Goal: Task Accomplishment & Management: Manage account settings

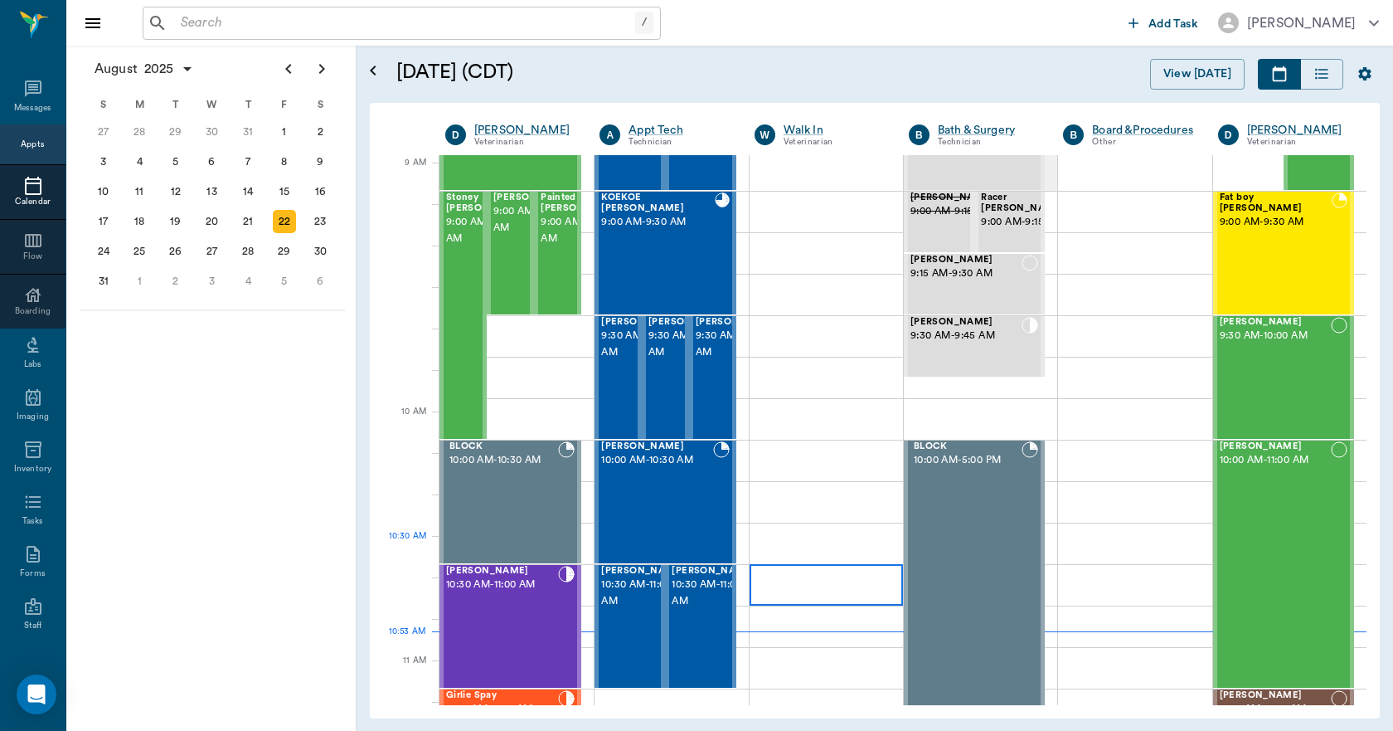
scroll to position [249, 0]
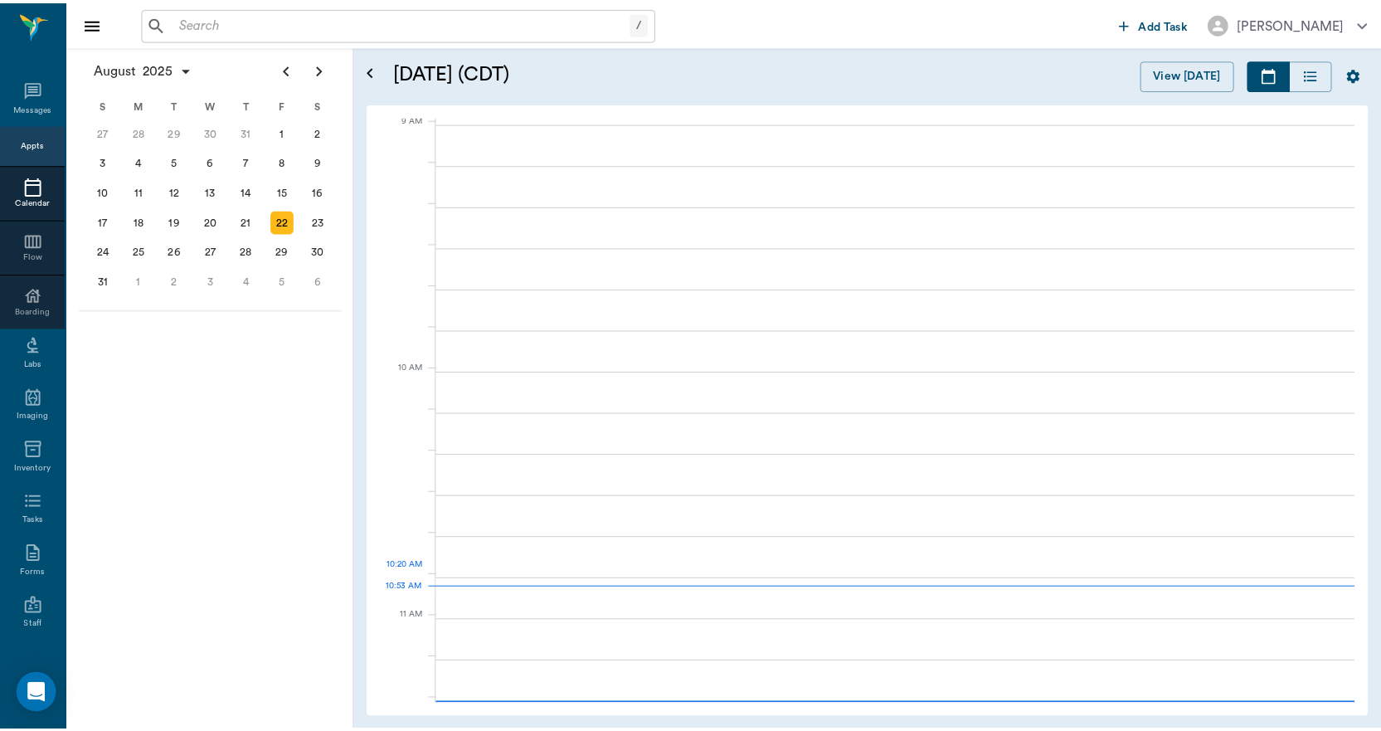
scroll to position [253, 0]
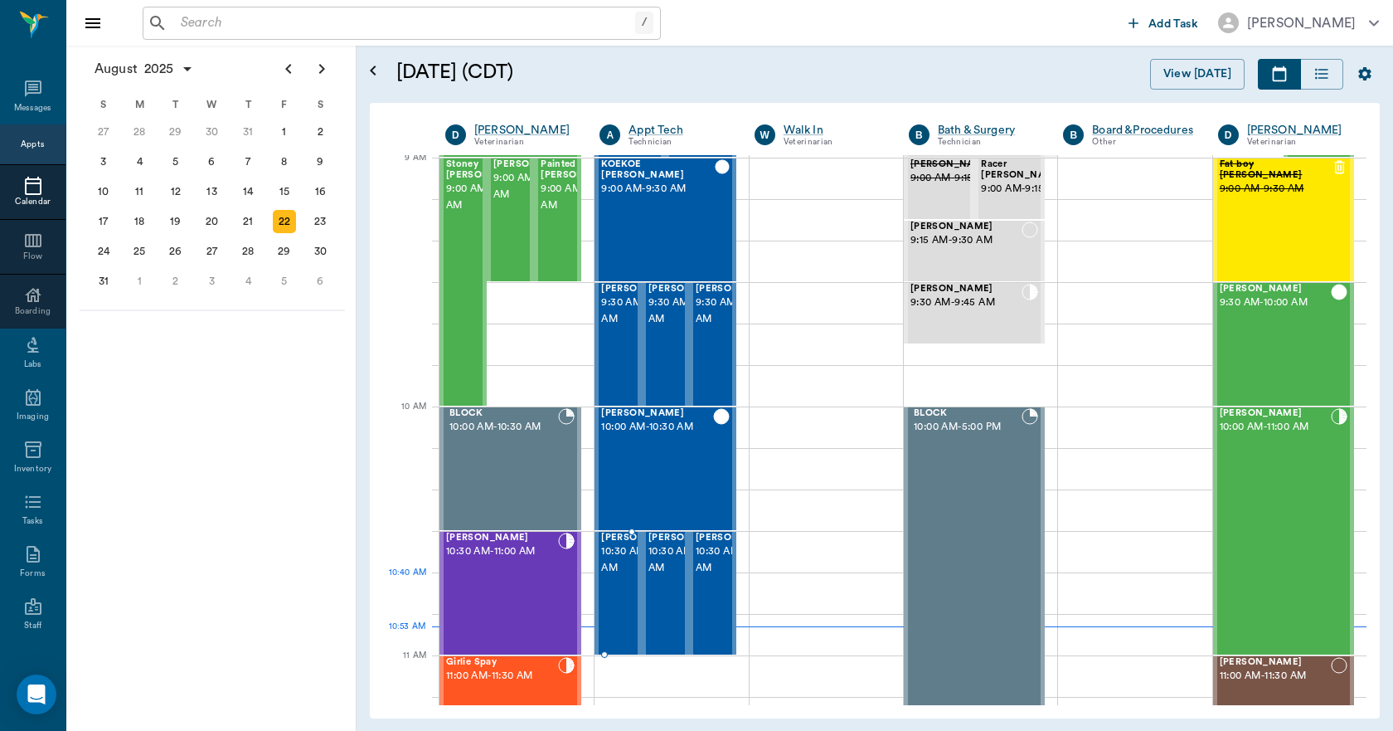
click at [622, 576] on span "10:30 AM - 11:00 AM" at bounding box center [642, 559] width 83 height 33
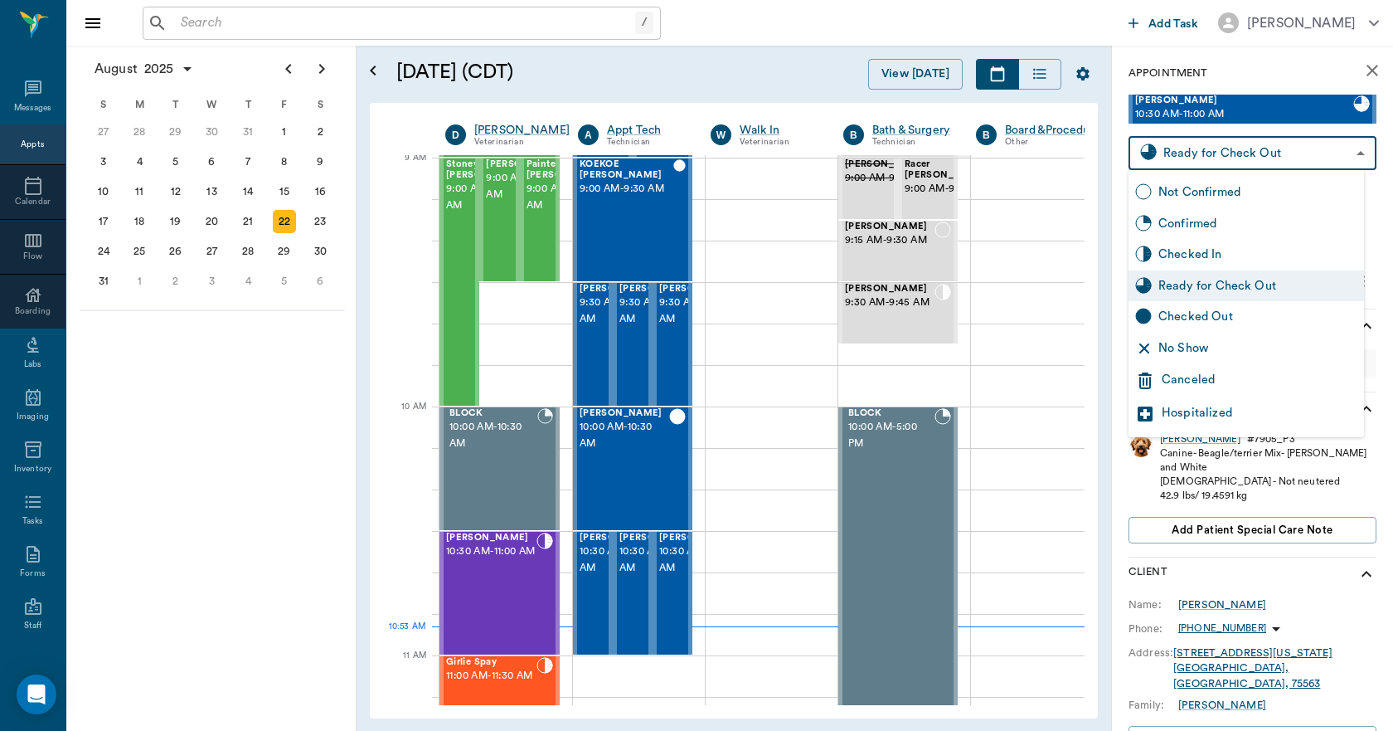
click at [1339, 161] on body "/ ​ Add Task Dr. Bert Ellsworth Nectar Messages Appts Calendar Flow Boarding La…" at bounding box center [696, 365] width 1393 height 731
click at [1216, 323] on div "Checked Out" at bounding box center [1258, 317] width 199 height 18
type input "CHECKED_OUT"
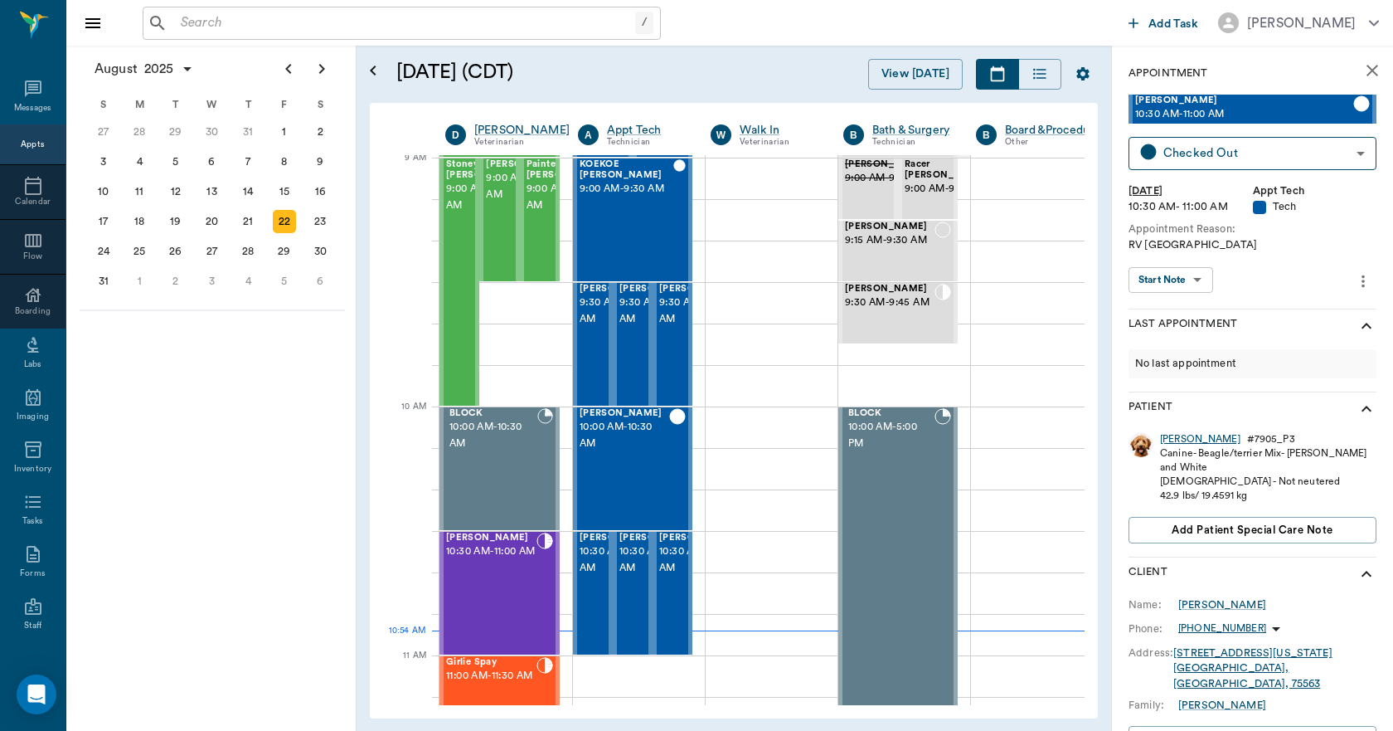
click at [1171, 443] on div "Joey" at bounding box center [1200, 439] width 80 height 14
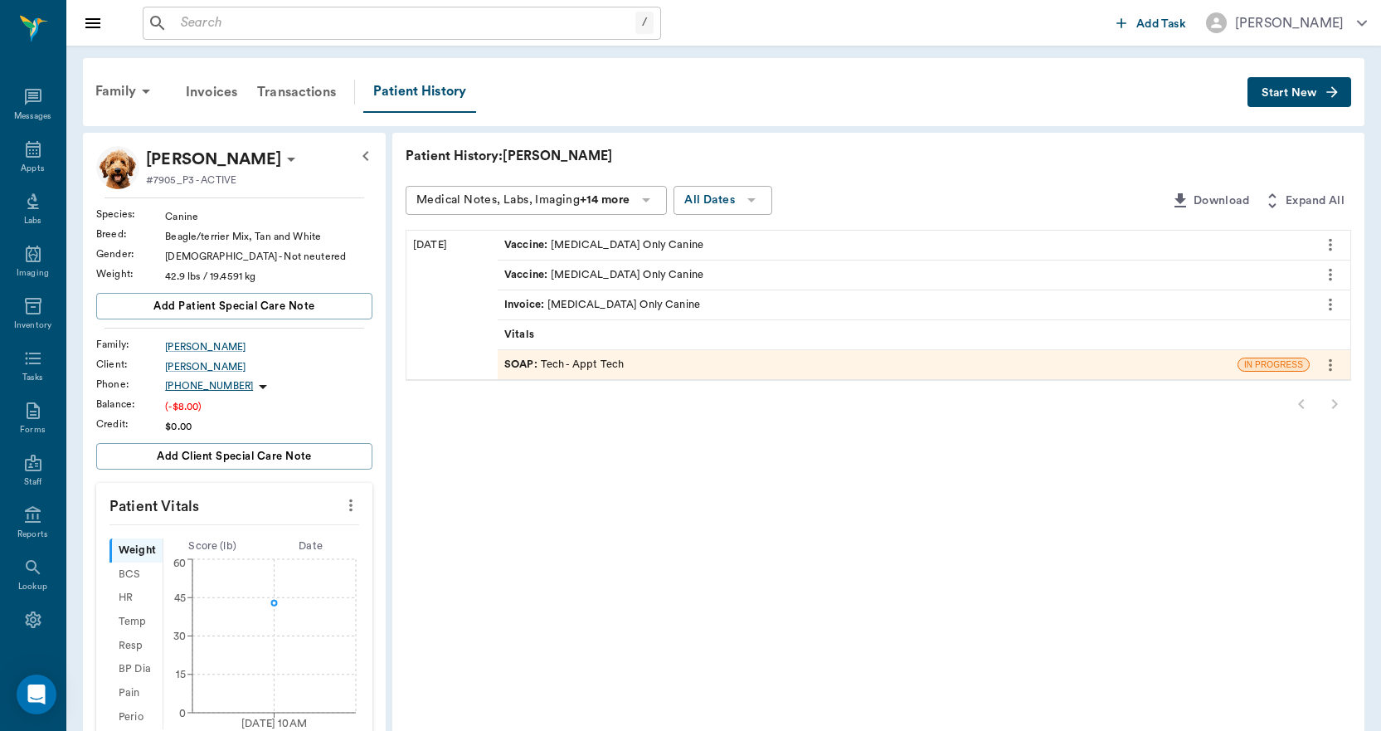
click at [1321, 100] on button "Start New" at bounding box center [1299, 92] width 104 height 31
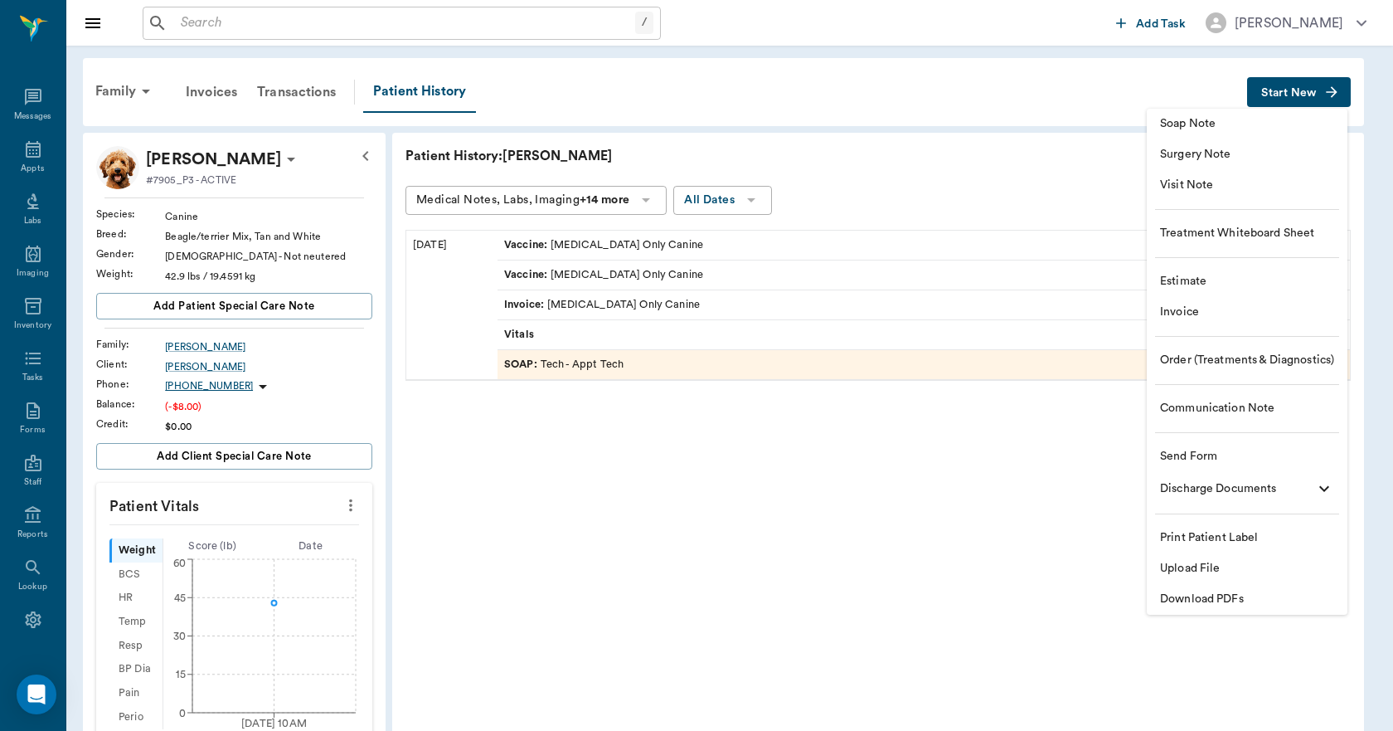
click at [1191, 568] on span "Upload File" at bounding box center [1247, 568] width 174 height 17
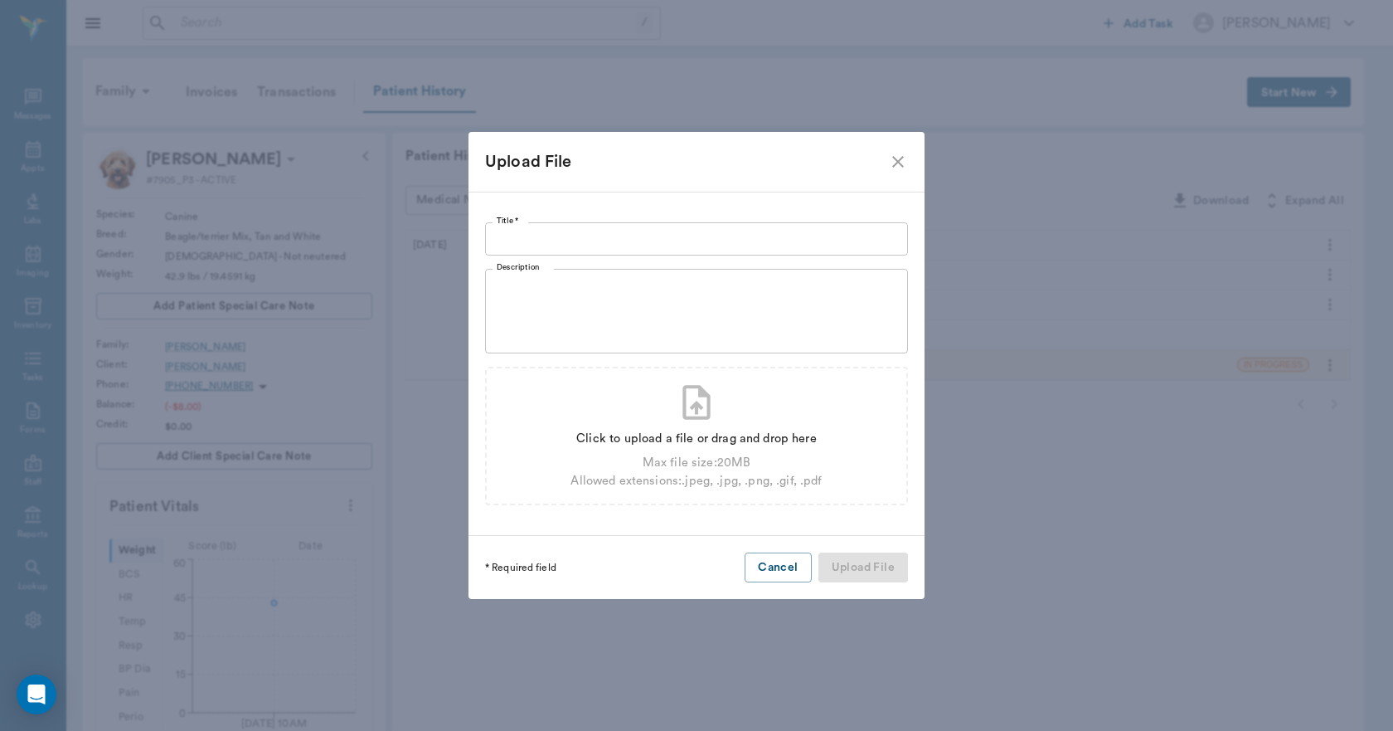
click at [713, 232] on input "Title *" at bounding box center [696, 238] width 423 height 33
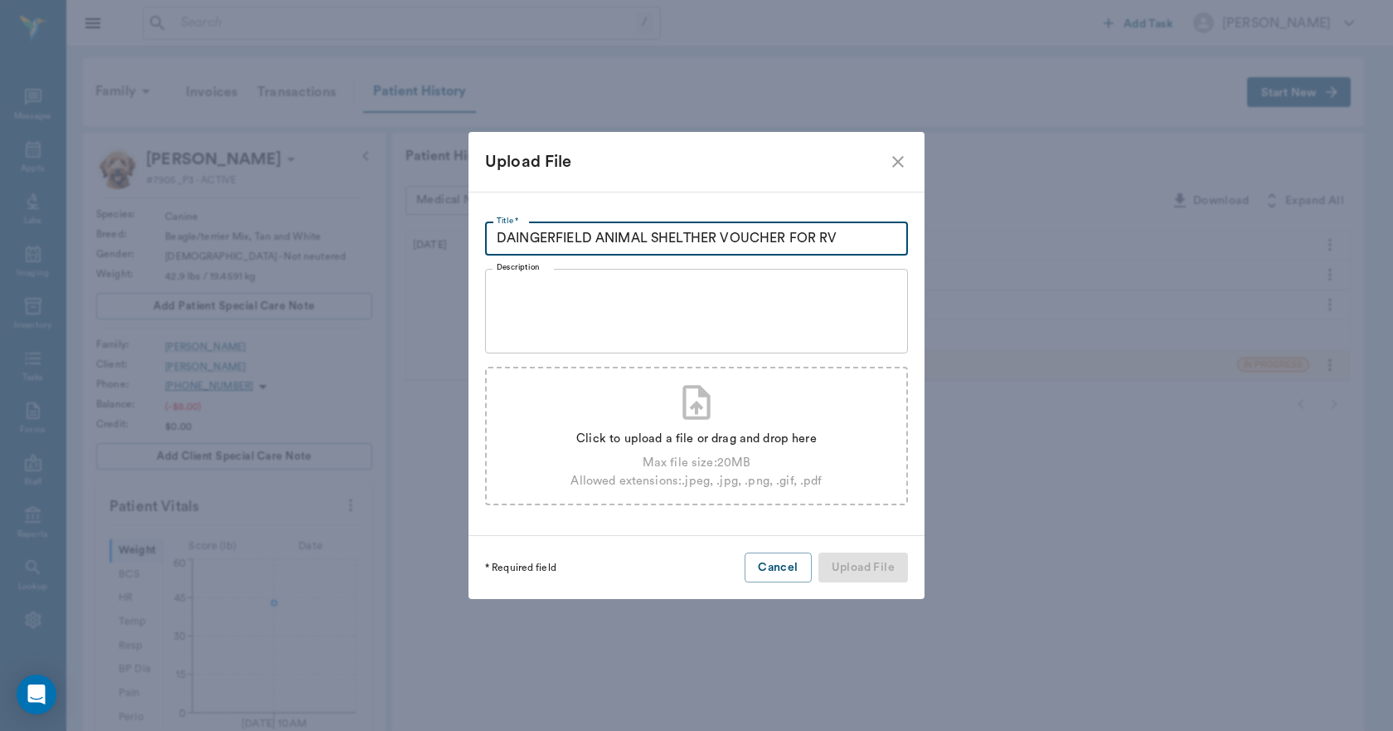
type input "DAINGERFIELD ANIMAL SHELTHER VOUCHER FOR RV"
click at [708, 435] on div "Click to upload a file or drag and drop here" at bounding box center [696, 439] width 251 height 18
type input "C:\fakepath\Joey.Gutierrez.RabiesVoucherDaingerfieldAS.08.22.25.pdf"
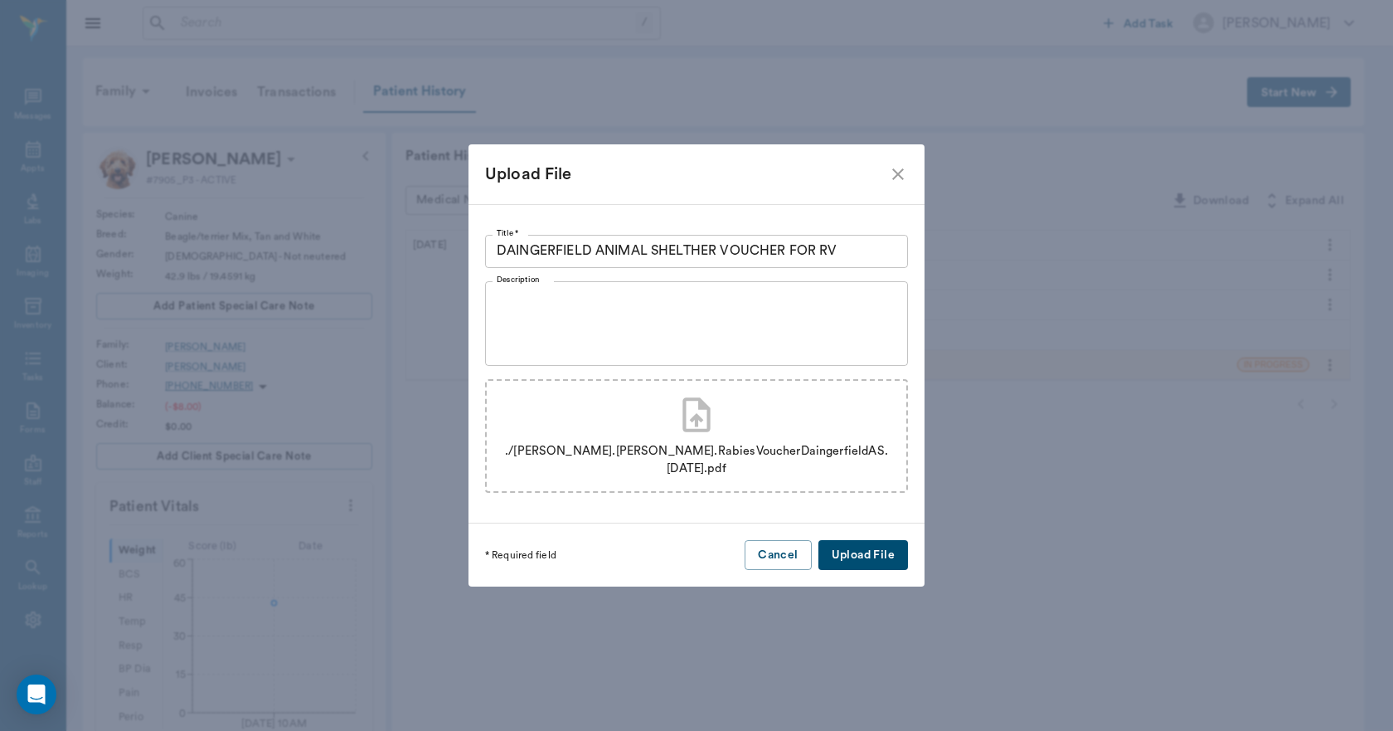
click at [856, 542] on button "Upload File" at bounding box center [864, 555] width 90 height 31
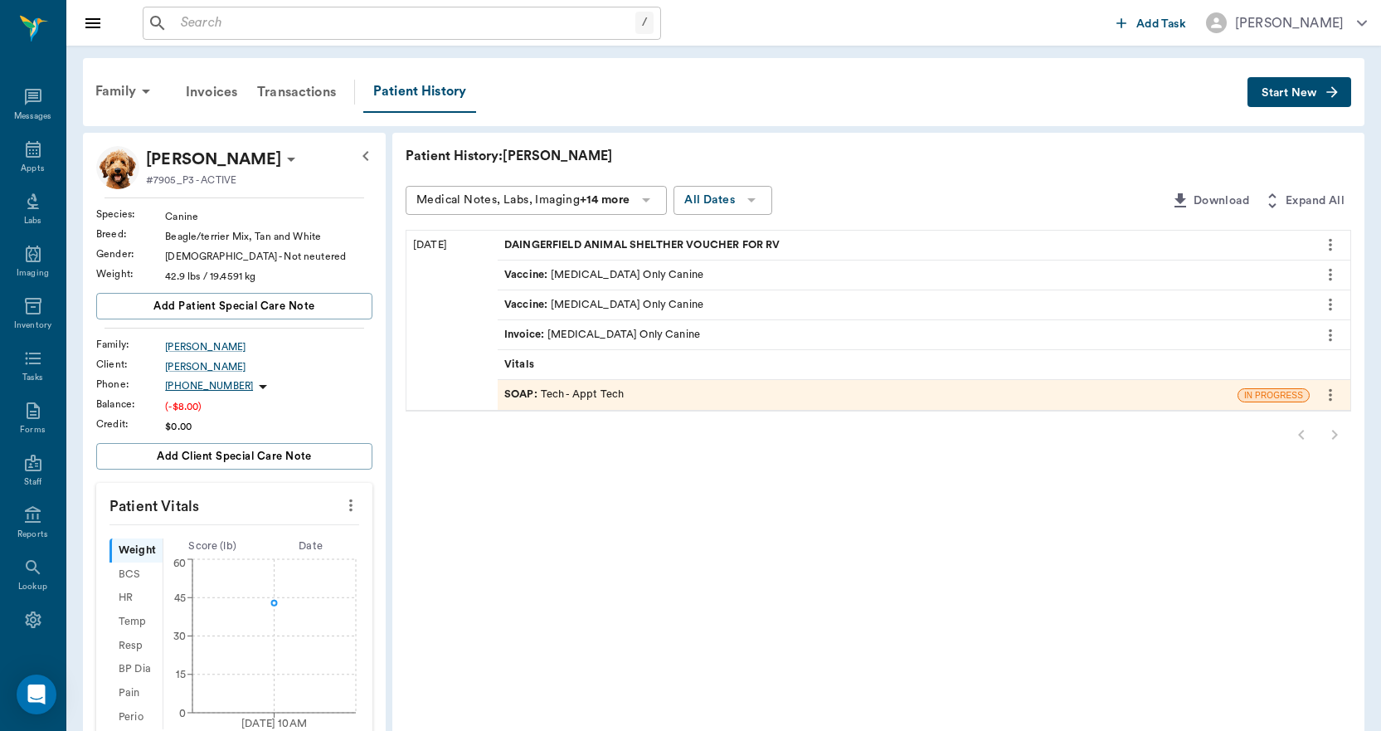
click at [573, 334] on div "Invoice : Rabies Vaccination Only Canine" at bounding box center [602, 335] width 196 height 16
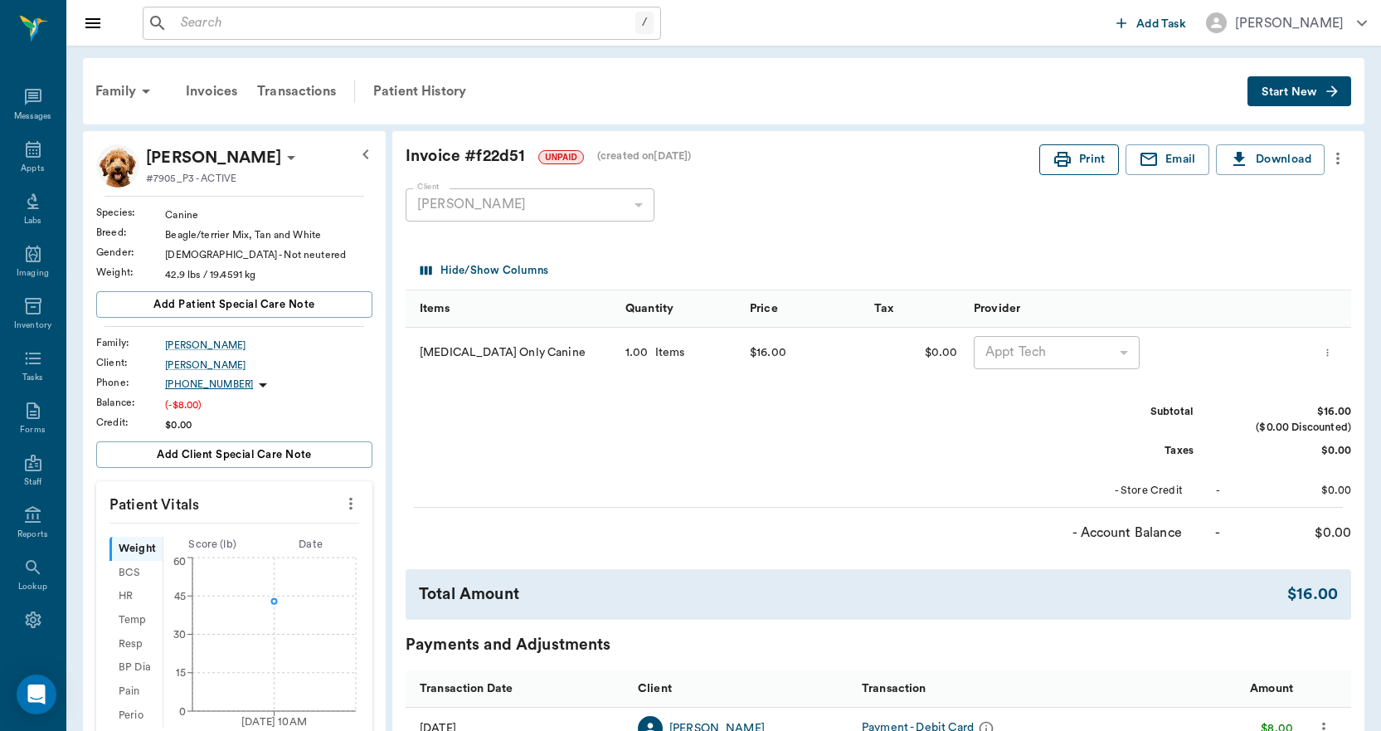
click at [1084, 164] on button "Print" at bounding box center [1079, 159] width 80 height 31
click at [387, 21] on input "text" at bounding box center [404, 23] width 461 height 23
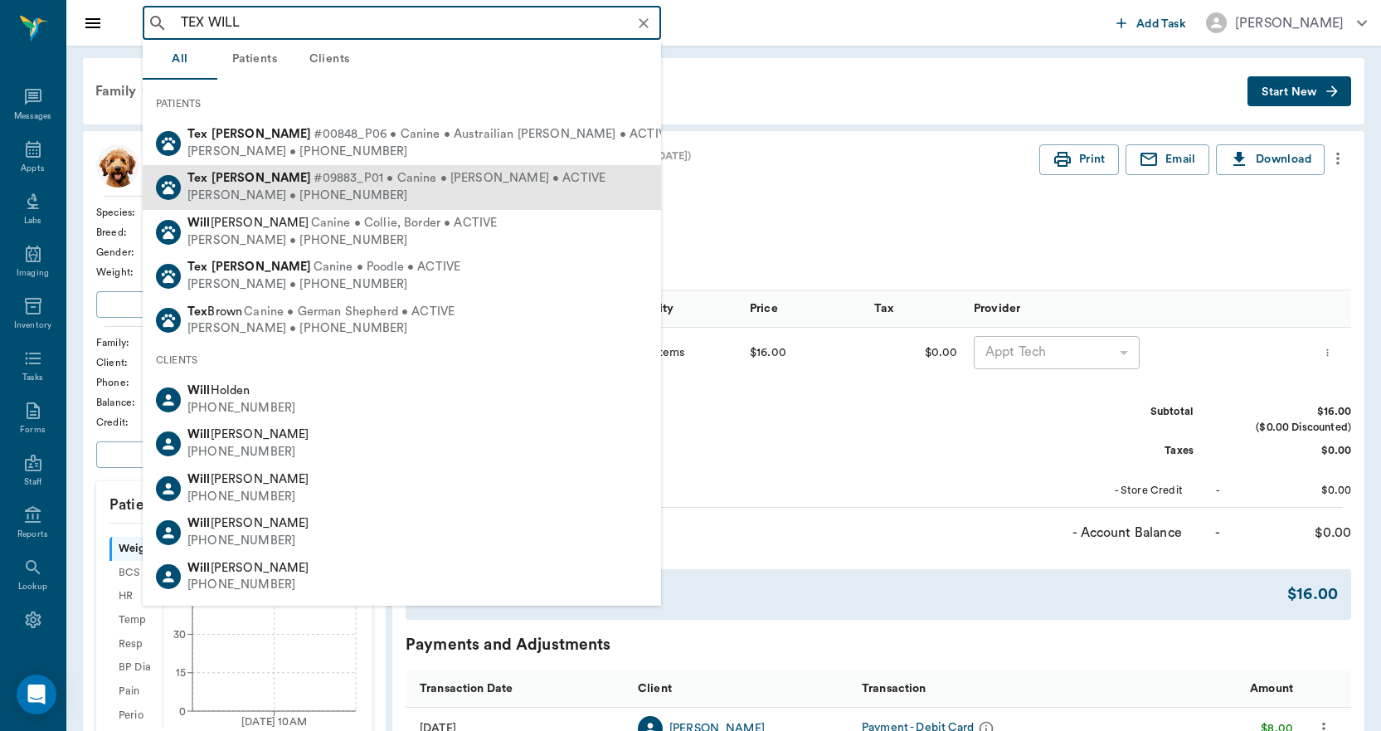
click at [313, 176] on span "#09883_P01 • Canine • Fiest • ACTIVE" at bounding box center [459, 178] width 293 height 17
type input "TEX WILL"
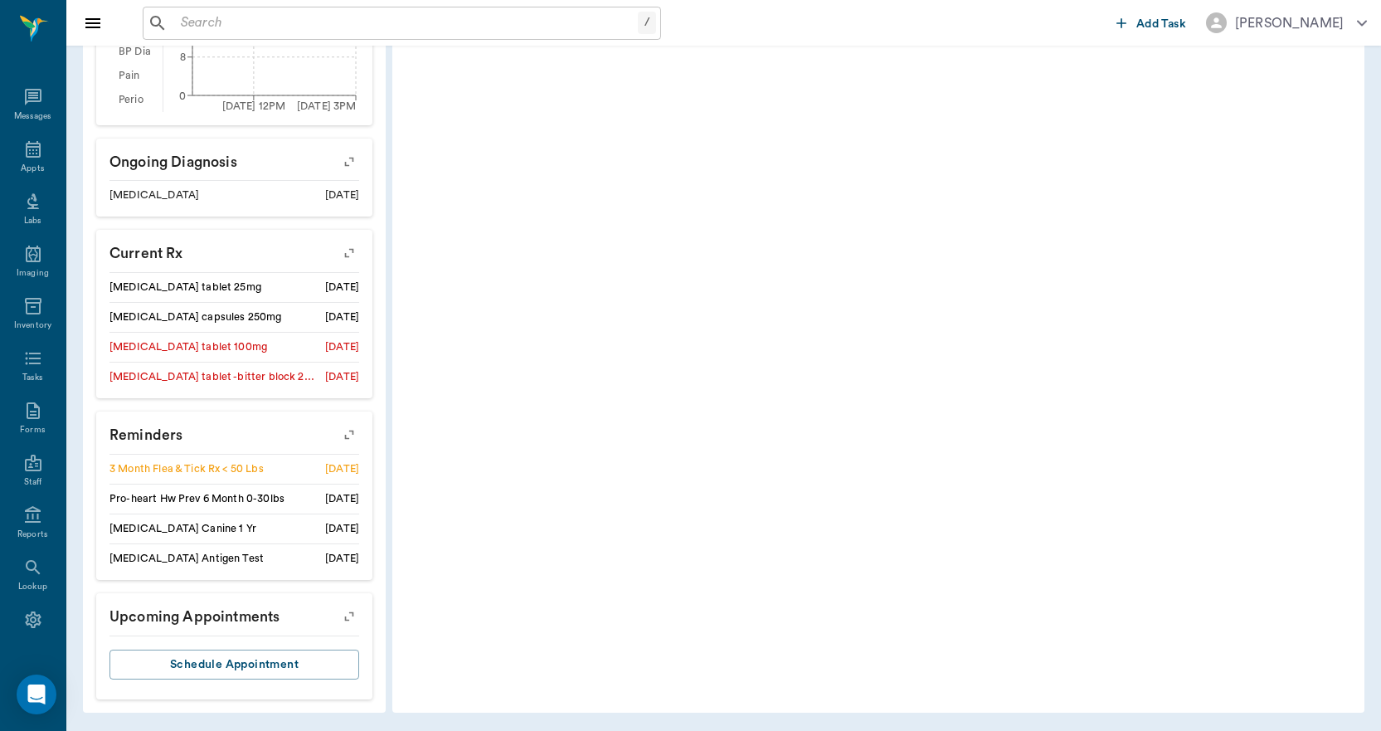
scroll to position [729, 0]
click at [349, 618] on icon "button" at bounding box center [349, 615] width 23 height 23
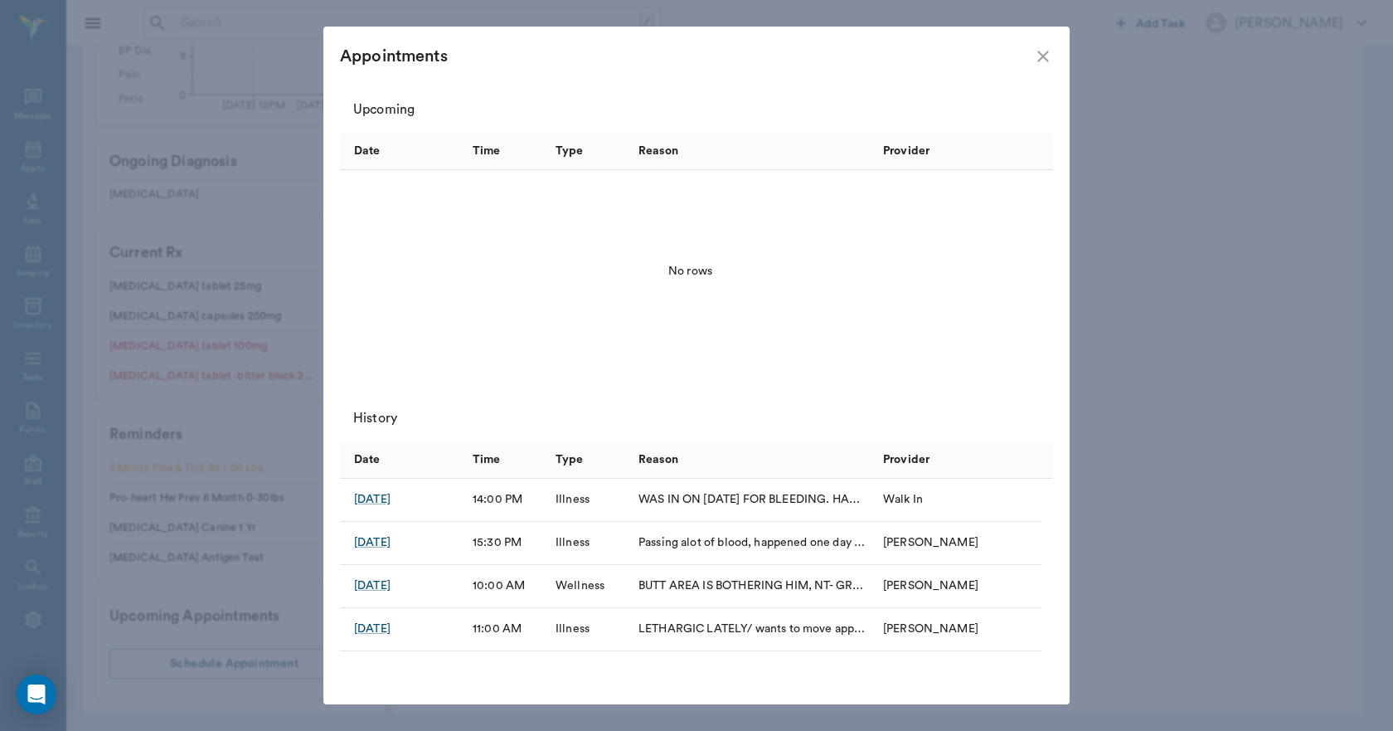
click at [1045, 56] on icon "close" at bounding box center [1043, 57] width 12 height 12
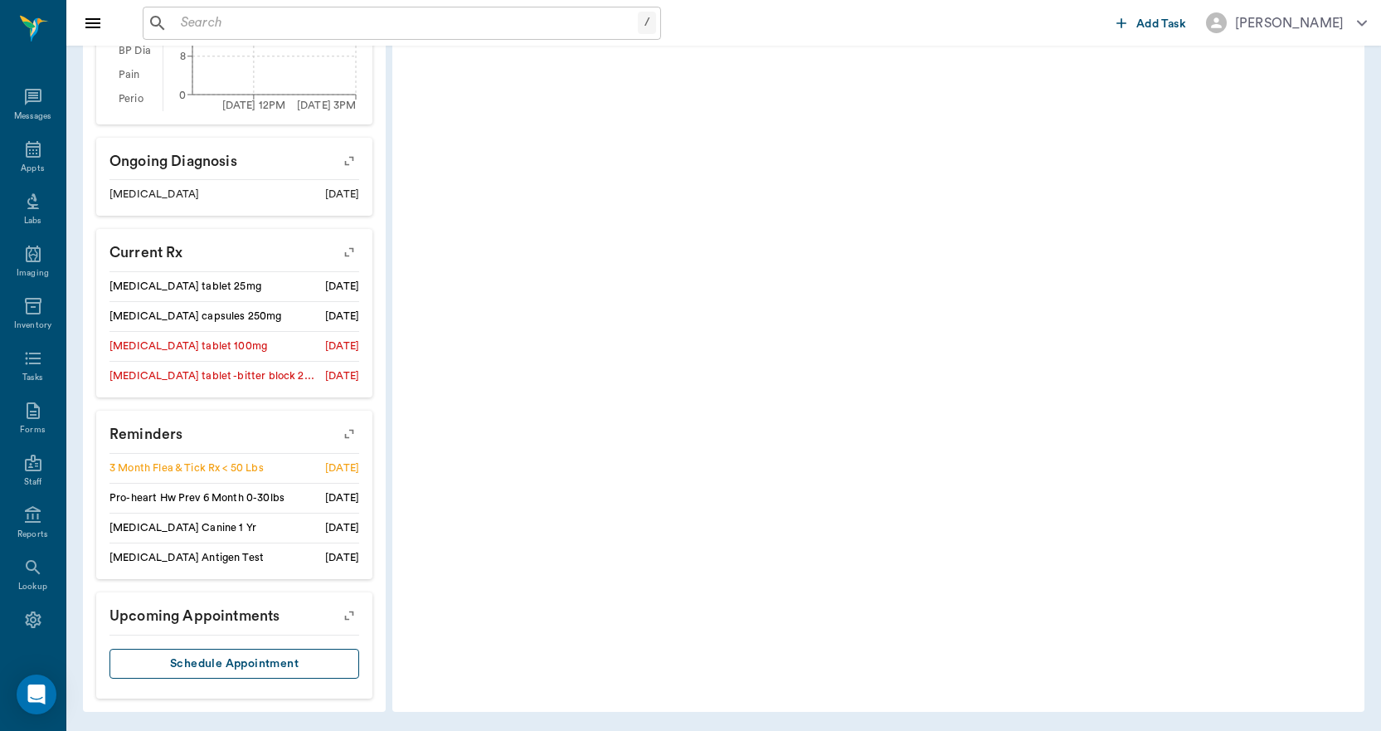
click at [257, 666] on button "Schedule Appointment" at bounding box center [234, 664] width 250 height 31
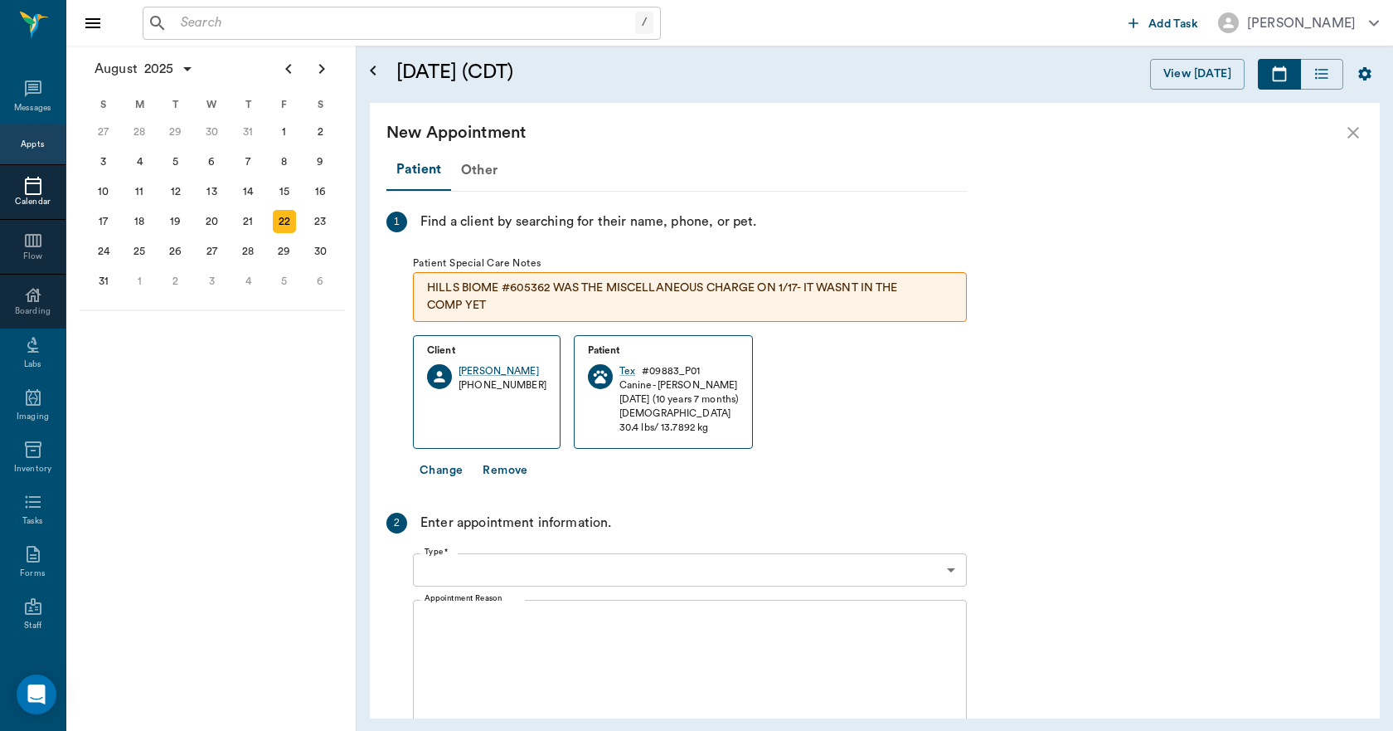
scroll to position [751, 0]
click at [143, 254] on div "25" at bounding box center [139, 251] width 23 height 23
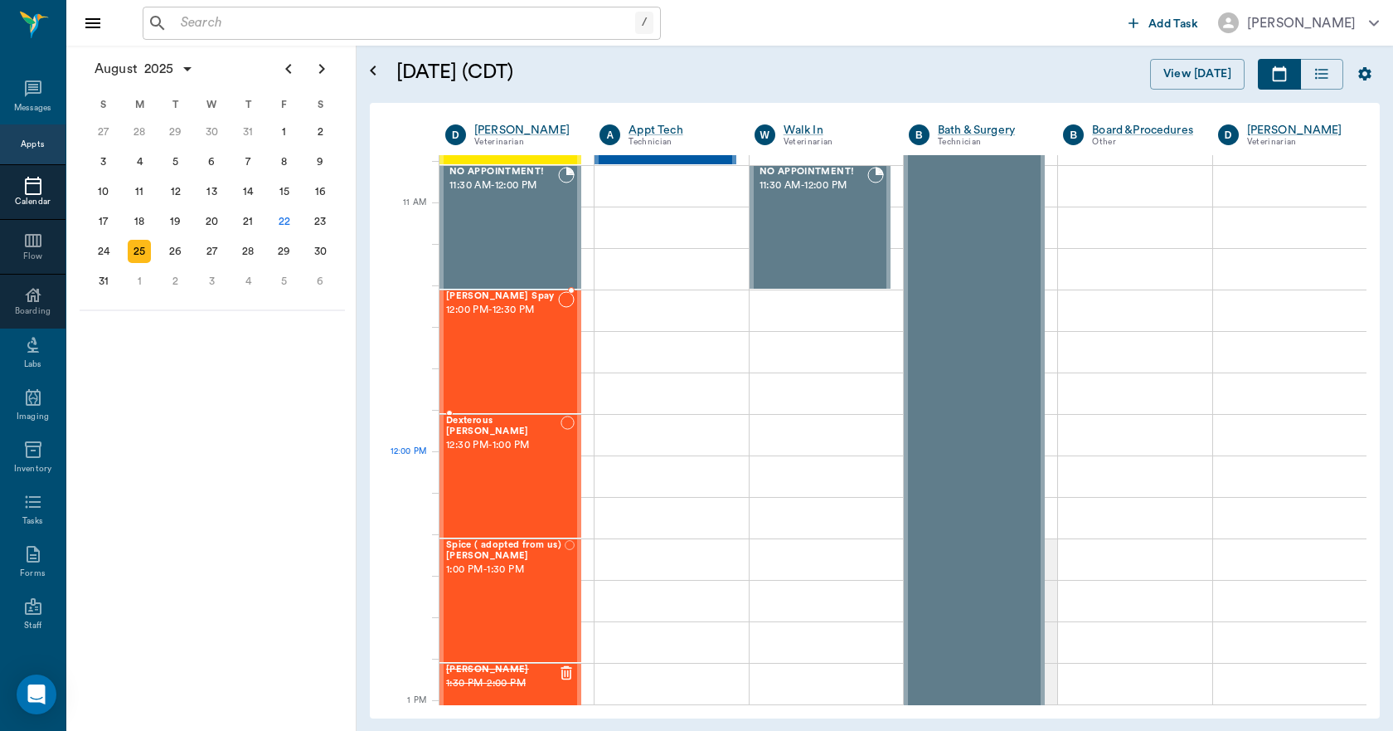
scroll to position [995, 0]
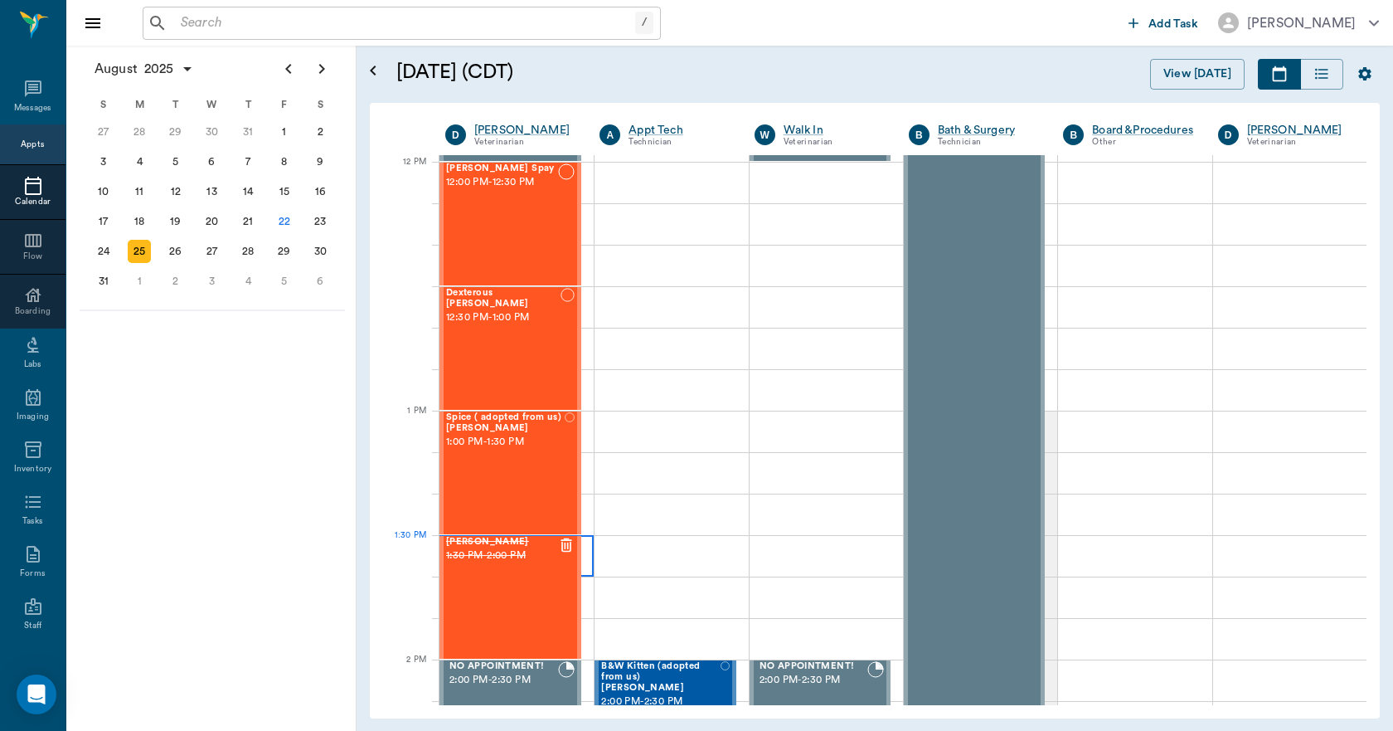
click at [585, 552] on div at bounding box center [517, 555] width 154 height 41
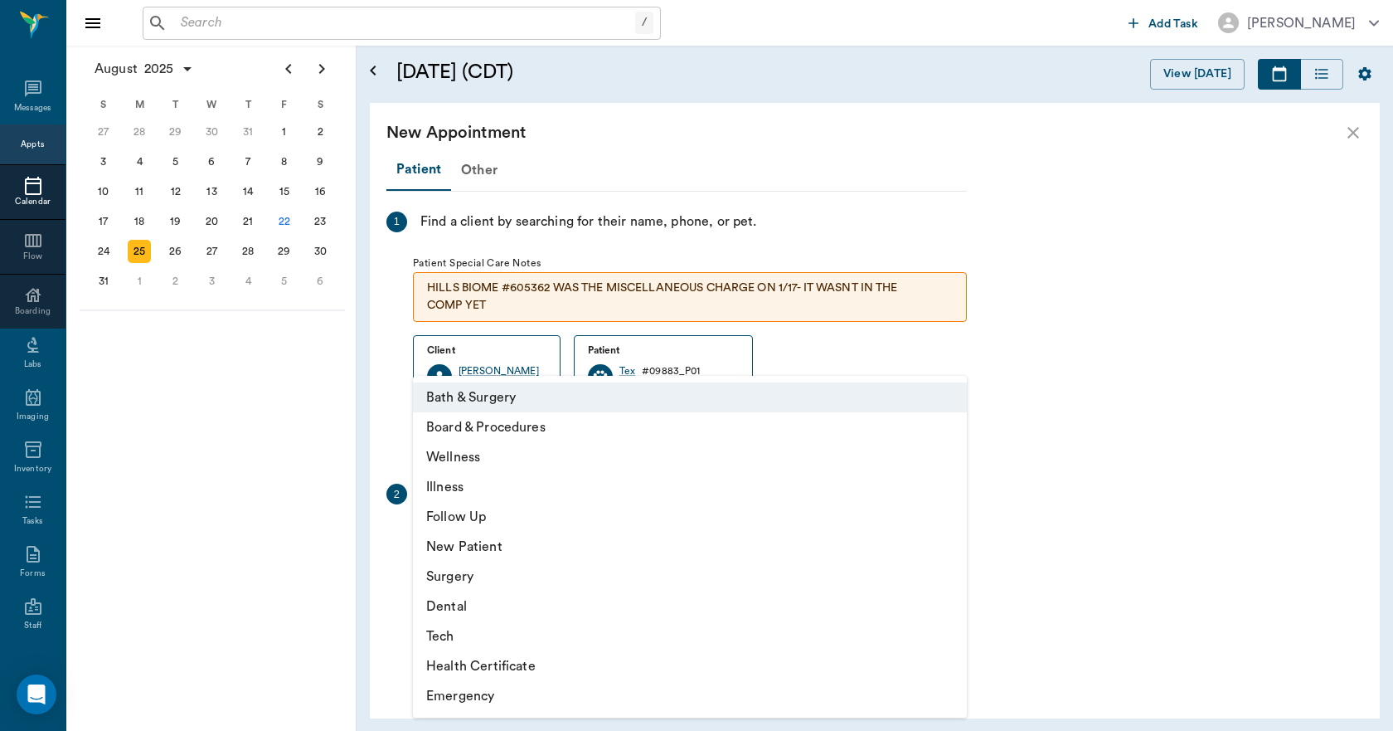
click at [532, 542] on body "/ ​ Add Task Dr. Bert Ellsworth Nectar Messages Appts Calendar Flow Boarding La…" at bounding box center [696, 365] width 1393 height 731
click at [458, 578] on li "Surgery" at bounding box center [690, 576] width 554 height 30
type input "65d2be4f46e3a538d89b8c18"
type input "02:00 PM"
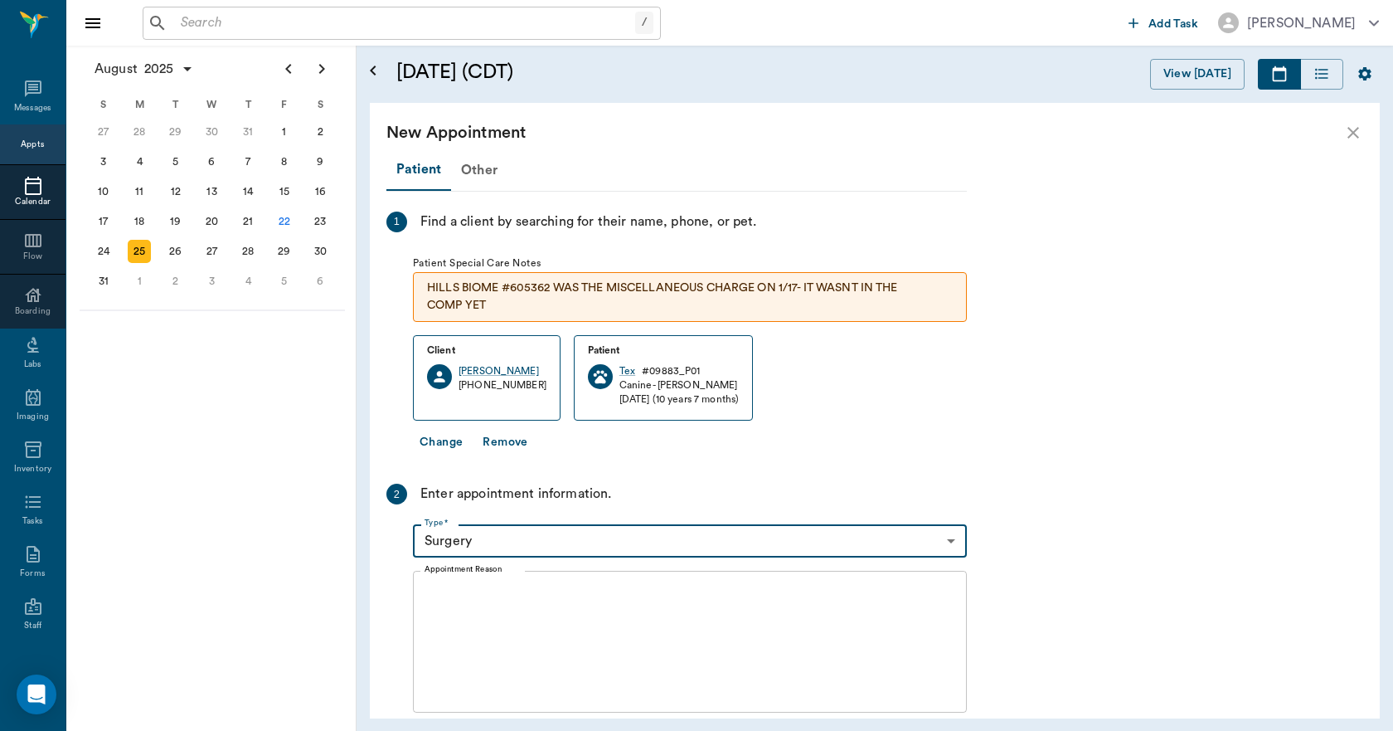
click at [461, 599] on textarea "Appointment Reason" at bounding box center [690, 642] width 531 height 114
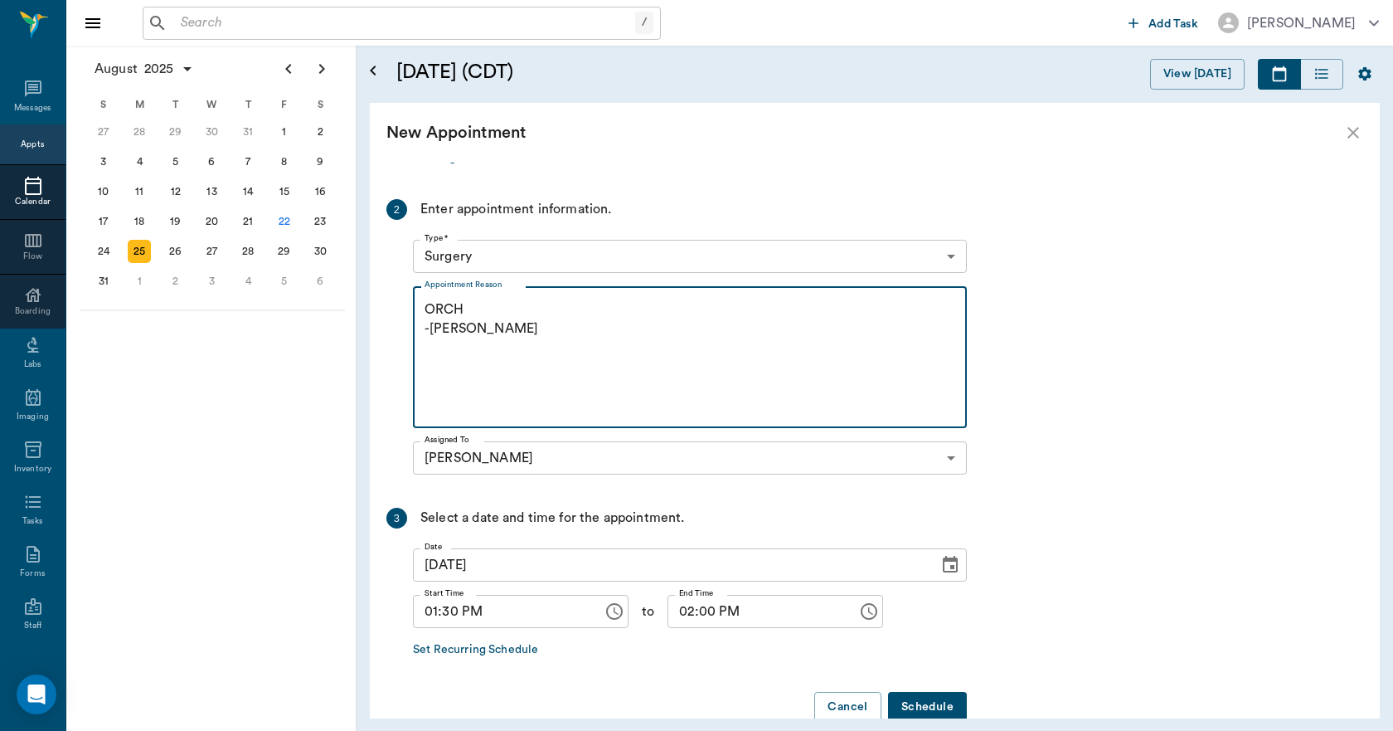
scroll to position [318, 0]
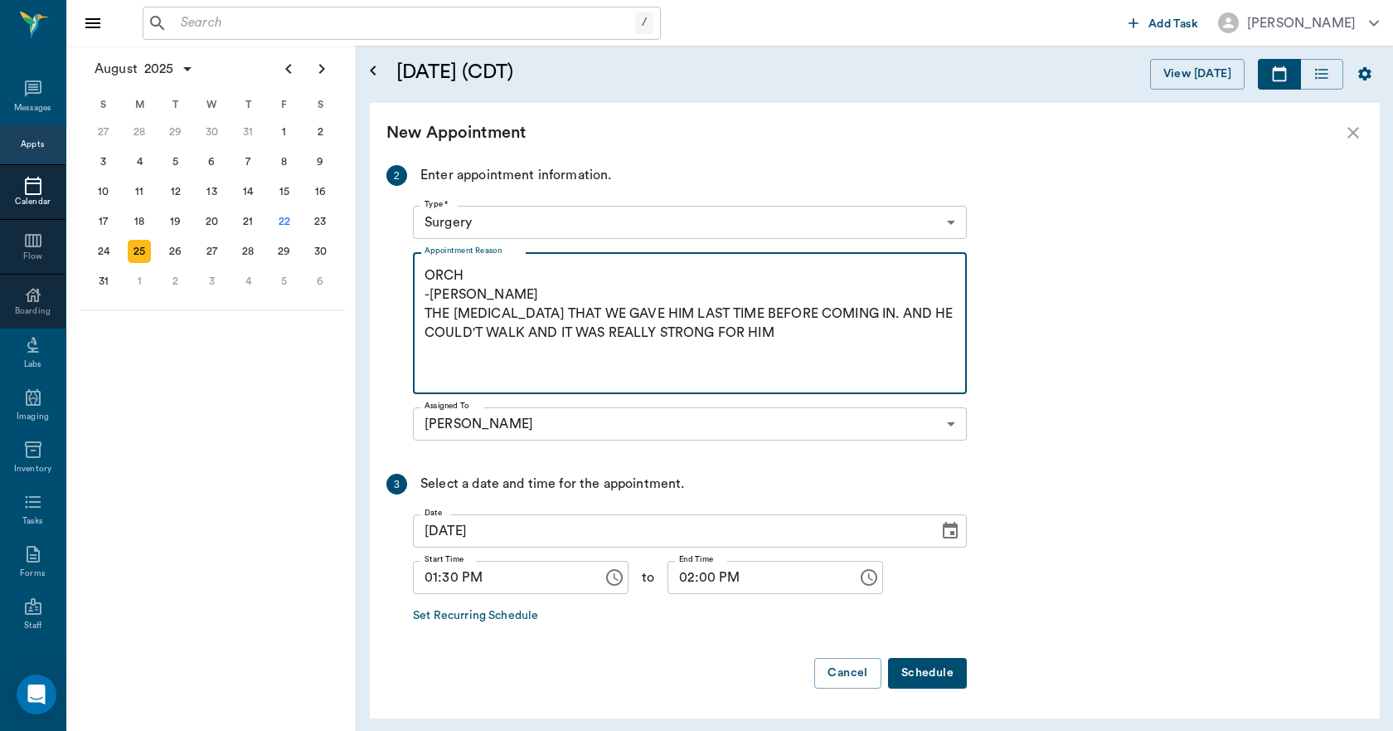
type textarea "ORCH -LORY THE SEDATIVE THAT WE GAVE HIM LAST TIME BEFORE COMING IN. AND HE COU…"
click at [918, 674] on button "Schedule" at bounding box center [927, 673] width 79 height 31
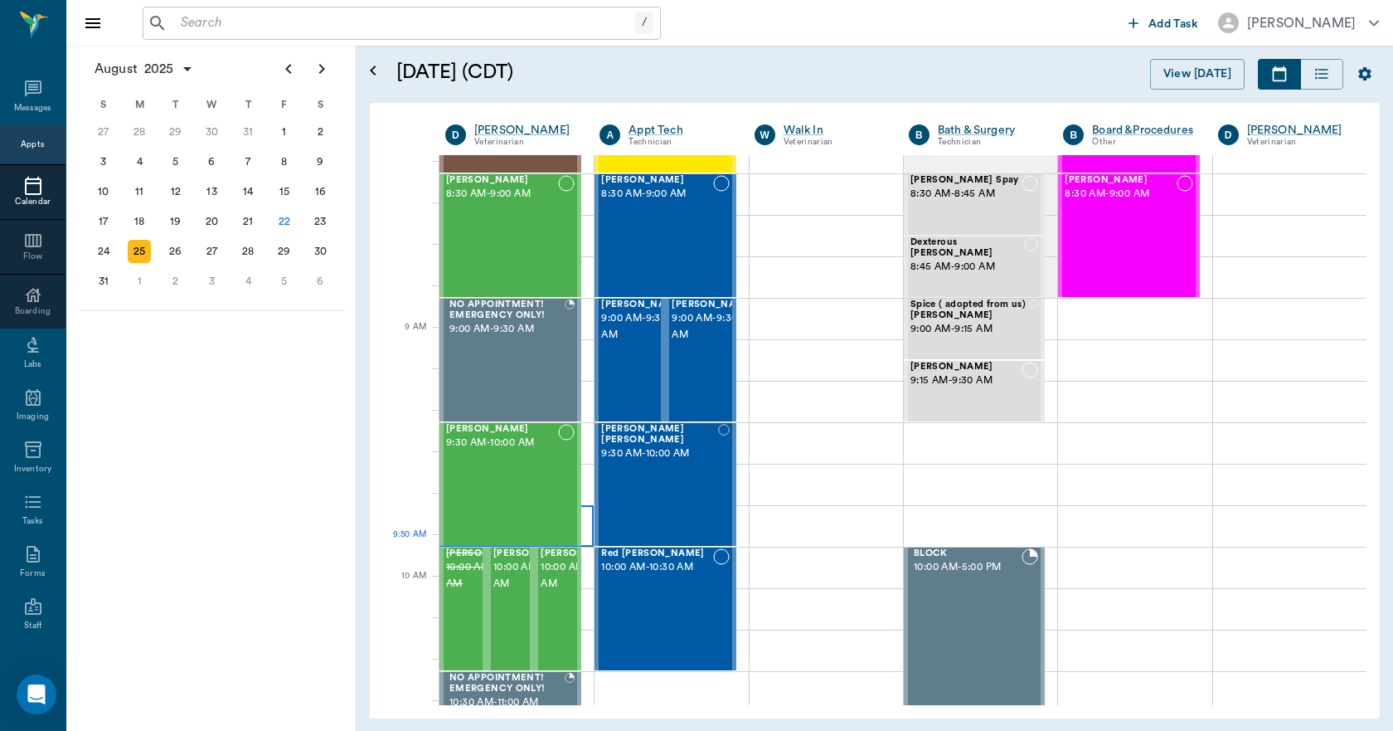
scroll to position [83, 0]
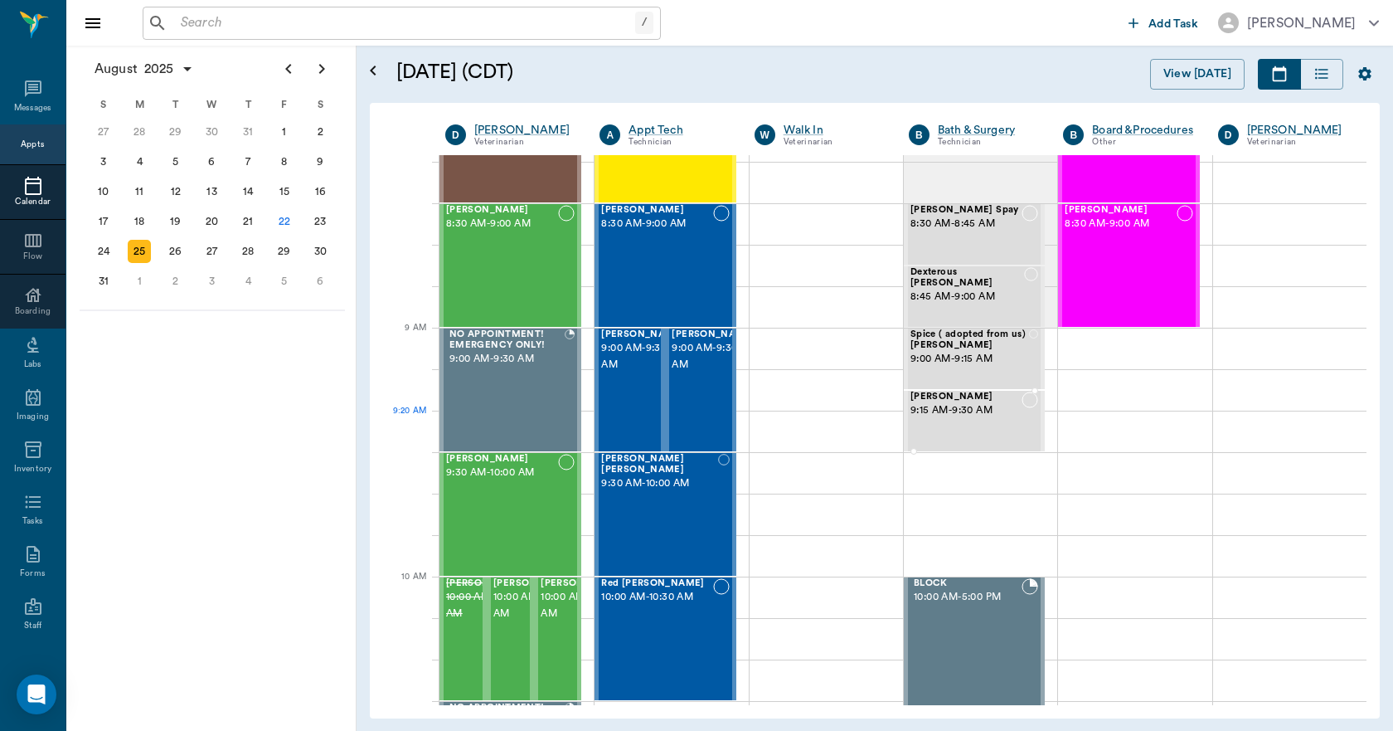
click at [983, 413] on span "9:15 AM - 9:30 AM" at bounding box center [966, 410] width 111 height 17
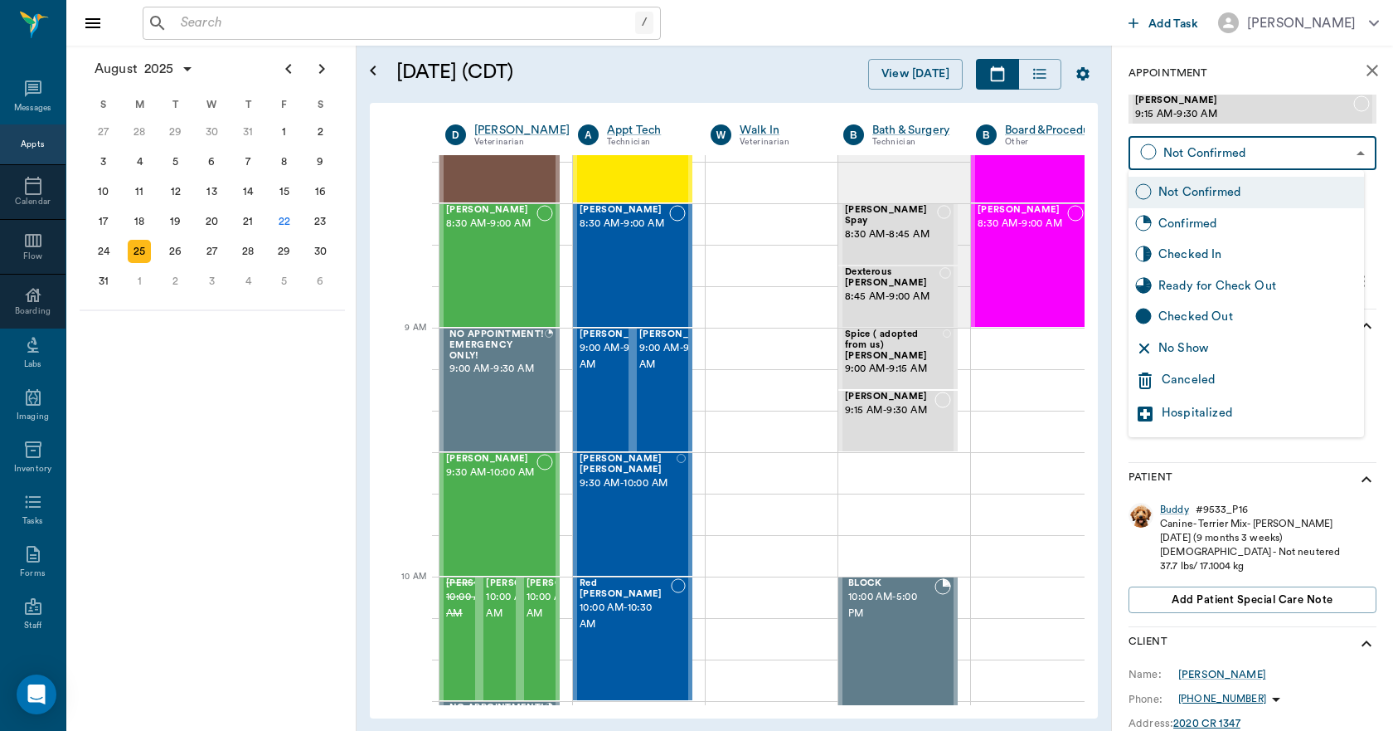
click at [1218, 157] on body "/ ​ Add Task Dr. Bert Ellsworth Nectar Messages Appts Calendar Flow Boarding La…" at bounding box center [696, 365] width 1393 height 731
click at [1194, 380] on div "Canceled" at bounding box center [1260, 381] width 196 height 20
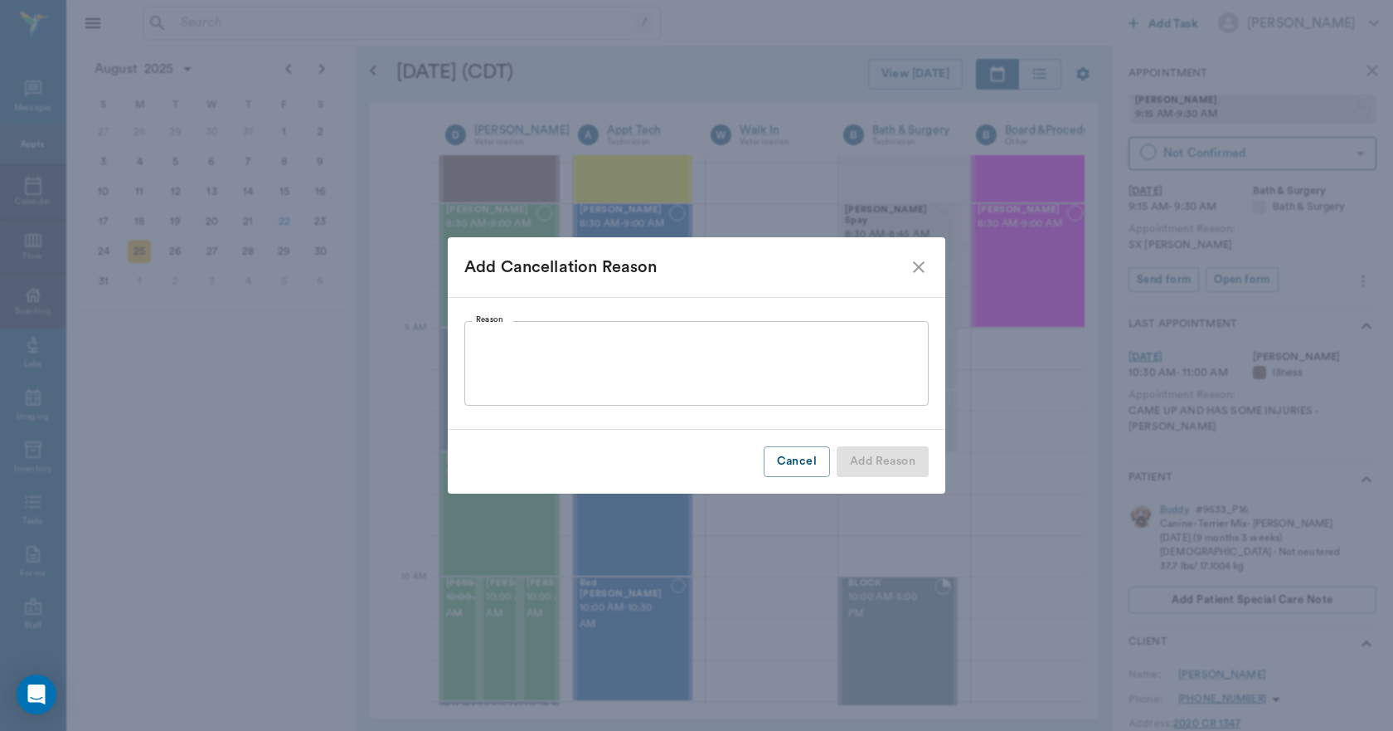
click at [808, 380] on textarea "Reason" at bounding box center [696, 363] width 441 height 57
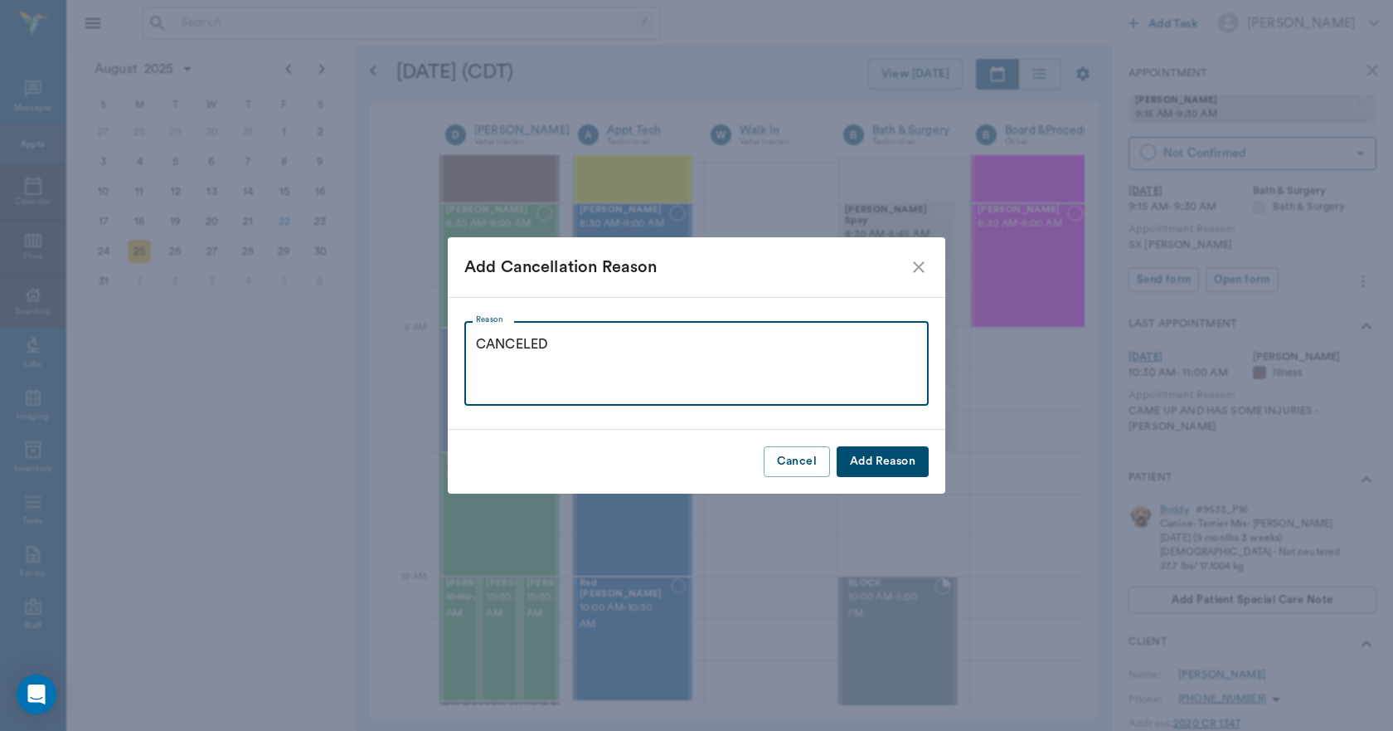
type textarea "CANCELED"
click at [877, 469] on button "Add Reason" at bounding box center [883, 461] width 92 height 31
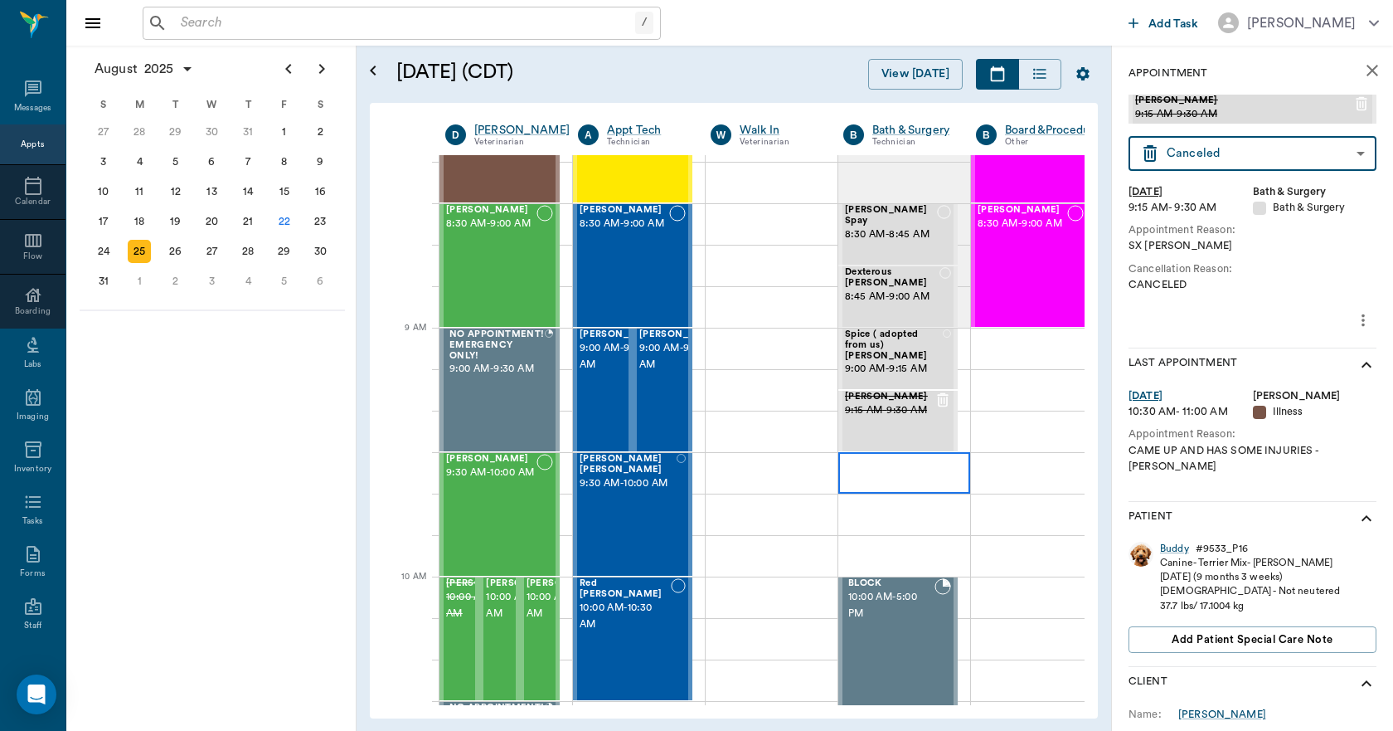
type input "CANCELED"
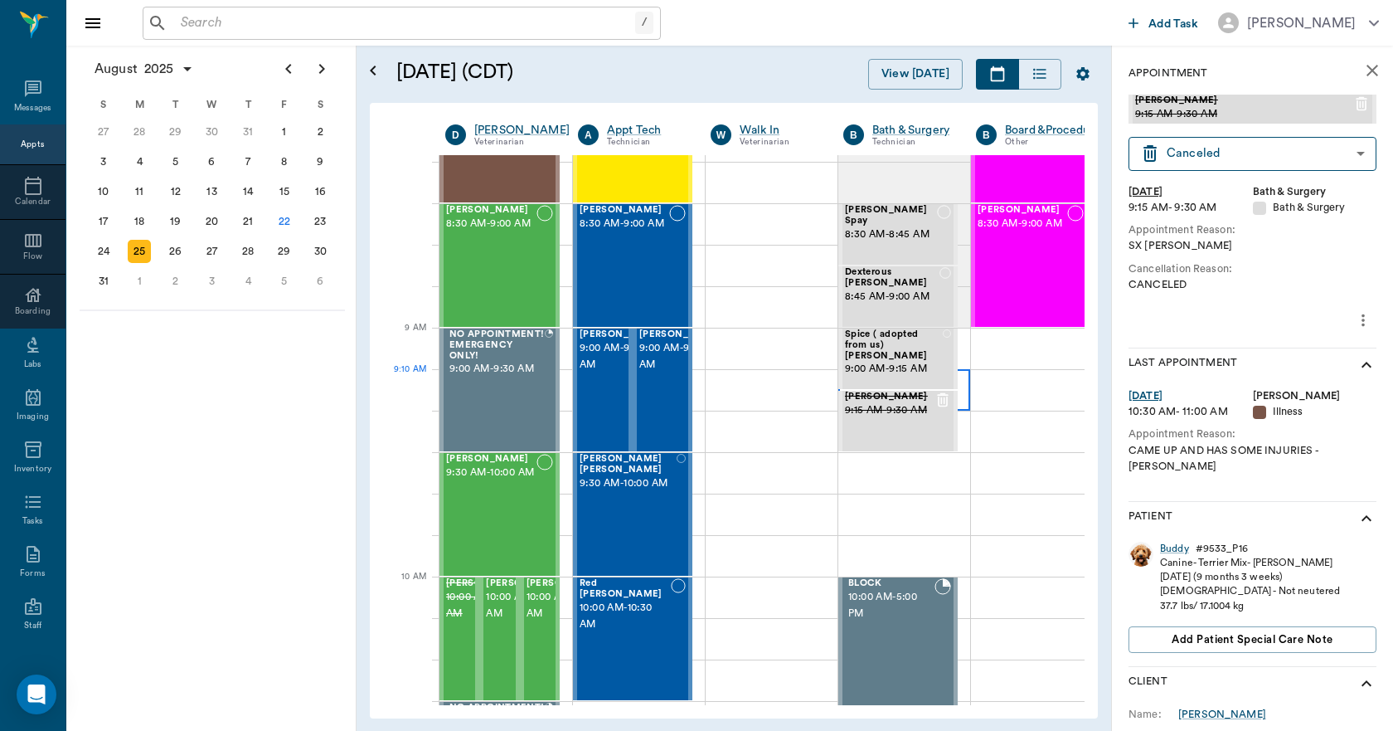
click at [962, 403] on div at bounding box center [904, 389] width 132 height 41
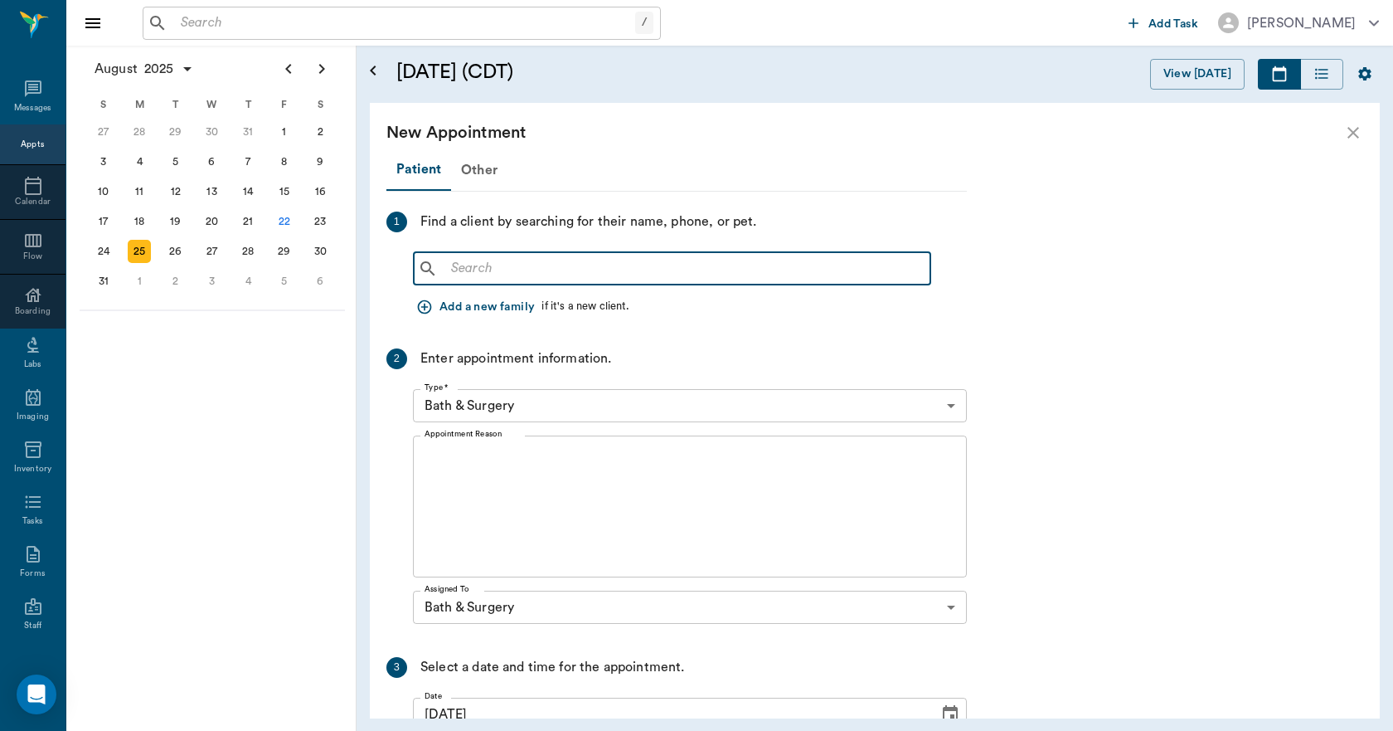
click at [544, 274] on input "text" at bounding box center [684, 268] width 479 height 23
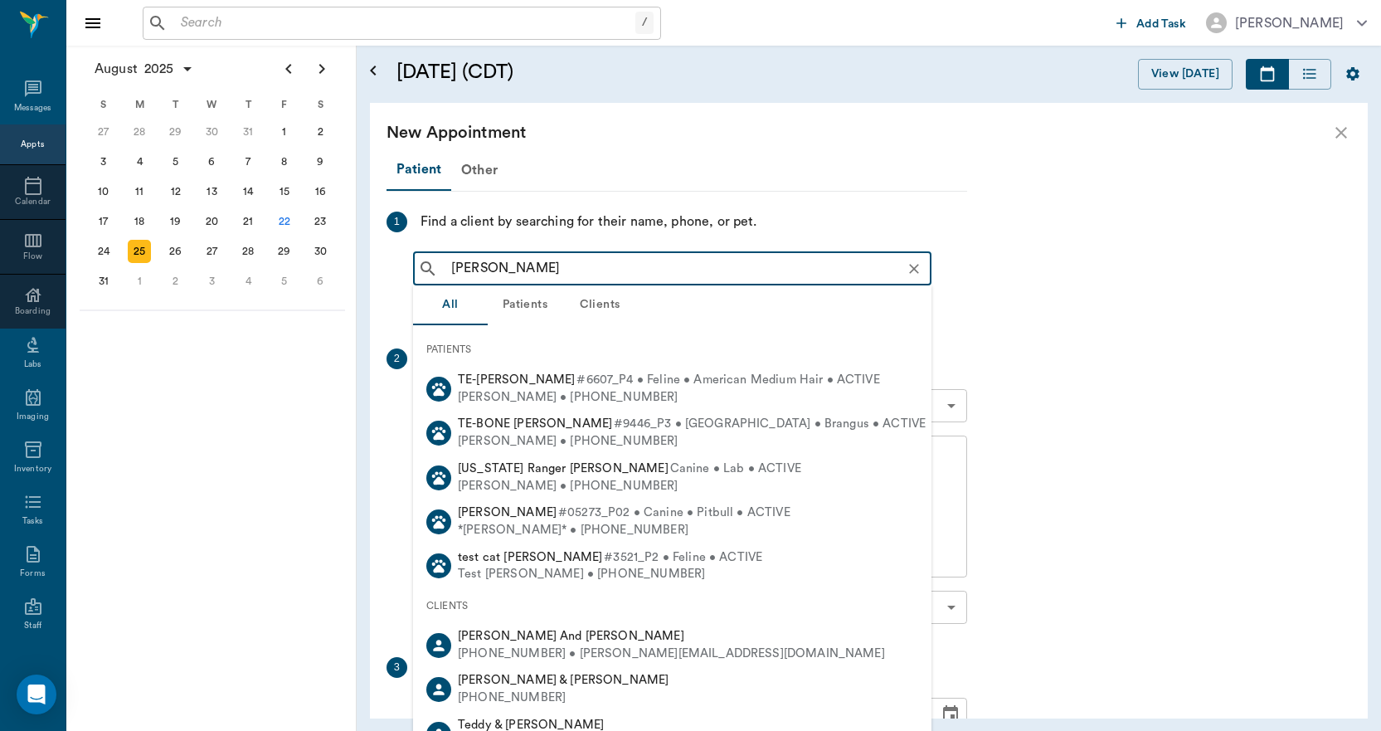
type input "TEX WILL"
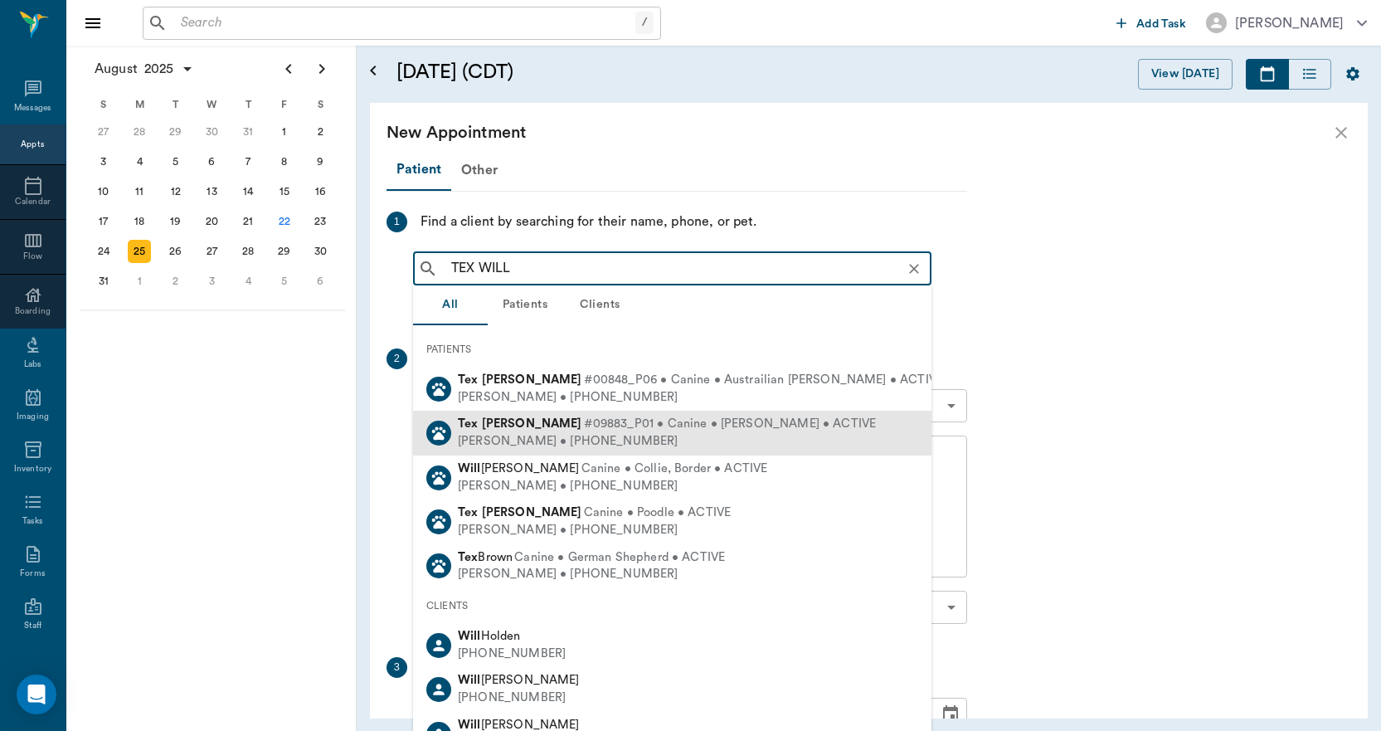
click at [468, 431] on div "Tex Willeford #09883_P01 • Canine • Fiest • ACTIVE" at bounding box center [667, 423] width 418 height 17
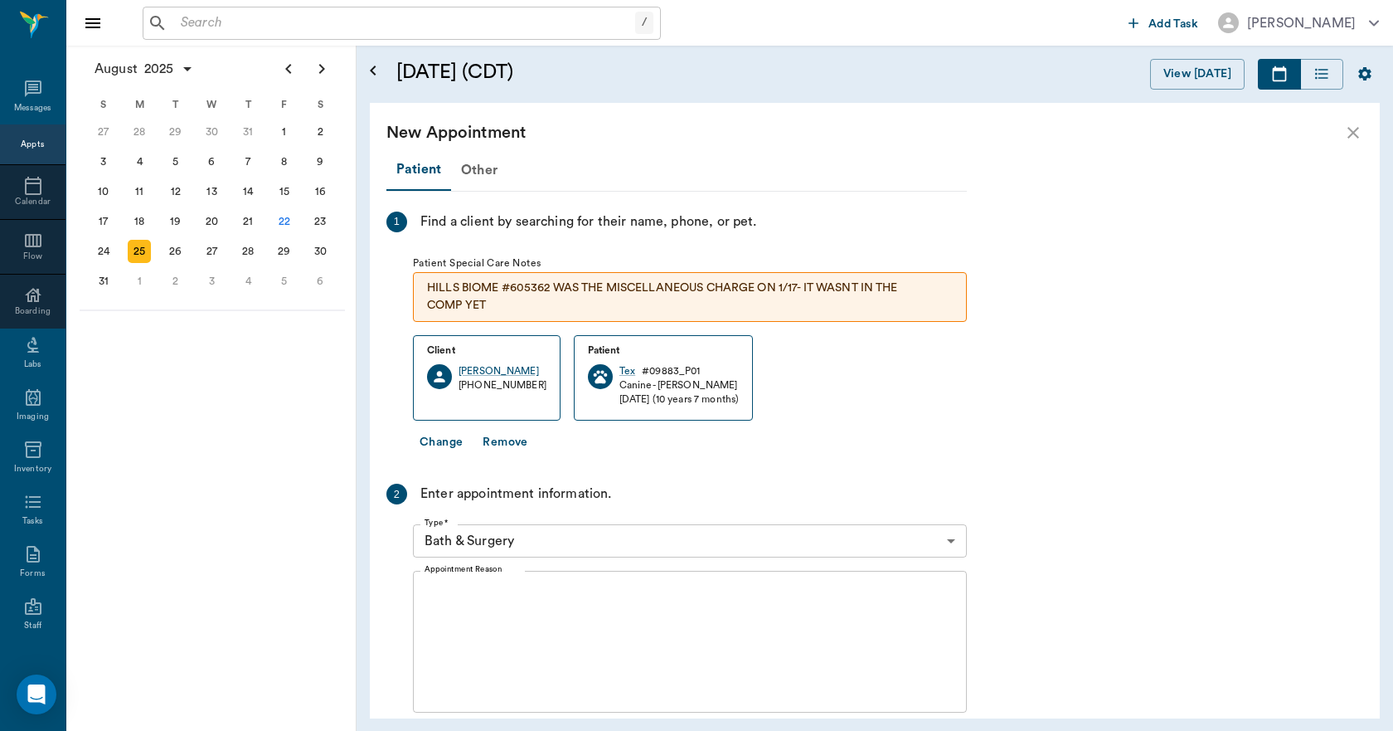
click at [518, 586] on textarea "Appointment Reason" at bounding box center [690, 642] width 531 height 114
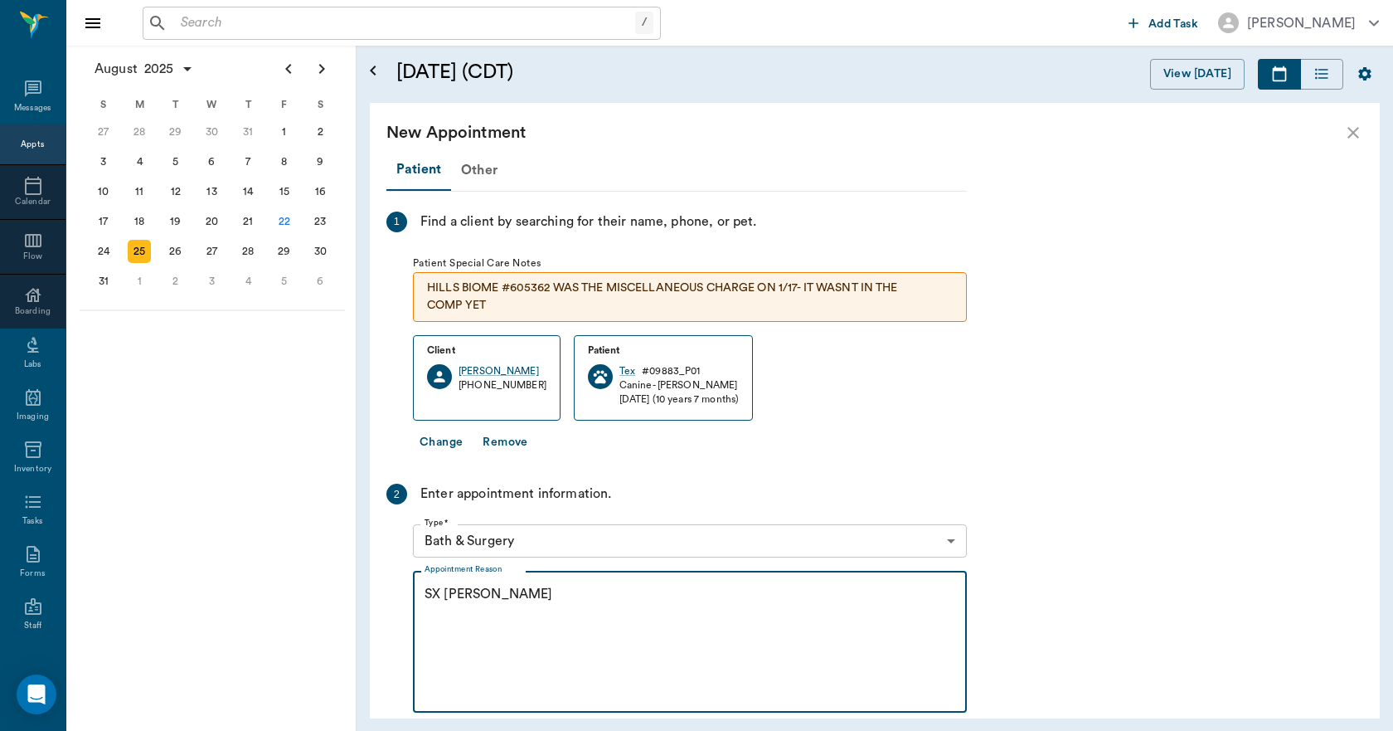
scroll to position [318, 0]
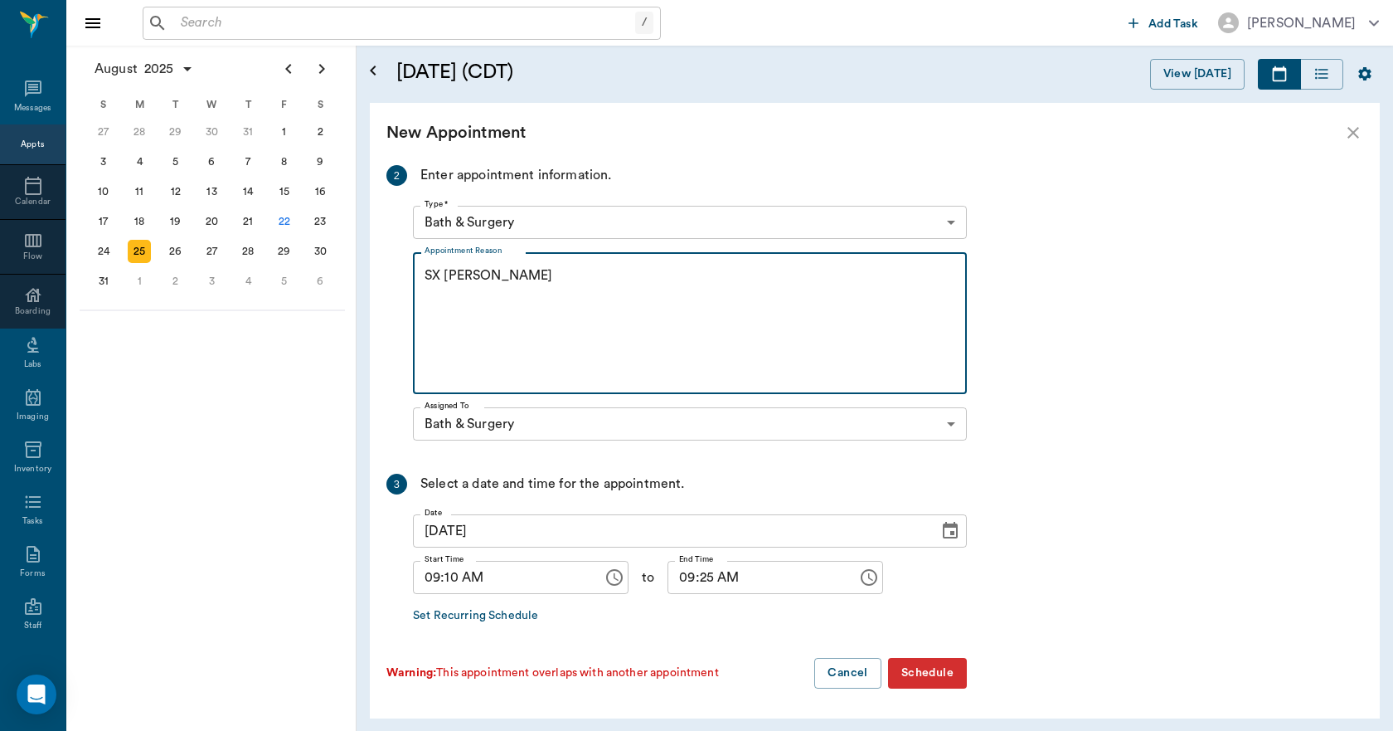
type textarea "SX REMINDER LORY"
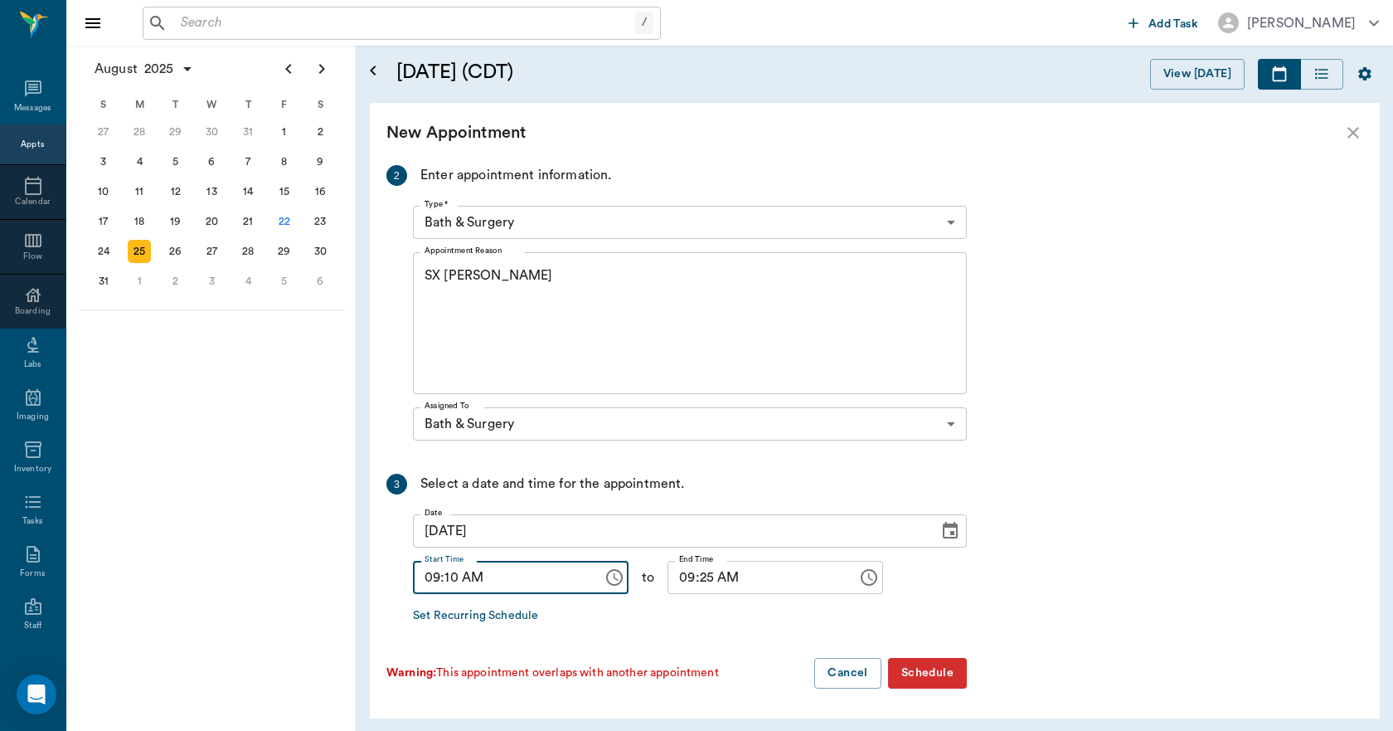
click at [449, 578] on input "09:10 AM" at bounding box center [502, 577] width 178 height 33
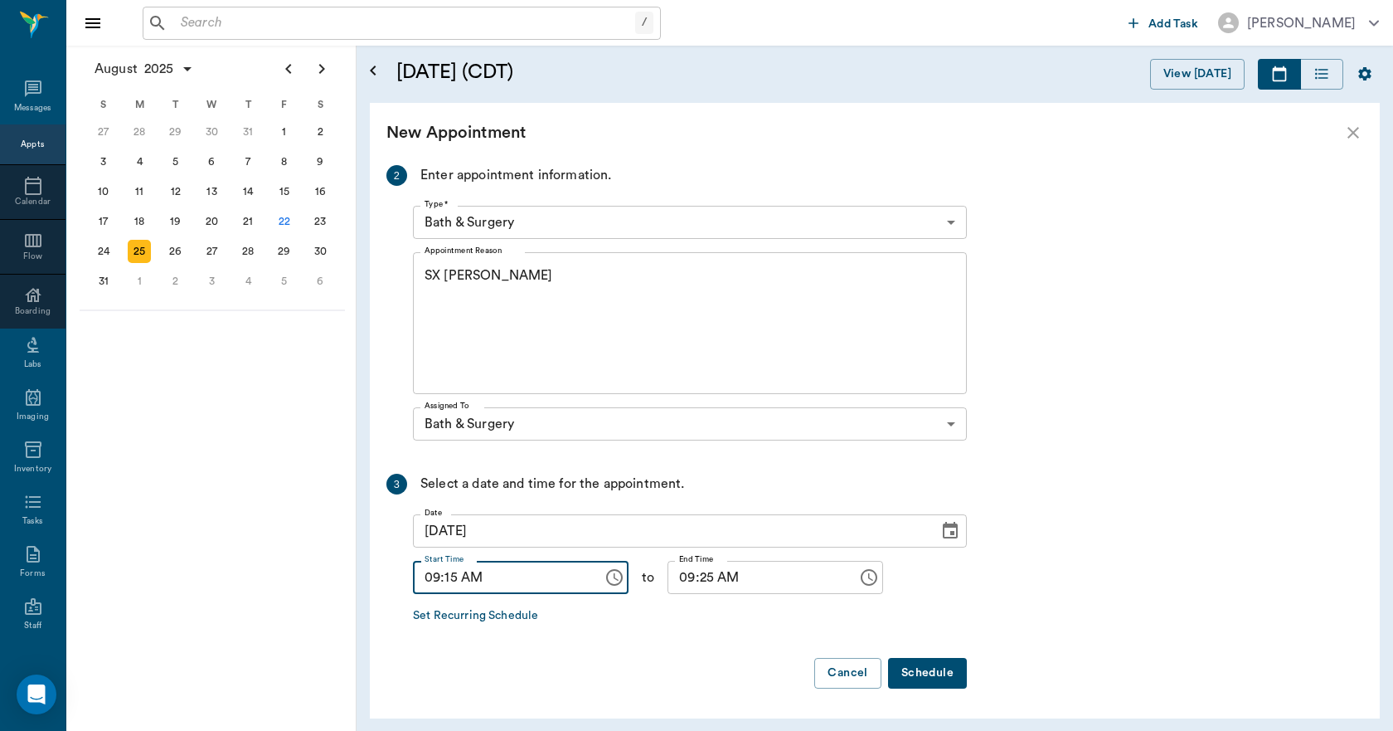
type input "09:15 AM"
click at [694, 589] on input "09:25 AM" at bounding box center [757, 577] width 178 height 33
type input "09:30 AM"
click at [920, 671] on button "Schedule" at bounding box center [927, 673] width 79 height 31
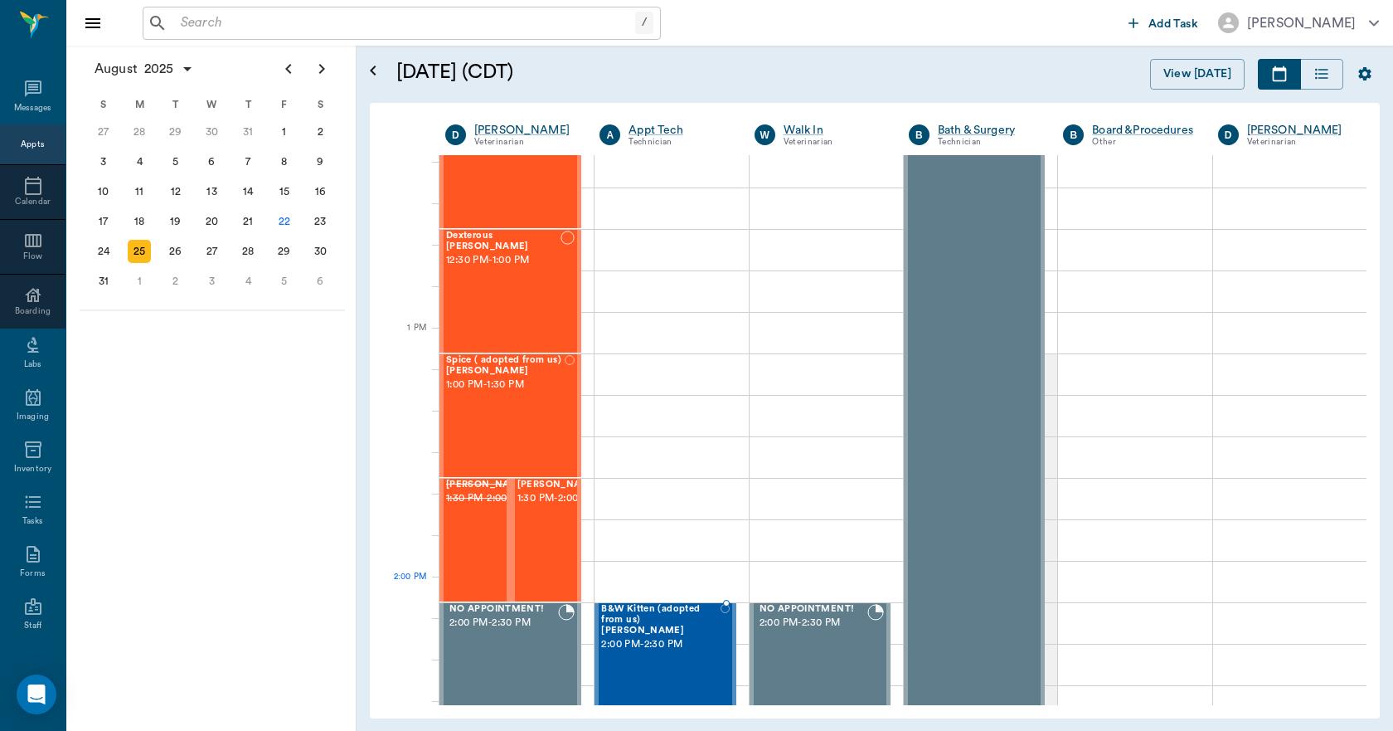
scroll to position [1078, 0]
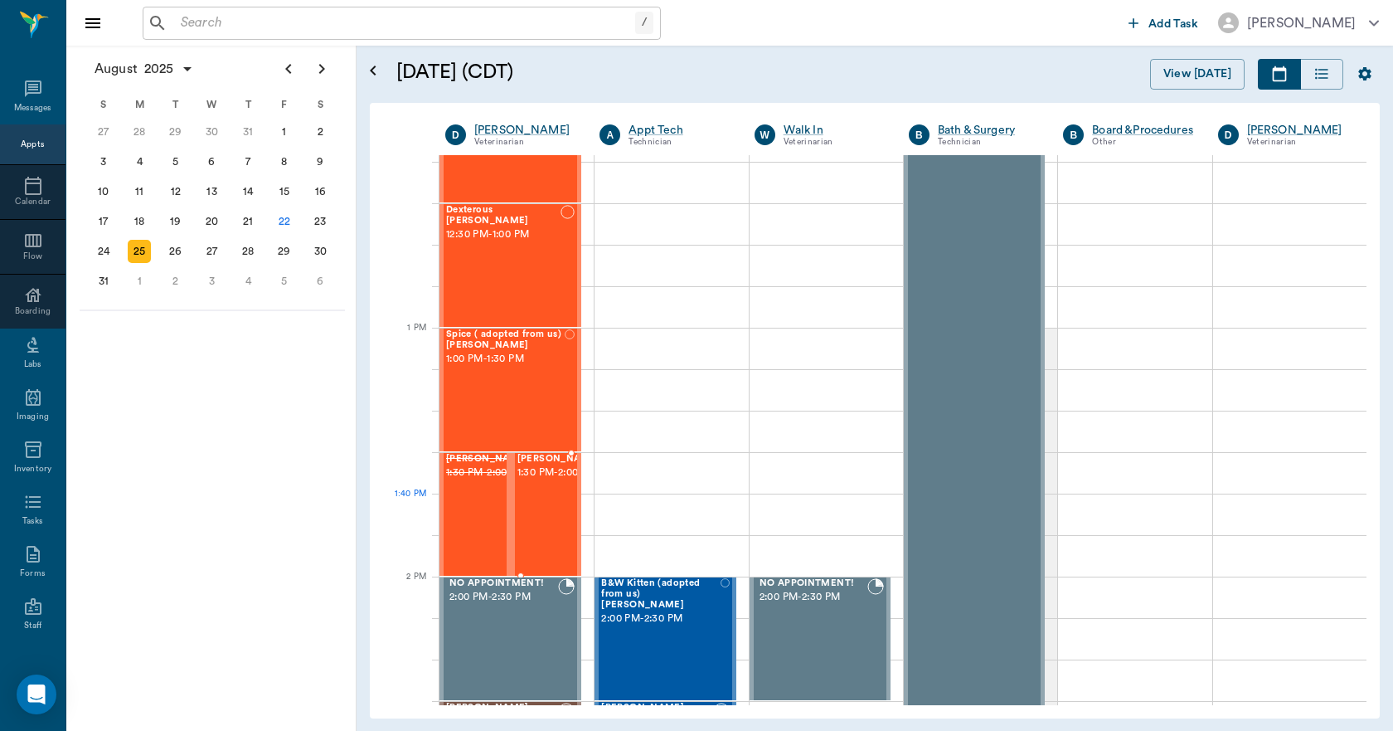
click at [533, 481] on span "1:30 PM - 2:00 PM" at bounding box center [558, 472] width 83 height 17
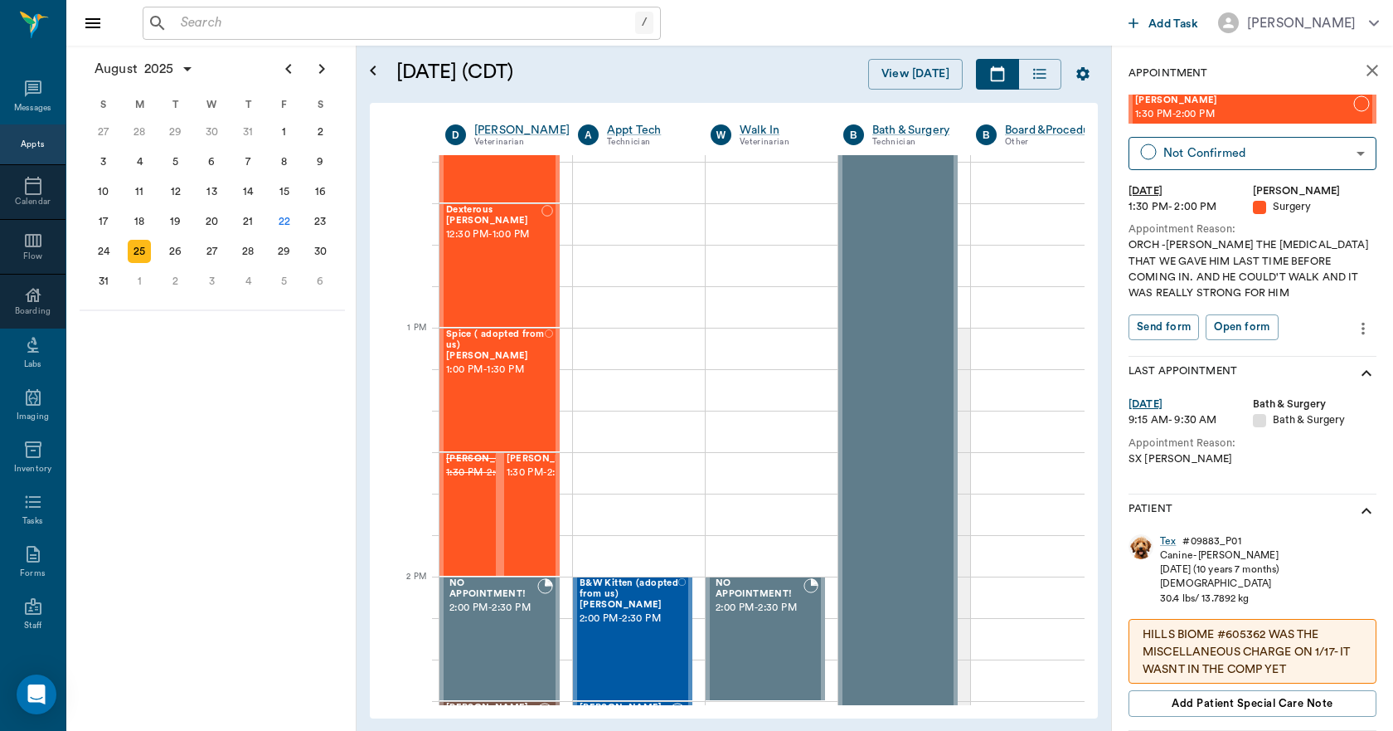
click at [1354, 327] on icon "more" at bounding box center [1363, 328] width 18 height 20
click at [1219, 358] on span "Edit appointment" at bounding box center [1281, 356] width 139 height 17
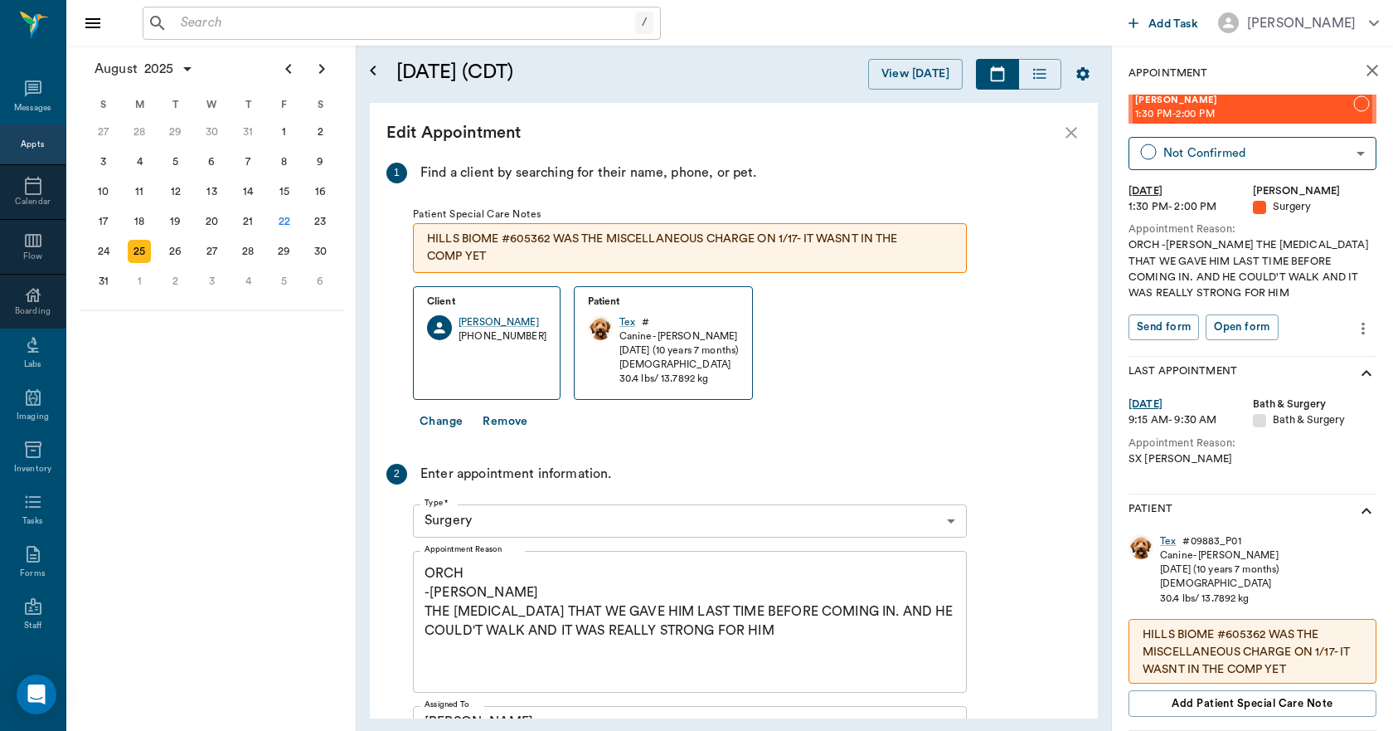
click at [478, 576] on textarea "ORCH -LORY THE SEDATIVE THAT WE GAVE HIM LAST TIME BEFORE COMING IN. AND HE COU…" at bounding box center [690, 621] width 531 height 114
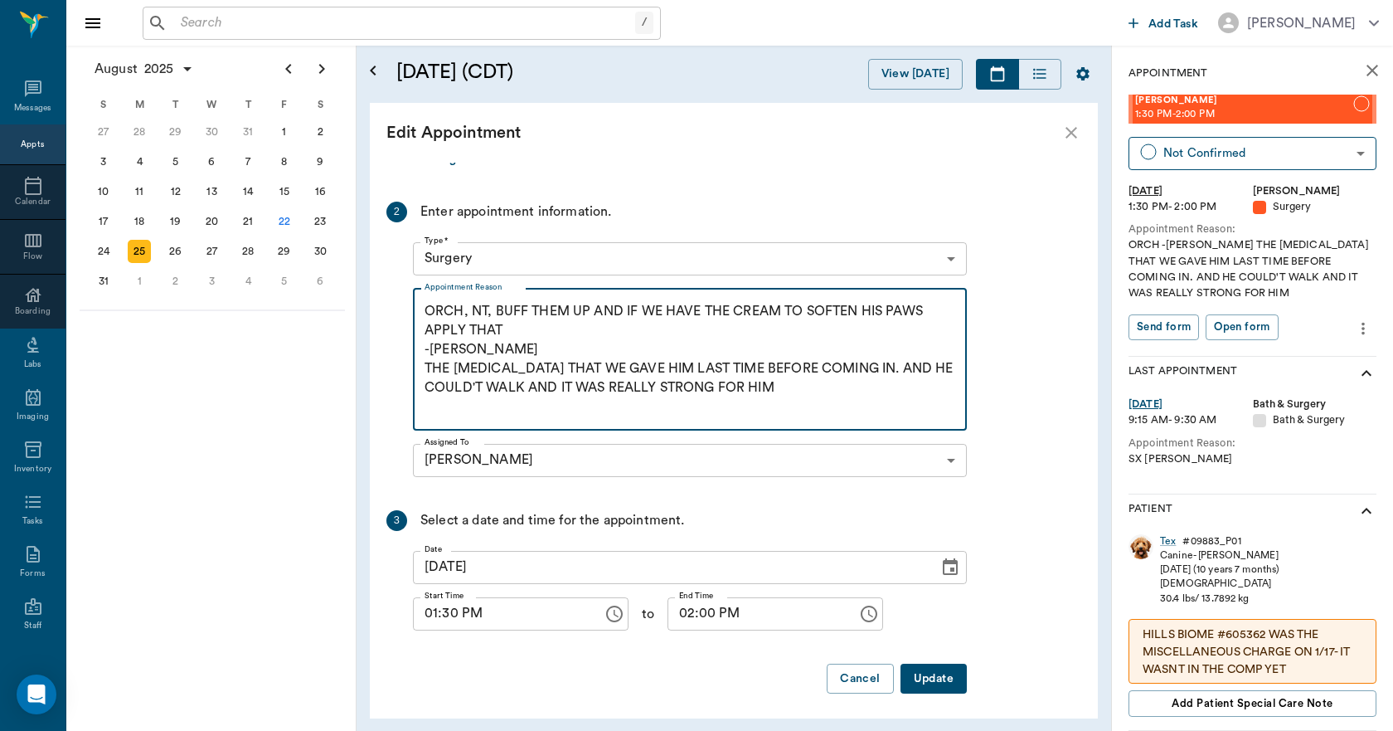
scroll to position [267, 0]
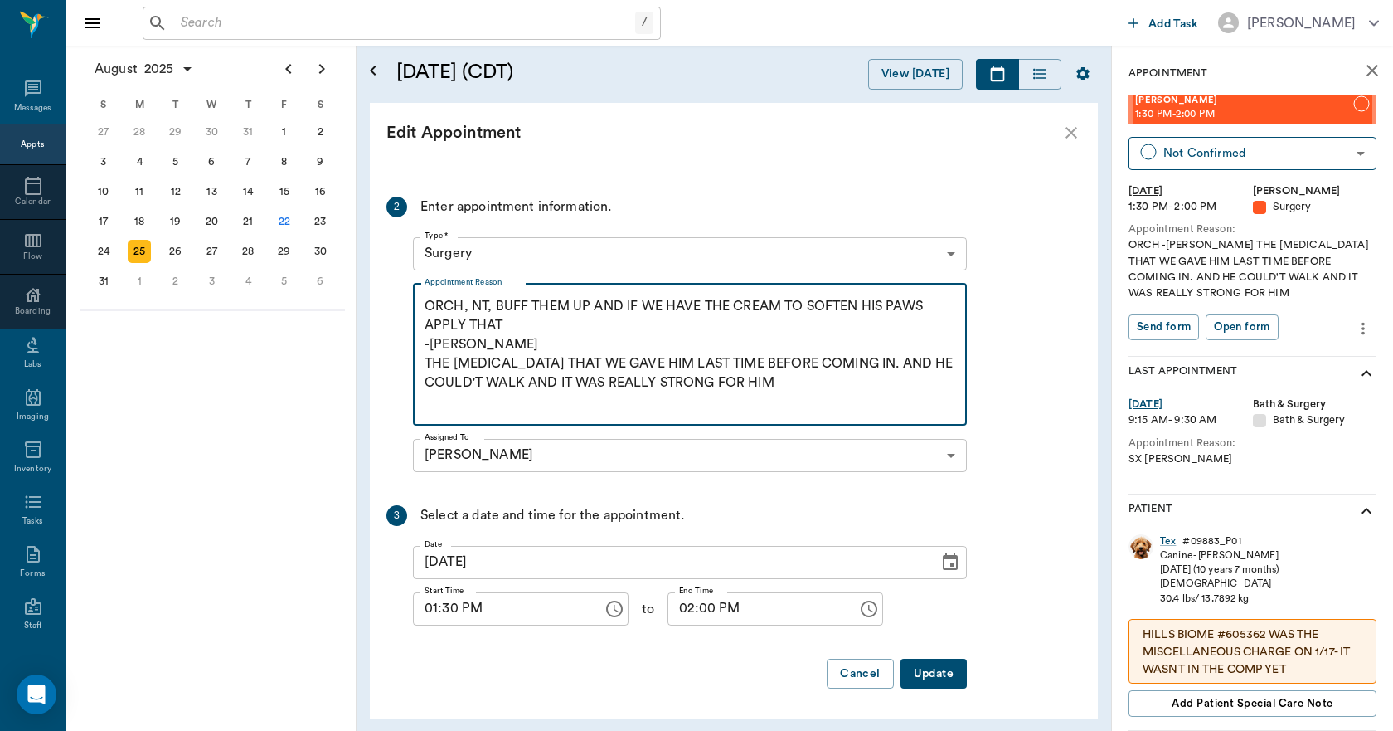
type textarea "ORCH, NT, BUFF THEM UP AND IF WE HAVE THE CREAM TO SOFTEN HIS PAWS APPLY THAT -…"
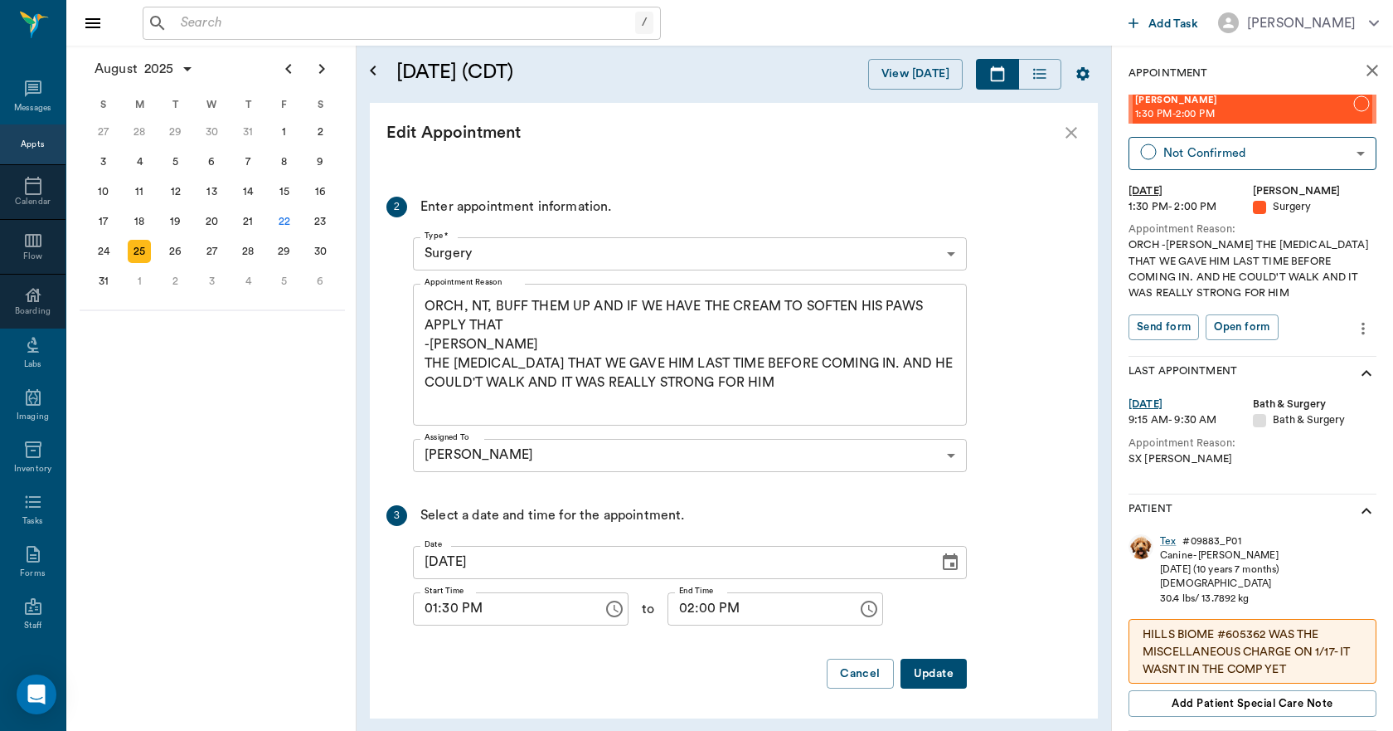
click at [938, 677] on button "Update" at bounding box center [934, 673] width 66 height 31
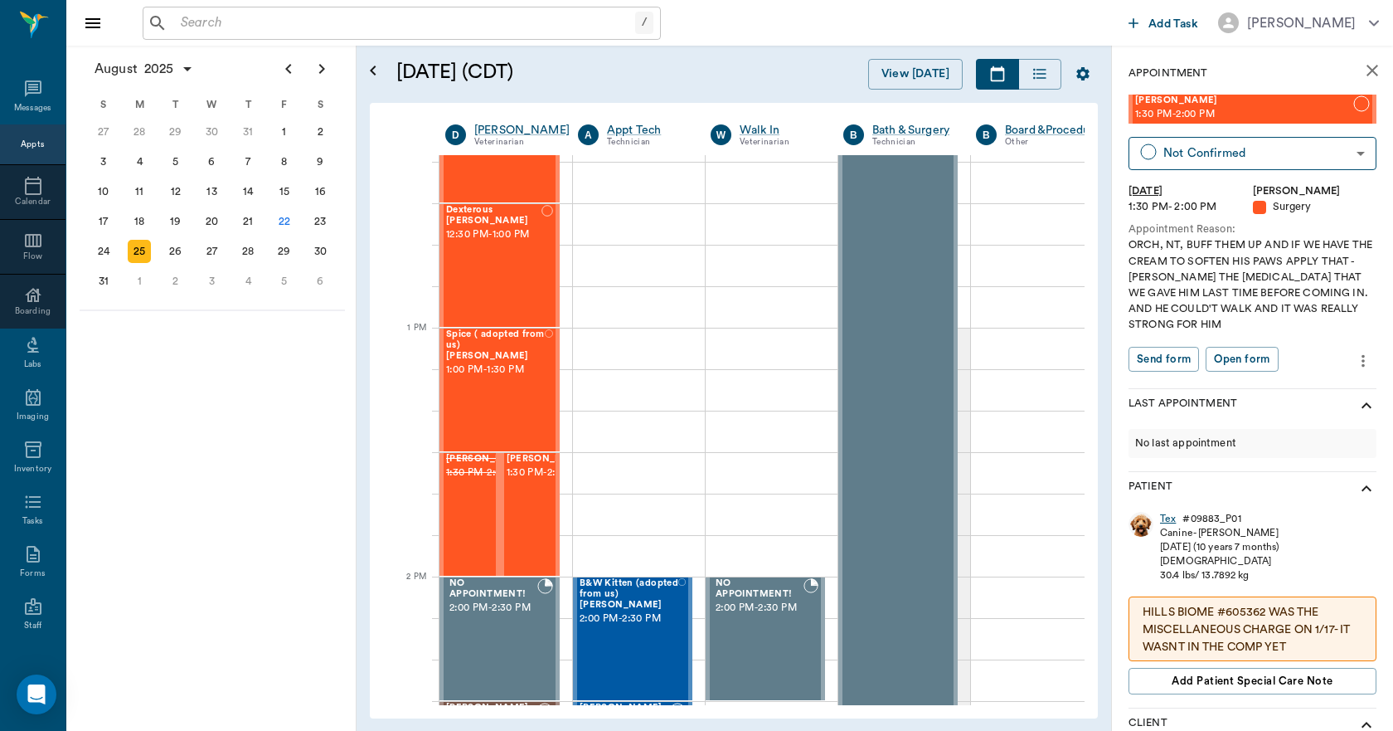
click at [1169, 518] on div "Tex" at bounding box center [1168, 519] width 16 height 14
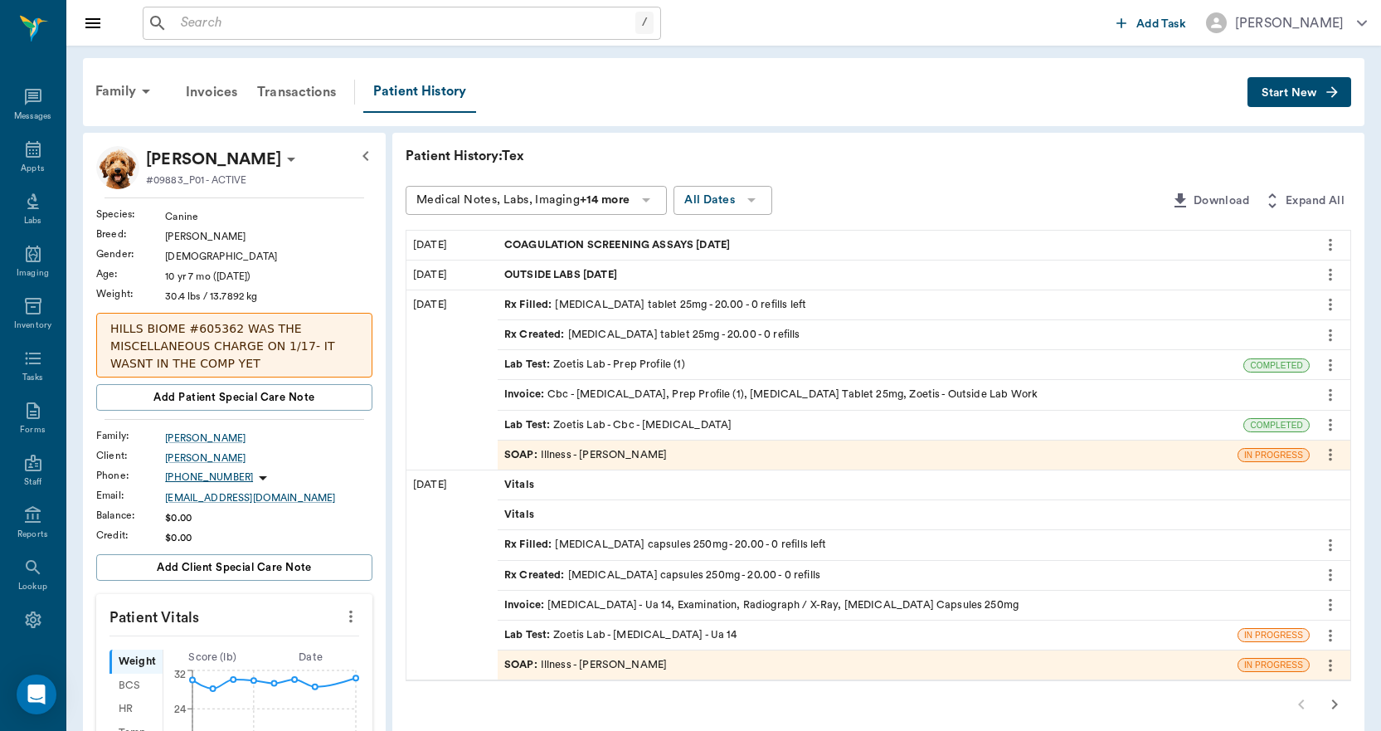
click at [573, 449] on div "SOAP : Illness - Dr. Bert Ellsworth" at bounding box center [585, 455] width 163 height 16
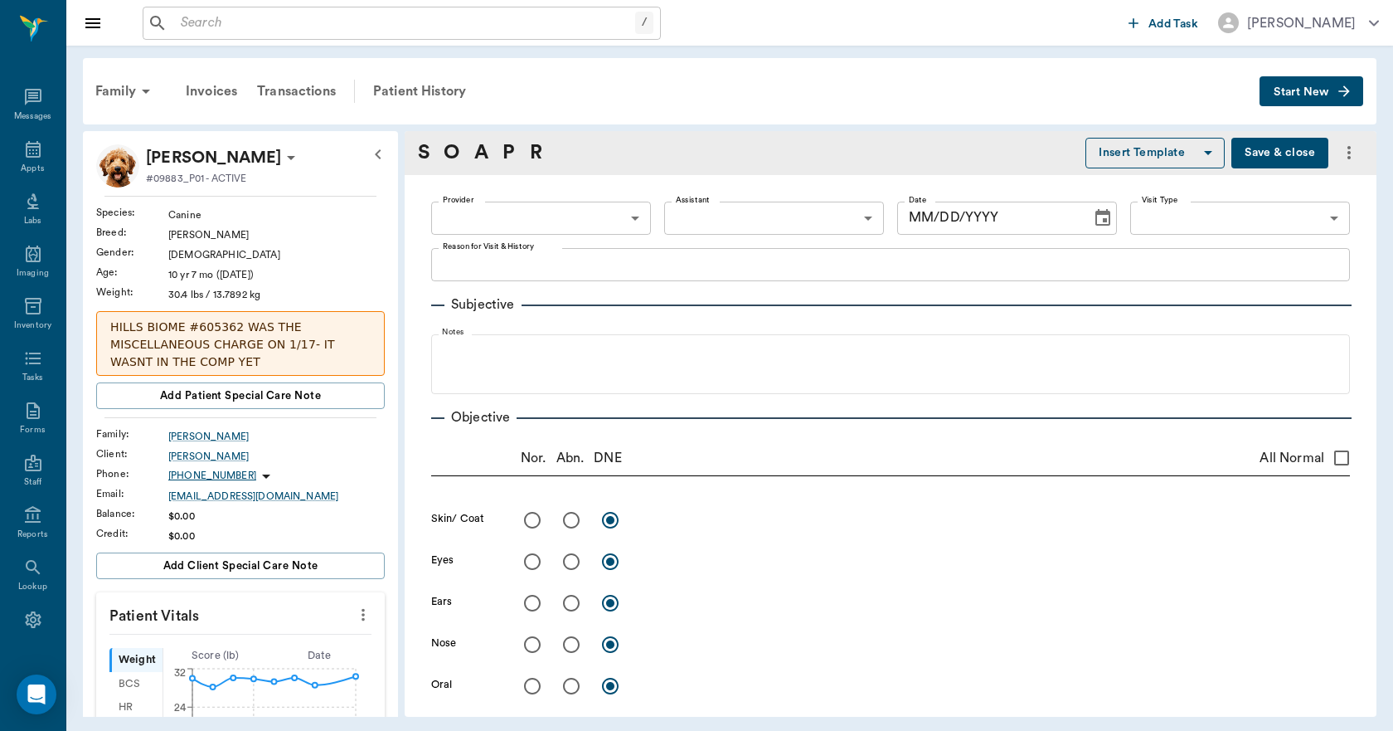
type input "63ec2f075fda476ae8351a4d"
type input "65d2be4f46e3a538d89b8c15"
type textarea "WAS IN ON 8.11.25 FOR BLEEDING. HAD ALOT OF BLEEDING AGAIN TODAY. DOC SAID TO B…"
radio input "true"
type textarea "Looking at the end of penis, there looked to be some residual bloody discharge …"
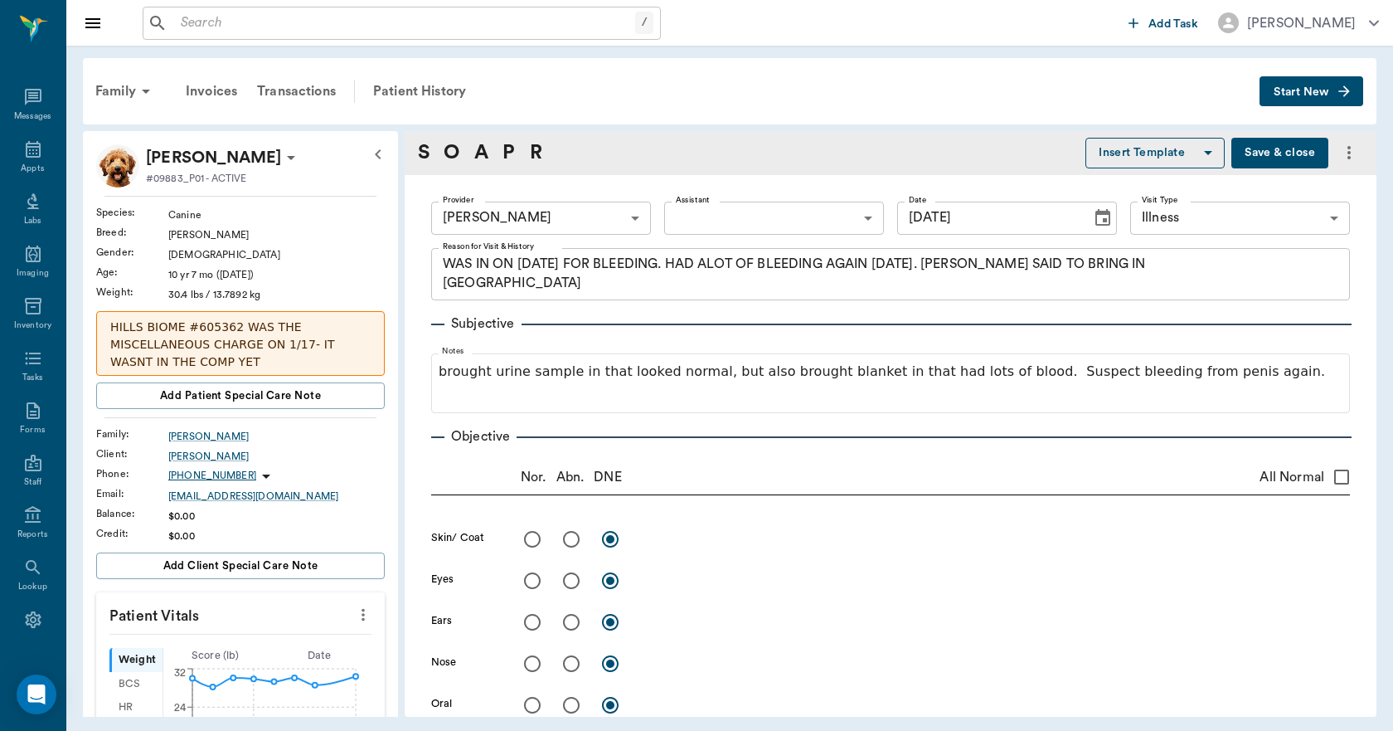
type input "08/15/2025"
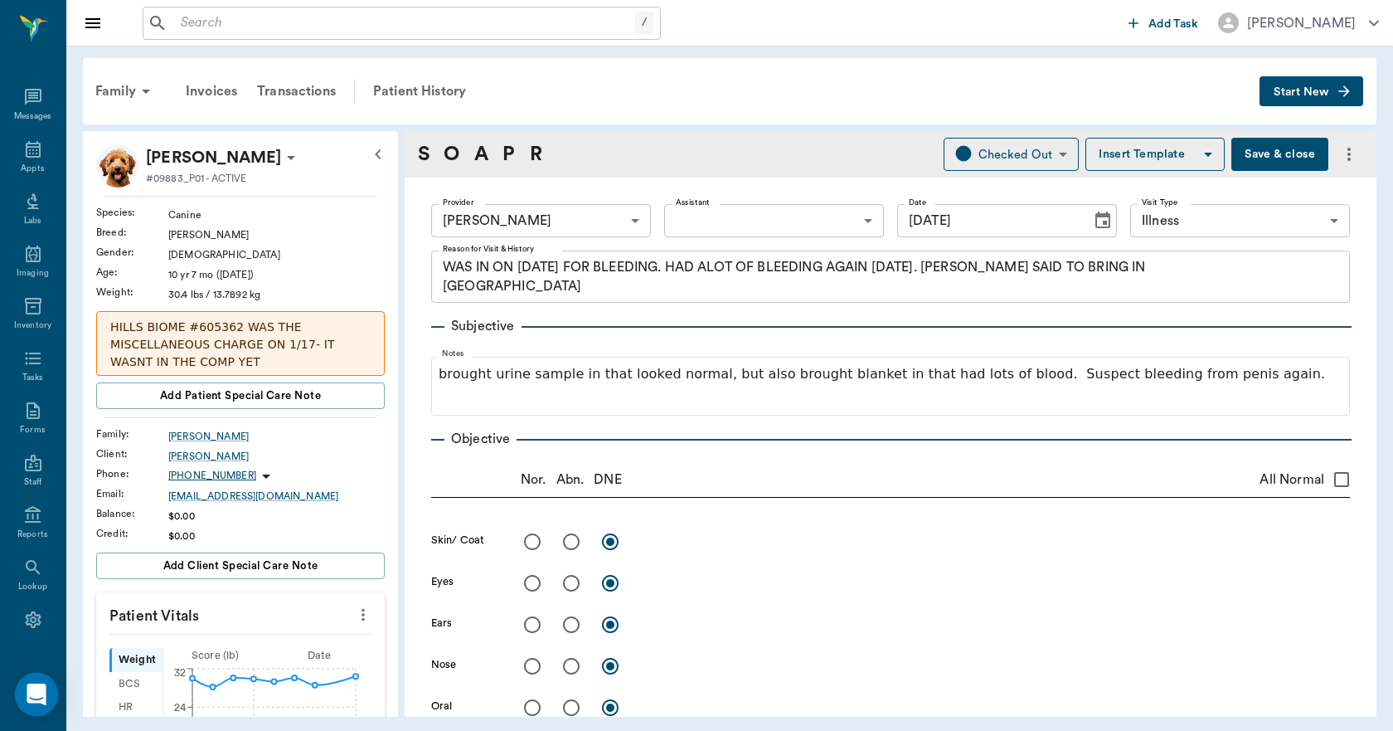
click at [24, 689] on div "Open Intercom Messenger" at bounding box center [37, 695] width 44 height 44
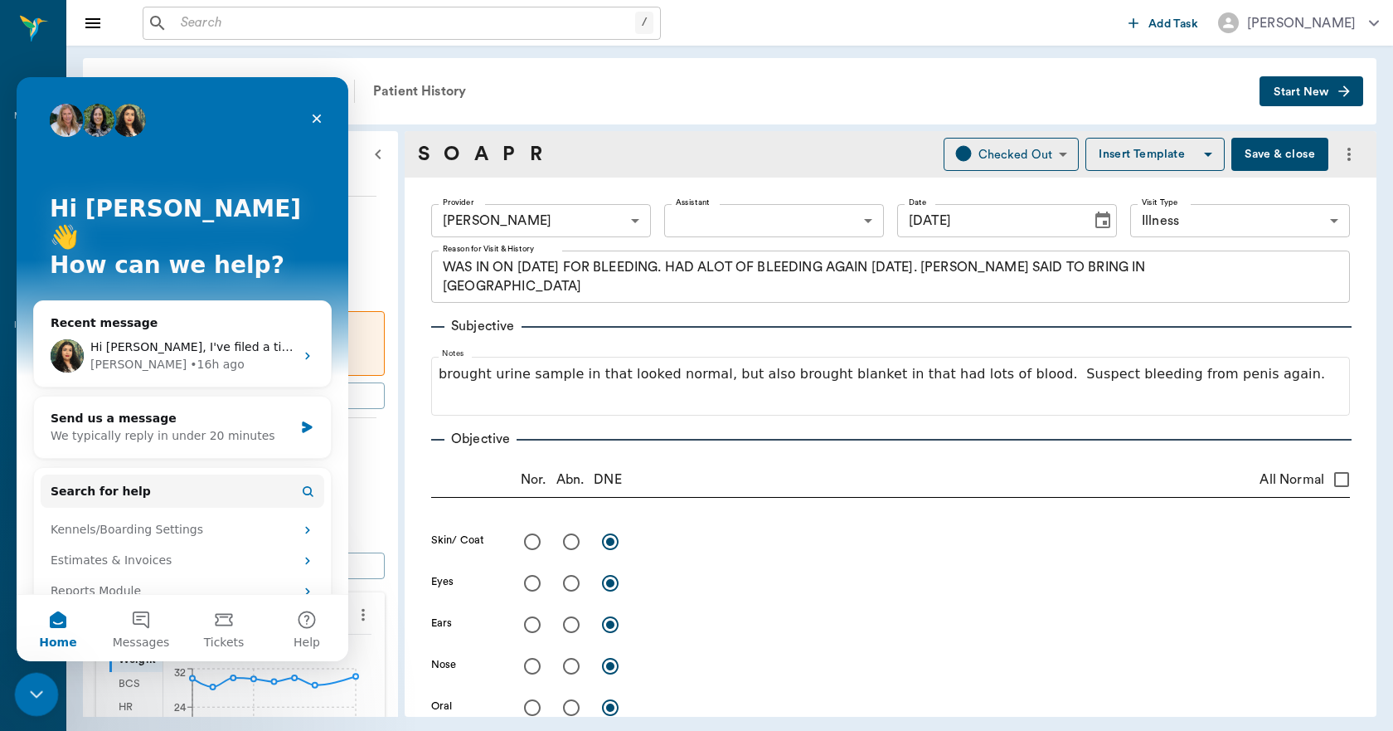
click at [44, 683] on div "Close Intercom Messenger" at bounding box center [34, 692] width 40 height 40
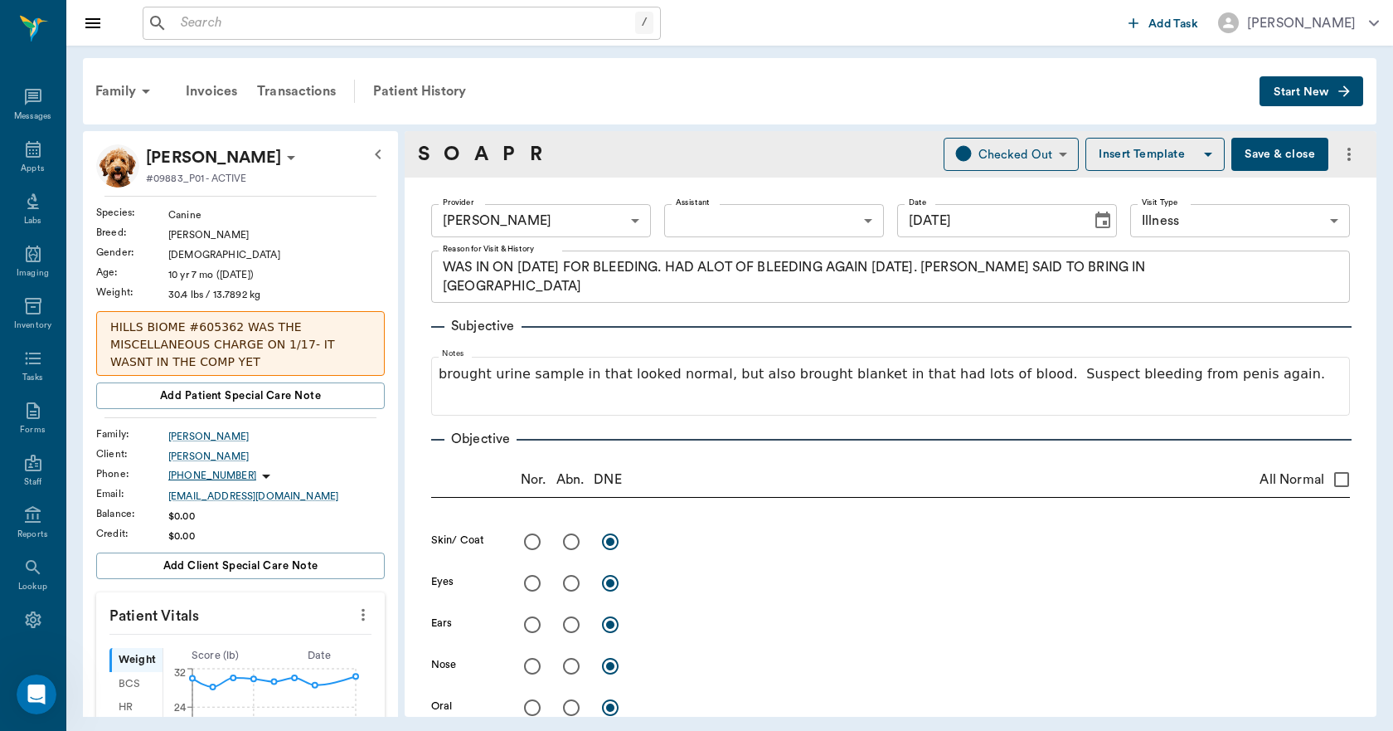
click at [275, 22] on input "text" at bounding box center [404, 23] width 461 height 23
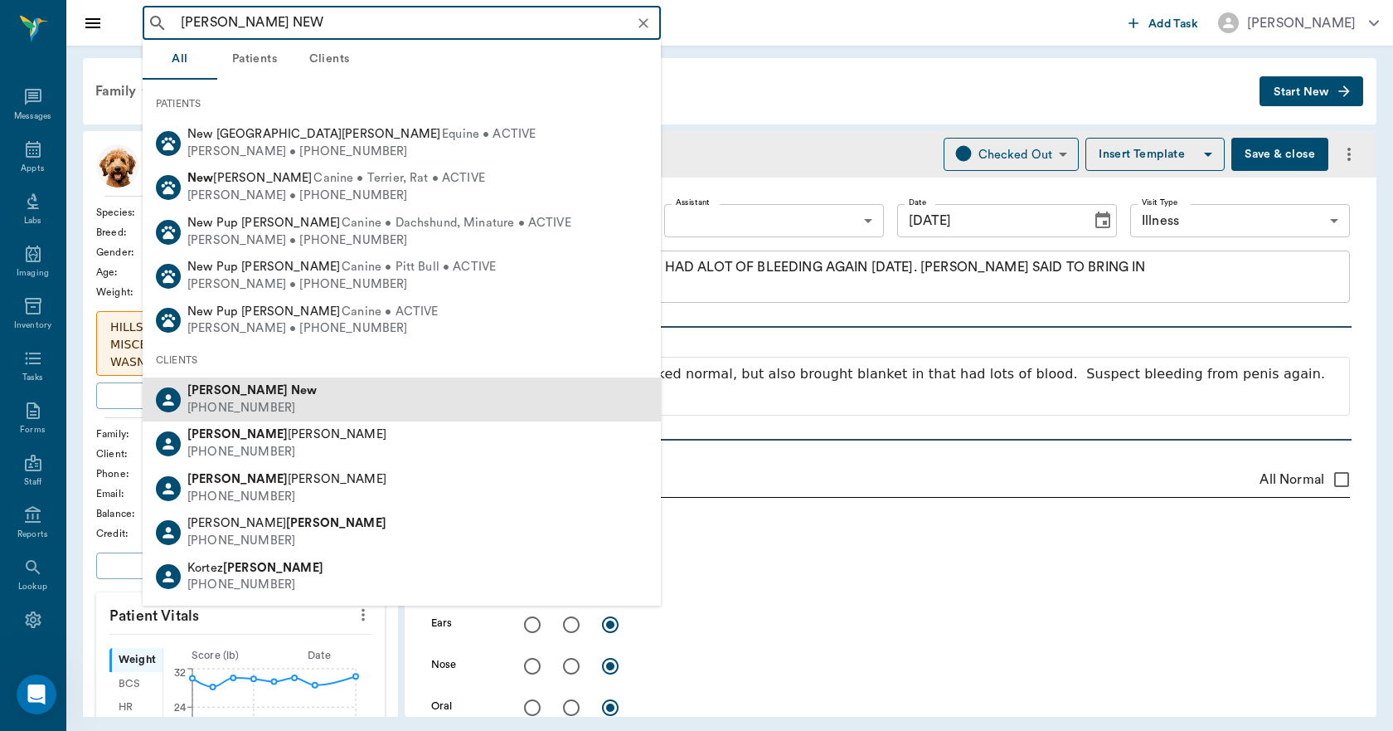
click at [189, 397] on div "Zachery New" at bounding box center [252, 390] width 130 height 17
type input "ZACHERY NEW"
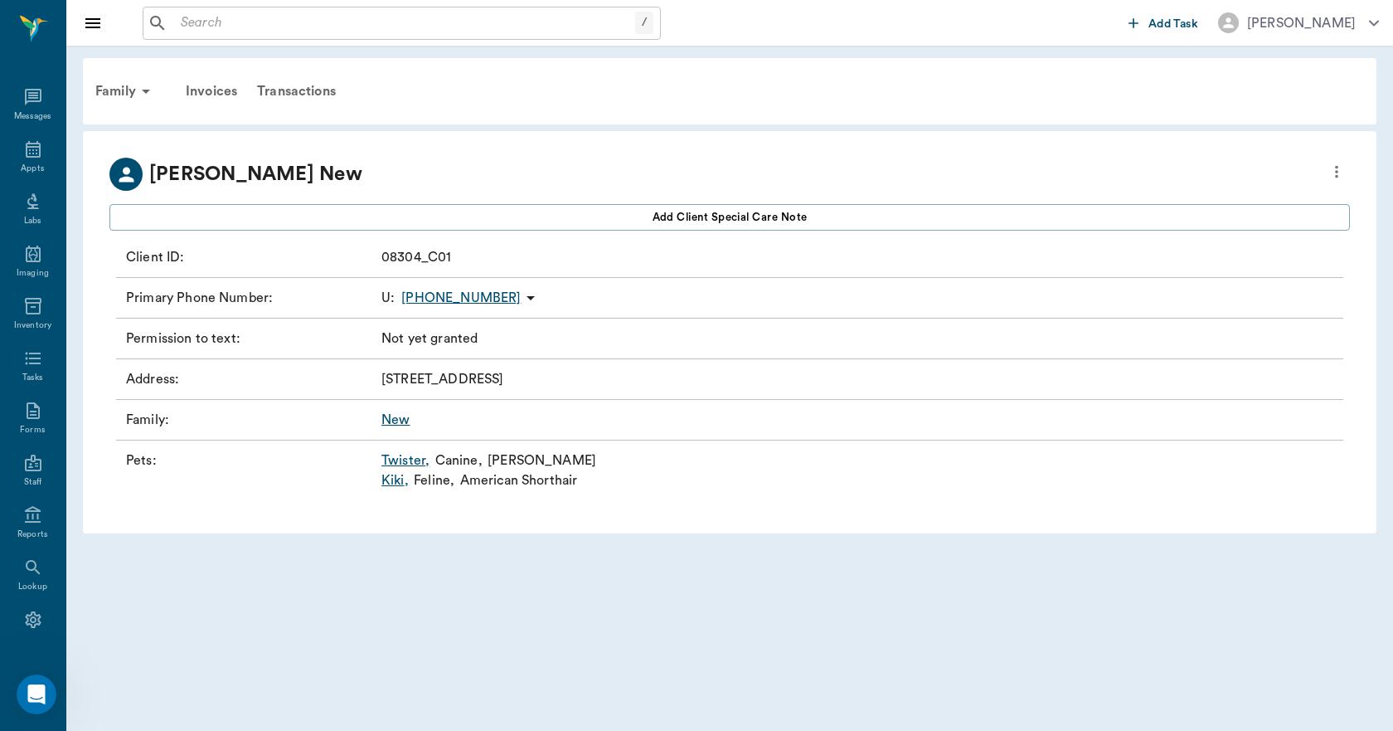
click at [415, 463] on link "Twister ," at bounding box center [405, 460] width 48 height 20
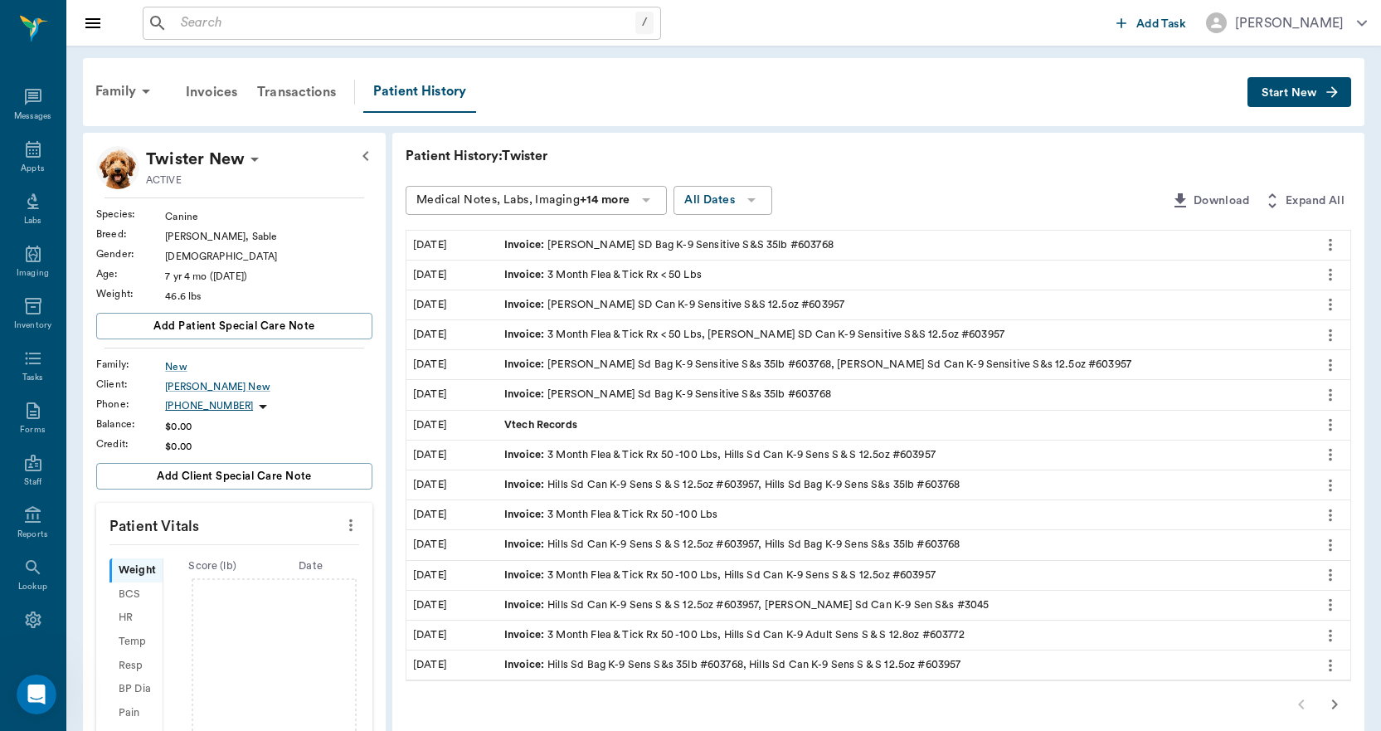
click at [1307, 93] on span "Start New" at bounding box center [1289, 93] width 56 height 0
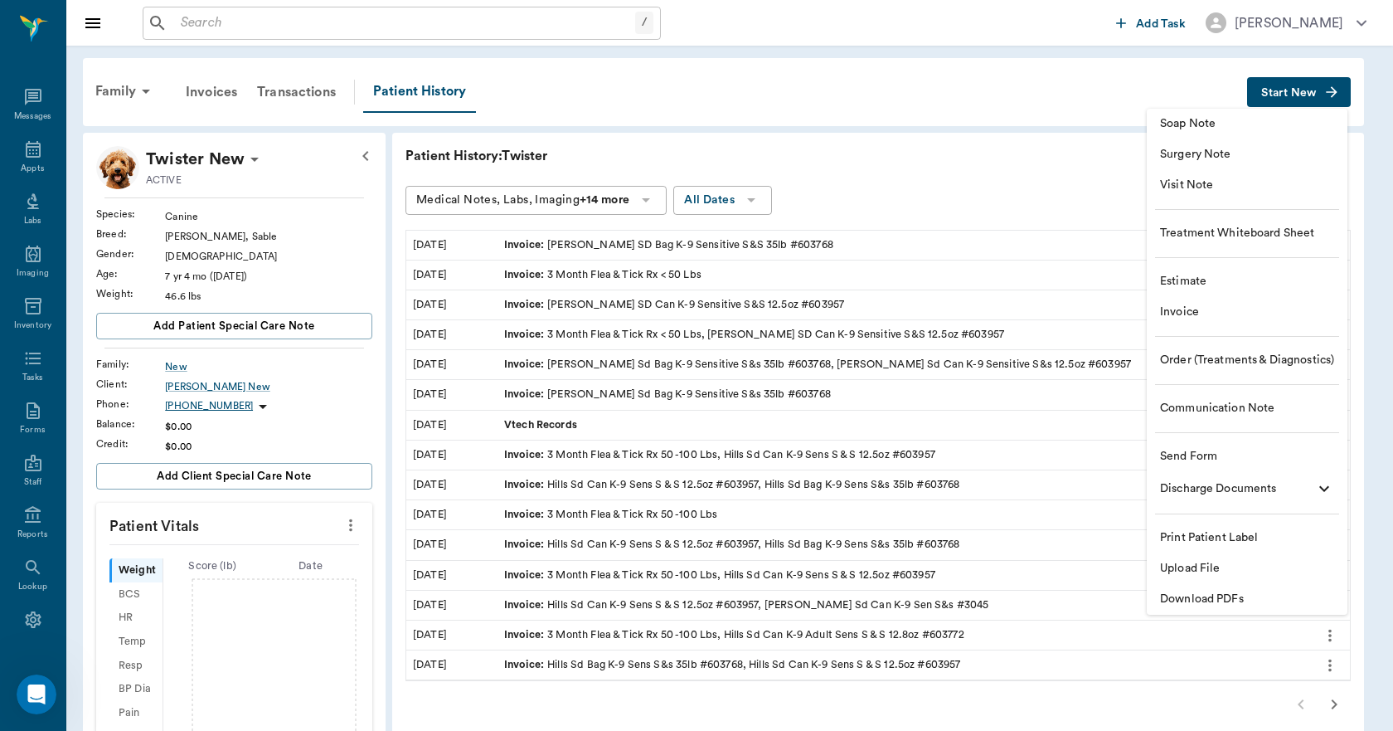
click at [1212, 310] on span "Invoice" at bounding box center [1247, 312] width 174 height 17
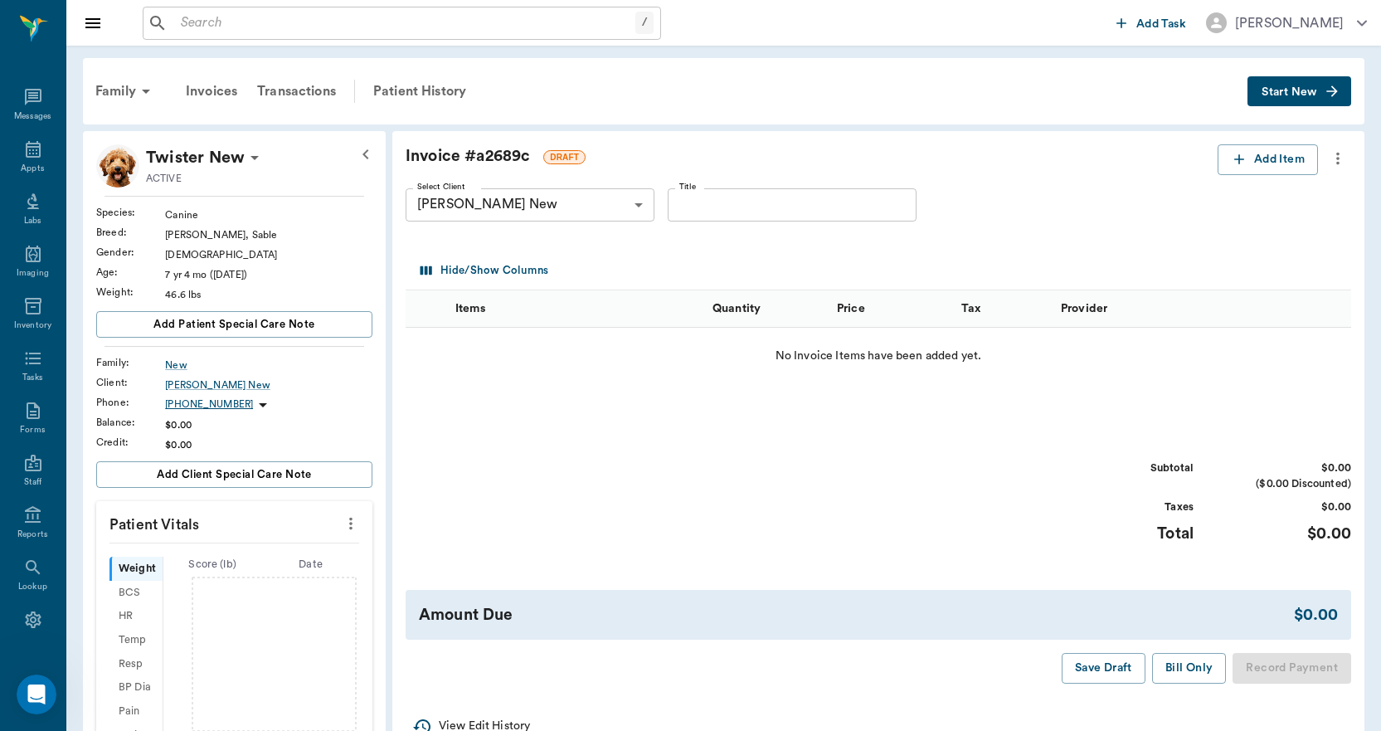
click at [1288, 98] on button "Start New" at bounding box center [1299, 91] width 104 height 31
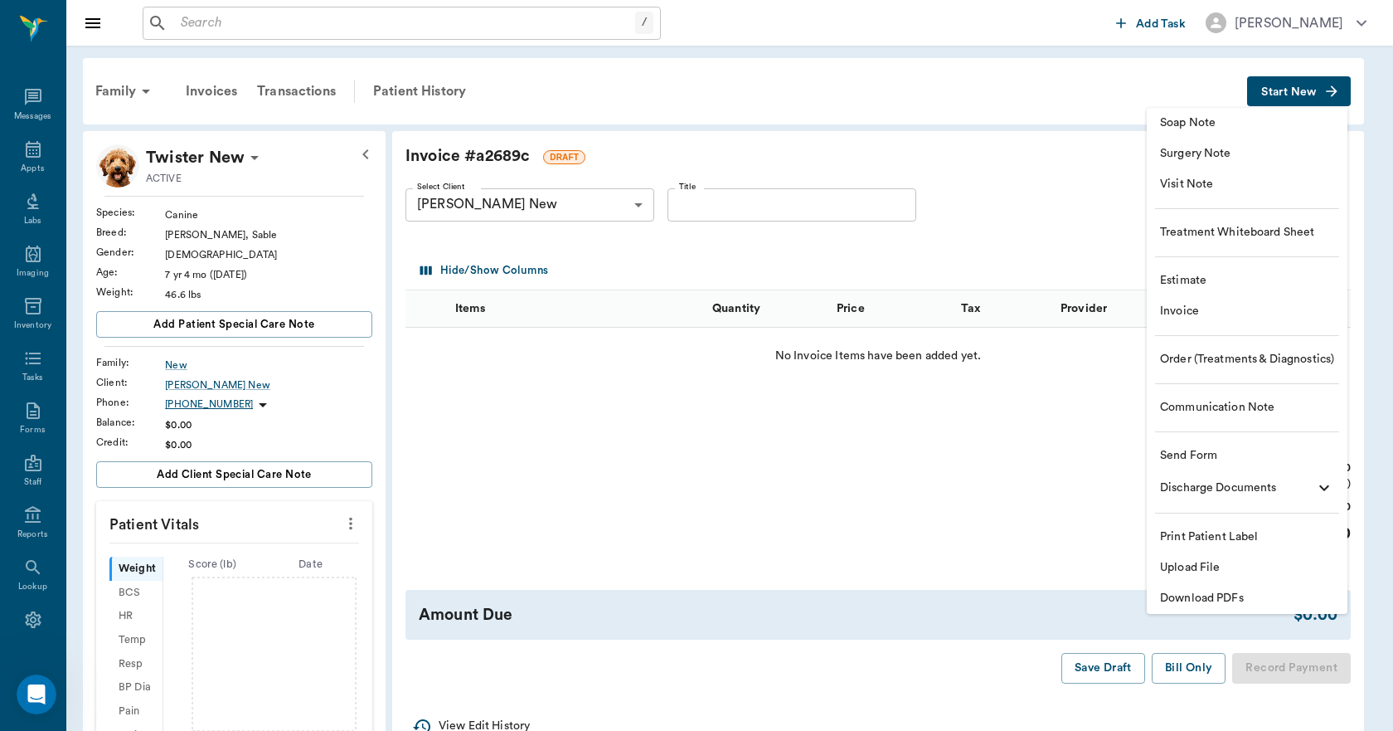
click at [1186, 313] on span "Invoice" at bounding box center [1247, 311] width 174 height 17
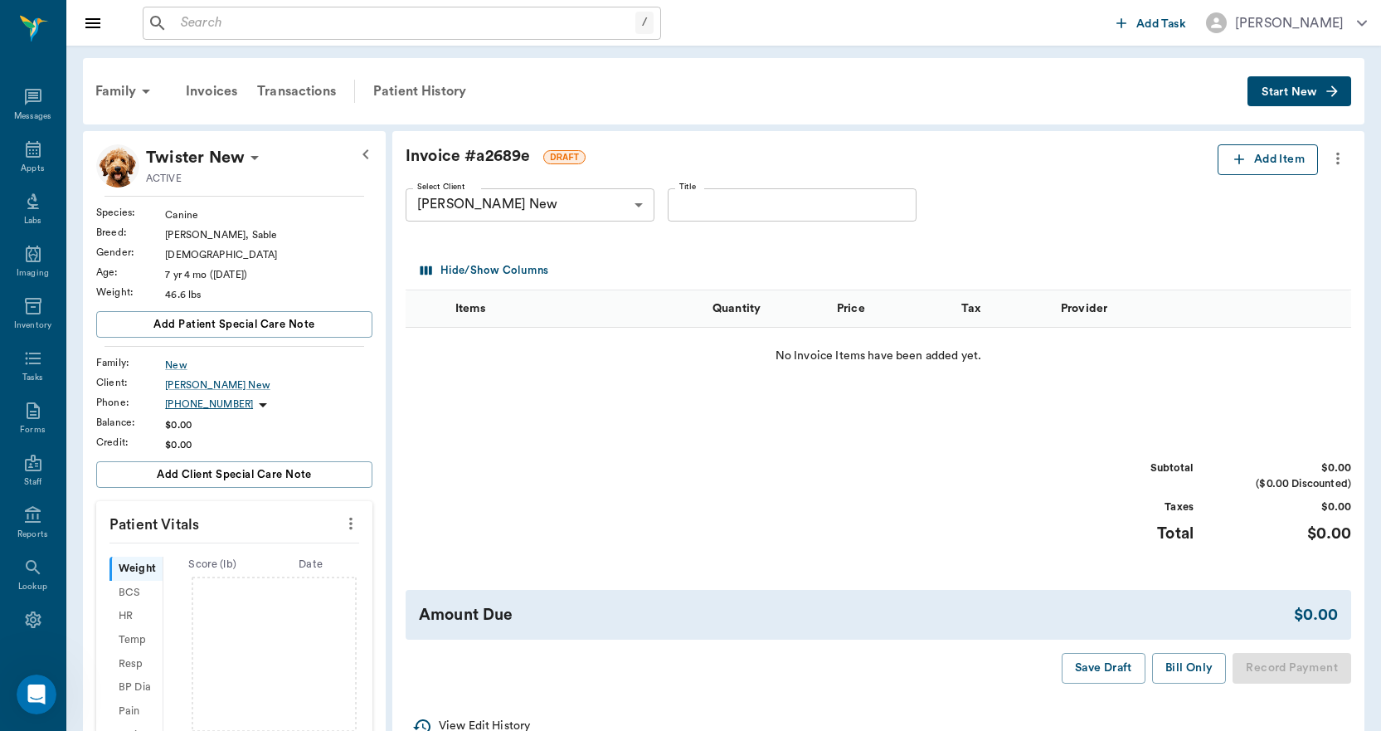
click at [1231, 158] on icon "button" at bounding box center [1239, 159] width 17 height 17
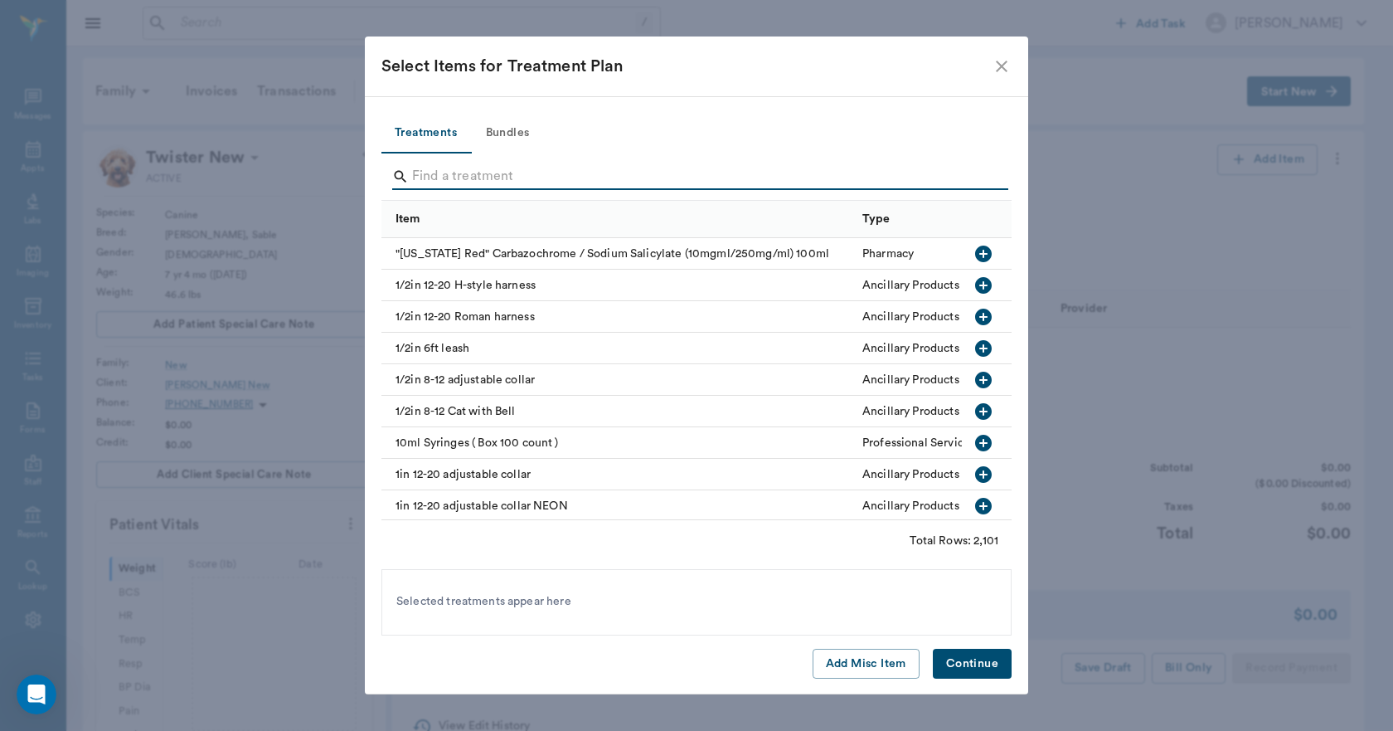
click at [603, 163] on input "Search" at bounding box center [697, 176] width 571 height 27
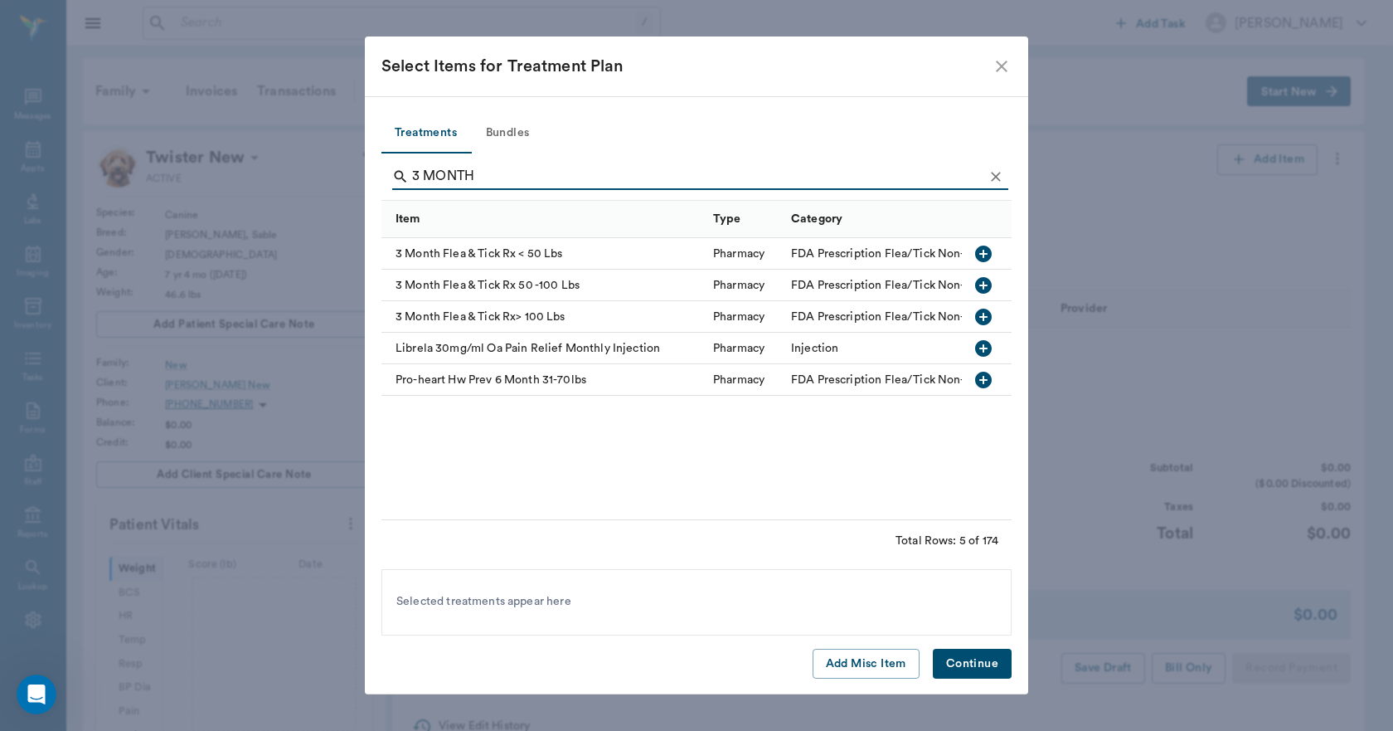
type input "3 MONTH"
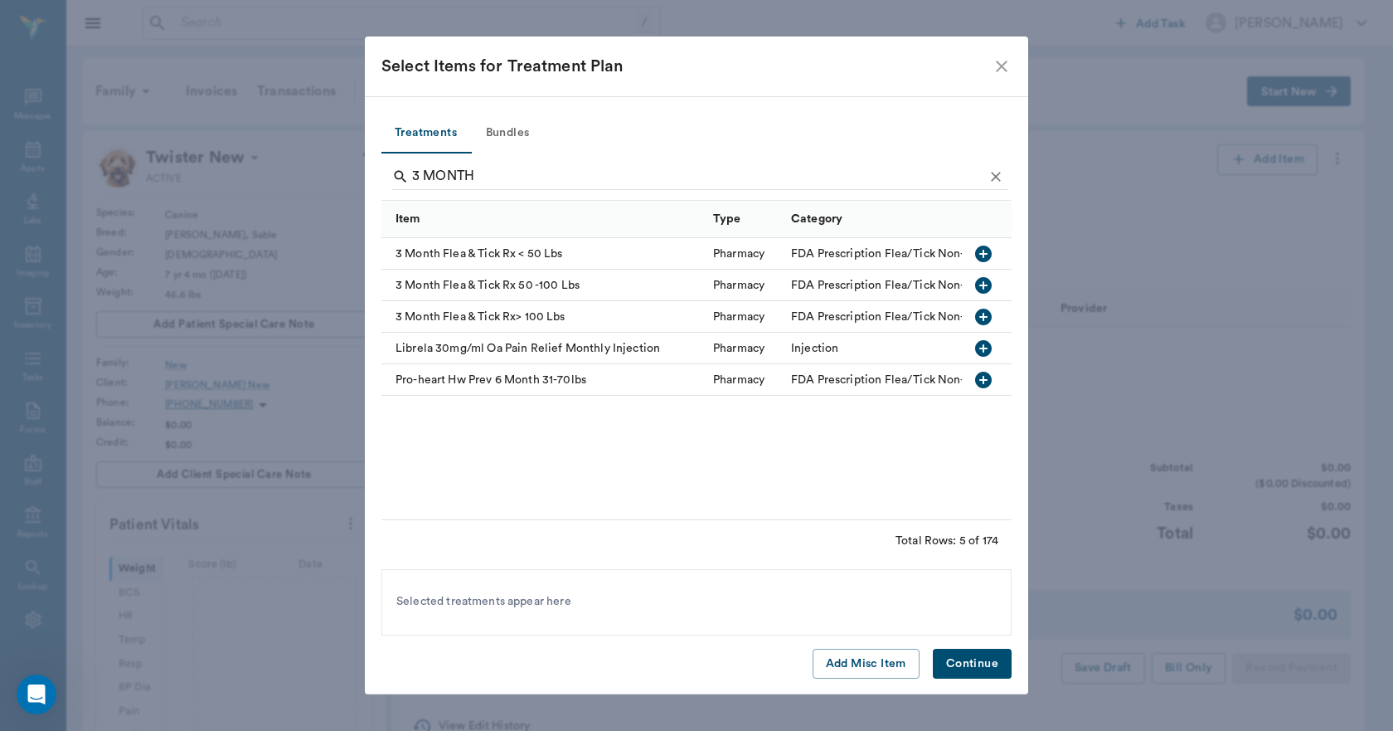
click at [979, 252] on icon "button" at bounding box center [983, 253] width 17 height 17
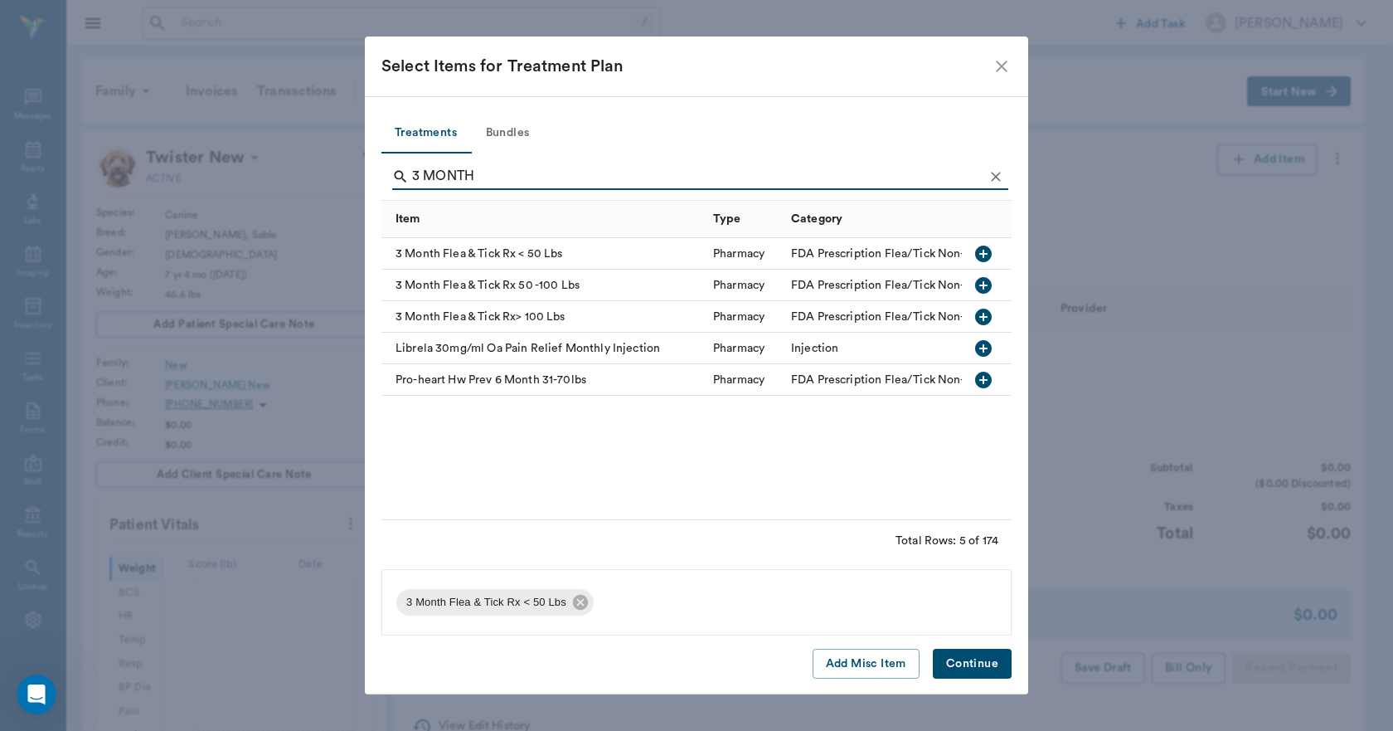
click at [986, 680] on div "Treatments Bundles 3 MONTH Item Type Category 3 Month Flea & Tick Rx < 50 Lbs P…" at bounding box center [696, 395] width 663 height 598
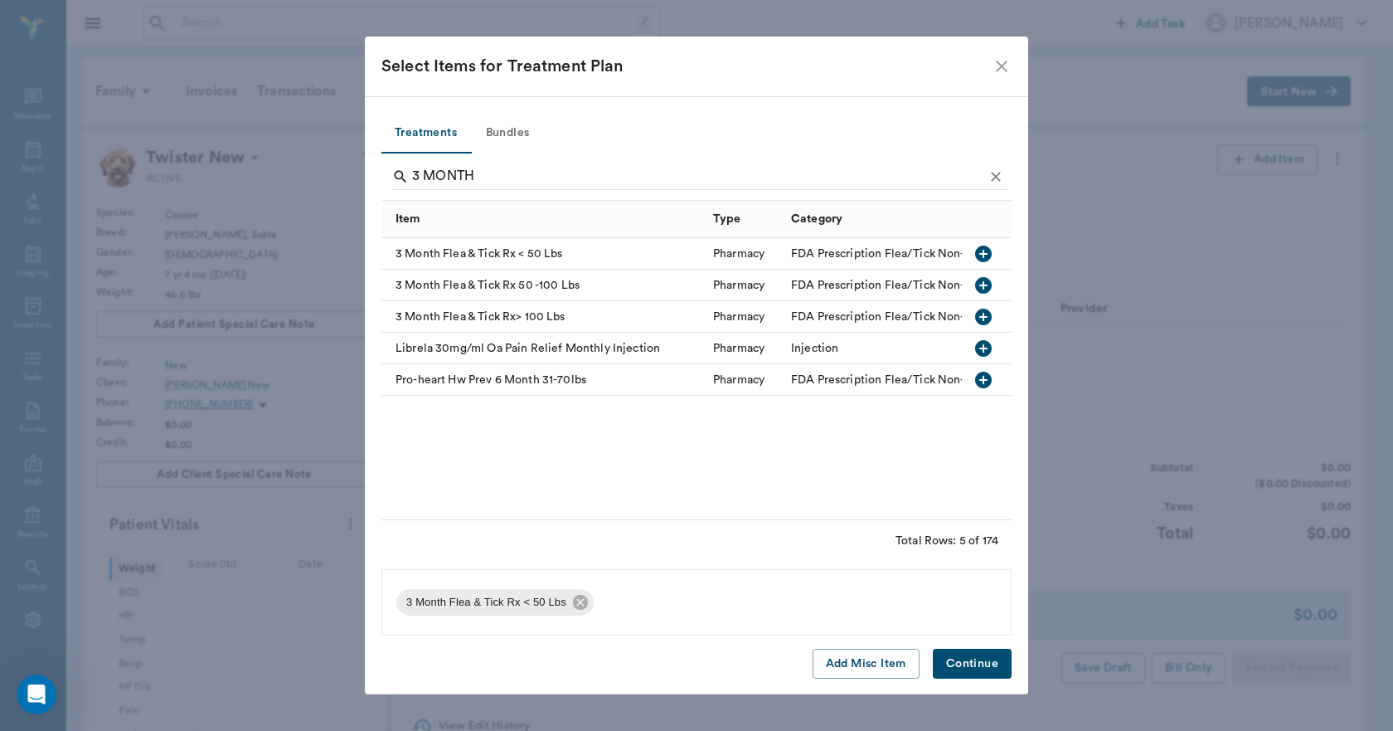
click at [980, 661] on button "Continue" at bounding box center [972, 664] width 79 height 31
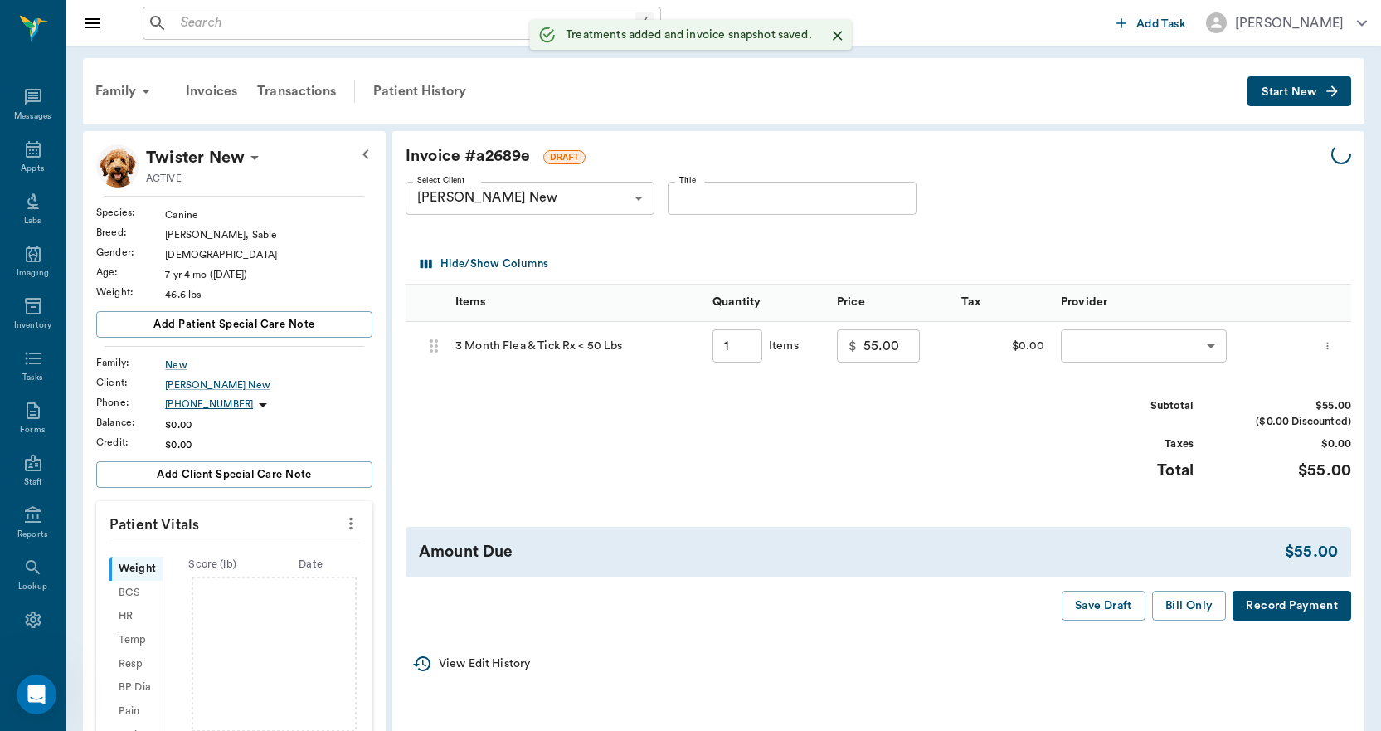
type input "1.00"
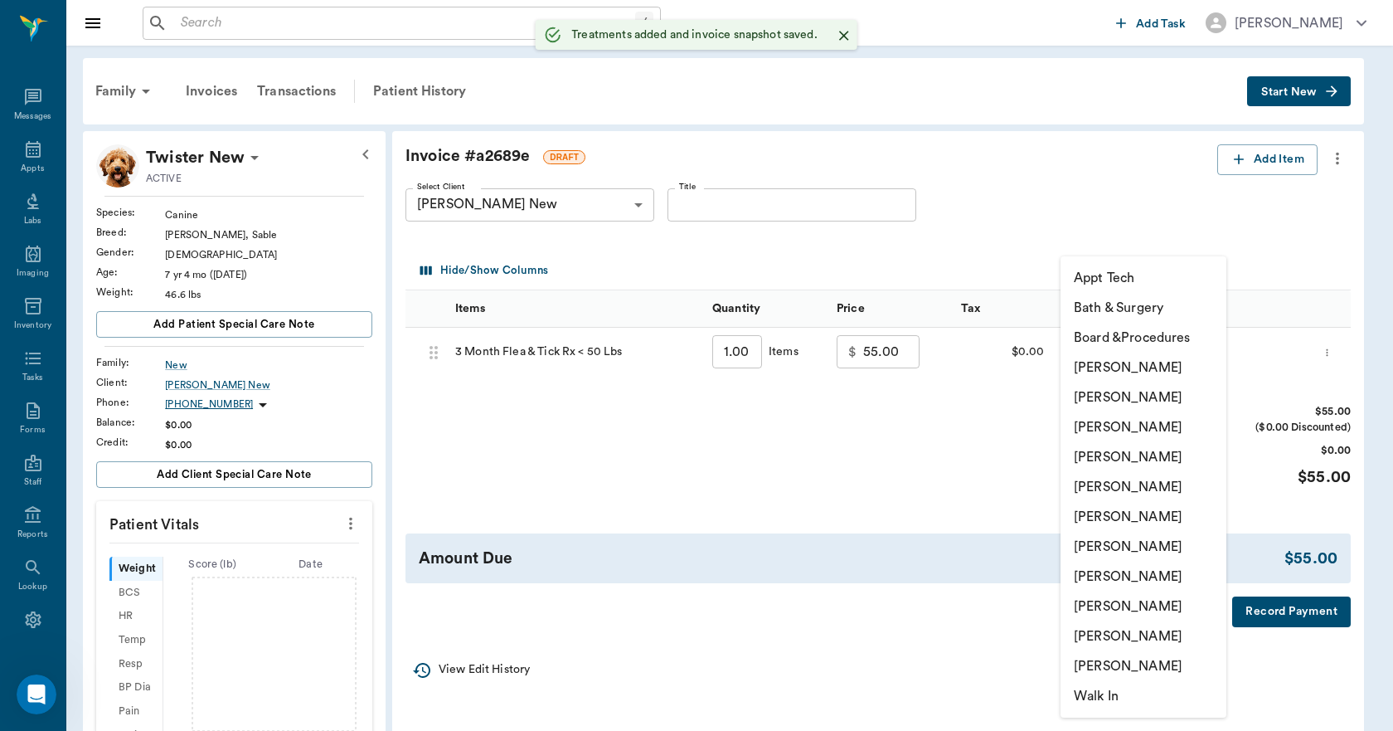
click at [1134, 359] on body "/ ​ Add Task Dr. Bert Ellsworth Nectar Messages Appts Labs Imaging Inventory Ta…" at bounding box center [696, 578] width 1393 height 1157
click at [1117, 634] on li "[PERSON_NAME]" at bounding box center [1144, 636] width 166 height 30
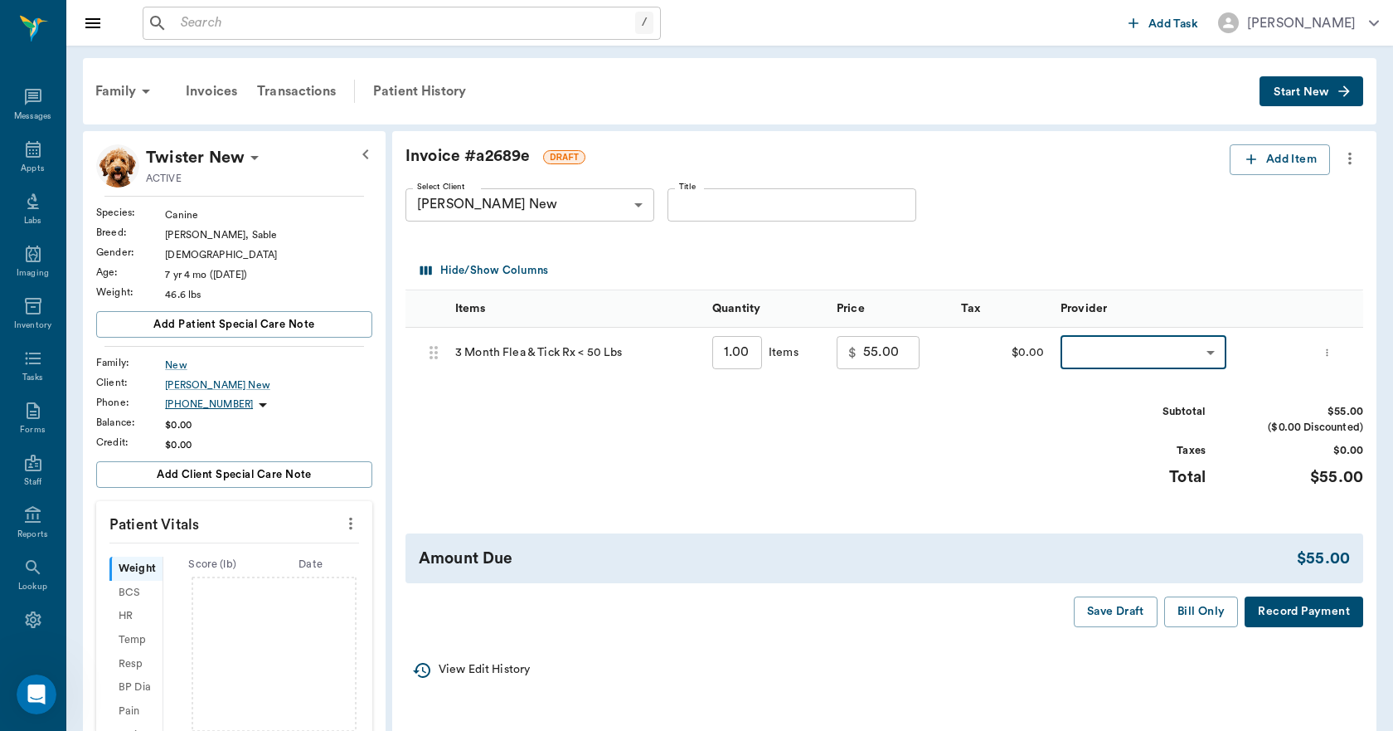
type input "none-63ec2ece52e12b0ba117cc90"
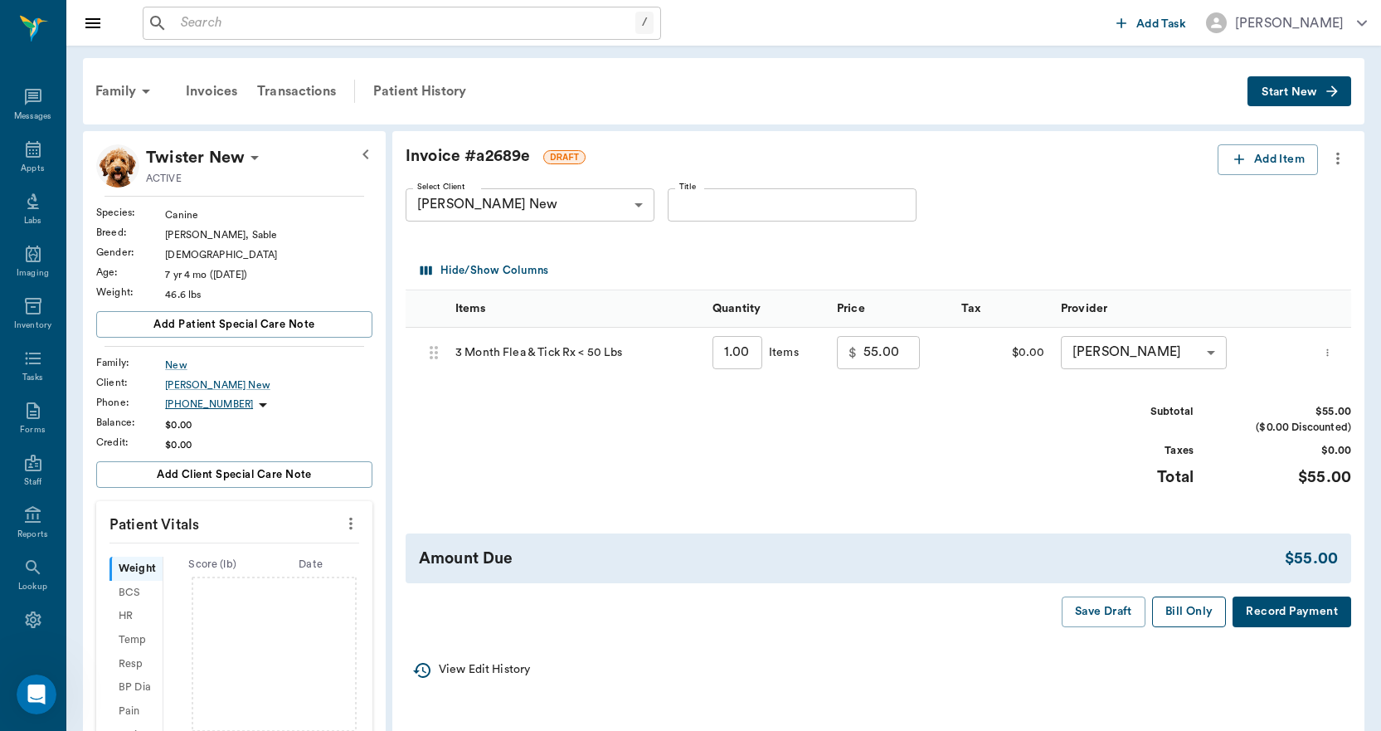
click at [1181, 618] on button "Bill Only" at bounding box center [1189, 611] width 75 height 31
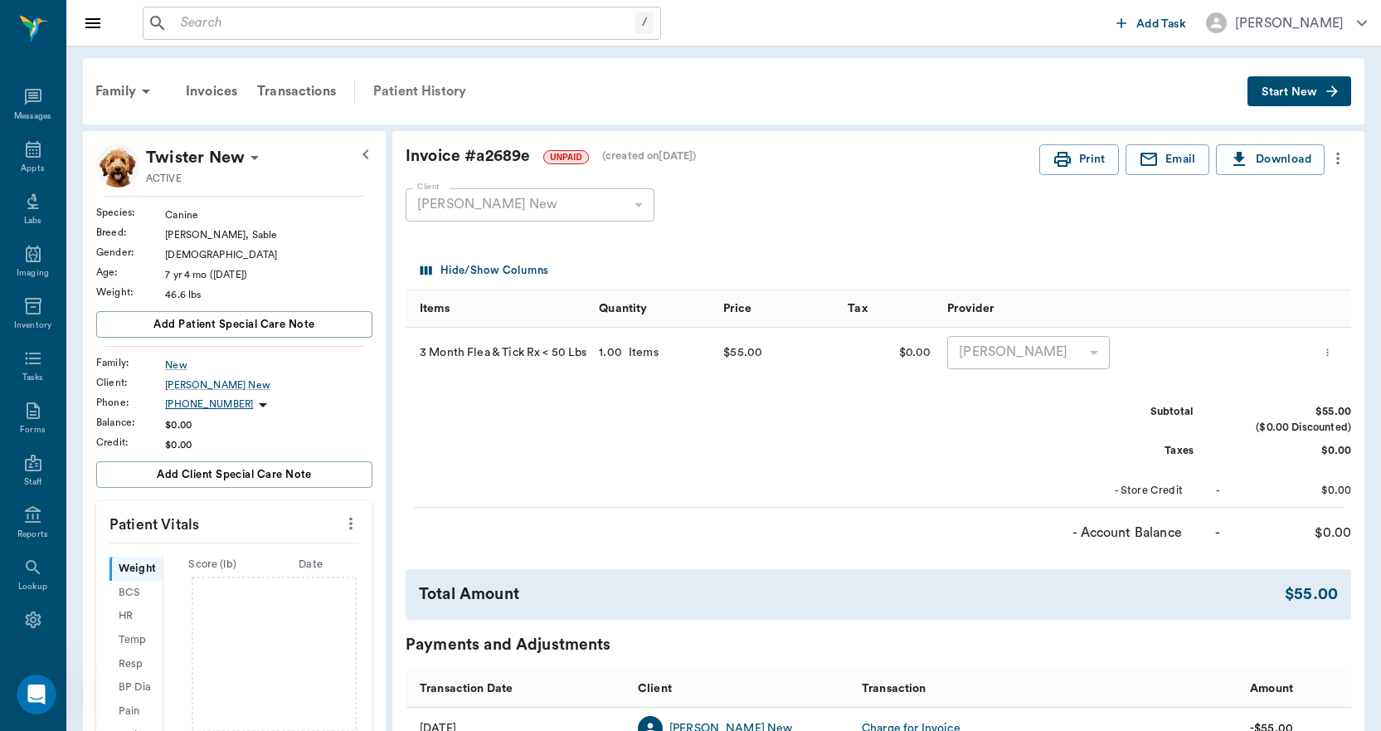
click at [429, 92] on div "Patient History" at bounding box center [419, 91] width 113 height 40
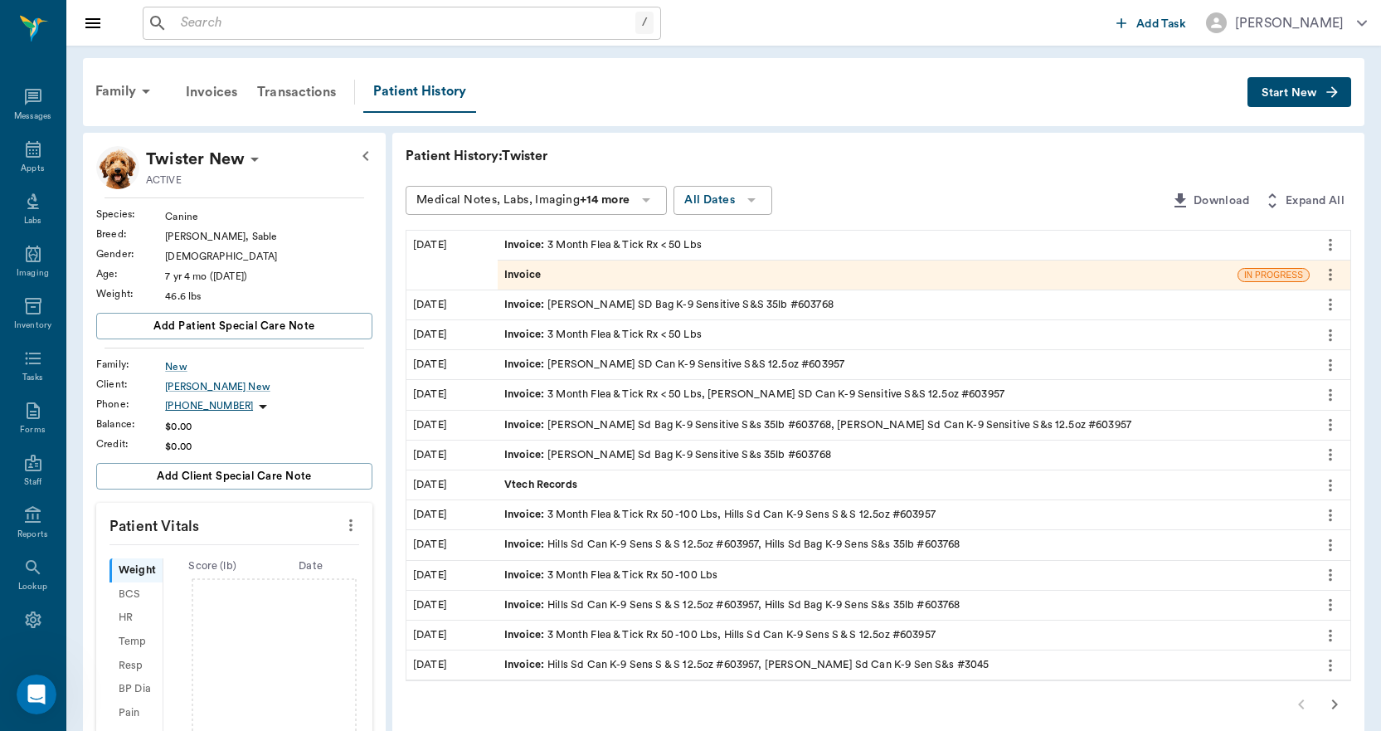
click at [527, 276] on span "Invoice" at bounding box center [524, 275] width 40 height 16
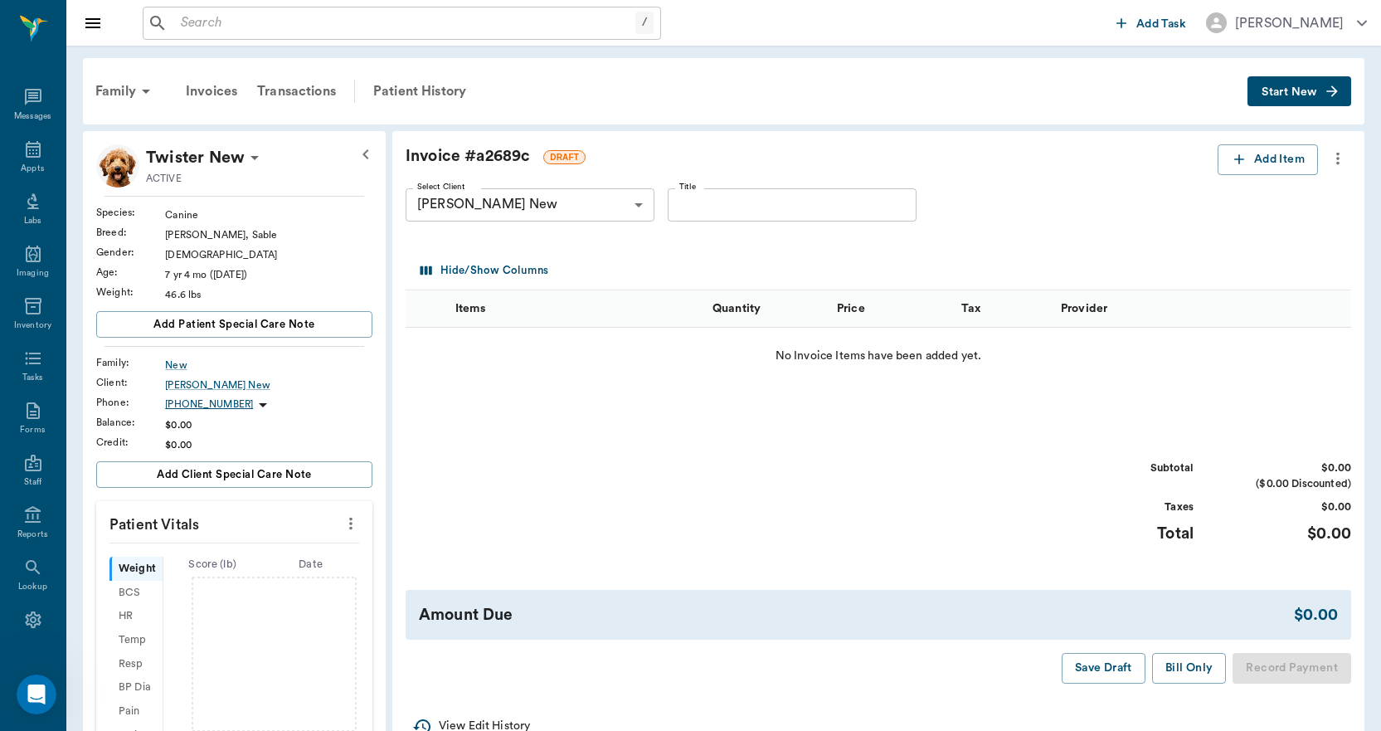
click at [1337, 161] on icon "more" at bounding box center [1338, 158] width 18 height 20
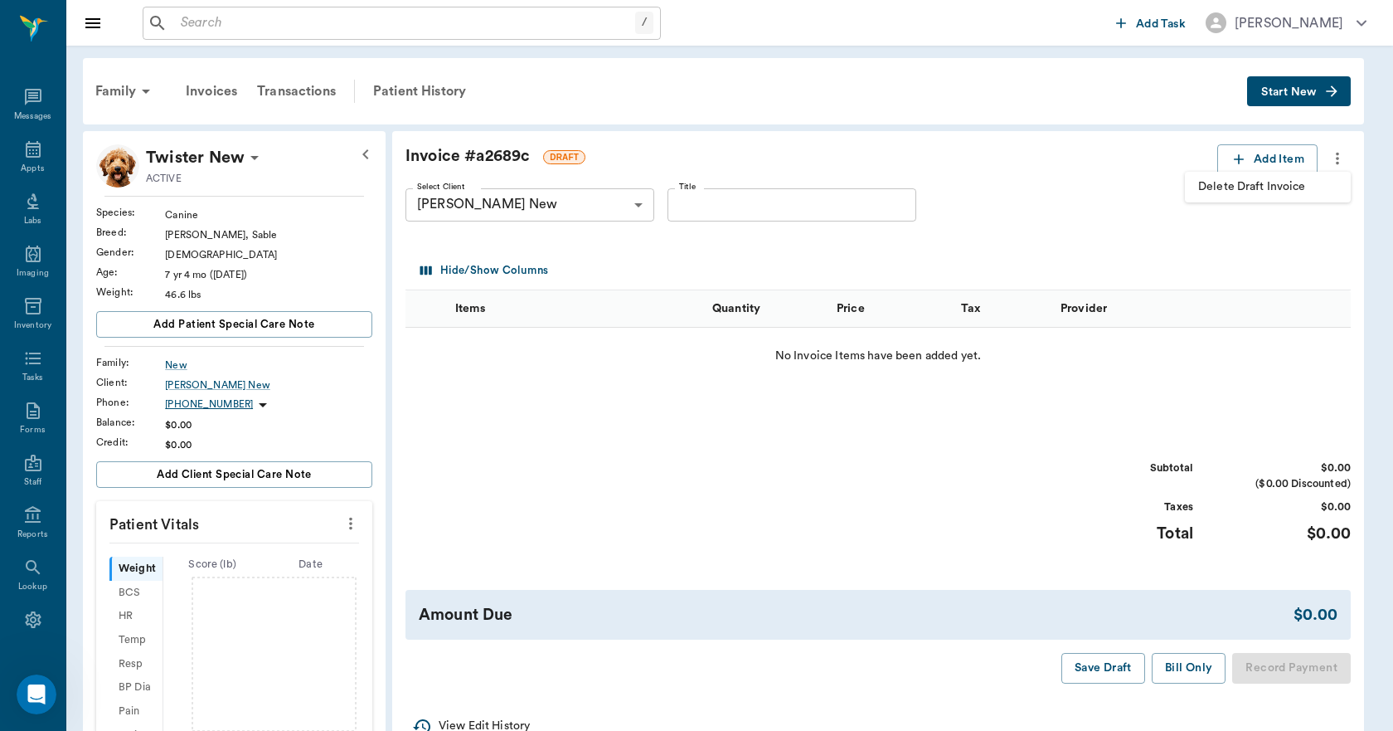
click at [1300, 189] on span "Delete Draft Invoice" at bounding box center [1267, 186] width 139 height 17
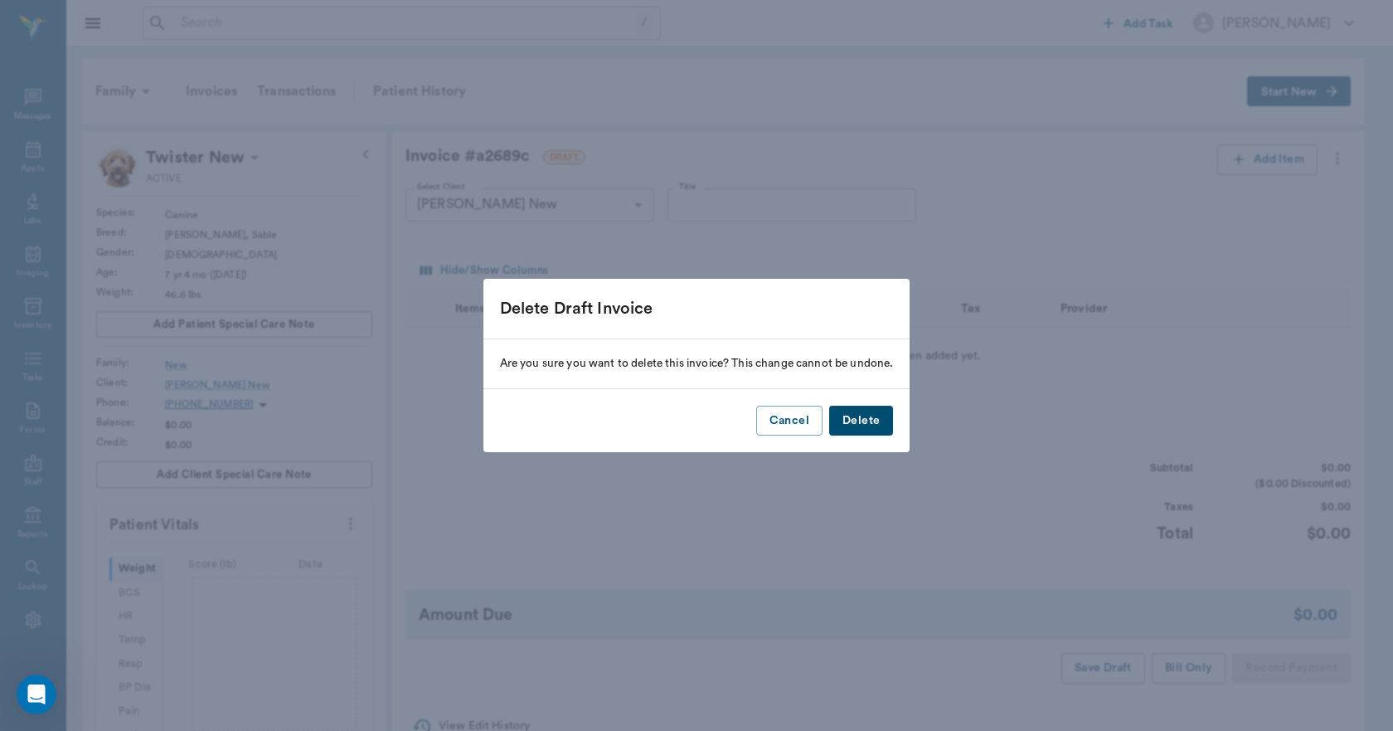
click at [882, 421] on button "Delete" at bounding box center [861, 421] width 64 height 31
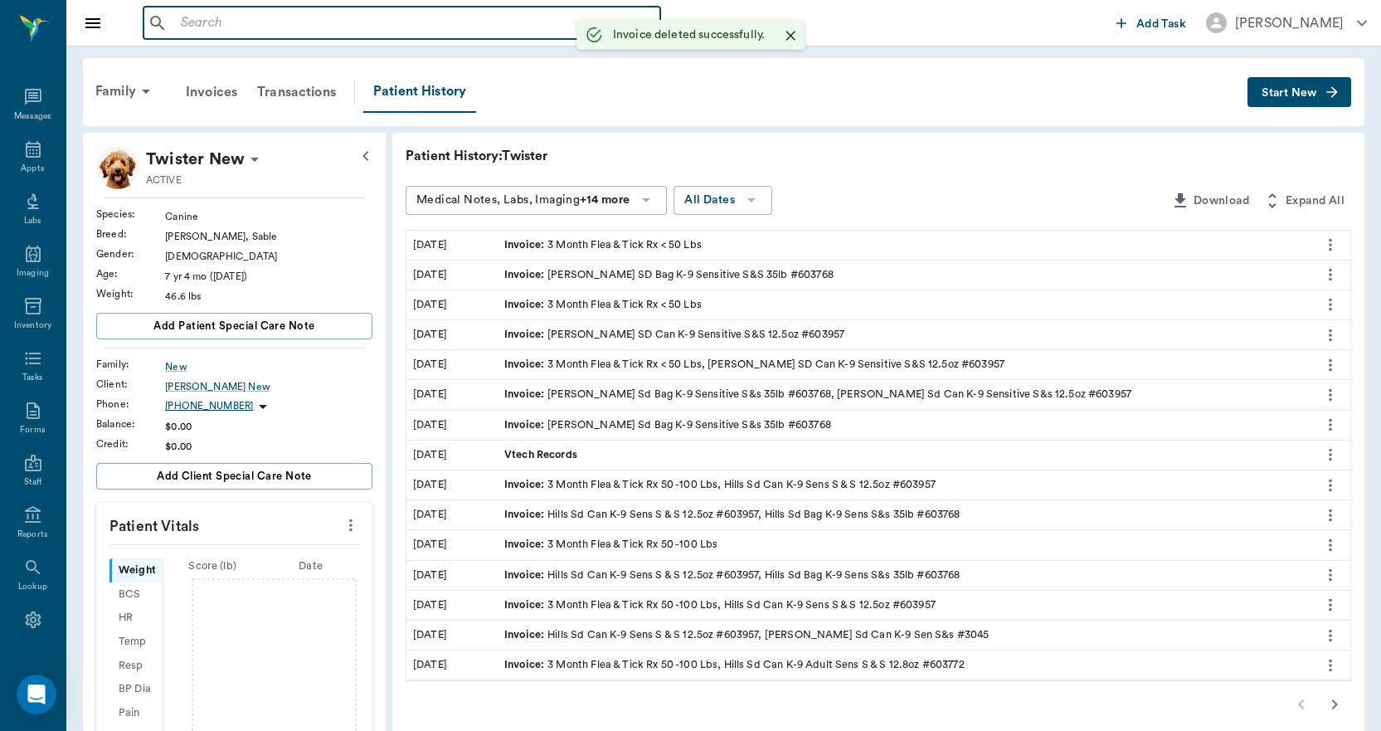
click at [246, 20] on input "text" at bounding box center [413, 23] width 479 height 23
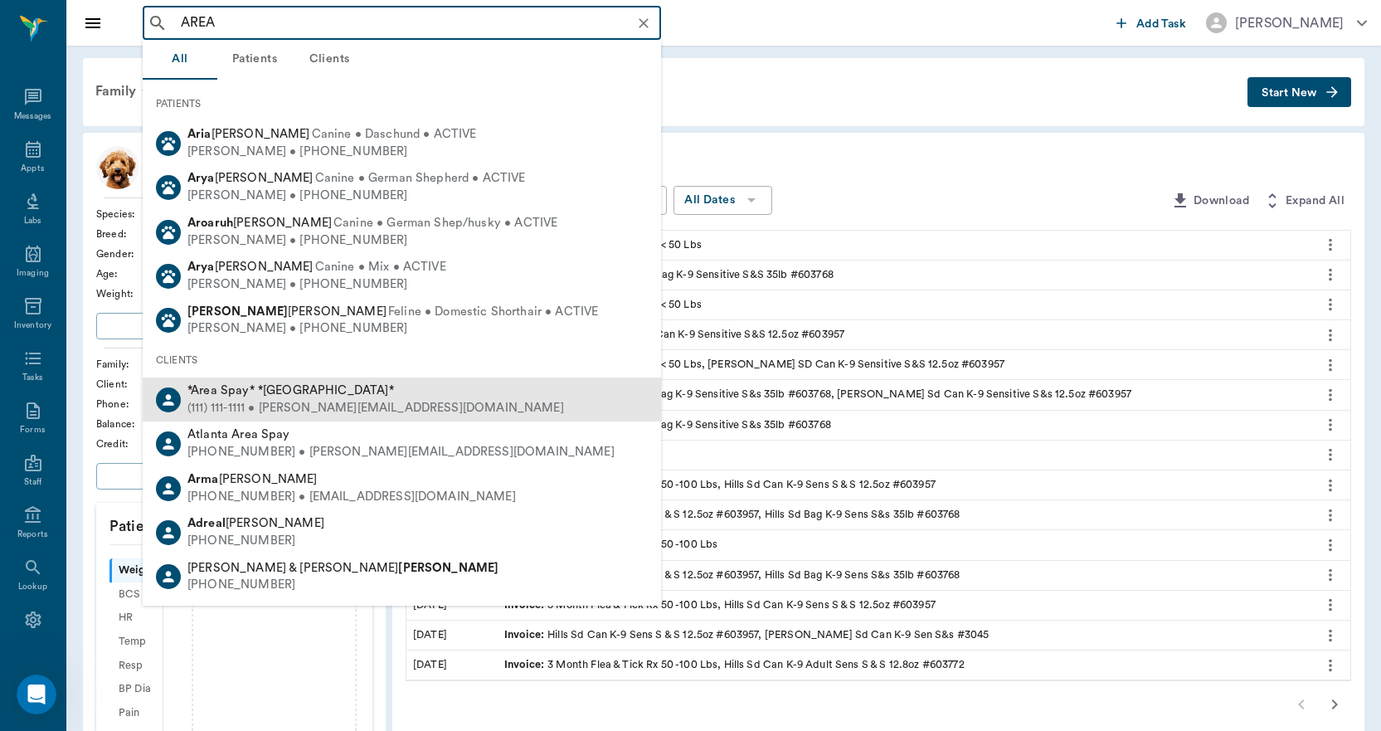
click at [206, 396] on span "*Area Spay* *Atlanta*" at bounding box center [290, 390] width 206 height 12
type input "AREA"
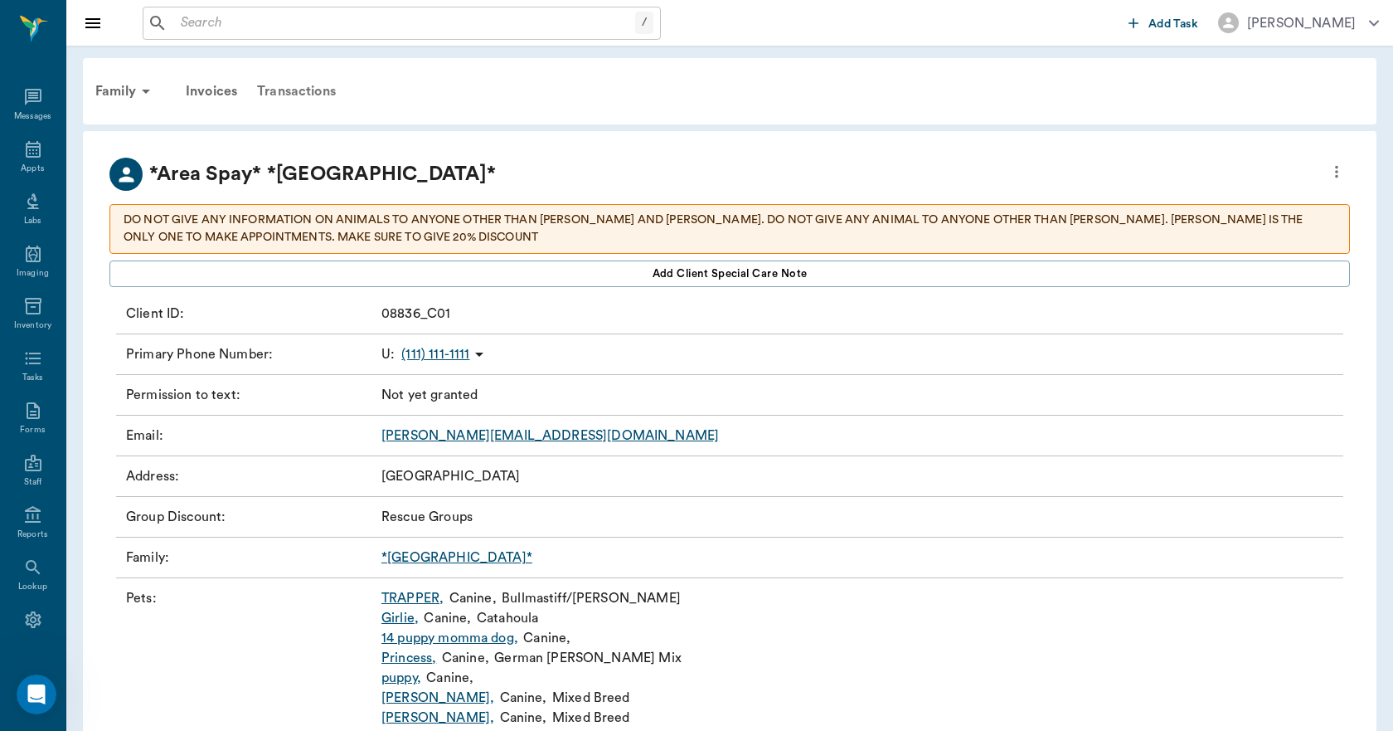
drag, startPoint x: 302, startPoint y: 61, endPoint x: 302, endPoint y: 72, distance: 11.6
click at [302, 66] on div "Family Invoices Transactions" at bounding box center [730, 91] width 1294 height 66
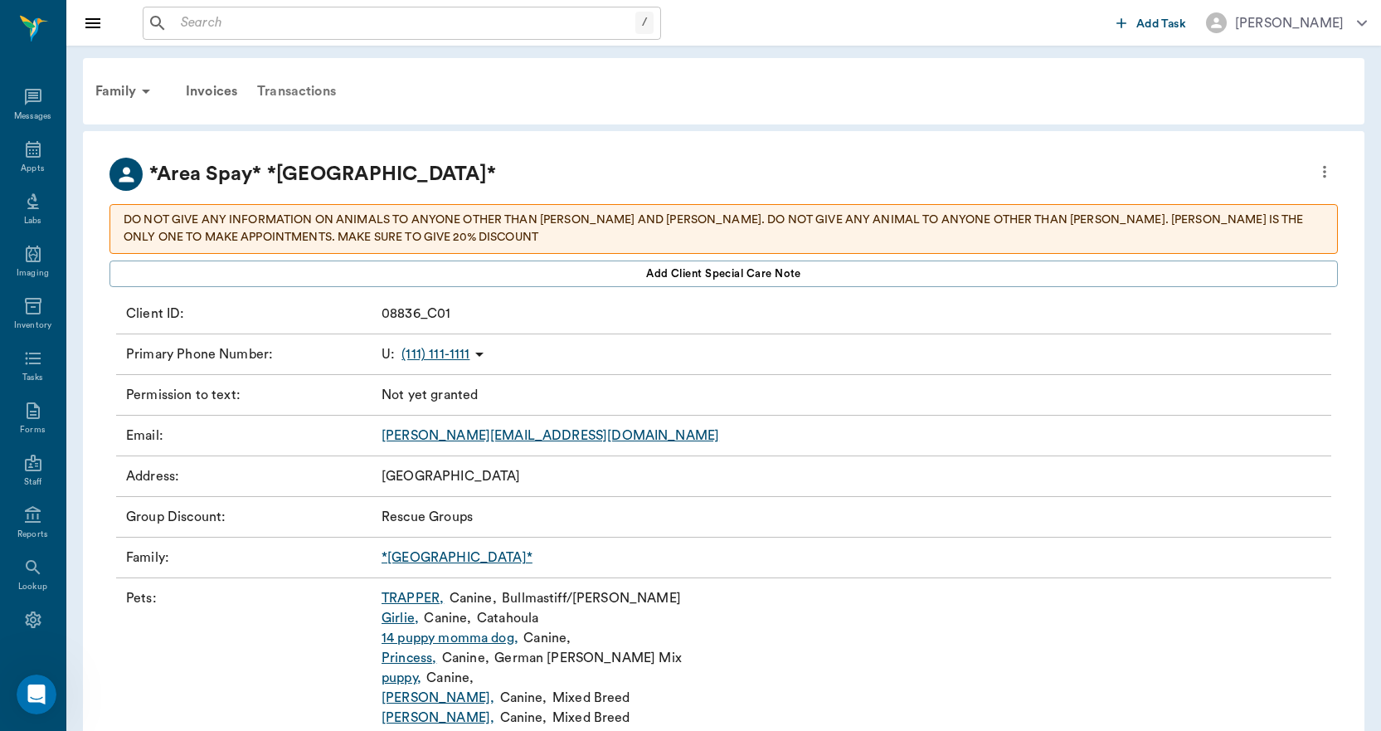
click at [300, 91] on div "Transactions" at bounding box center [296, 91] width 99 height 40
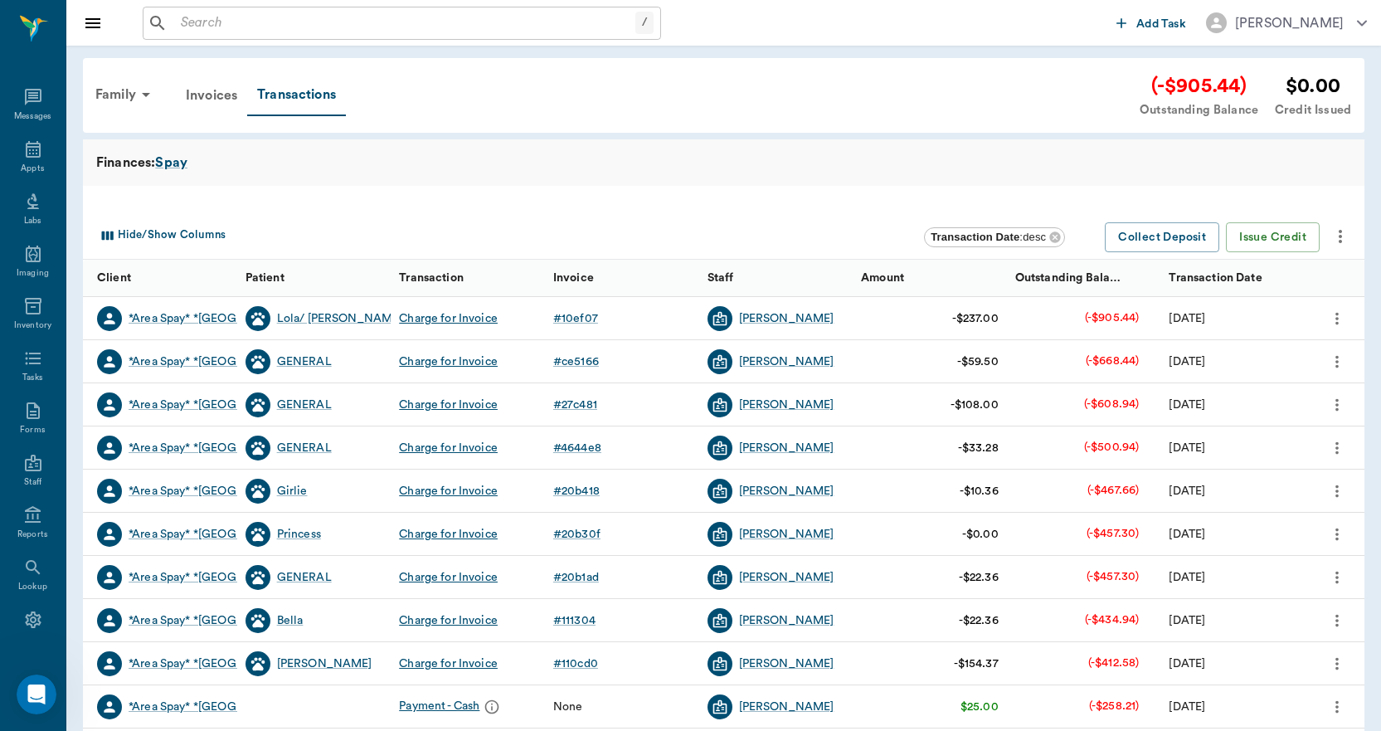
click at [256, 30] on input "text" at bounding box center [404, 23] width 461 height 23
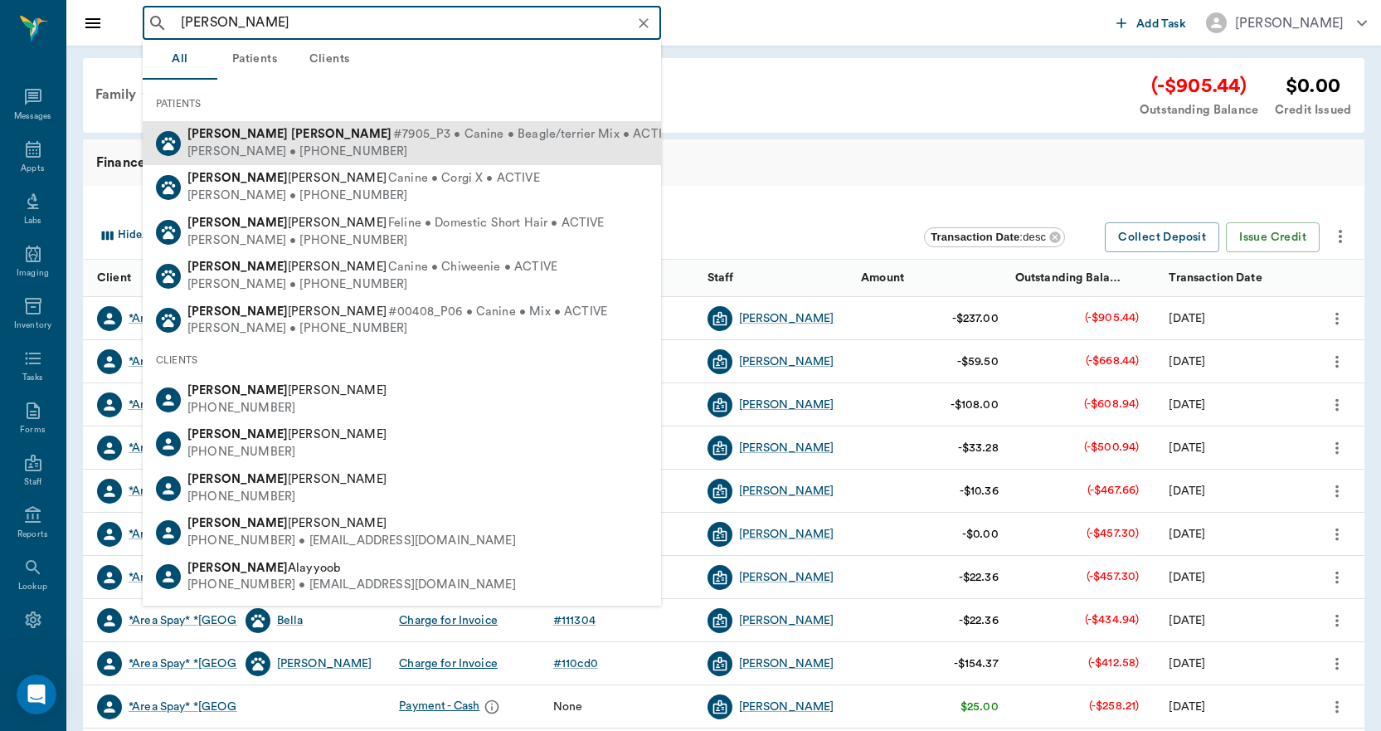
click at [393, 129] on span "#7905_P3 • Canine • Beagle/terrier Mix • ACTIVE" at bounding box center [534, 134] width 283 height 17
type input "JOEY GU"
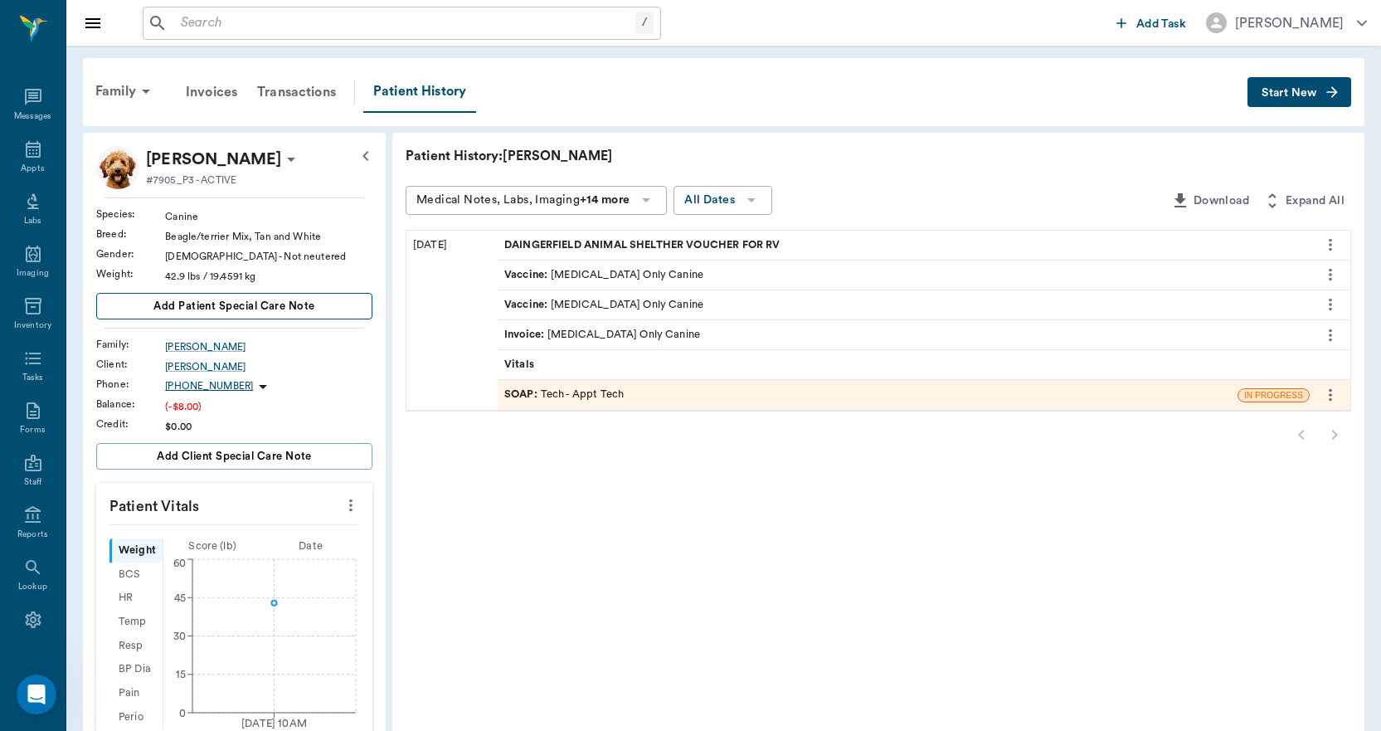
click at [366, 305] on button "Add patient Special Care Note" at bounding box center [234, 306] width 276 height 27
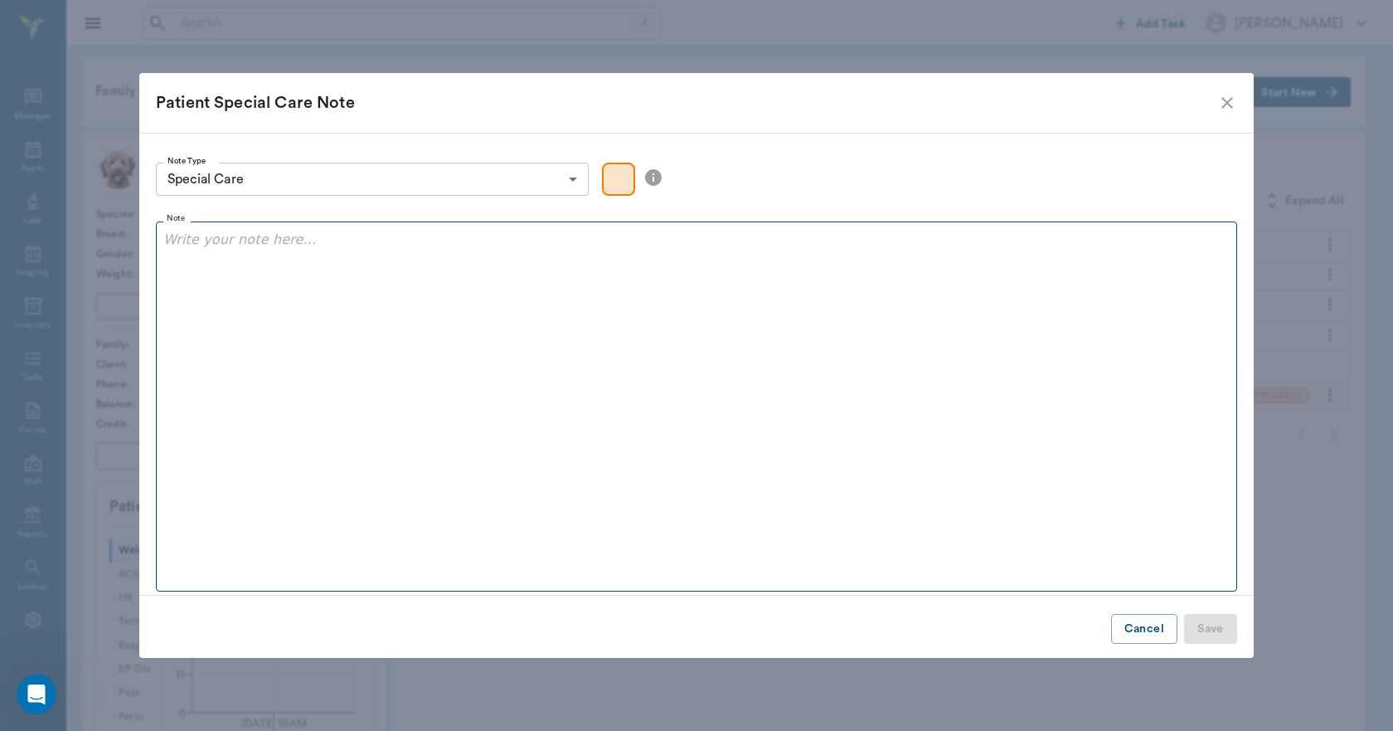
click at [386, 257] on div at bounding box center [696, 250] width 1066 height 41
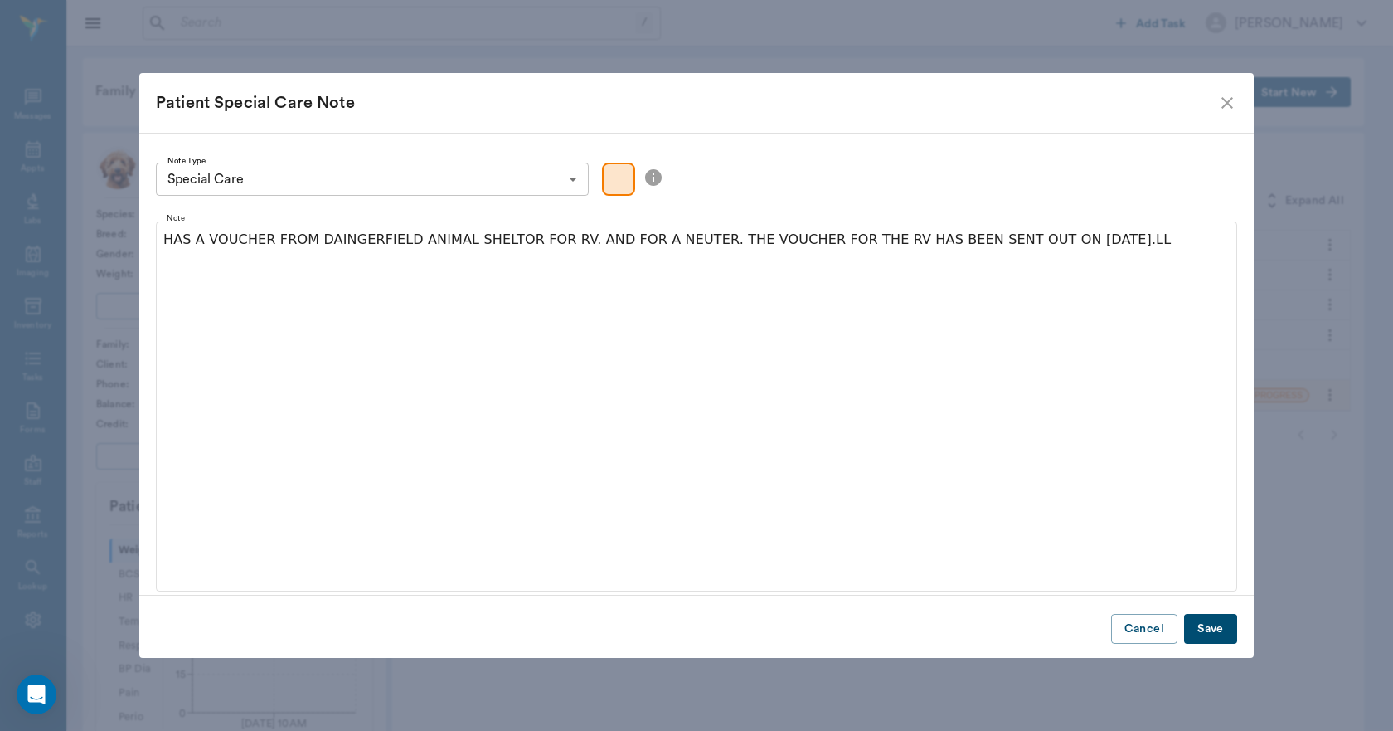
click at [1212, 624] on button "Save" at bounding box center [1210, 629] width 53 height 31
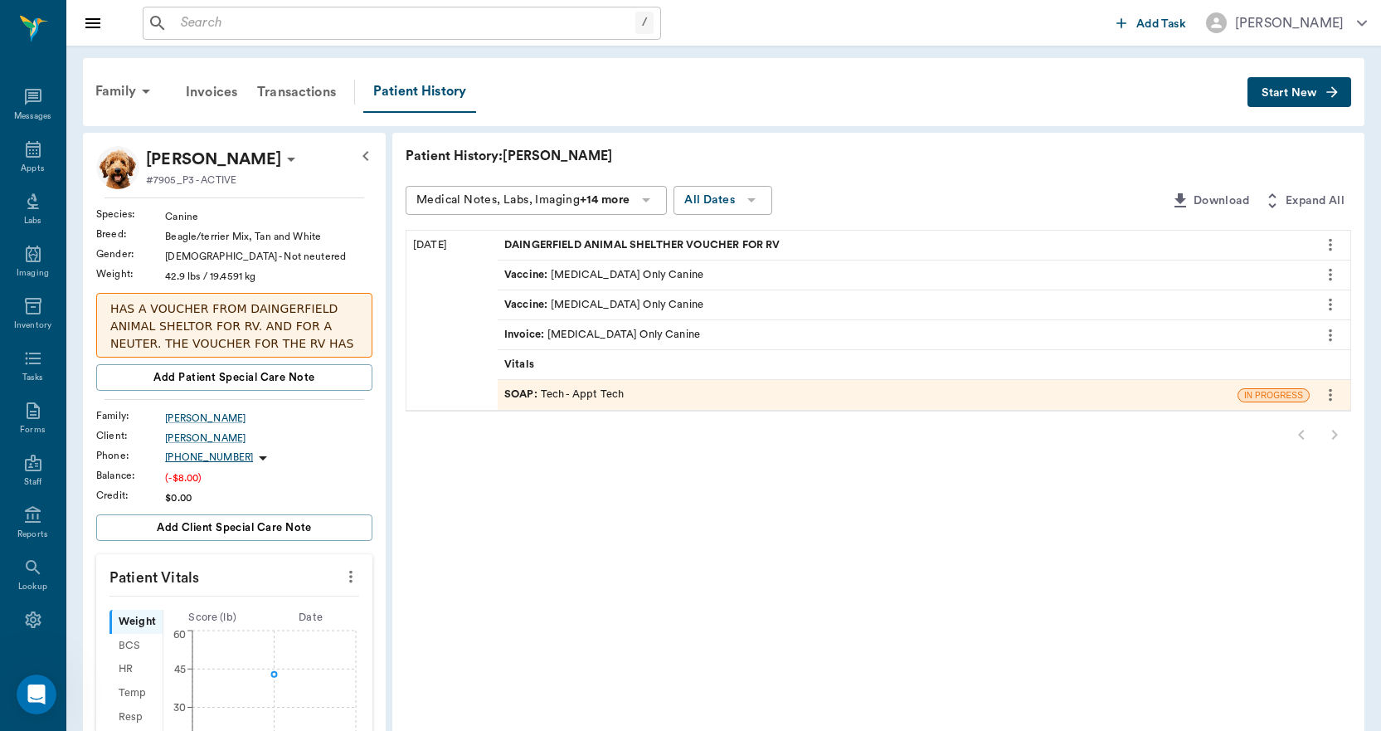
click at [1272, 93] on span "Start New" at bounding box center [1289, 93] width 56 height 0
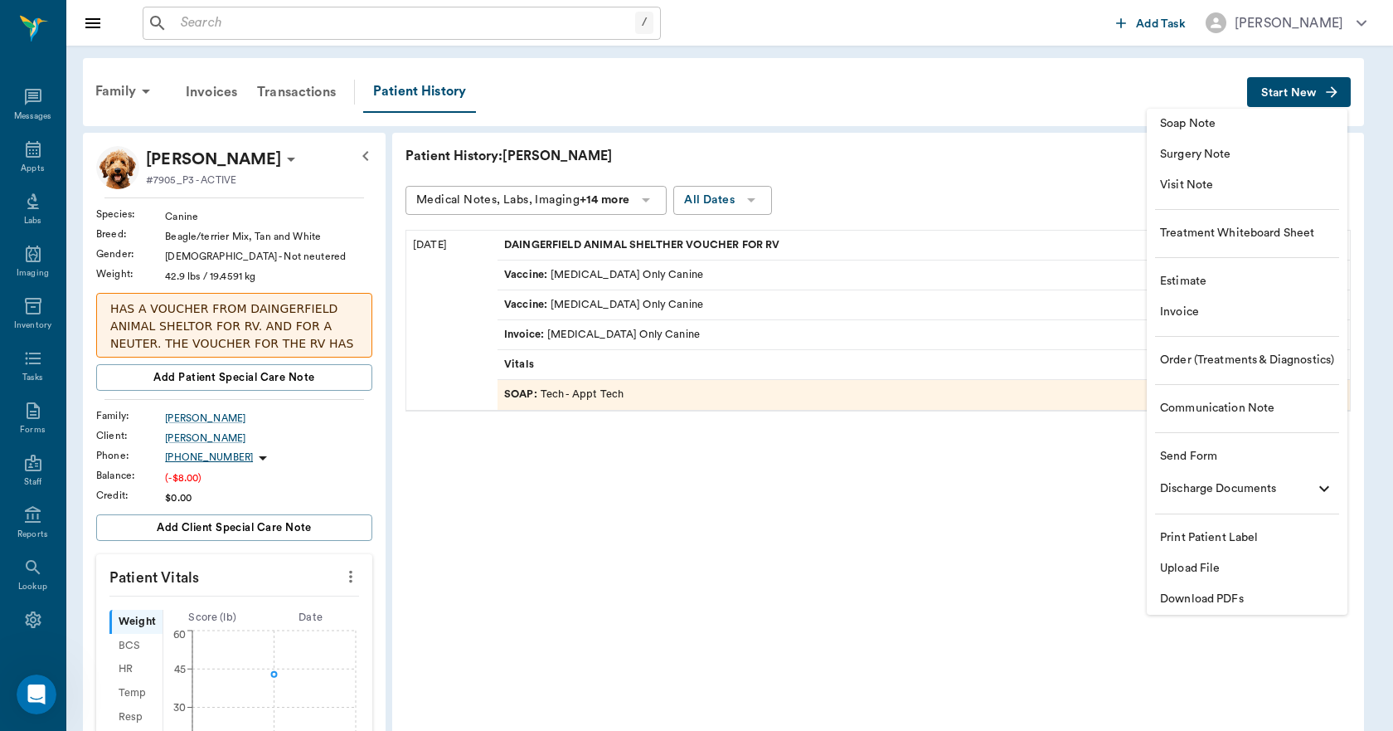
click at [1168, 313] on span "Invoice" at bounding box center [1247, 312] width 174 height 17
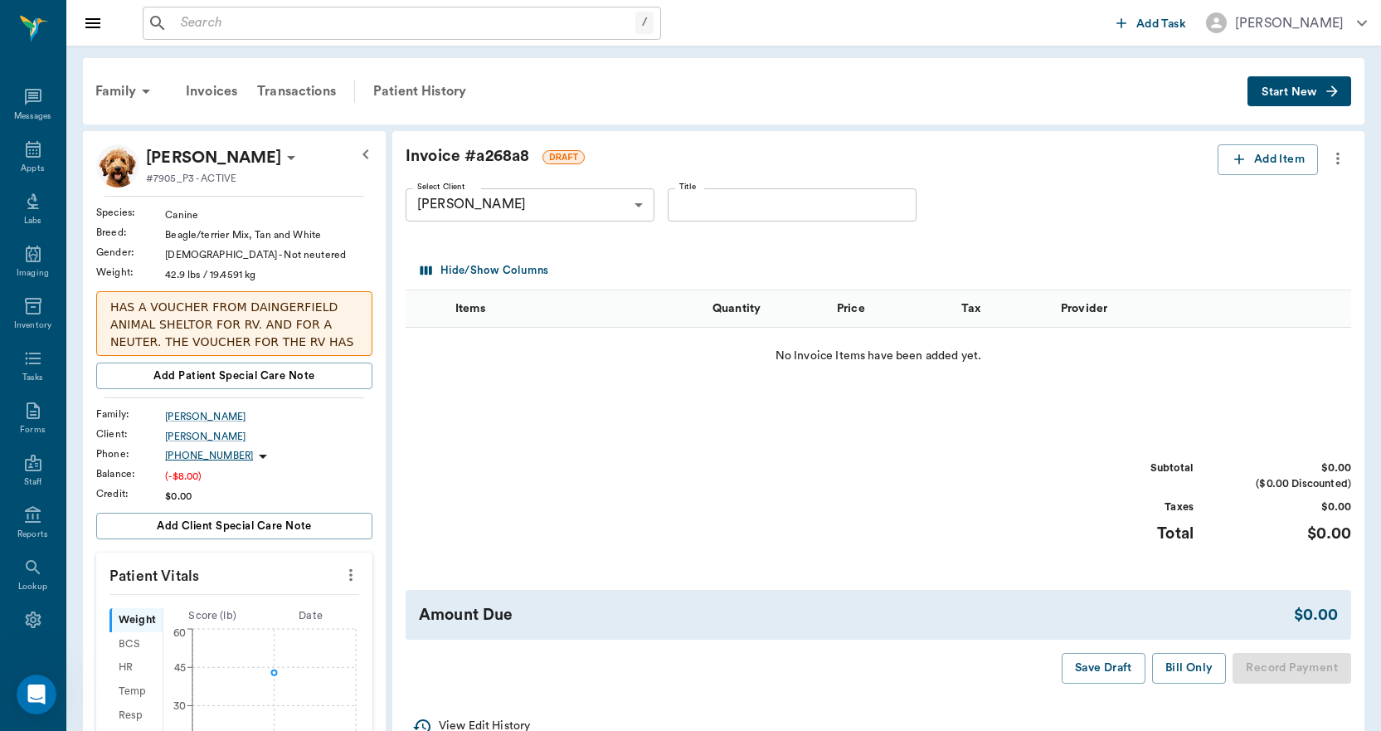
click at [1333, 156] on icon "more" at bounding box center [1338, 158] width 18 height 20
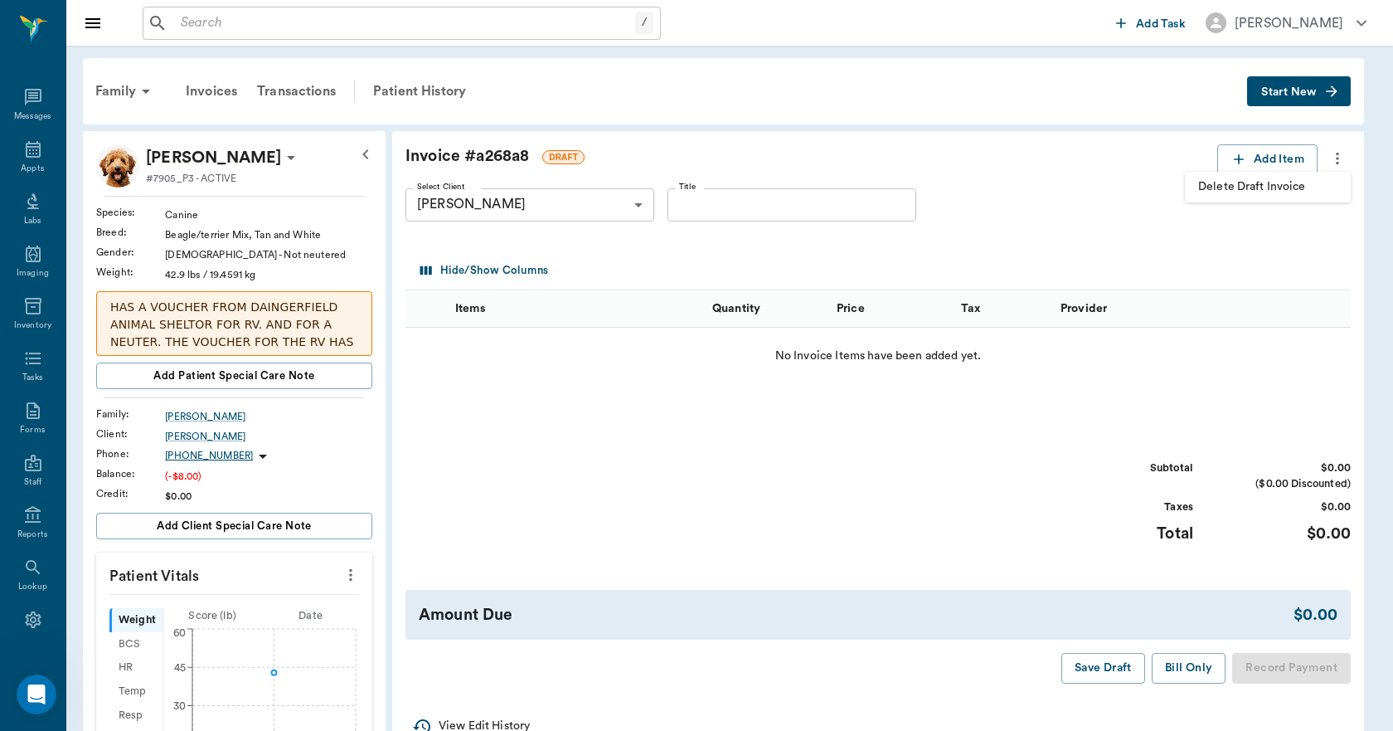
click at [1275, 187] on span "Delete Draft Invoice" at bounding box center [1267, 186] width 139 height 17
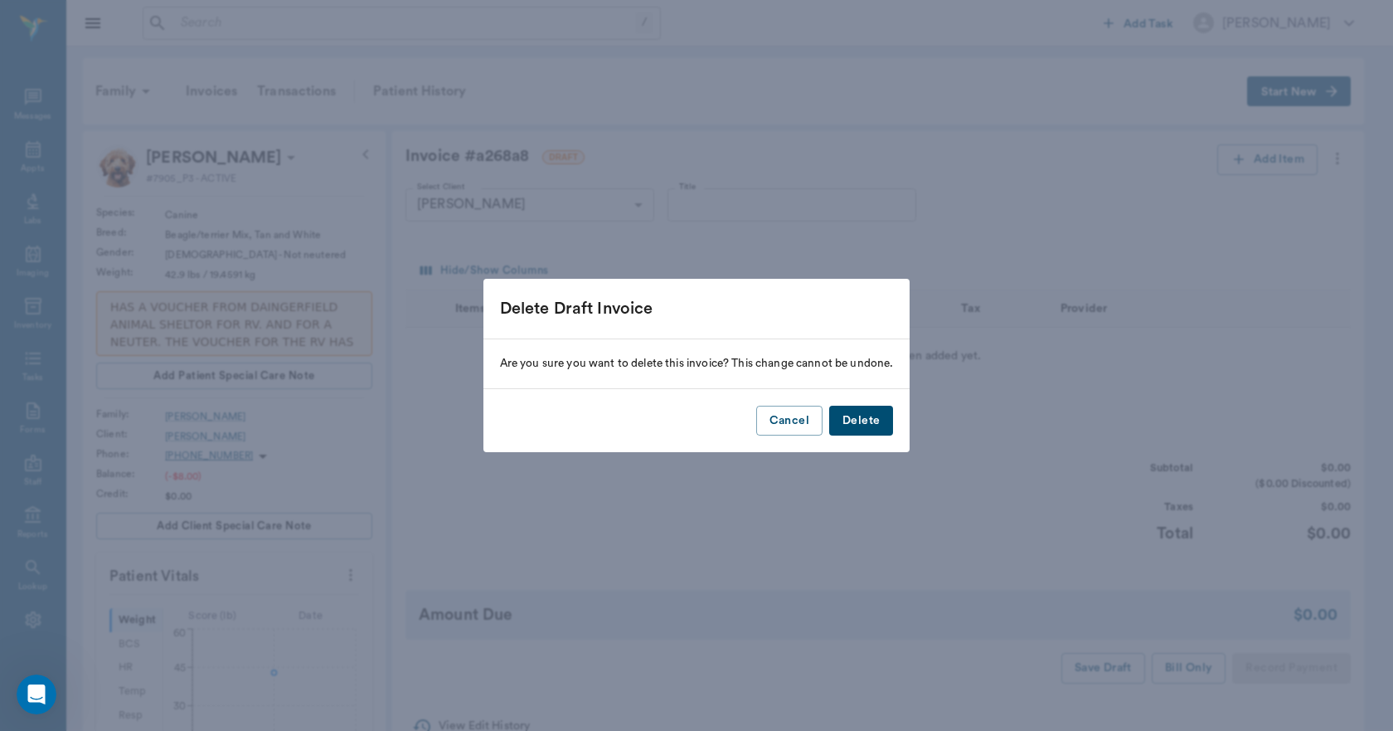
click at [866, 415] on button "Delete" at bounding box center [861, 421] width 64 height 31
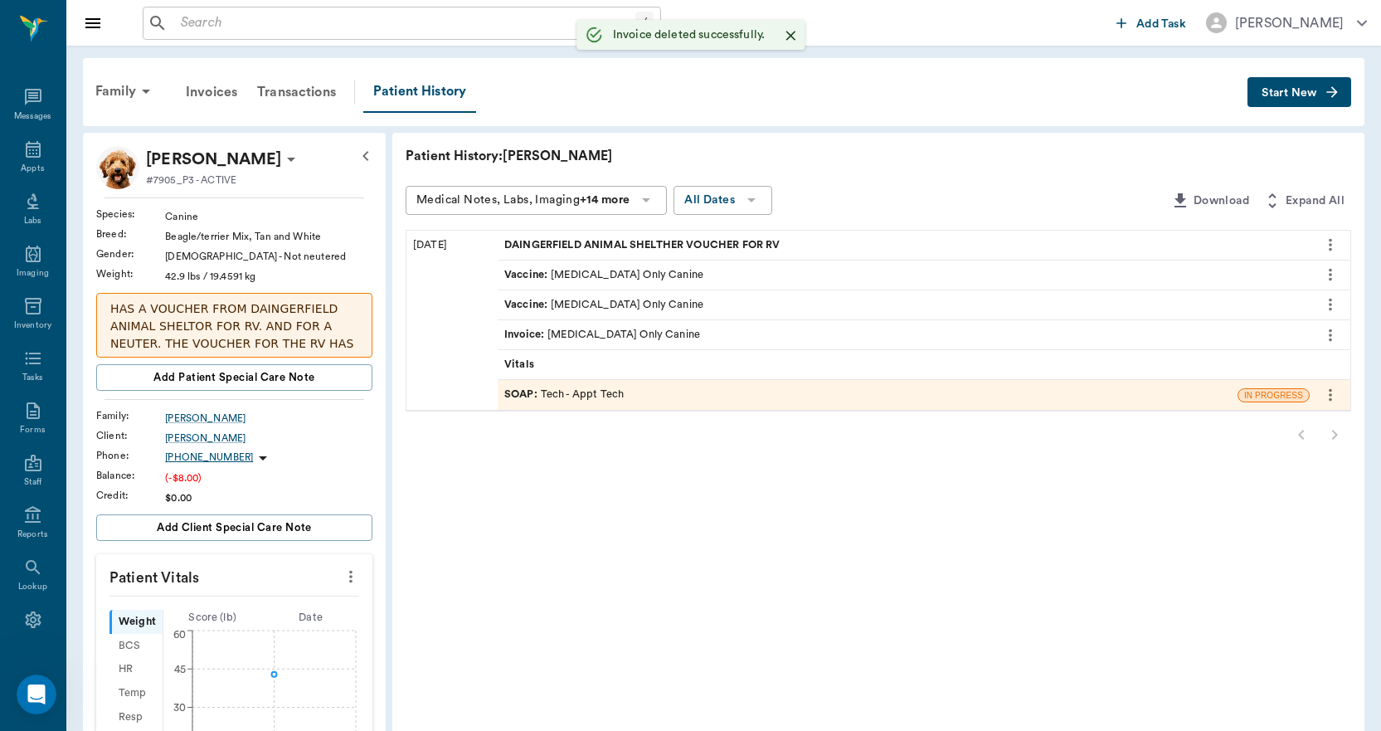
click at [1285, 84] on button "Start New" at bounding box center [1299, 92] width 104 height 31
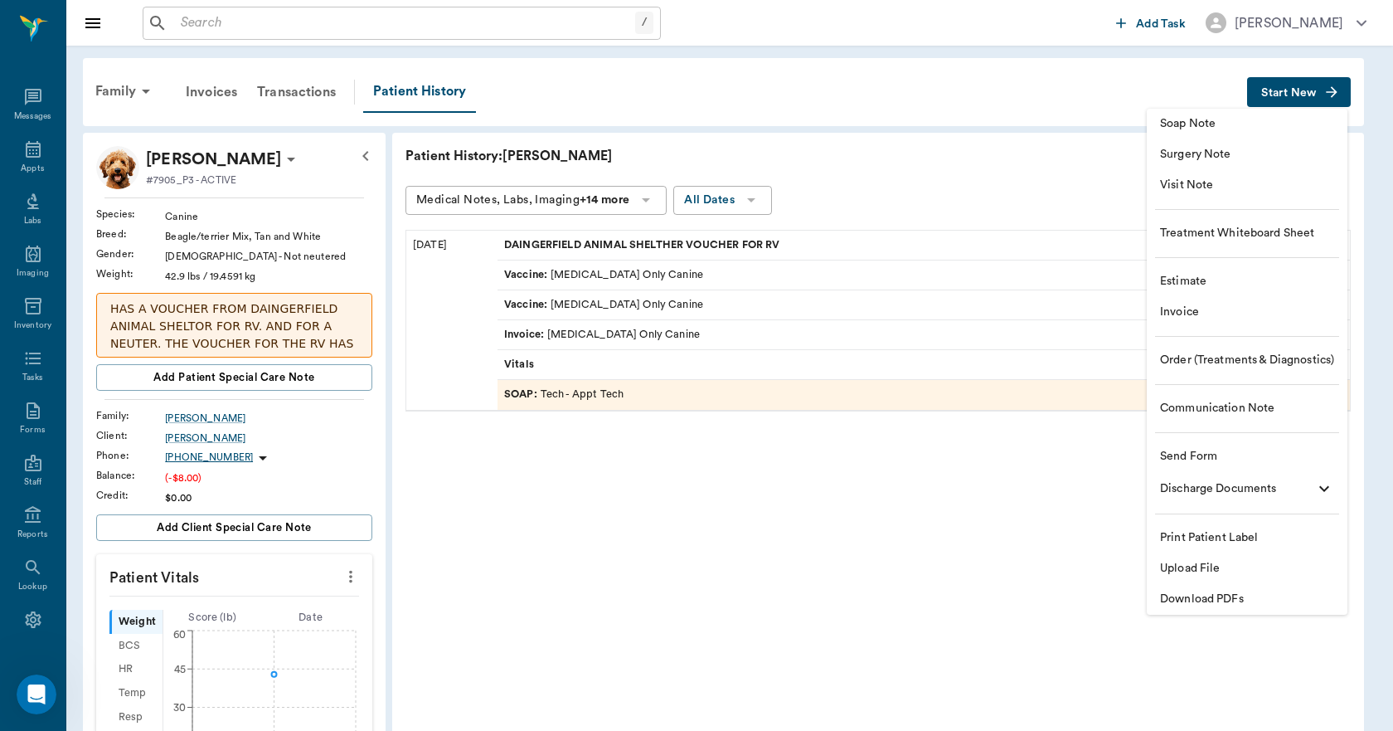
click at [1182, 572] on span "Upload File" at bounding box center [1247, 568] width 174 height 17
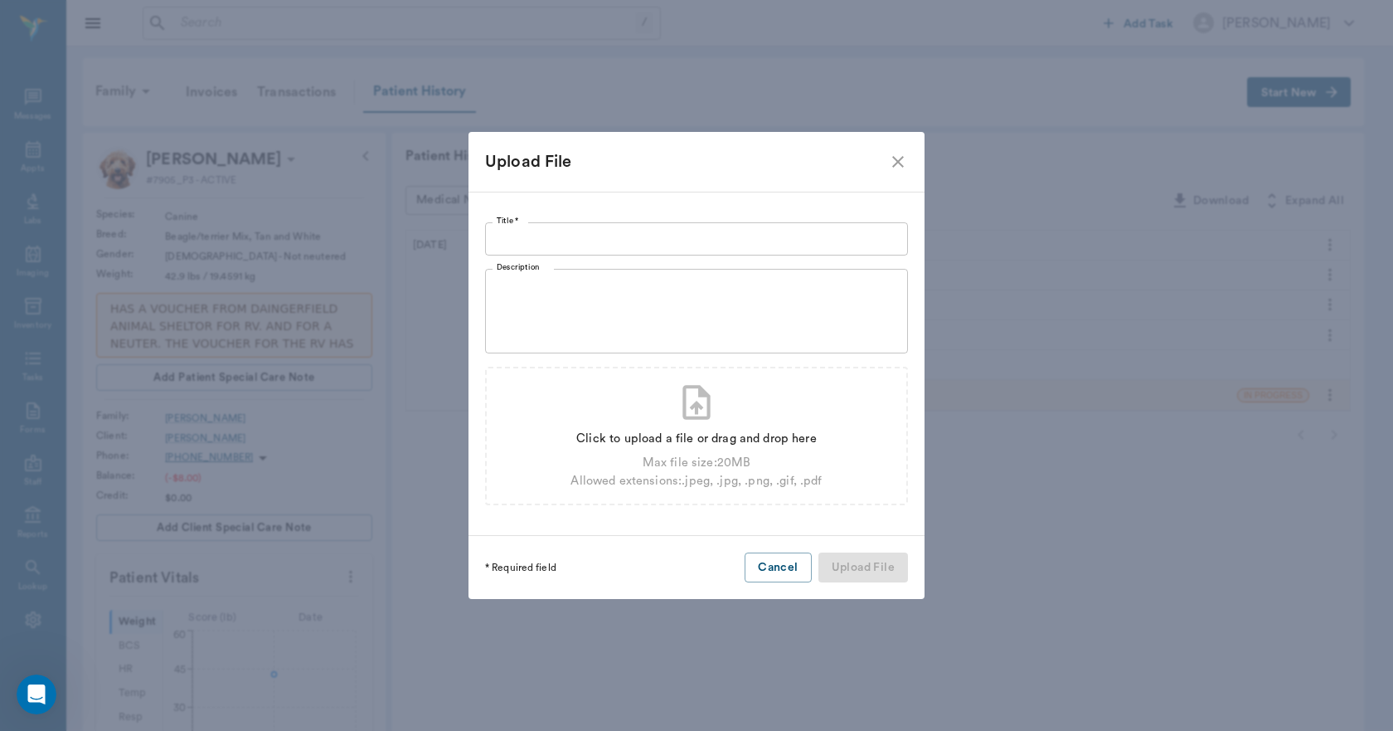
drag, startPoint x: 1180, startPoint y: 566, endPoint x: 781, endPoint y: 211, distance: 534.5
click at [781, 211] on div "Title * Title * Description x Description Click to upload a file or drag and dr…" at bounding box center [697, 364] width 456 height 344
click at [776, 230] on input "Title *" at bounding box center [696, 238] width 423 height 33
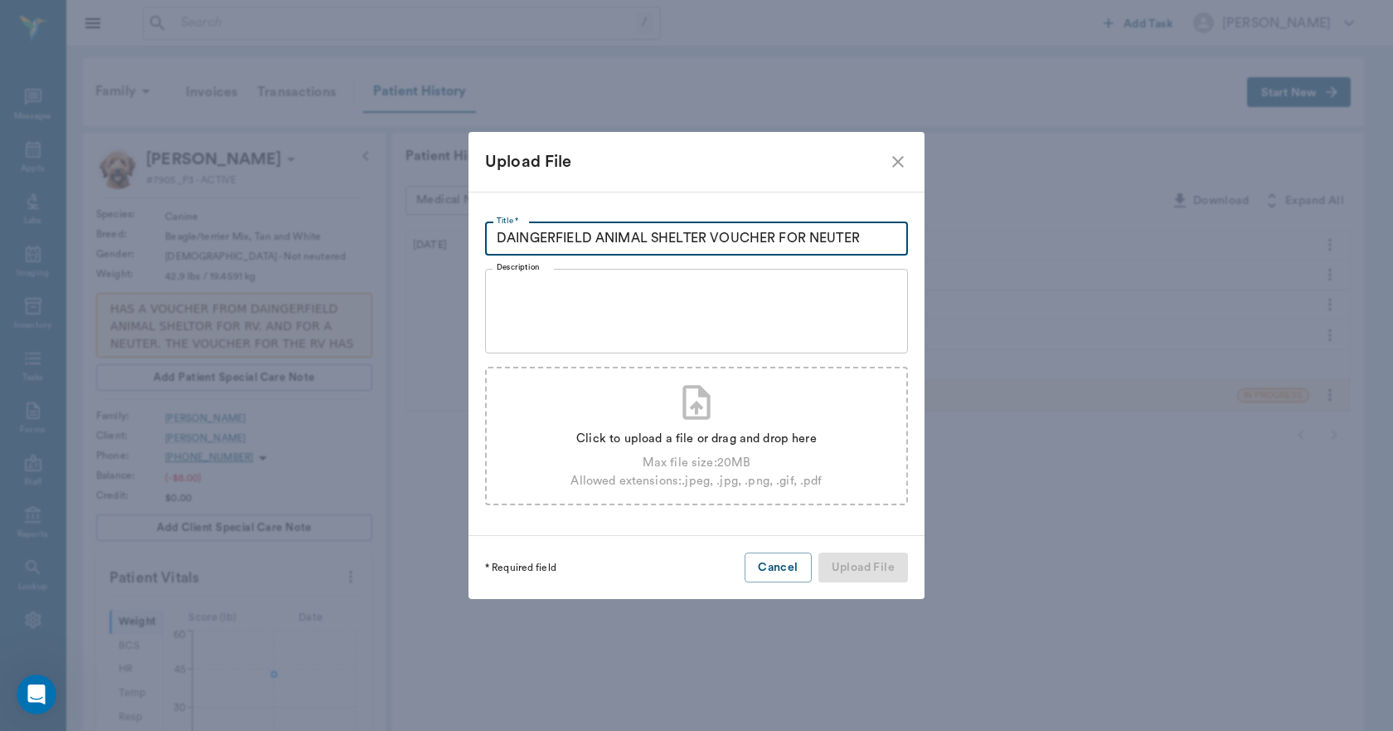
type input "DAINGERFIELD ANIMAL SHELTER VOUCHER FOR NEUTER"
click at [770, 440] on div "Click to upload a file or drag and drop here" at bounding box center [696, 439] width 251 height 18
type input "C:\fakepath\Joey.Gutierrez.DaingerfieldAS.Voucher.Neuter.08.22.25.pdf"
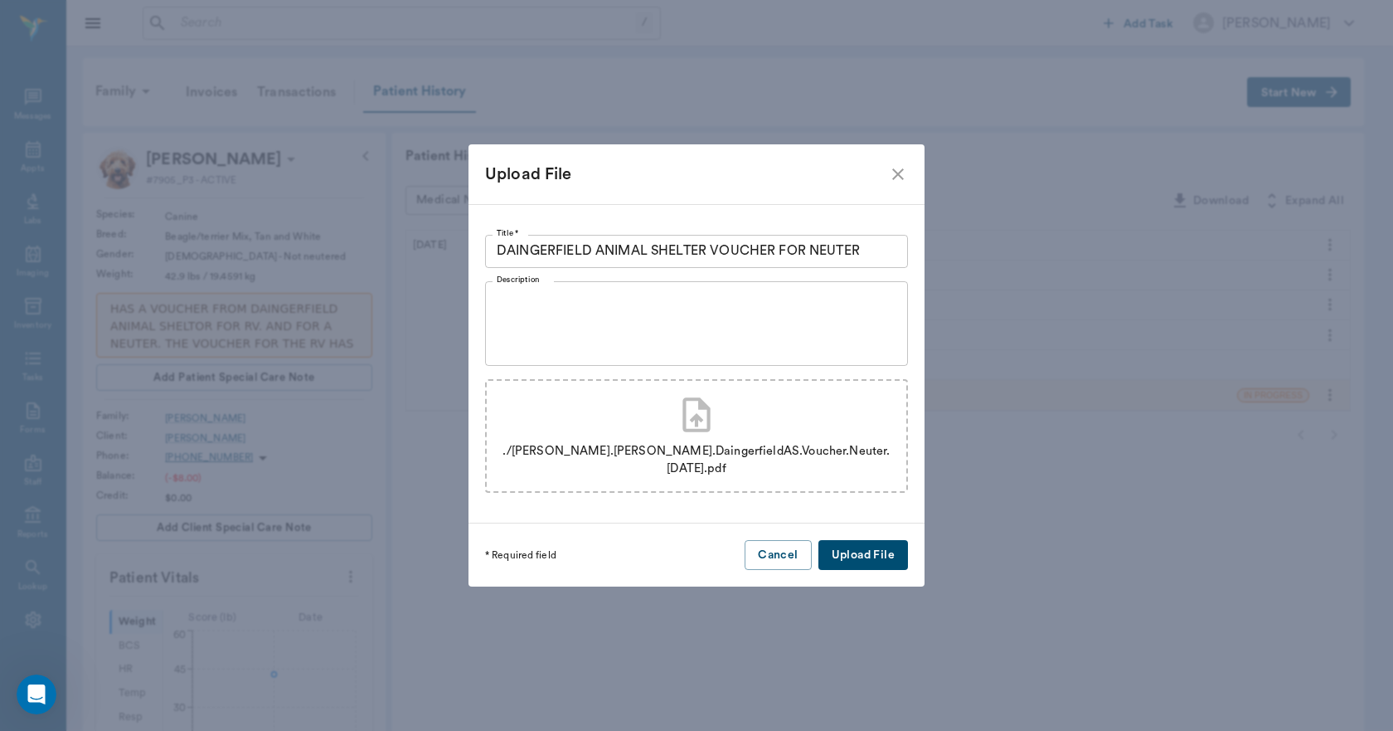
click at [875, 546] on button "Upload File" at bounding box center [864, 555] width 90 height 31
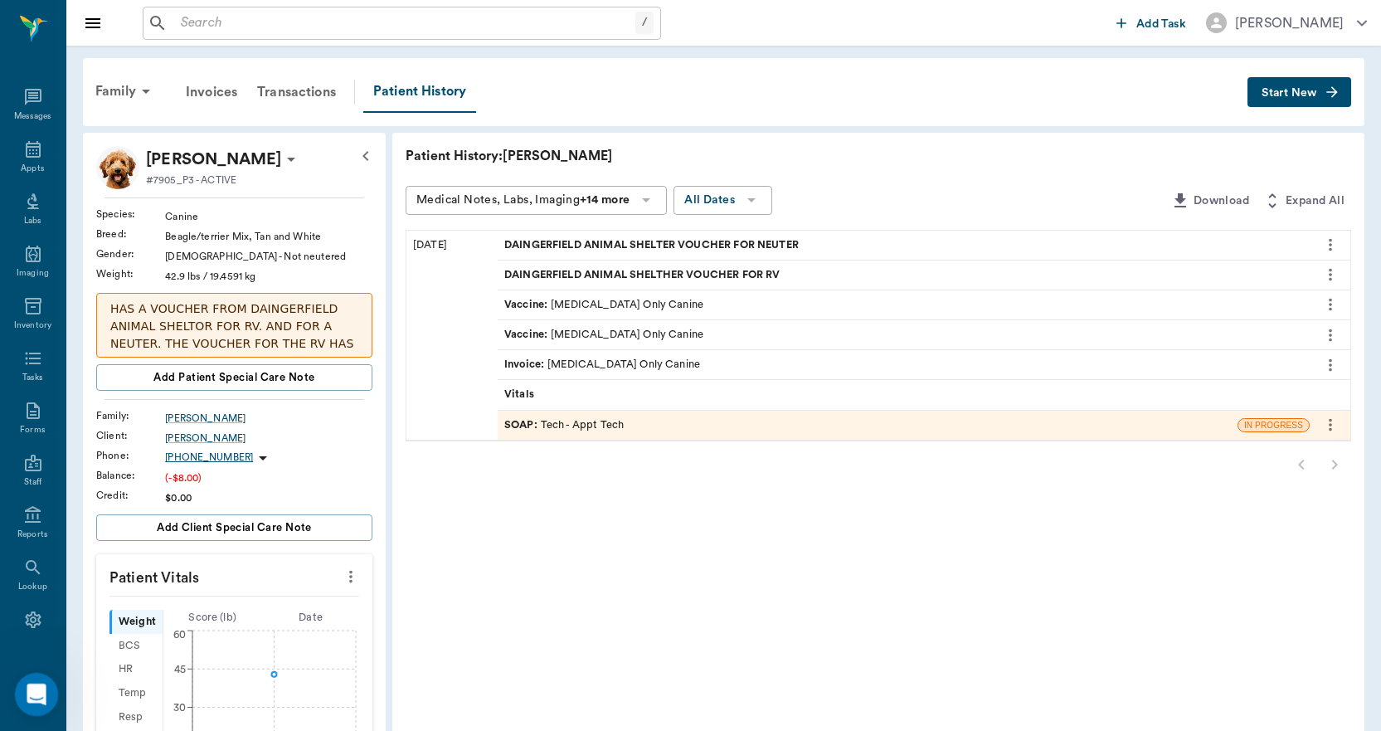
click at [35, 679] on icon "Open Intercom Messenger" at bounding box center [34, 691] width 27 height 27
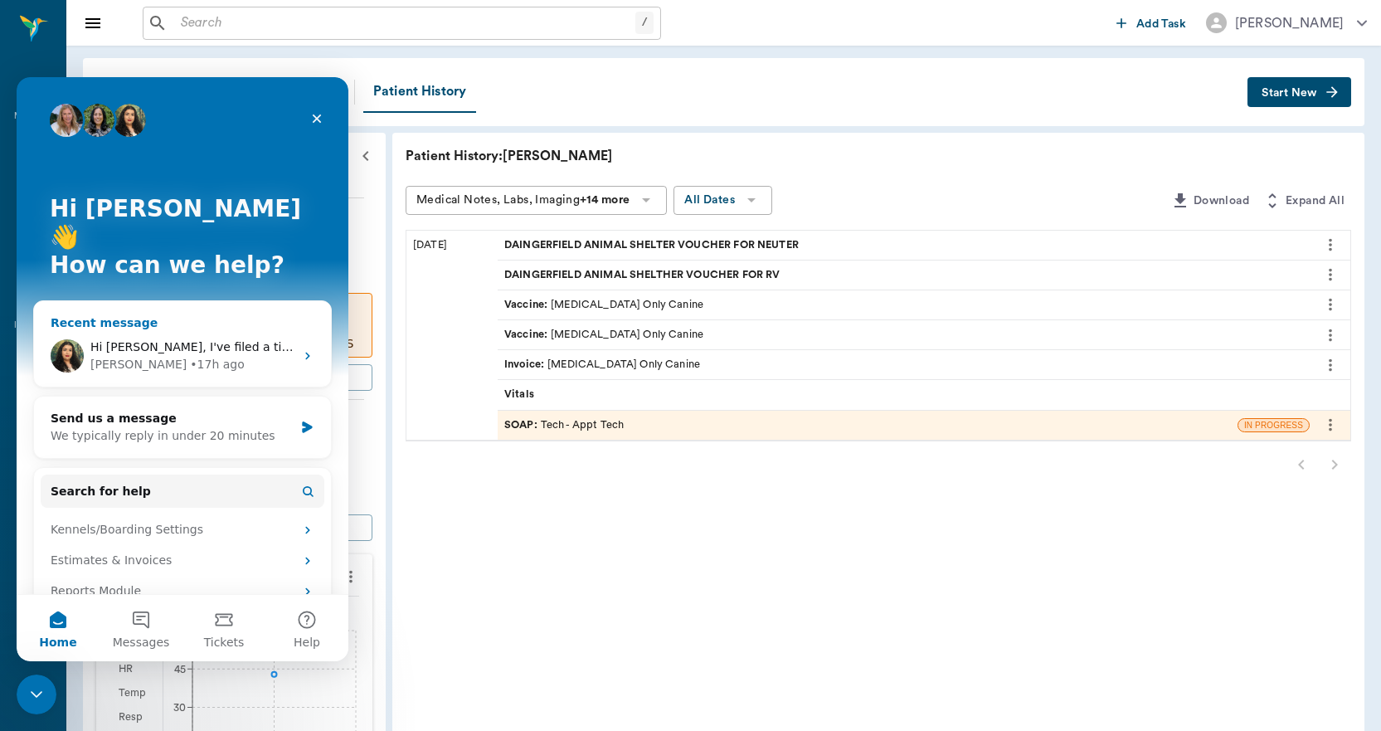
click at [171, 325] on div "Hi Lory, I've filed a ticket for Trapper Spay, this one's a bit strange, it loo…" at bounding box center [182, 355] width 297 height 61
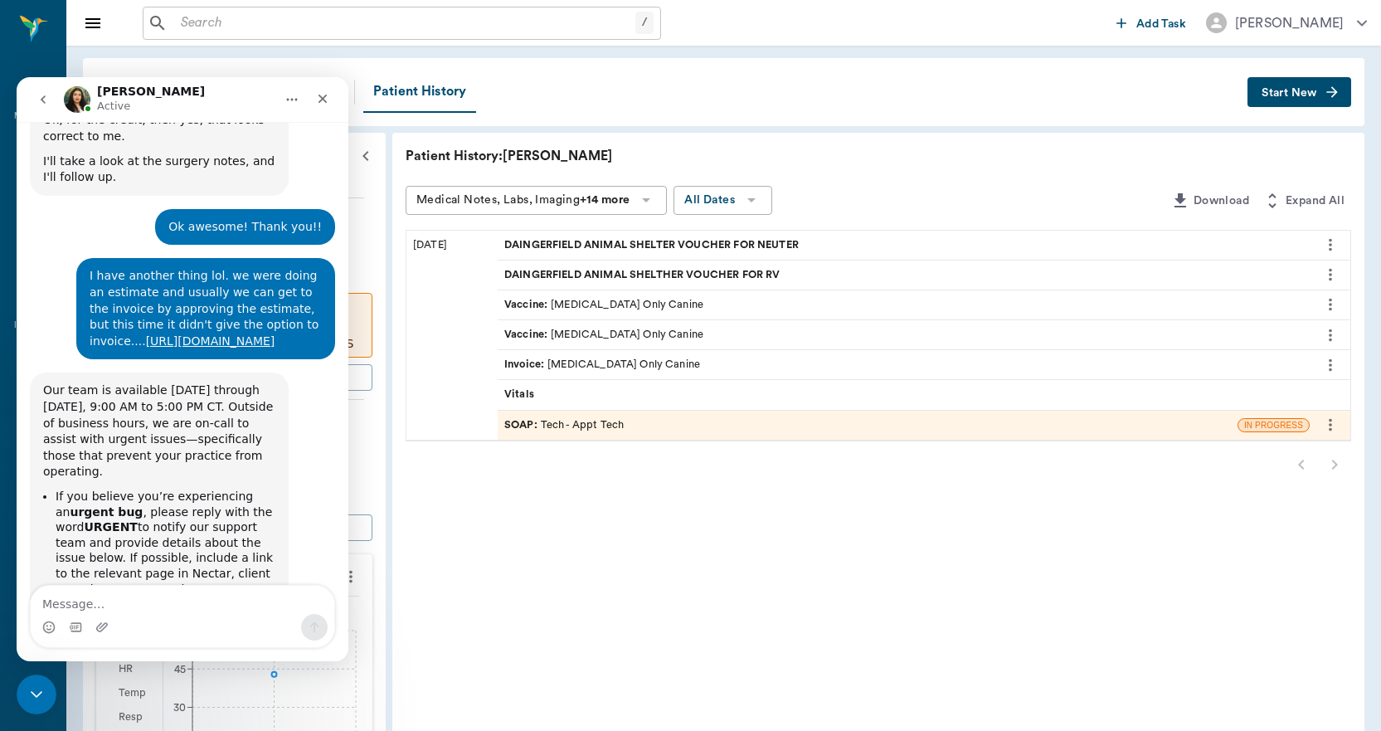
scroll to position [6618, 0]
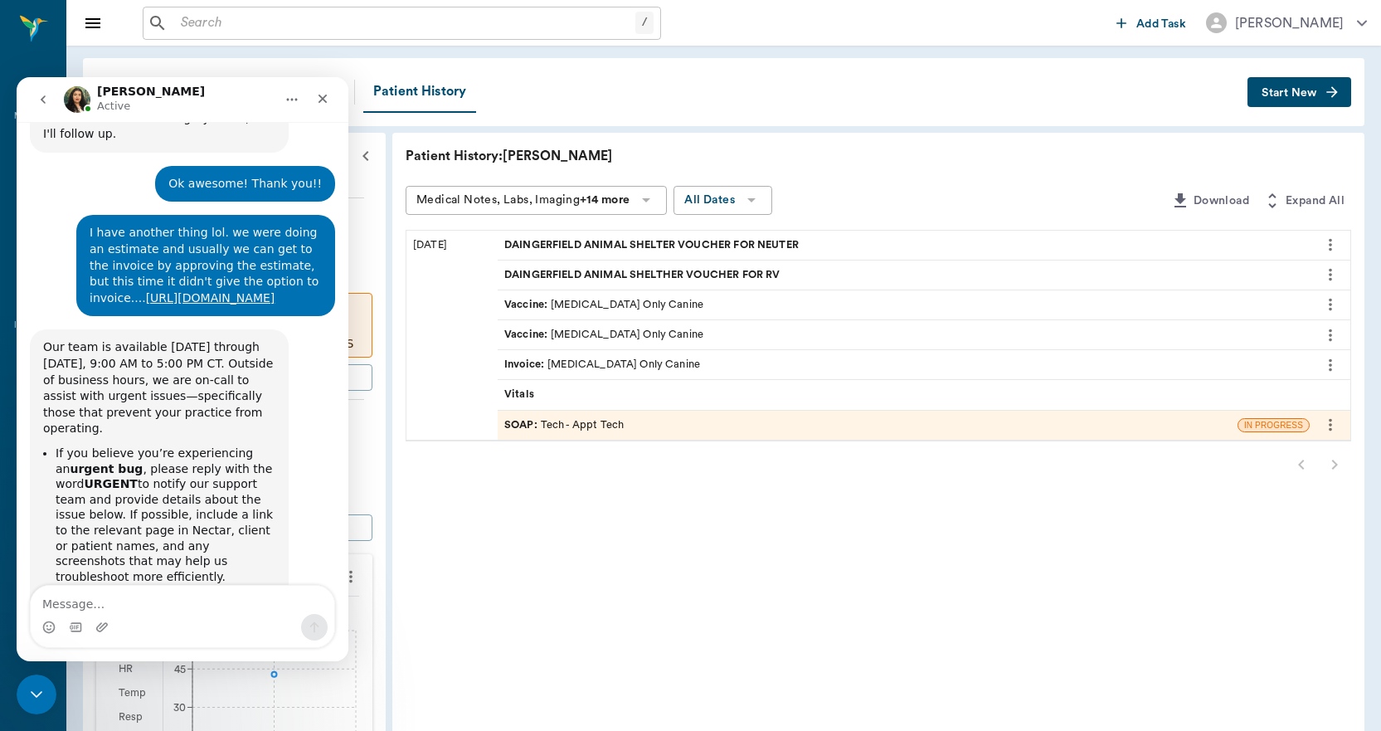
drag, startPoint x: 41, startPoint y: 315, endPoint x: 296, endPoint y: 556, distance: 350.2
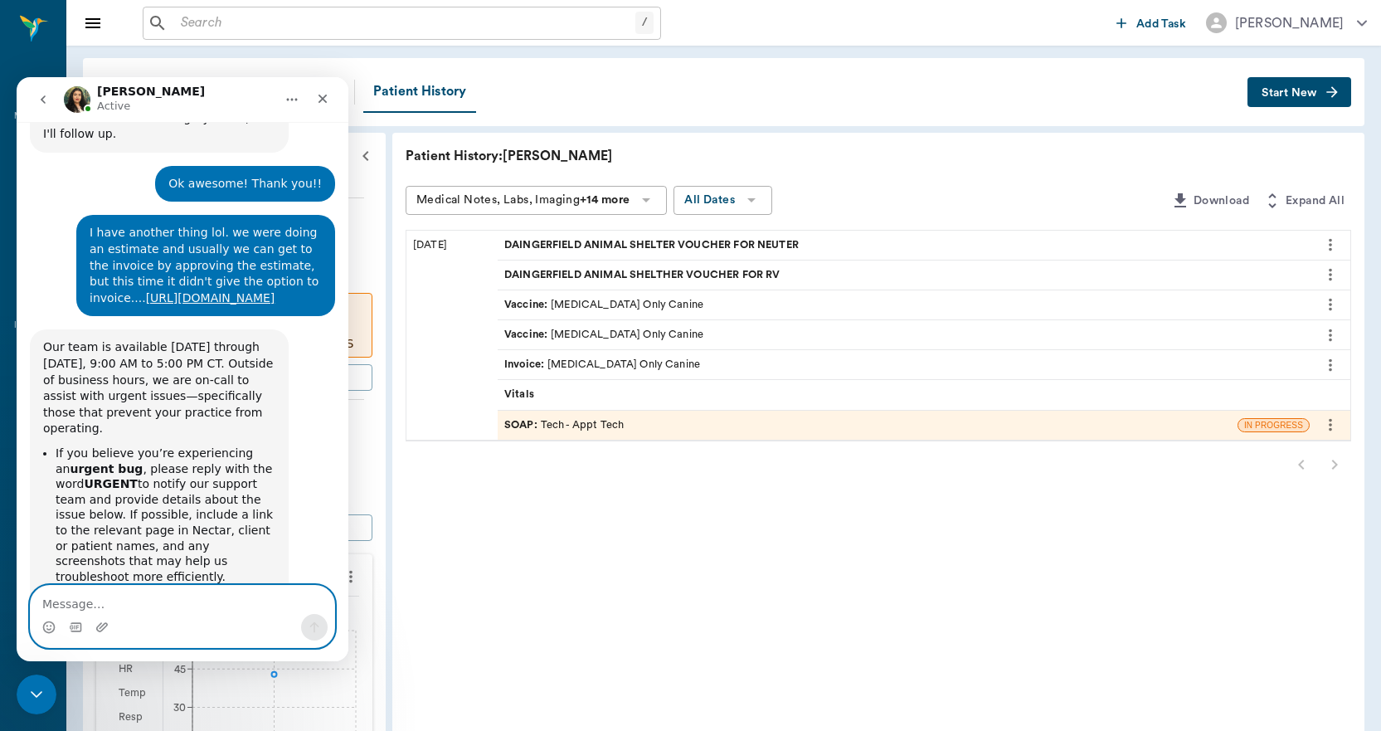
click at [187, 610] on textarea "Message…" at bounding box center [183, 599] width 304 height 28
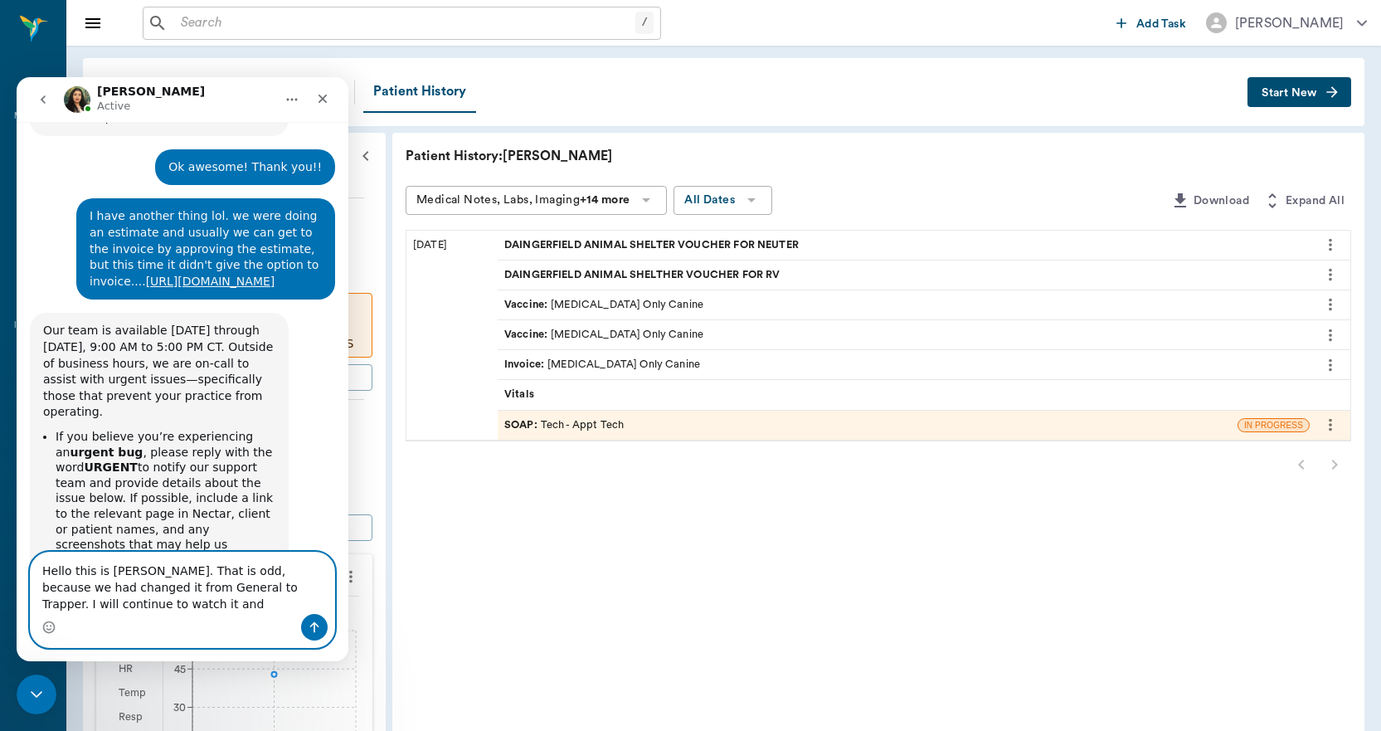
scroll to position [6651, 0]
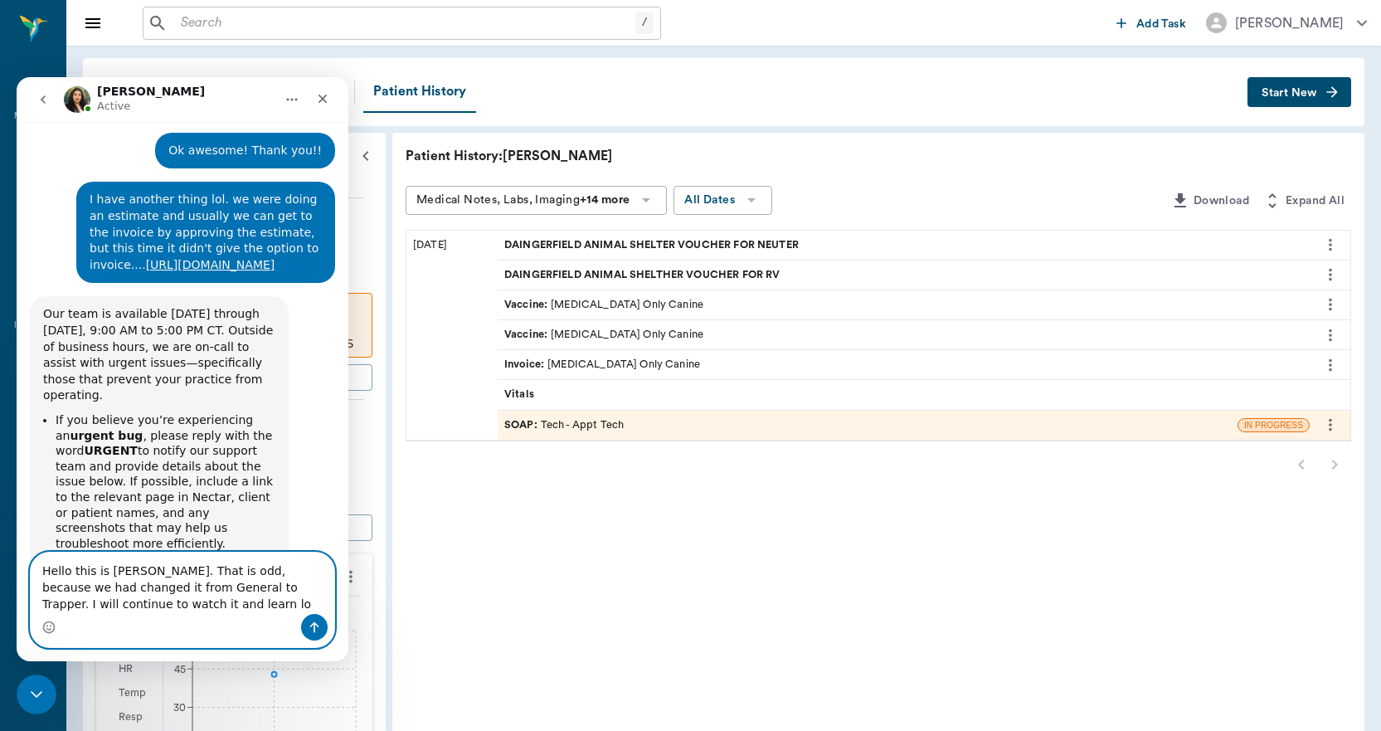
type textarea "Hello this is Lory. That is odd, because we had changed it from General to Trap…"
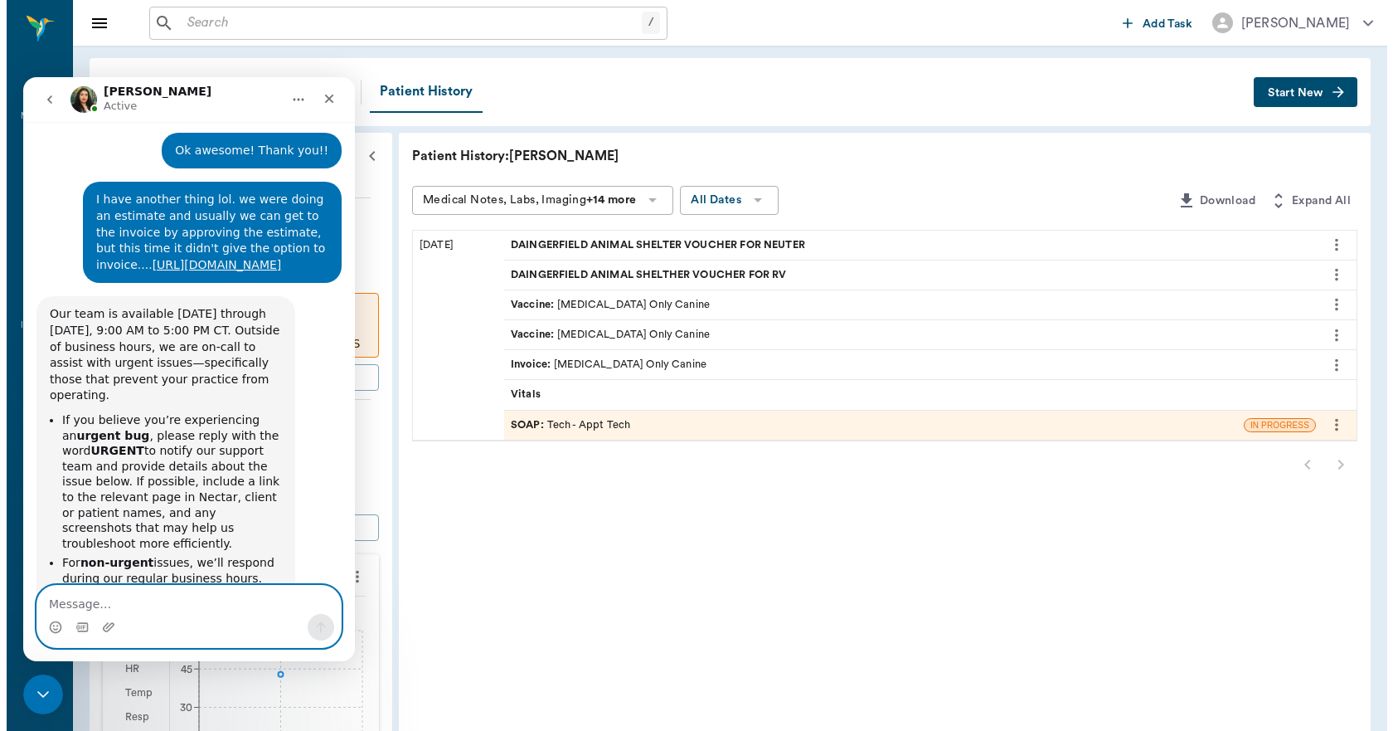
scroll to position [6722, 0]
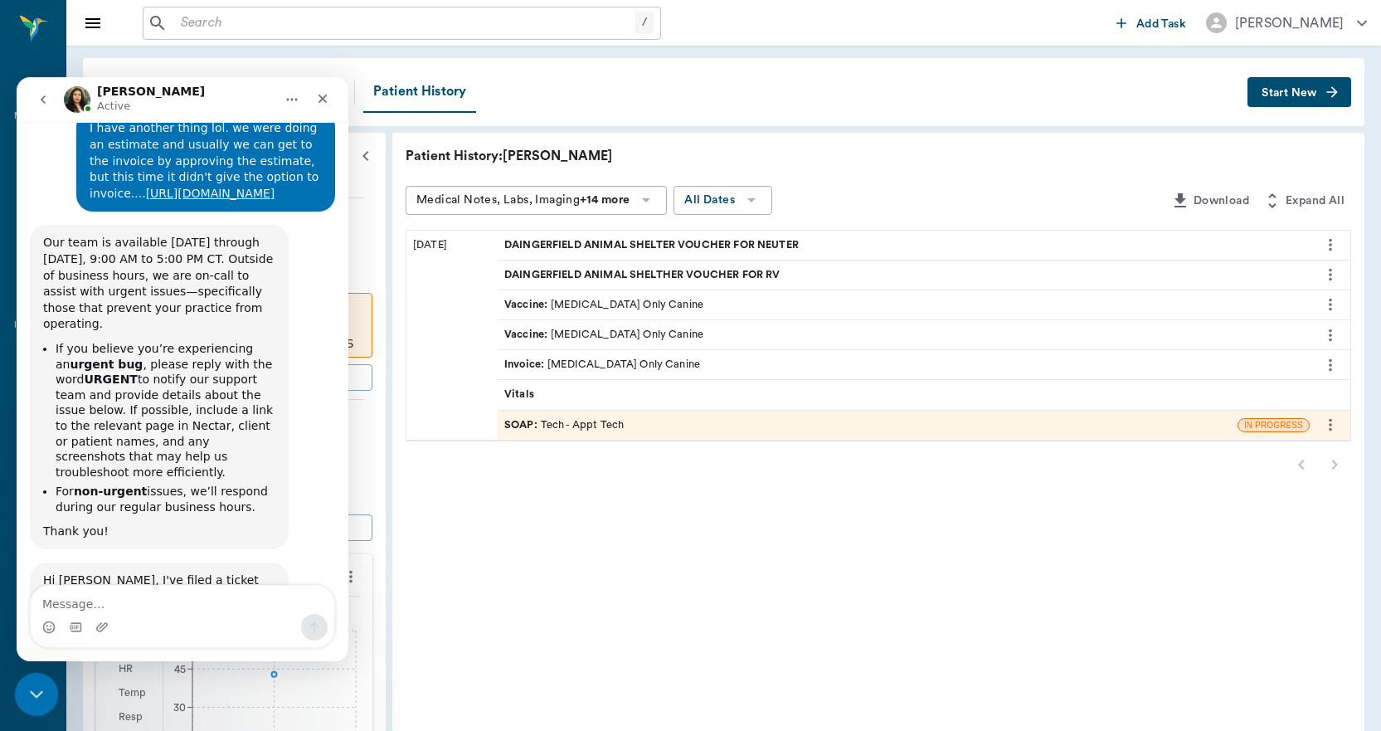
click at [34, 682] on icon "Close Intercom Messenger" at bounding box center [34, 692] width 20 height 20
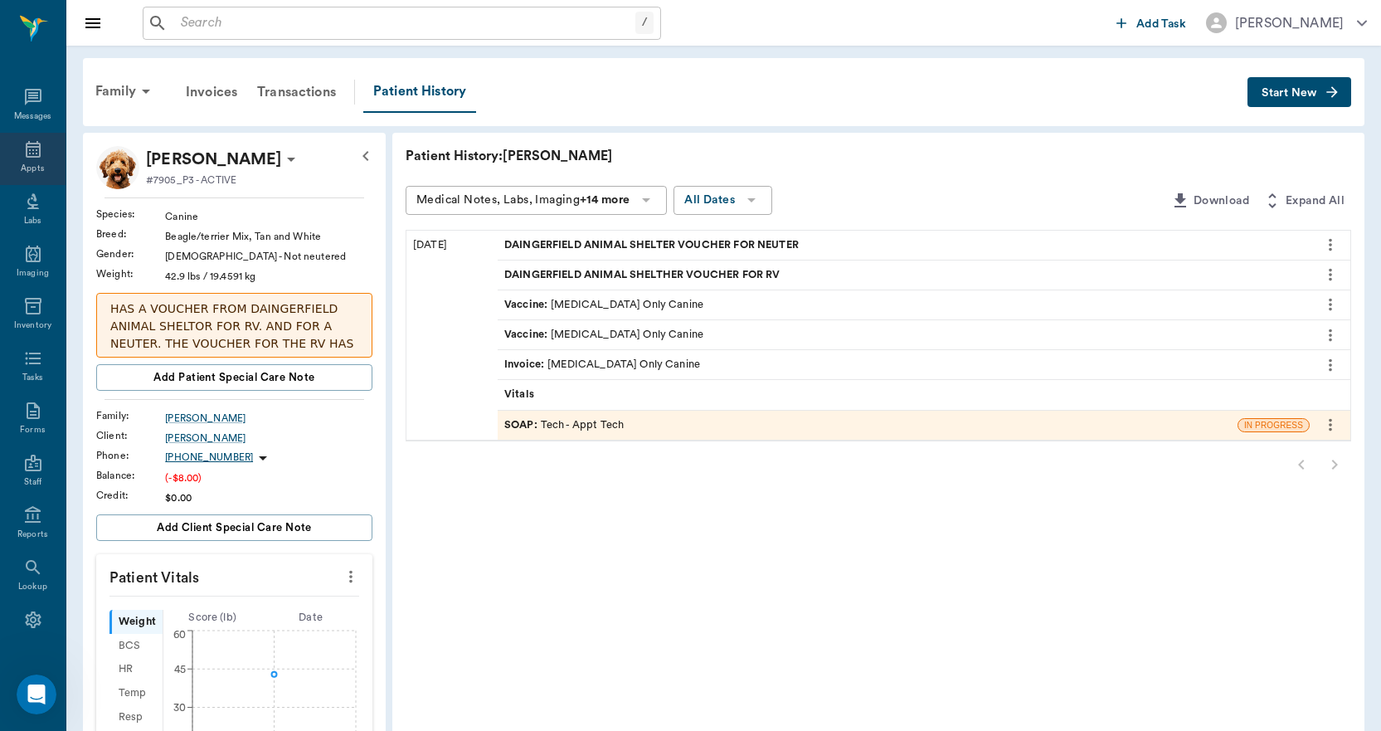
click at [24, 165] on div "Appts" at bounding box center [32, 169] width 23 height 12
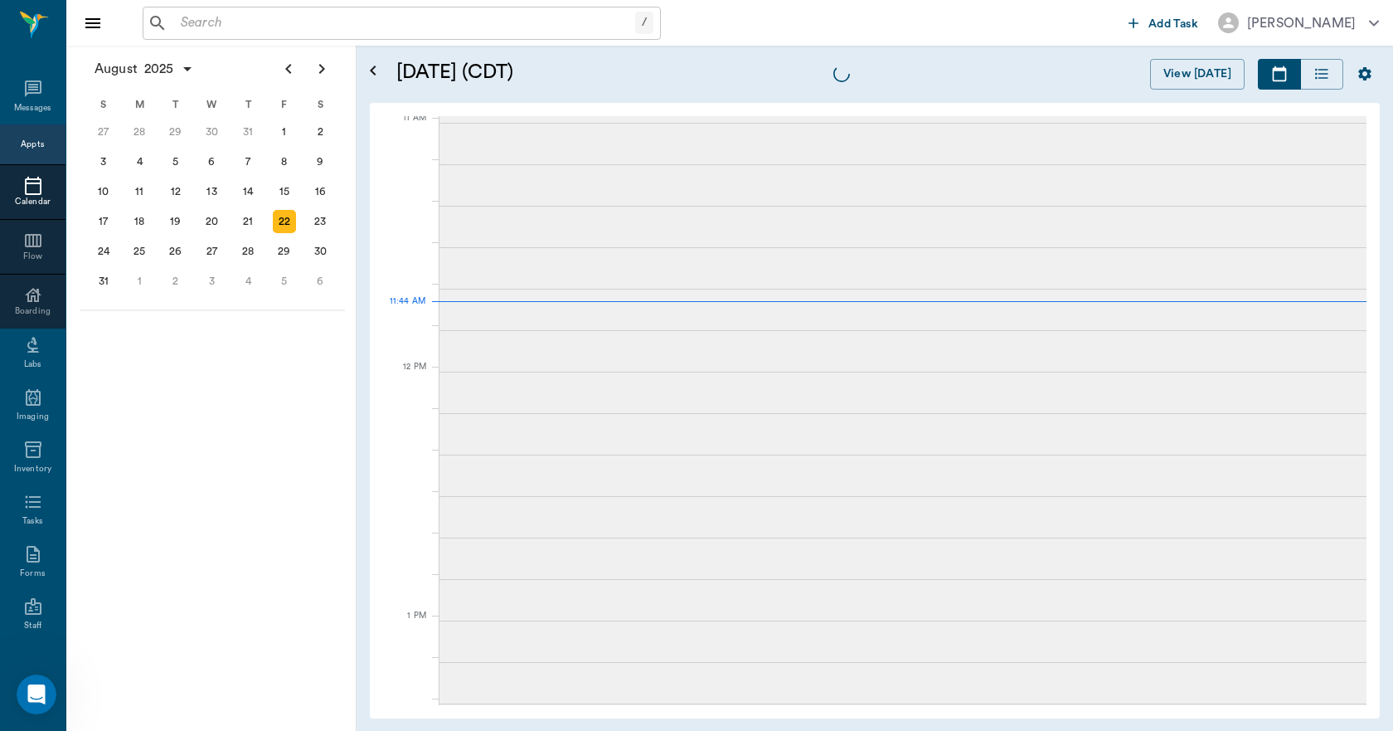
scroll to position [751, 0]
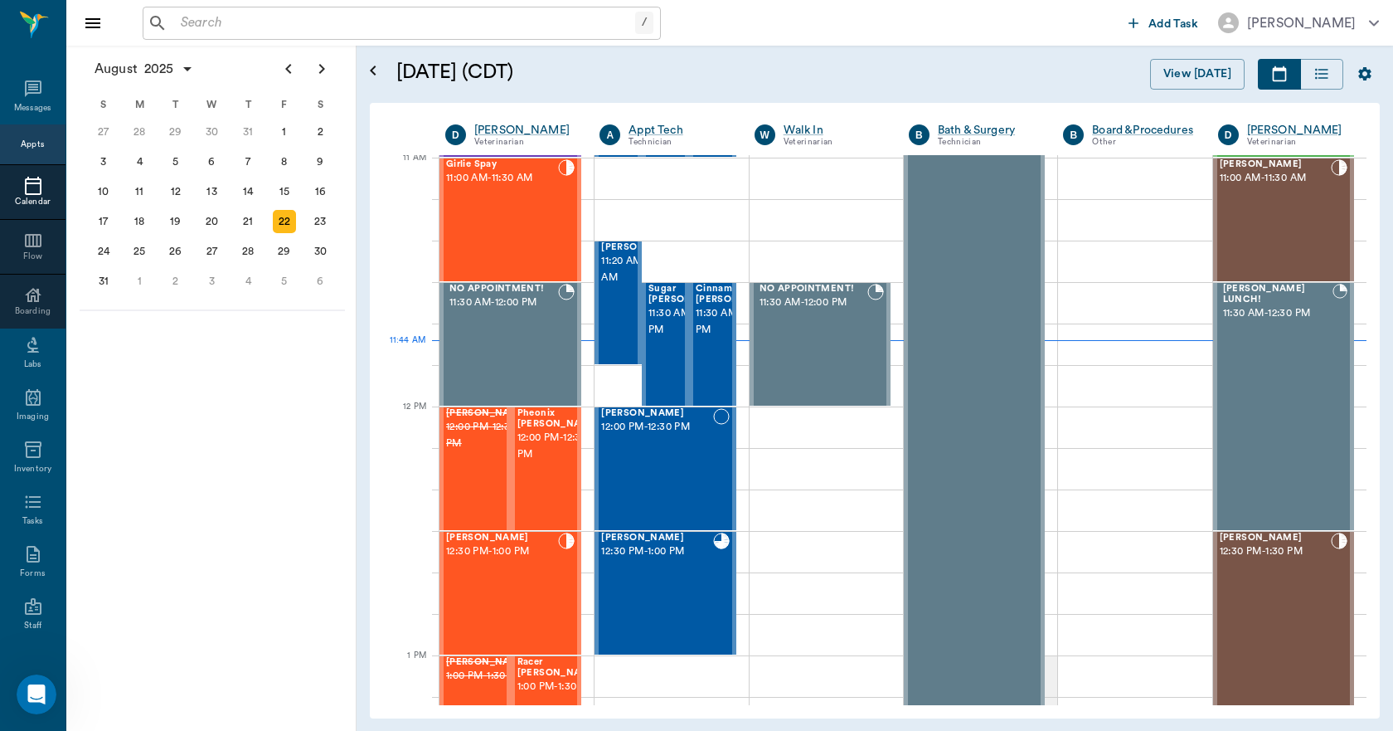
click at [281, 26] on input "text" at bounding box center [404, 23] width 461 height 23
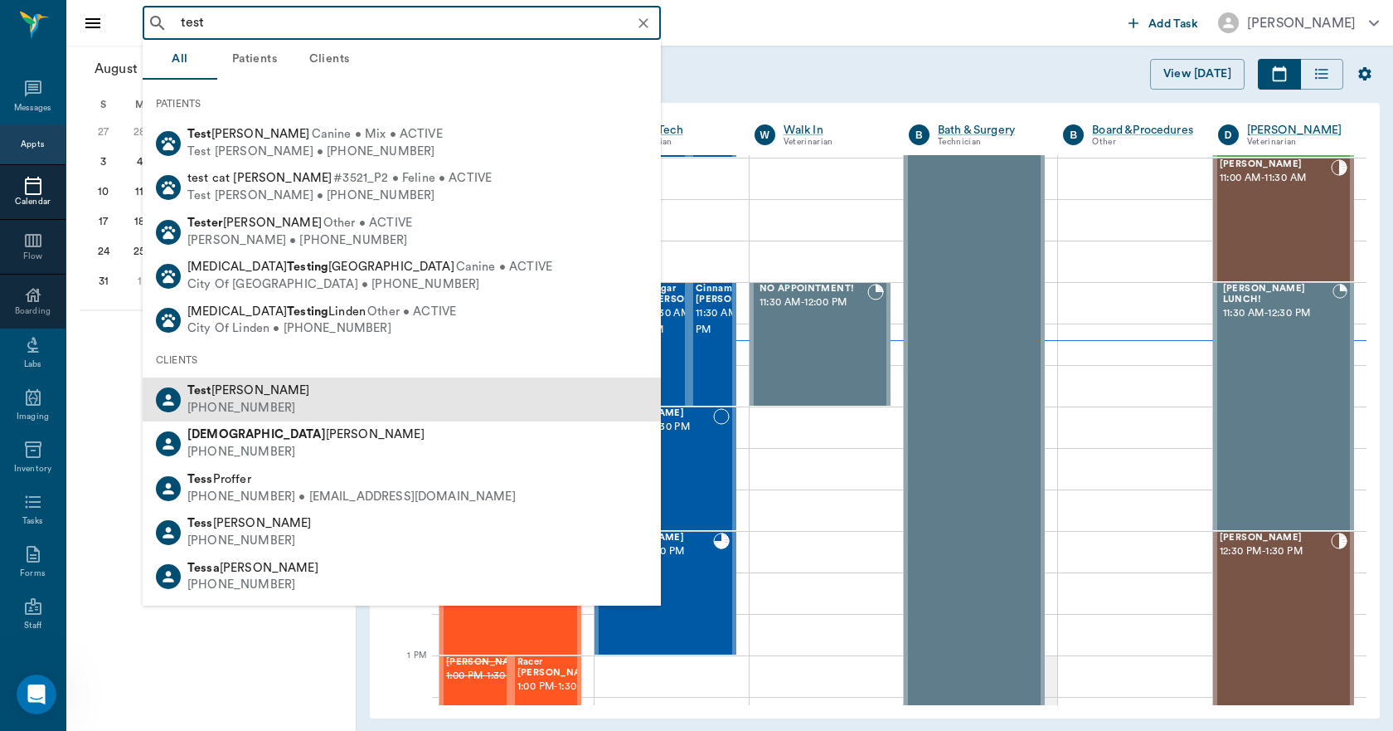
click at [231, 391] on span "Test Lee" at bounding box center [248, 390] width 123 height 12
type input "test"
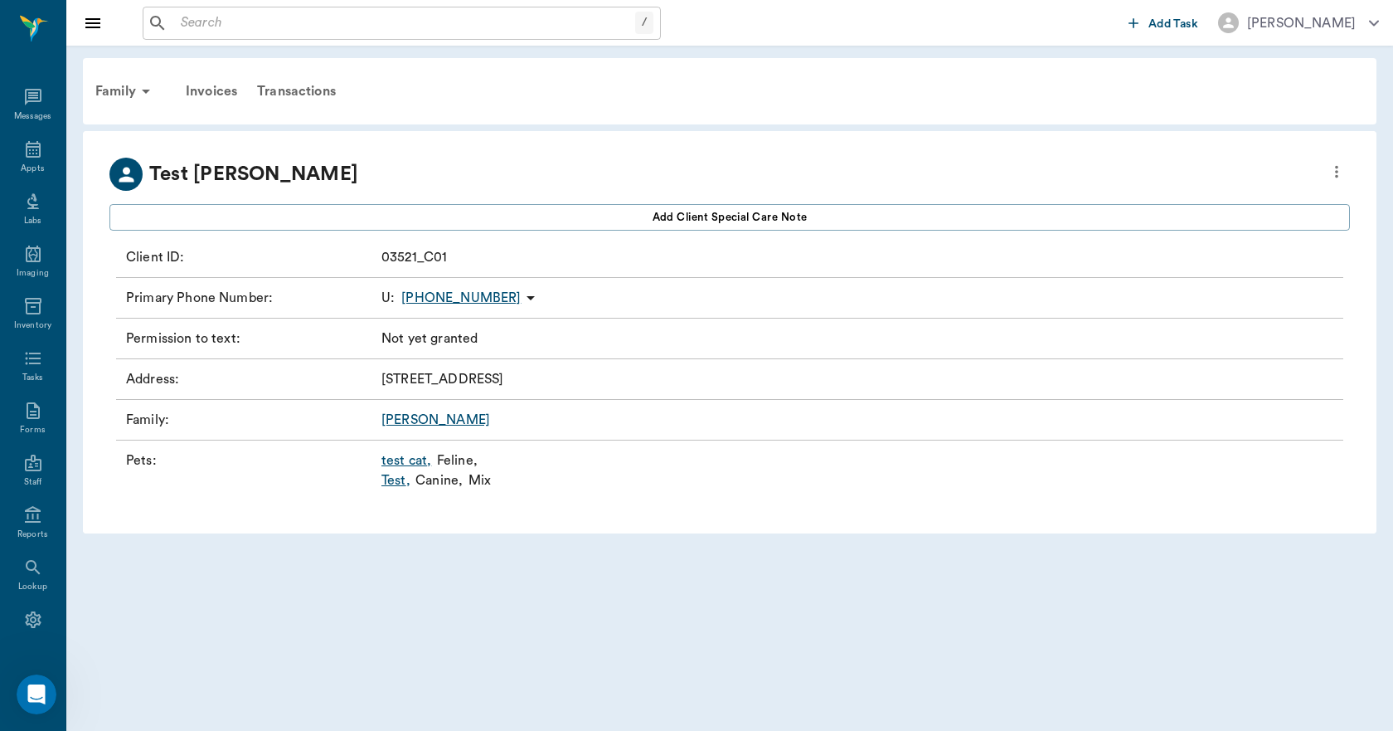
click at [396, 481] on link "Test ," at bounding box center [395, 480] width 29 height 20
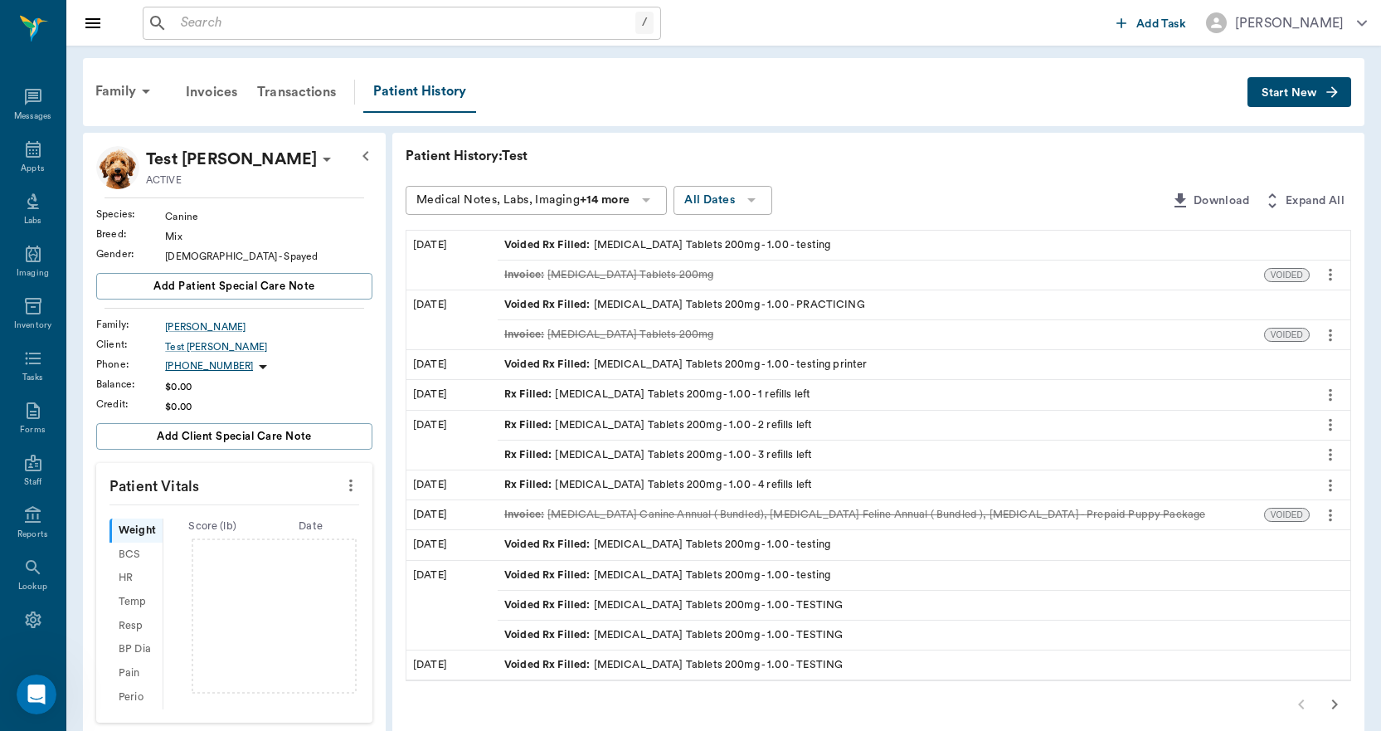
click at [1283, 93] on span "Start New" at bounding box center [1289, 93] width 56 height 0
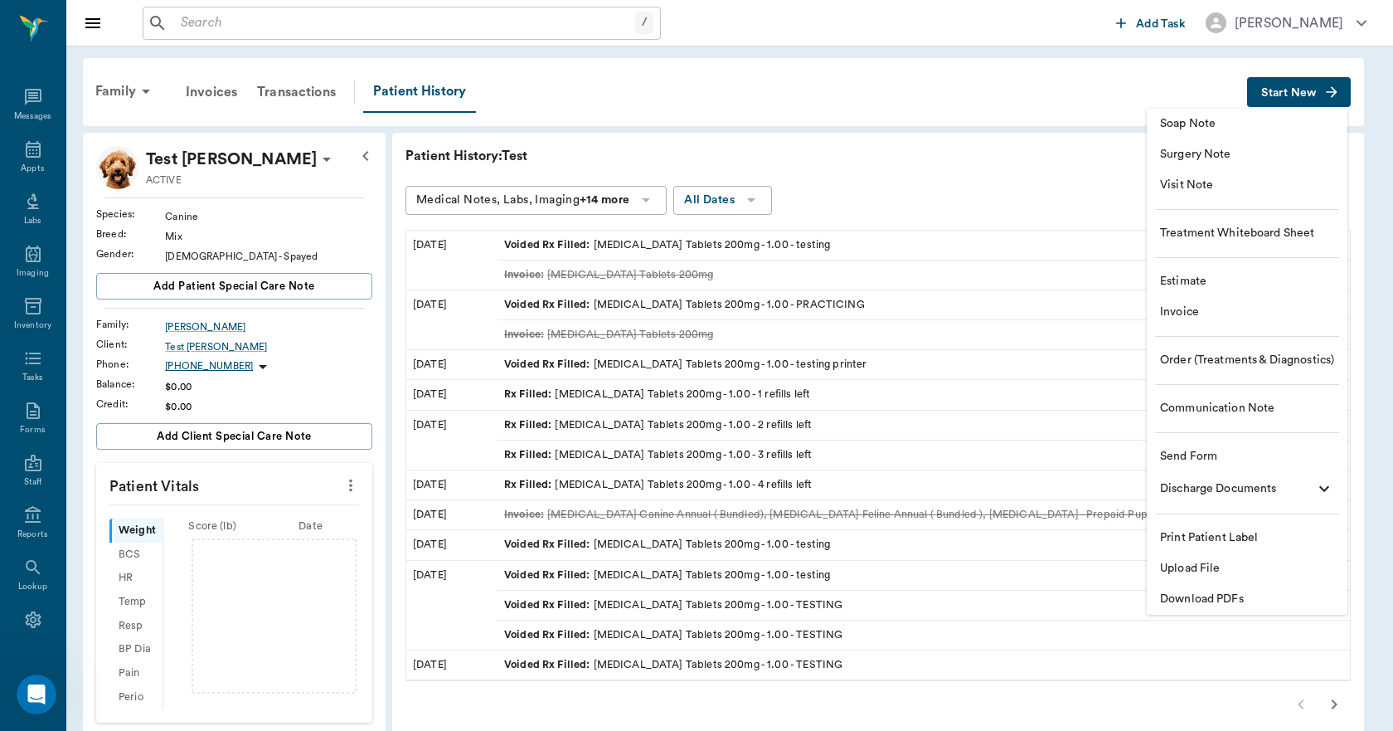
click at [1158, 177] on li "Visit Note" at bounding box center [1247, 185] width 201 height 31
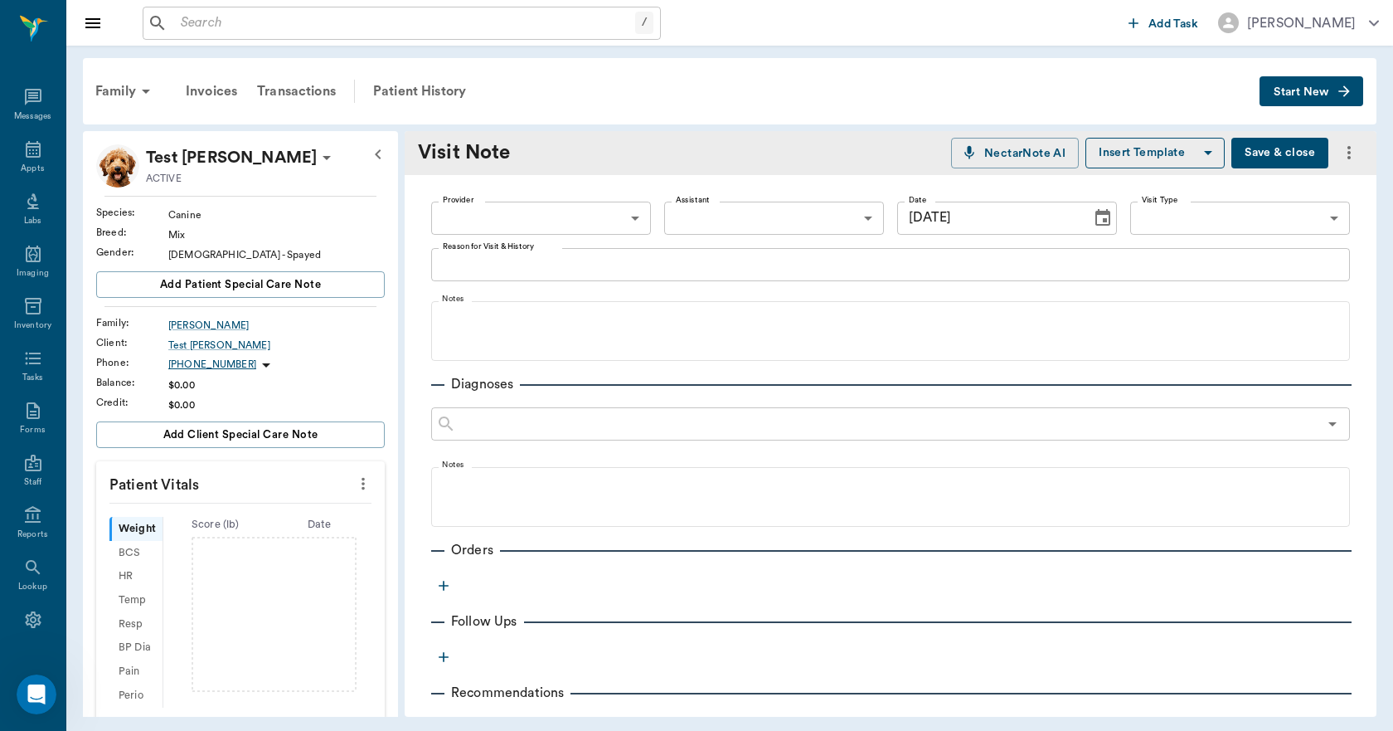
click at [600, 210] on body "/ ​ Add Task Dr. Bert Ellsworth Nectar Messages Appts Labs Imaging Inventory Ta…" at bounding box center [696, 365] width 1393 height 731
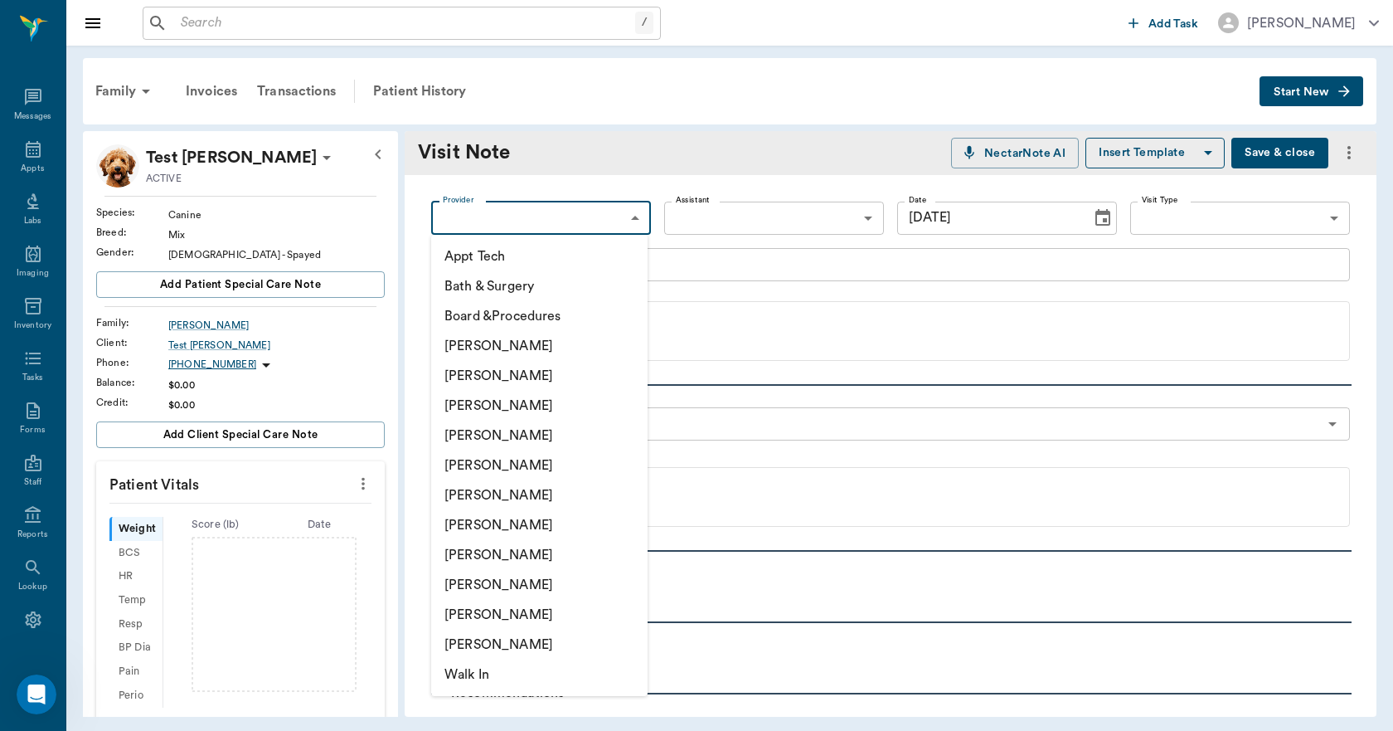
click at [487, 624] on li "[PERSON_NAME]" at bounding box center [539, 615] width 216 height 30
type input "63ec2ece52e12b0ba117cc90"
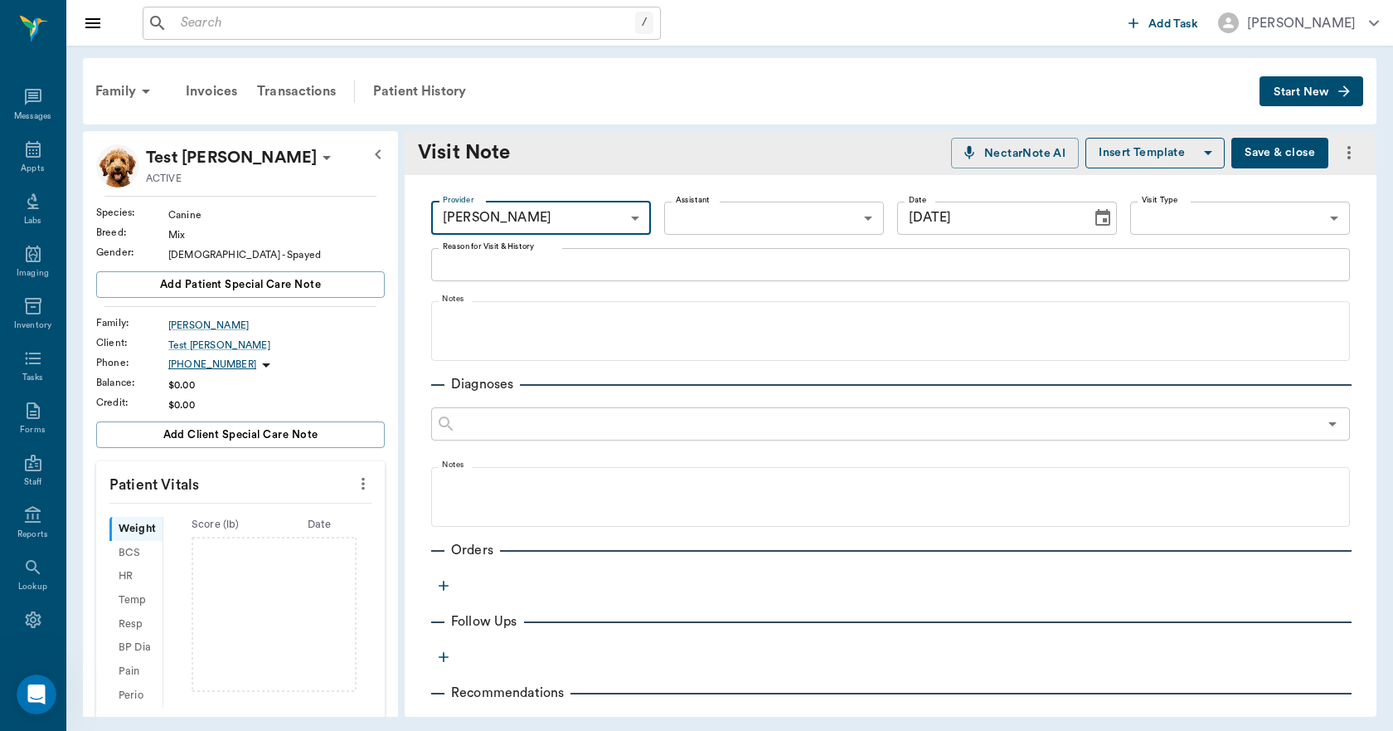
click at [576, 273] on div "x Reason for Visit & History" at bounding box center [890, 264] width 919 height 33
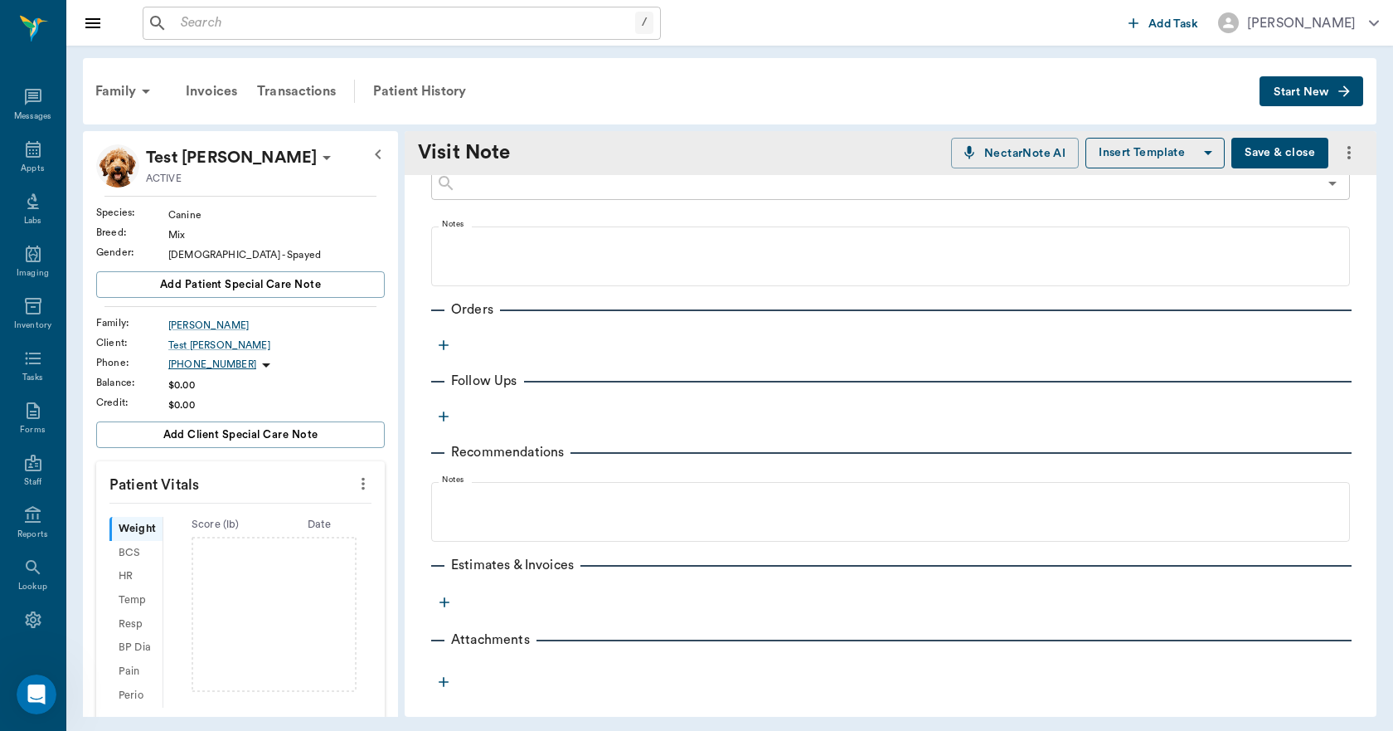
scroll to position [245, 0]
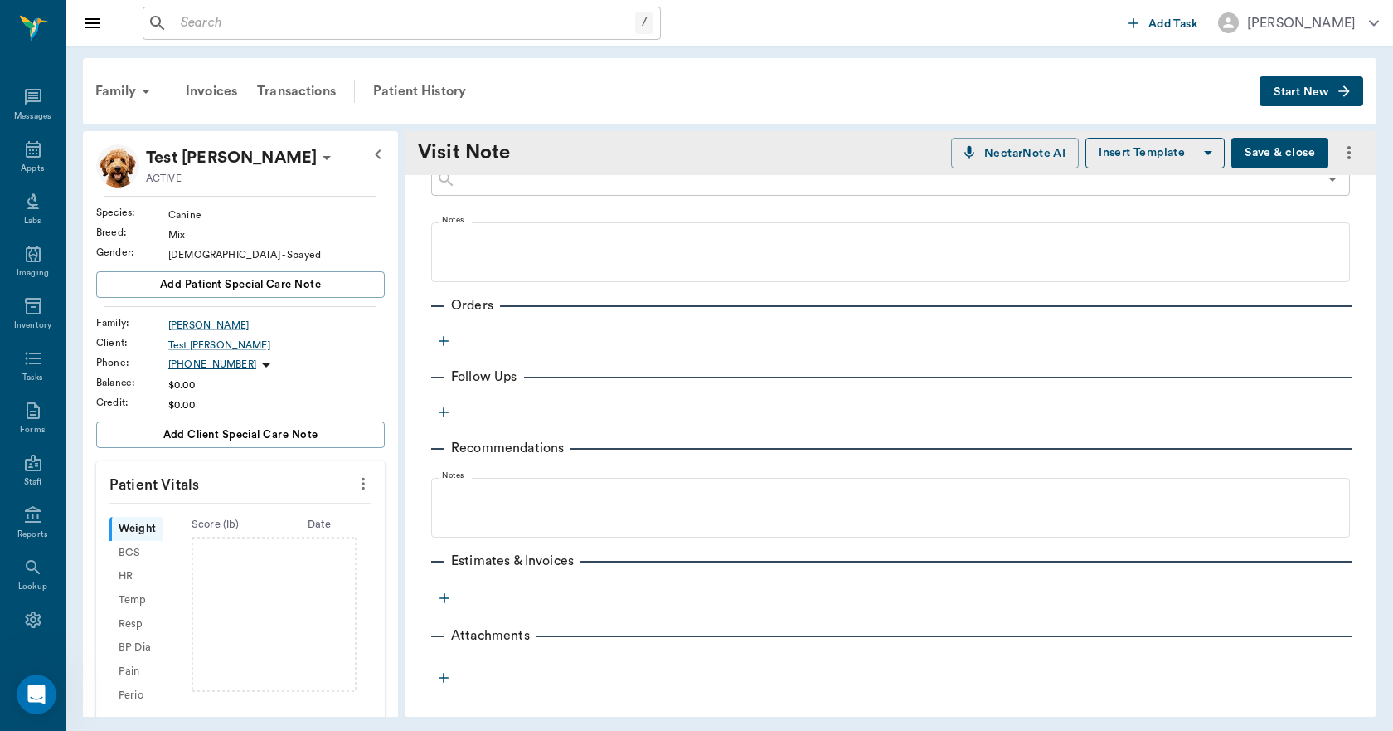
type textarea "TESTING ESTIMATES"
click at [444, 337] on icon "button" at bounding box center [444, 341] width 10 height 10
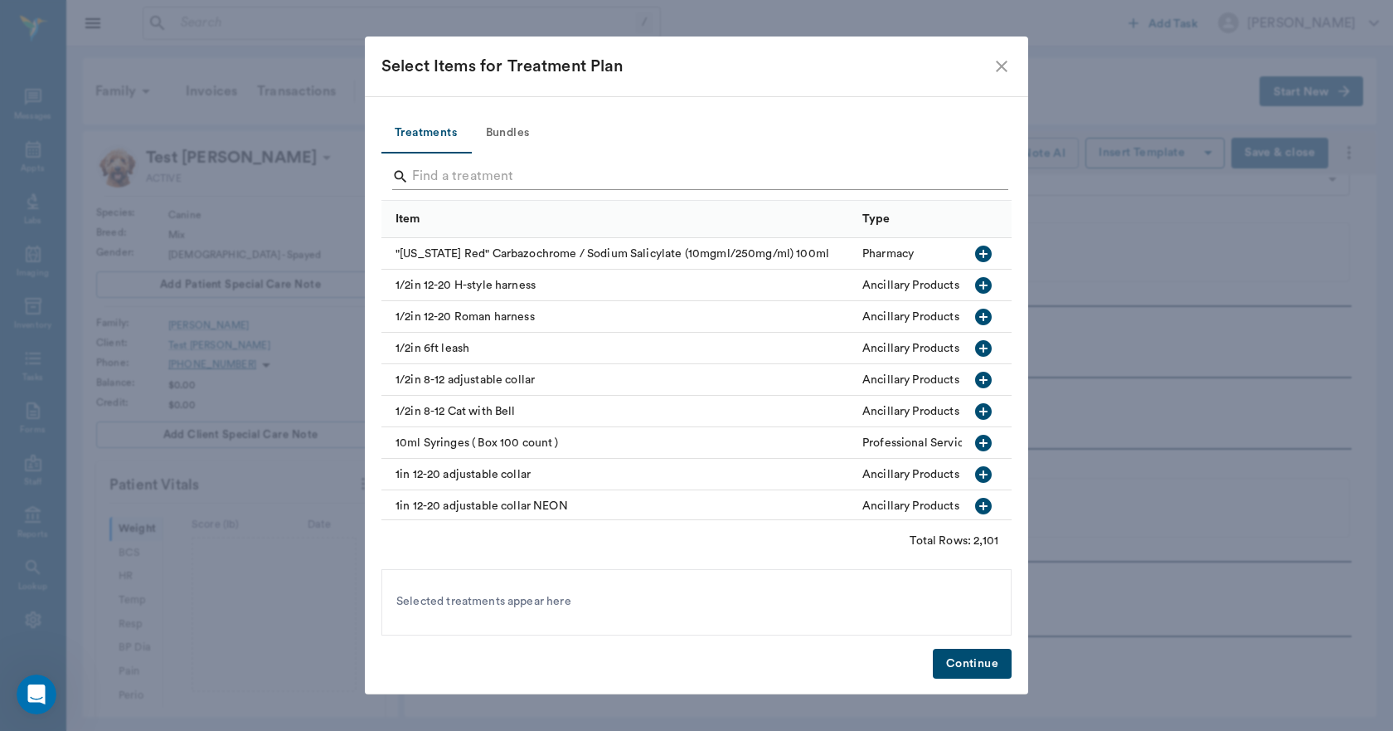
click at [445, 173] on input "Search" at bounding box center [697, 176] width 571 height 27
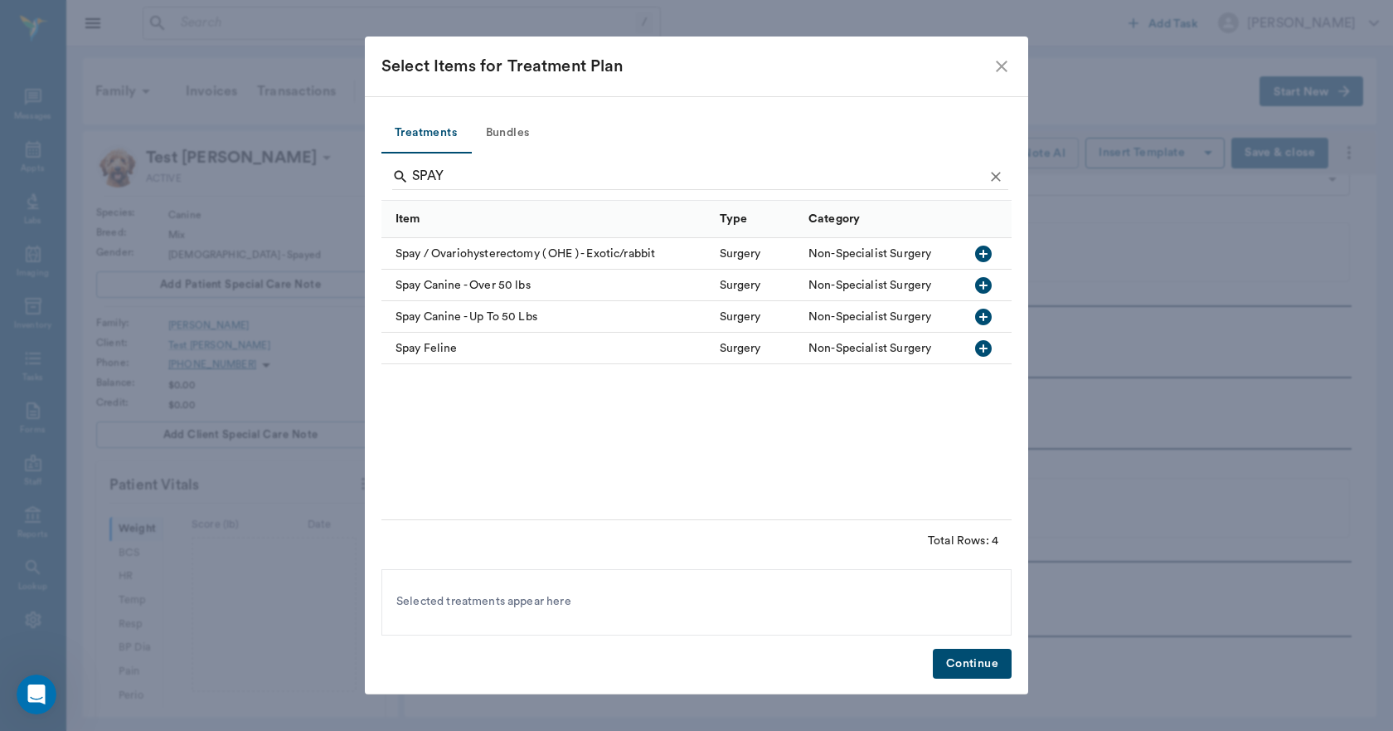
click at [983, 284] on icon "button" at bounding box center [984, 285] width 20 height 20
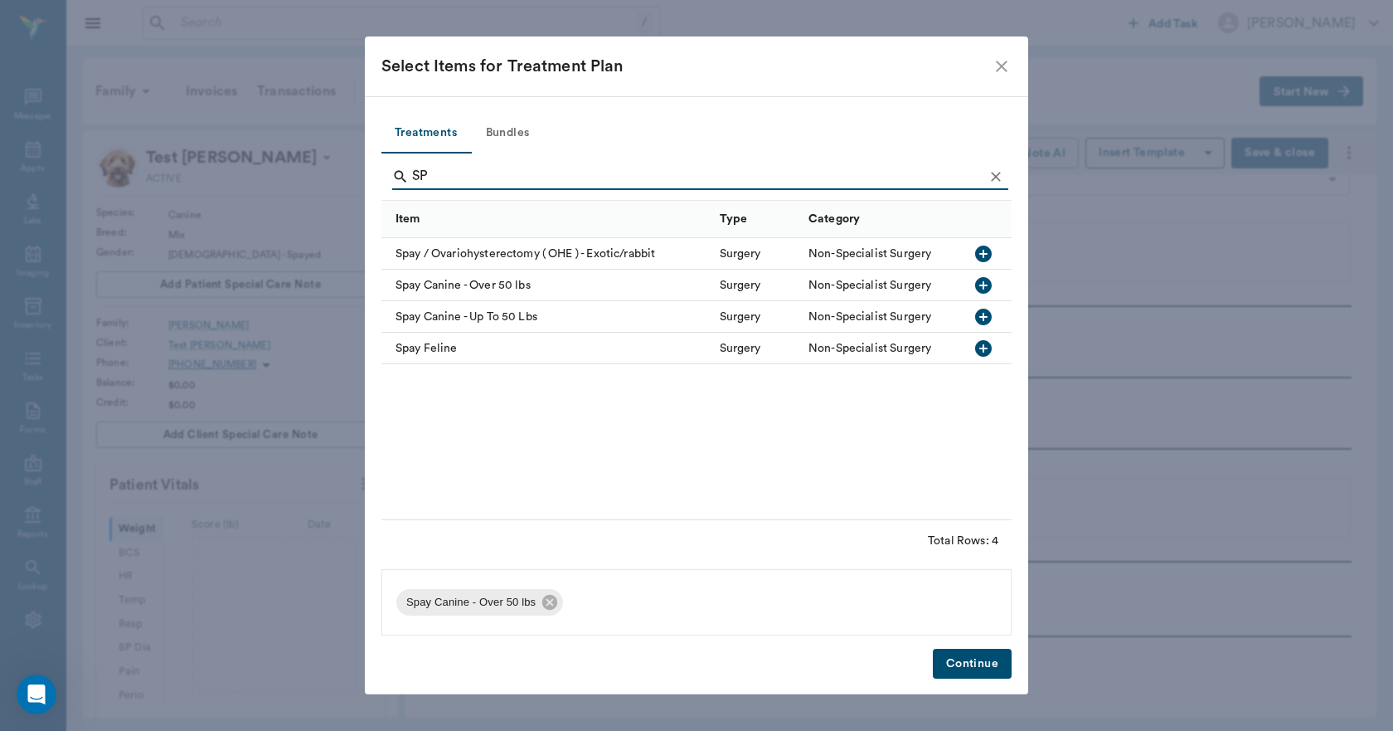
type input "S"
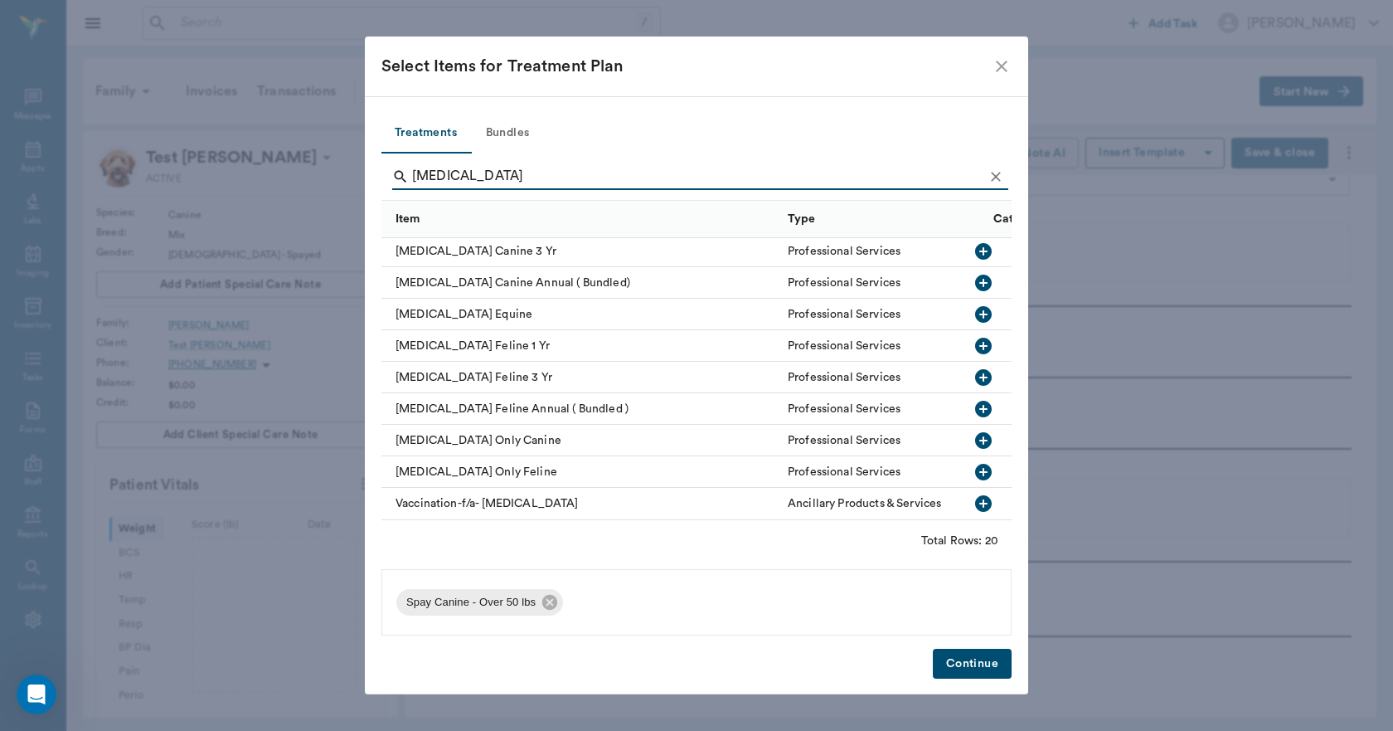
scroll to position [362, 0]
type input "RABIES"
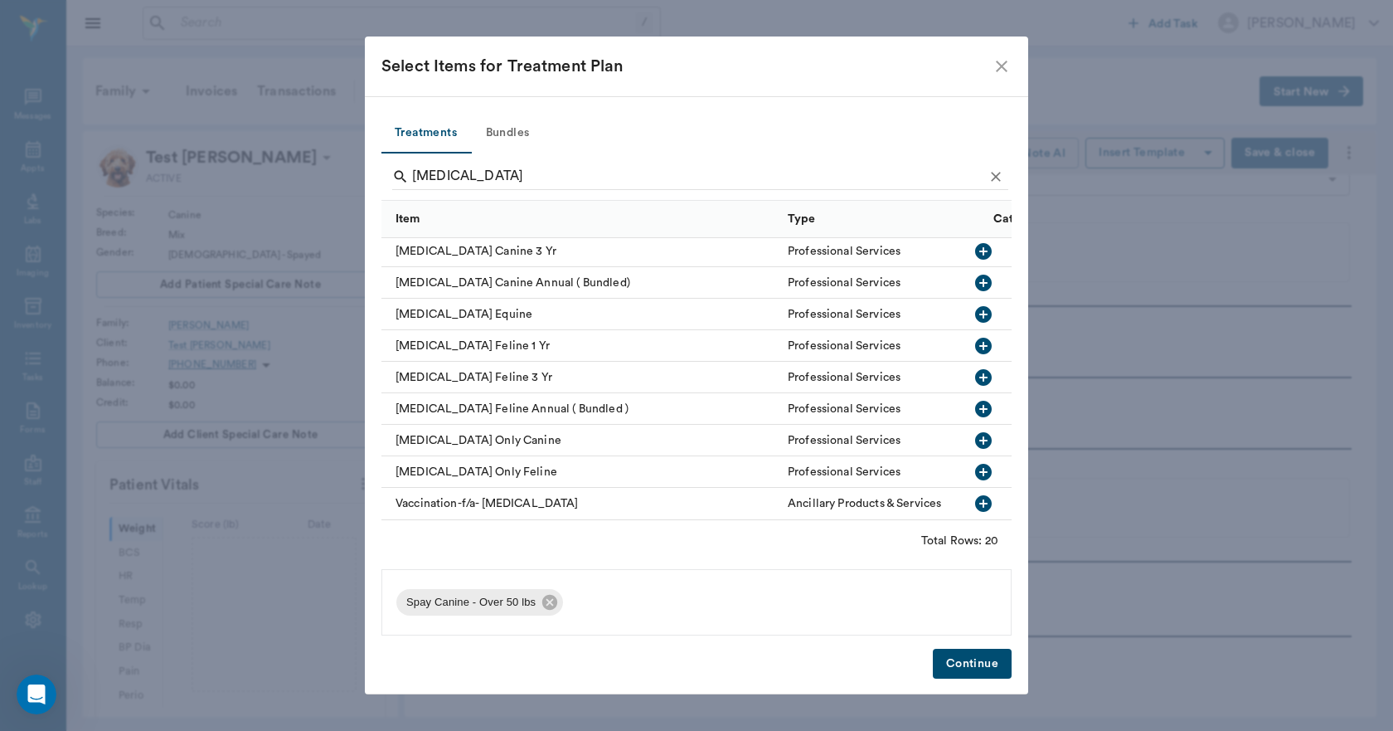
click at [975, 432] on icon "button" at bounding box center [983, 440] width 17 height 17
click at [970, 662] on button "Continue" at bounding box center [972, 664] width 79 height 31
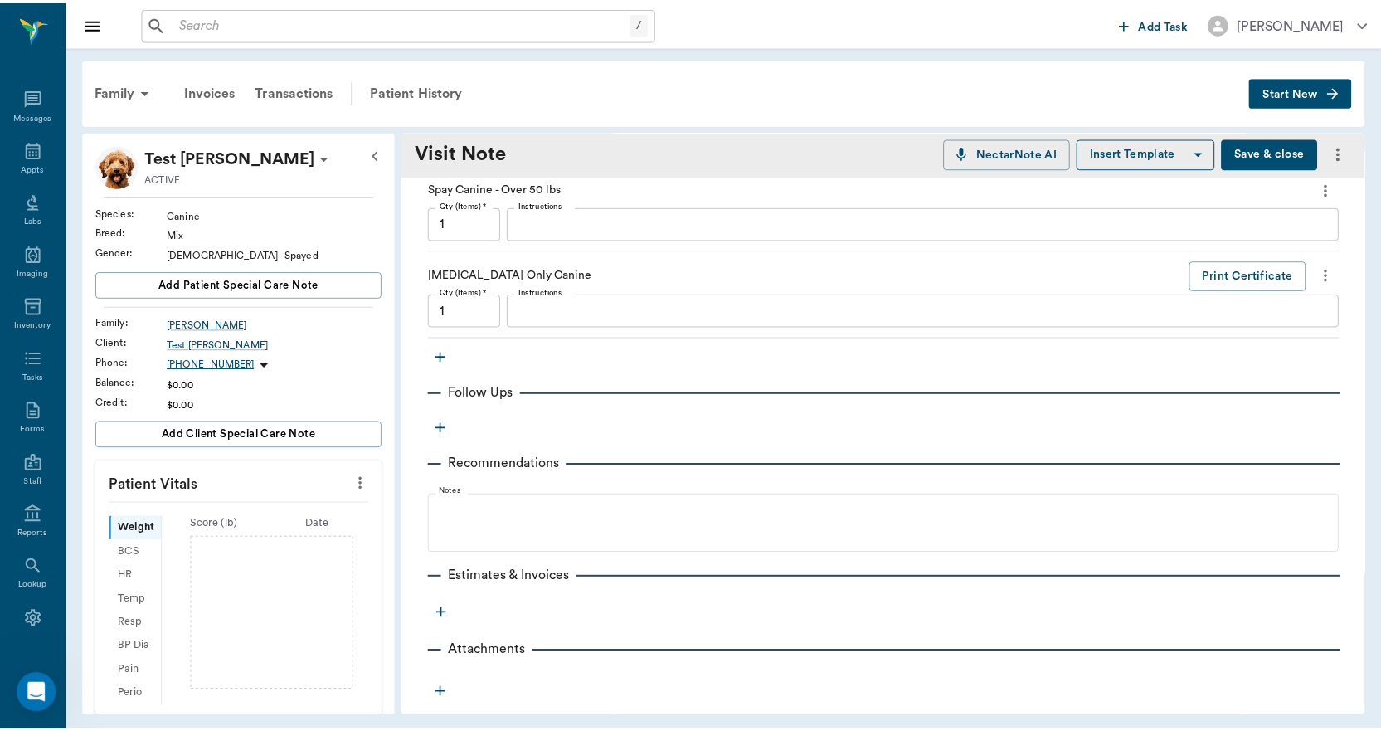
scroll to position [424, 0]
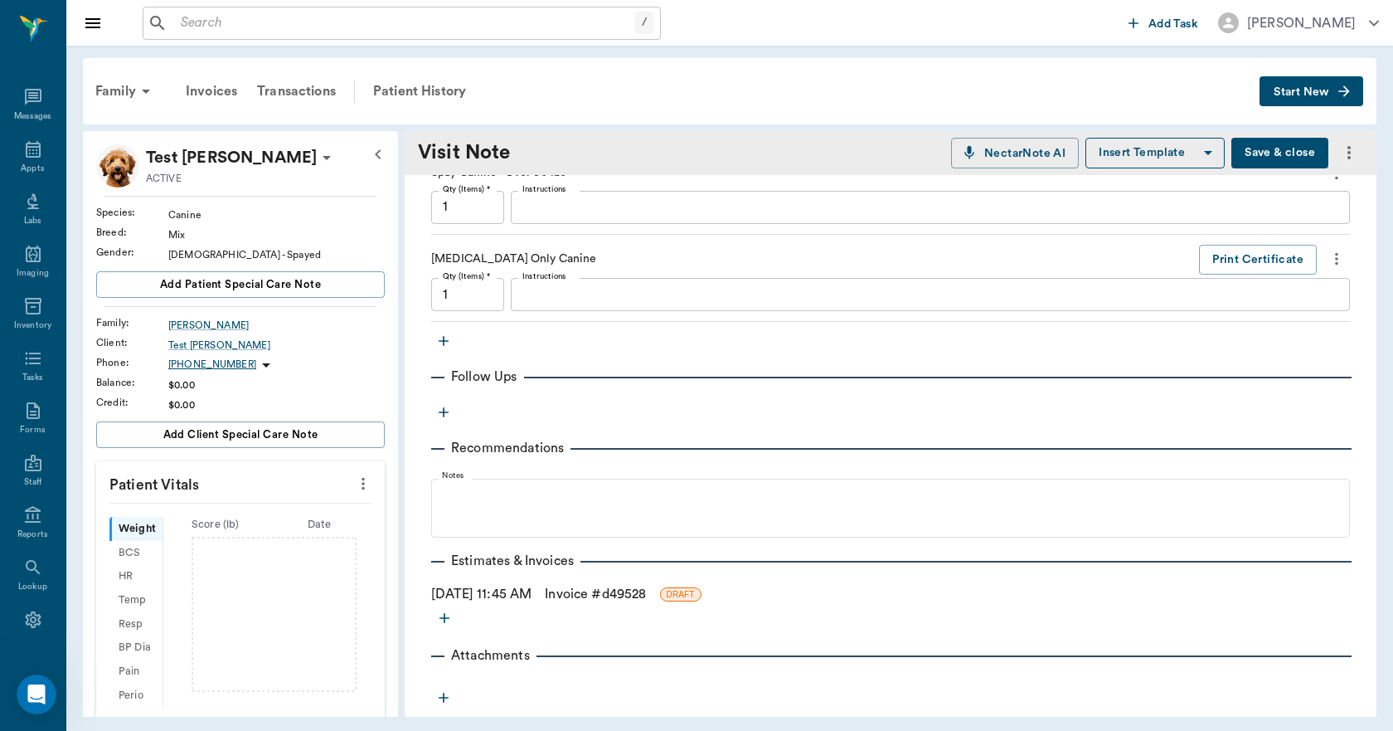
click at [444, 621] on icon "more" at bounding box center [444, 618] width 17 height 17
click at [409, 646] on span "Estimate" at bounding box center [444, 646] width 139 height 17
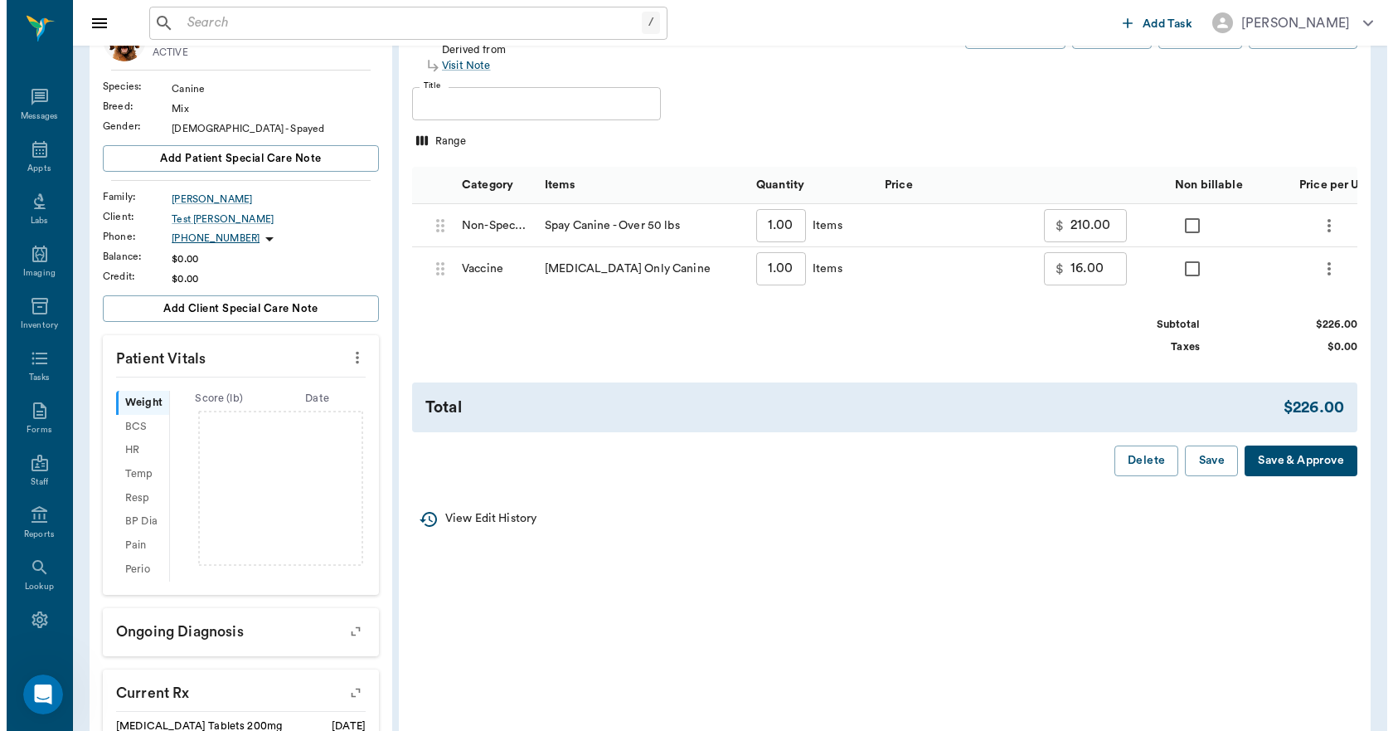
scroll to position [166, 0]
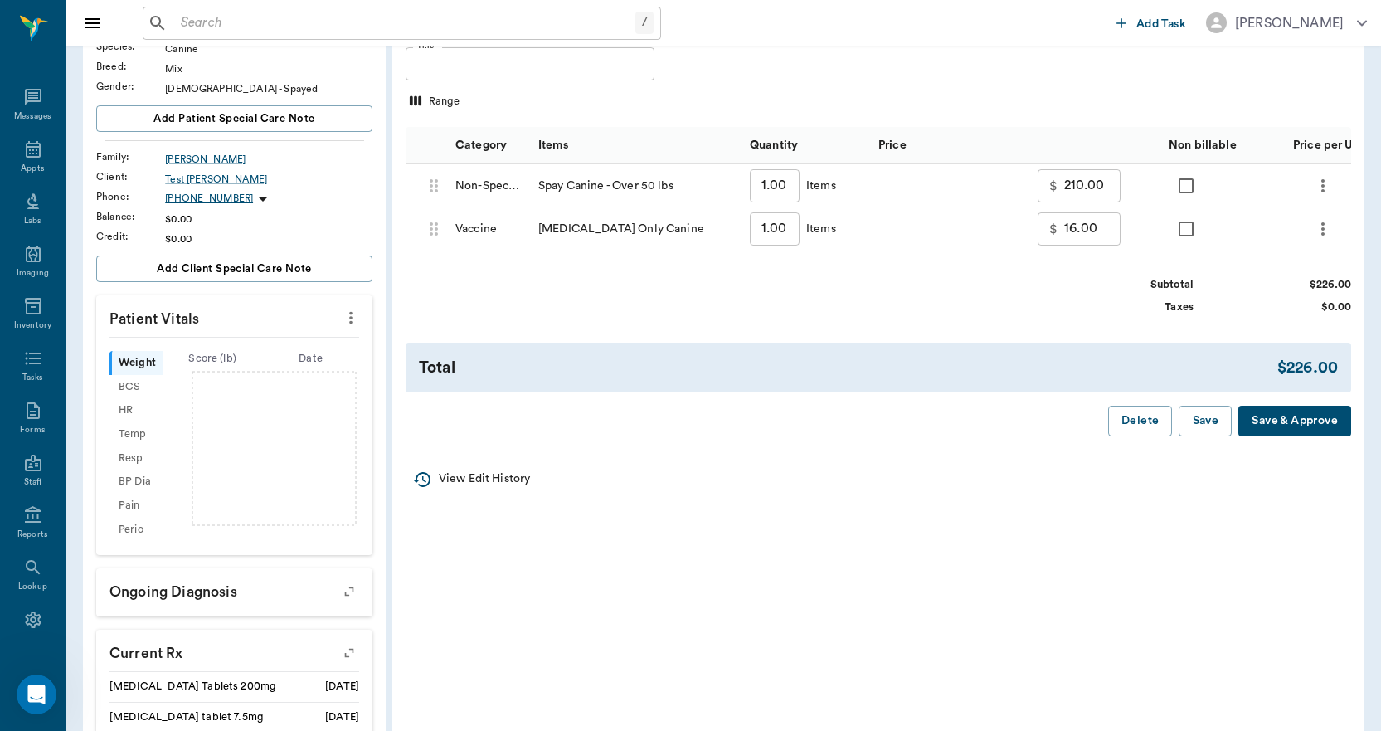
click at [1309, 435] on button "Save & Approve" at bounding box center [1294, 421] width 113 height 31
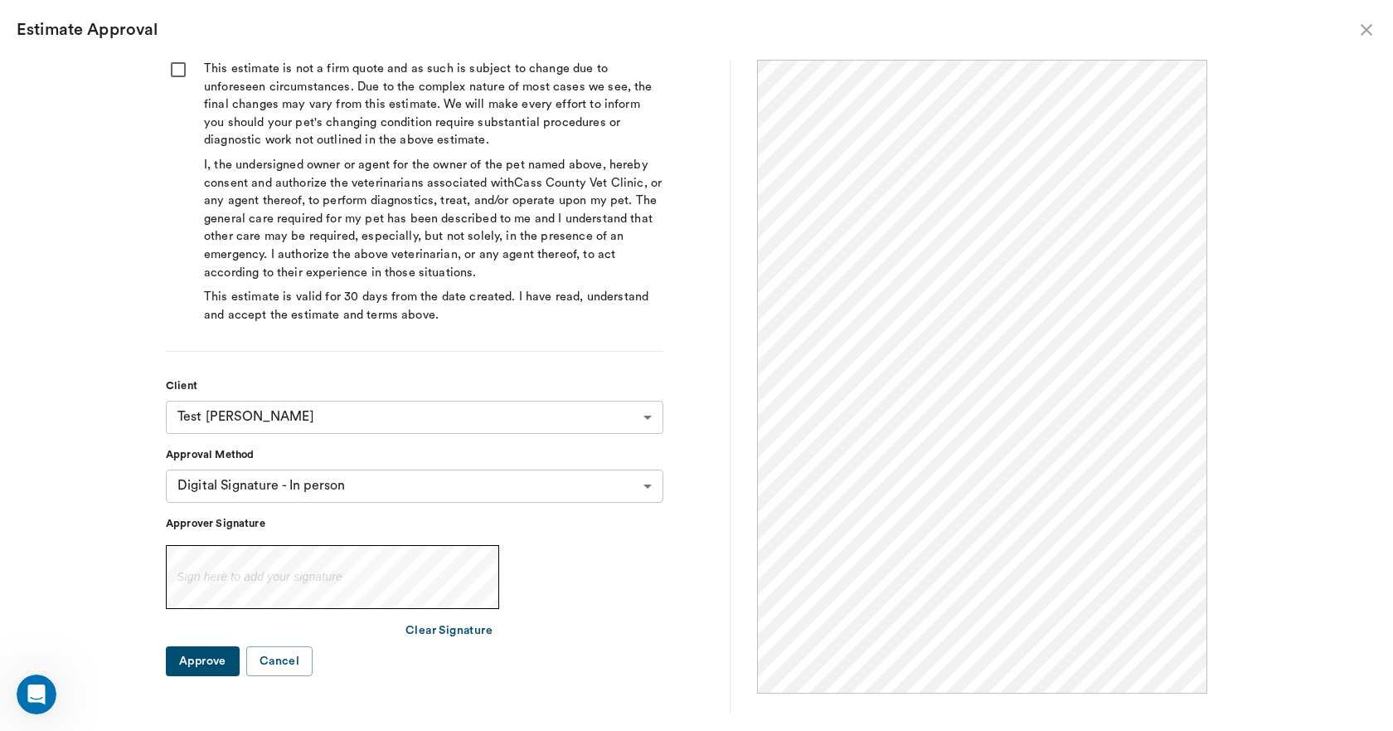
scroll to position [0, 0]
click at [177, 75] on input "checkbox" at bounding box center [178, 70] width 25 height 20
checkbox input "true"
click at [219, 658] on button "Approve" at bounding box center [203, 661] width 74 height 31
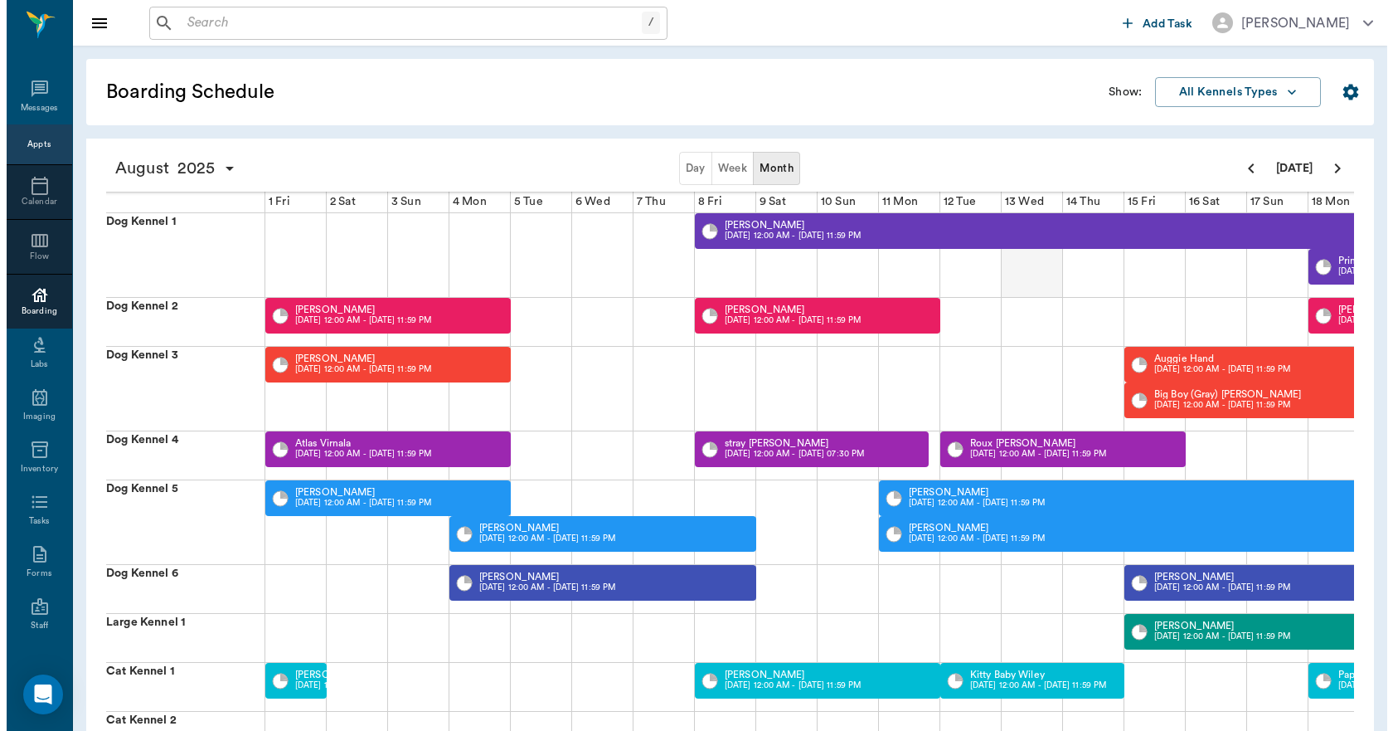
scroll to position [0, 642]
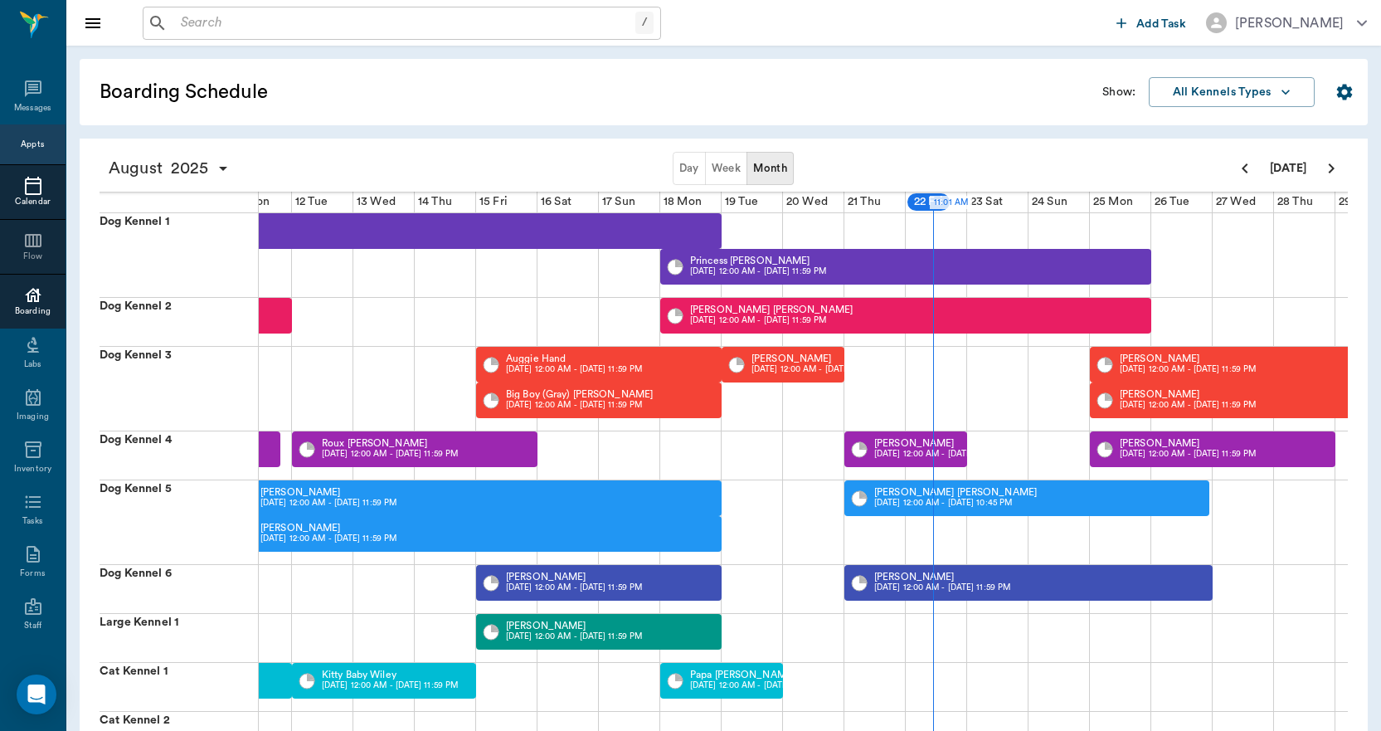
click at [32, 193] on icon at bounding box center [33, 186] width 20 height 20
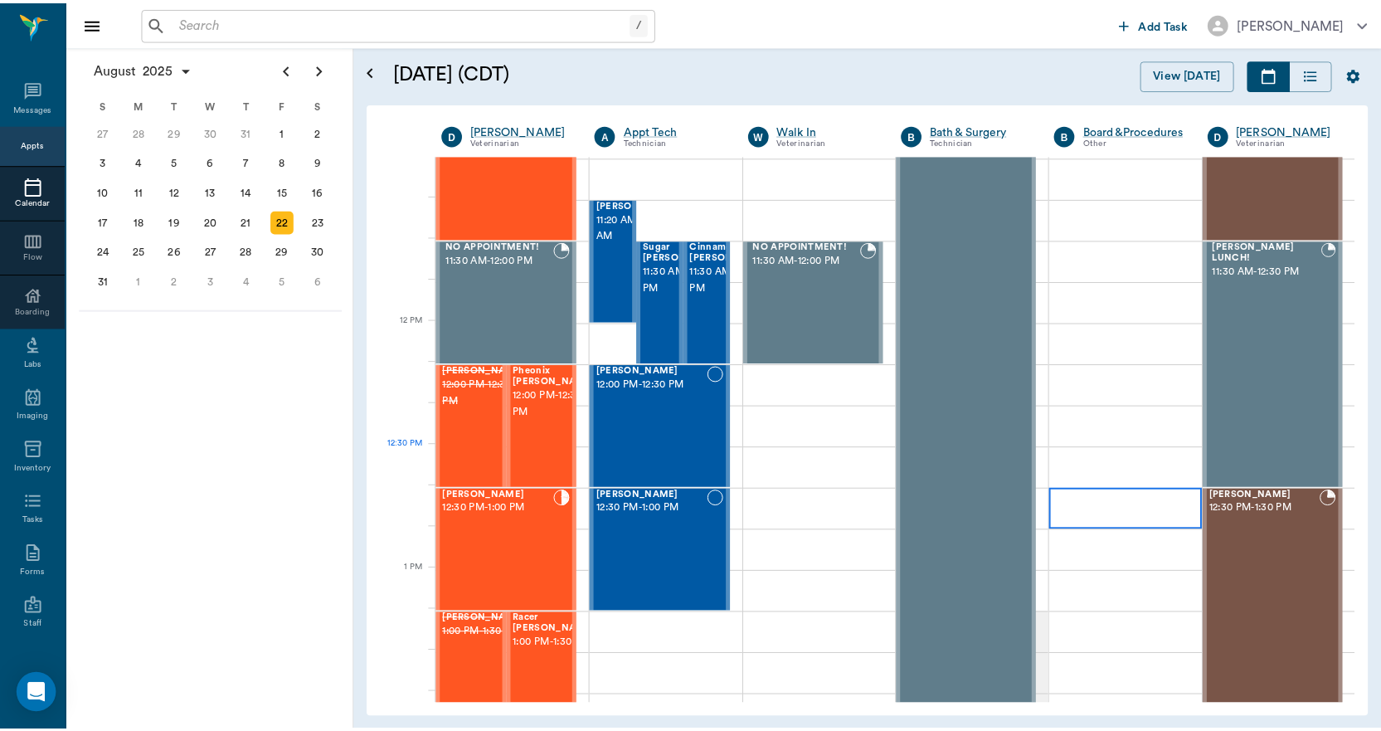
scroll to position [913, 0]
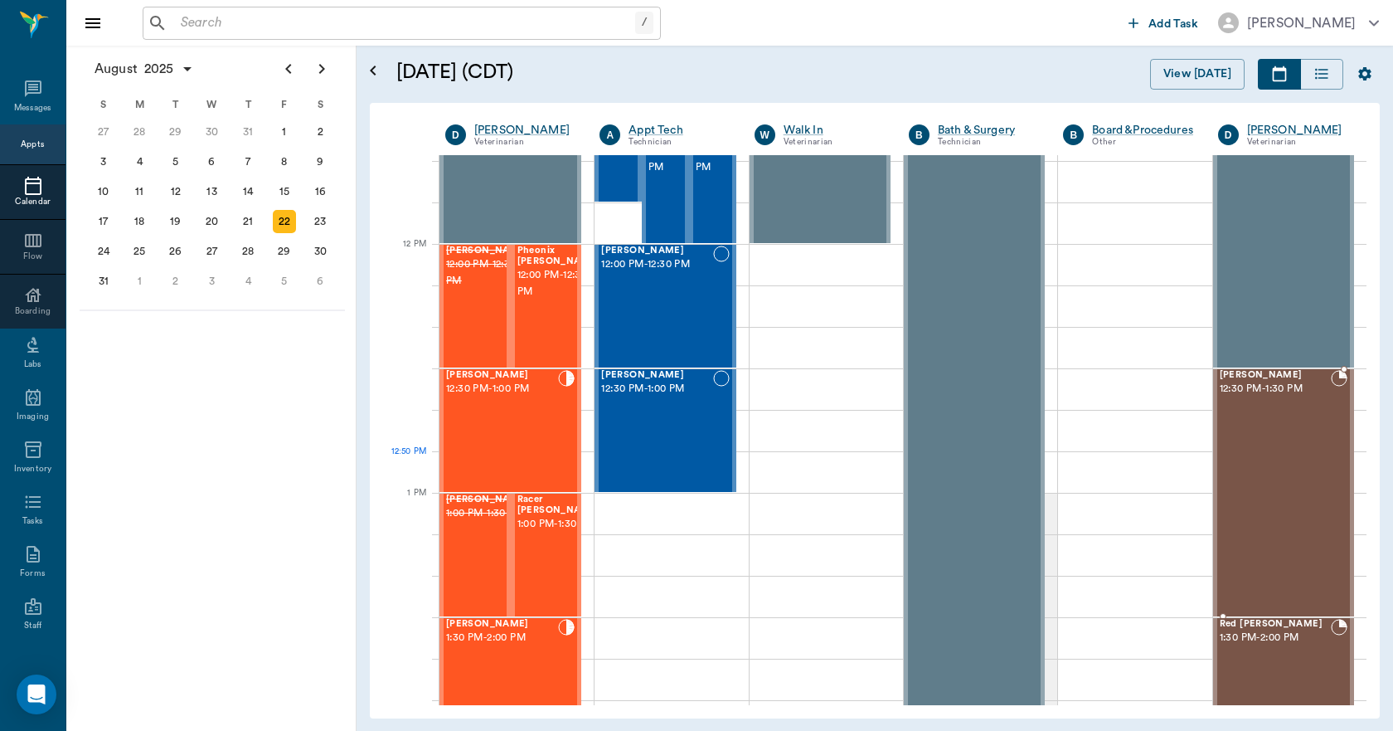
click at [1241, 480] on div "Ziggy Martin Boley 12:30 PM - 1:30 PM" at bounding box center [1275, 492] width 111 height 245
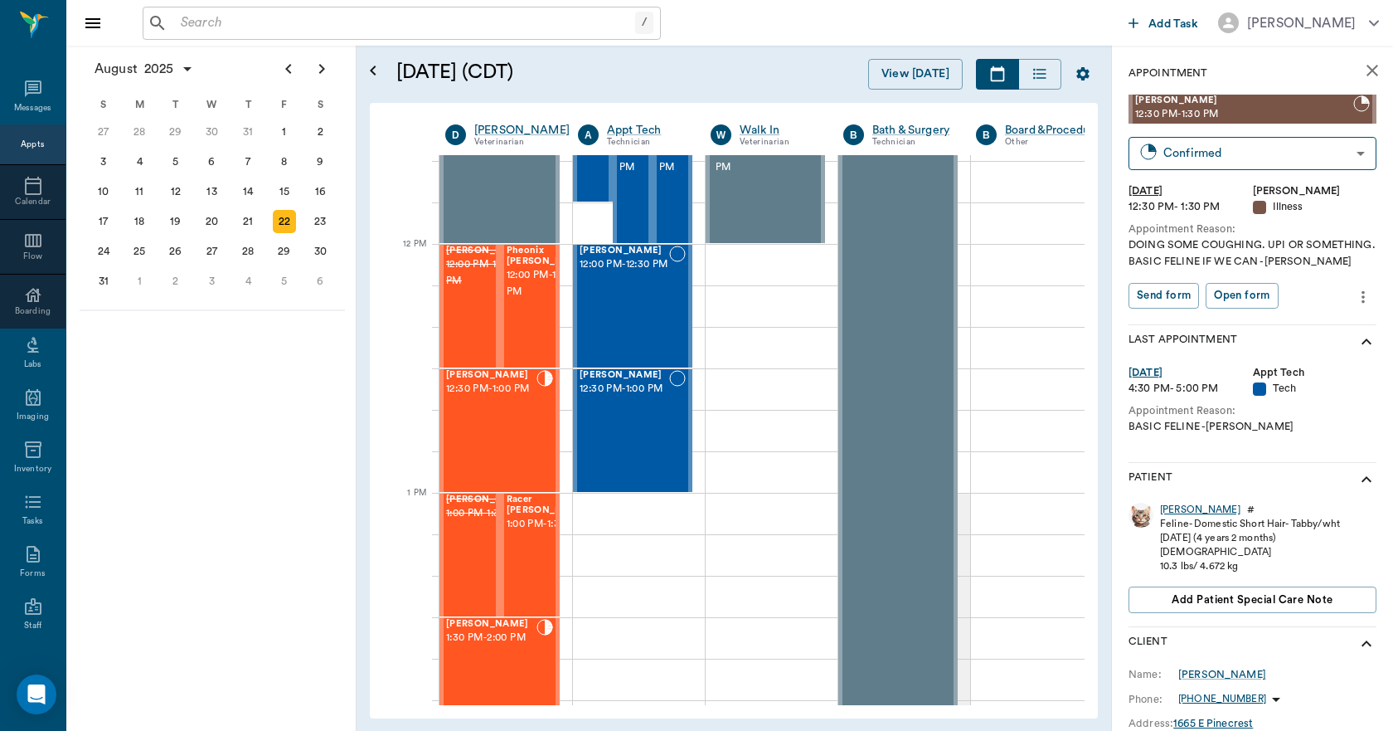
click at [1202, 512] on div "Ziggy Martin" at bounding box center [1200, 510] width 80 height 14
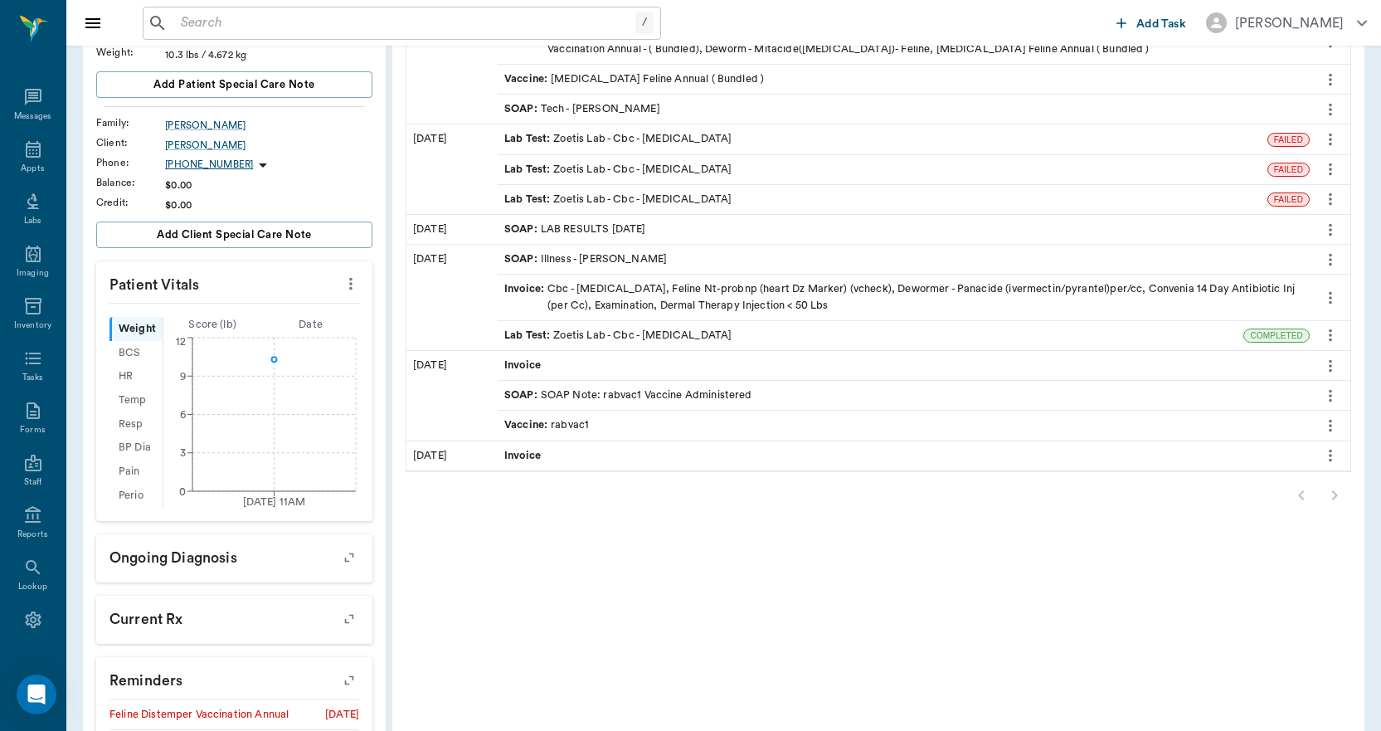
scroll to position [249, 0]
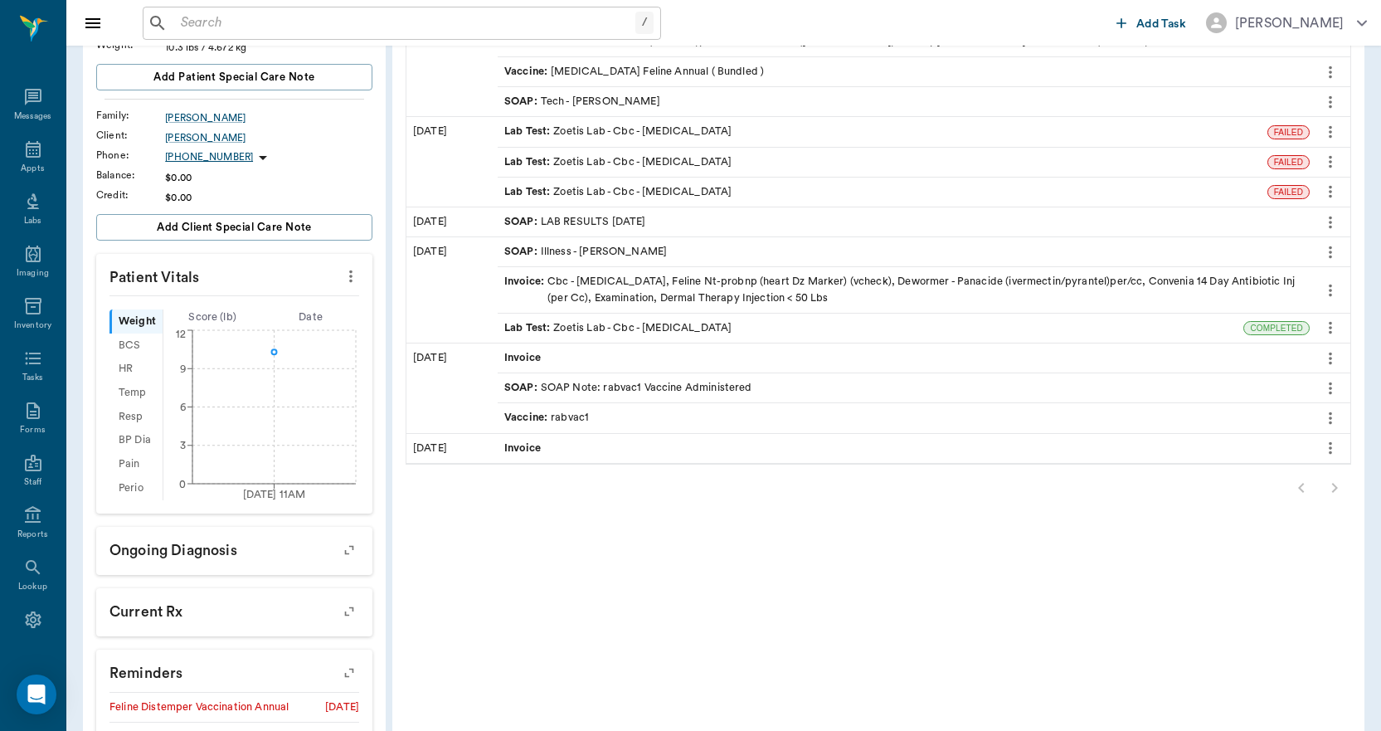
click at [347, 671] on icon "button" at bounding box center [349, 672] width 23 height 23
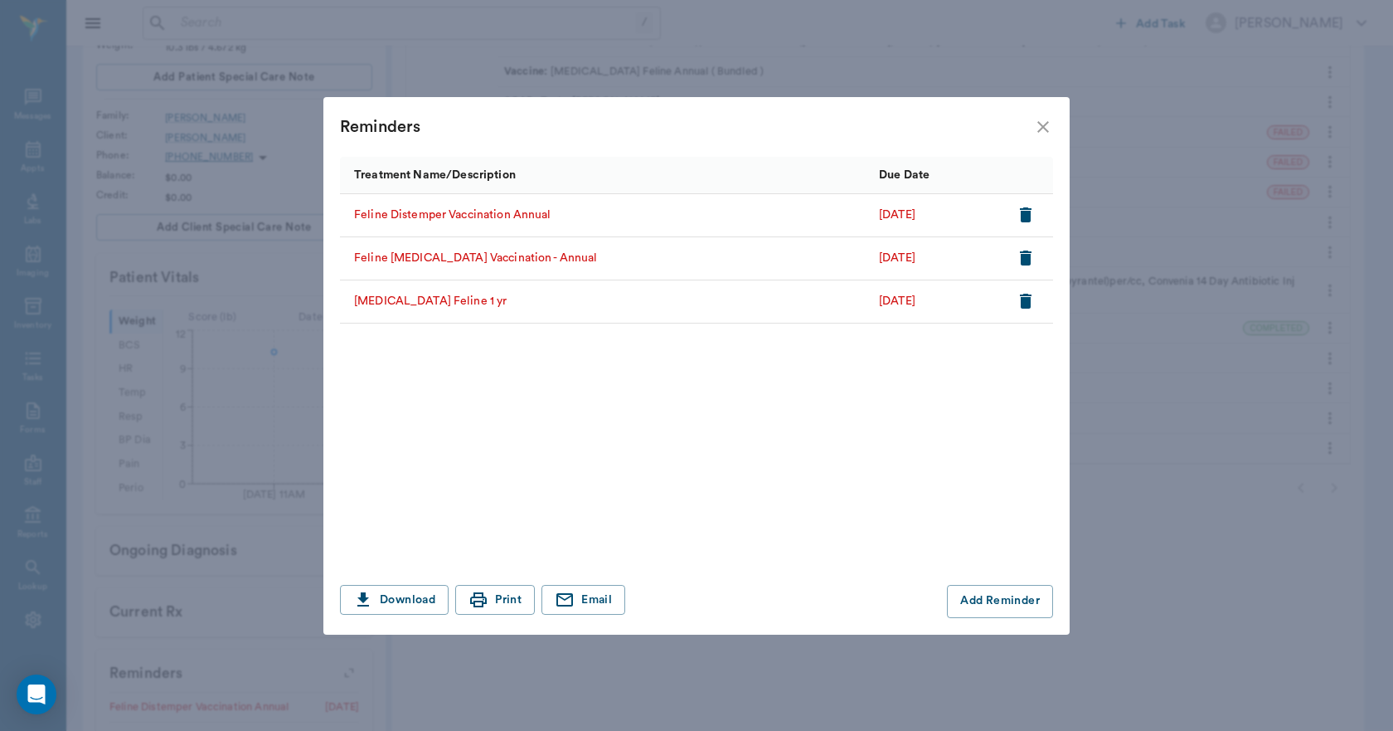
click at [1045, 135] on icon "close" at bounding box center [1043, 127] width 20 height 20
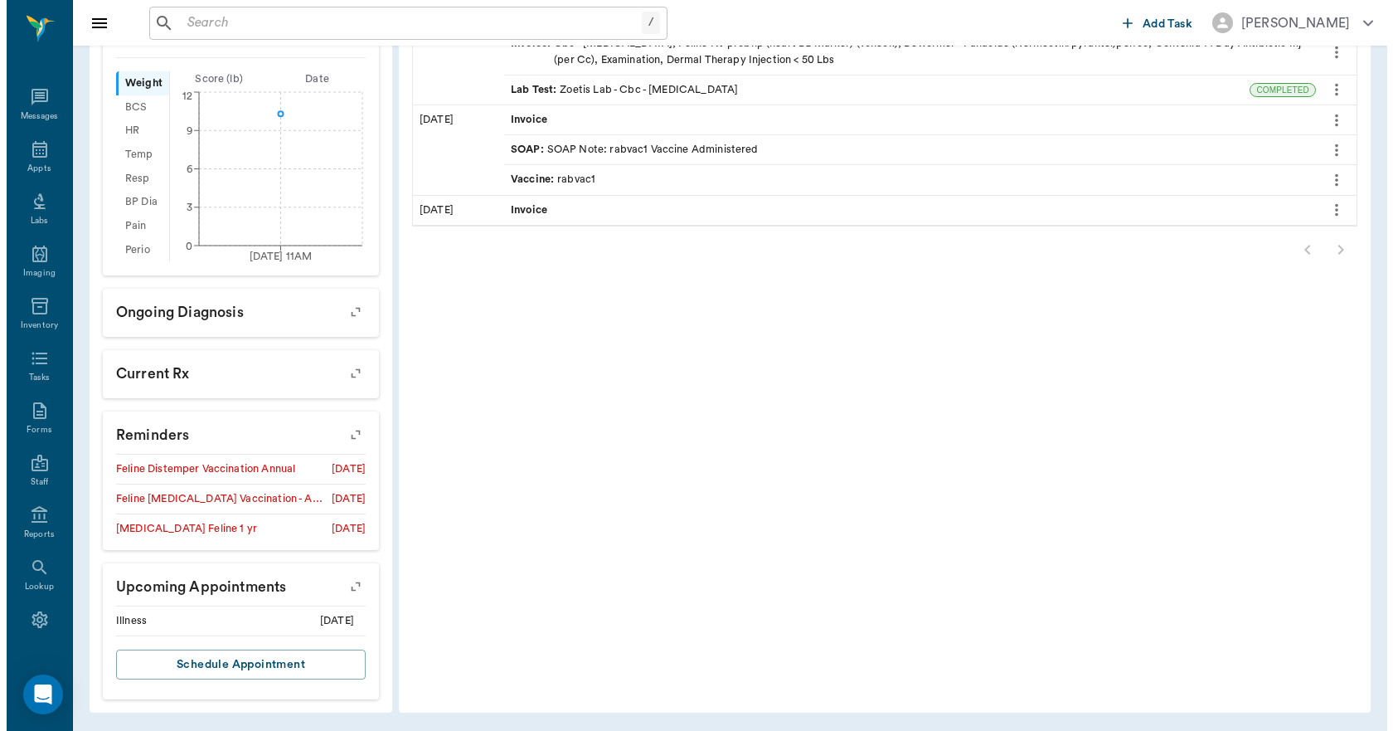
scroll to position [488, 0]
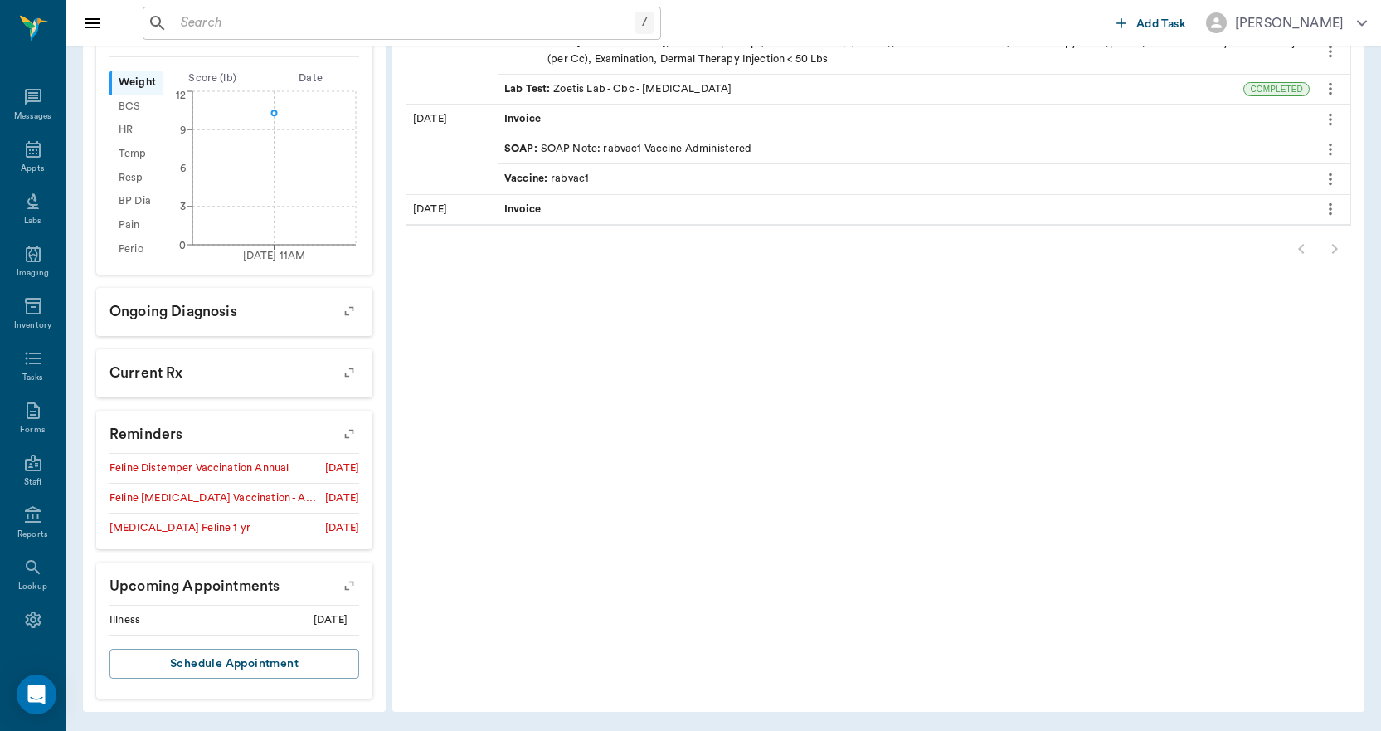
click at [347, 585] on icon "button" at bounding box center [349, 585] width 23 height 23
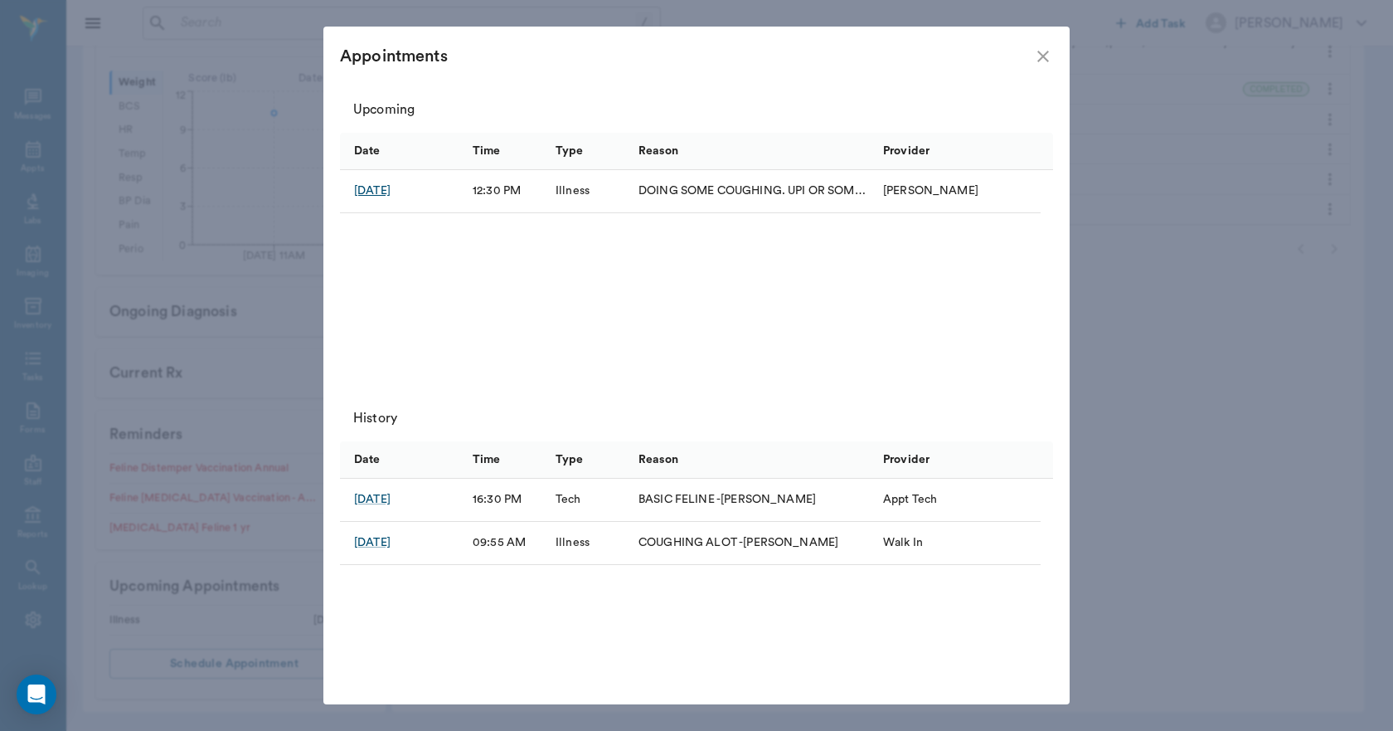
click at [391, 192] on div "Aug 22, 2025" at bounding box center [372, 190] width 36 height 17
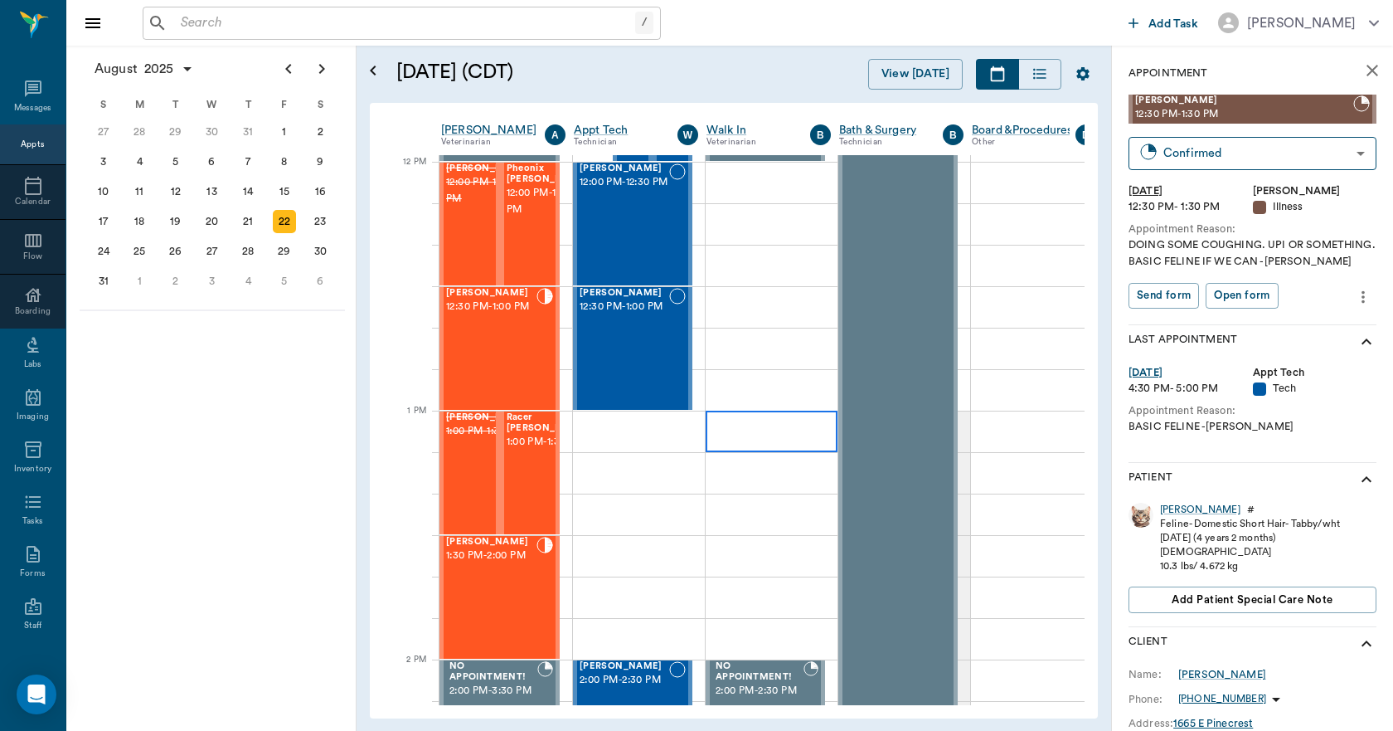
scroll to position [995, 163]
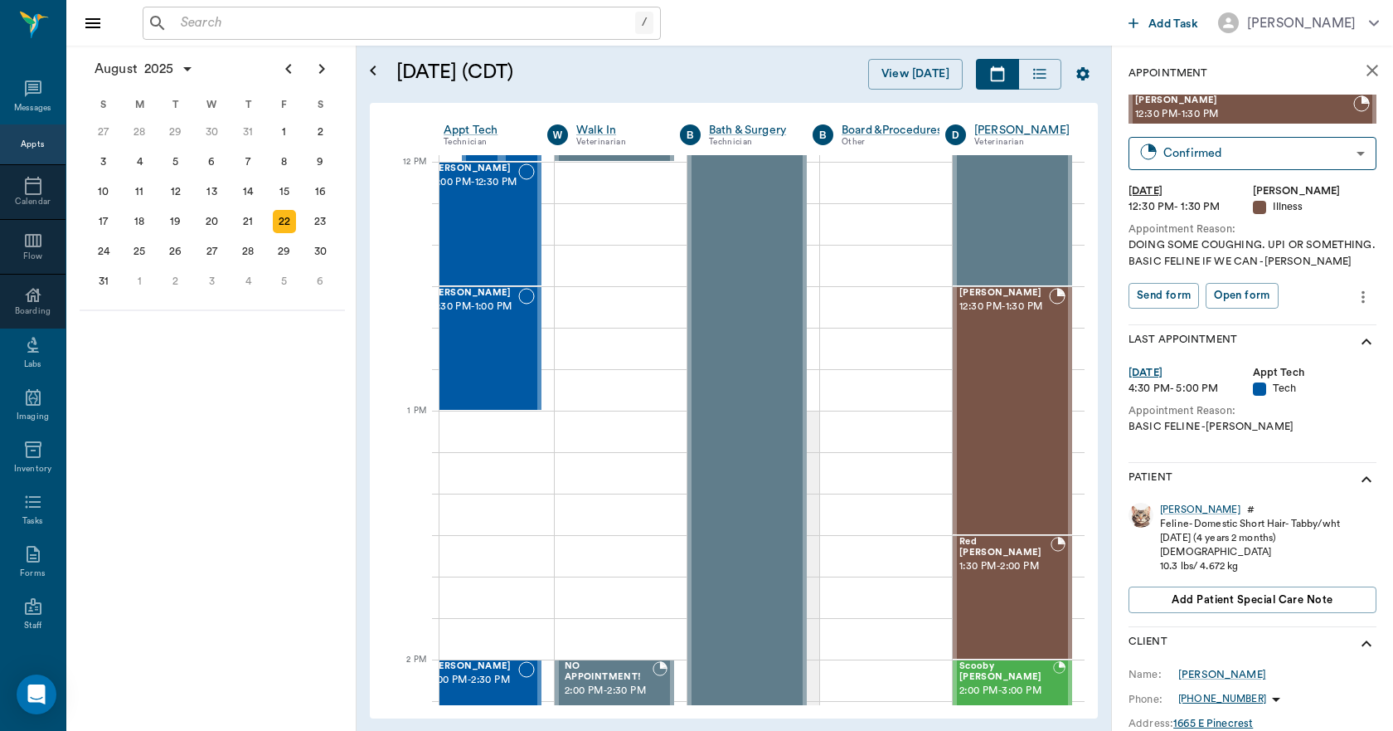
click at [1354, 294] on icon "more" at bounding box center [1363, 297] width 18 height 20
click at [1304, 320] on span "Edit appointment" at bounding box center [1281, 325] width 139 height 17
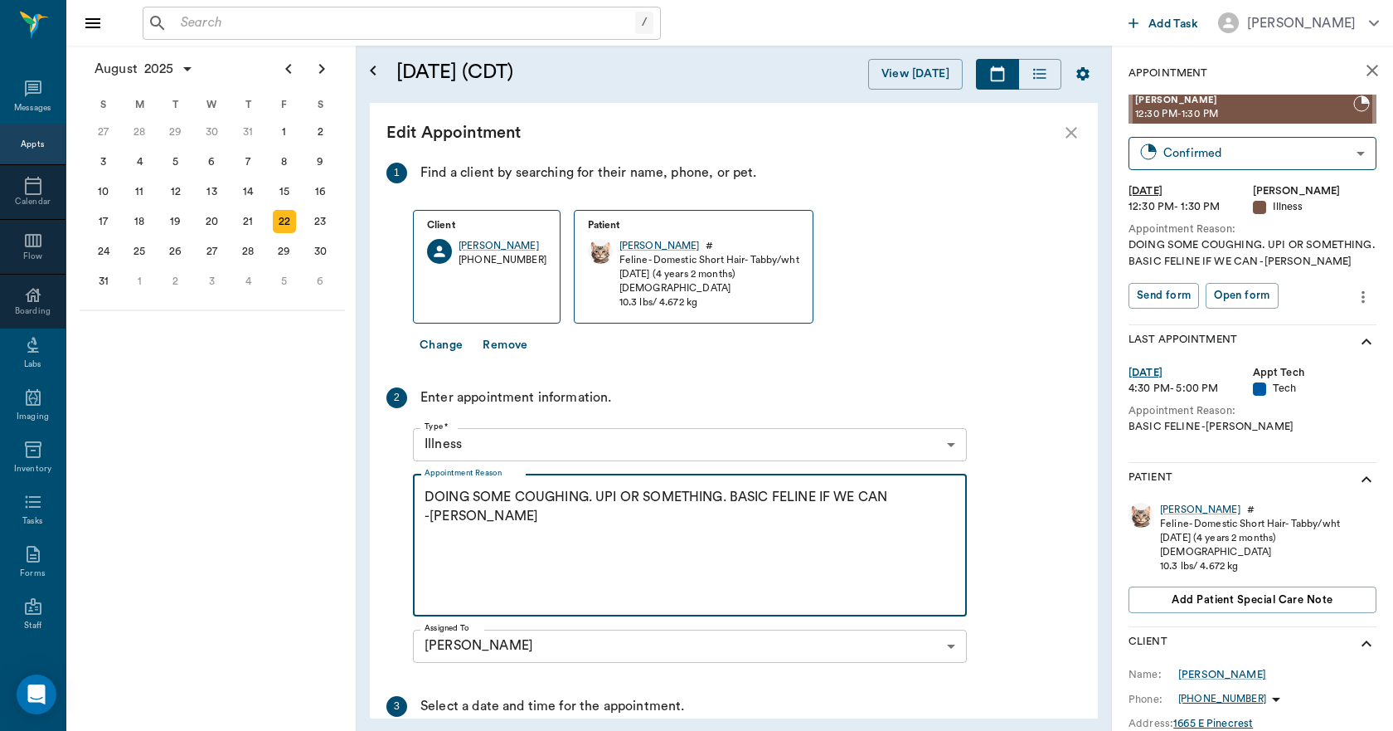
click at [473, 520] on textarea "DOING SOME COUGHING. UPI OR SOMETHING. BASIC FELINE IF WE CAN -LORY" at bounding box center [690, 545] width 531 height 114
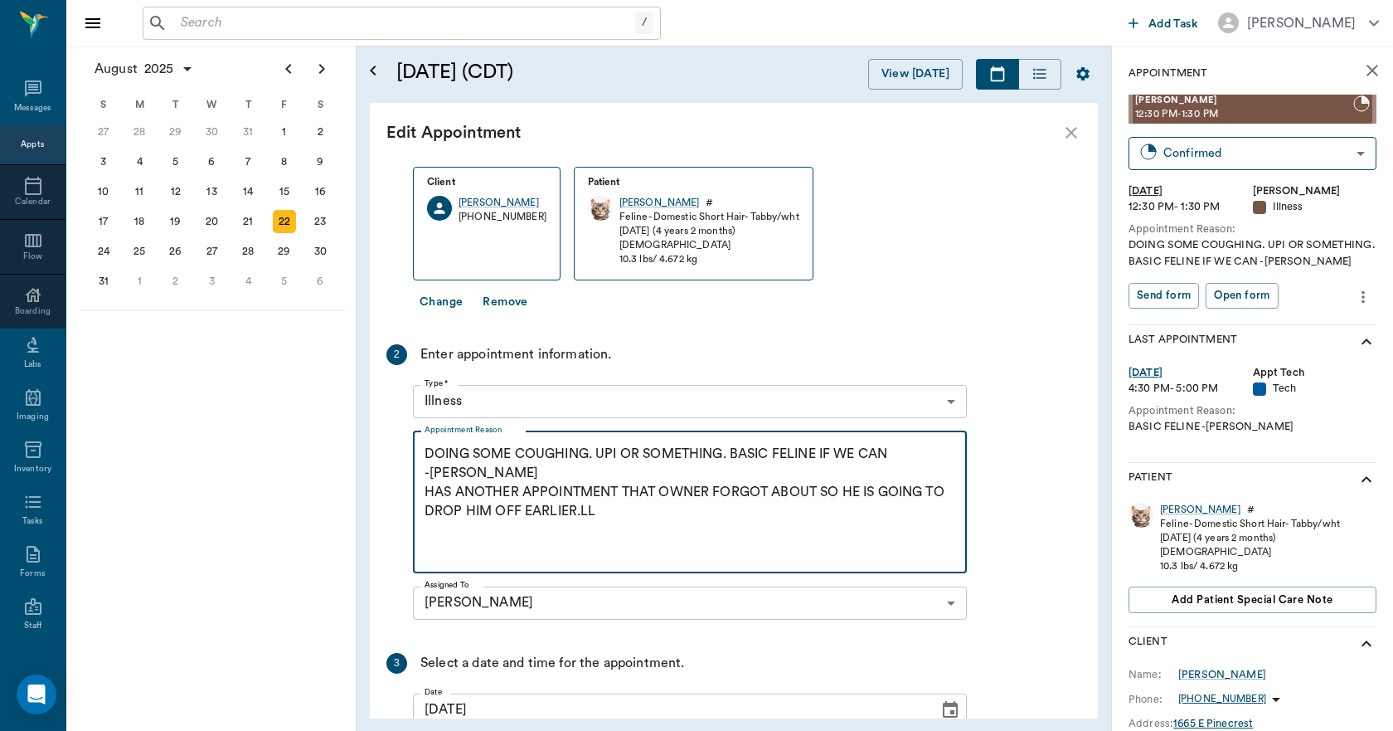
scroll to position [191, 0]
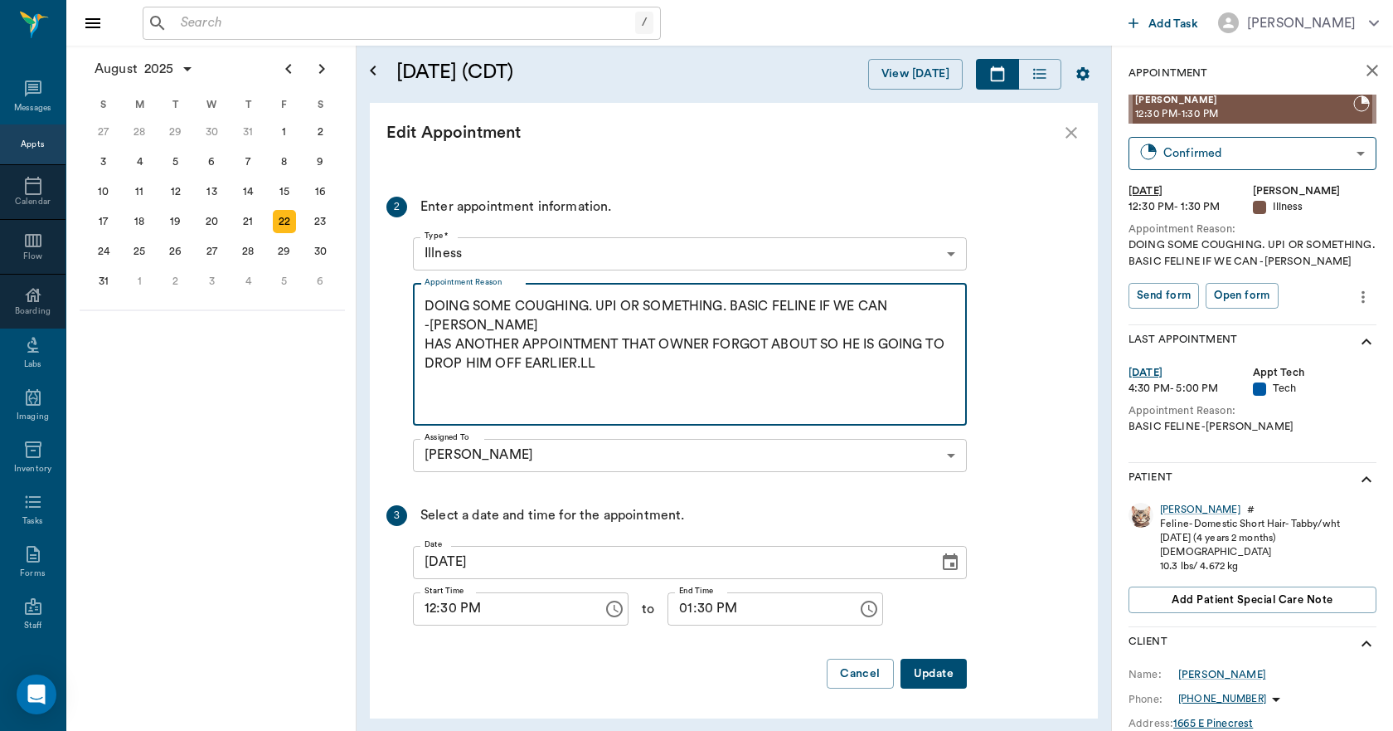
type textarea "DOING SOME COUGHING. UPI OR SOMETHING. BASIC FELINE IF WE CAN -LORY HAS ANOTHER…"
click at [941, 683] on button "Update" at bounding box center [934, 673] width 66 height 31
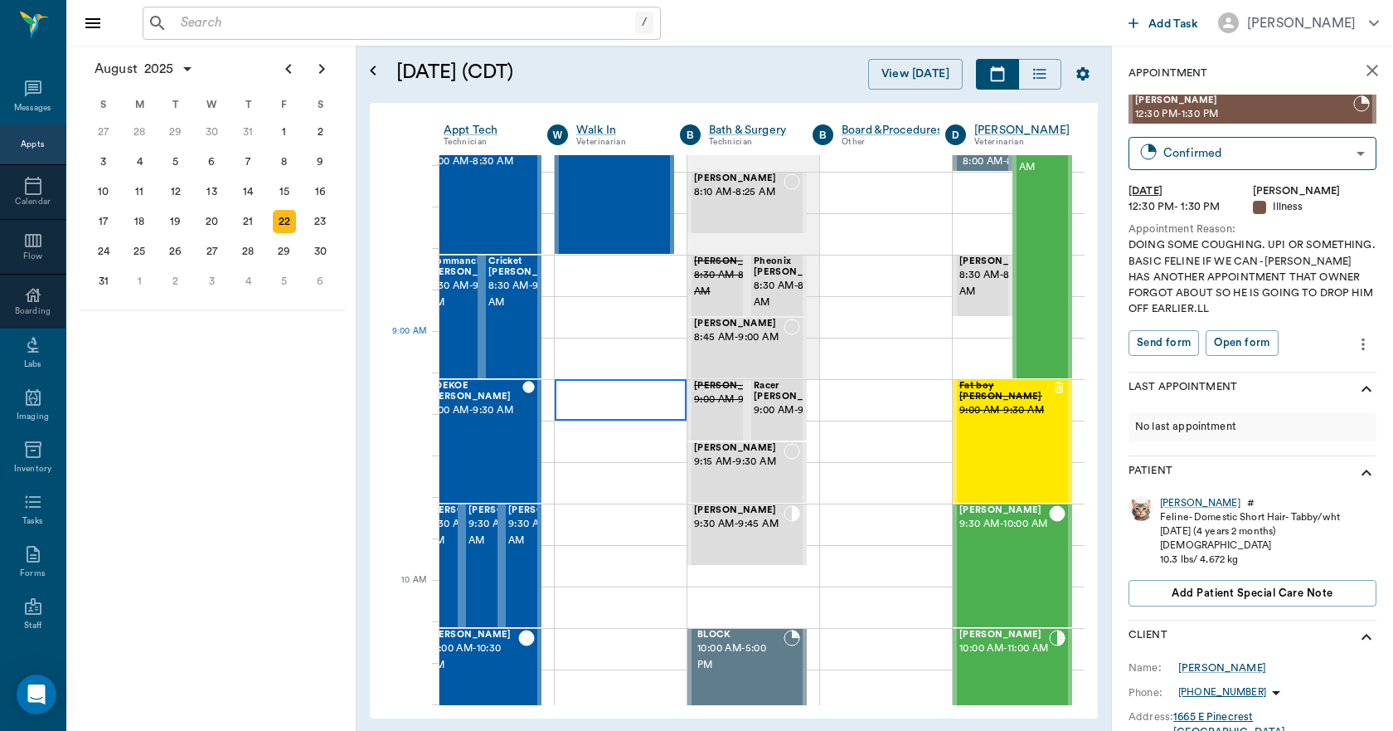
scroll to position [0, 163]
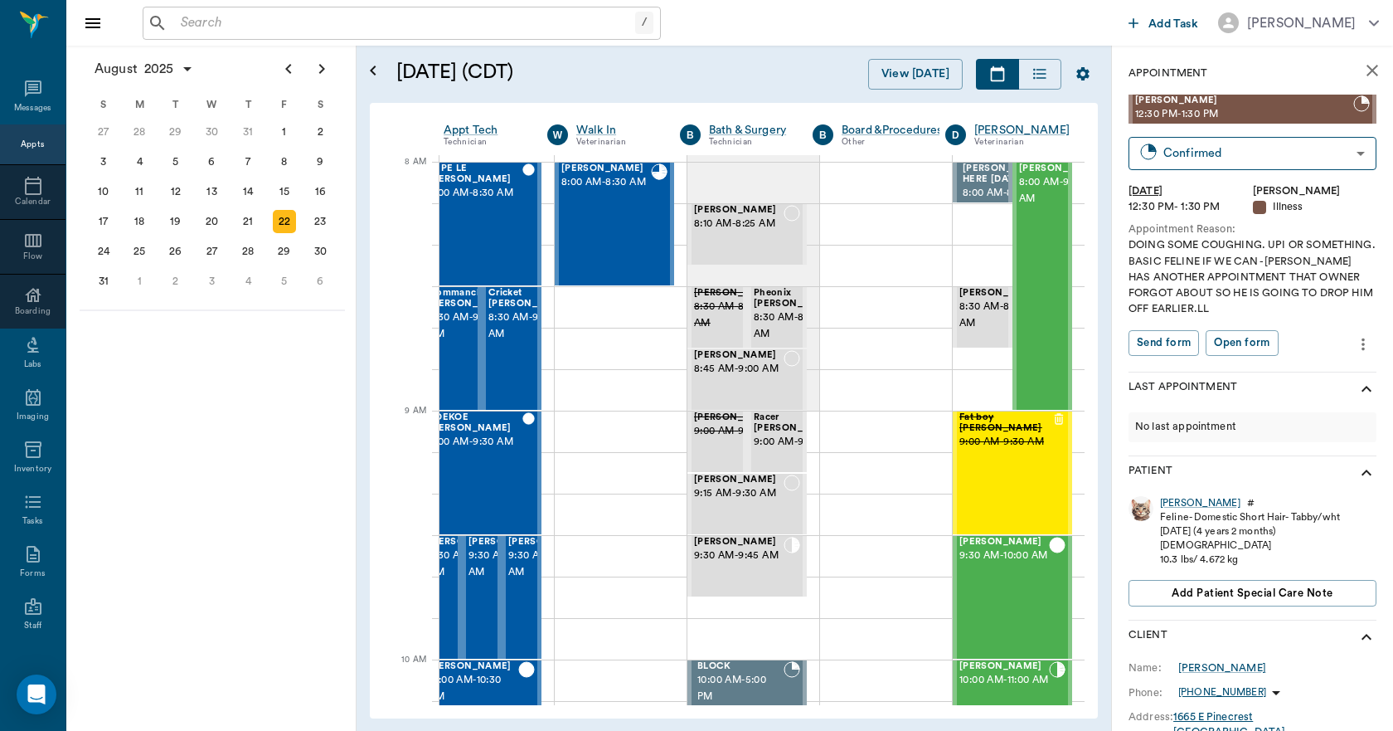
click at [1363, 77] on icon "close" at bounding box center [1373, 71] width 20 height 20
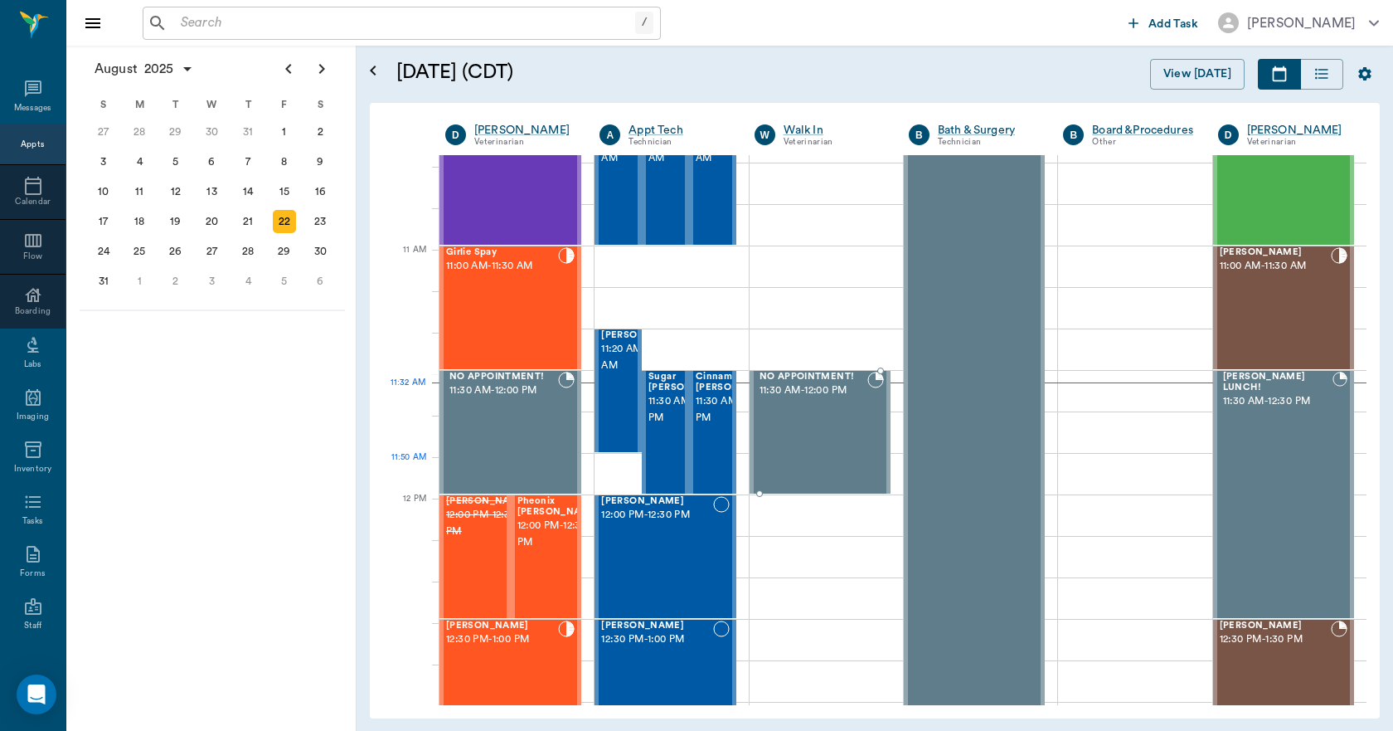
scroll to position [663, 0]
click at [659, 425] on span "11:30 AM - 12:00 PM" at bounding box center [690, 408] width 83 height 33
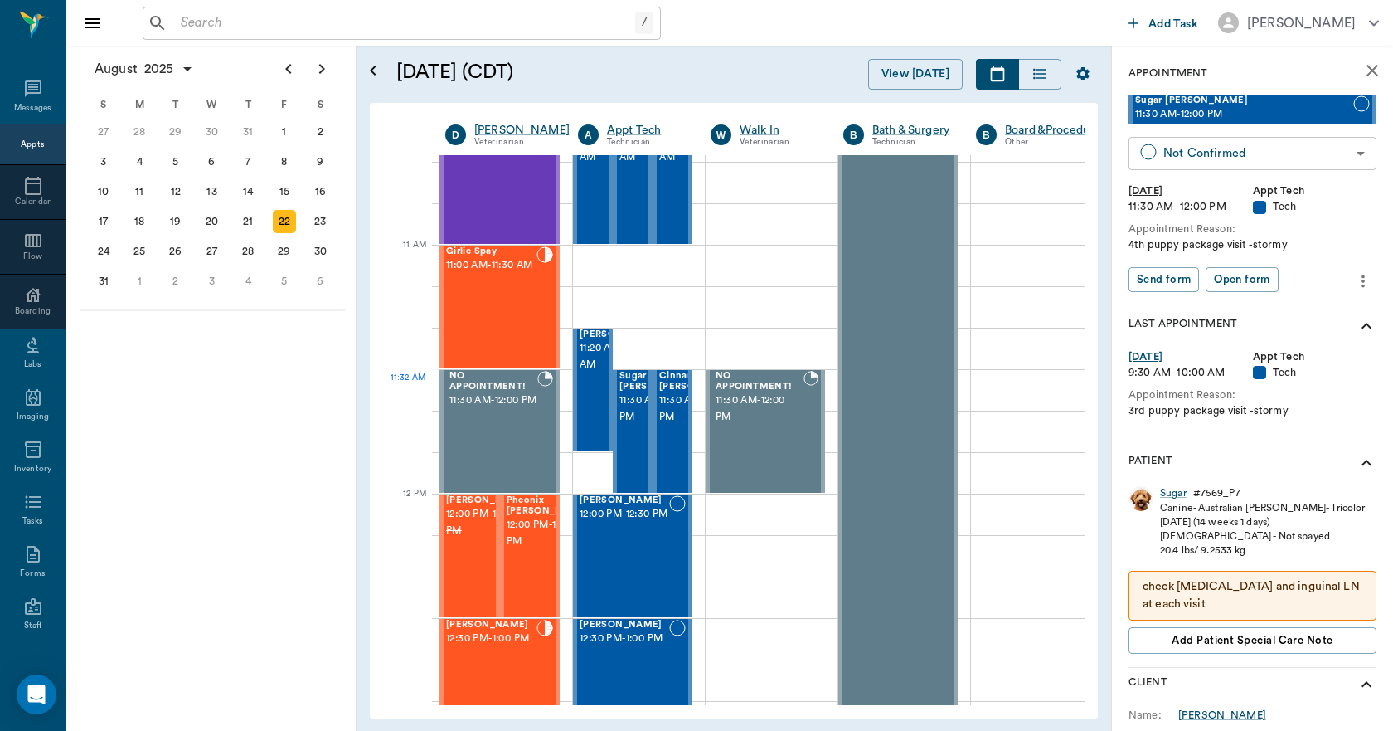
click at [1309, 162] on body "/ ​ Add Task Dr. Bert Ellsworth Nectar Messages Appts Calendar Flow Boarding La…" at bounding box center [696, 365] width 1393 height 731
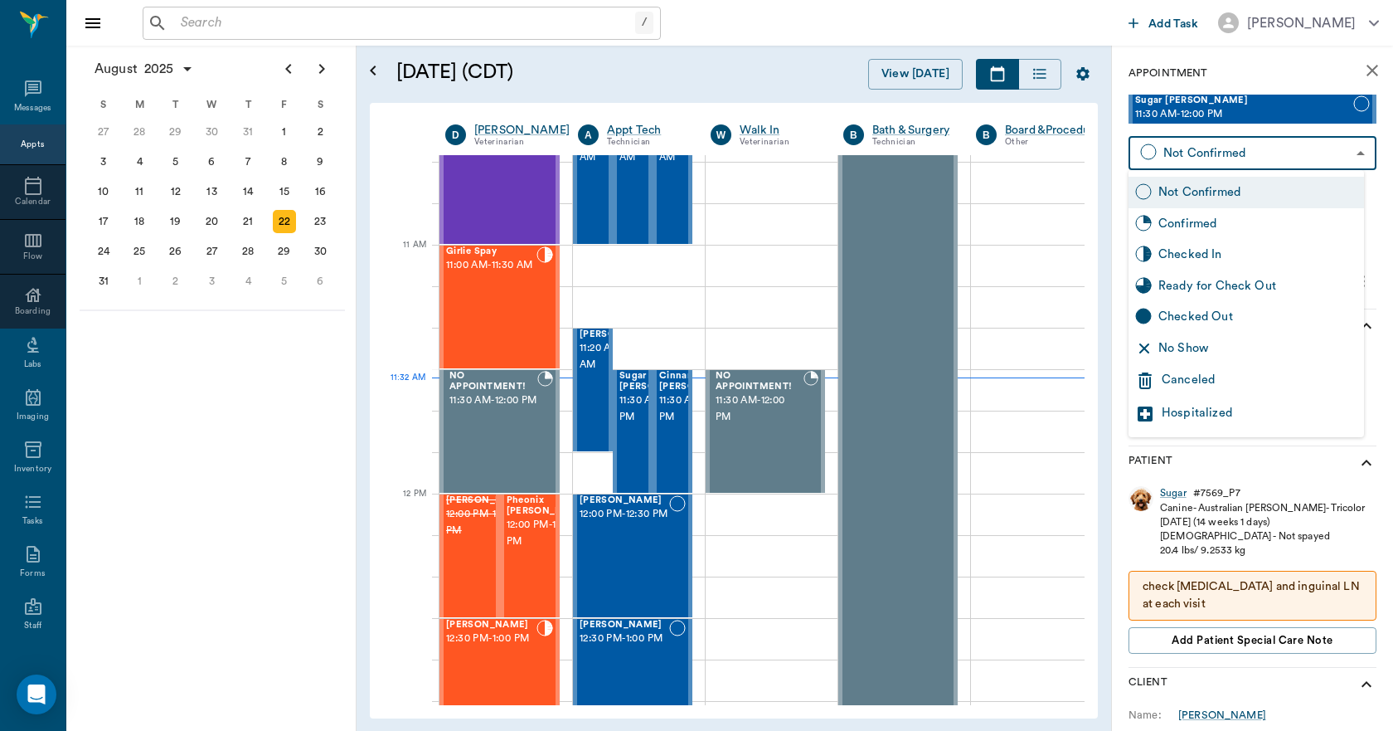
click at [1184, 252] on div "Checked In" at bounding box center [1258, 254] width 199 height 18
type input "CHECKED_IN"
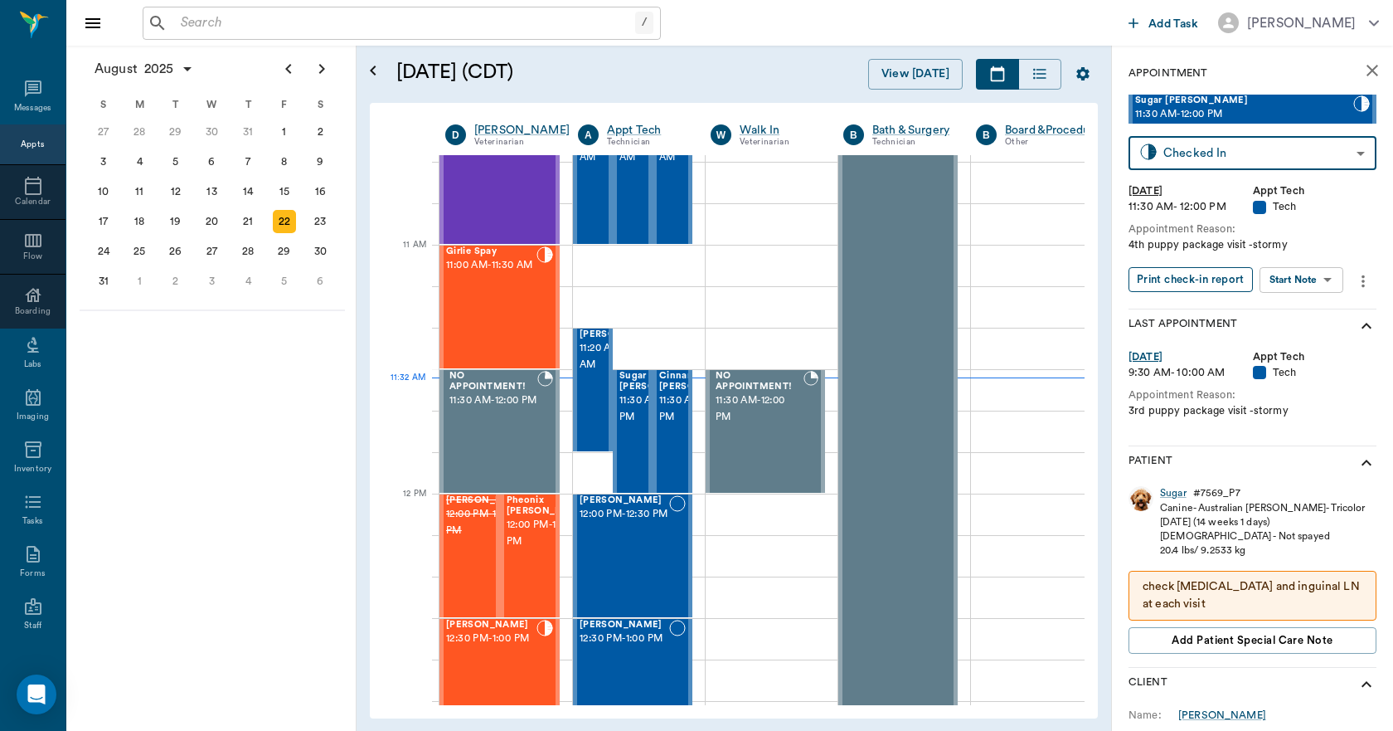
click at [1163, 284] on button "Print check-in report" at bounding box center [1191, 280] width 124 height 26
click at [663, 446] on div "Cinnamon Dodd 11:30 AM - 12:00 PM" at bounding box center [700, 431] width 83 height 121
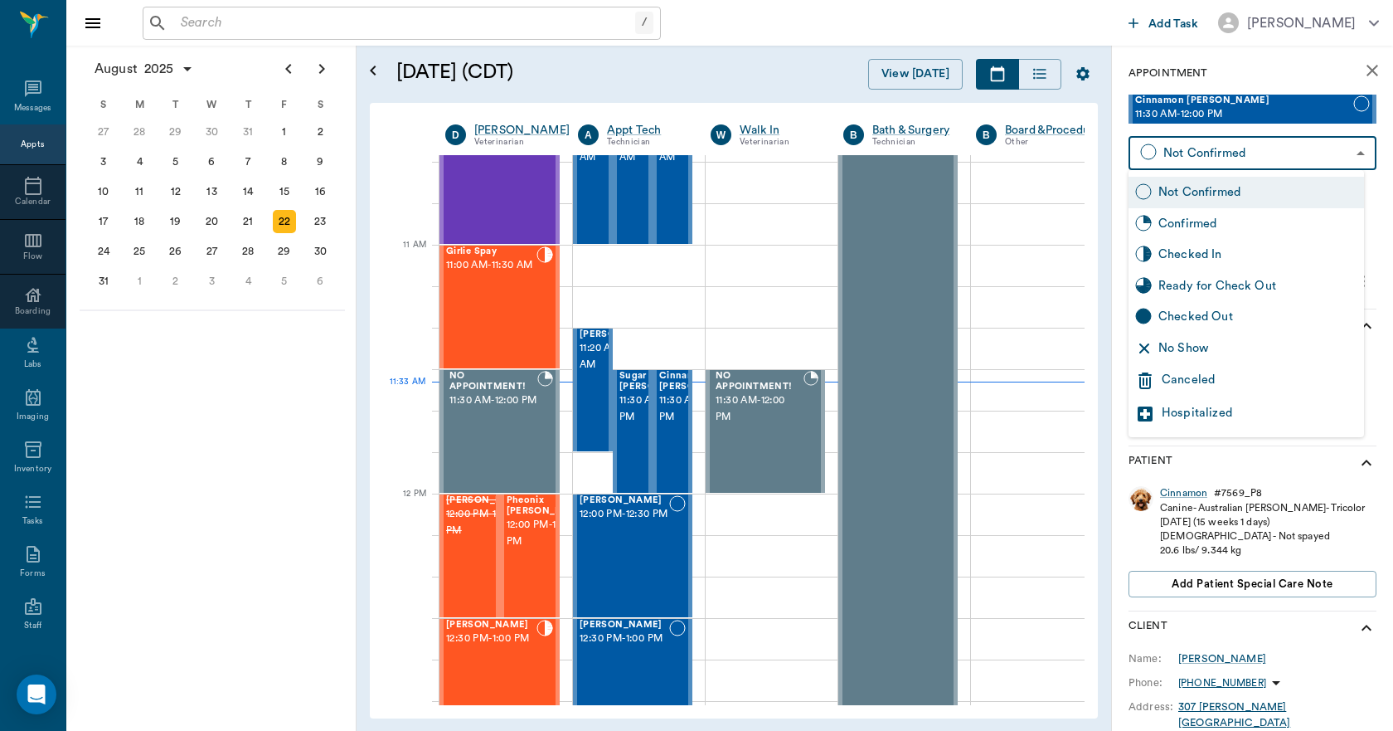
click at [1191, 159] on body "/ ​ Add Task Dr. Bert Ellsworth Nectar Messages Appts Calendar Flow Boarding La…" at bounding box center [696, 365] width 1393 height 731
click at [1186, 256] on div "Checked In" at bounding box center [1258, 254] width 199 height 18
type input "CHECKED_IN"
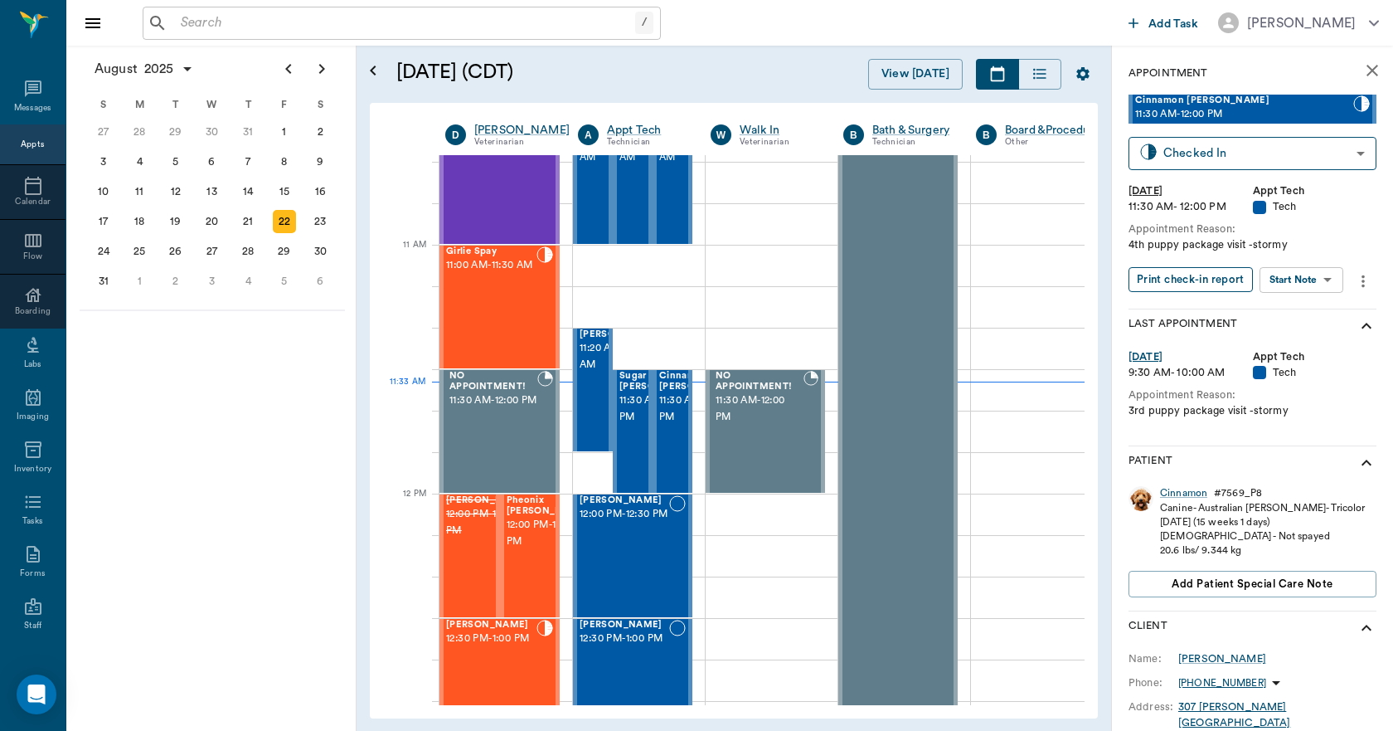
click at [1181, 275] on button "Print check-in report" at bounding box center [1191, 280] width 124 height 26
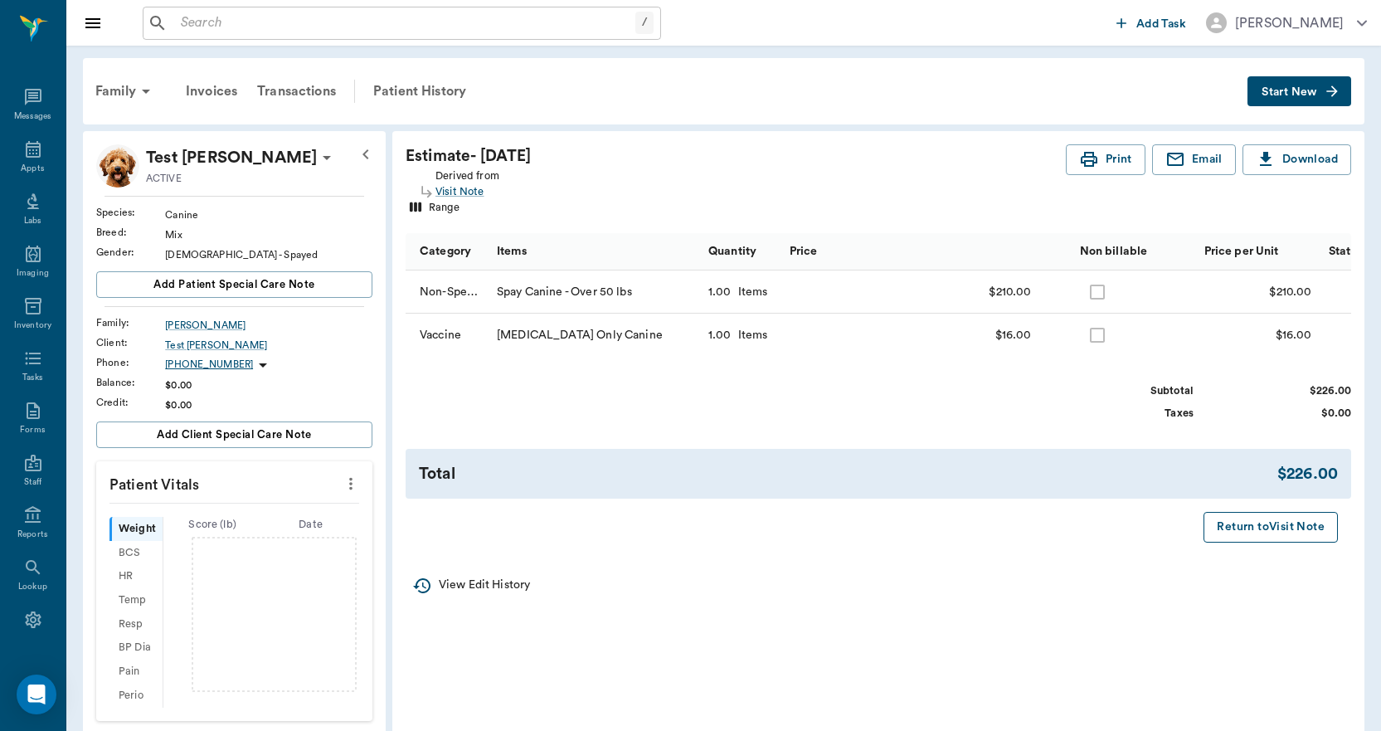
click at [1234, 541] on button "Return to Visit Note" at bounding box center [1270, 527] width 134 height 31
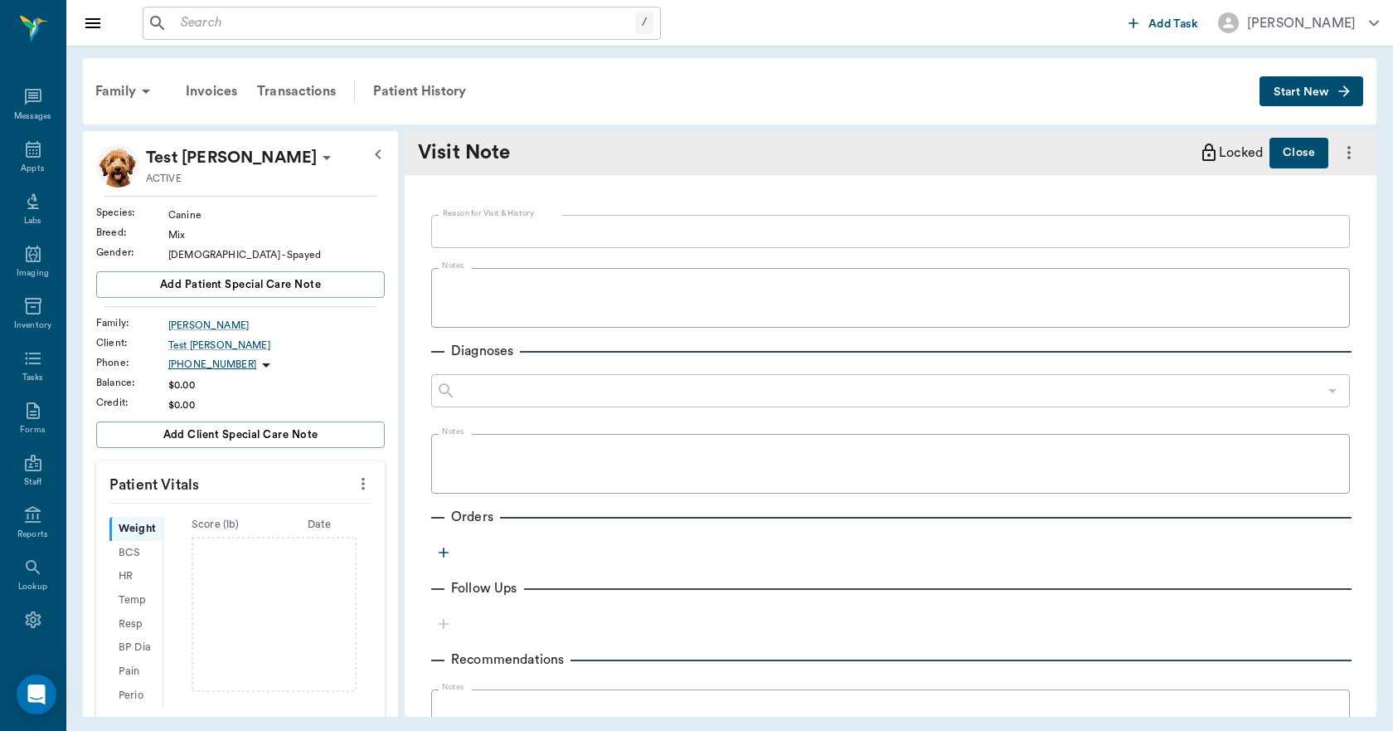
type textarea "TESTING ESTIMATES"
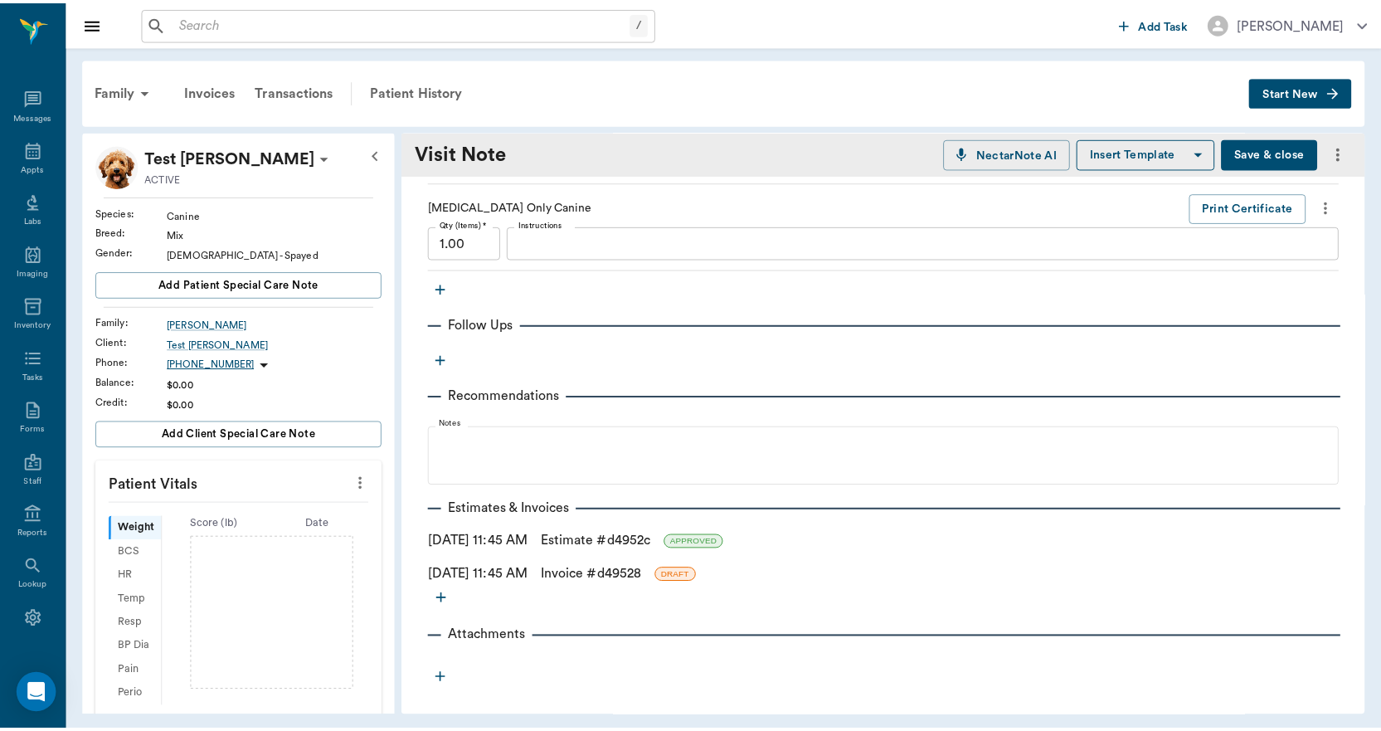
scroll to position [477, 0]
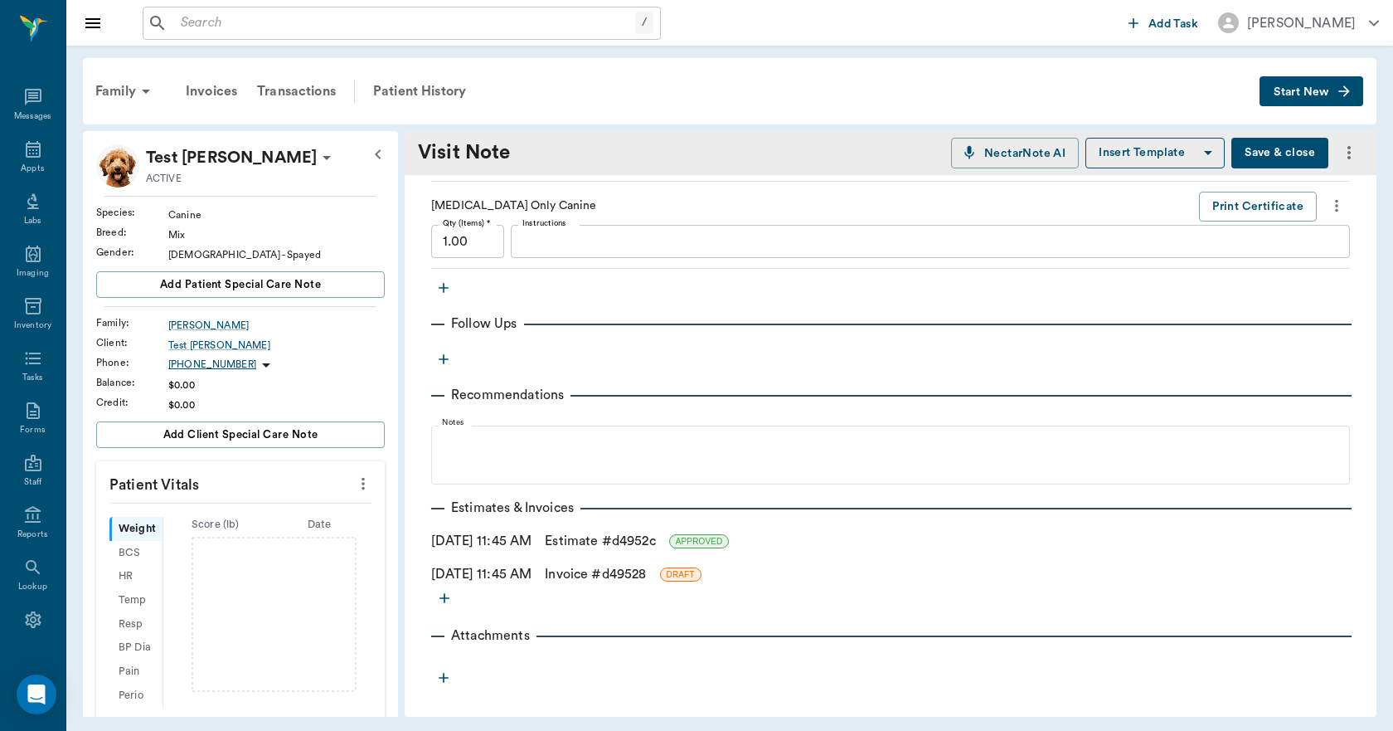
click at [598, 571] on link "Invoice # d49528" at bounding box center [595, 574] width 101 height 20
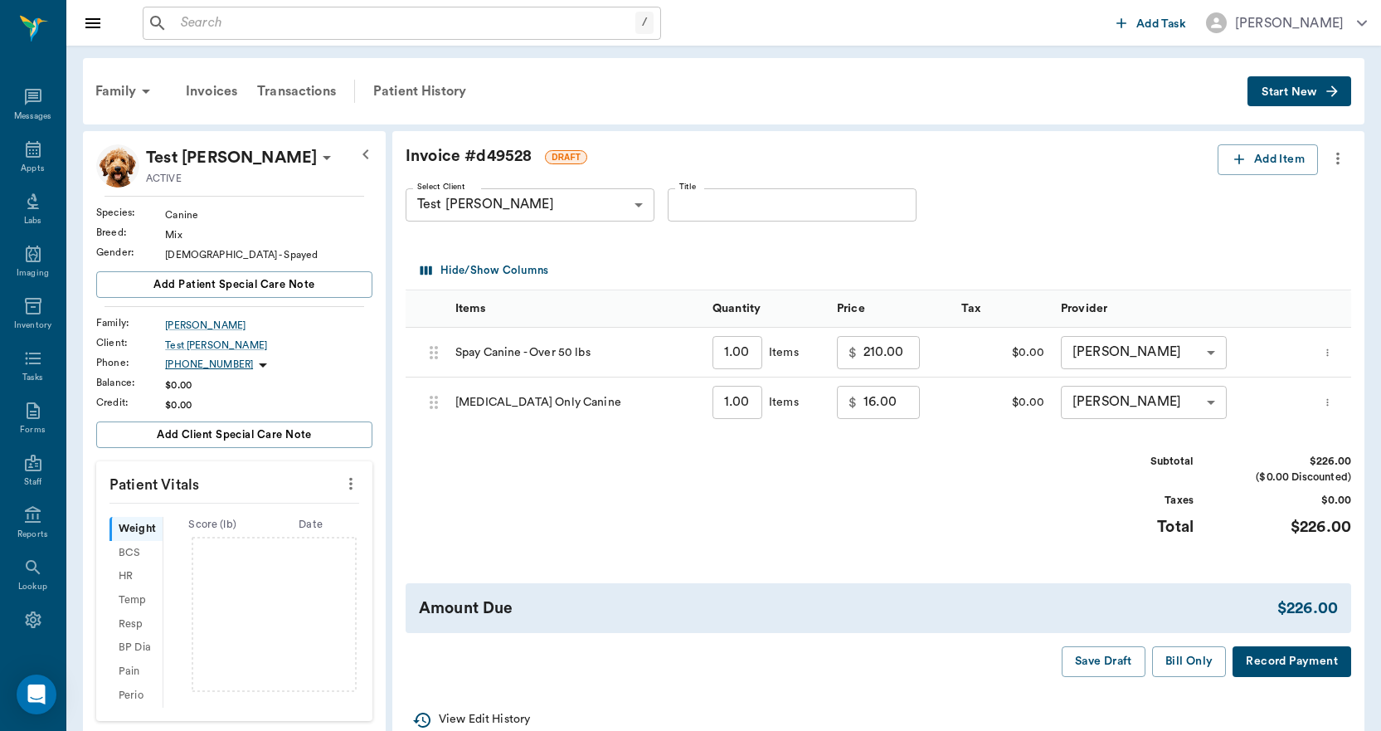
click at [1339, 155] on icon "more" at bounding box center [1338, 158] width 18 height 20
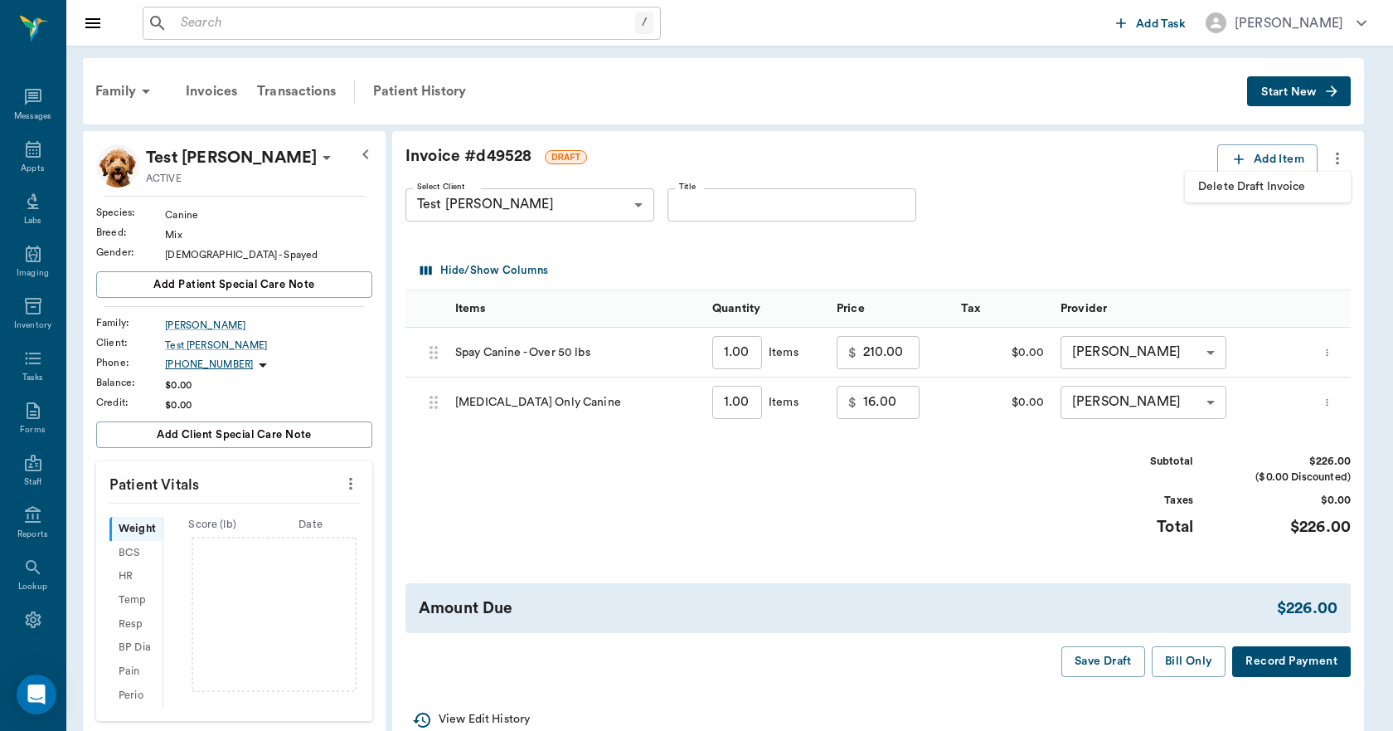
click at [1276, 192] on span "Delete Draft Invoice" at bounding box center [1267, 186] width 139 height 17
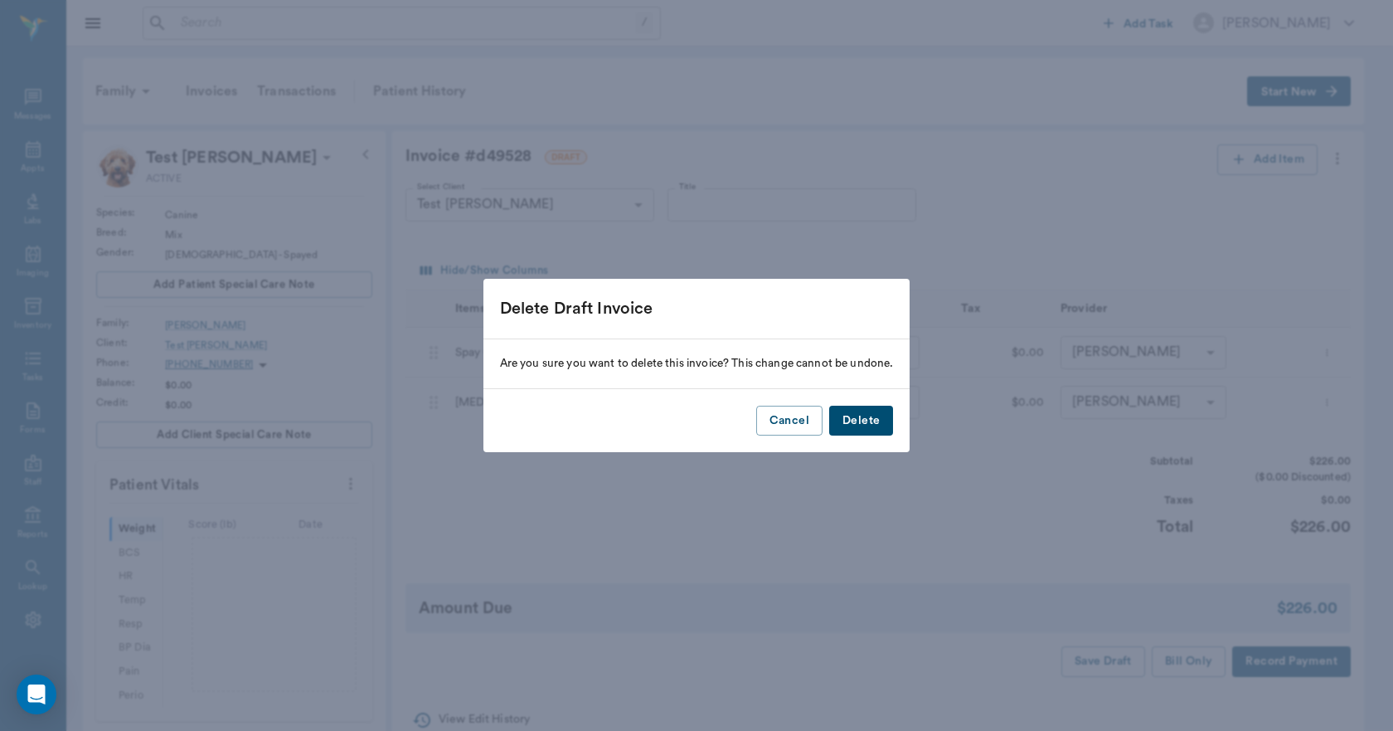
click at [862, 424] on button "Delete" at bounding box center [861, 421] width 64 height 31
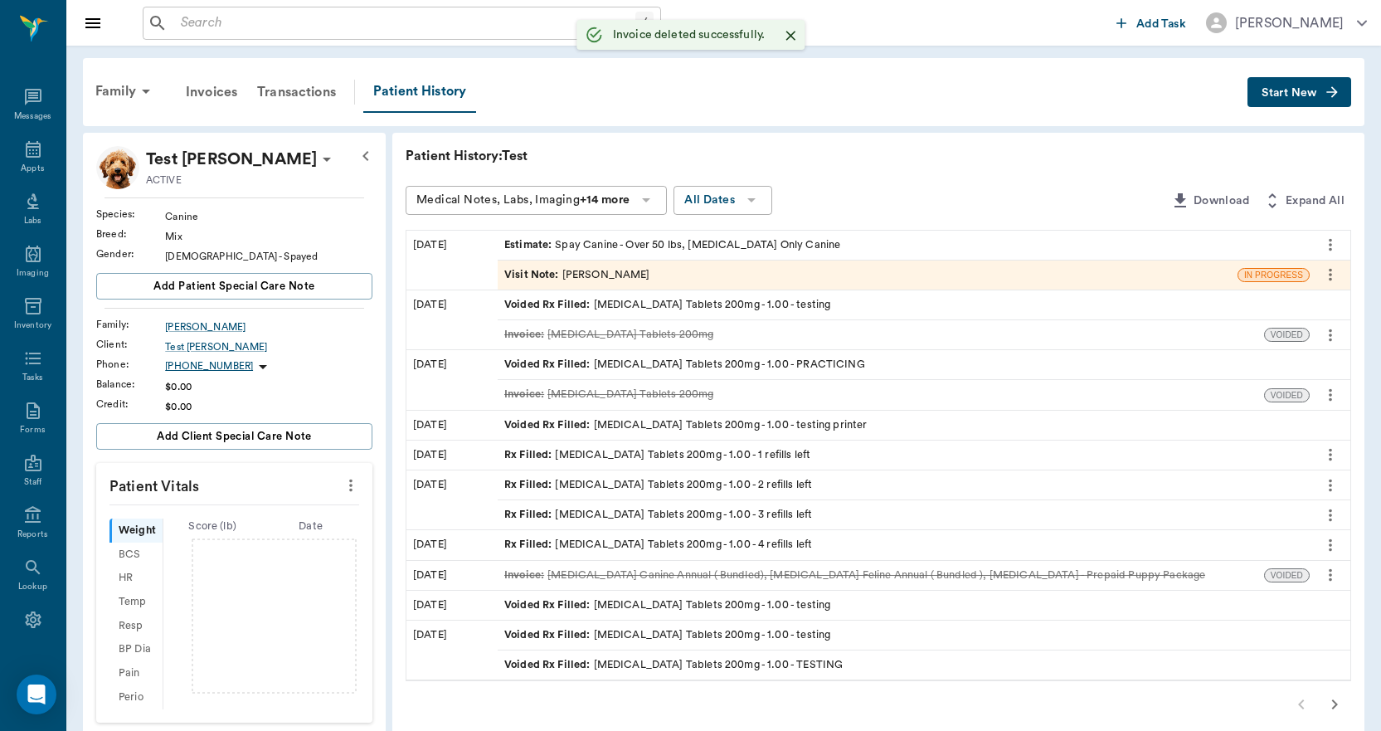
click at [605, 274] on div "Visit Note : Lorean Lingle" at bounding box center [577, 275] width 146 height 16
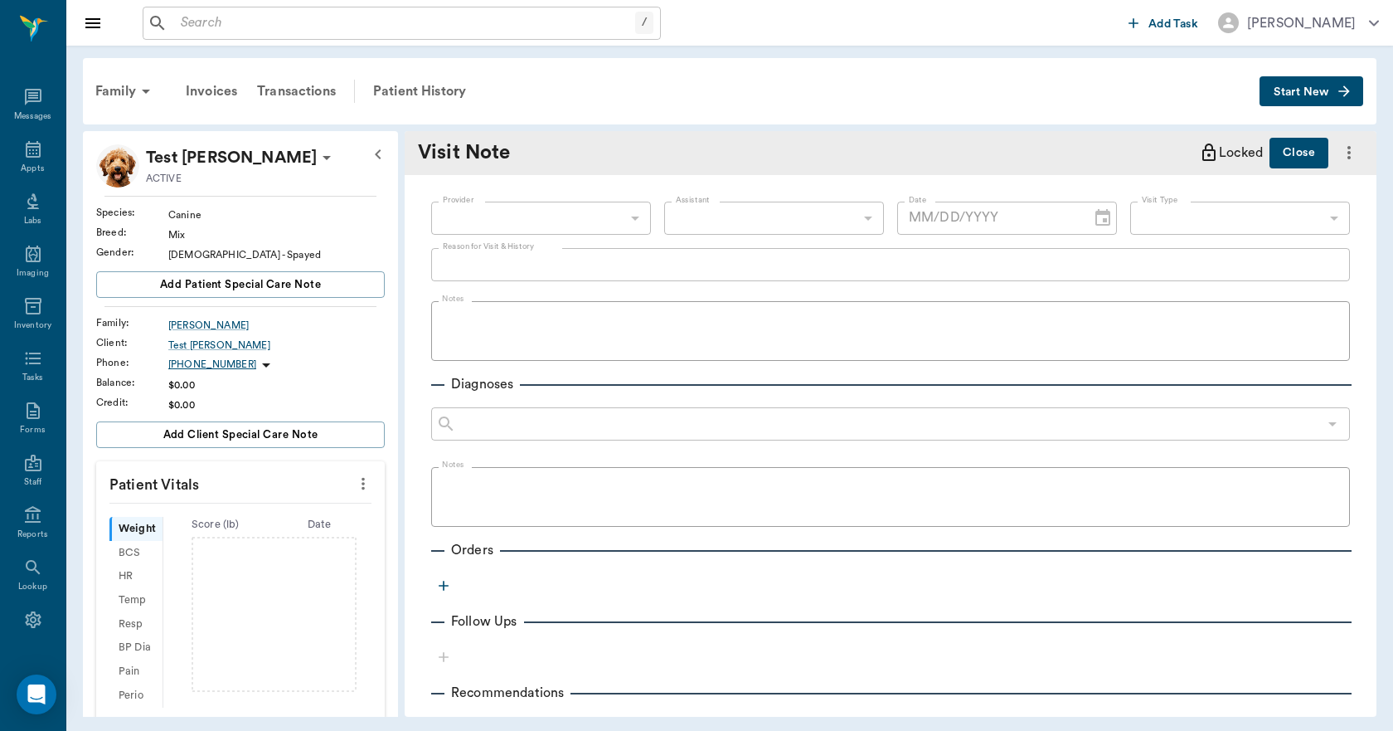
type input "63ec2ece52e12b0ba117cc90"
type textarea "TESTING ESTIMATES"
type input "[DATE]"
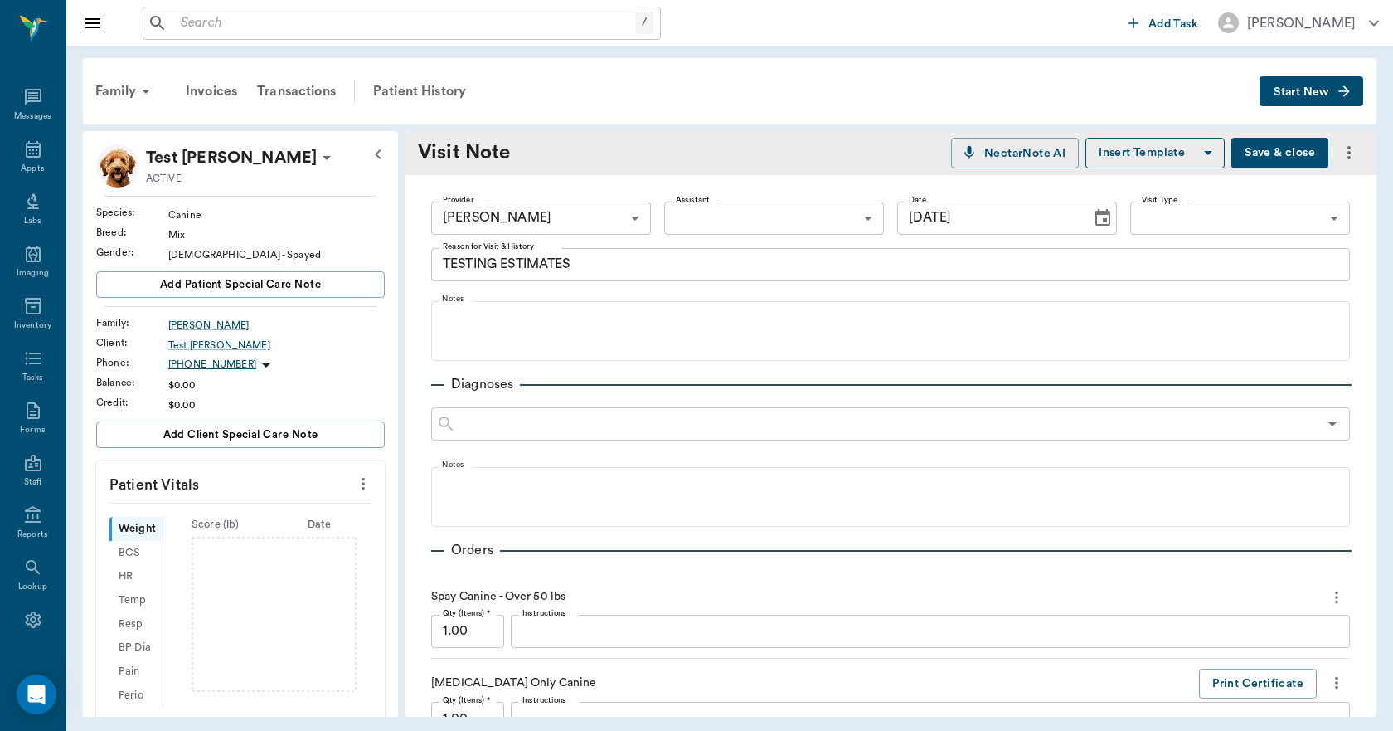
click at [1339, 147] on icon "more" at bounding box center [1349, 153] width 20 height 20
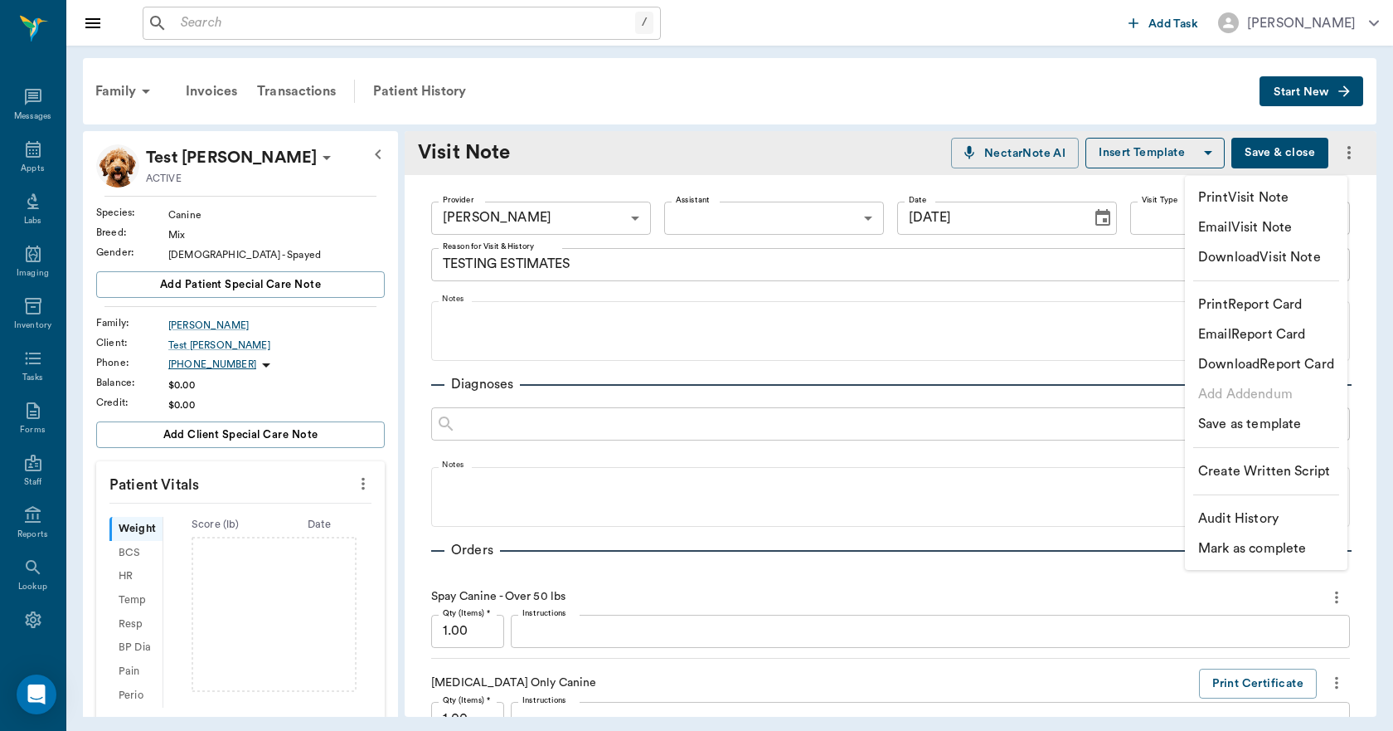
drag, startPoint x: 873, startPoint y: 142, endPoint x: 852, endPoint y: 141, distance: 21.6
click at [872, 142] on div at bounding box center [696, 365] width 1393 height 731
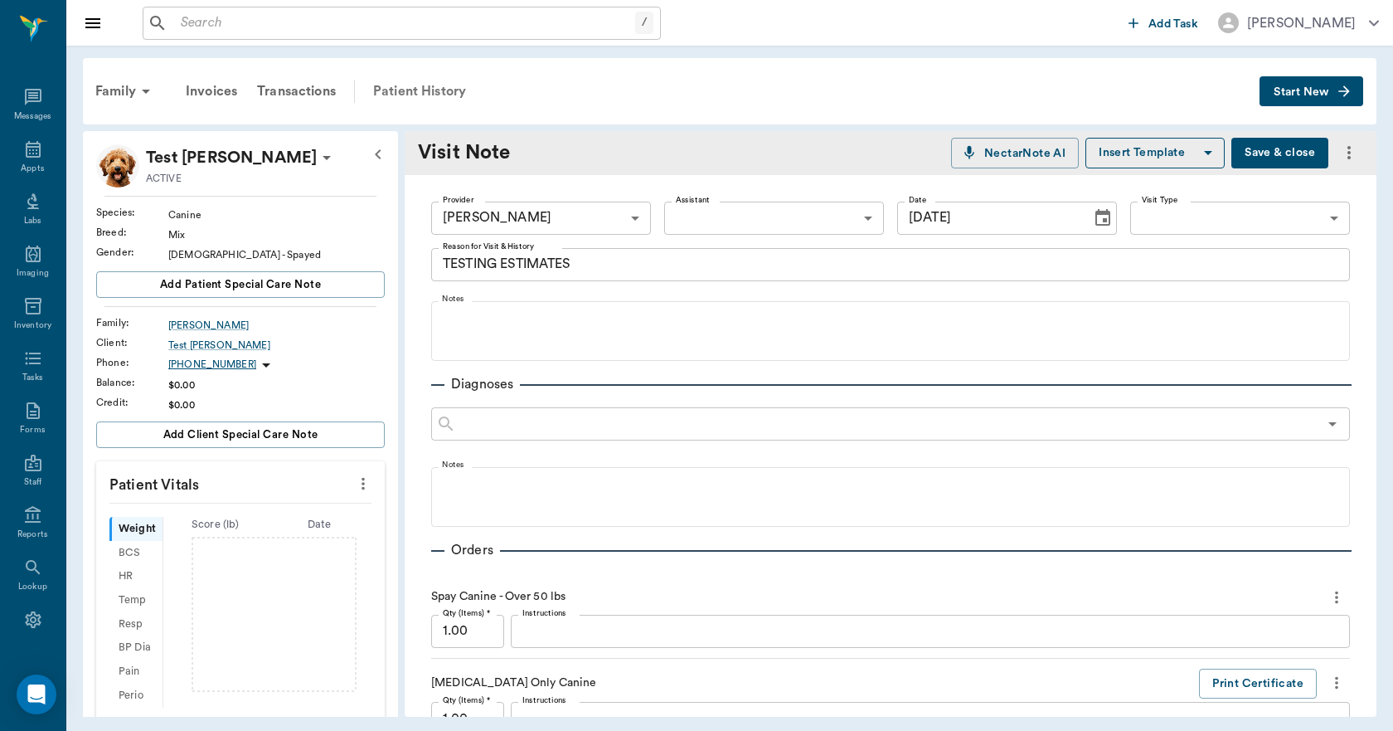
click at [453, 94] on div "Patient History" at bounding box center [419, 91] width 113 height 40
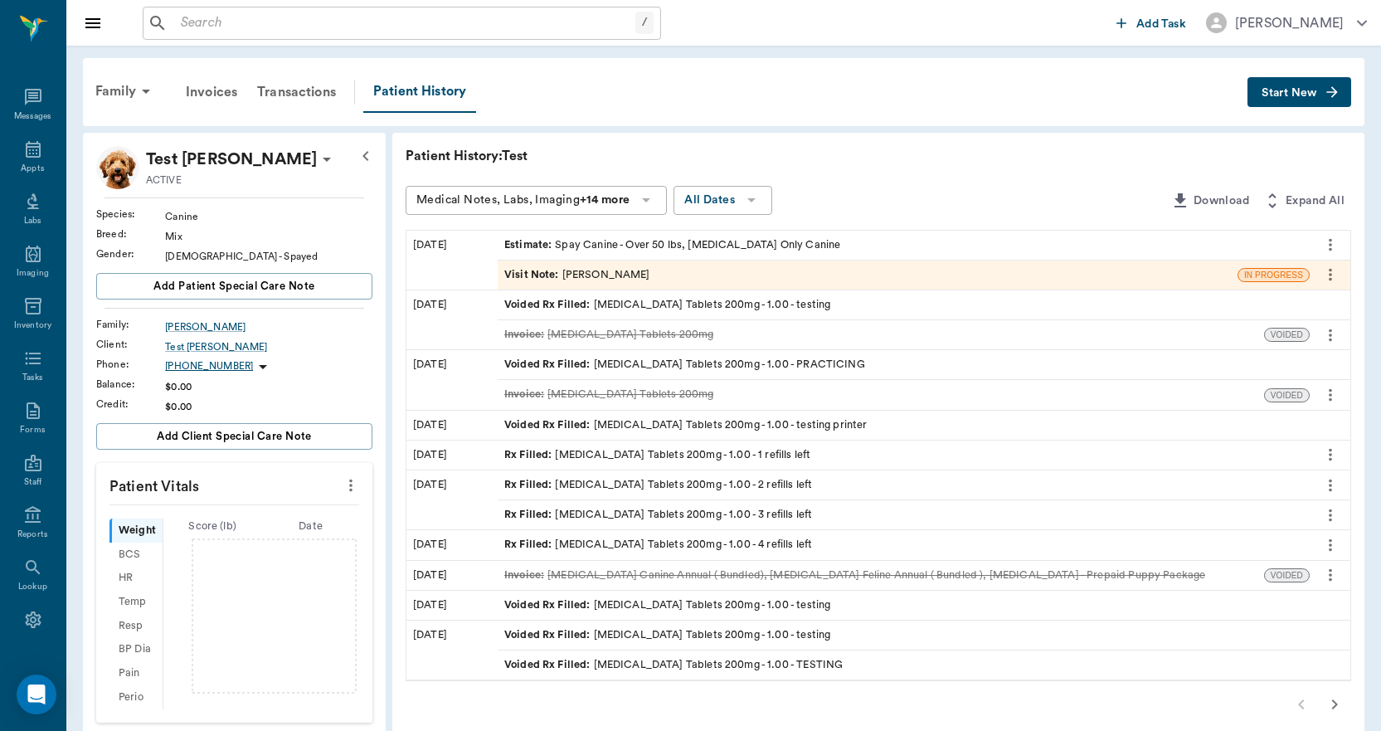
click at [1337, 276] on icon "more" at bounding box center [1330, 275] width 18 height 20
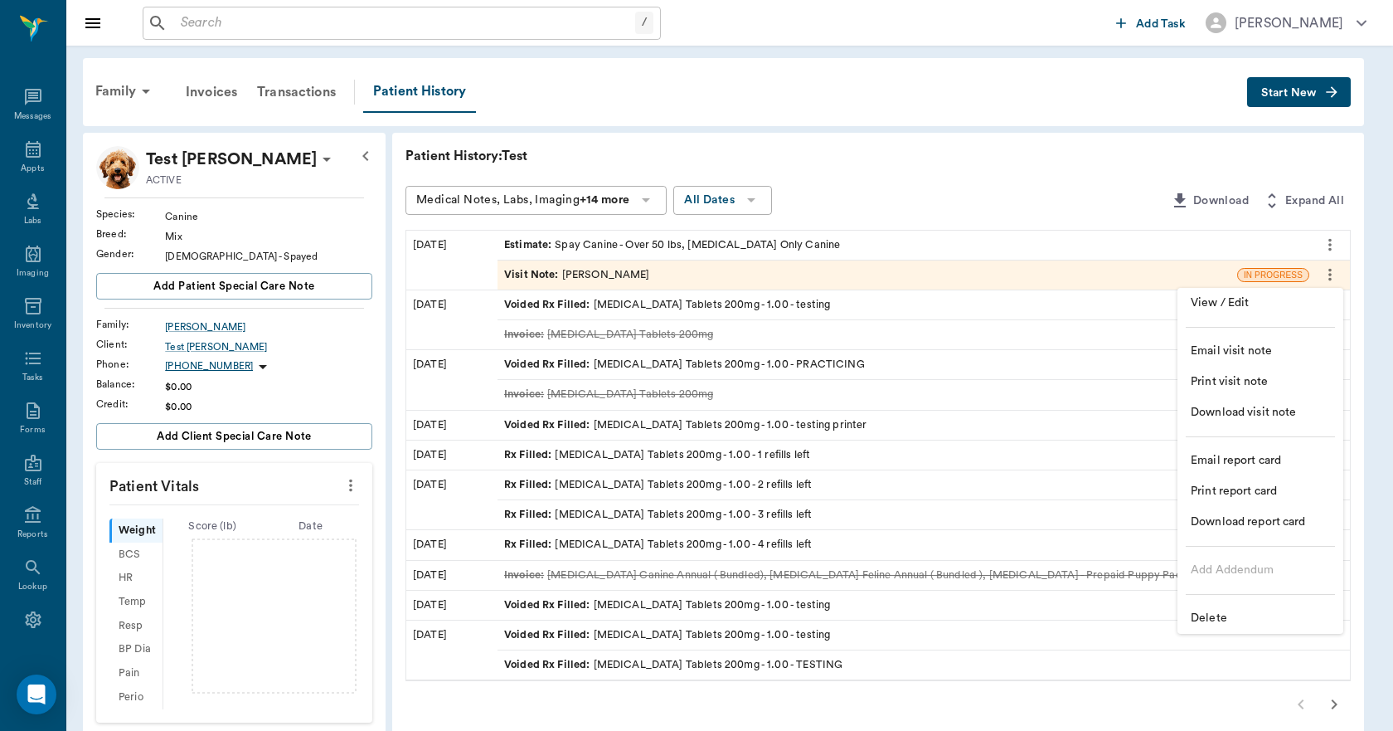
click at [1231, 619] on span "Delete" at bounding box center [1260, 618] width 139 height 17
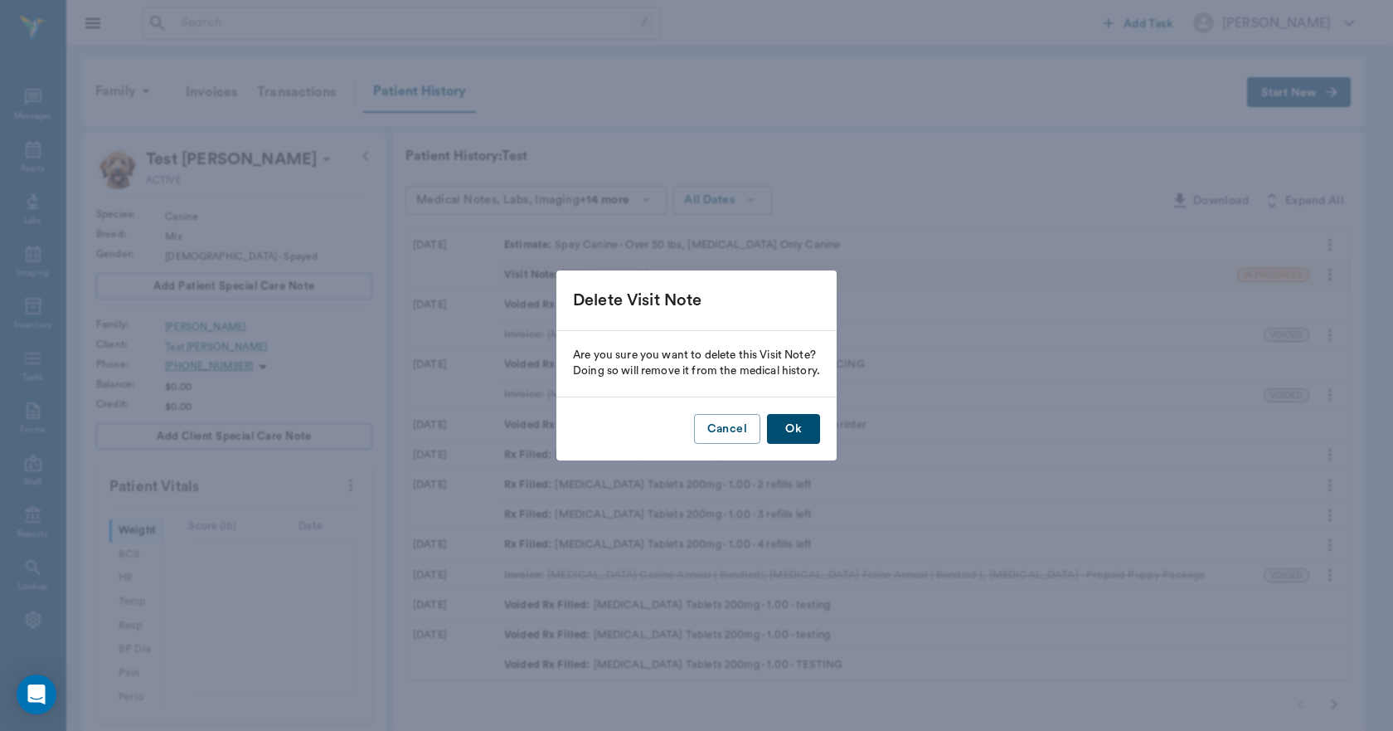
click at [793, 423] on button "Ok" at bounding box center [793, 429] width 53 height 31
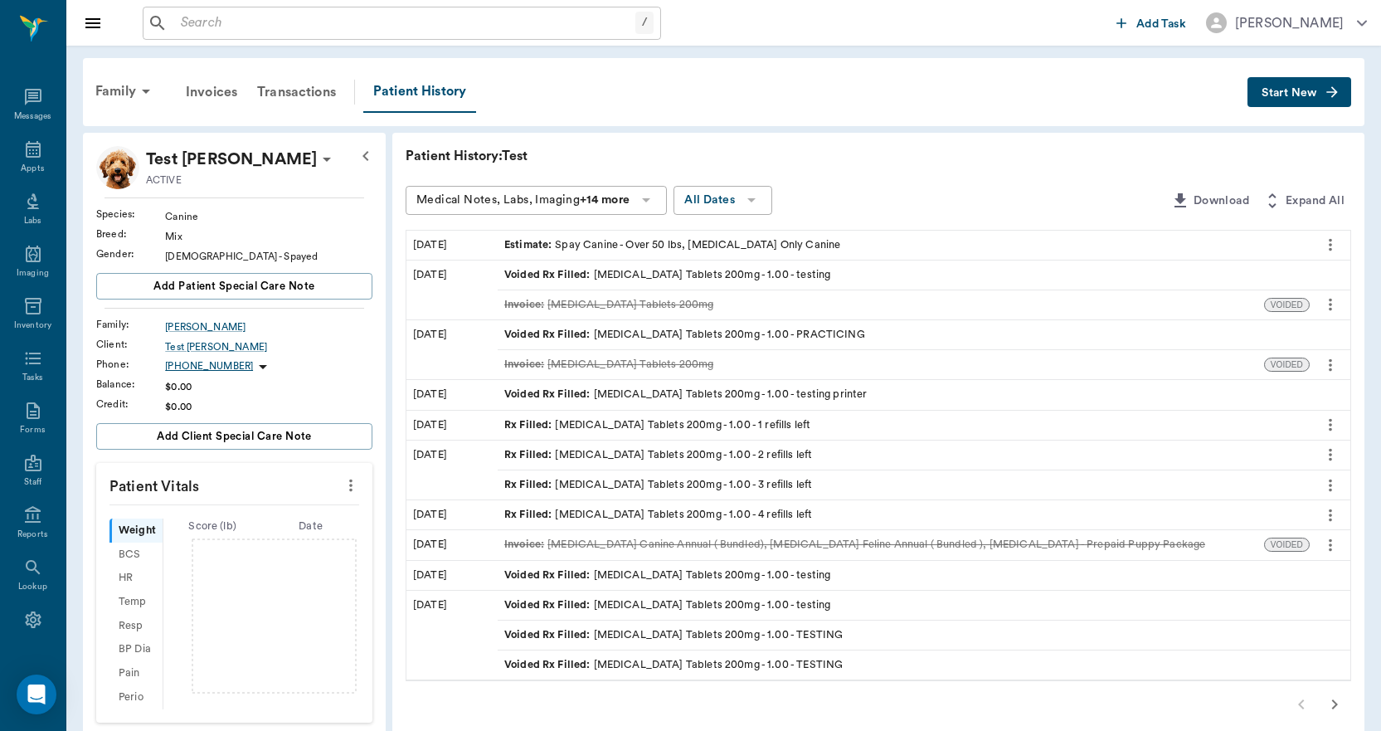
click at [1334, 244] on icon "more" at bounding box center [1330, 245] width 18 height 20
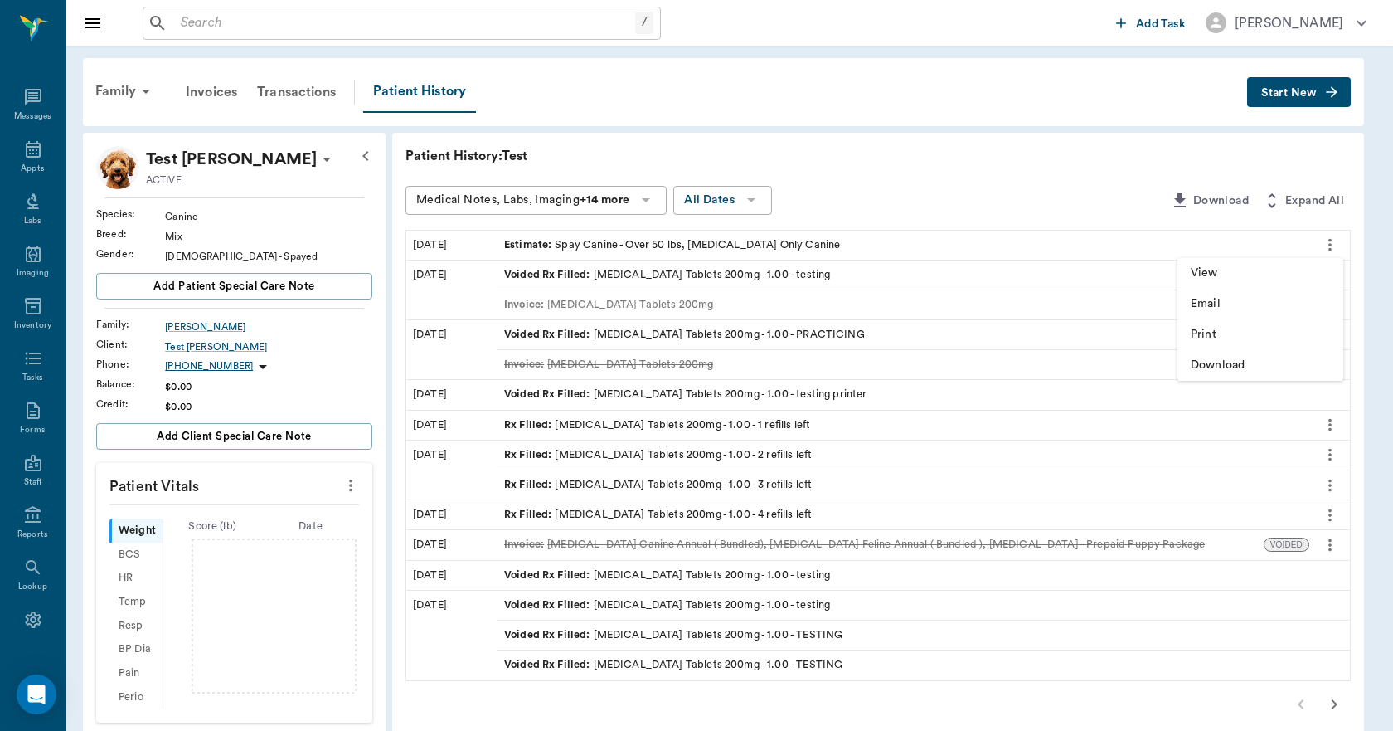
click at [921, 192] on div at bounding box center [696, 365] width 1393 height 731
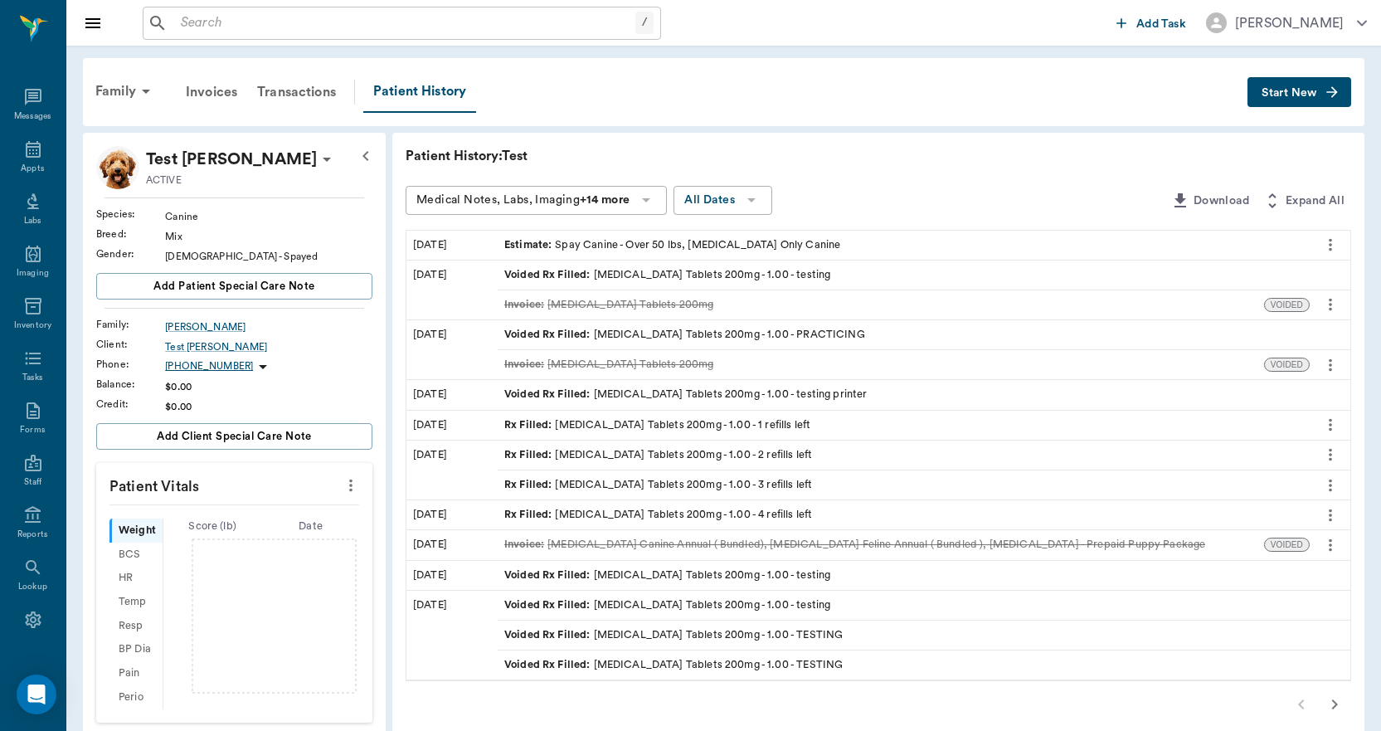
click at [801, 249] on div "Estimate : Spay Canine - Over 50 lbs, Rabies Vaccination Only Canine" at bounding box center [672, 245] width 336 height 16
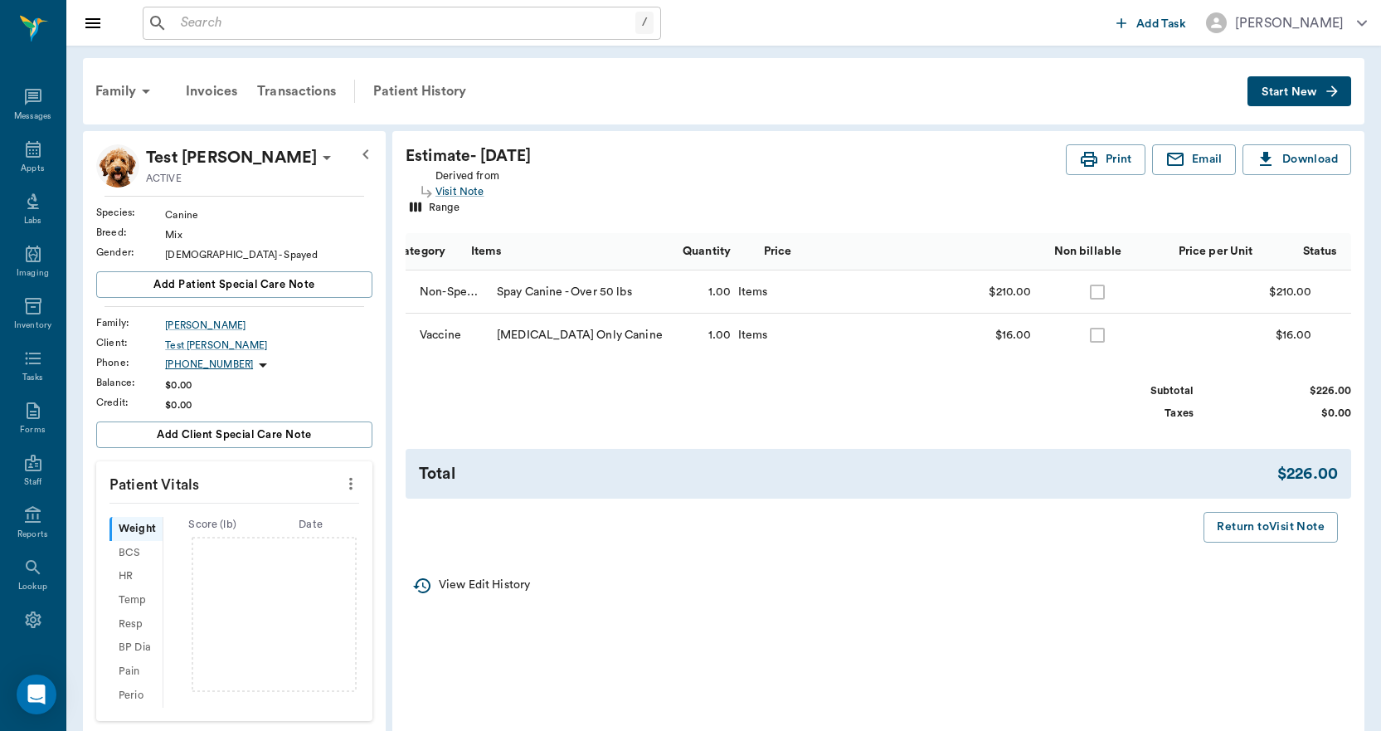
scroll to position [0, 27]
click at [437, 96] on div "Patient History" at bounding box center [419, 91] width 113 height 40
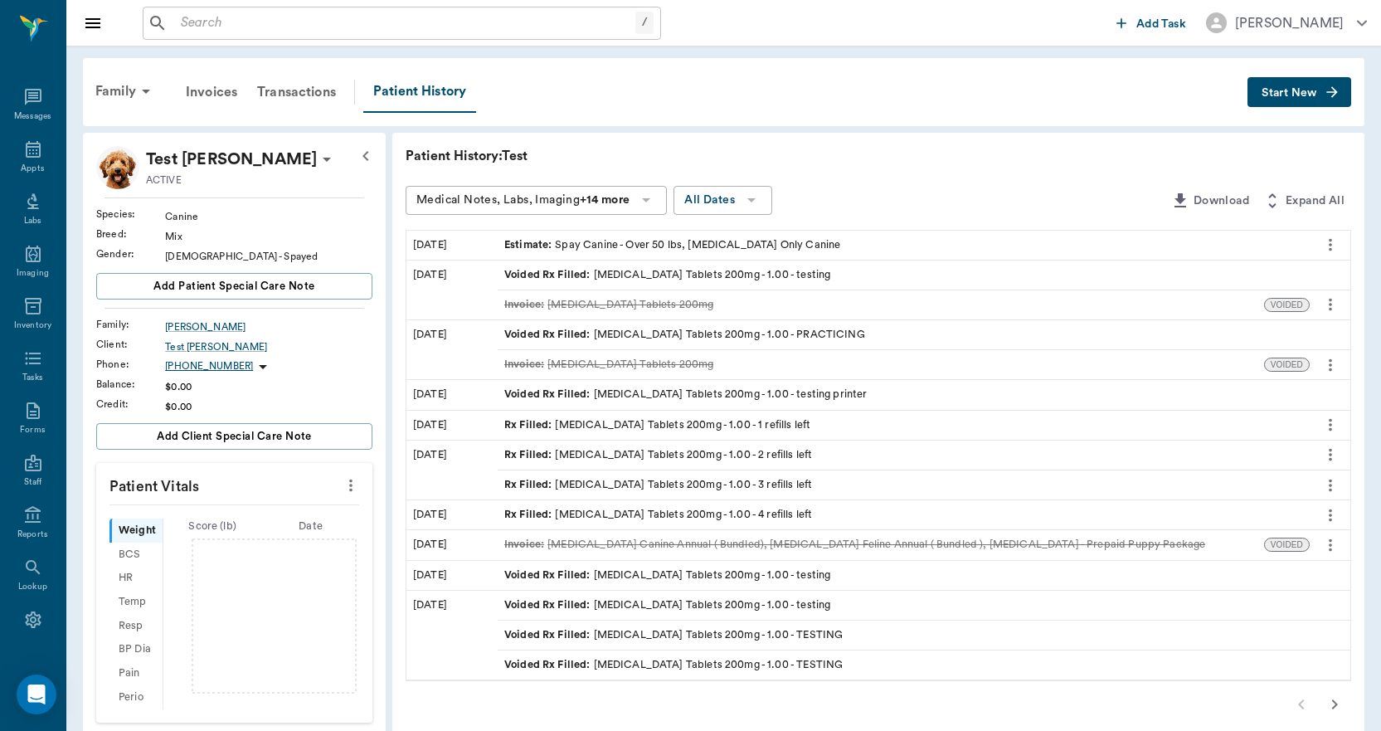
click at [1328, 243] on icon "more" at bounding box center [1330, 245] width 18 height 20
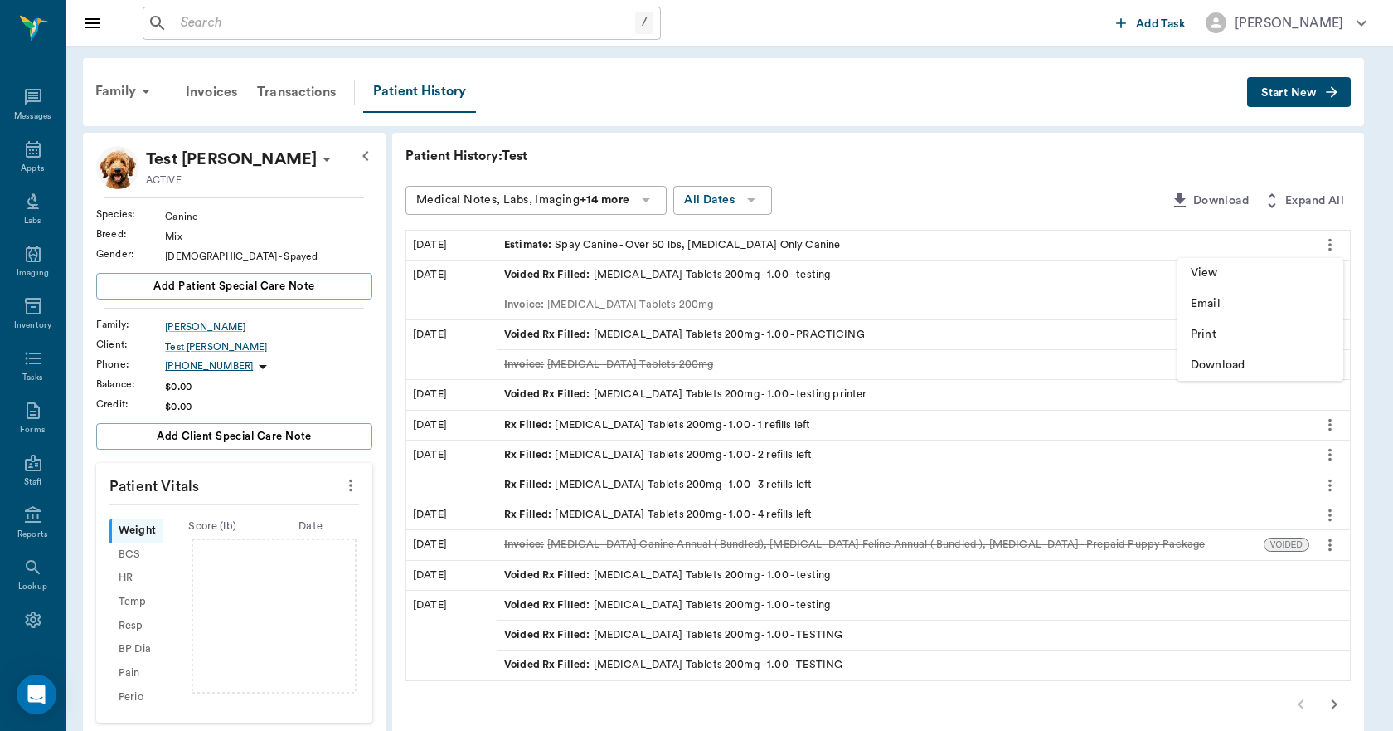
click at [1328, 243] on div at bounding box center [696, 365] width 1393 height 731
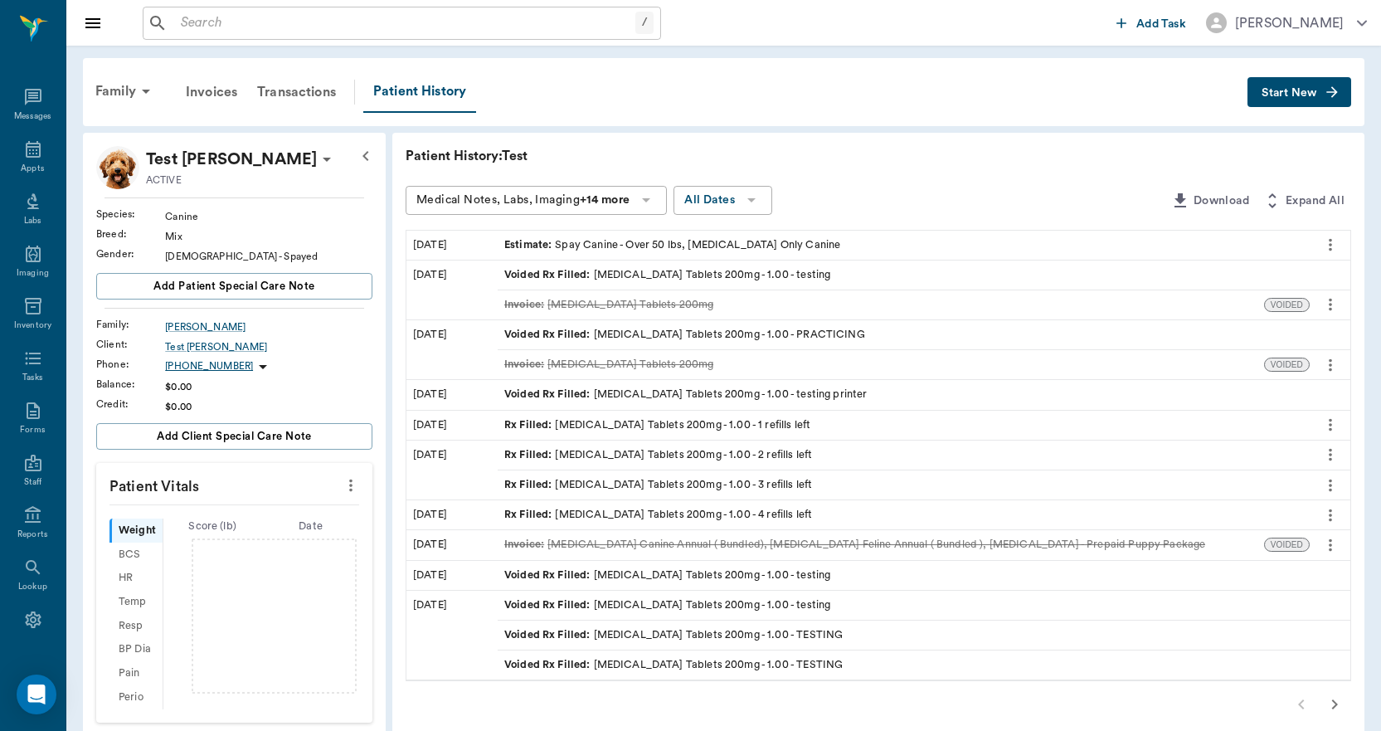
click at [785, 241] on div "Estimate : Spay Canine - Over 50 lbs, Rabies Vaccination Only Canine" at bounding box center [672, 245] width 336 height 16
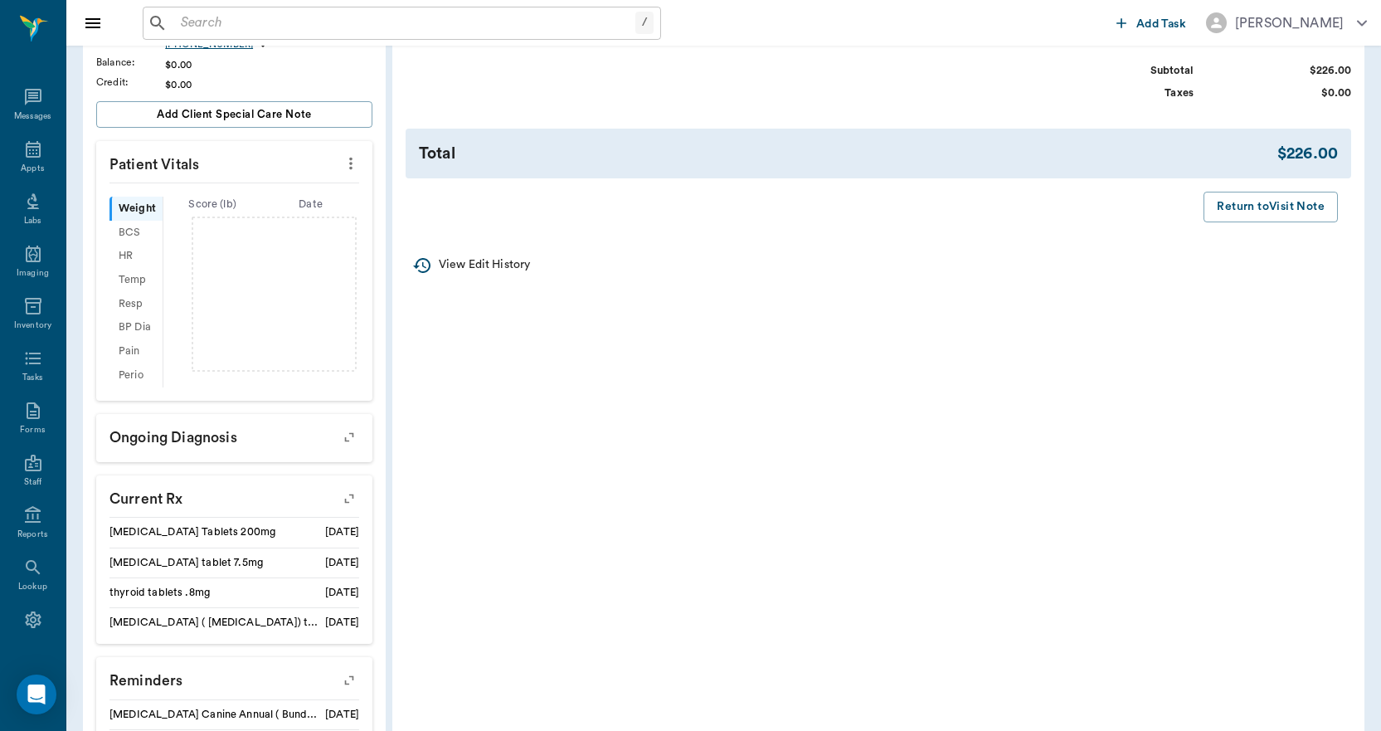
scroll to position [332, 0]
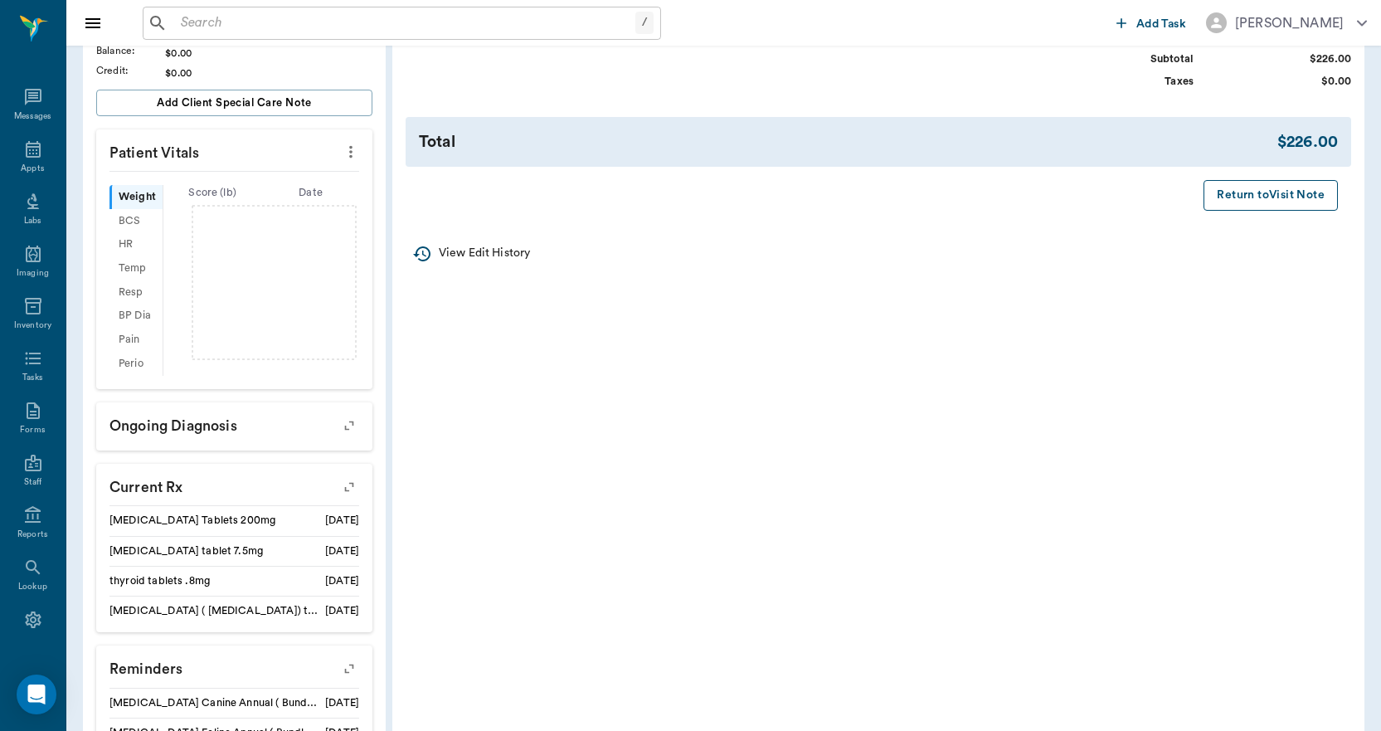
click at [1270, 211] on button "Return to Visit Note" at bounding box center [1270, 195] width 134 height 31
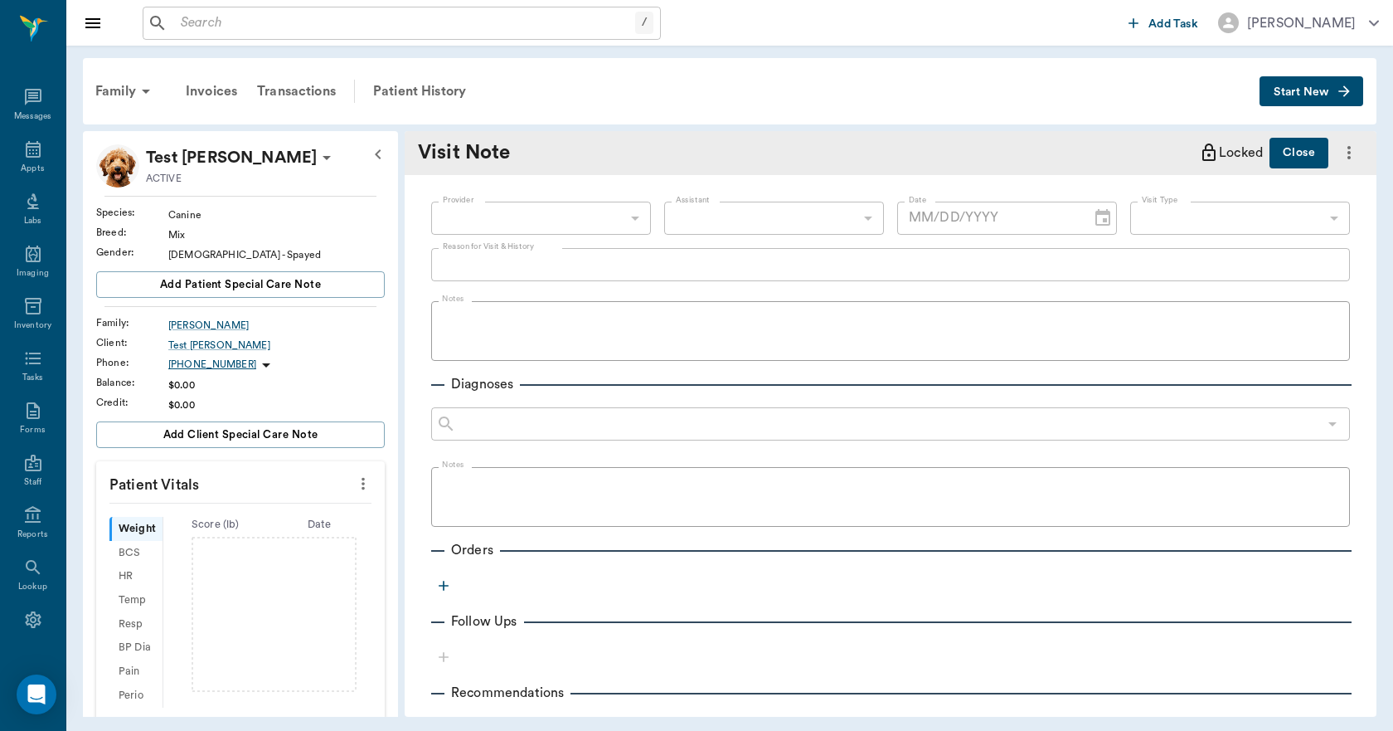
type input "63ec2ece52e12b0ba117cc90"
type textarea "TESTING ESTIMATES"
type input "[DATE]"
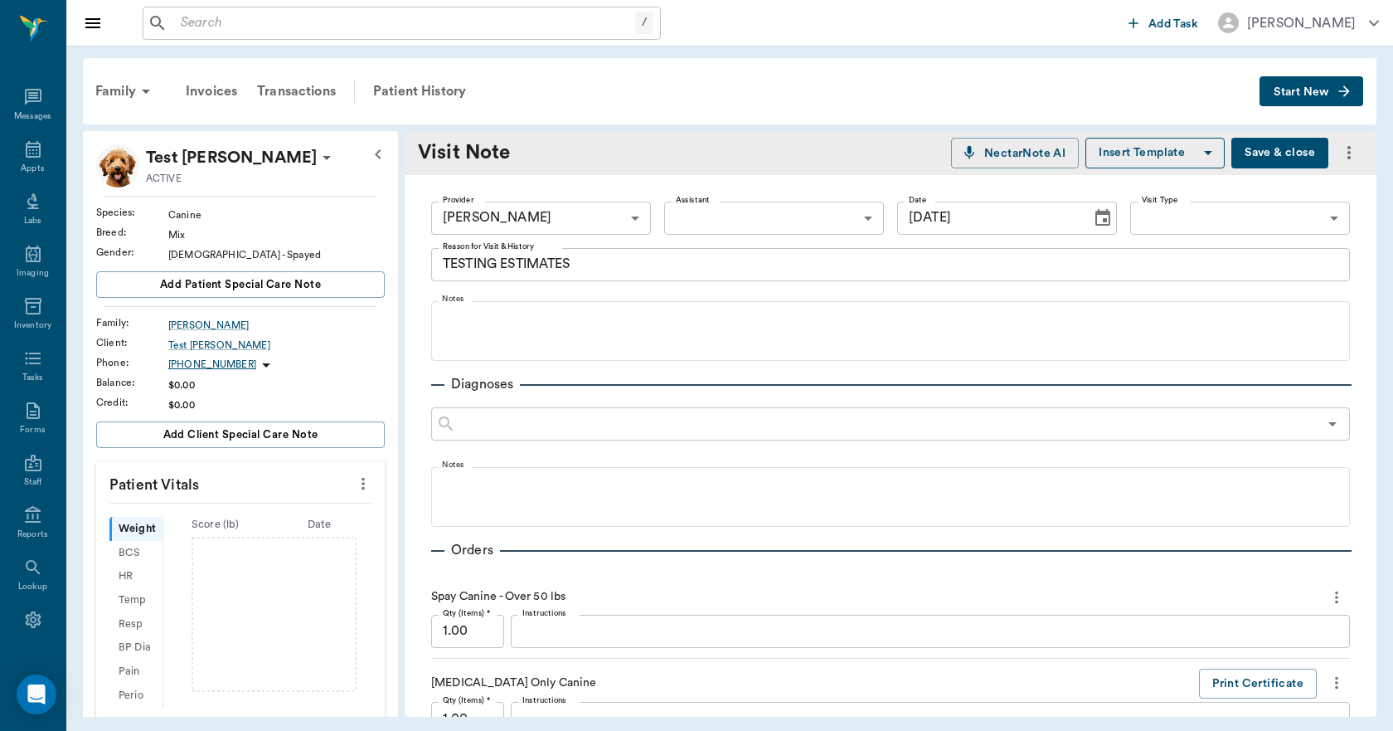
click at [1339, 154] on icon "more" at bounding box center [1349, 153] width 20 height 20
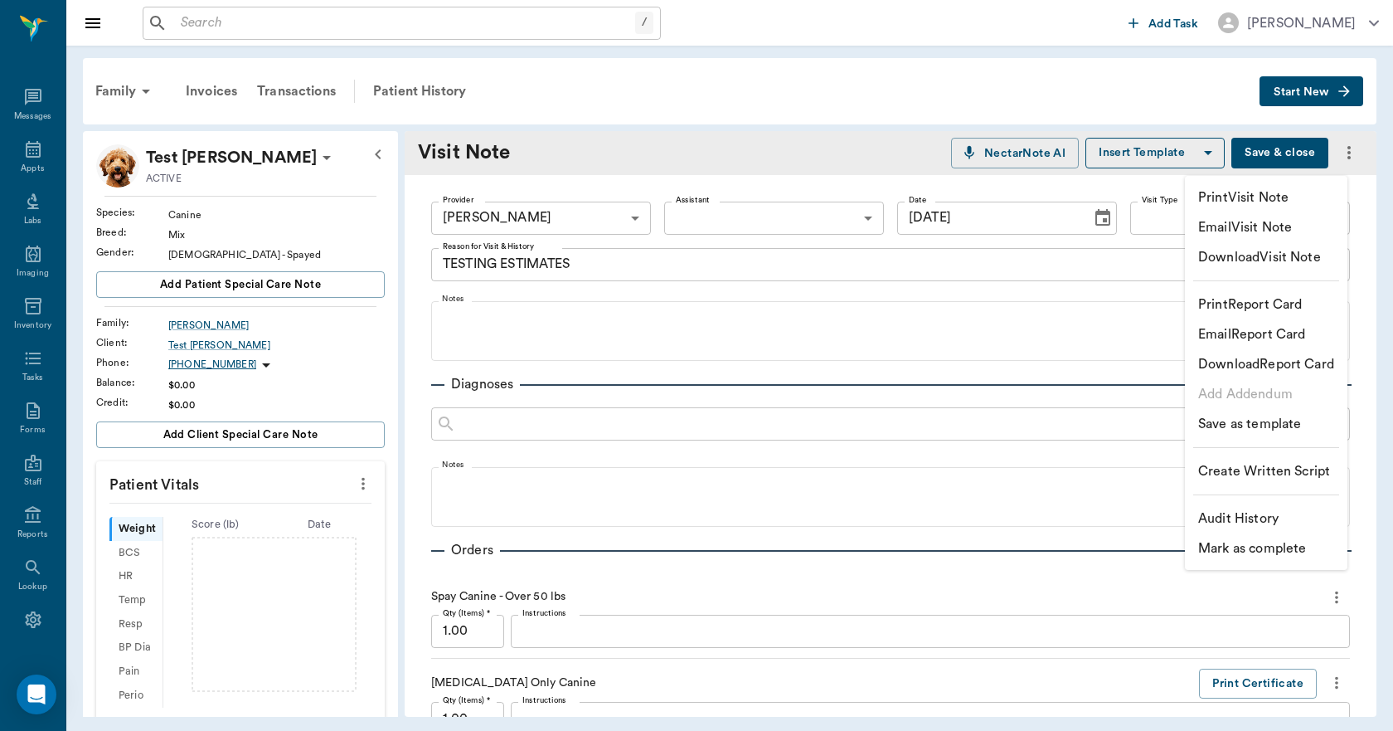
click at [657, 114] on div at bounding box center [696, 365] width 1393 height 731
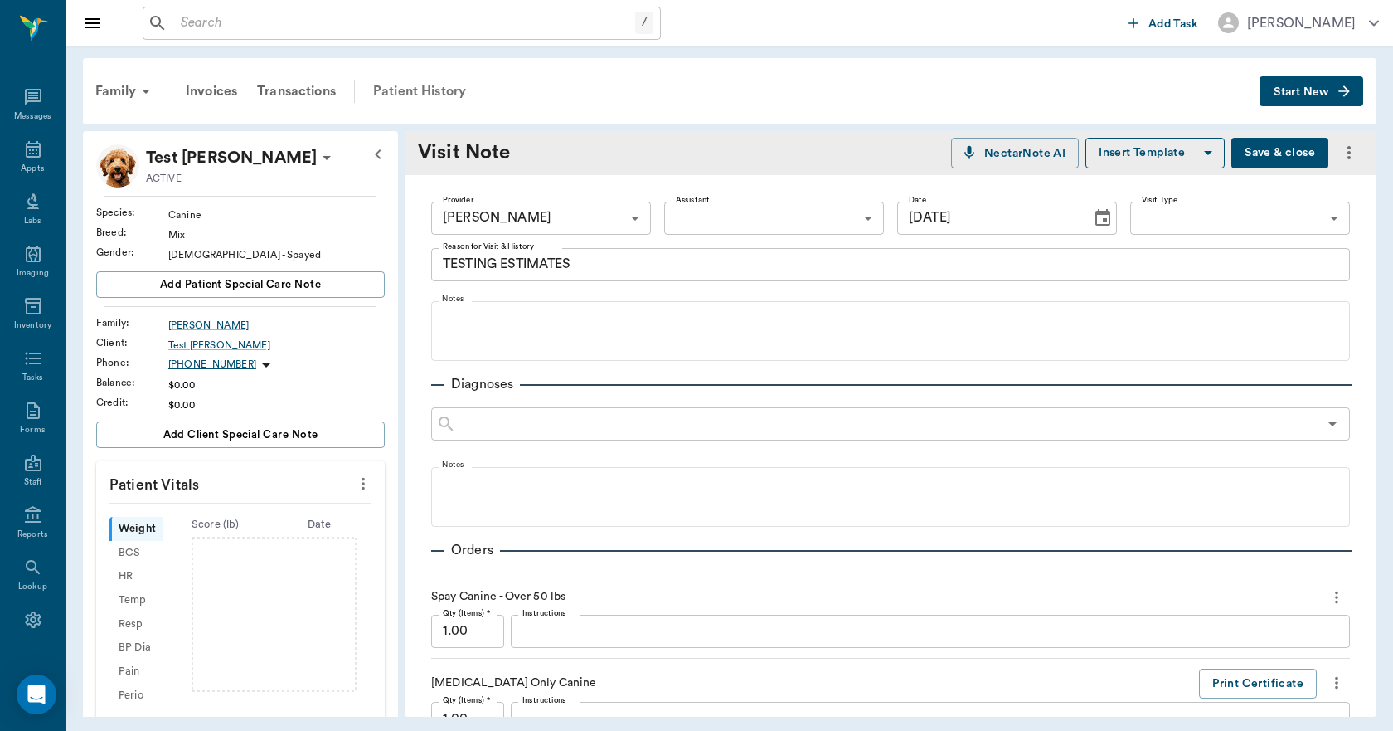
click at [452, 87] on div "Patient History" at bounding box center [419, 91] width 113 height 40
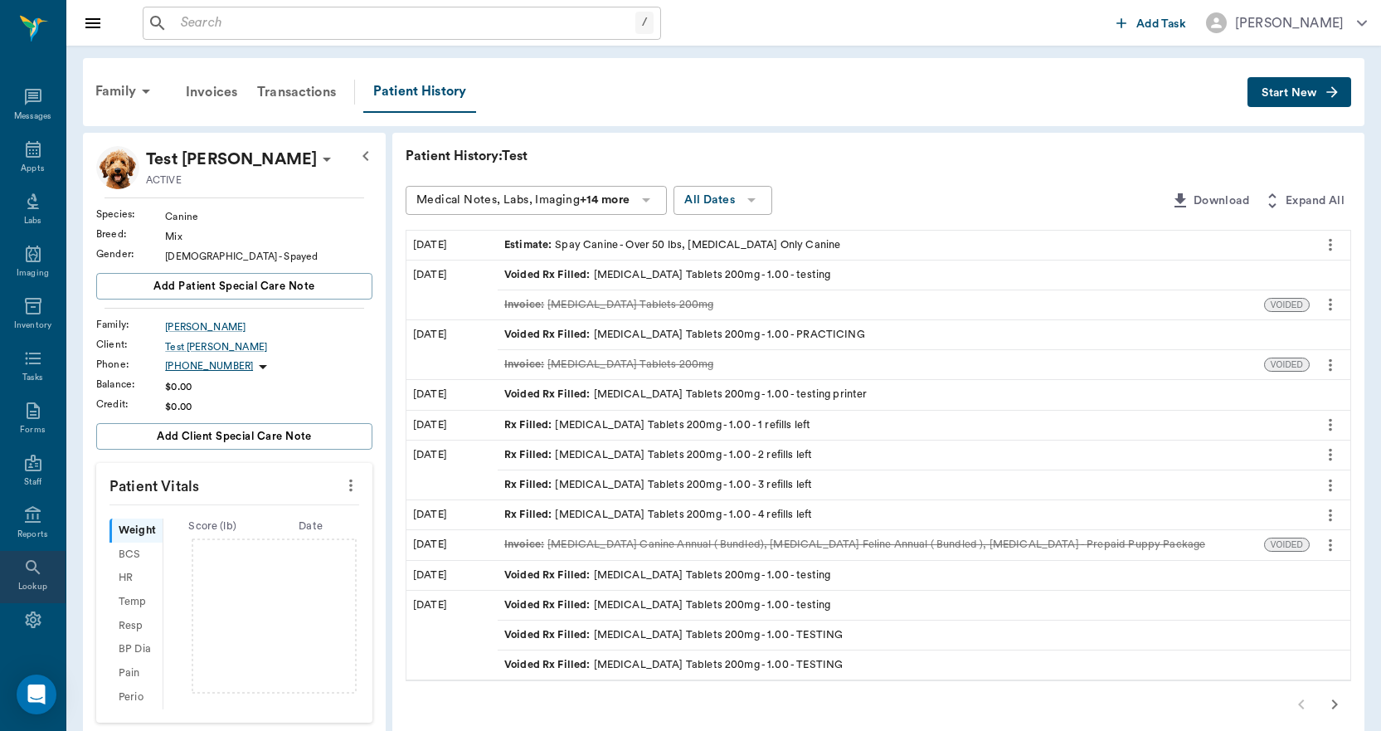
scroll to position [31, 0]
click at [46, 694] on div "Open Intercom Messenger" at bounding box center [37, 695] width 44 height 44
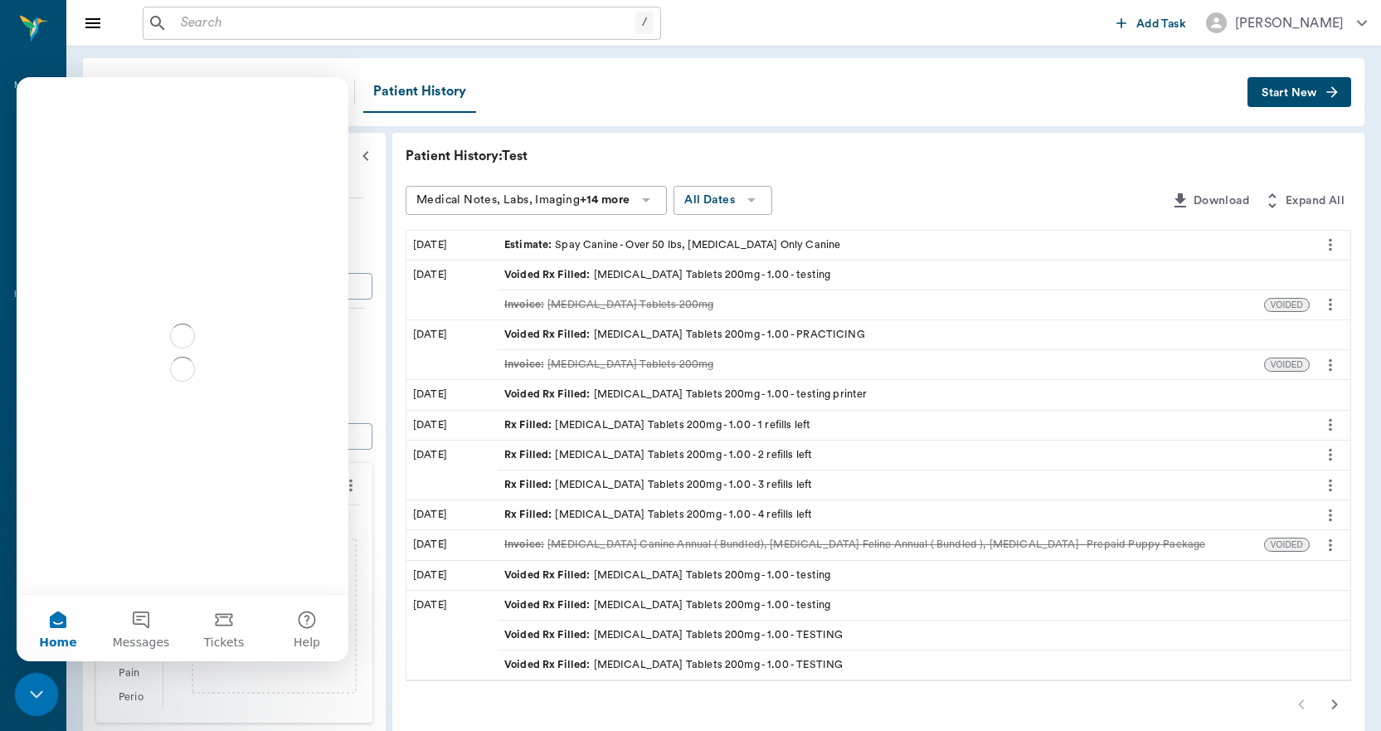
scroll to position [0, 0]
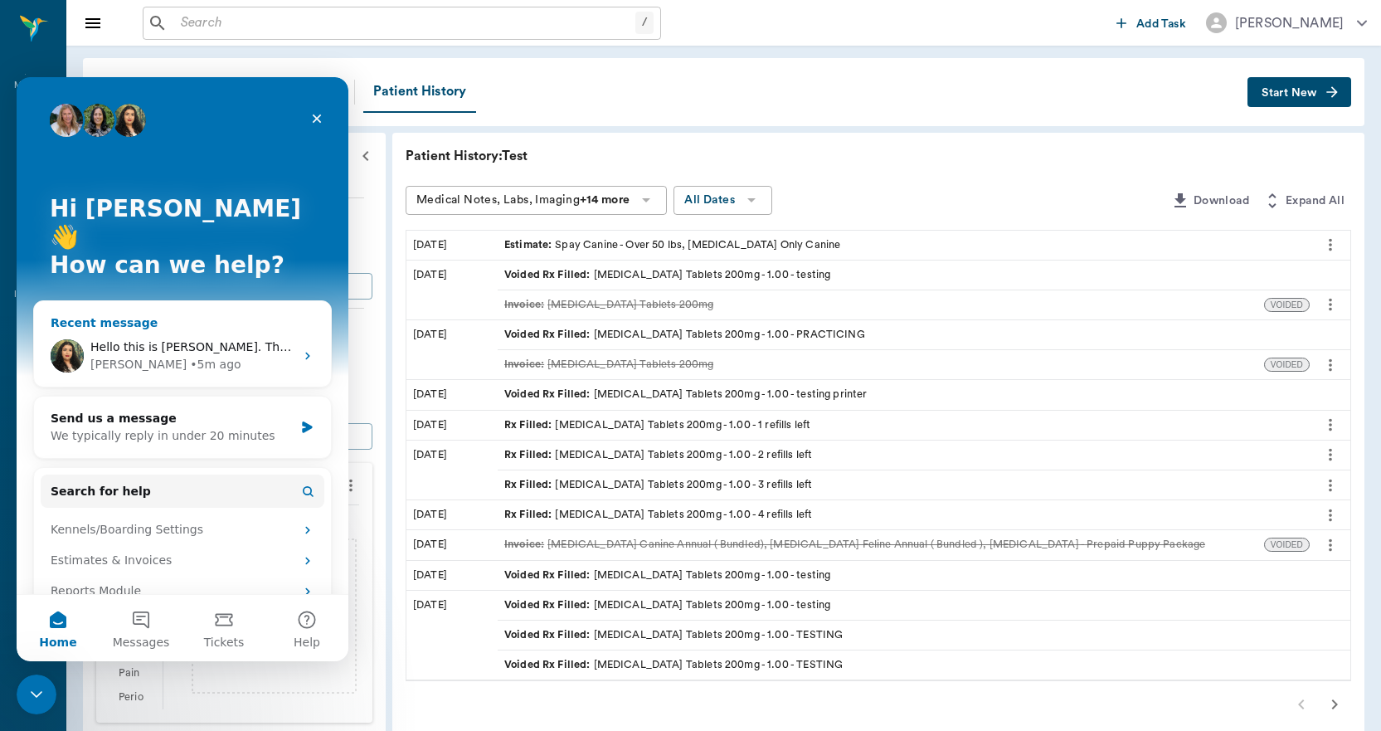
click at [226, 340] on span "Hello this is Lory. That is odd, because we had changed it from General to Trap…" at bounding box center [479, 346] width 778 height 13
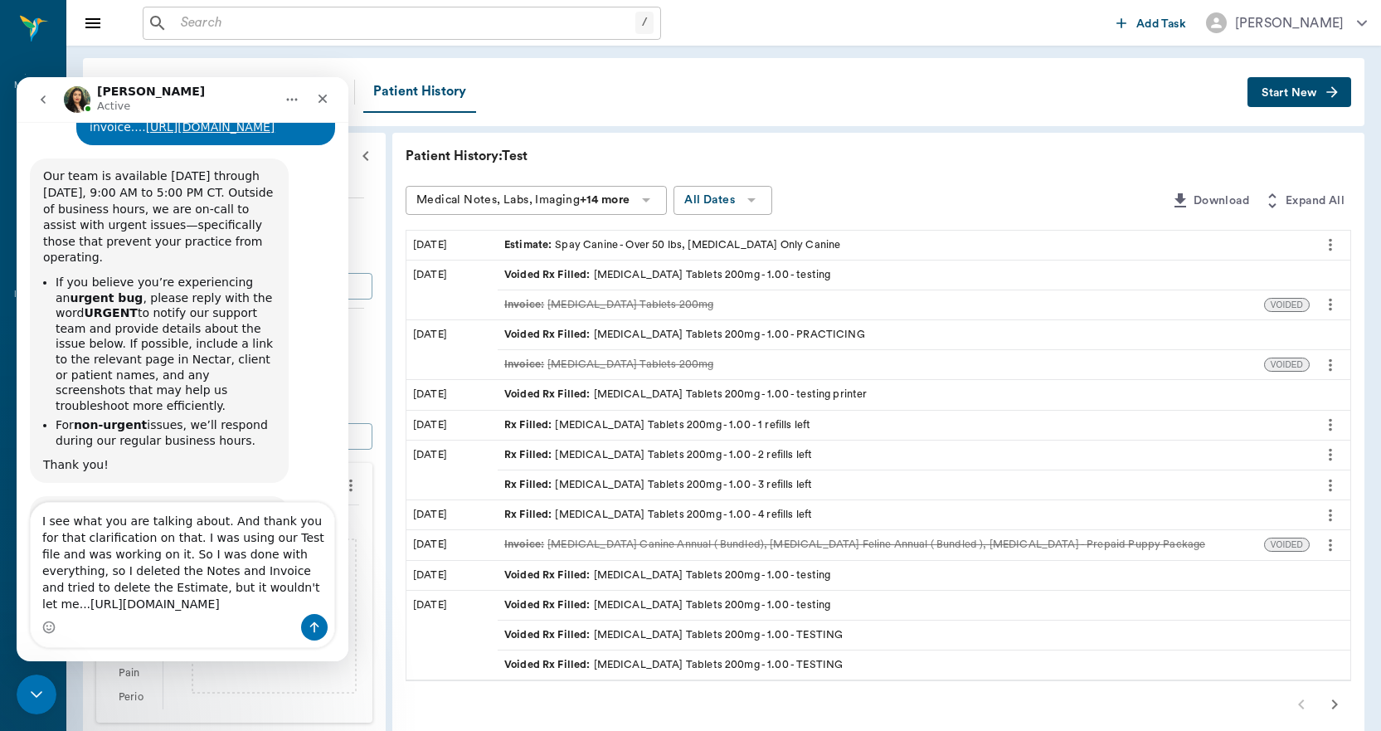
scroll to position [6822, 0]
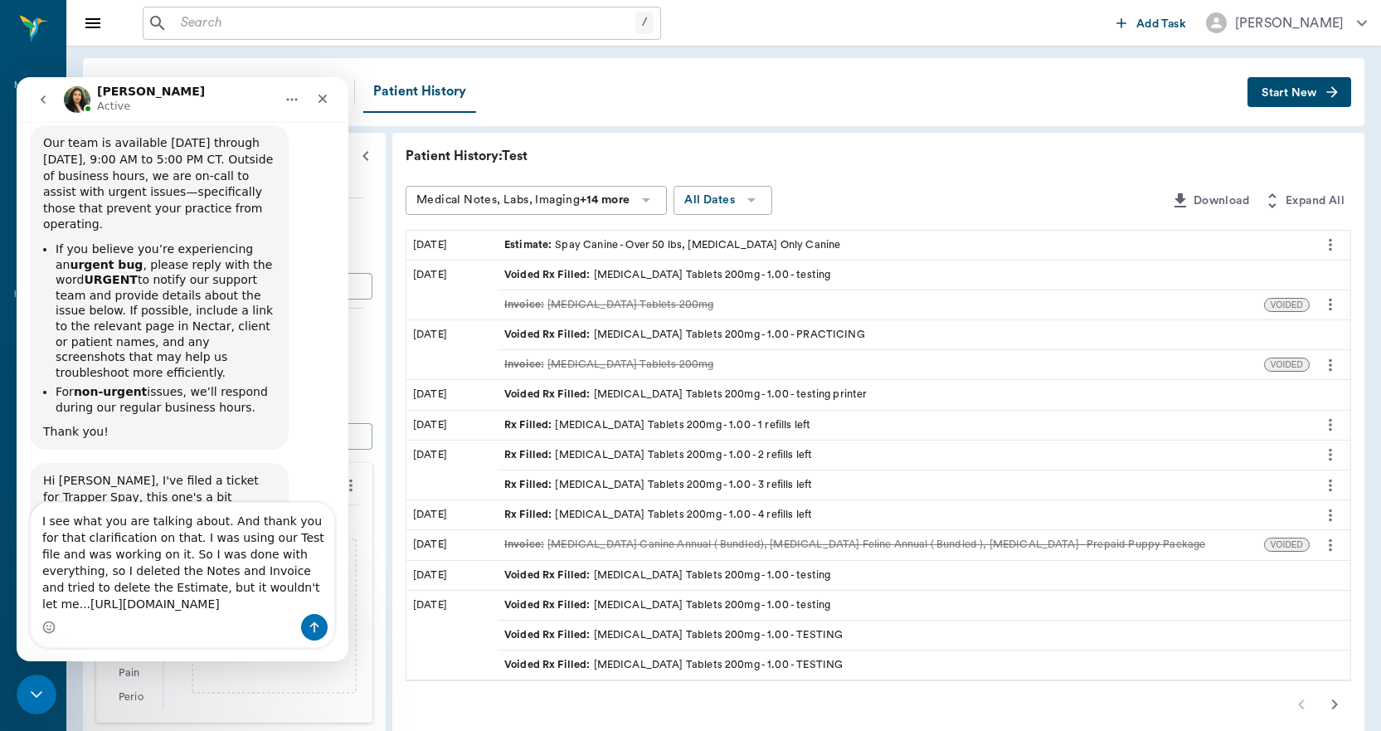
type textarea "I see what you are talking about. And thank you for that clarification on that.…"
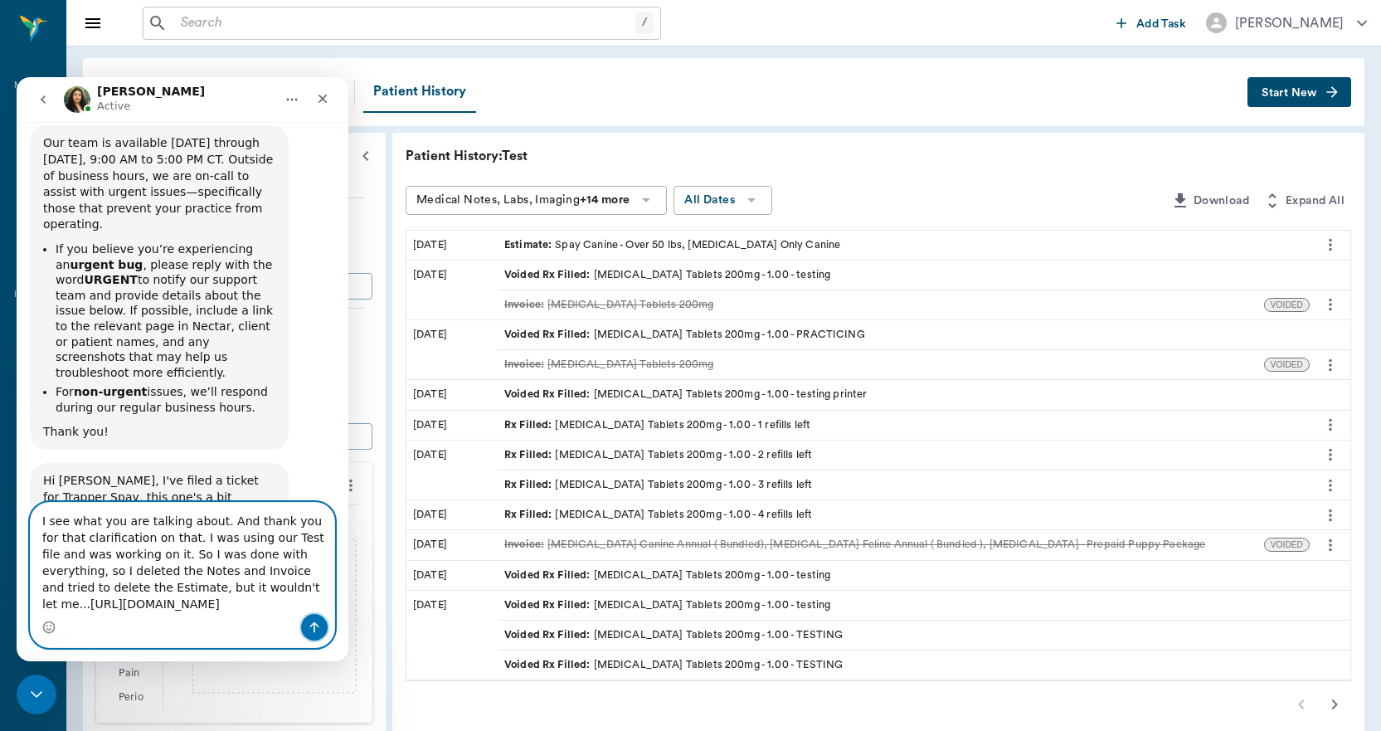
click at [314, 626] on icon "Send a message…" at bounding box center [314, 627] width 9 height 11
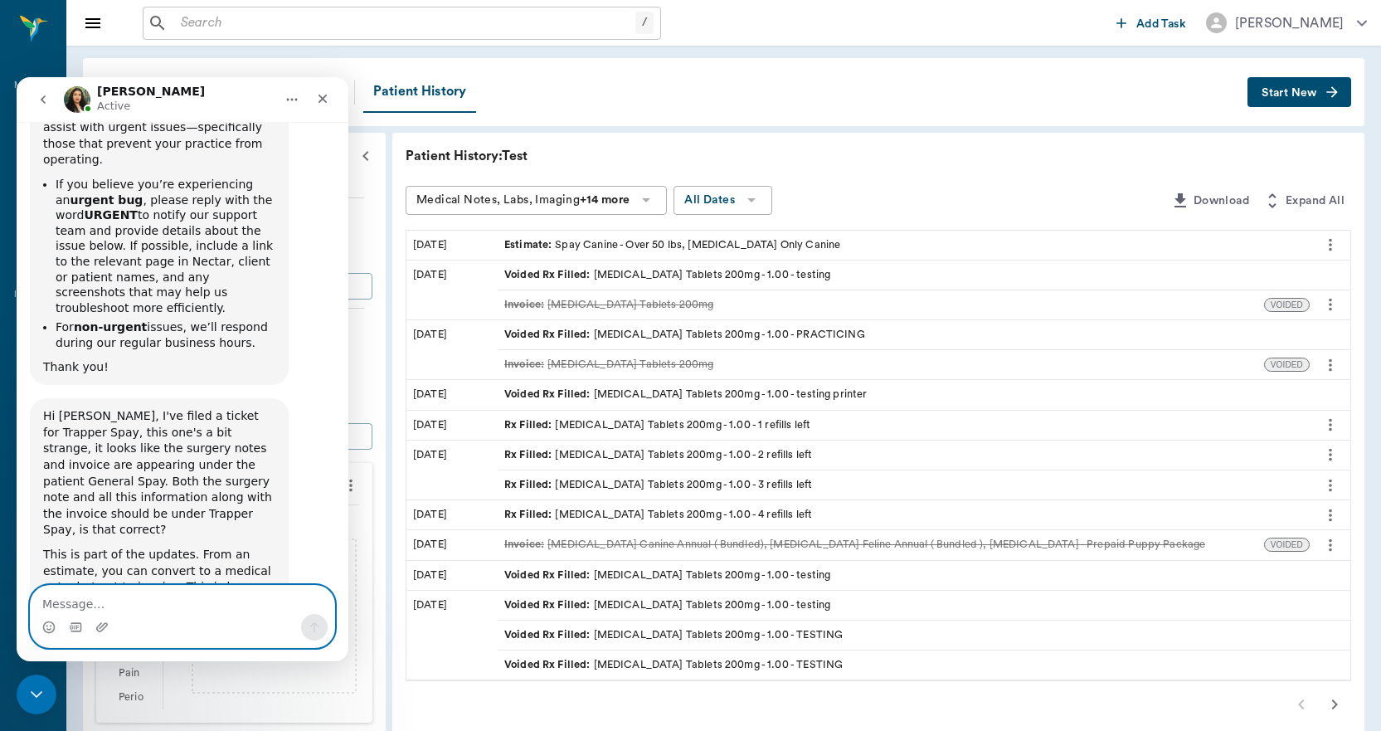
scroll to position [6890, 0]
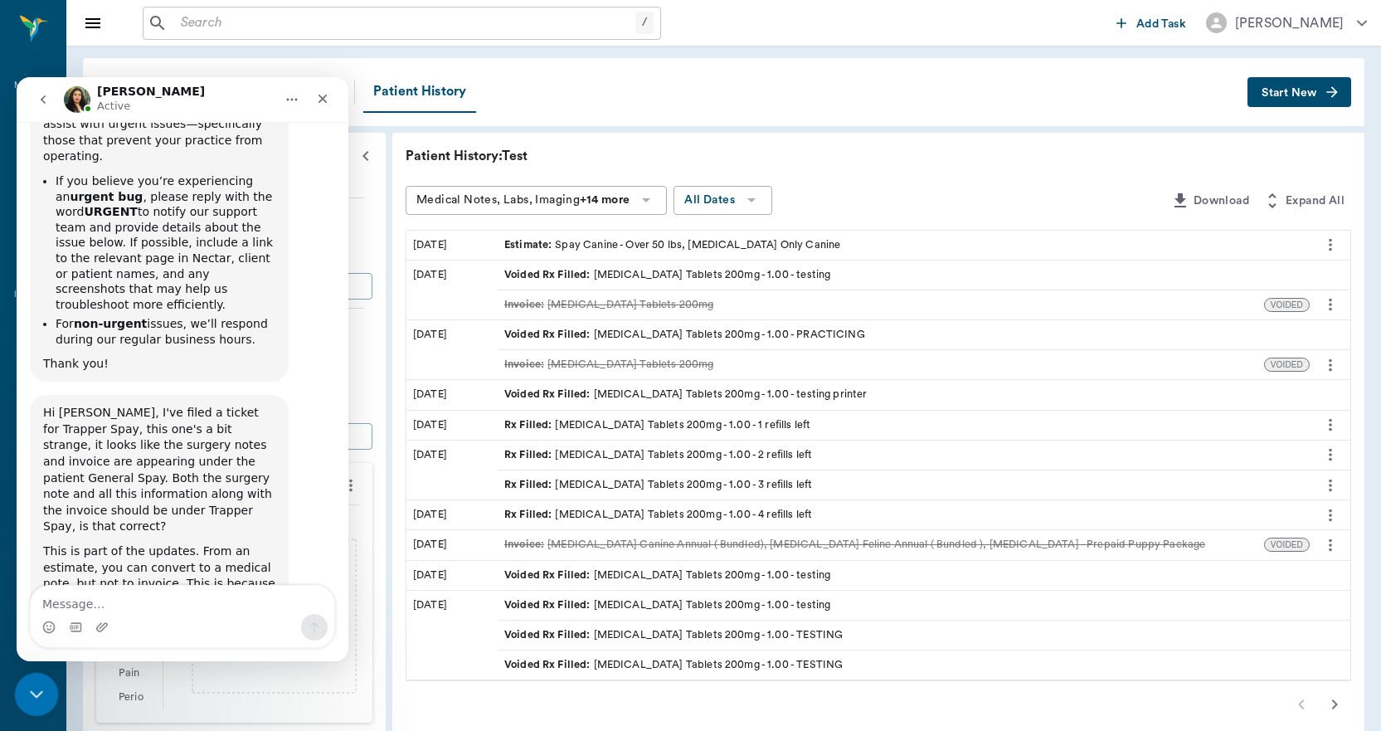
click at [24, 696] on icon "Close Intercom Messenger" at bounding box center [34, 692] width 20 height 20
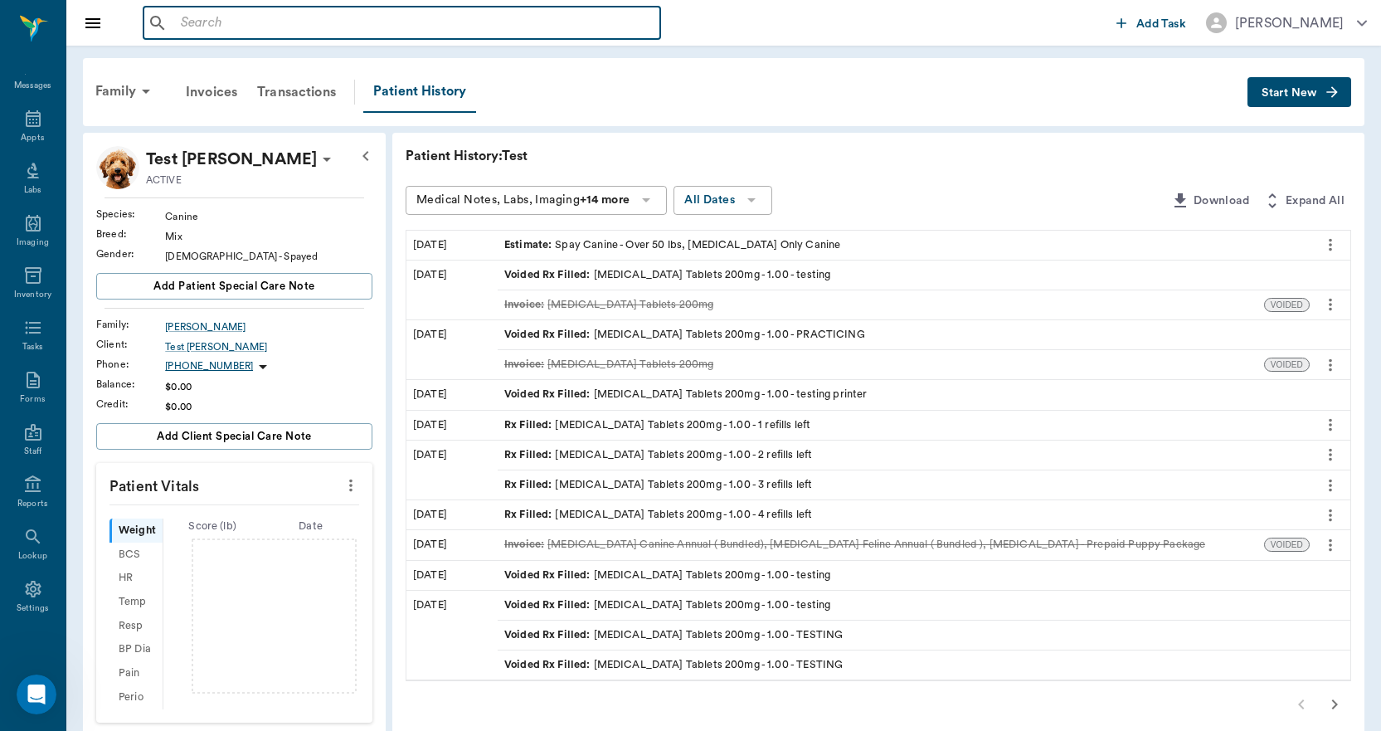
click at [359, 25] on input "text" at bounding box center [413, 23] width 479 height 23
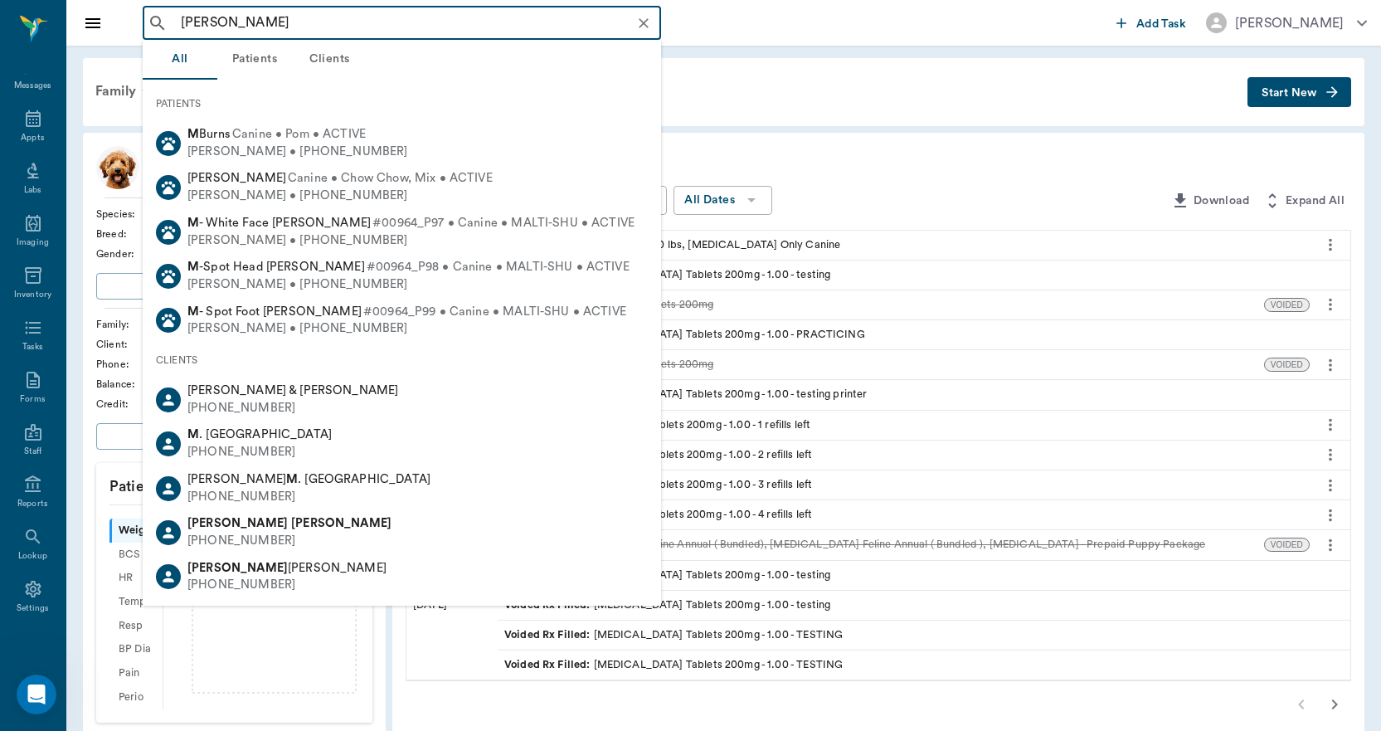
type input "joe may"
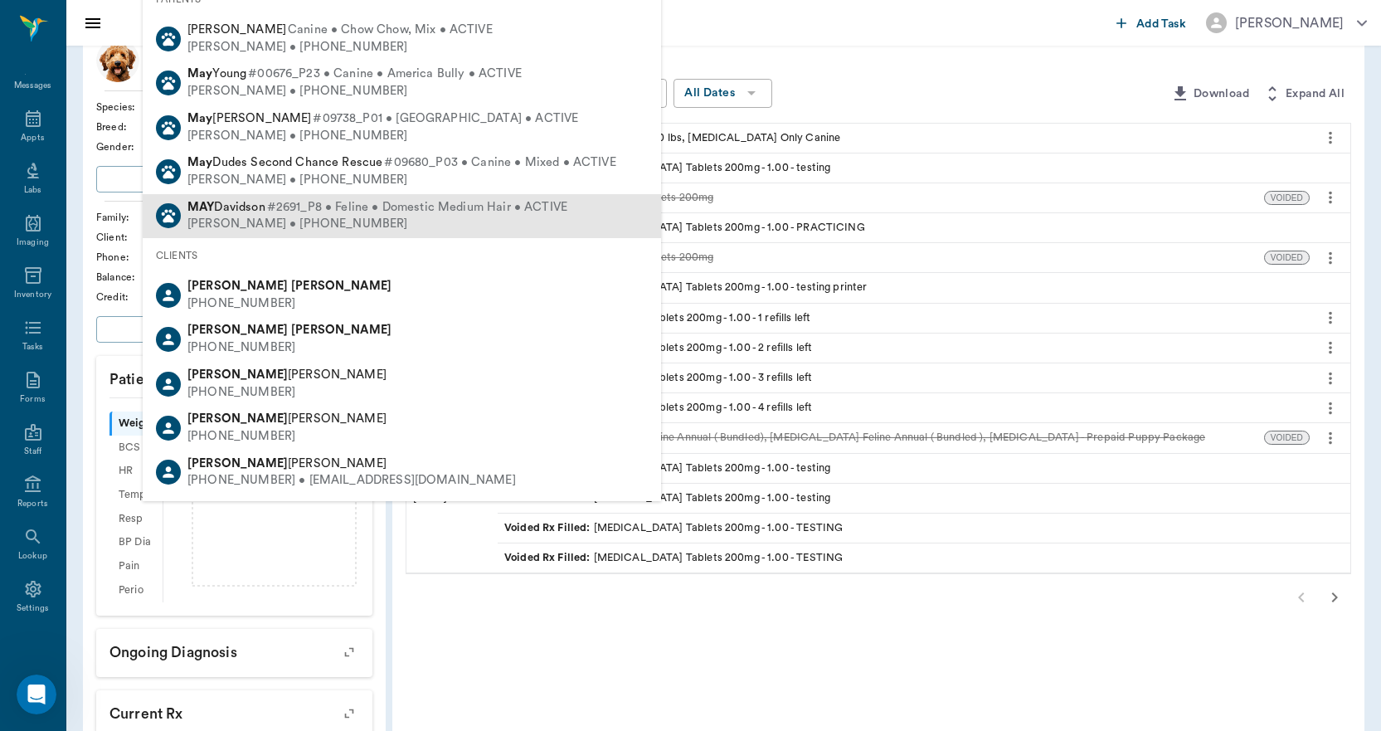
scroll to position [0, 0]
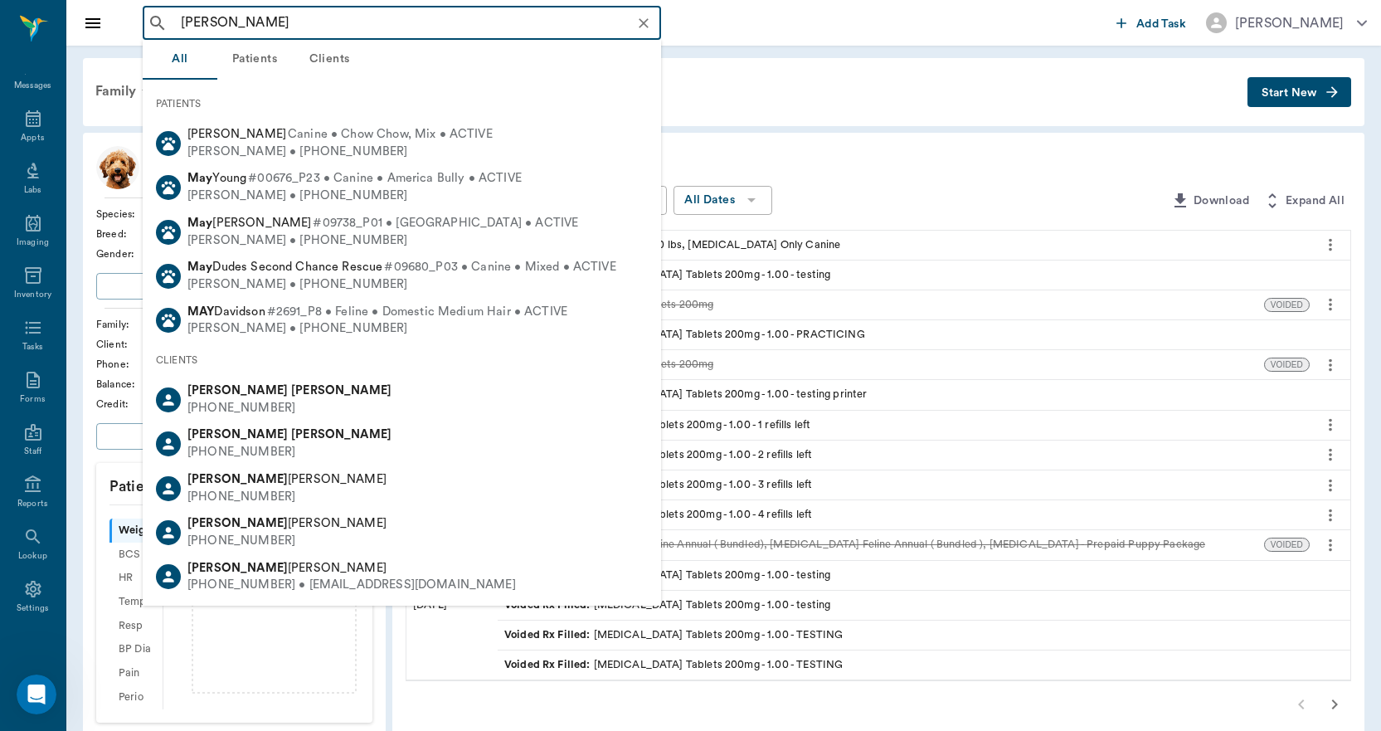
click at [653, 23] on button "Clear" at bounding box center [643, 23] width 23 height 23
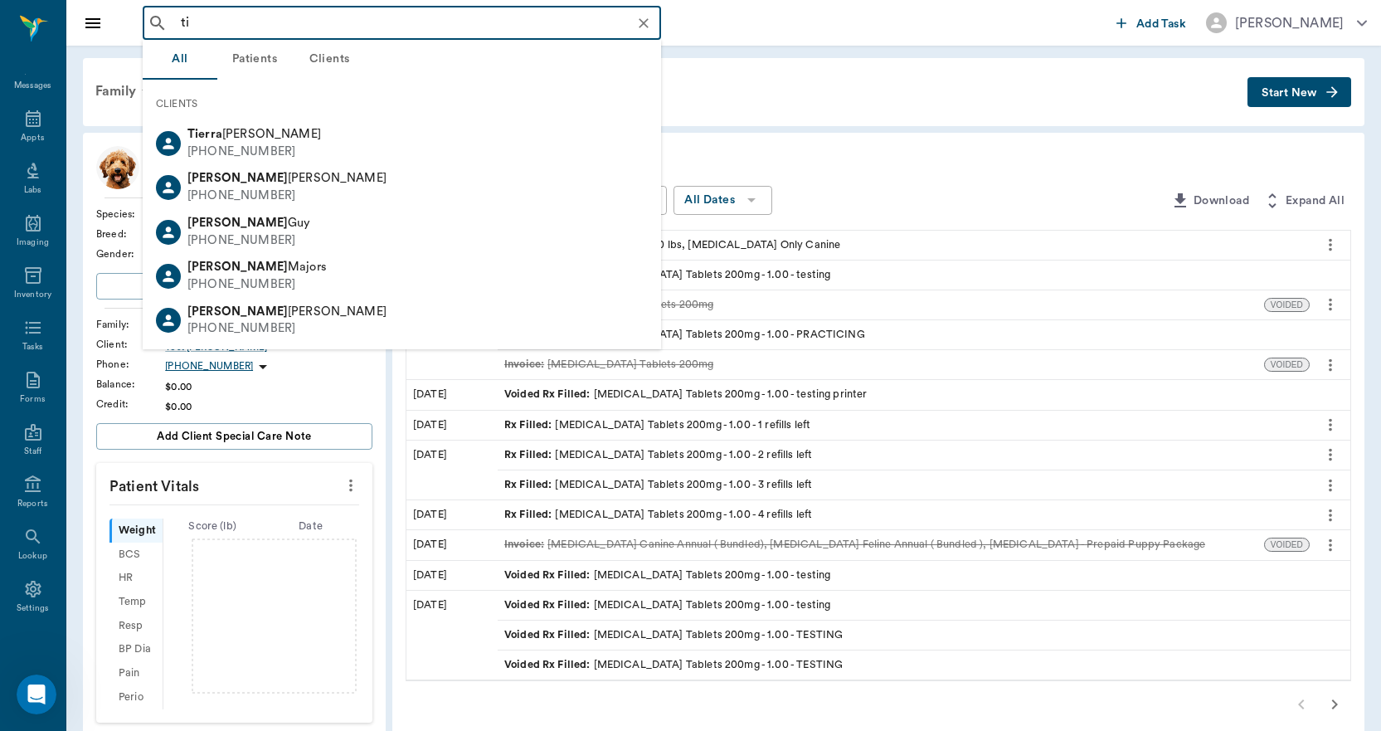
type input "t"
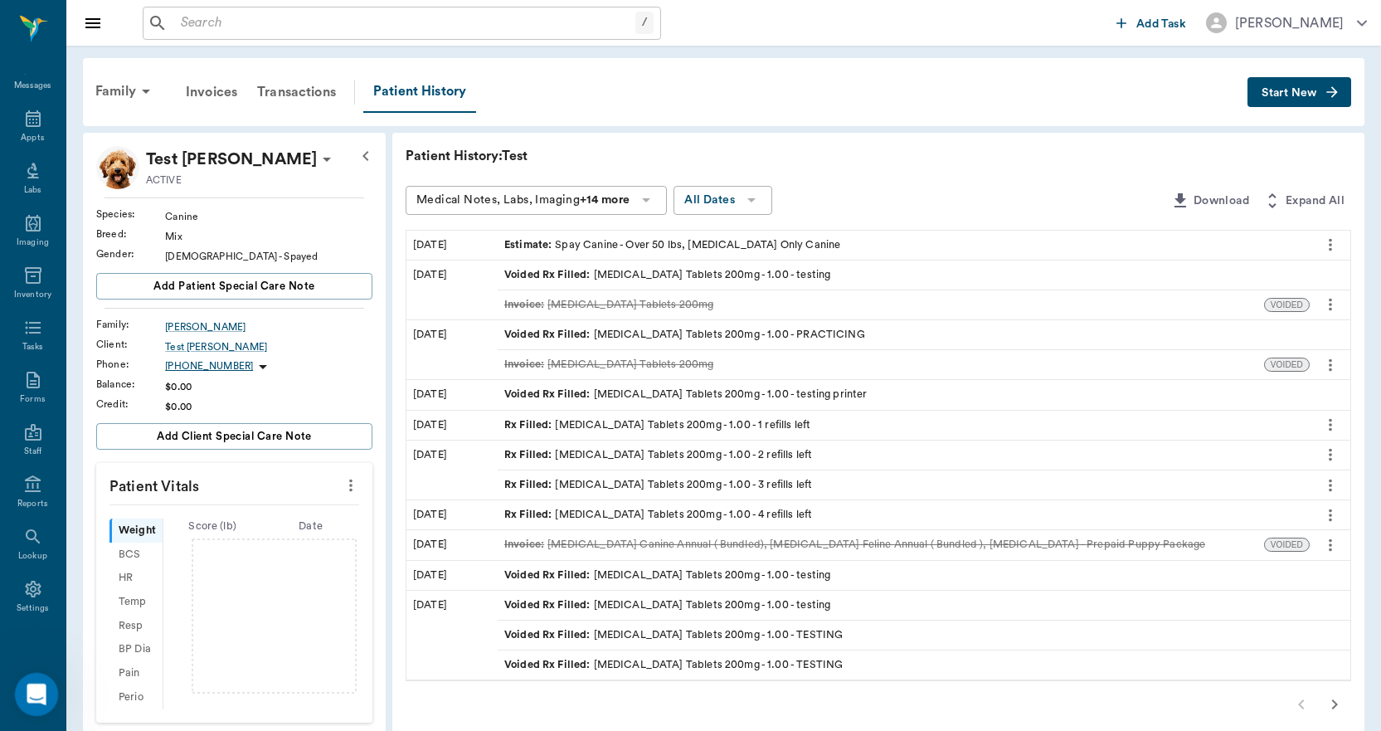
click at [41, 692] on icon "Open Intercom Messenger" at bounding box center [34, 691] width 27 height 27
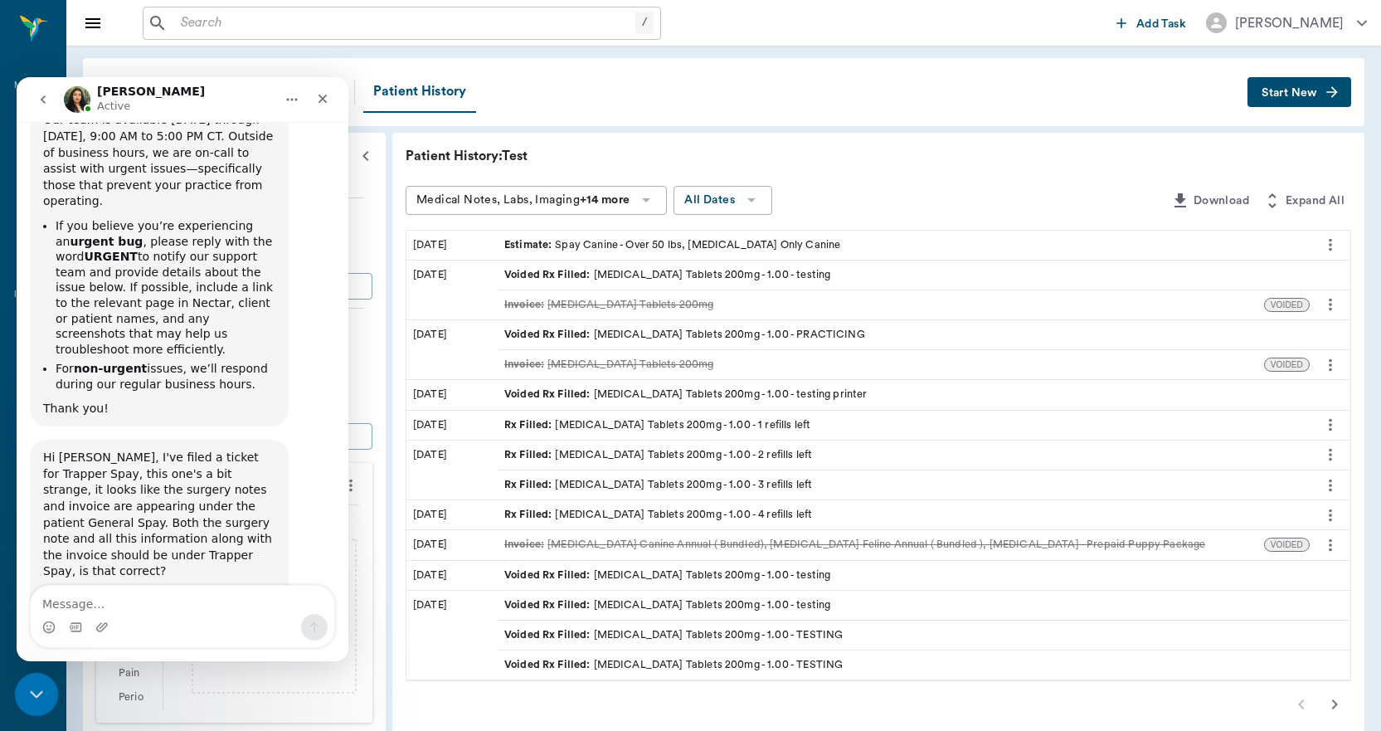
scroll to position [6890, 0]
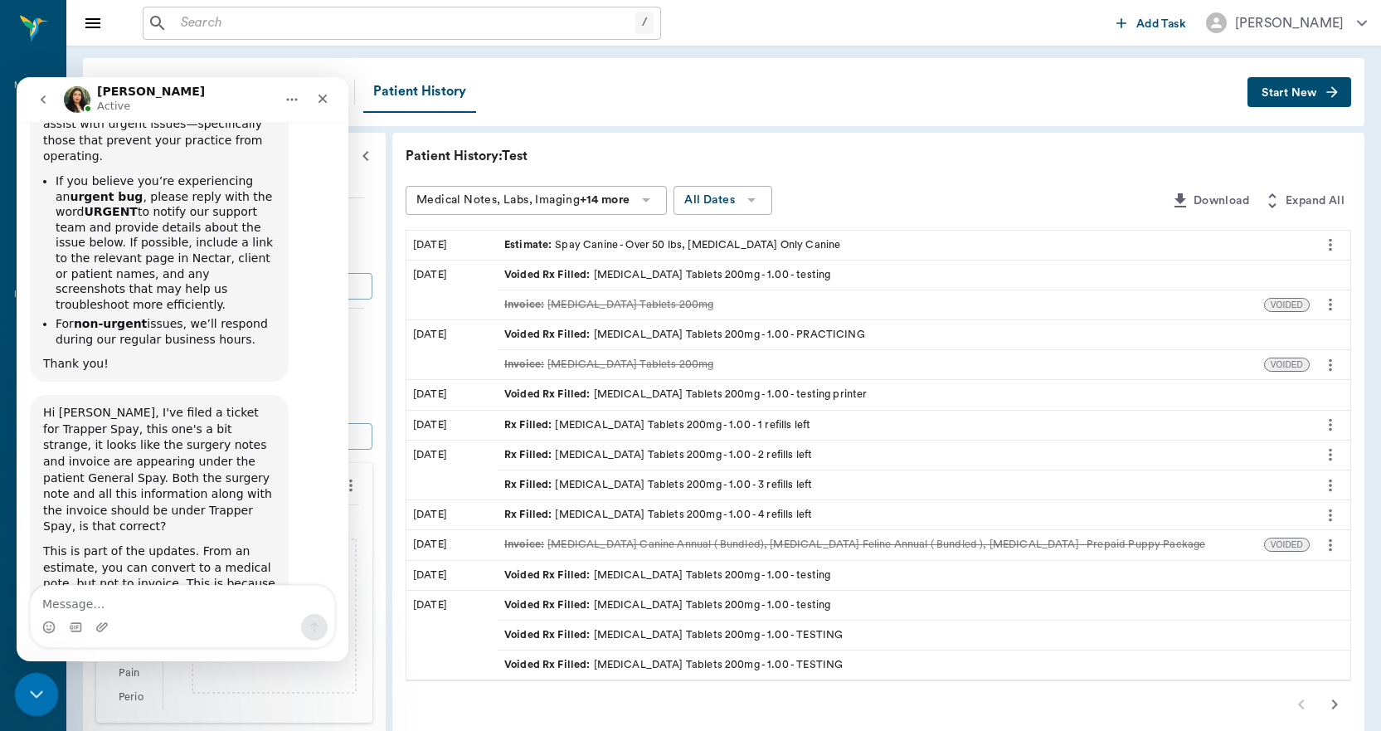
click at [29, 691] on icon "Close Intercom Messenger" at bounding box center [34, 692] width 20 height 20
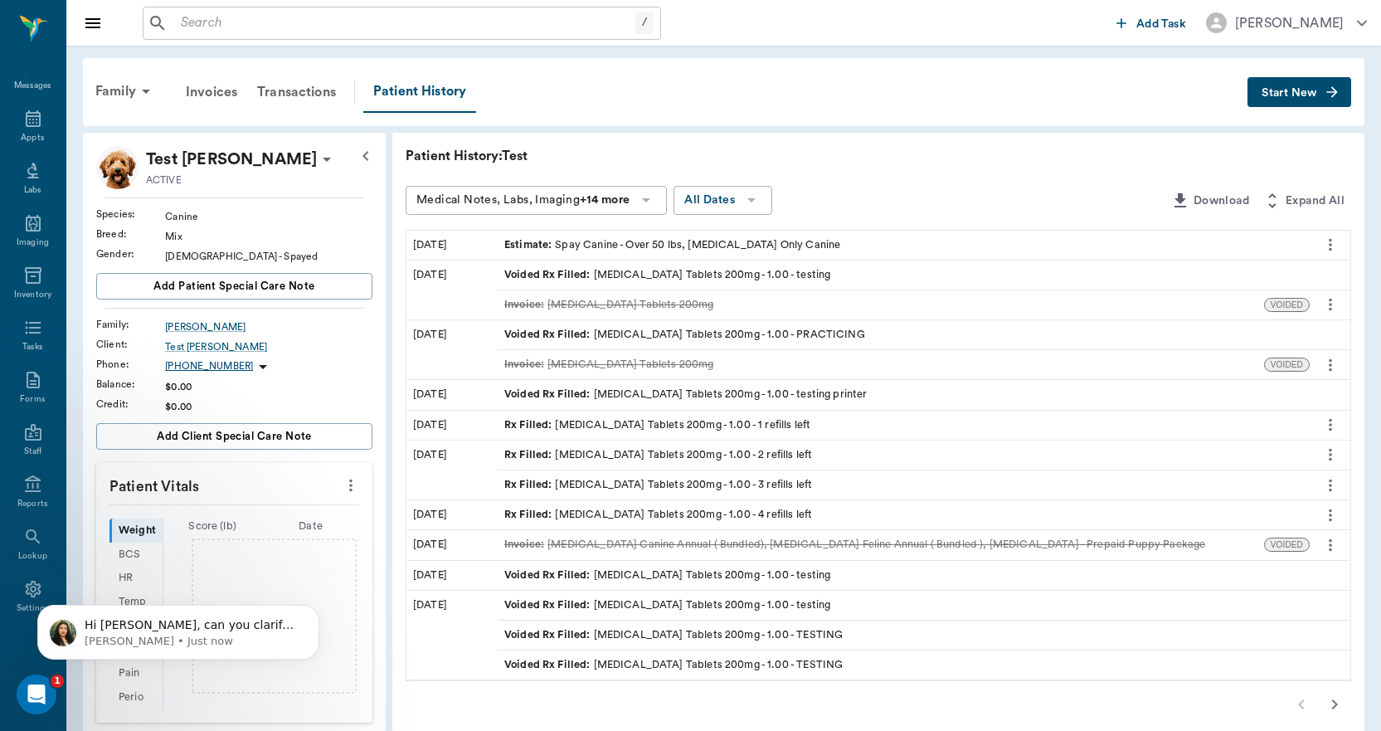
scroll to position [7126, 0]
click at [124, 619] on p "Hi Lory, can you clarify what you mean by changed it to Trapper? What were the …" at bounding box center [192, 625] width 214 height 17
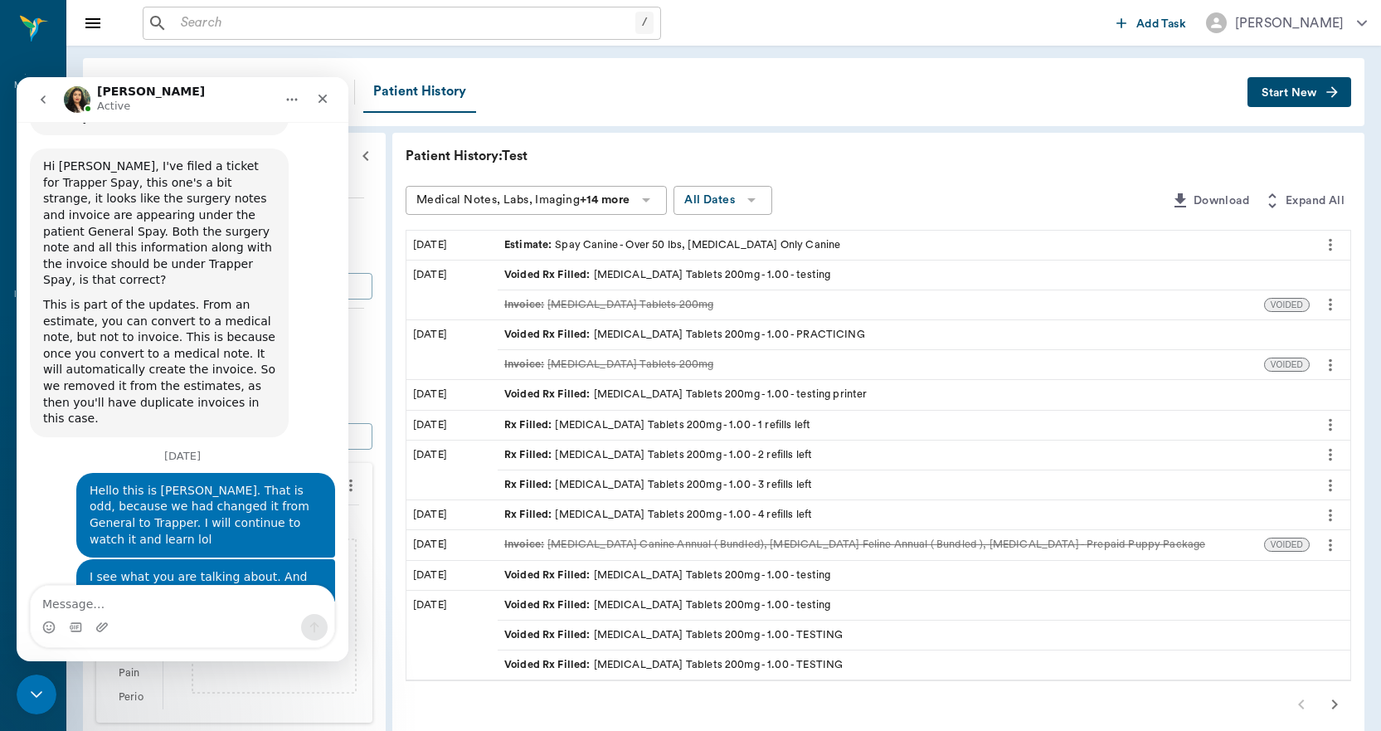
scroll to position [7153, 0]
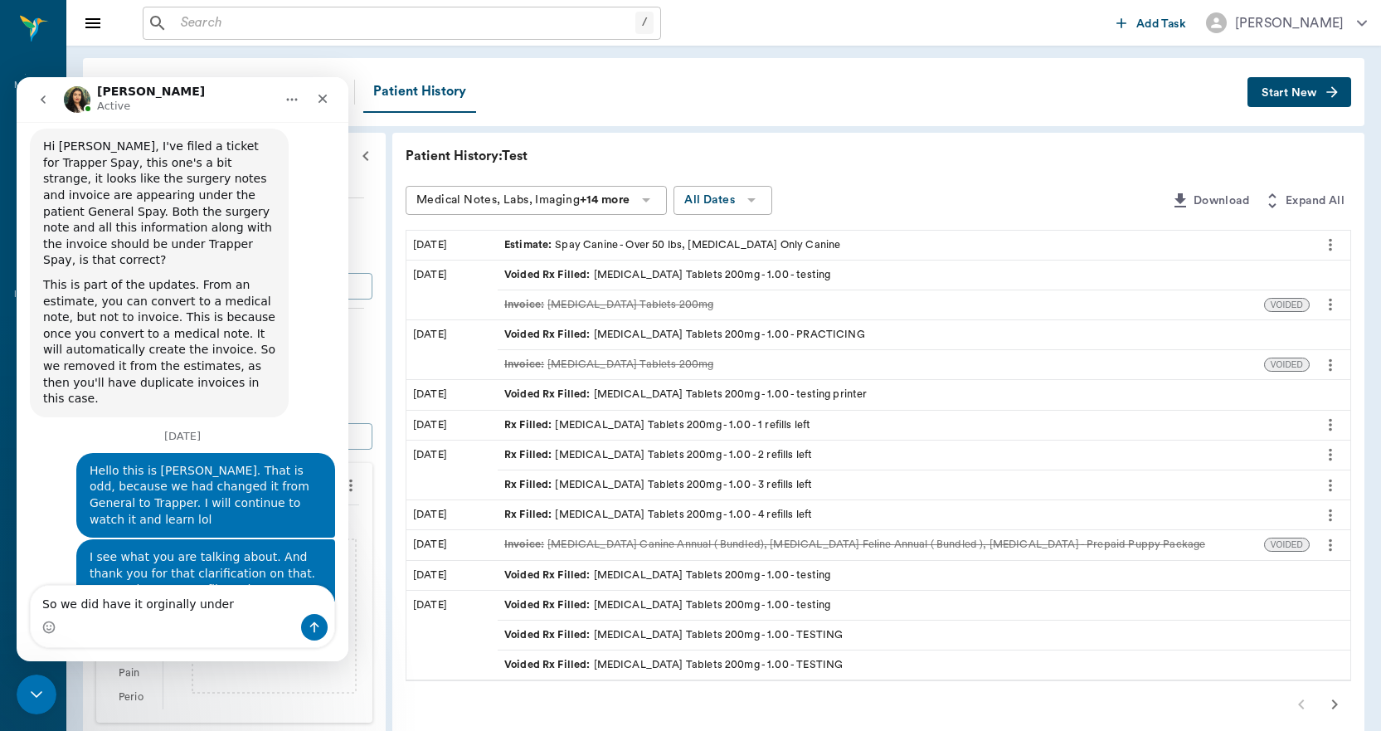
click at [148, 608] on textarea "So we did have it orginally under" at bounding box center [183, 599] width 304 height 28
click at [253, 610] on textarea "So we did have it originally under" at bounding box center [183, 599] width 304 height 28
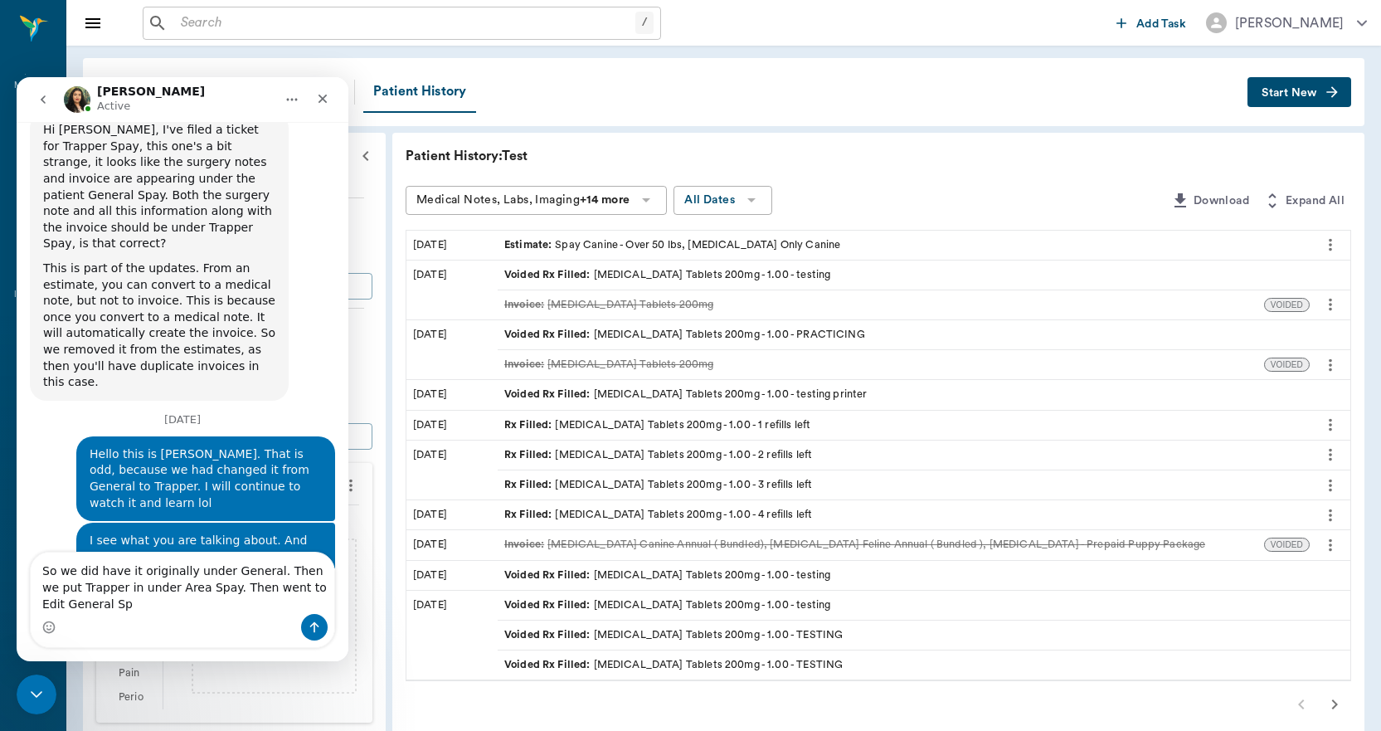
scroll to position [7187, 0]
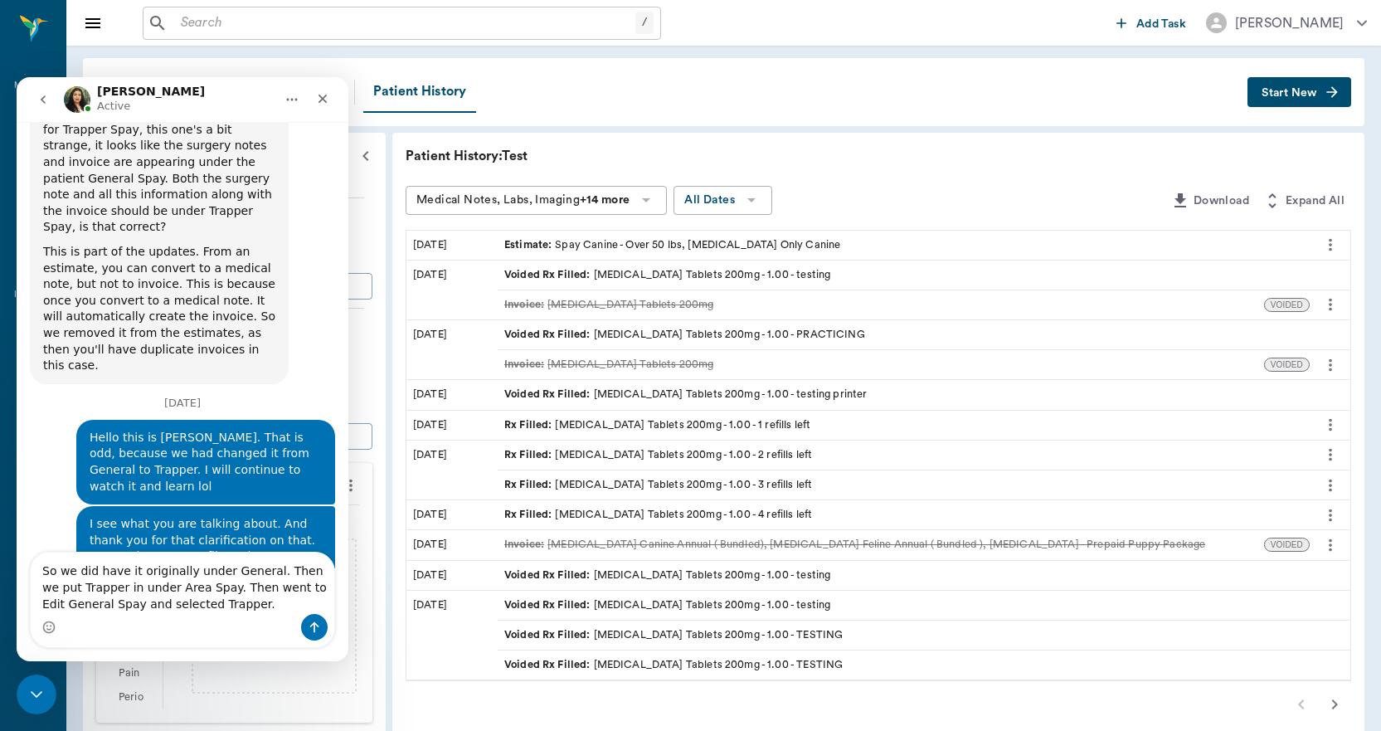
type textarea "So we did have it originally under General. Then we put Trapper in under Area S…"
click at [198, 610] on textarea "So we did have it originally under General. Then we put Trapper in under Area S…" at bounding box center [183, 582] width 304 height 61
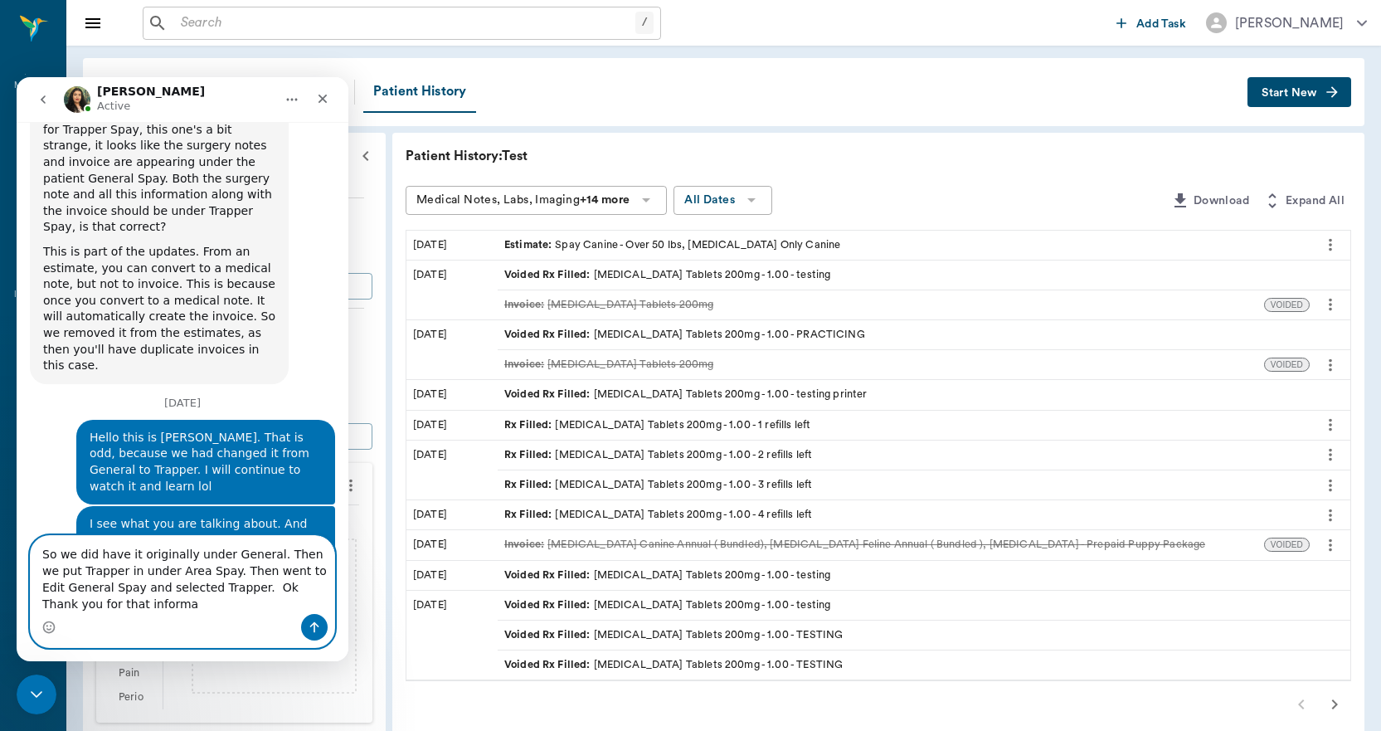
scroll to position [7203, 0]
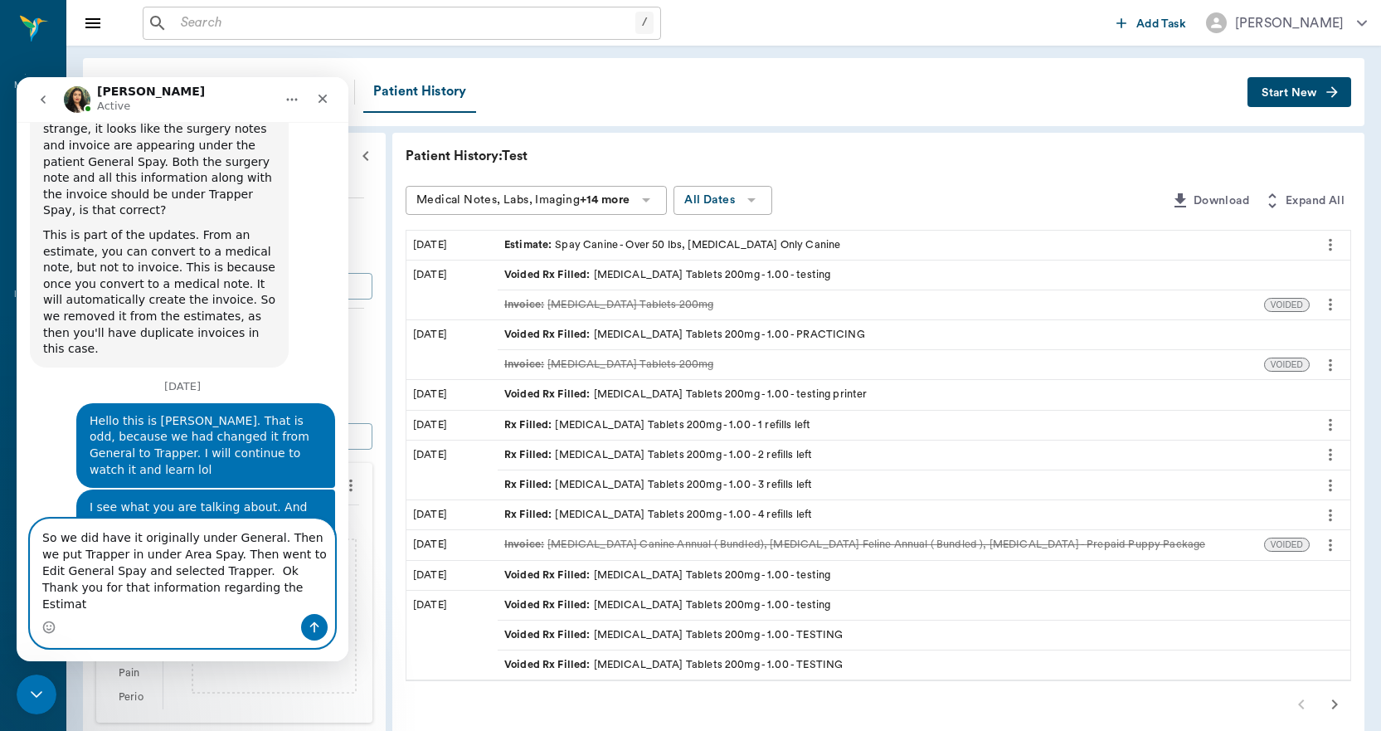
type textarea "So we did have it originally under General. Then we put Trapper in under Area S…"
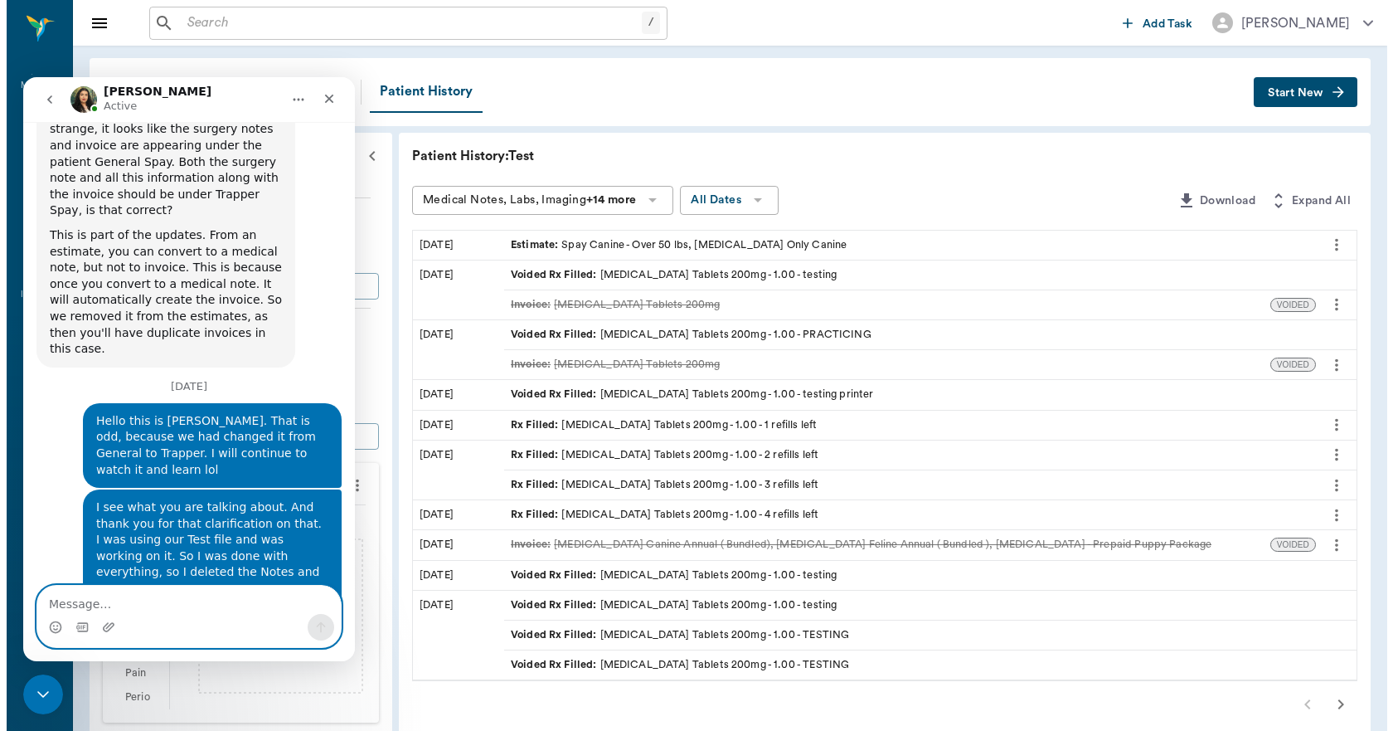
scroll to position [7241, 0]
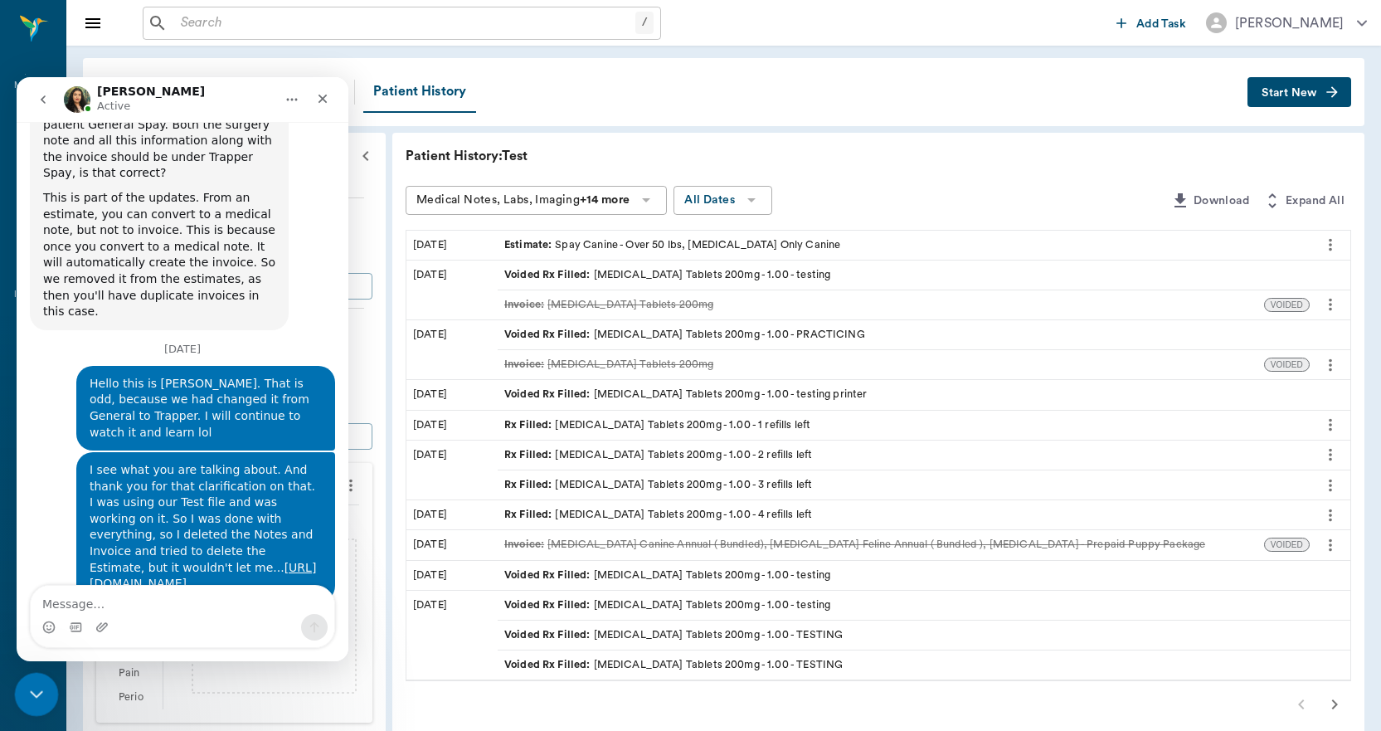
click at [49, 692] on div "Close Intercom Messenger" at bounding box center [34, 692] width 40 height 40
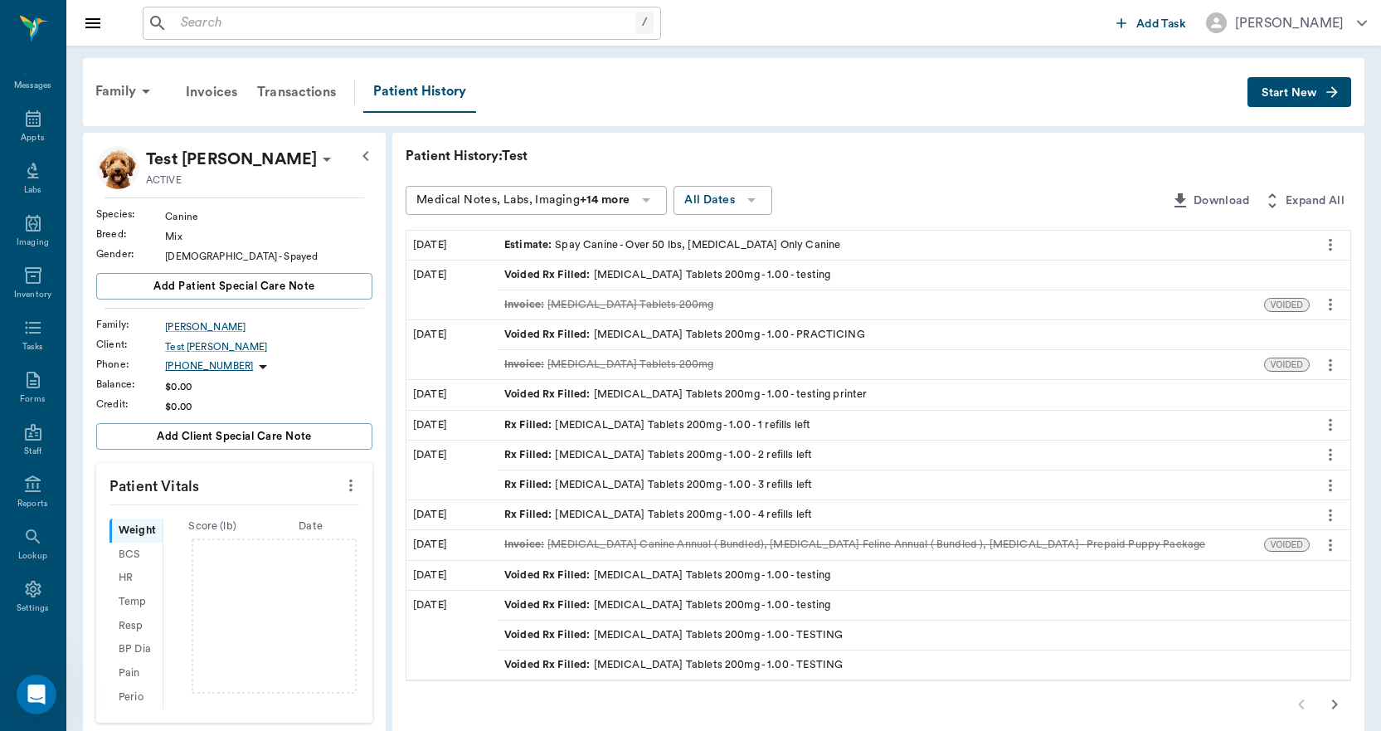
click at [1330, 240] on icon "more" at bounding box center [1330, 245] width 3 height 12
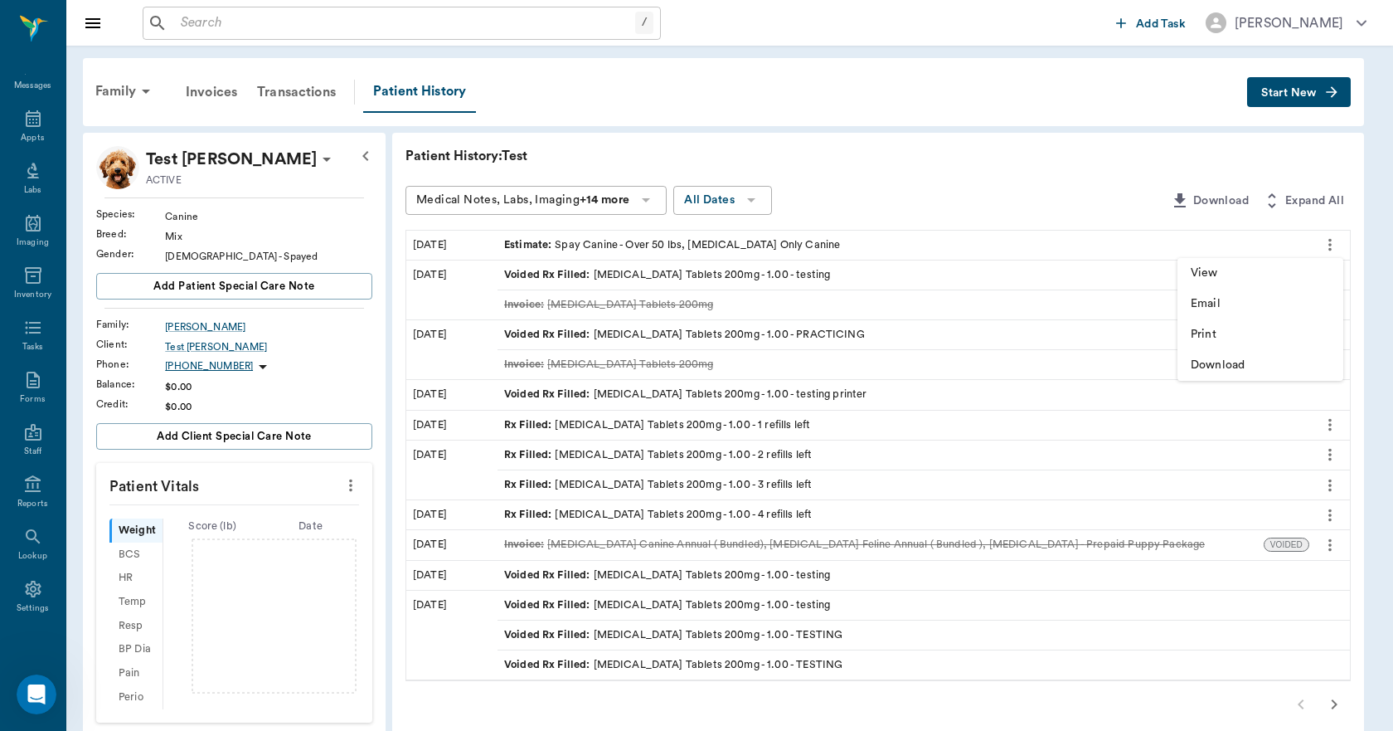
click at [1040, 193] on div at bounding box center [696, 365] width 1393 height 731
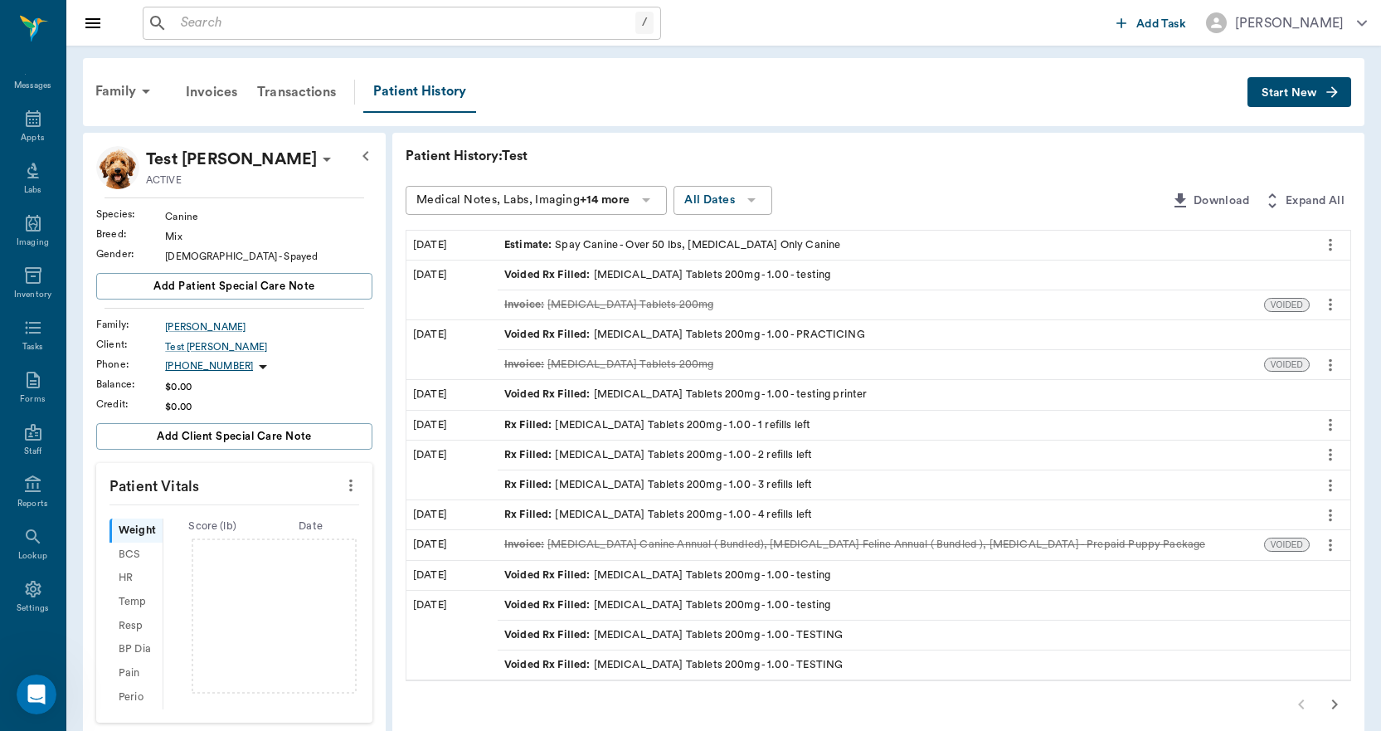
click at [834, 245] on div "Estimate : Spay Canine - Over 50 lbs, Rabies Vaccination Only Canine" at bounding box center [672, 245] width 336 height 16
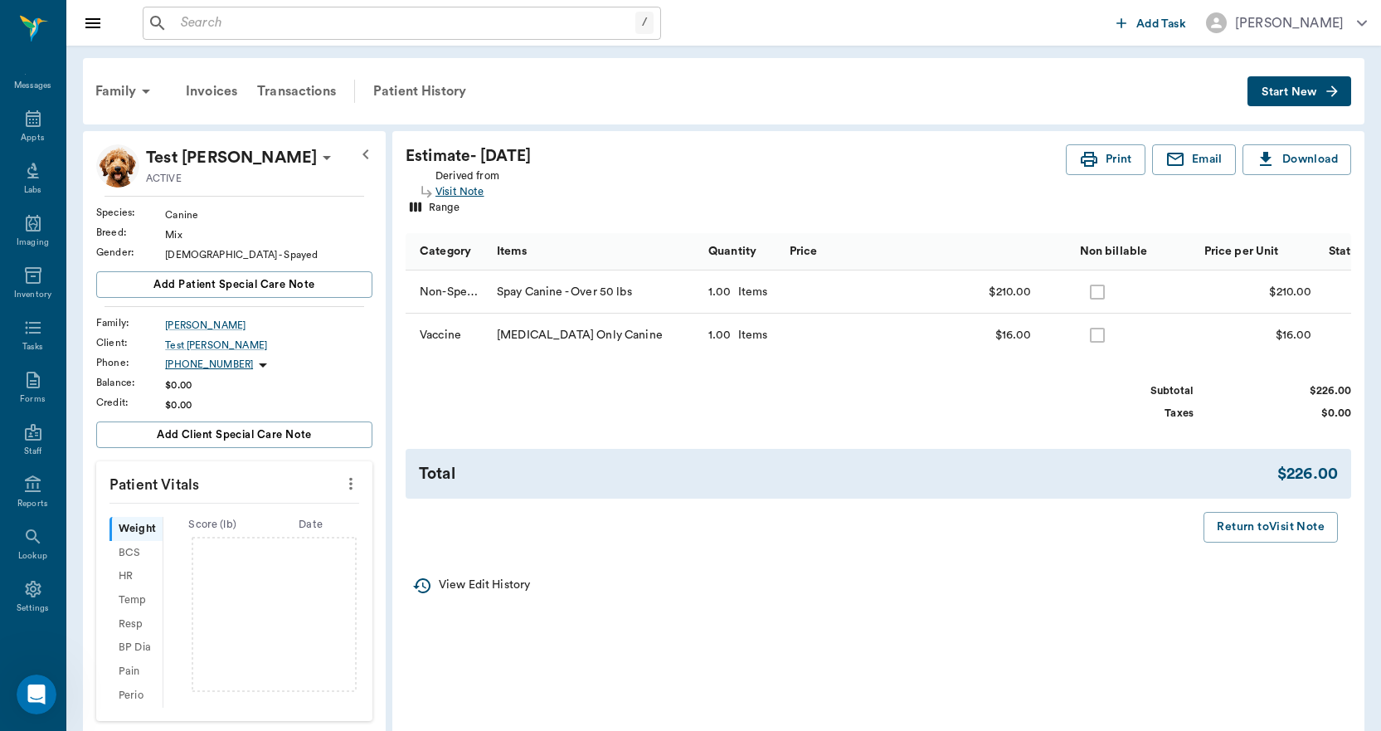
click at [446, 188] on div "Visit Note" at bounding box center [467, 192] width 64 height 16
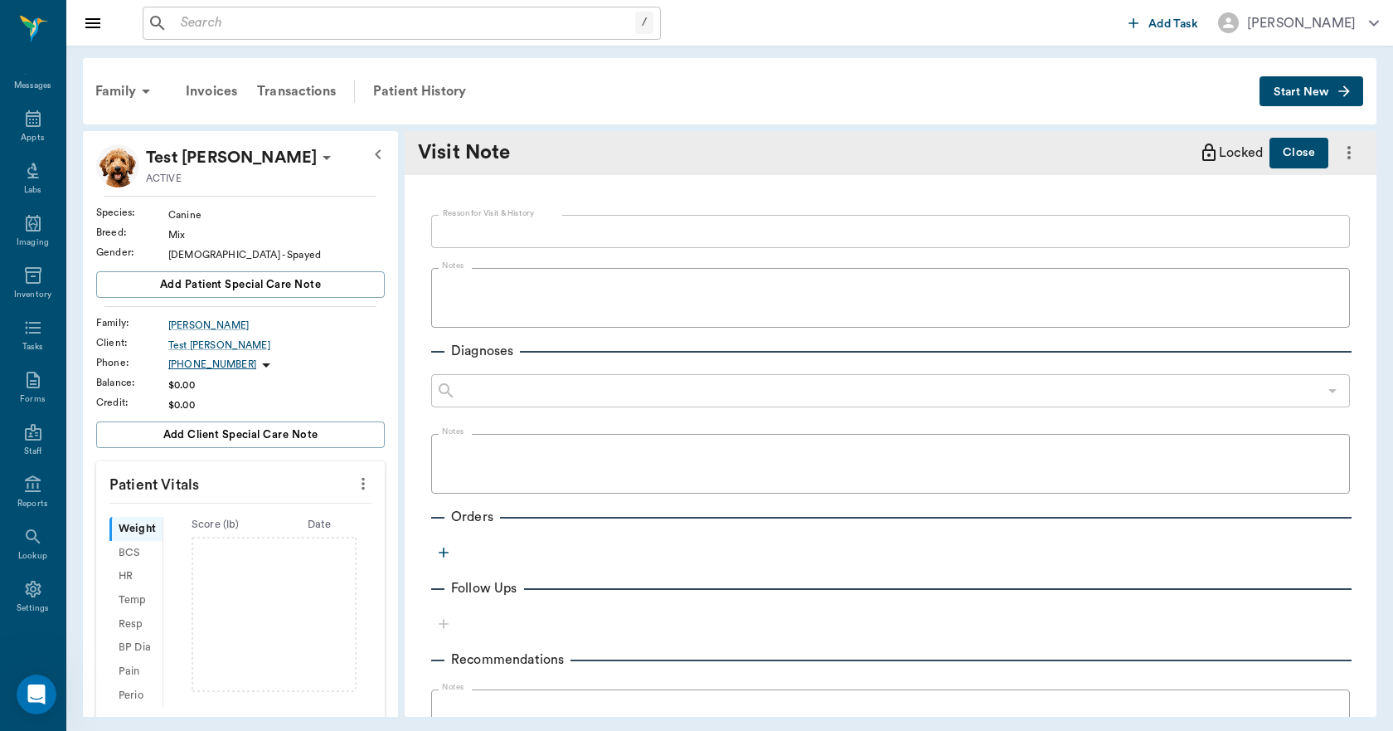
type textarea "TESTING ESTIMATES"
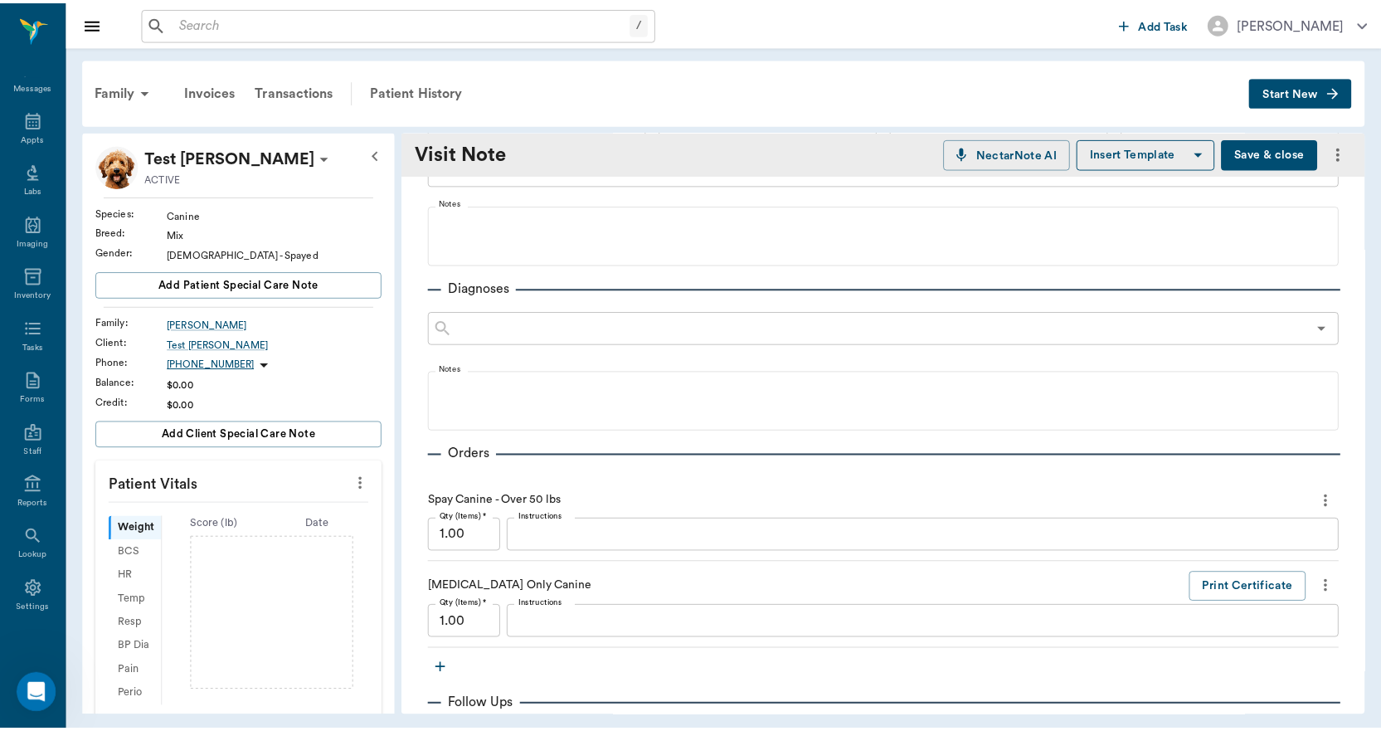
scroll to position [415, 0]
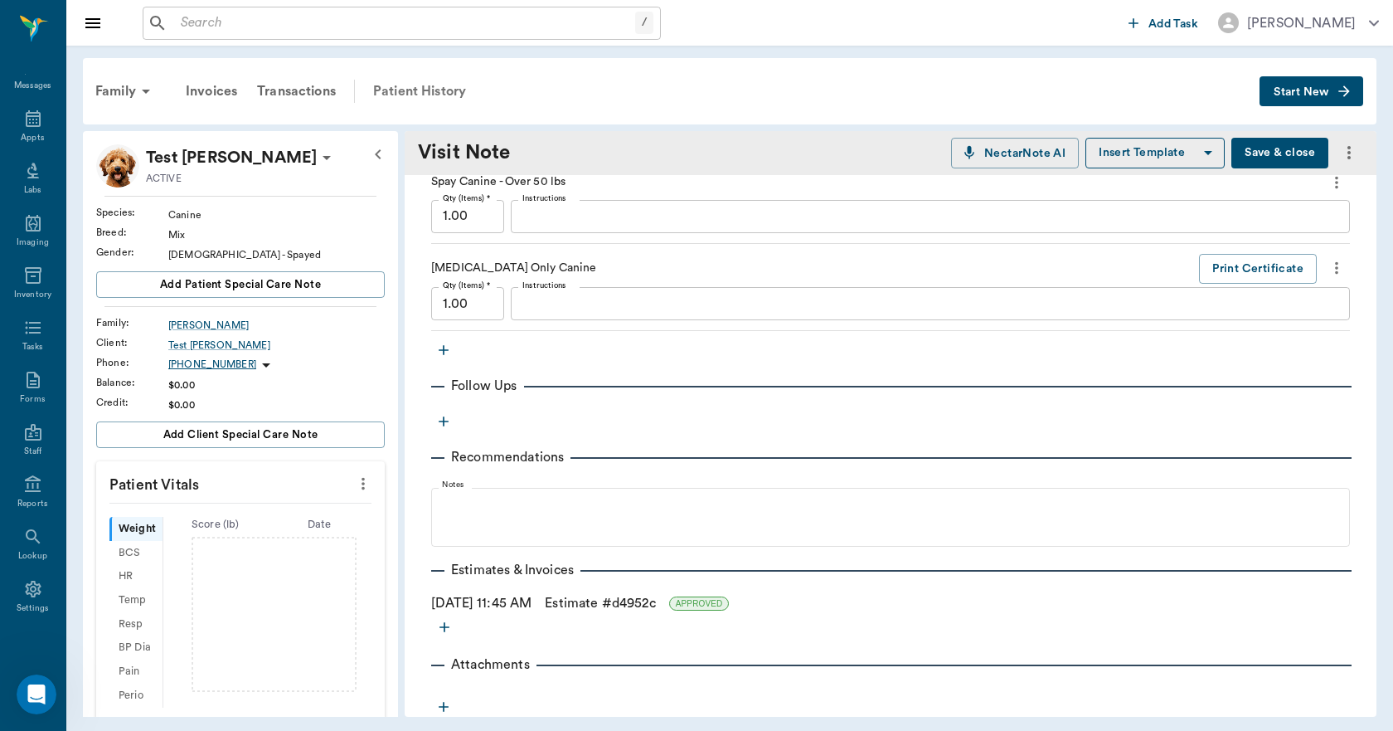
click at [440, 84] on div "Patient History" at bounding box center [419, 91] width 113 height 40
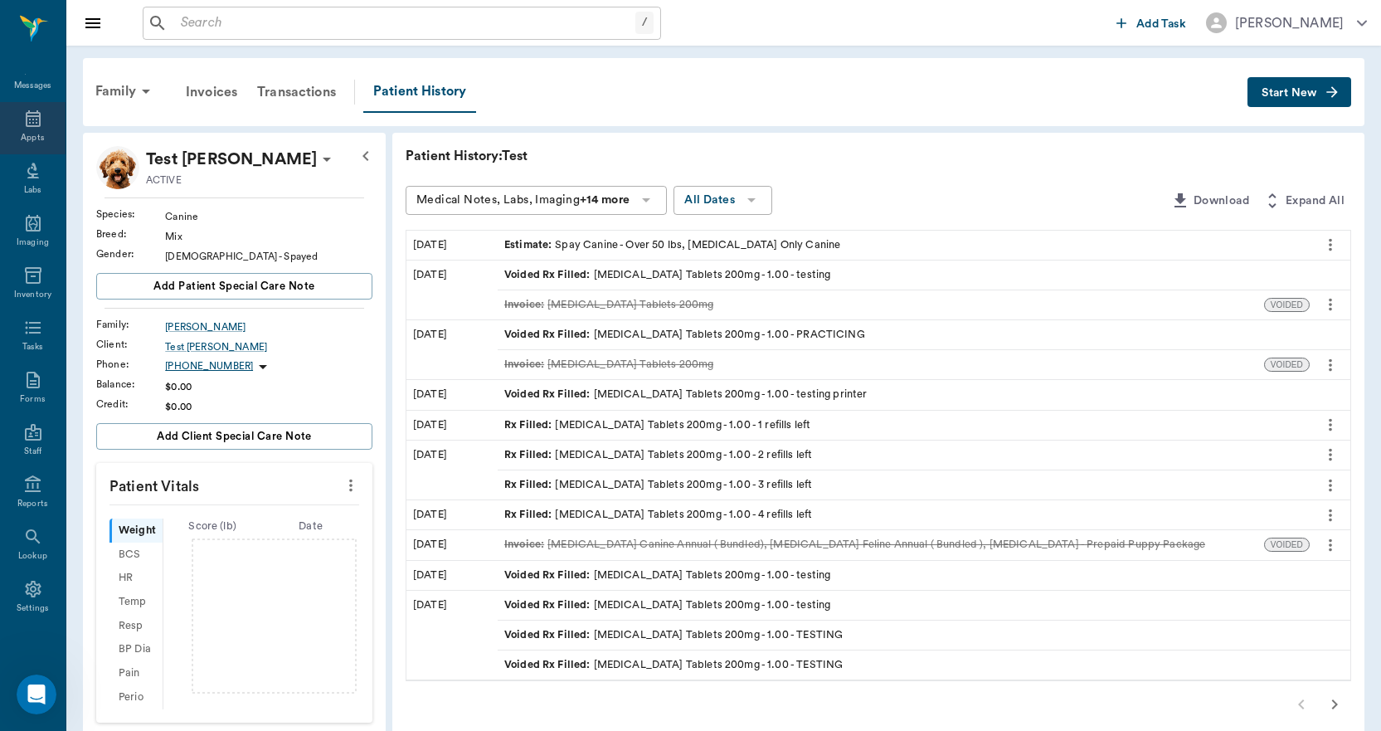
click at [32, 132] on div "Appts" at bounding box center [32, 138] width 23 height 12
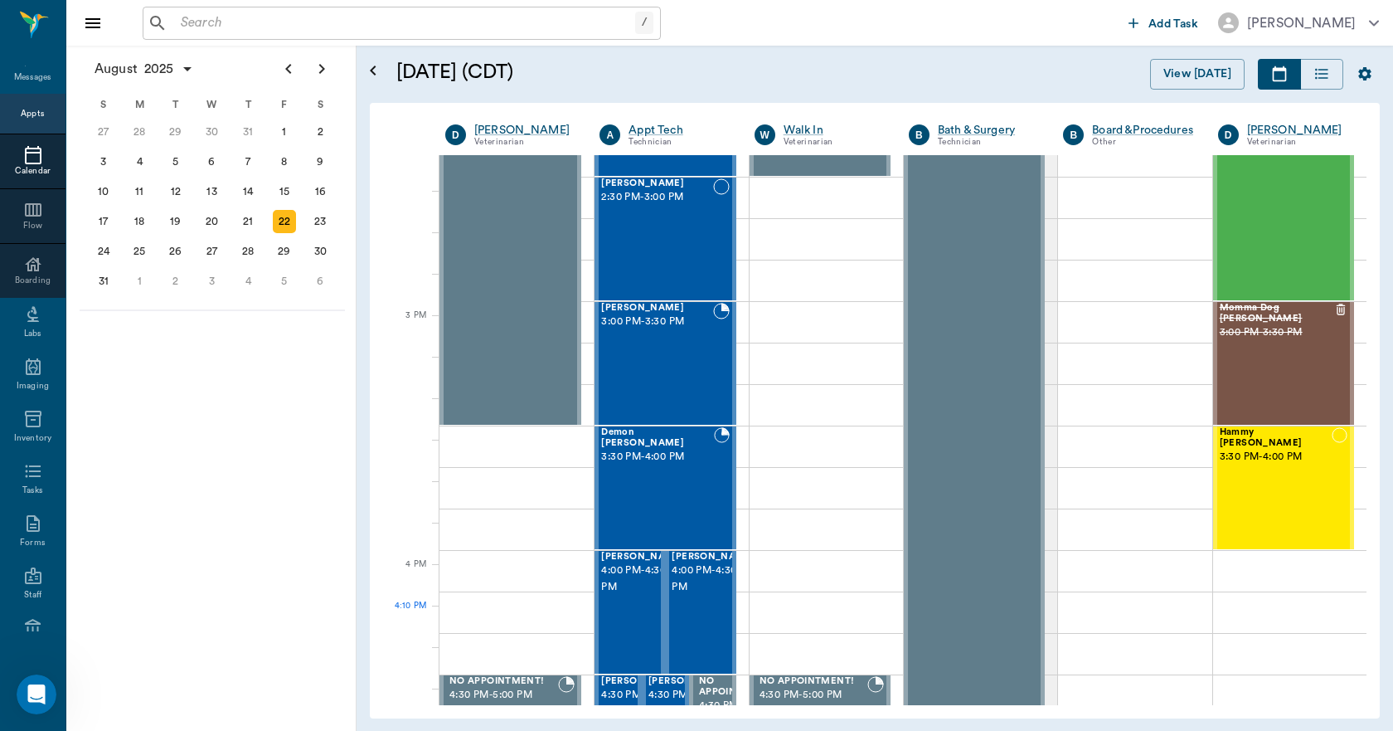
scroll to position [1577, 0]
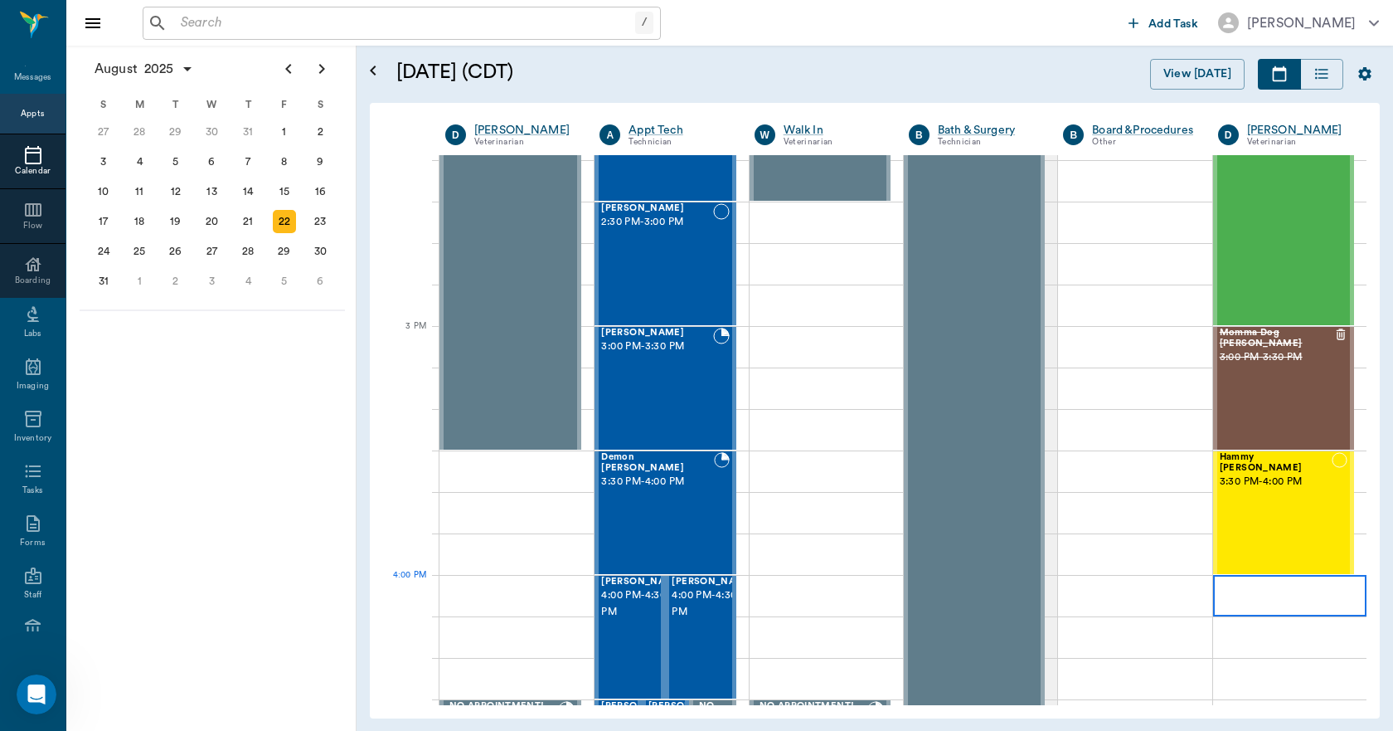
click at [1252, 604] on div at bounding box center [1289, 595] width 153 height 41
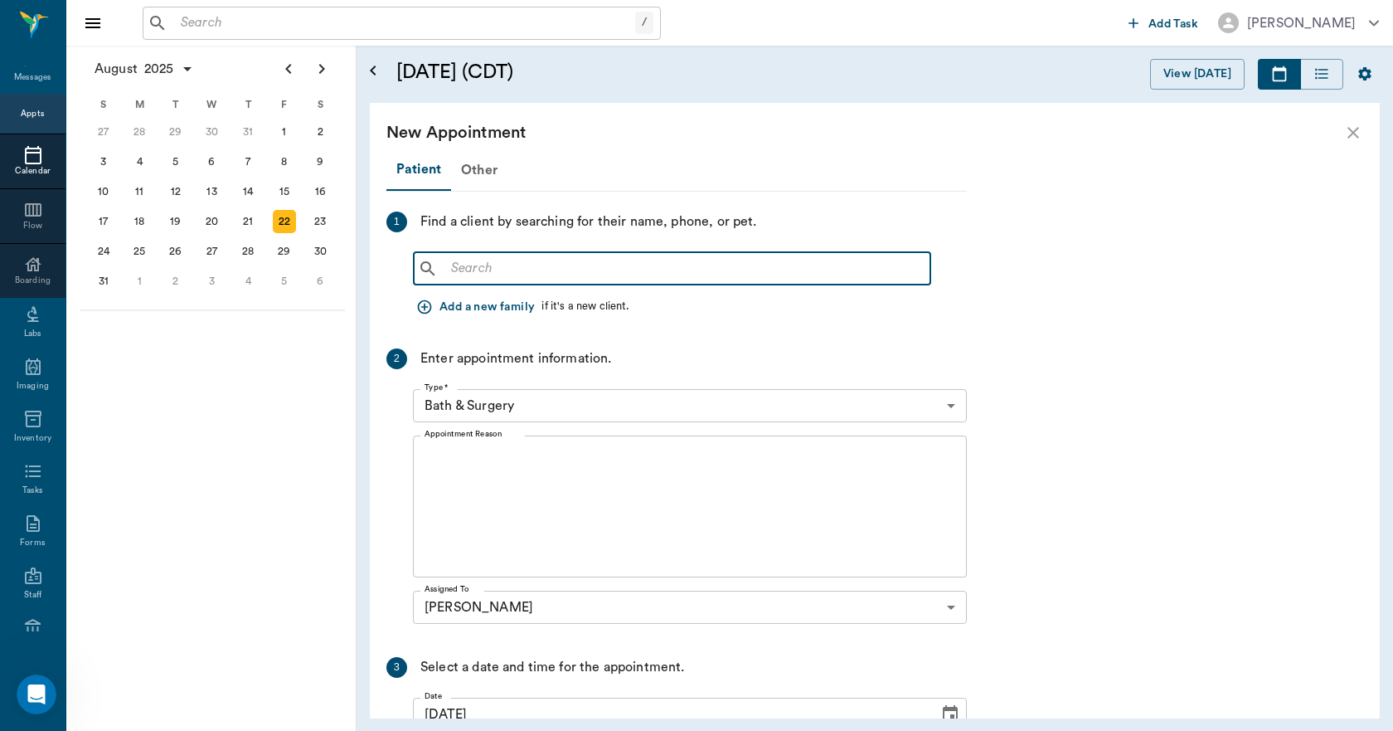
click at [646, 267] on input "text" at bounding box center [684, 268] width 479 height 23
click at [484, 167] on div "Other" at bounding box center [479, 170] width 56 height 40
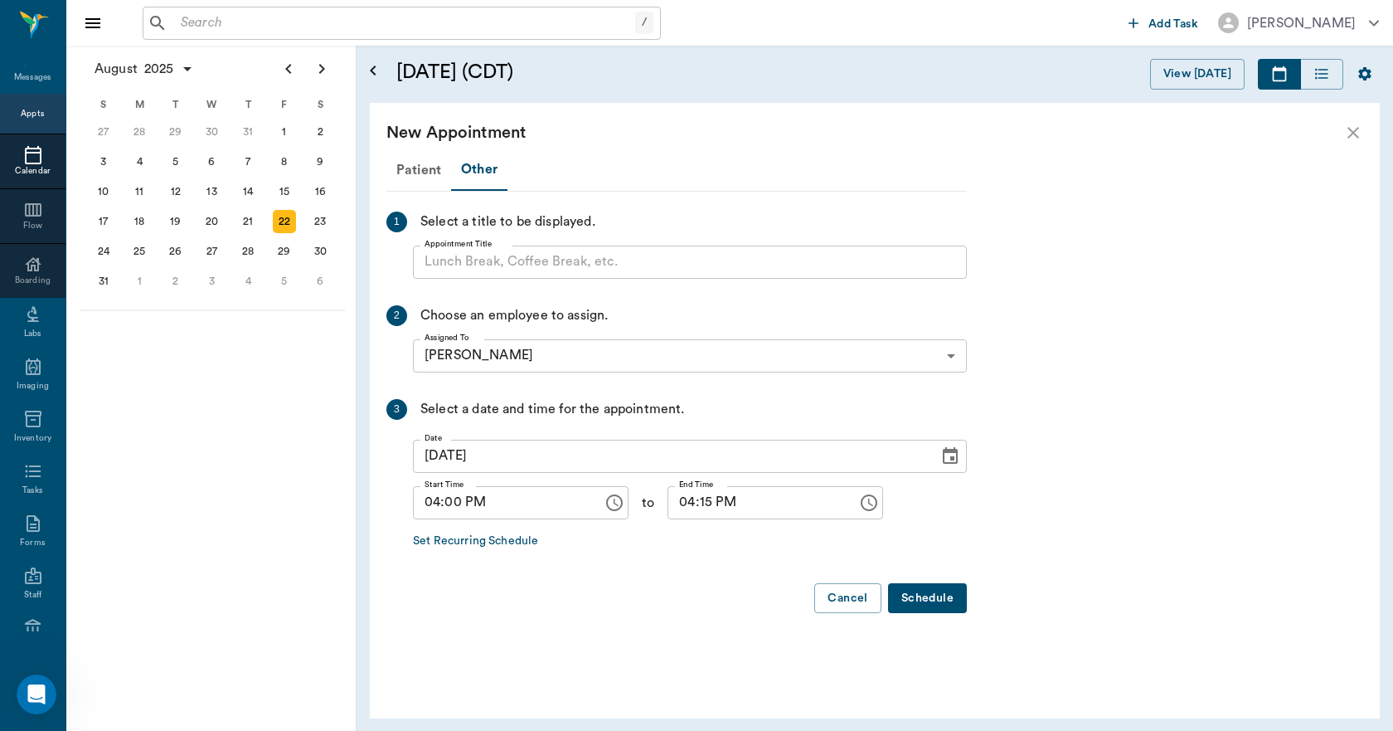
click at [508, 264] on input "Appointment Title" at bounding box center [690, 261] width 554 height 33
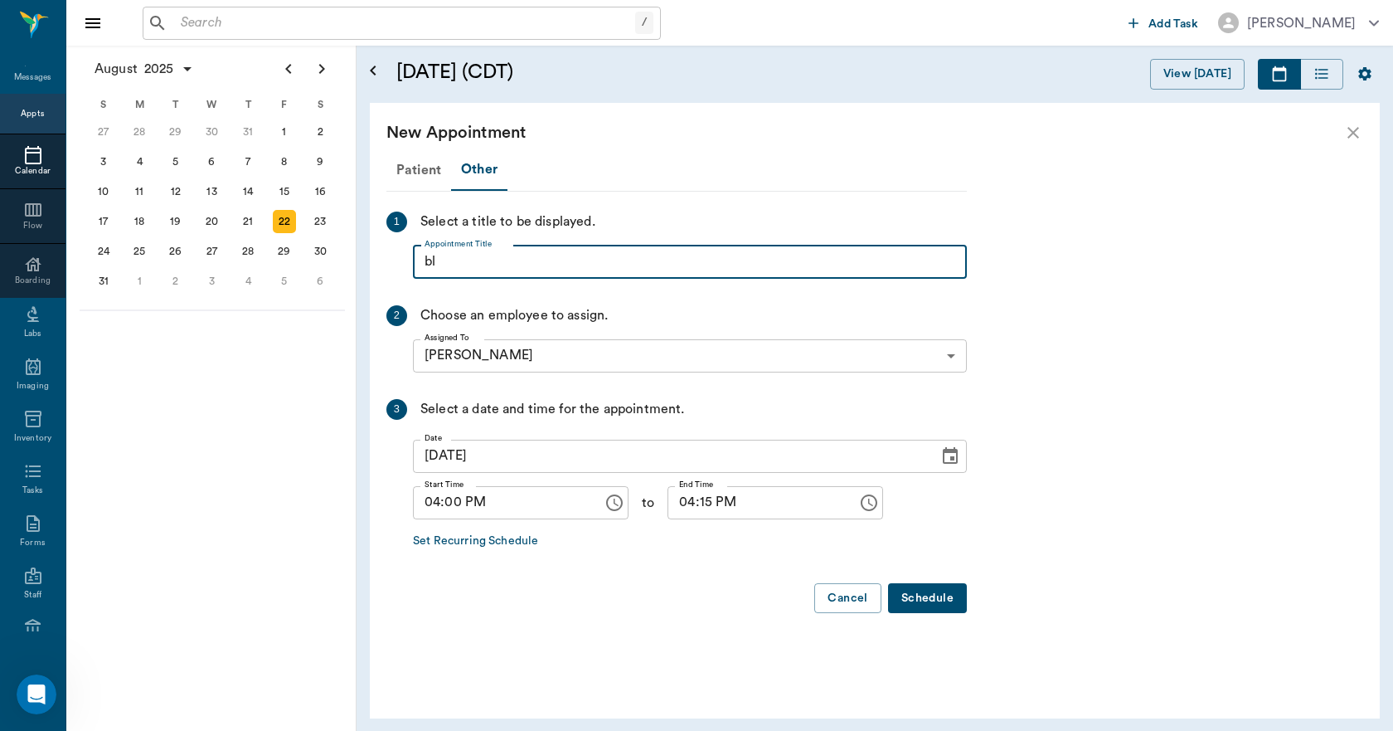
type input "b"
type input "BLOCK"
click at [693, 503] on input "04:15 PM" at bounding box center [757, 502] width 178 height 33
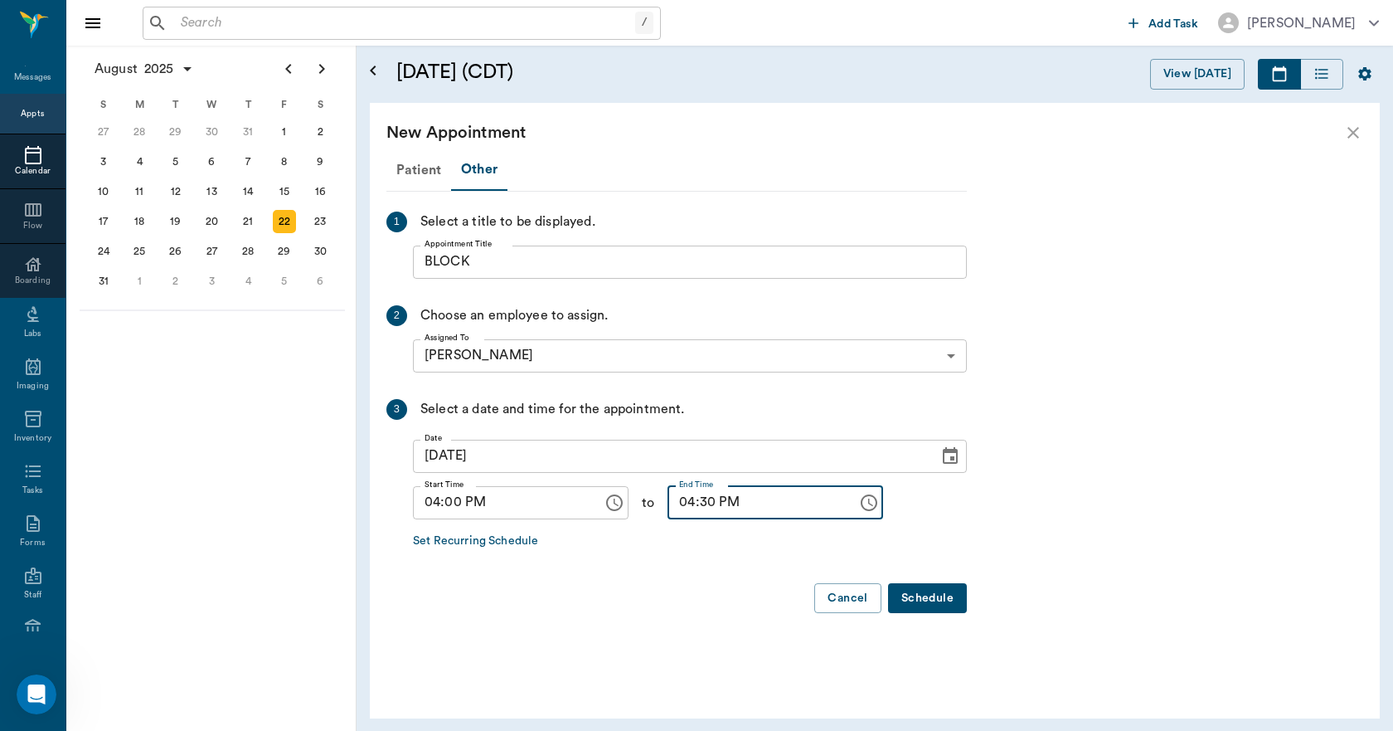
type input "04:30 PM"
click at [931, 592] on button "Schedule" at bounding box center [927, 598] width 79 height 31
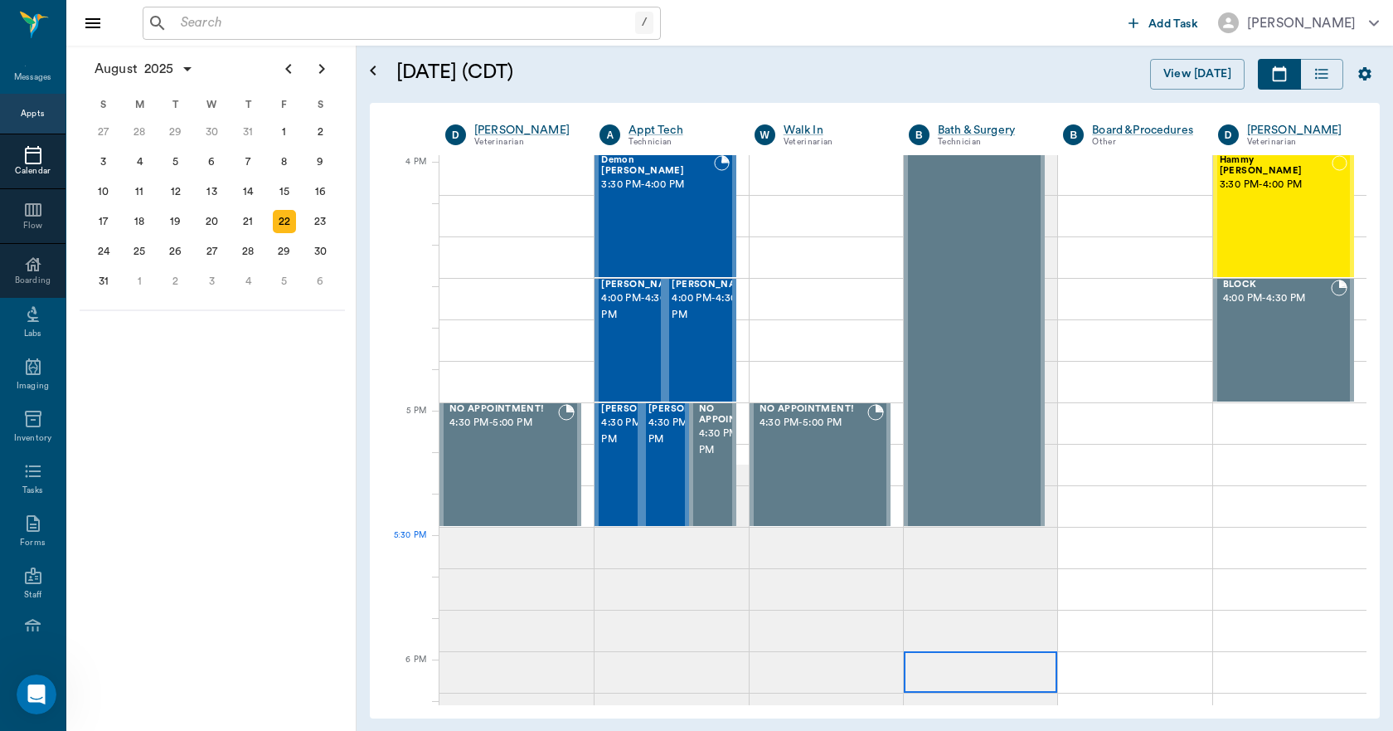
scroll to position [1992, 0]
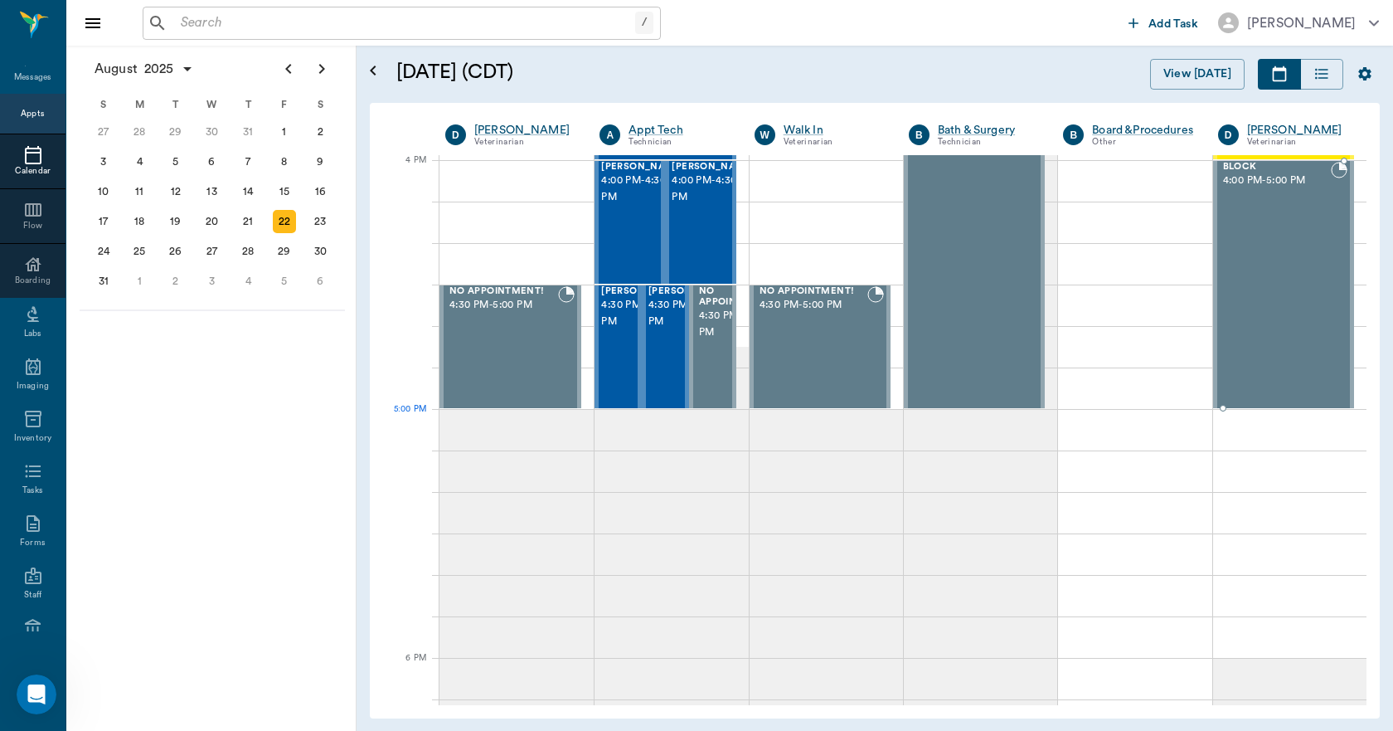
drag, startPoint x: 1224, startPoint y: 283, endPoint x: 1241, endPoint y: 405, distance: 123.1
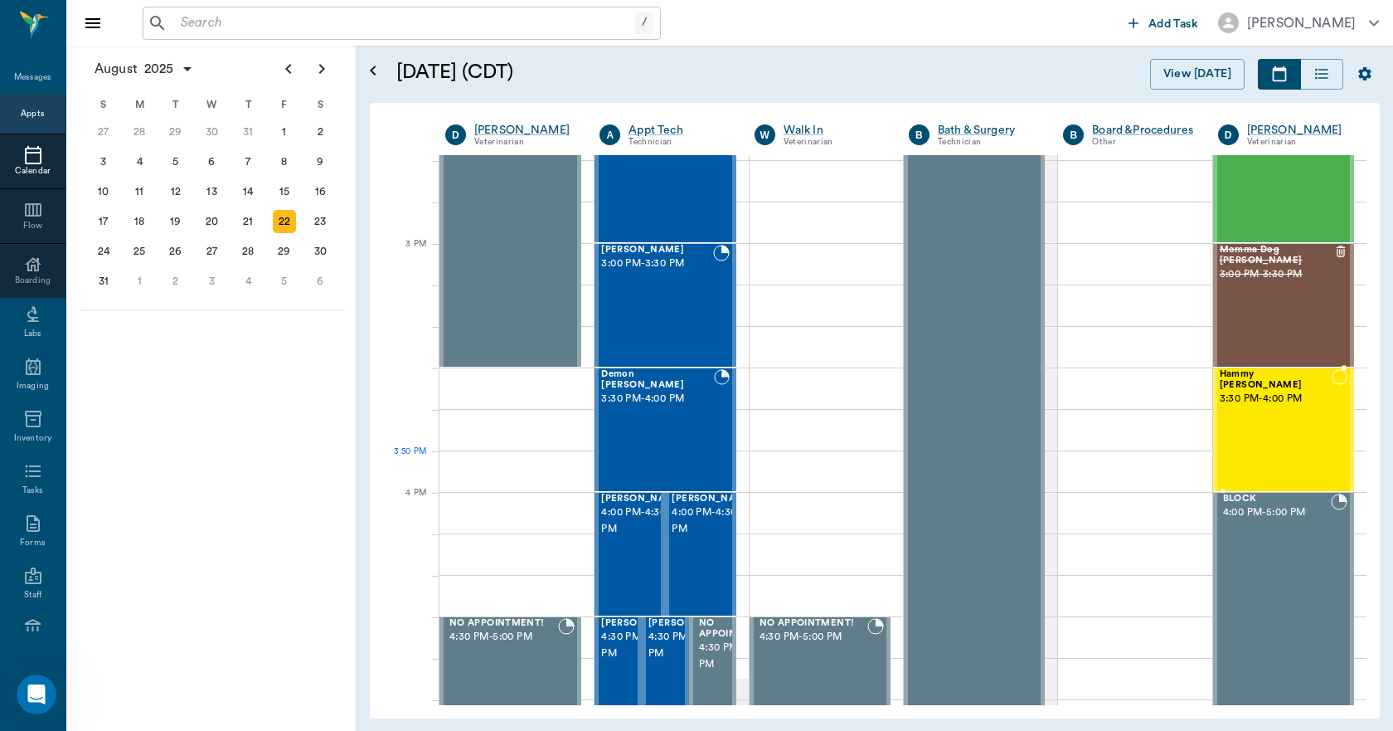
scroll to position [1577, 0]
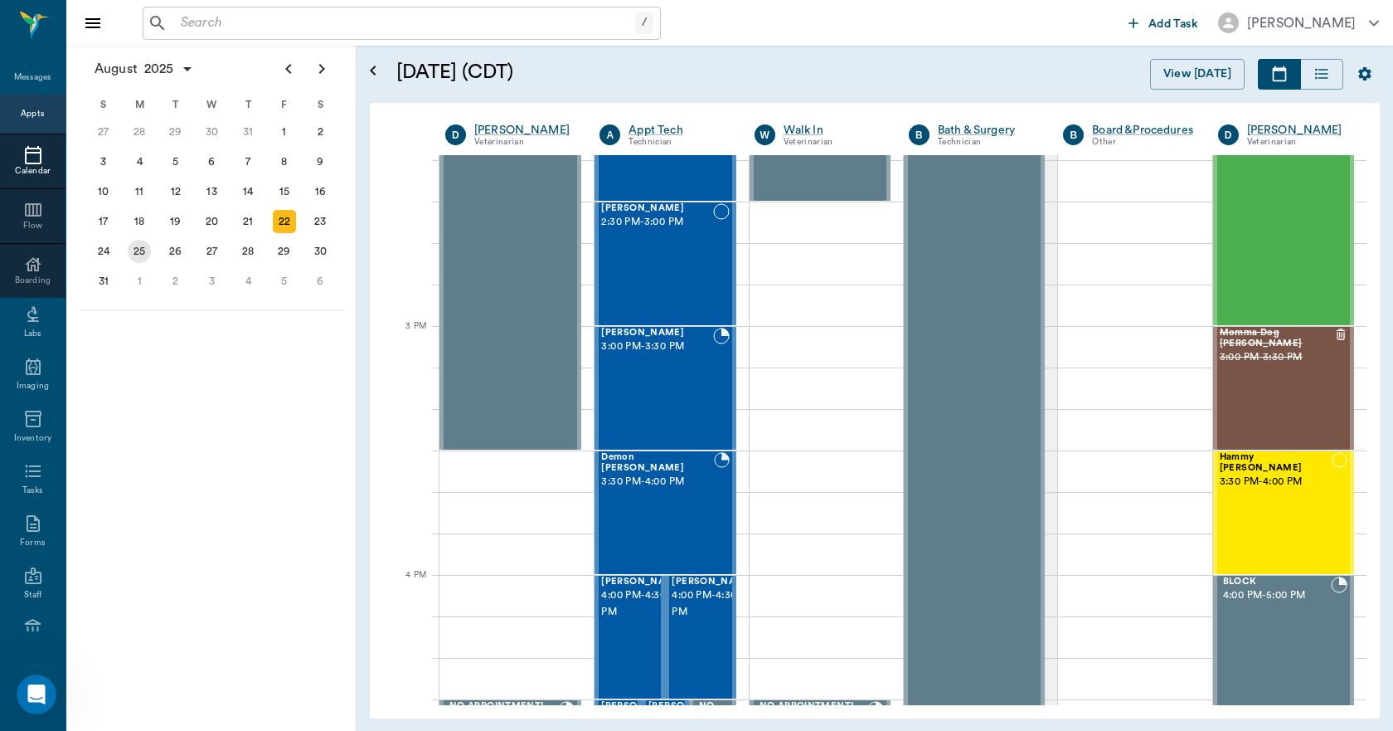
click at [141, 249] on div "25" at bounding box center [139, 251] width 23 height 23
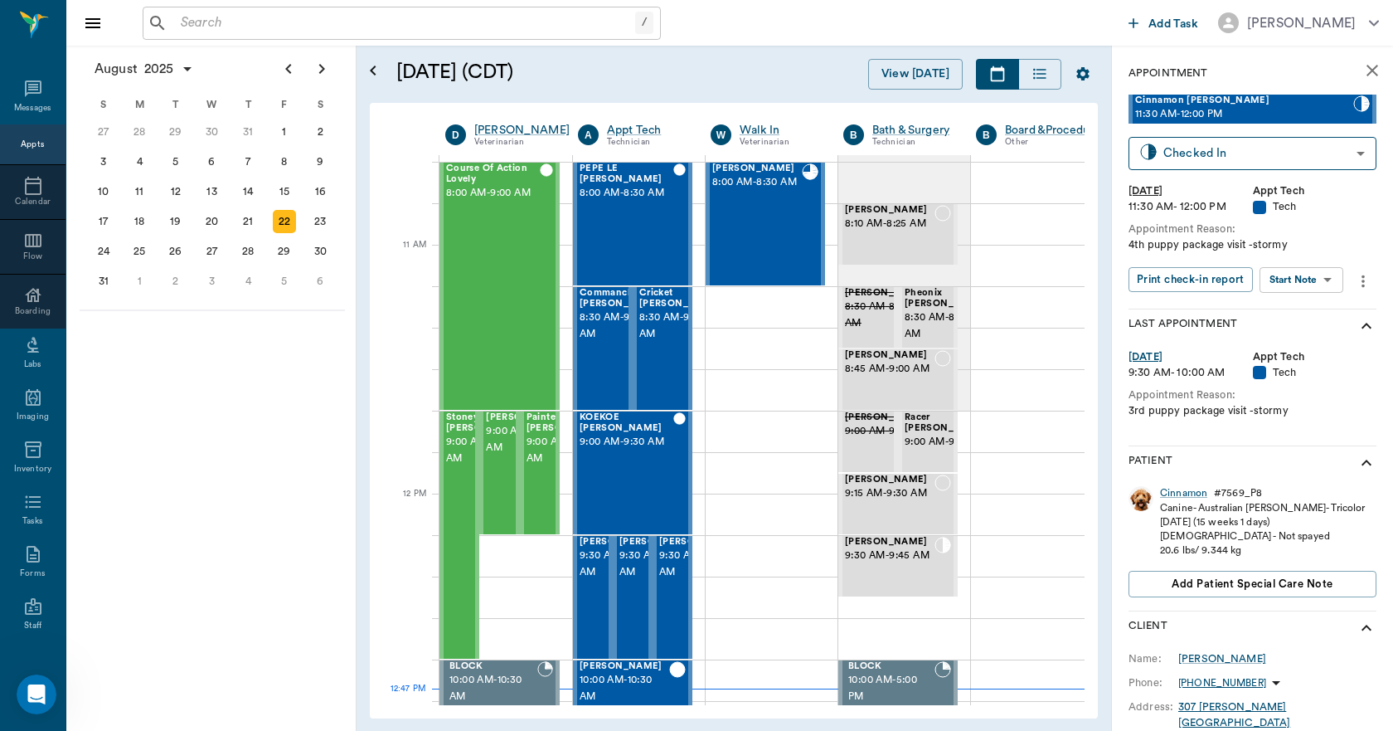
scroll to position [663, 0]
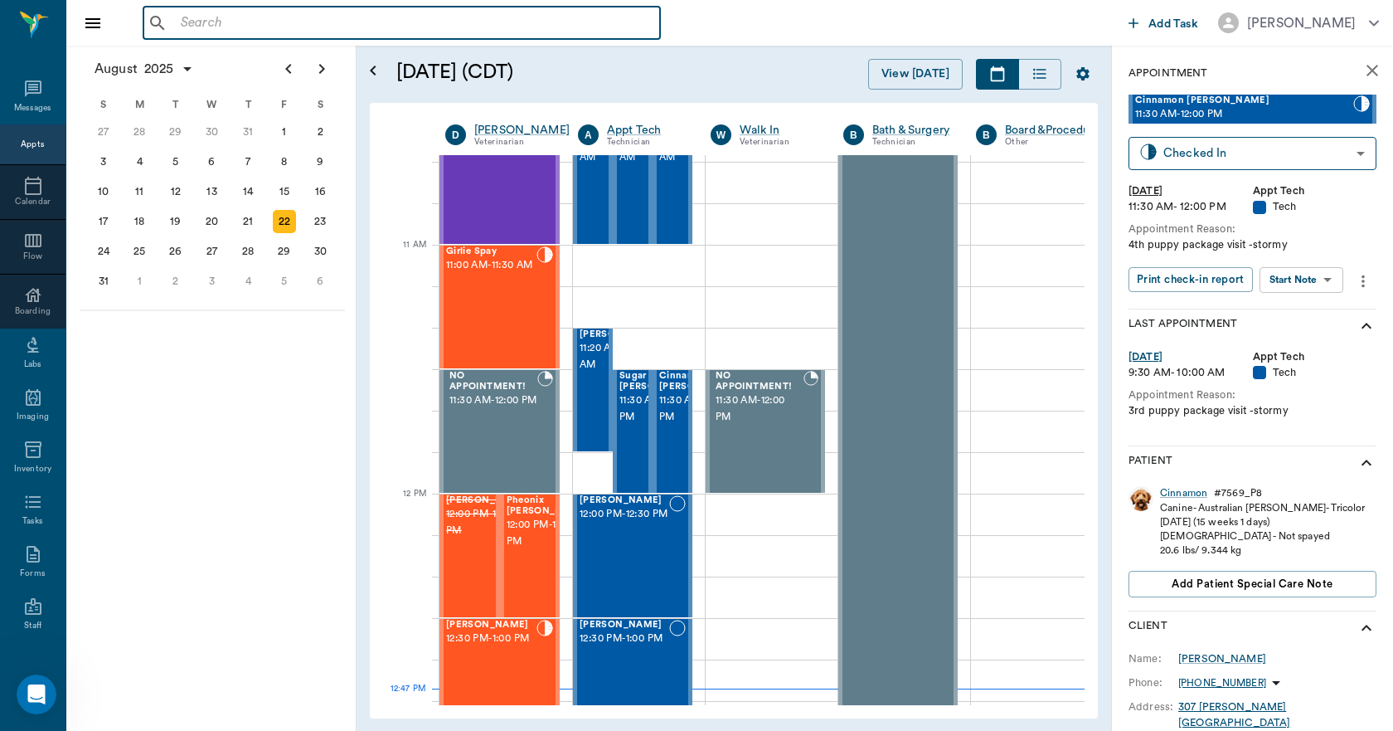
click at [407, 23] on input "text" at bounding box center [413, 23] width 479 height 23
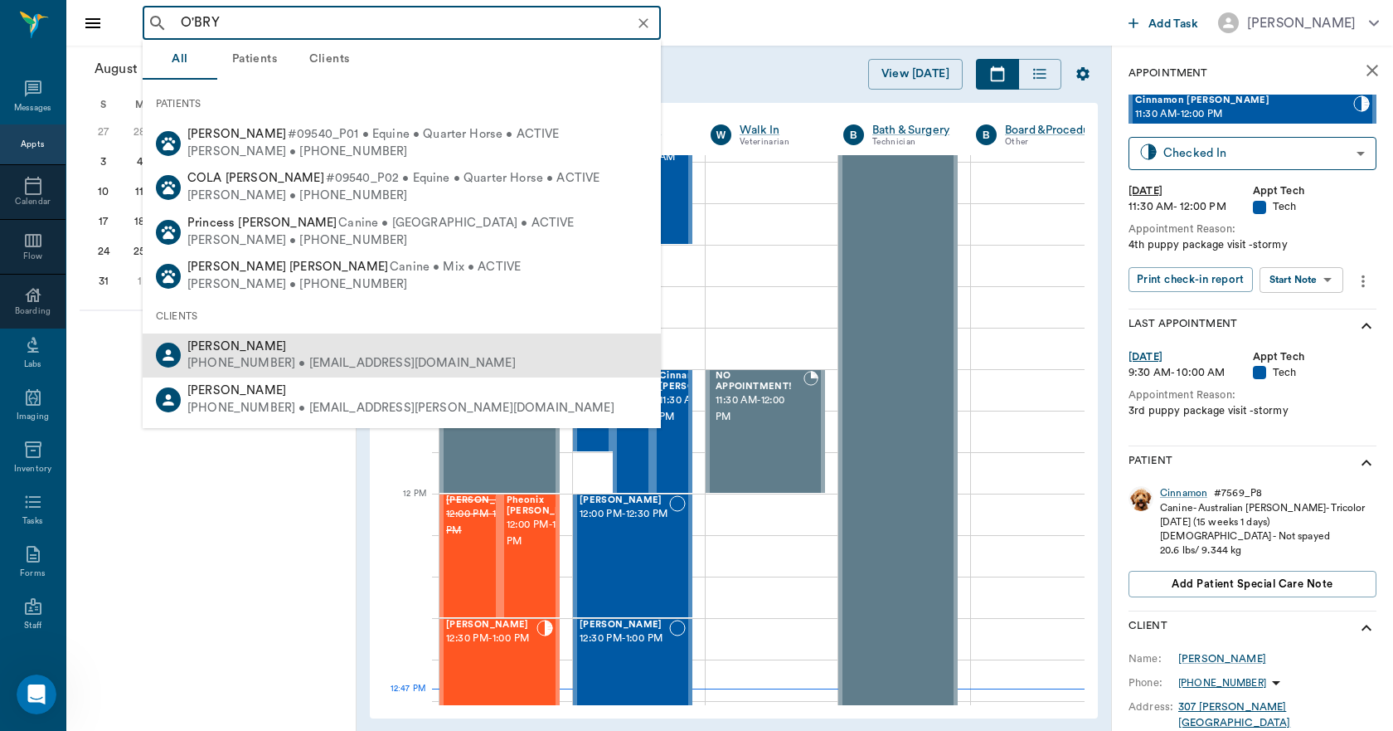
click at [236, 344] on span "[PERSON_NAME]" at bounding box center [236, 346] width 99 height 12
type input "O'BRY"
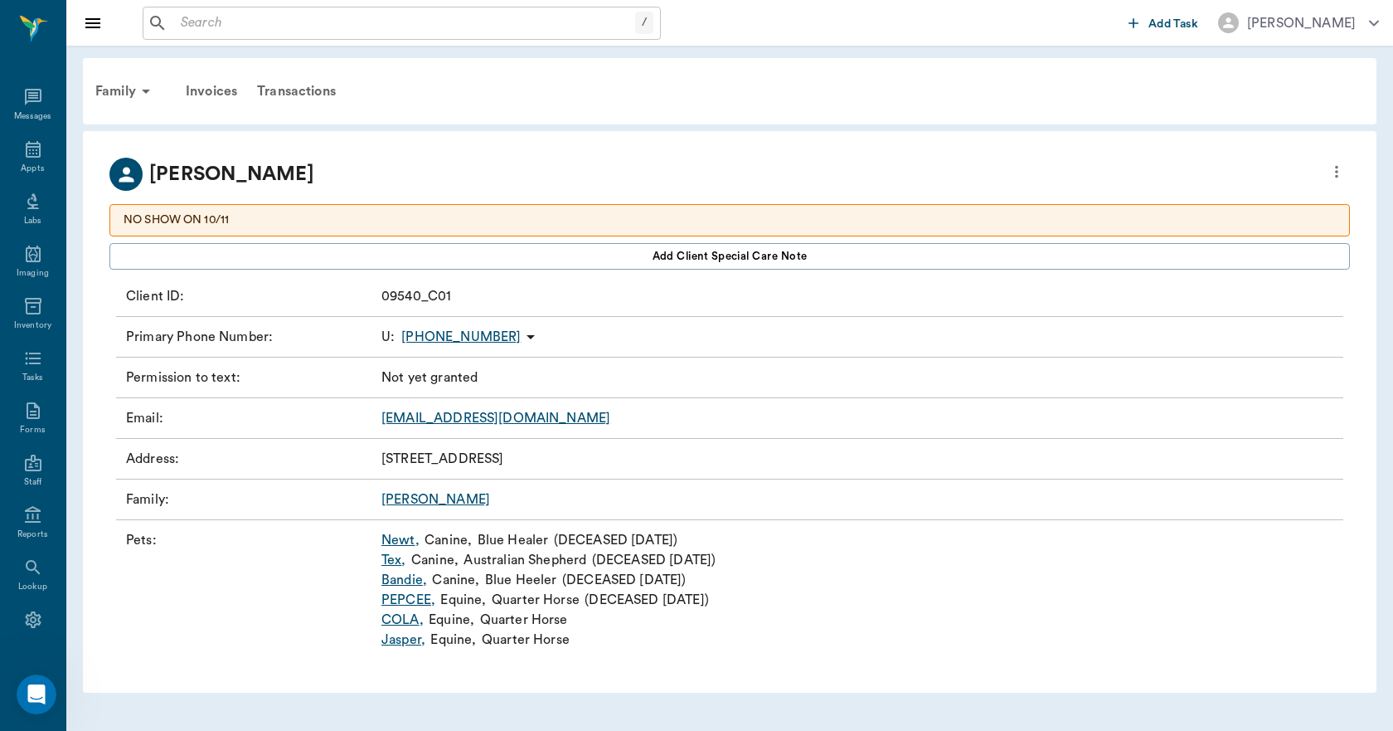
click at [399, 580] on link "Bandie ," at bounding box center [404, 580] width 46 height 20
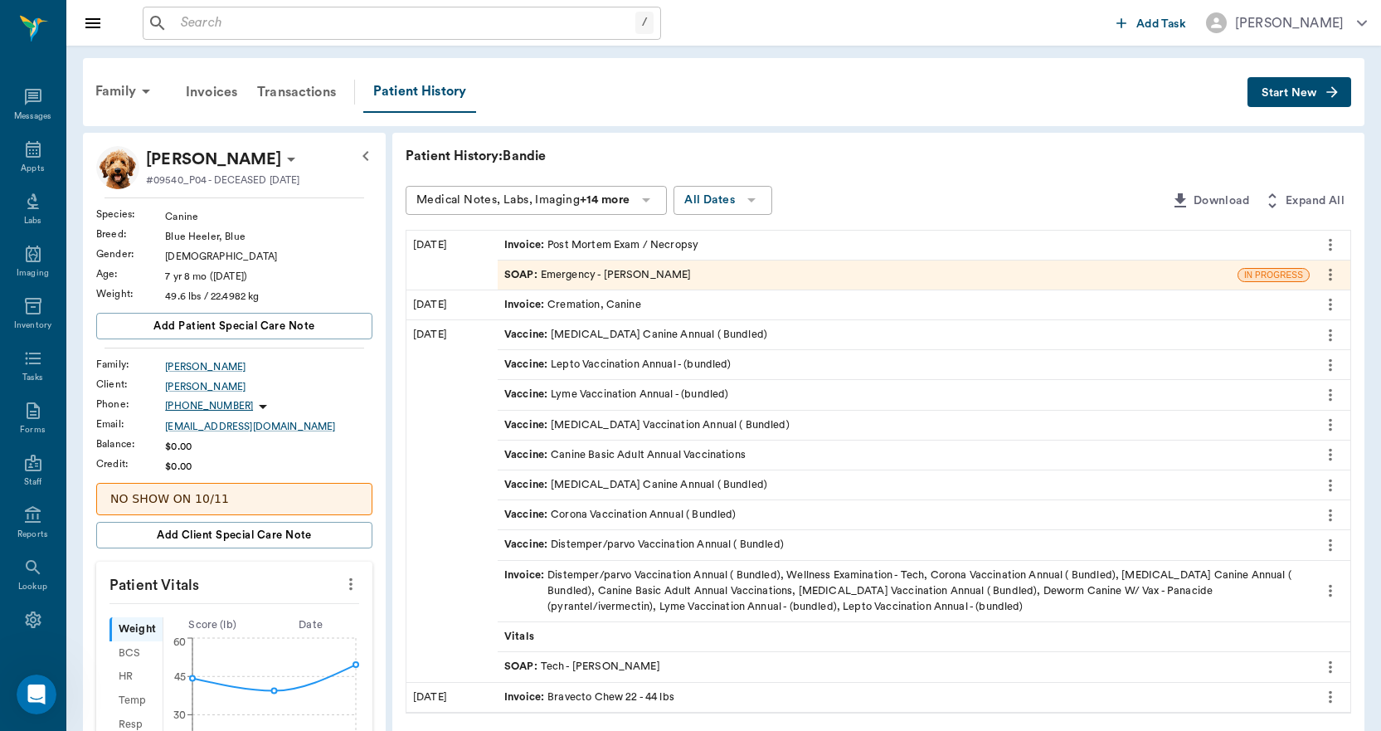
click at [563, 267] on div "SOAP : Emergency - [PERSON_NAME]" at bounding box center [597, 275] width 187 height 16
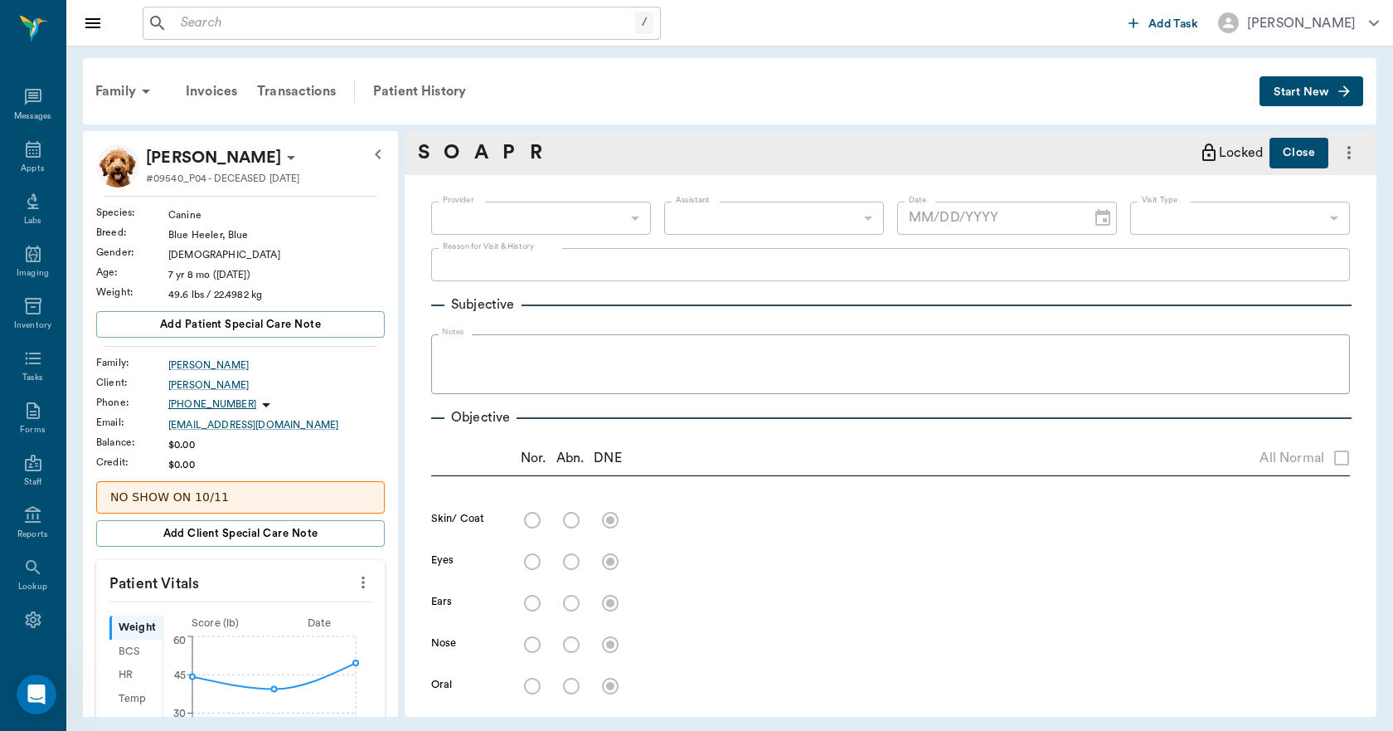
type input "63ec2f075fda476ae8351a4d"
type input "65d2be4f46e3a538d89b8c1c"
type textarea "NECROPSY, EUTH"
radio input "true"
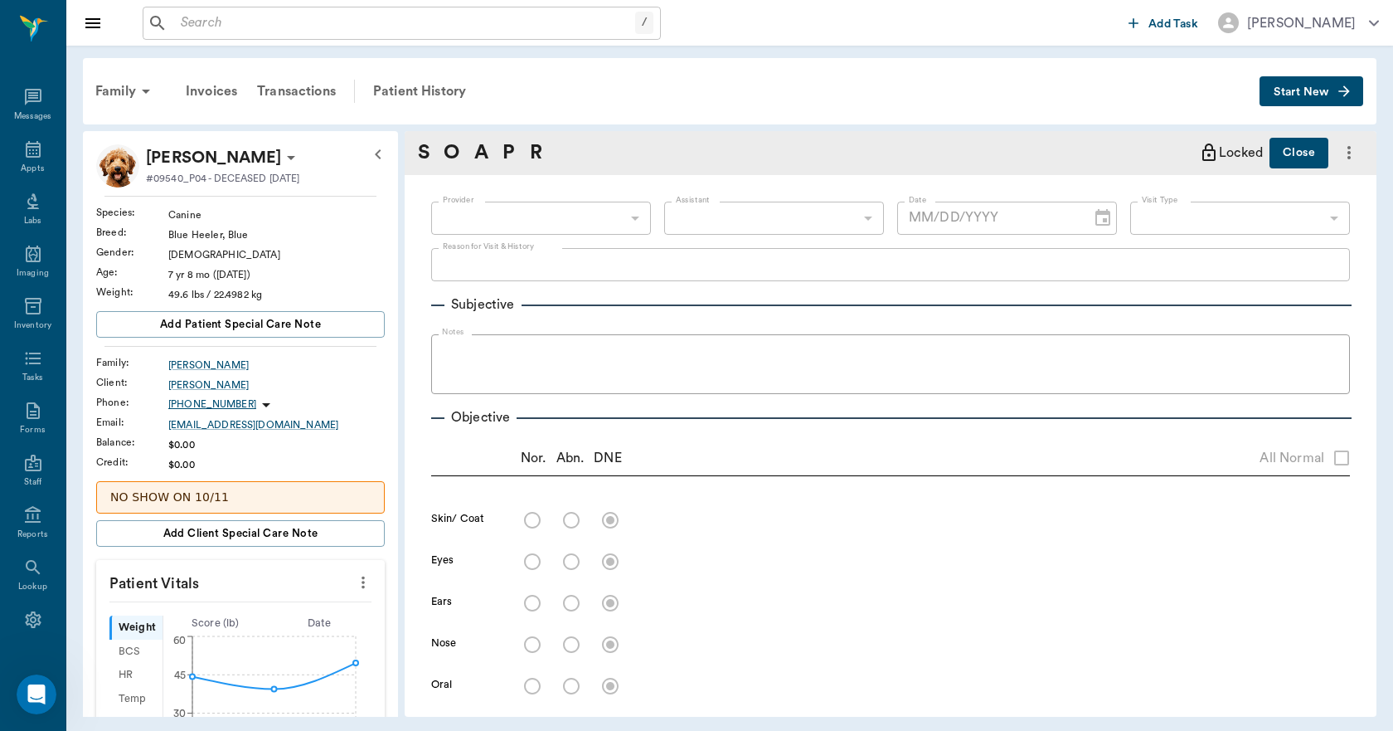
radio input "true"
type textarea "Blood from"
radio input "true"
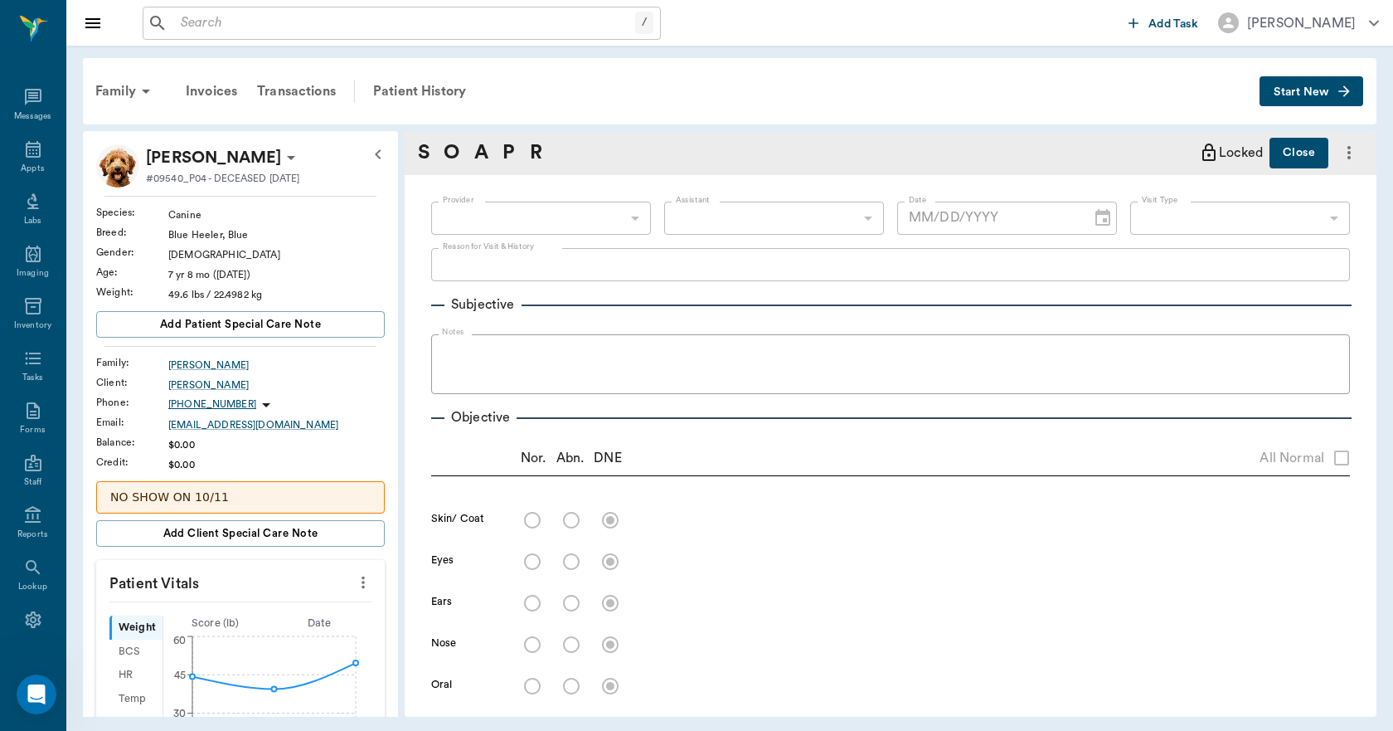
type textarea "Enlarged, moderate number of hearworms present."
radio input "true"
type textarea "serosanguinous - could be post mortem."
radio input "true"
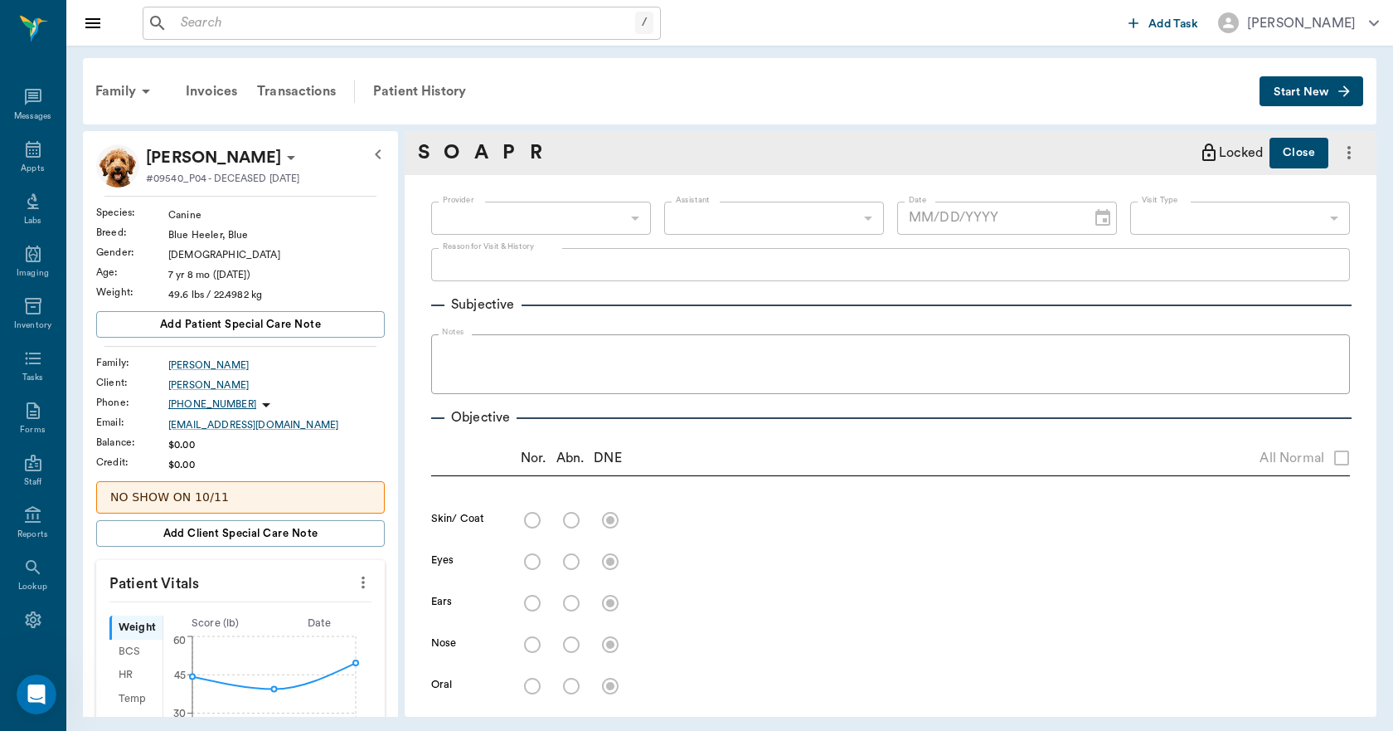
type textarea "serosanguinous intestines and organs - could be postmortem, couple of lesions o…"
radio input "true"
type textarea "No blood in small bladder"
radio input "true"
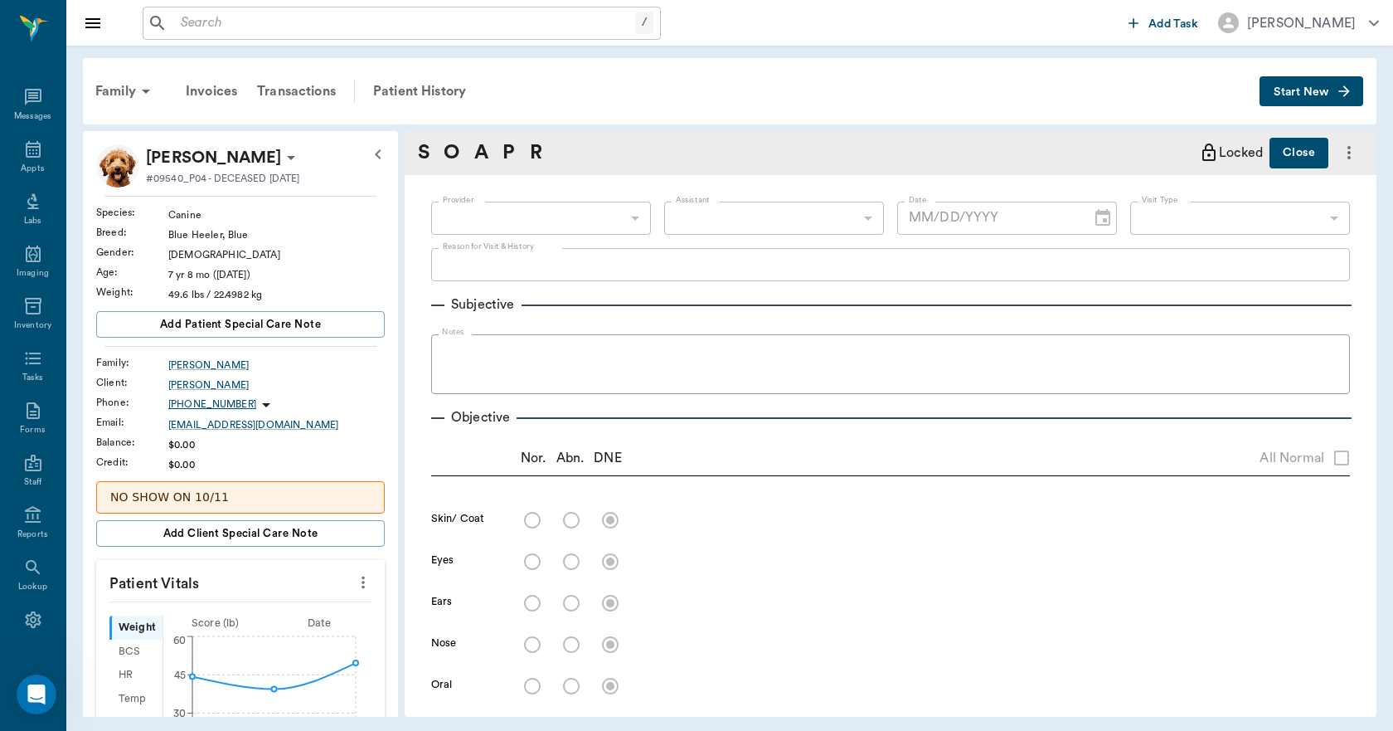
type textarea "saved some fecal material in large [MEDICAL_DATA]"
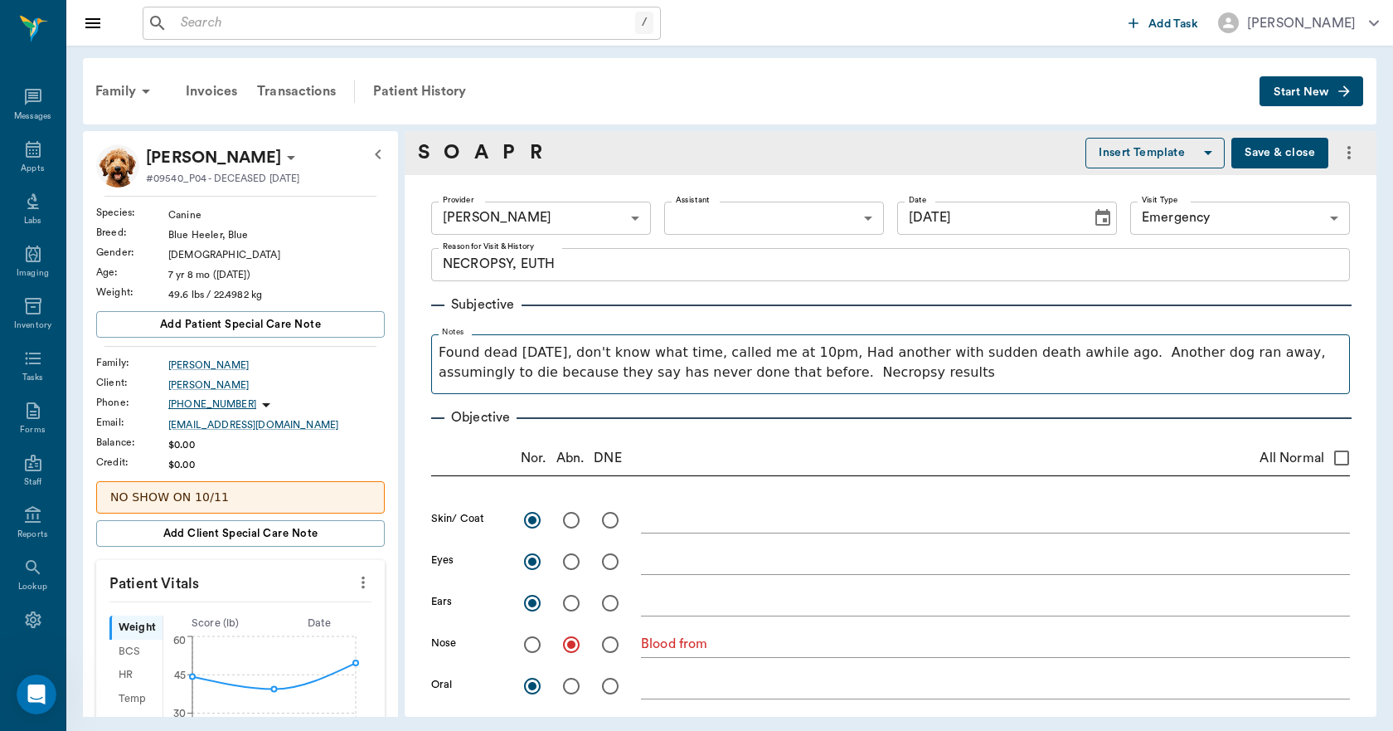
type input "[DATE]"
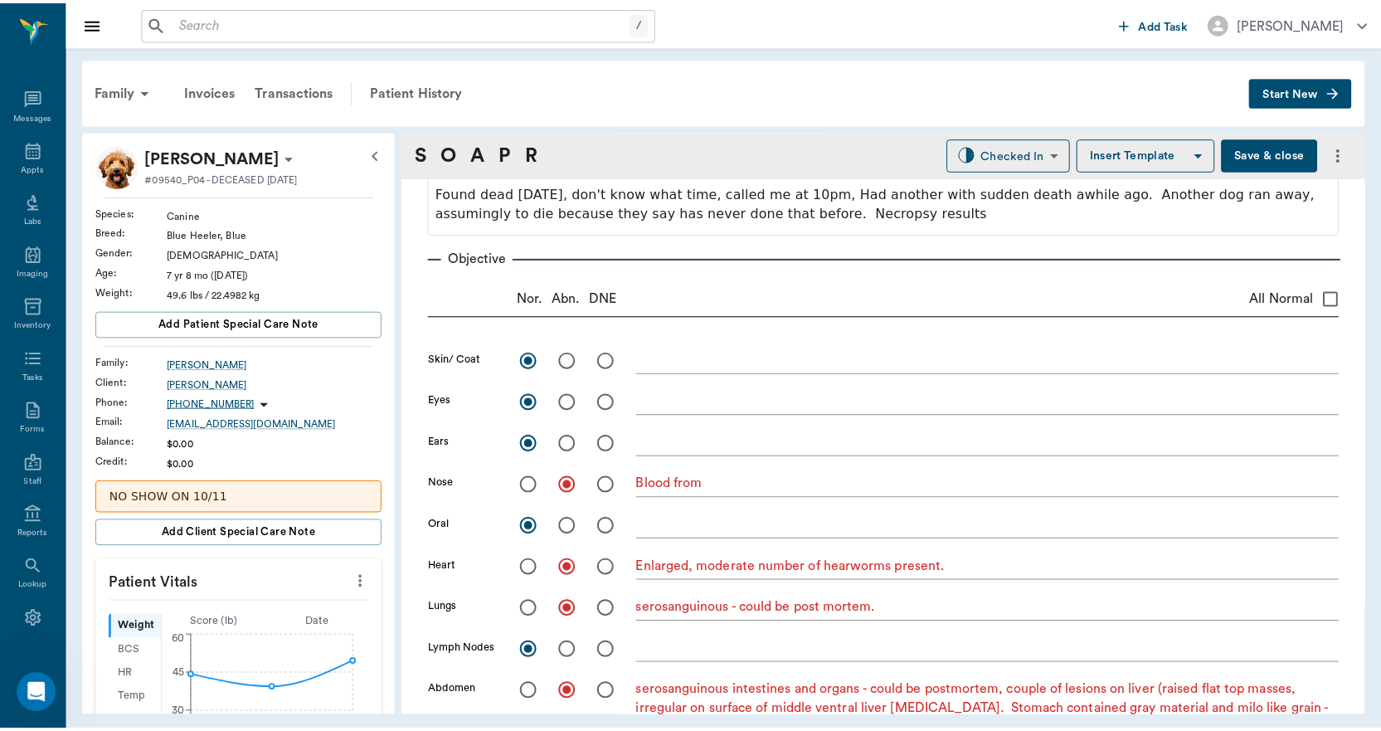
scroll to position [148, 0]
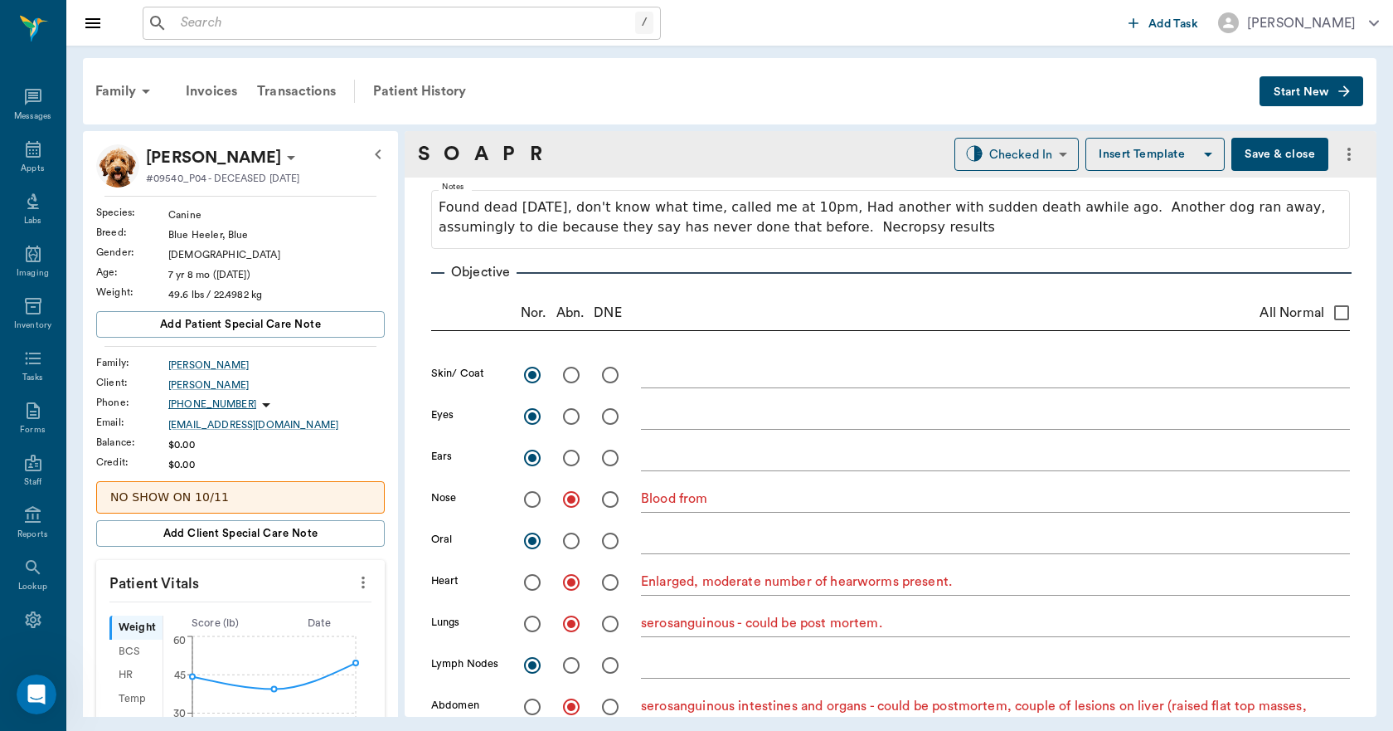
click at [1315, 92] on span "Start New" at bounding box center [1302, 92] width 56 height 0
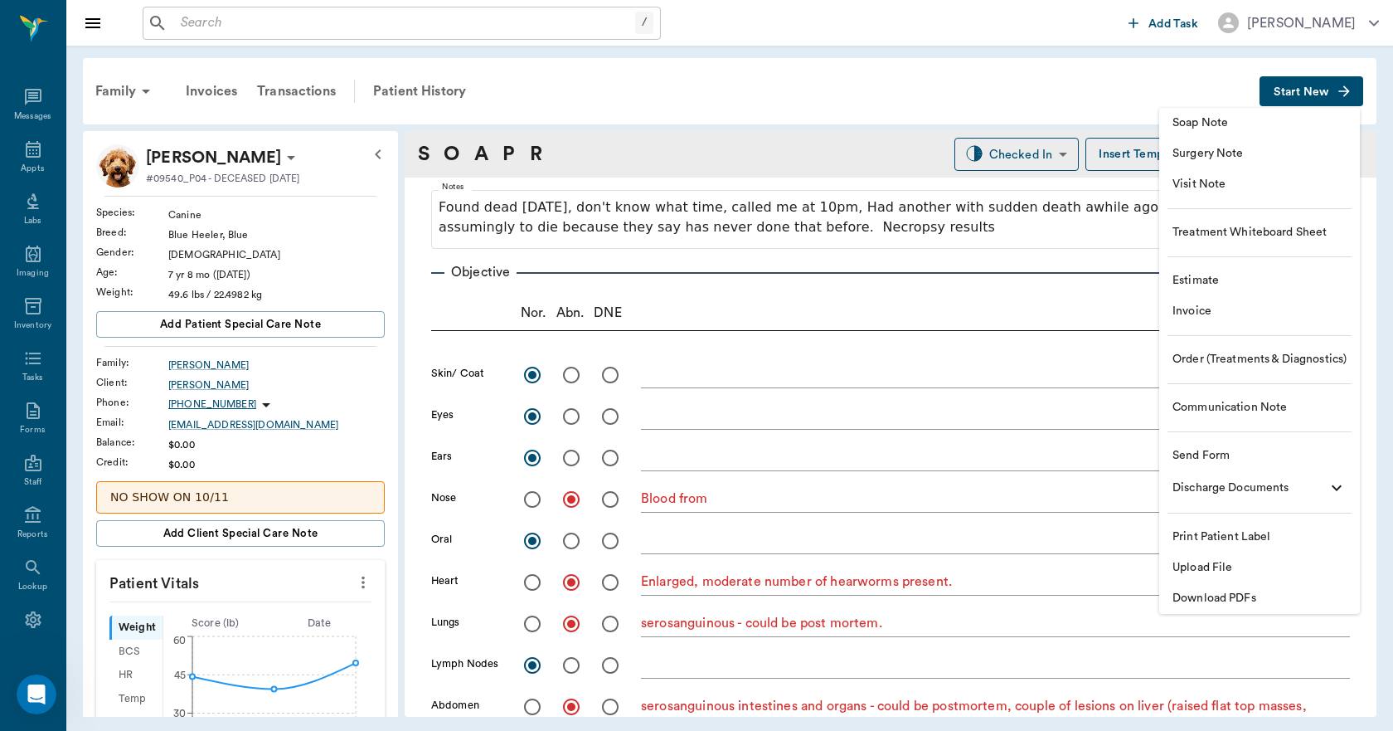
click at [1205, 572] on span "Upload File" at bounding box center [1260, 567] width 174 height 17
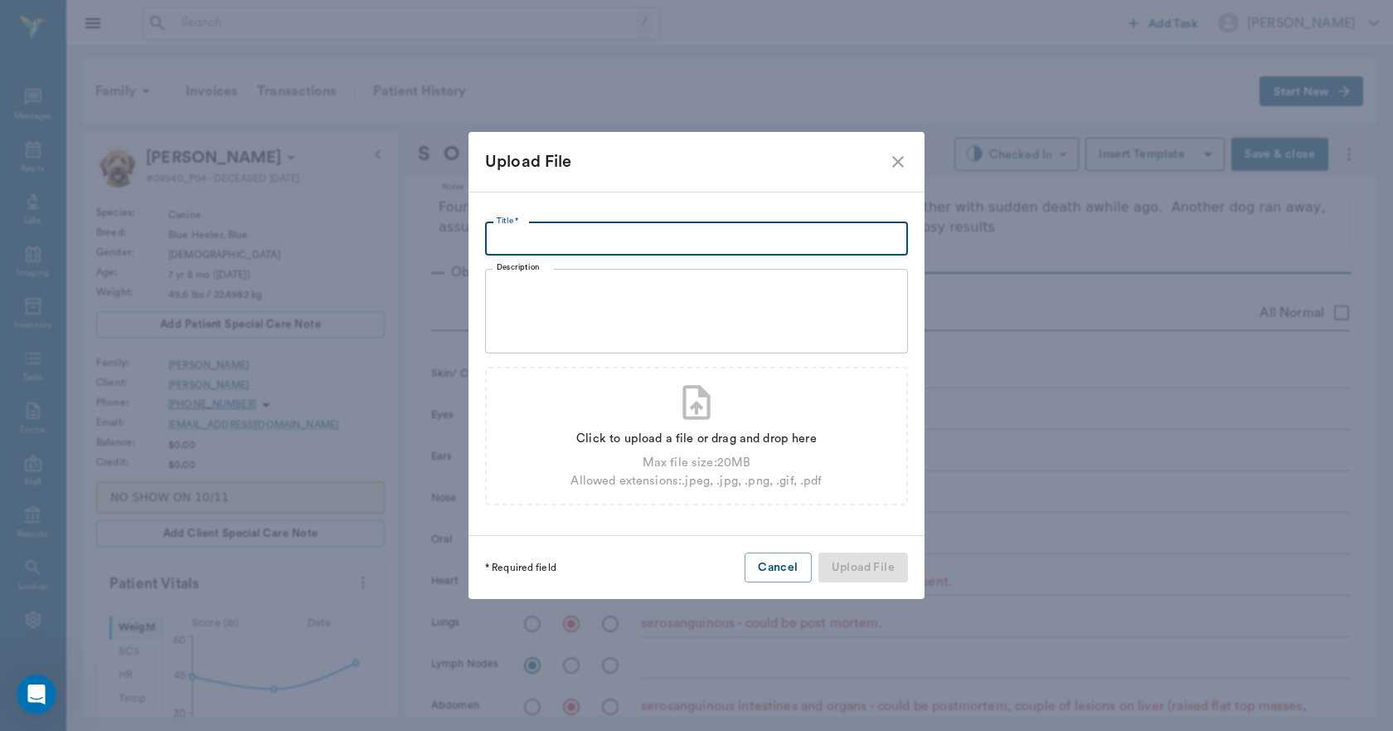
click at [803, 234] on input "Title *" at bounding box center [696, 238] width 423 height 33
type input "OUTSIDE LABS [DATE]"
click at [747, 446] on div "Click to upload a file or drag and drop here" at bounding box center [696, 439] width 251 height 18
type input "C:\fakepath\Bandie.[PERSON_NAME].Labs.[DATE].pdf"
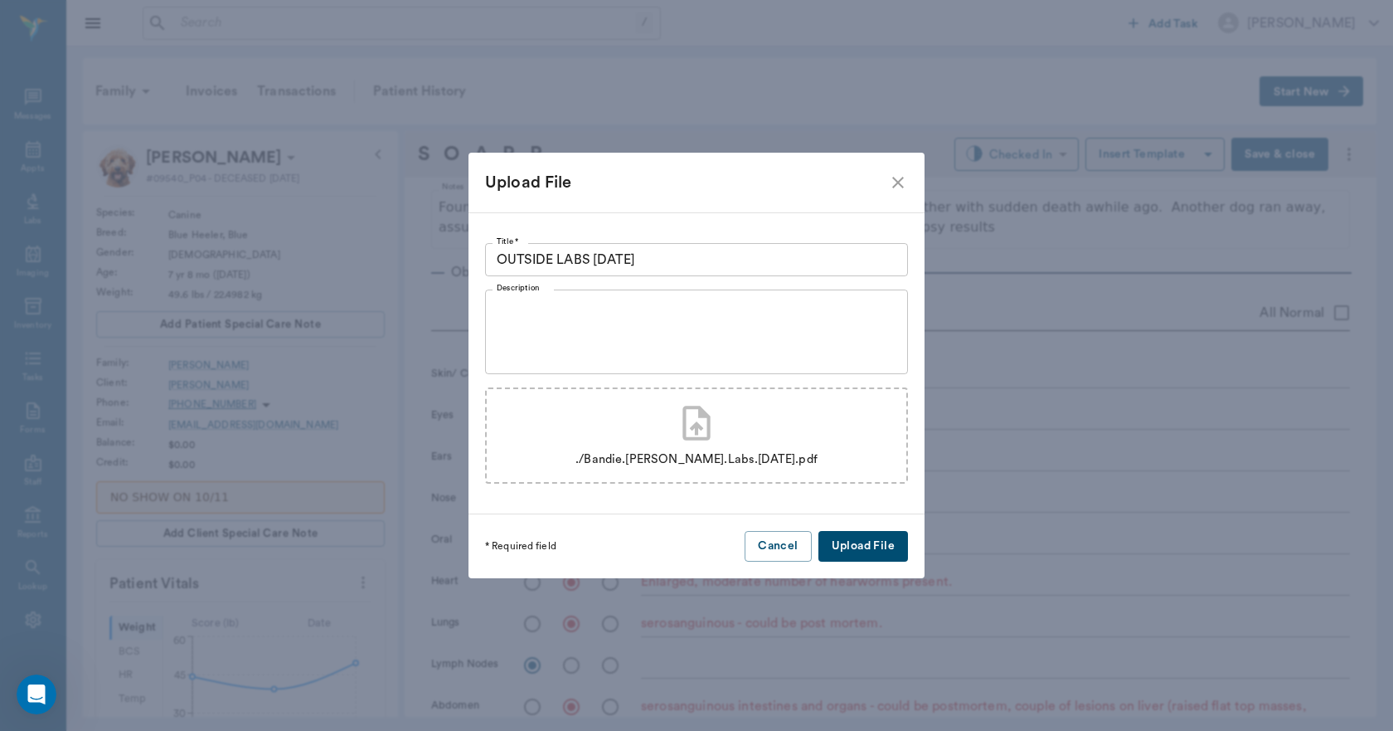
click at [853, 542] on button "Upload File" at bounding box center [864, 546] width 90 height 31
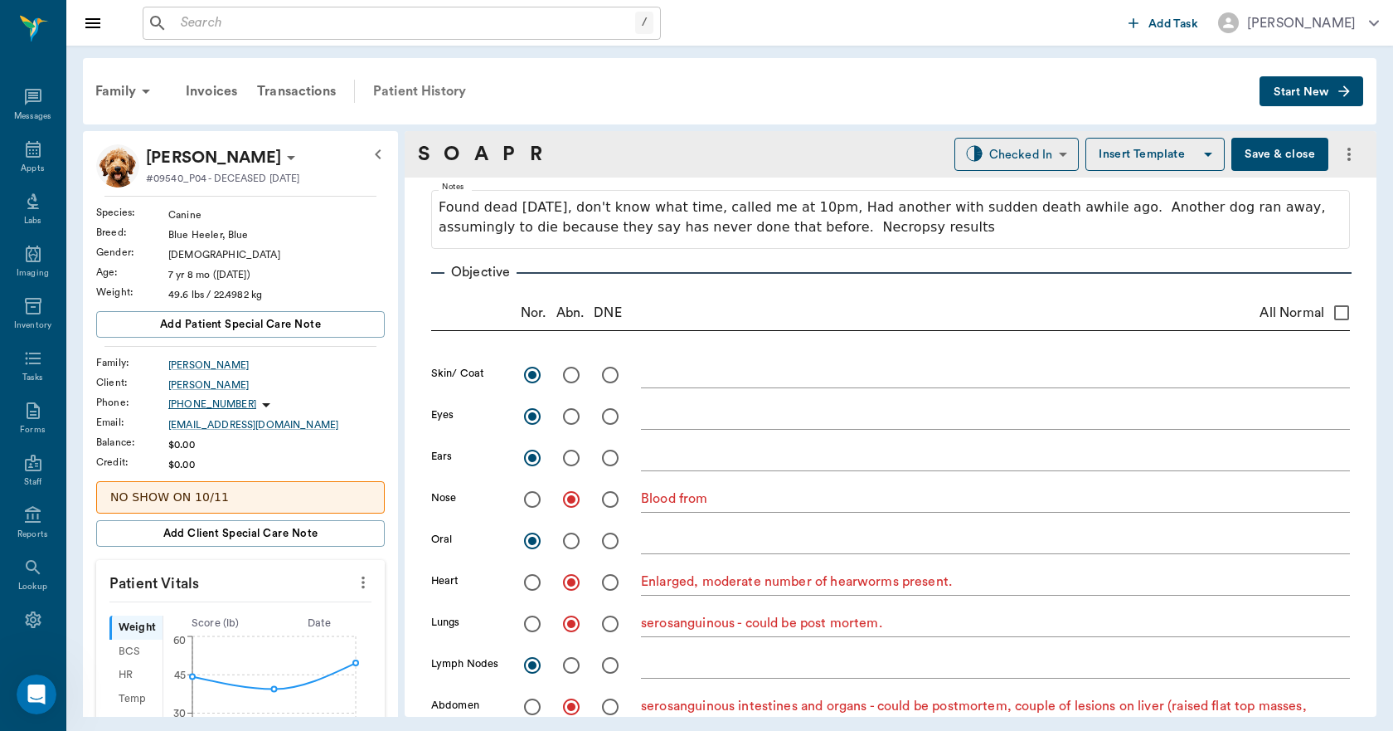
click at [431, 91] on div "Patient History" at bounding box center [419, 91] width 113 height 40
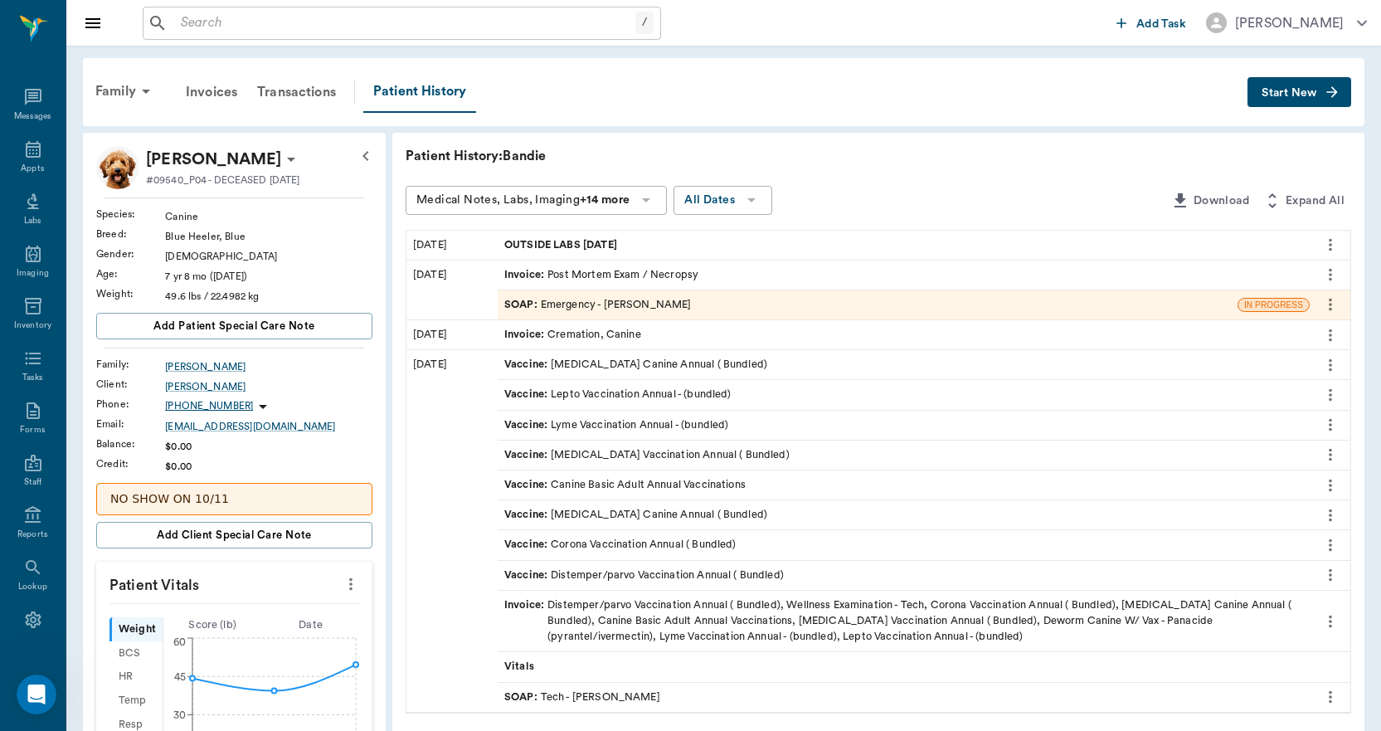
click at [634, 306] on div "SOAP : Emergency - [PERSON_NAME]" at bounding box center [597, 305] width 187 height 16
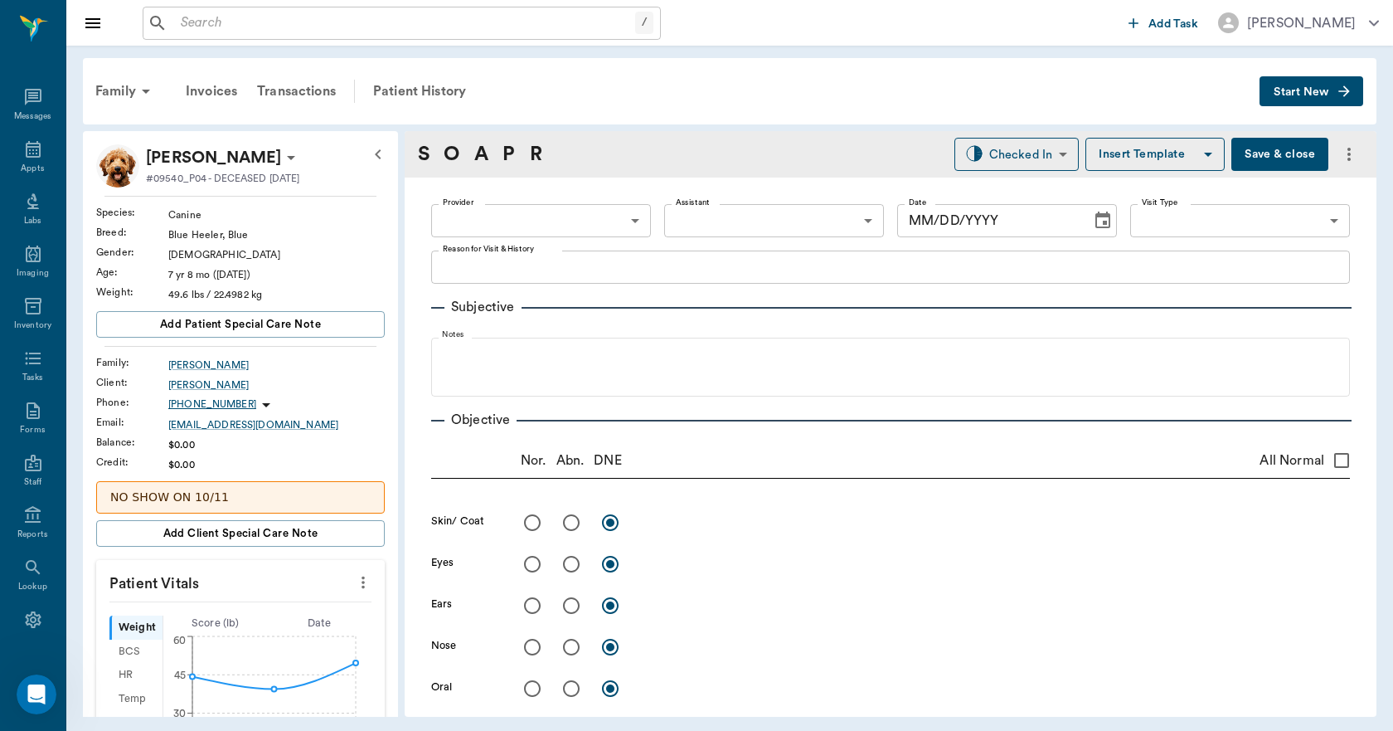
type input "63ec2f075fda476ae8351a4d"
type input "65d2be4f46e3a538d89b8c1c"
type textarea "NECROPSY, EUTH"
radio input "true"
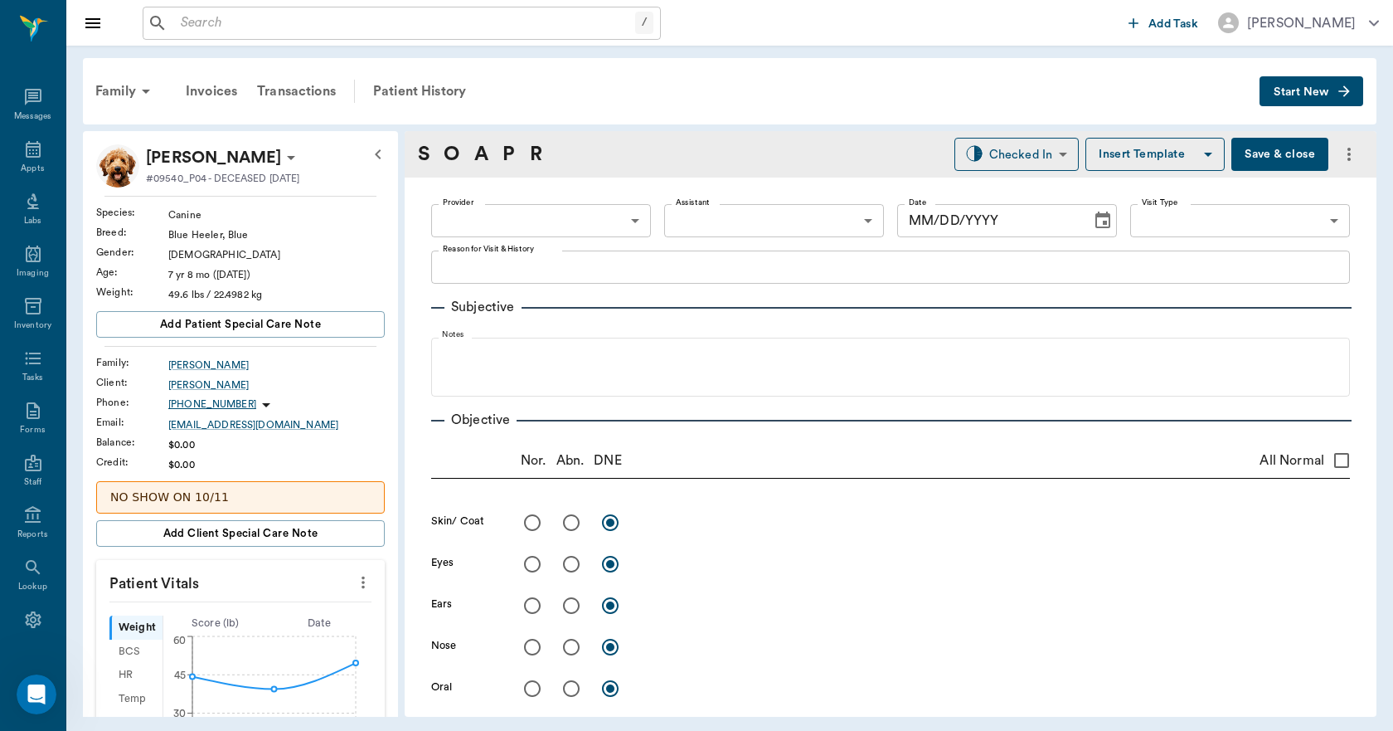
radio input "true"
type textarea "Blood from"
radio input "true"
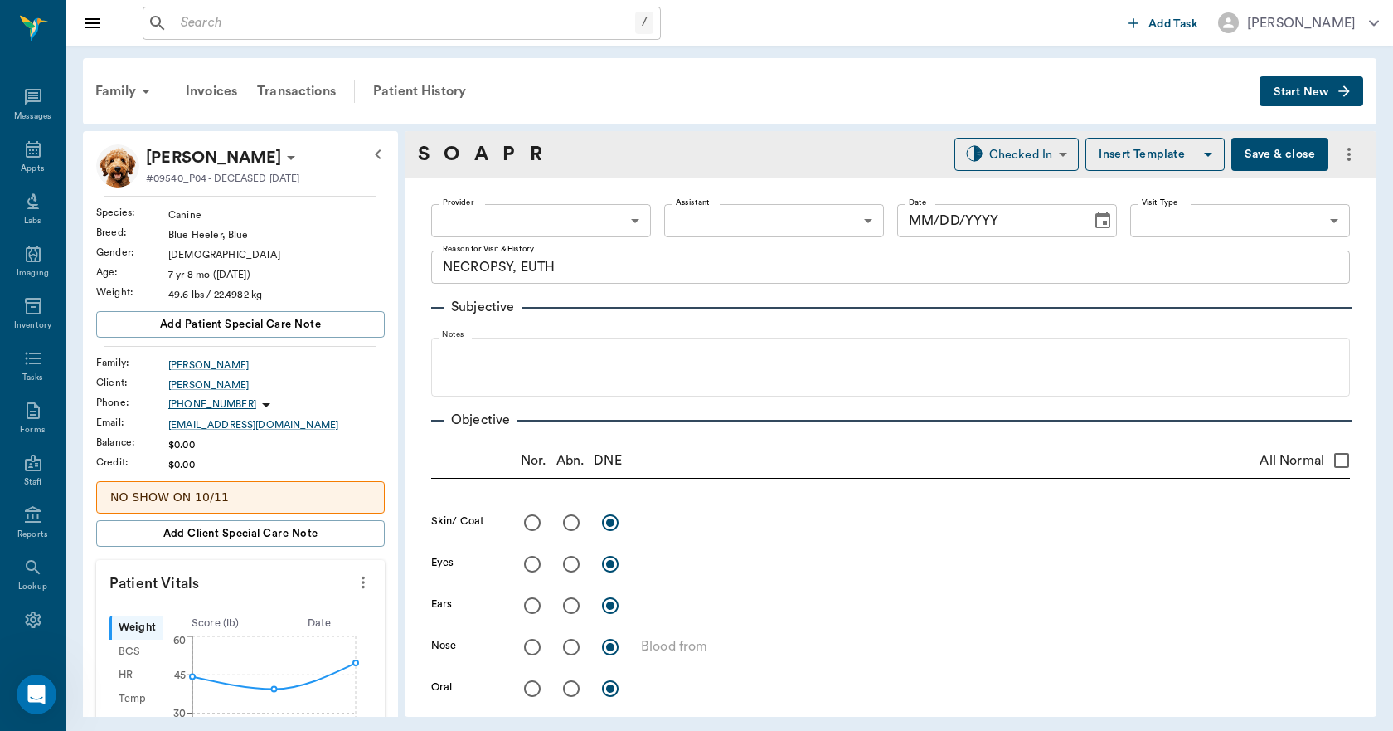
type textarea "Enlarged, moderate number of hearworms present."
radio input "true"
type textarea "serosanguinous - could be post mortem."
radio input "true"
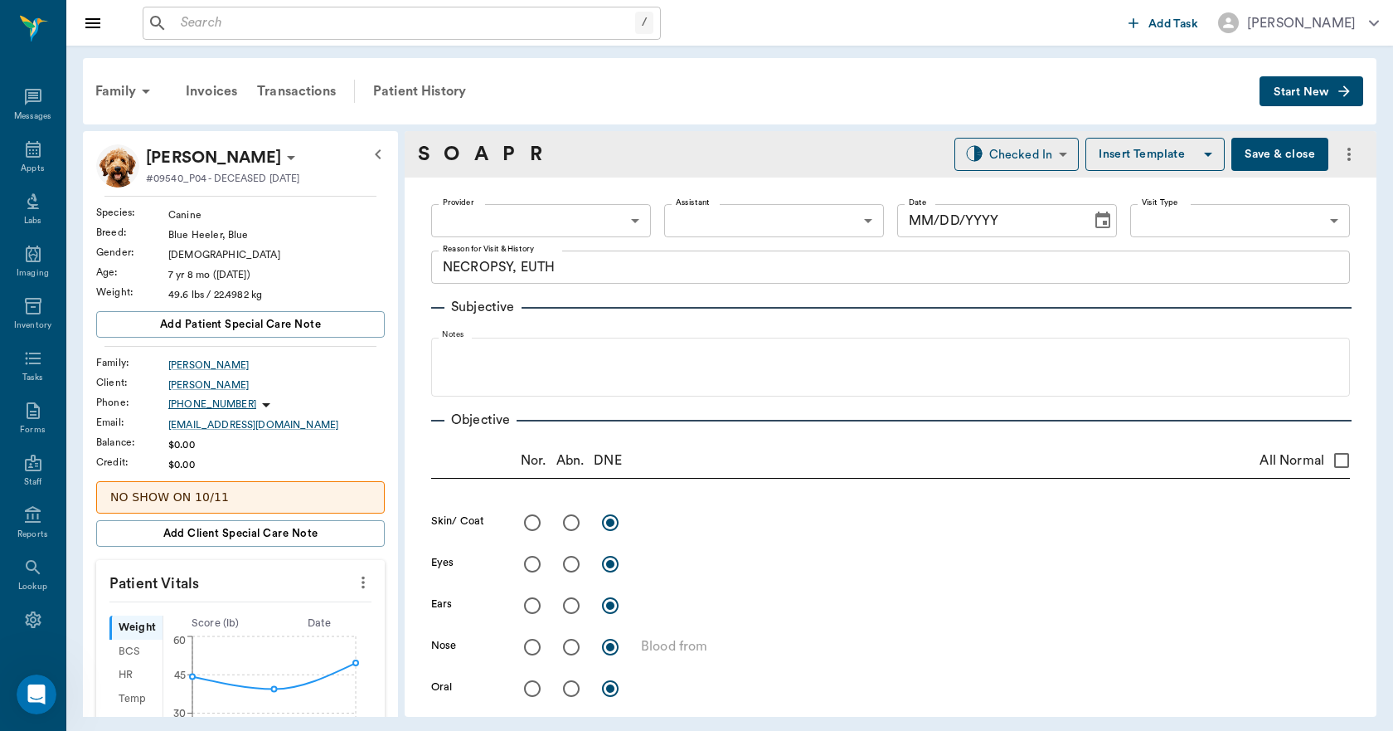
type textarea "serosanguinous intestines and organs - could be postmortem, couple of lesions o…"
radio input "true"
type textarea "No blood in small bladder"
radio input "true"
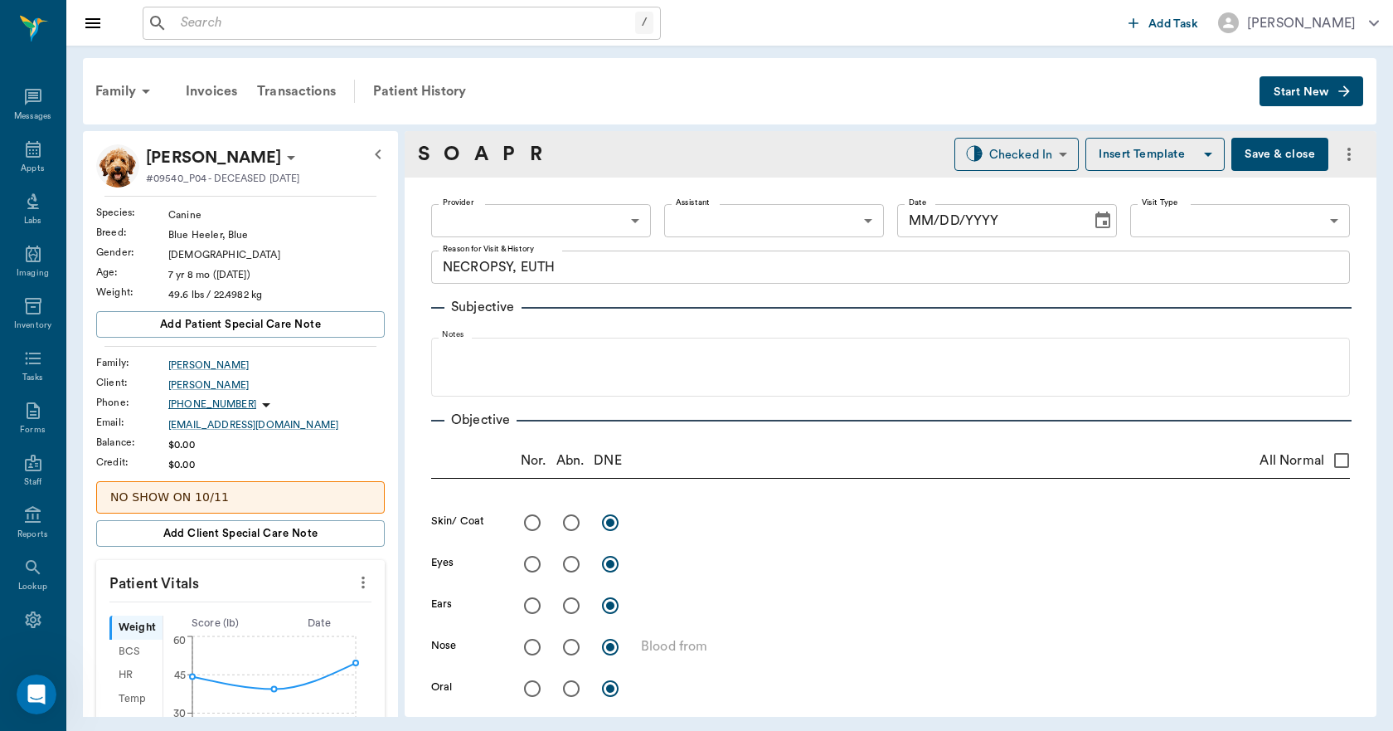
type textarea "saved some fecal material in large [MEDICAL_DATA]"
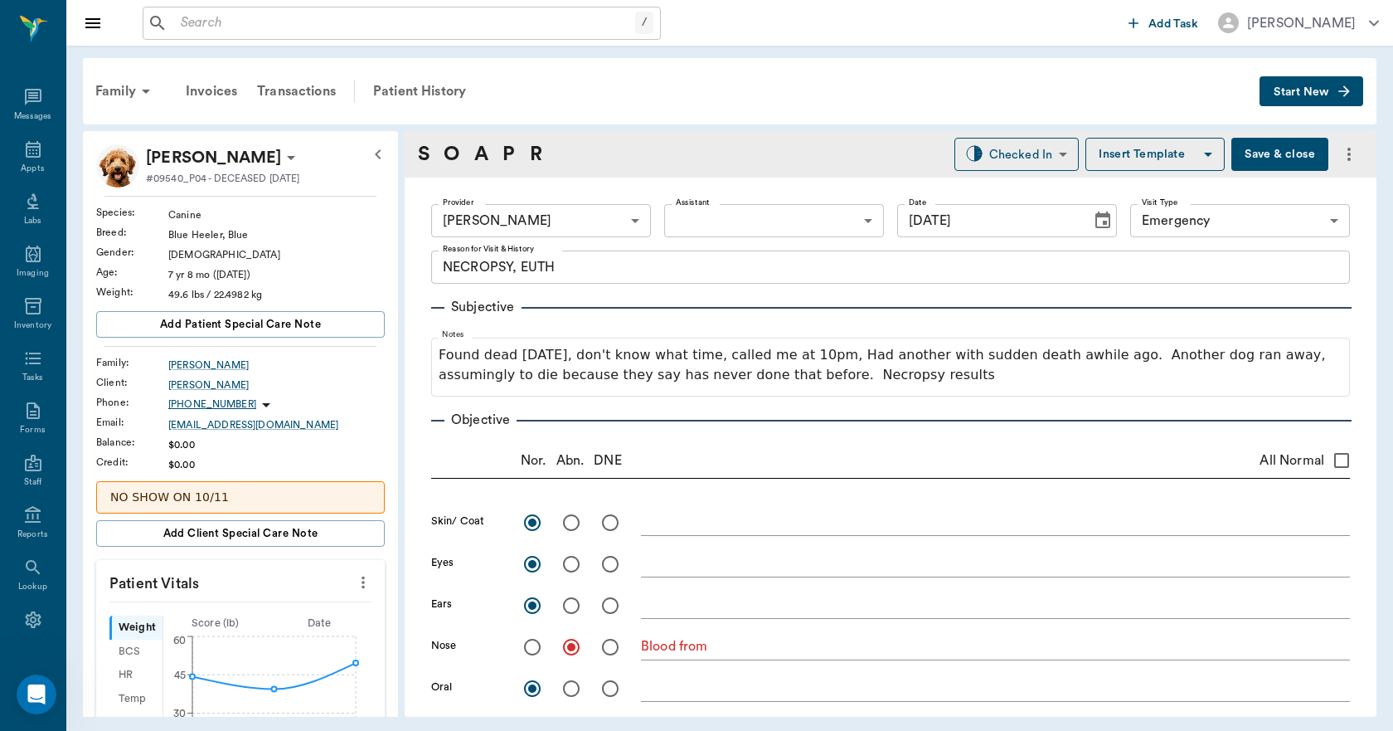
type input "[DATE]"
click at [27, 147] on icon at bounding box center [33, 149] width 15 height 17
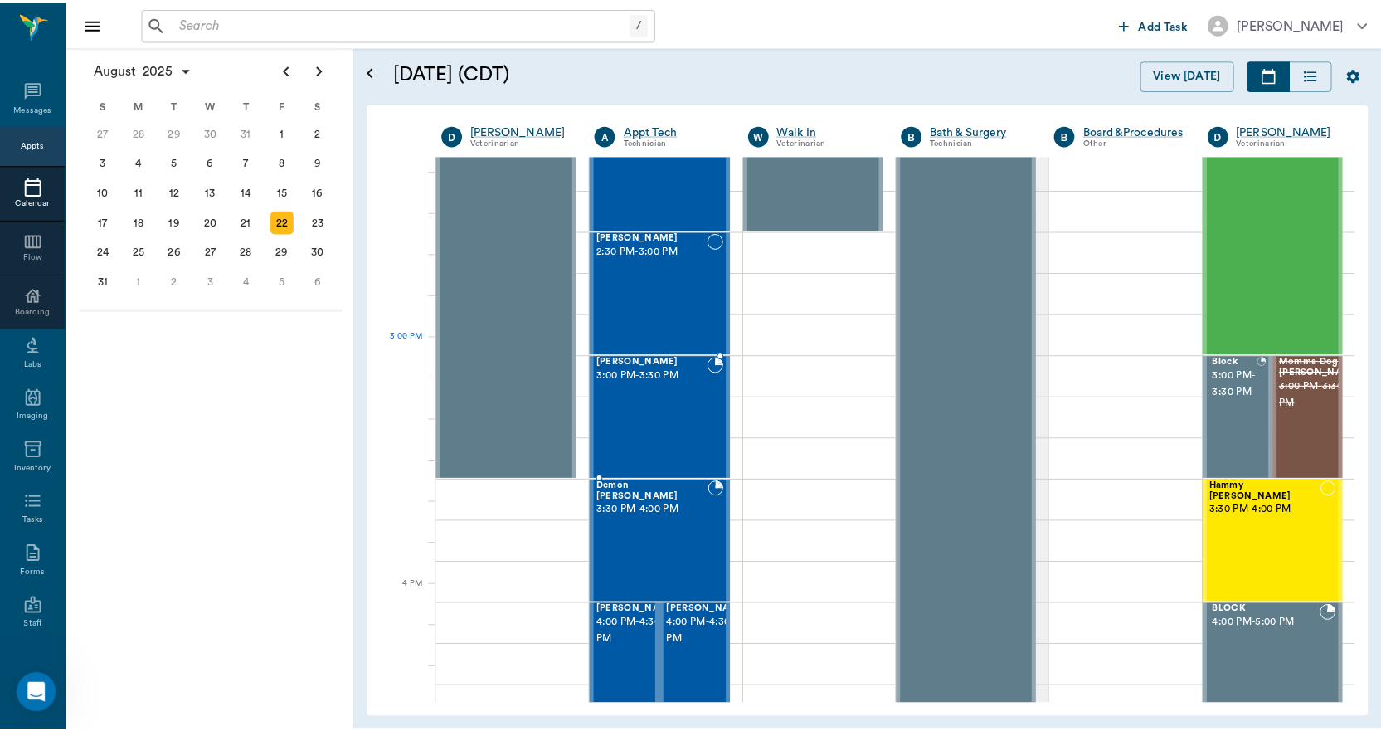
scroll to position [1576, 0]
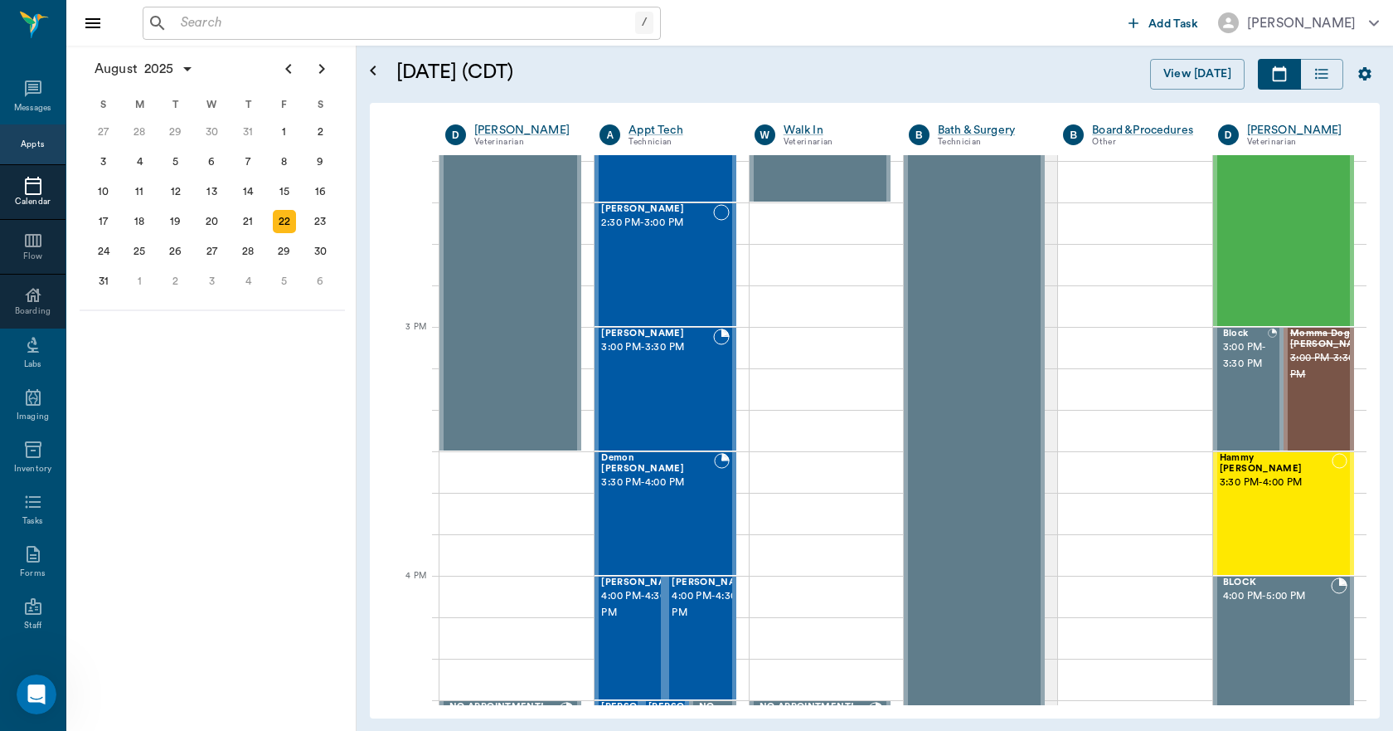
click at [351, 25] on input "text" at bounding box center [404, 23] width 461 height 23
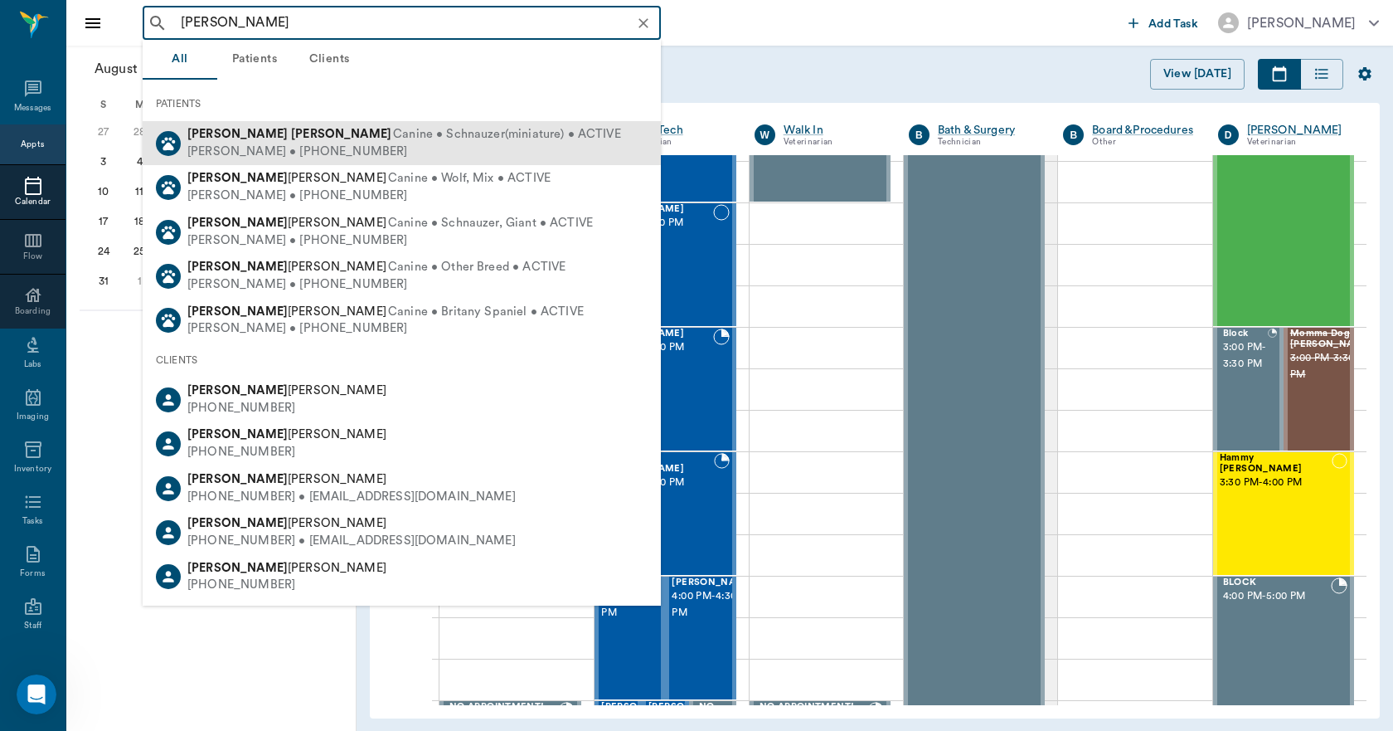
click at [393, 127] on span "Canine • Schnauzer(miniature) • ACTIVE" at bounding box center [507, 134] width 228 height 17
type input "[PERSON_NAME]"
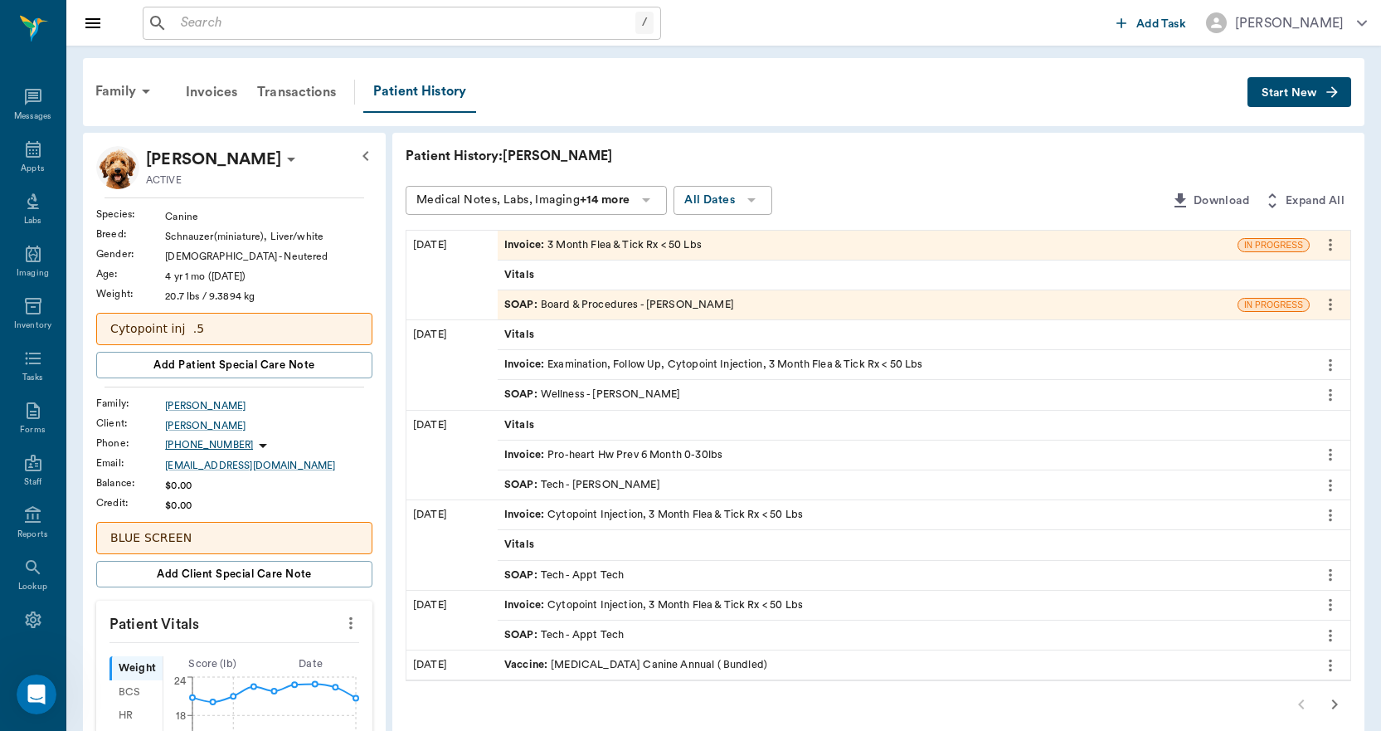
click at [608, 248] on div "Invoice : 3 Month Flea & Tick Rx < 50 Lbs" at bounding box center [602, 245] width 197 height 16
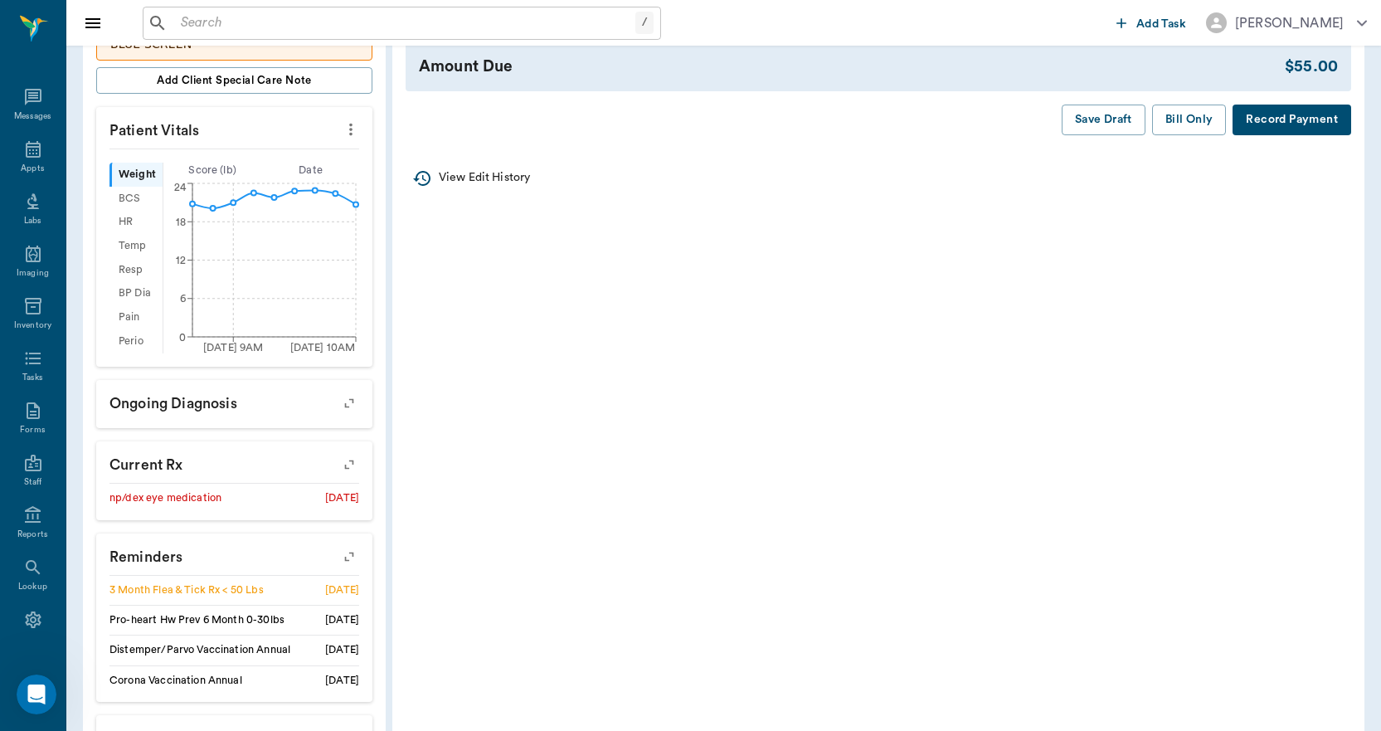
scroll to position [615, 0]
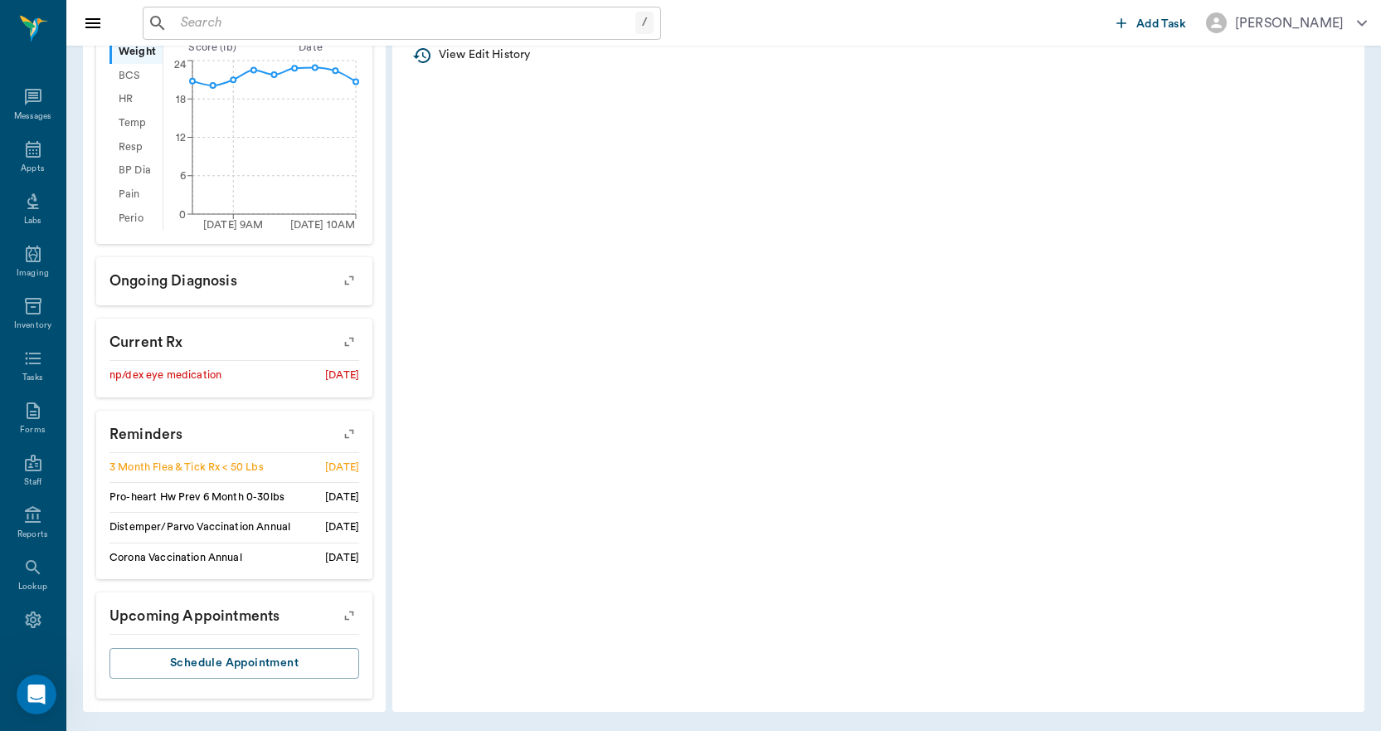
click at [356, 612] on icon "button" at bounding box center [349, 615] width 23 height 23
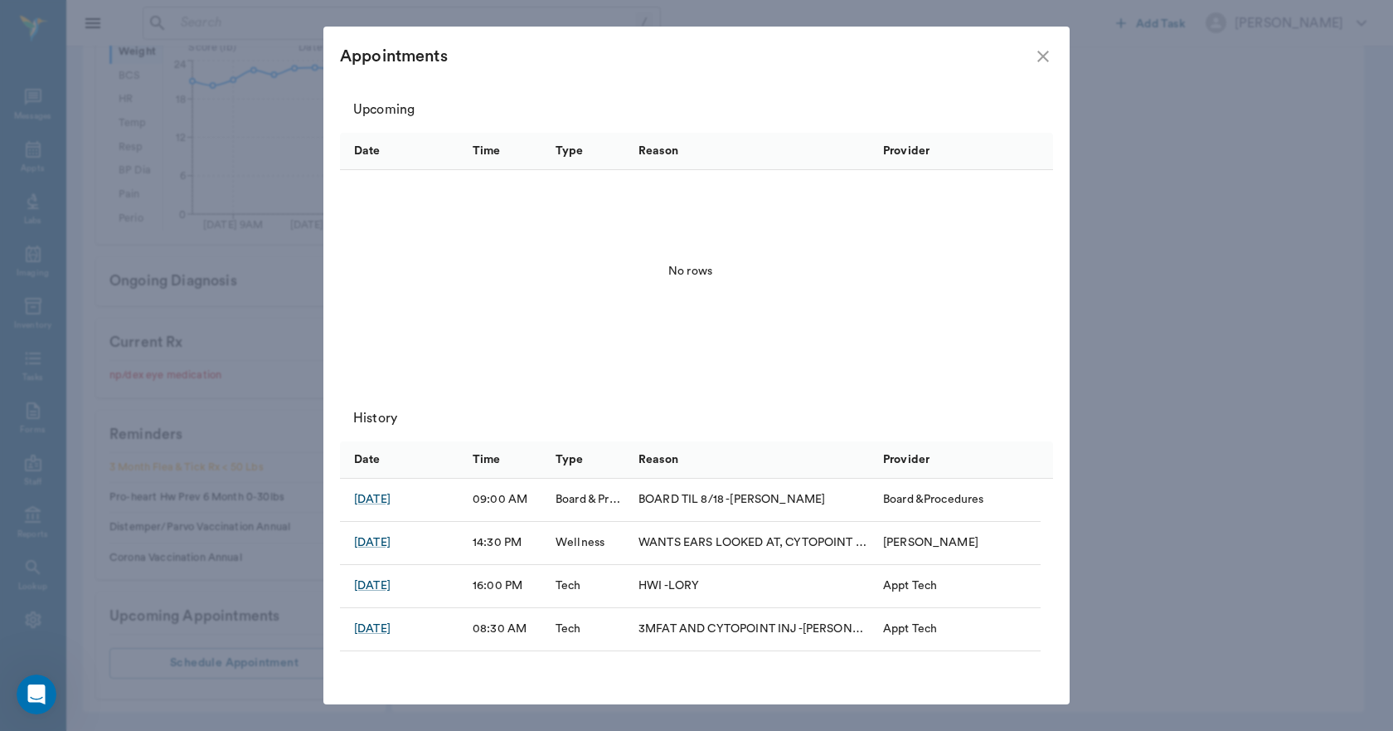
click at [1042, 61] on icon "close" at bounding box center [1043, 56] width 20 height 20
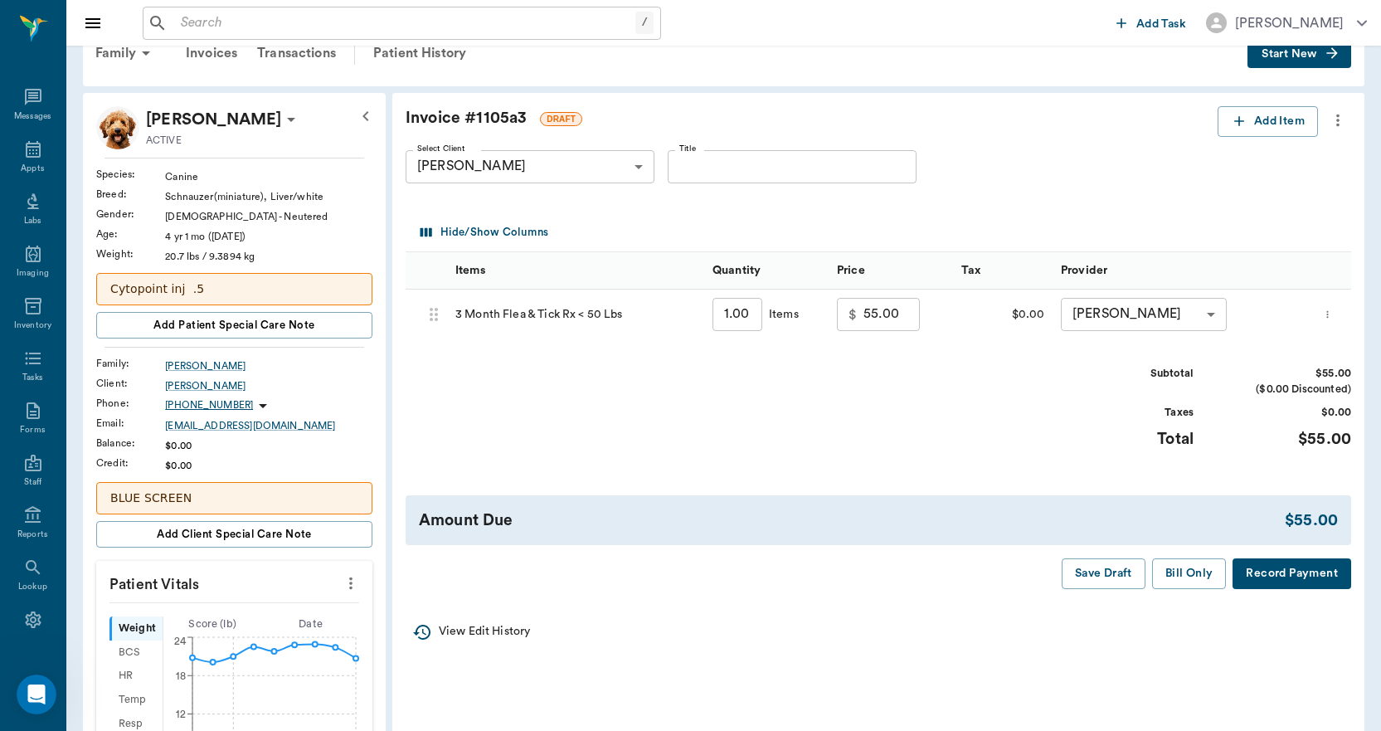
scroll to position [34, 0]
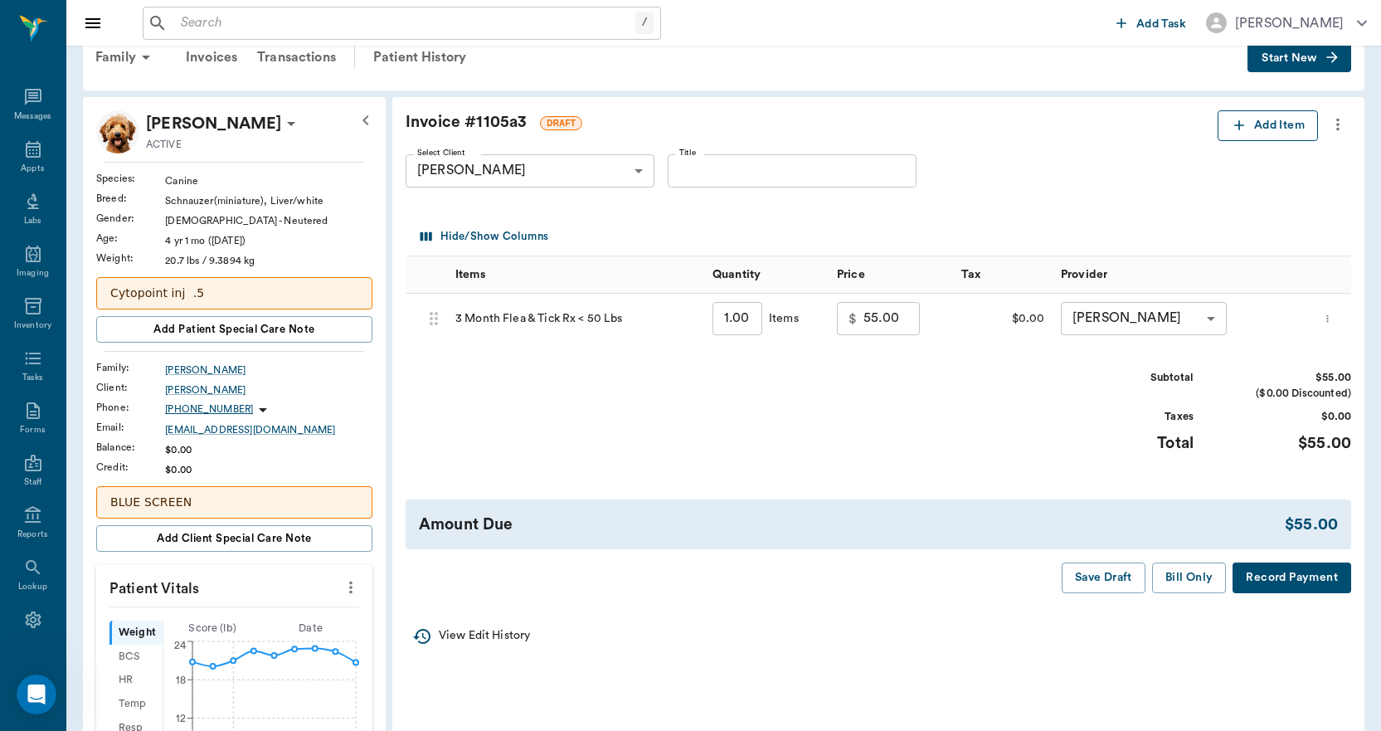
click at [1240, 134] on button "Add Item" at bounding box center [1267, 125] width 100 height 31
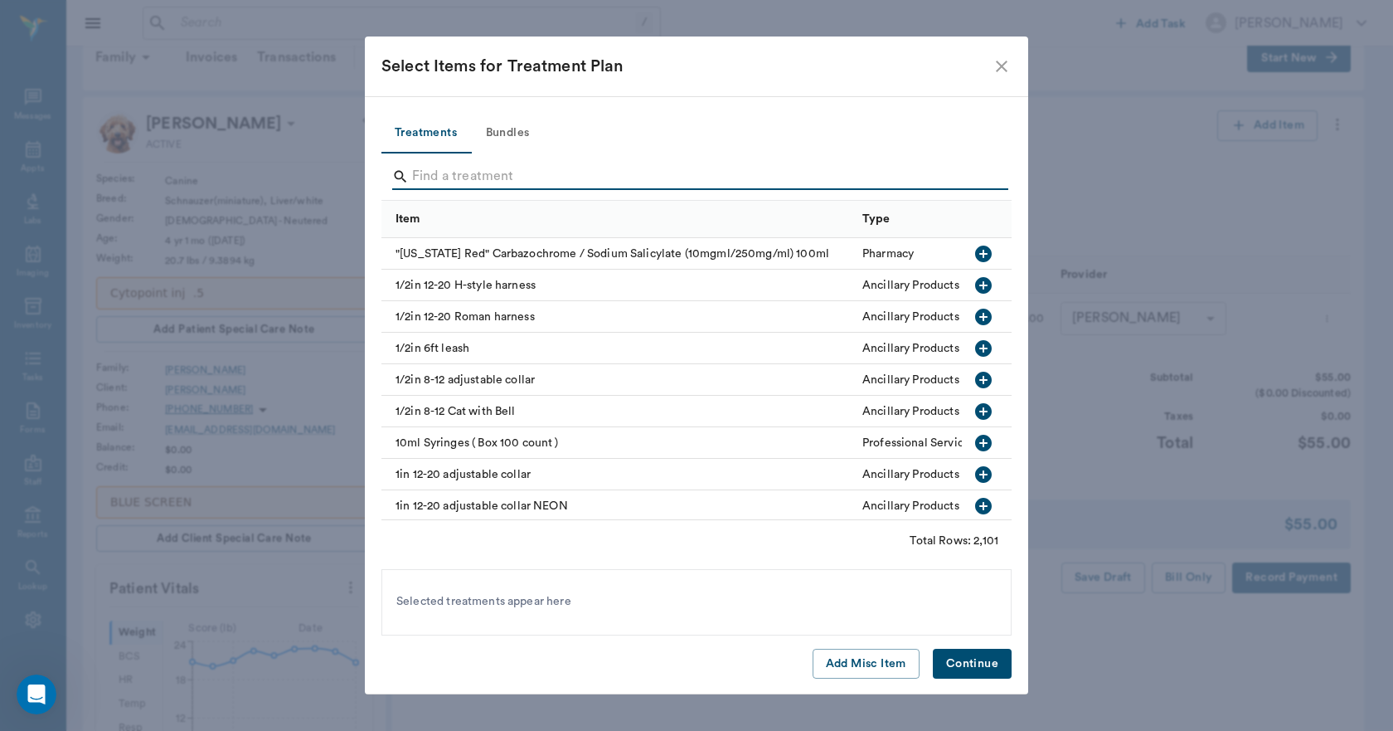
click at [573, 173] on input "Search" at bounding box center [697, 176] width 571 height 27
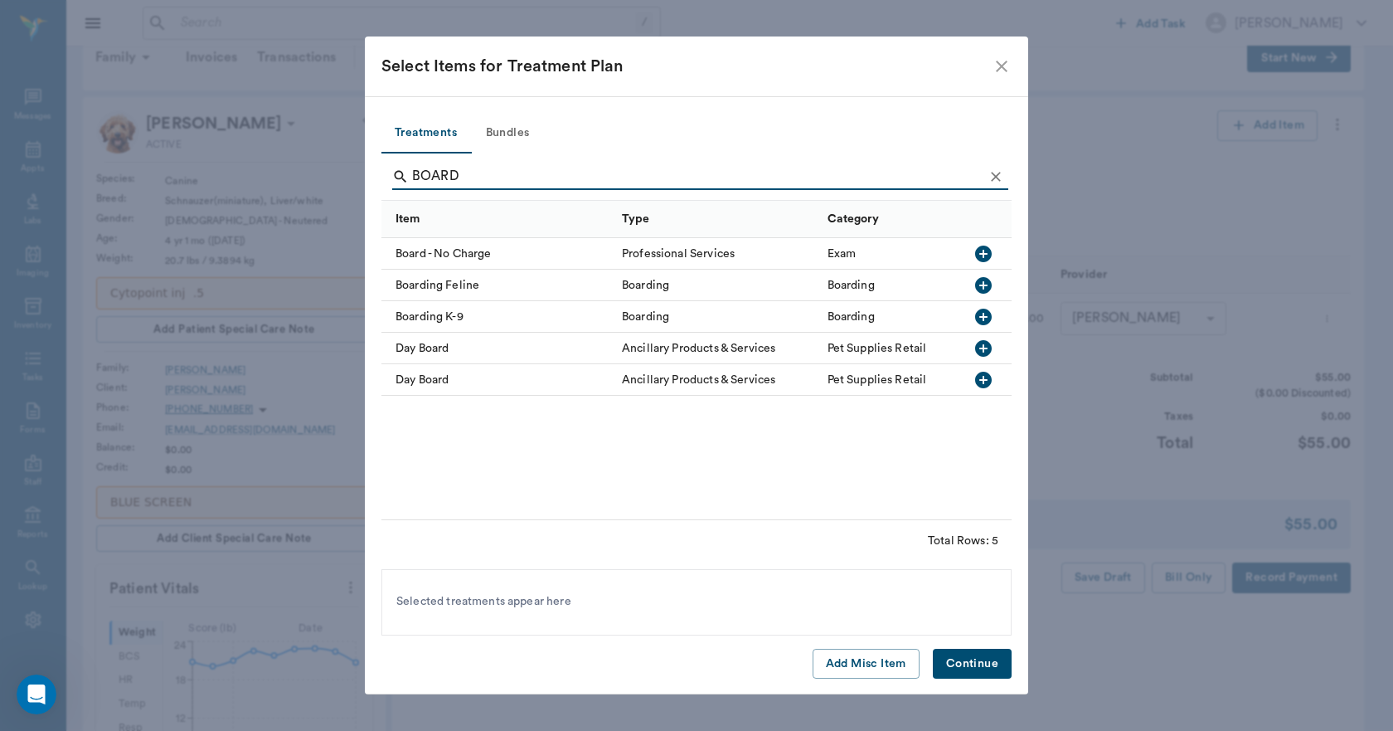
type input "BOARD"
click at [977, 313] on icon "button" at bounding box center [983, 316] width 17 height 17
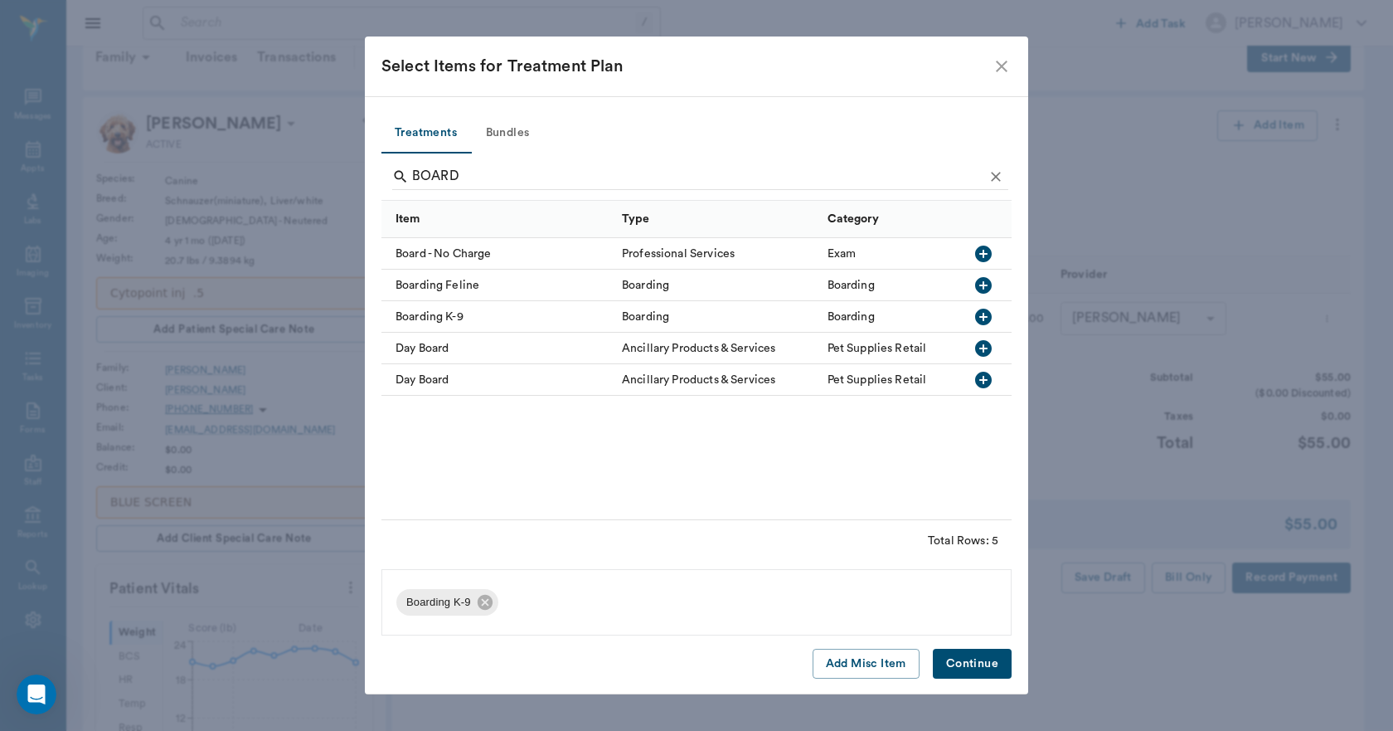
click at [967, 661] on button "Continue" at bounding box center [972, 664] width 79 height 31
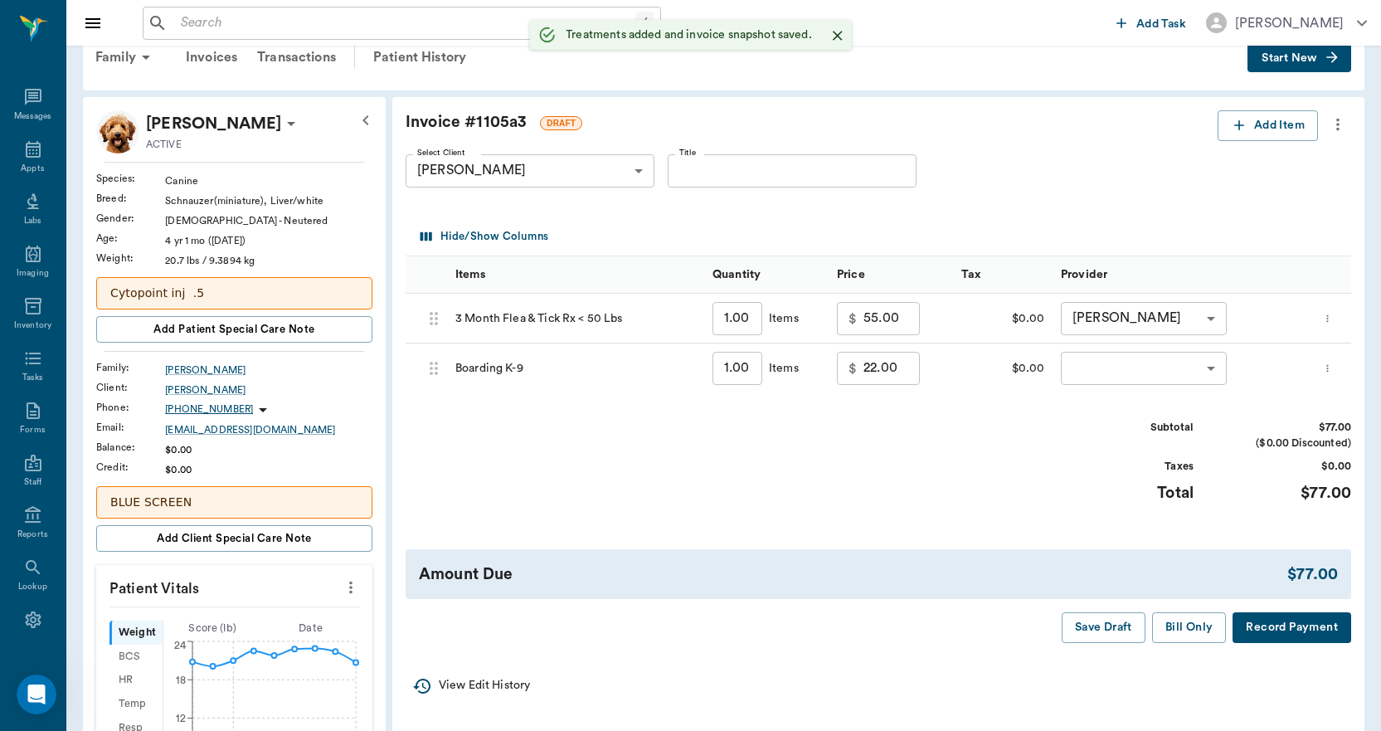
click at [748, 372] on input "1.00" at bounding box center [737, 368] width 50 height 33
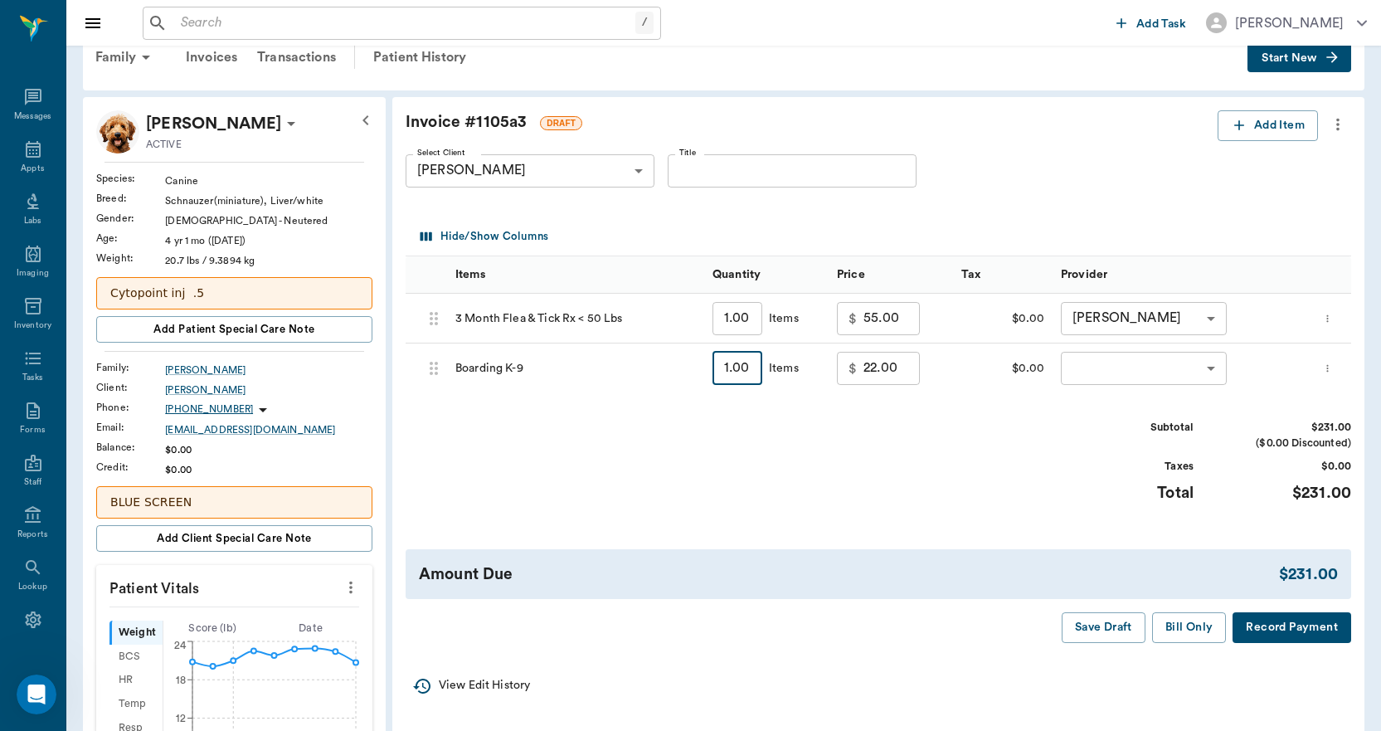
type input "8"
type input "176.00"
type input "8"
click at [1101, 362] on body "/ ​ Add Task Dr. Bert Ellsworth Nectar Messages Appts Labs Imaging Inventory Ta…" at bounding box center [690, 638] width 1381 height 1345
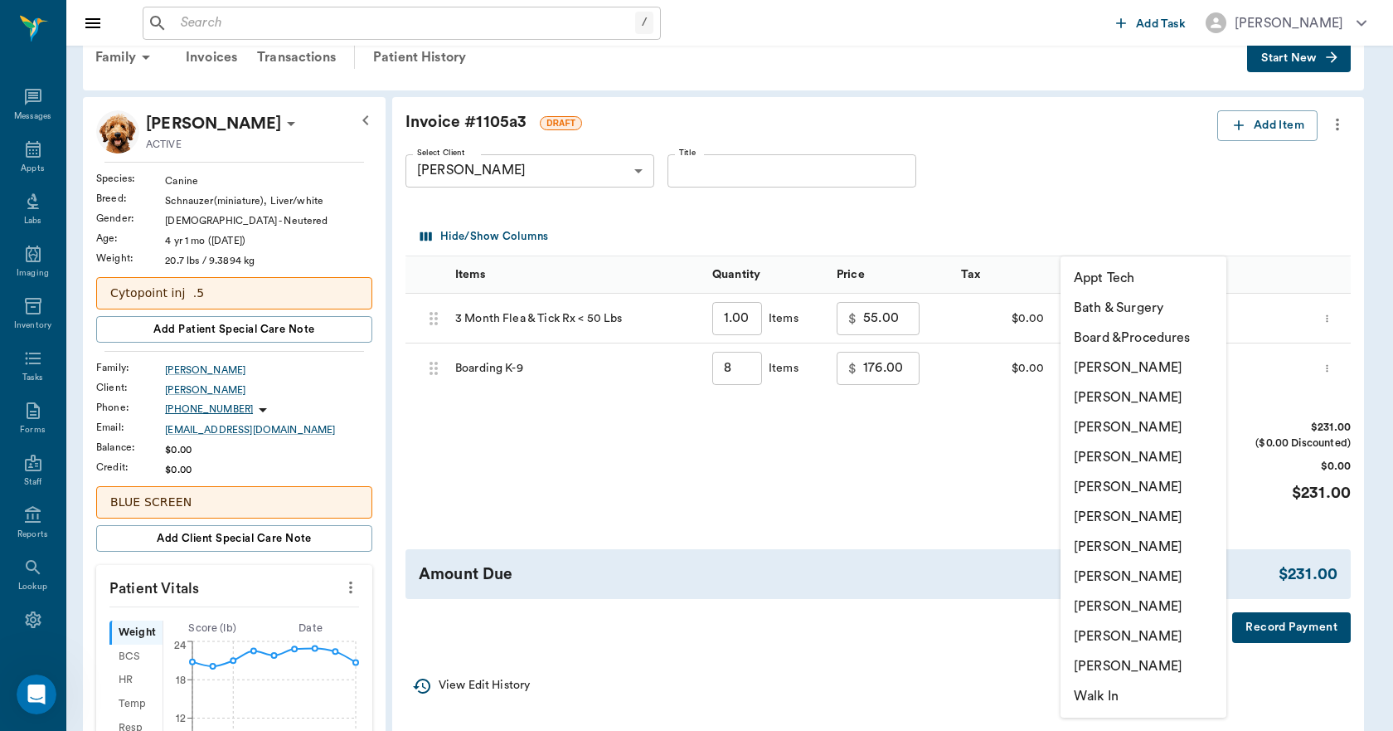
click at [1127, 638] on li "[PERSON_NAME]" at bounding box center [1144, 636] width 166 height 30
type input "none-63ec2ece52e12b0ba117cc90"
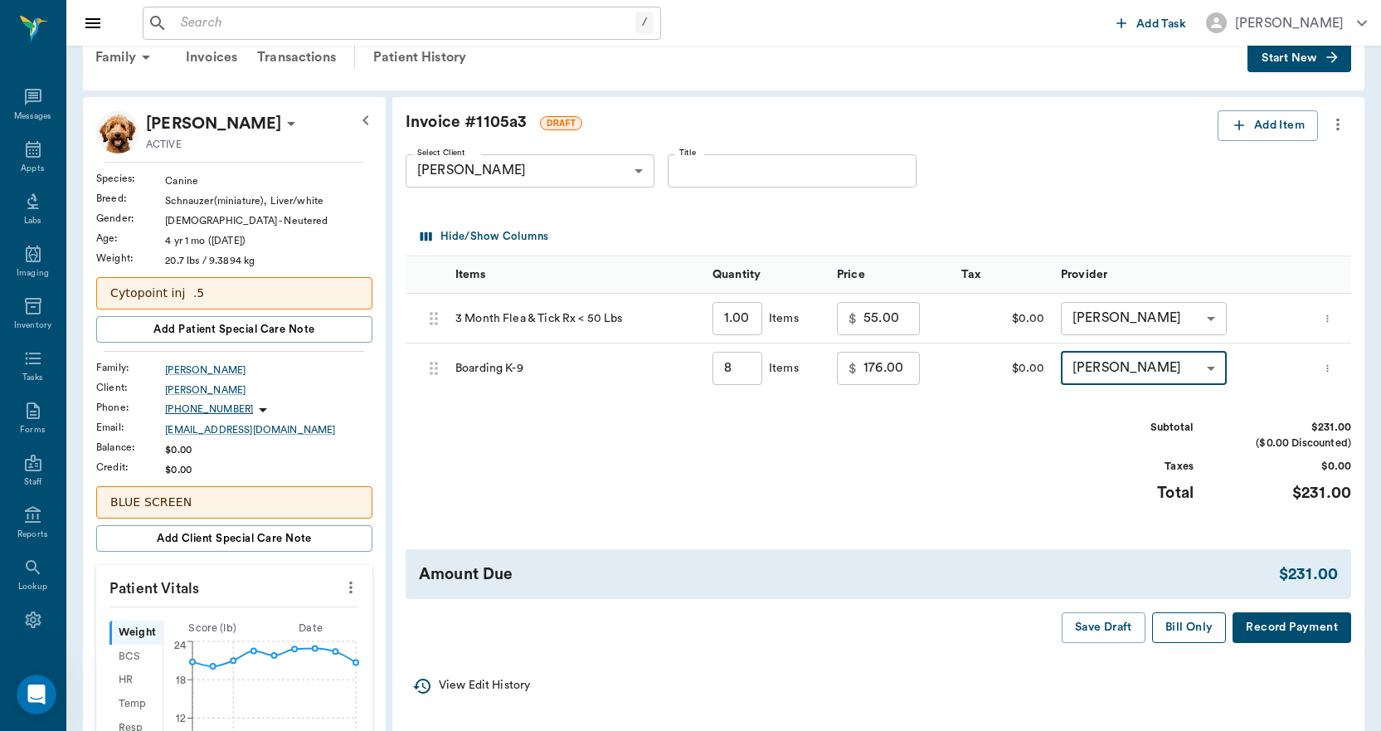
click at [1174, 625] on button "Bill Only" at bounding box center [1189, 627] width 75 height 31
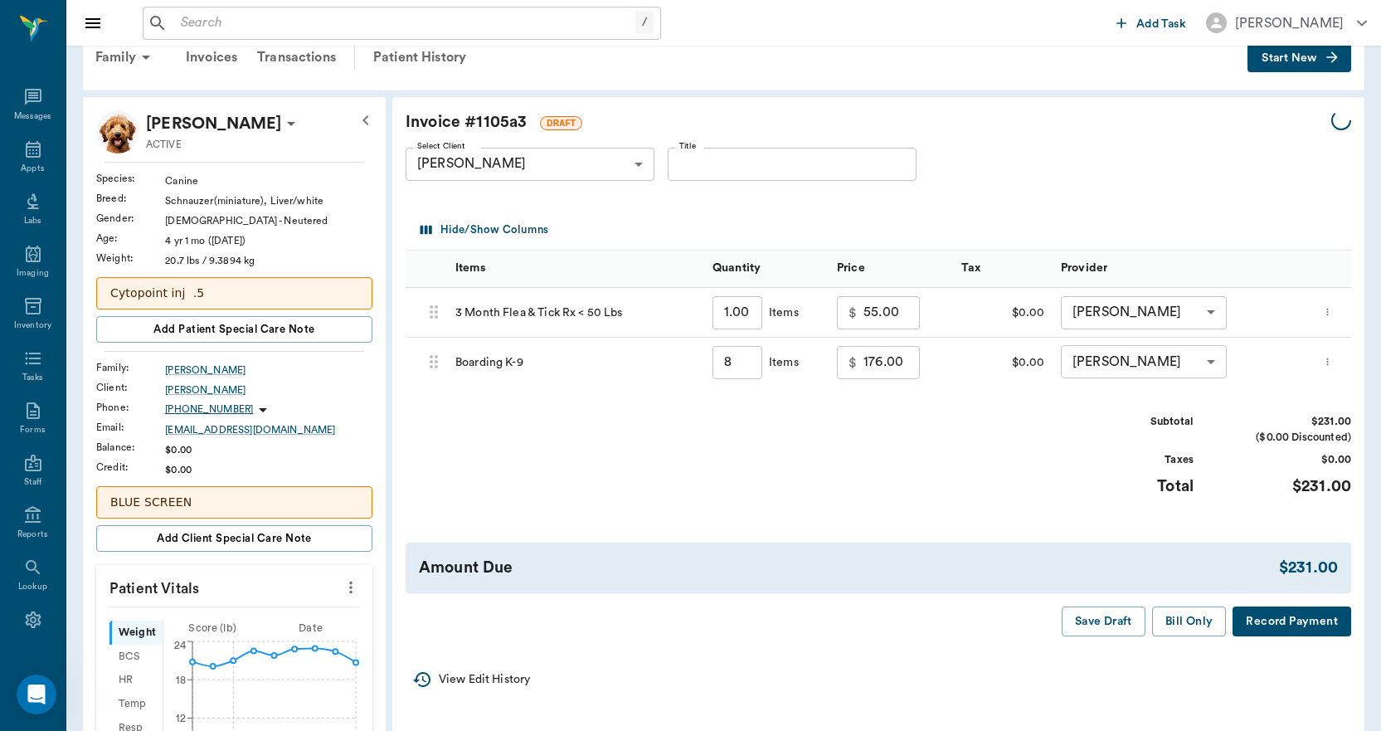
type input "8.00"
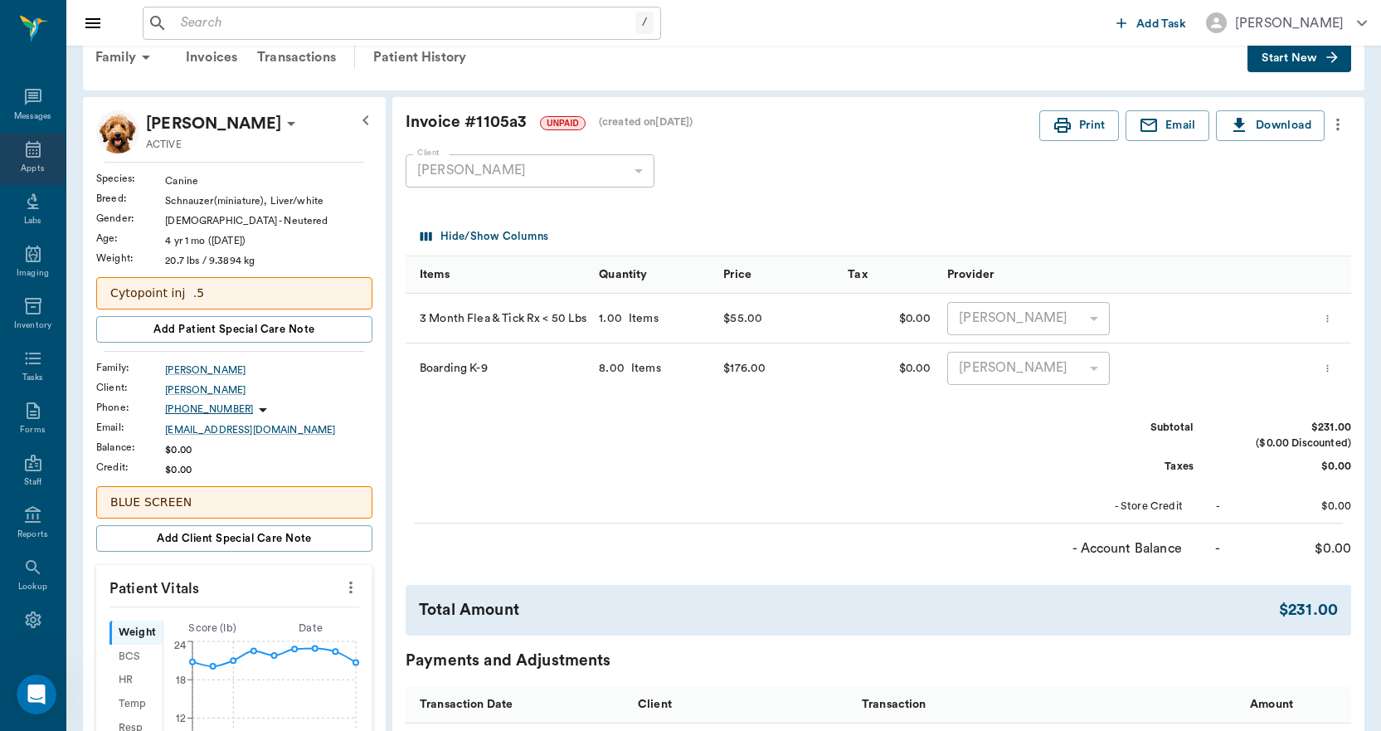
click at [36, 152] on icon at bounding box center [33, 149] width 20 height 20
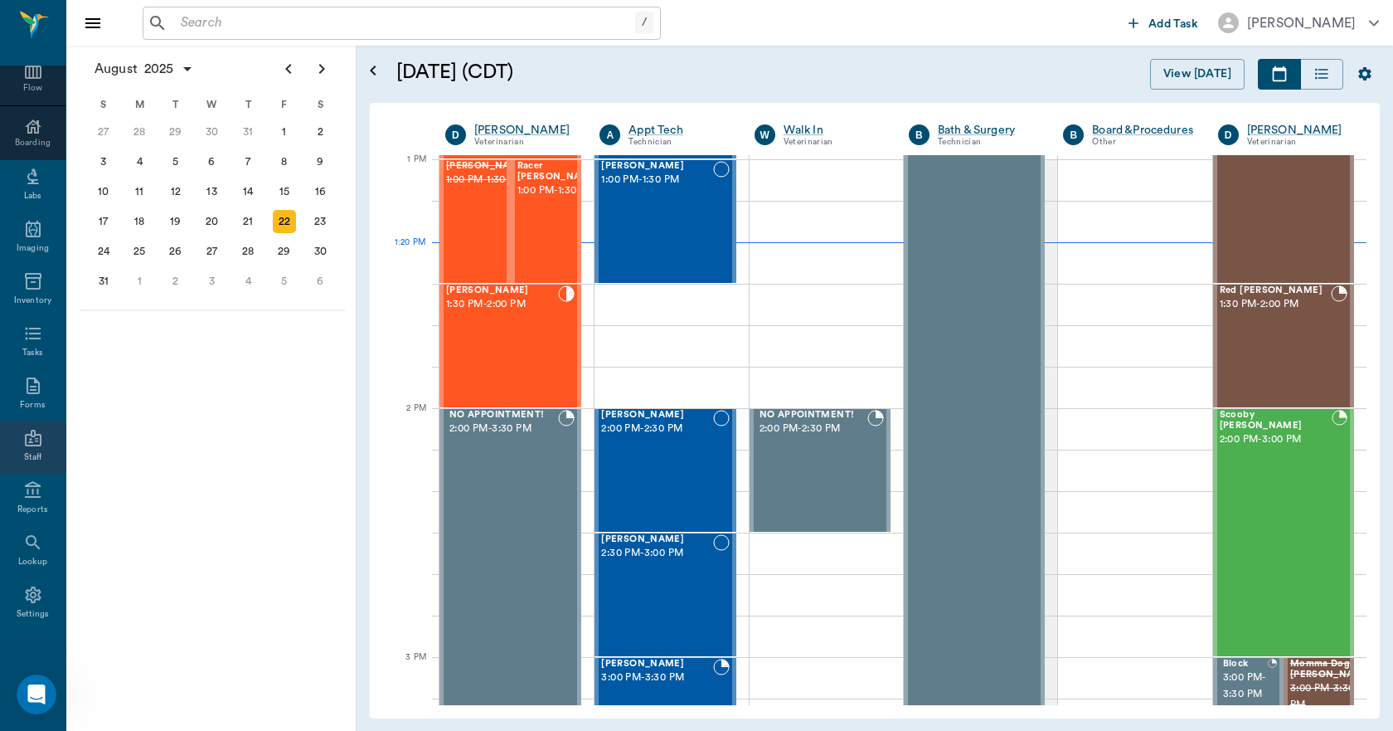
scroll to position [174, 0]
click at [36, 594] on icon at bounding box center [33, 589] width 20 height 20
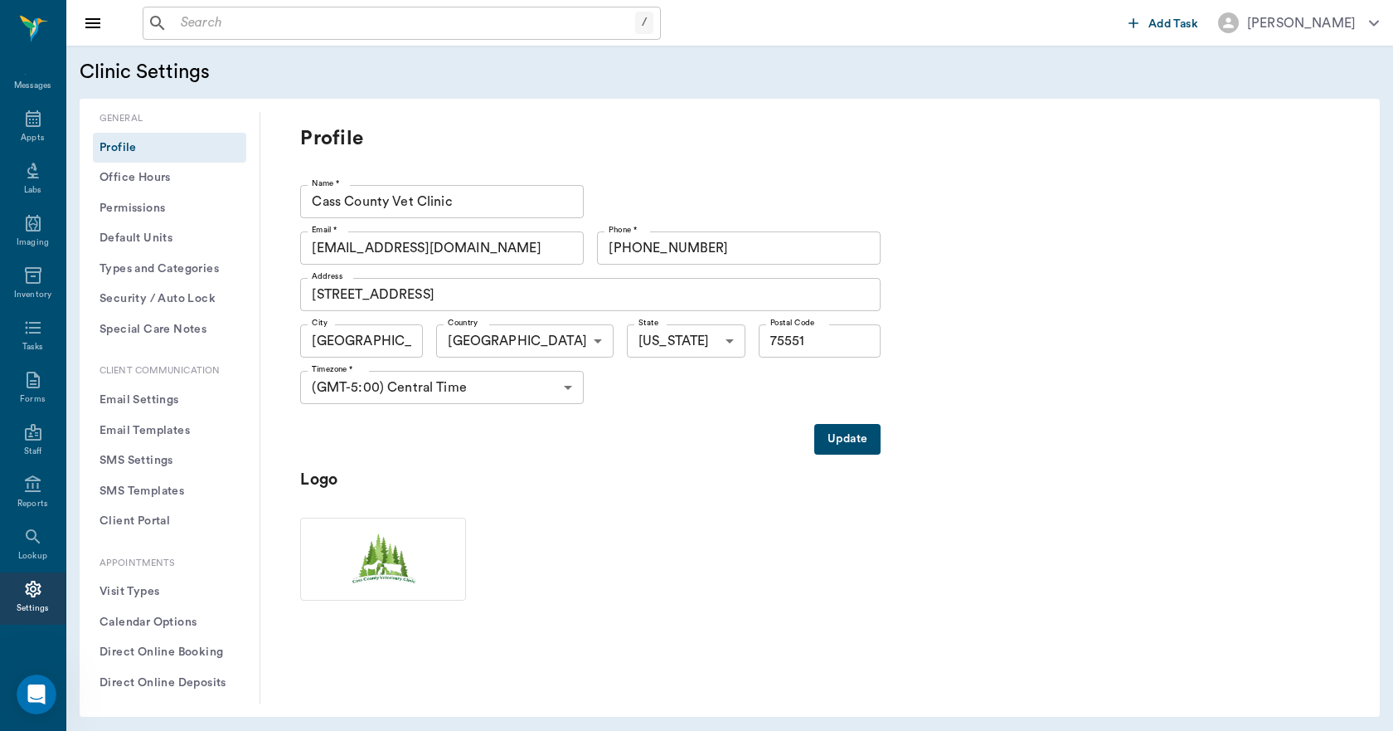
scroll to position [83, 0]
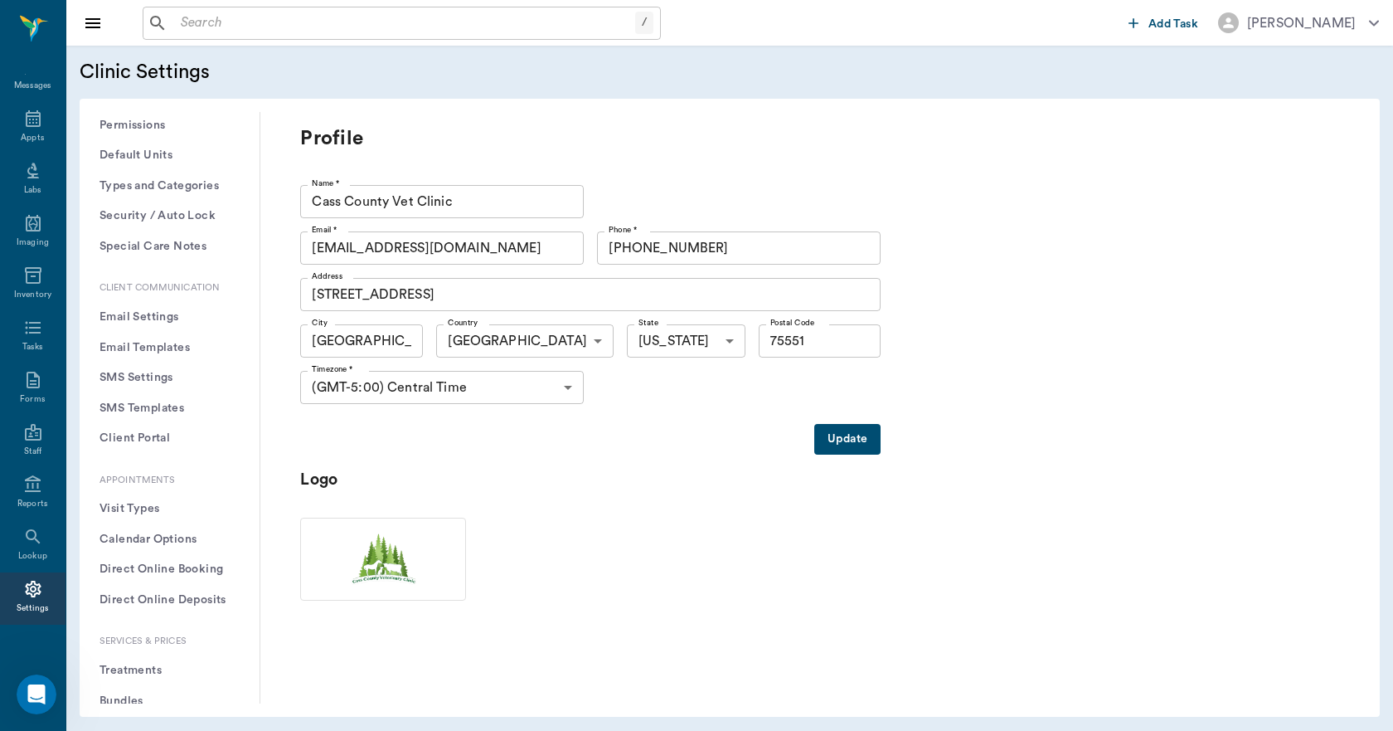
click at [151, 673] on button "Treatments" at bounding box center [169, 670] width 153 height 31
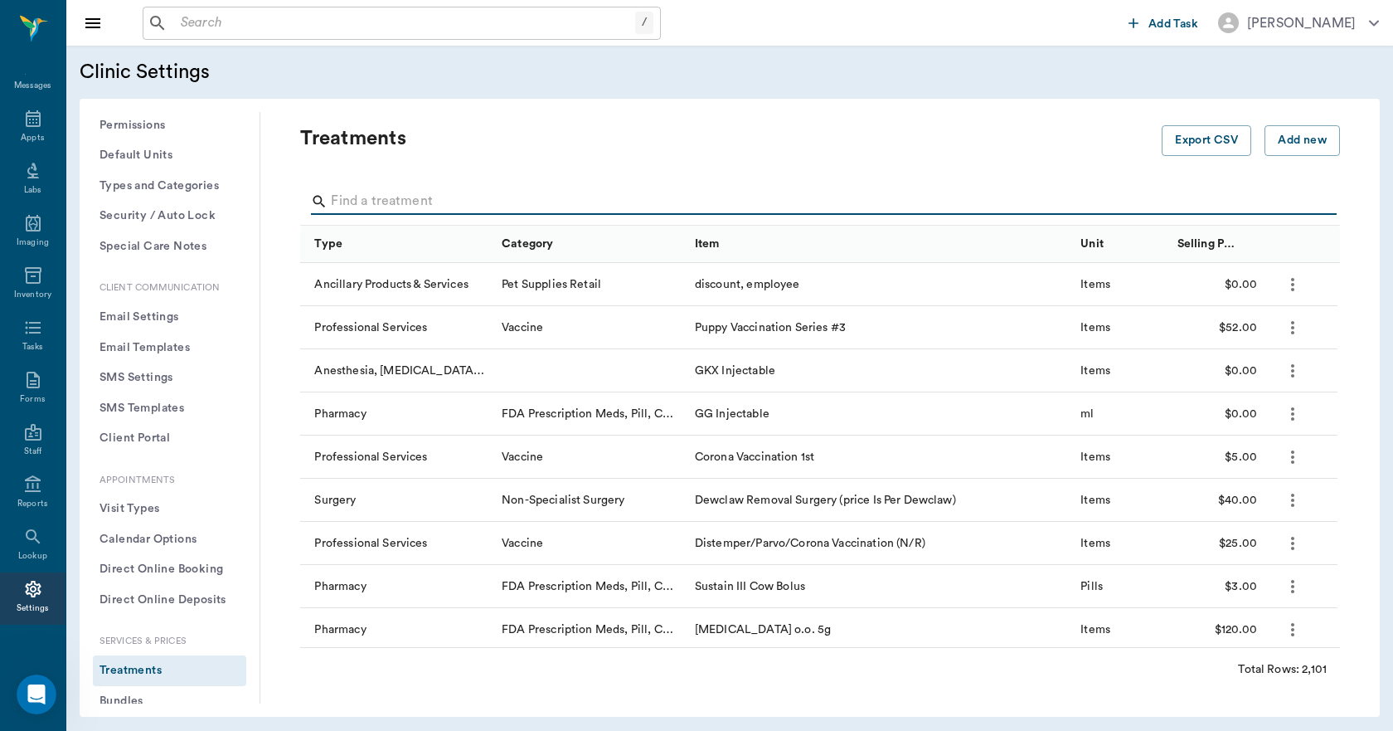
click at [476, 209] on input "Search" at bounding box center [821, 201] width 981 height 27
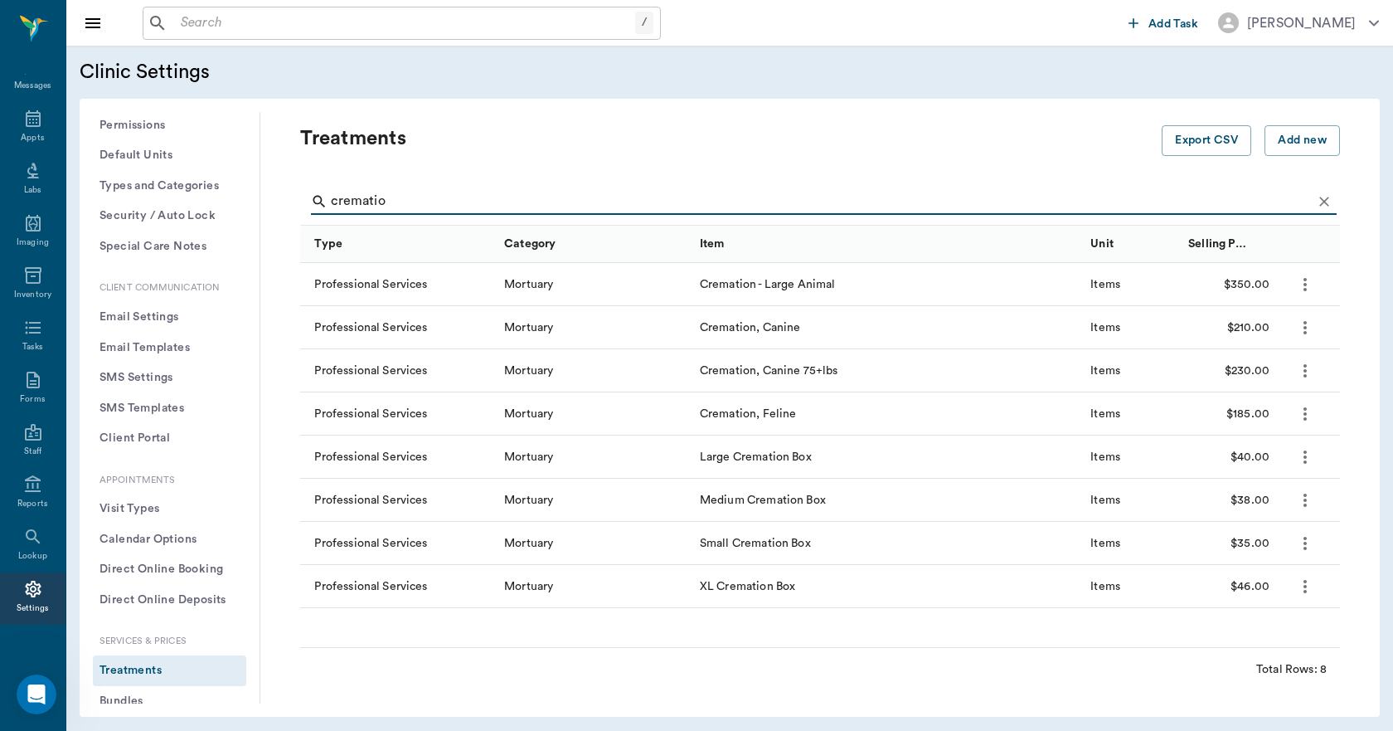
type input "crematio"
click at [32, 129] on div "Appts" at bounding box center [33, 128] width 66 height 52
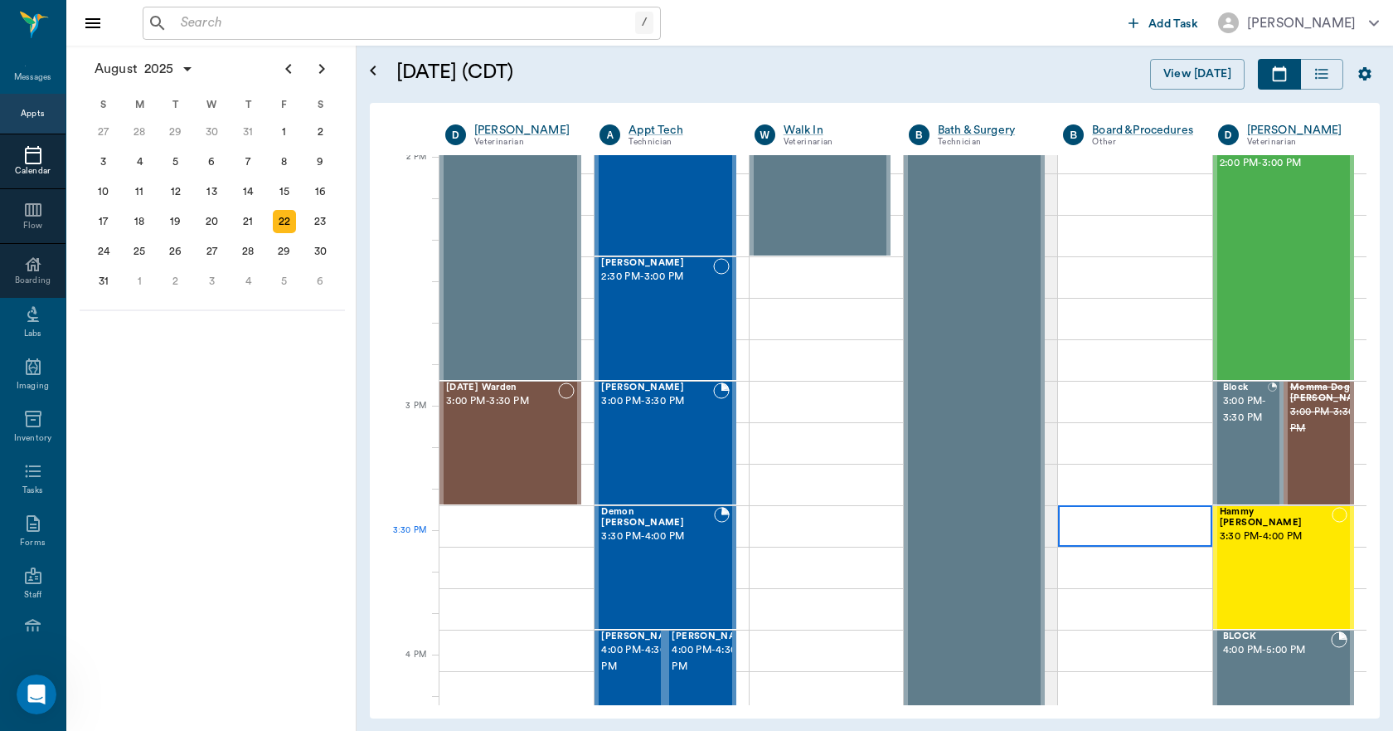
scroll to position [1494, 0]
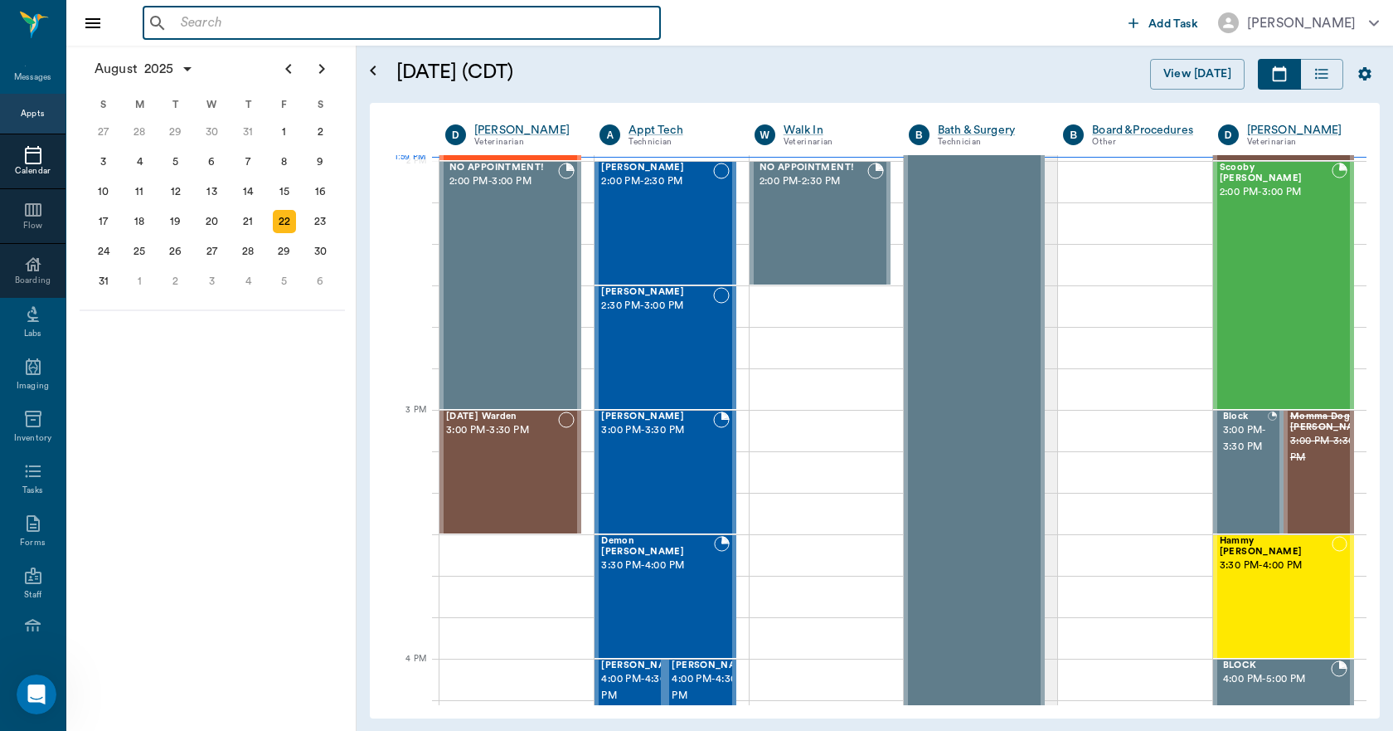
click at [234, 18] on input "text" at bounding box center [413, 23] width 479 height 23
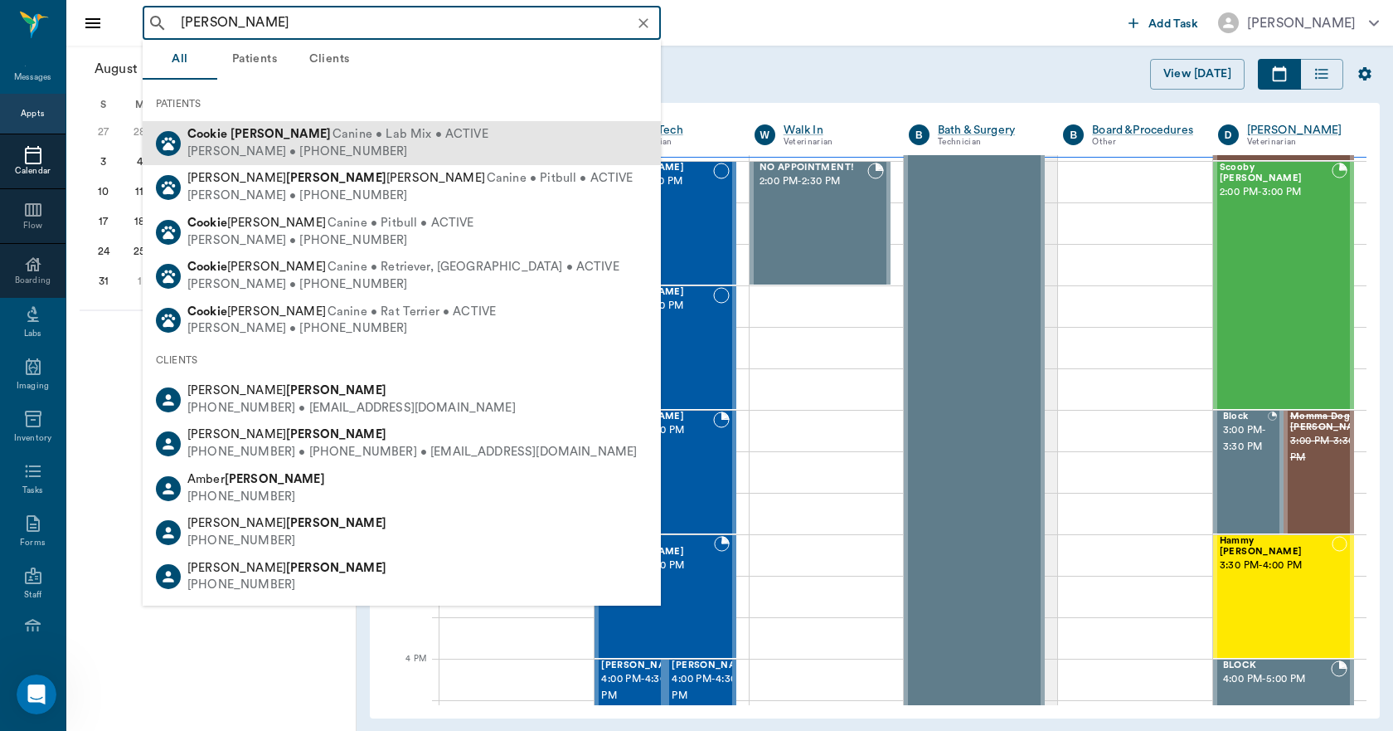
click at [250, 143] on div "Tracie Sanders • (903) 293-9148" at bounding box center [337, 151] width 301 height 17
type input "cookie sanders"
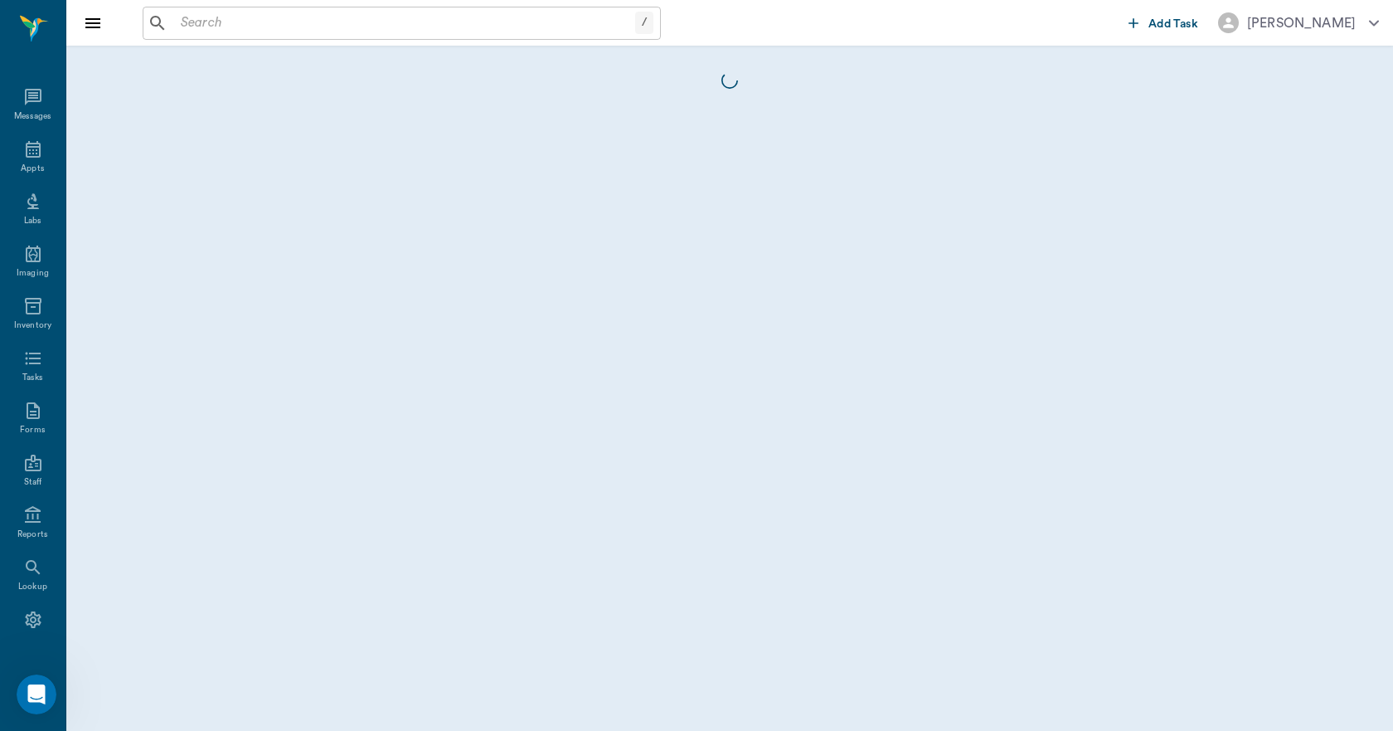
scroll to position [31, 0]
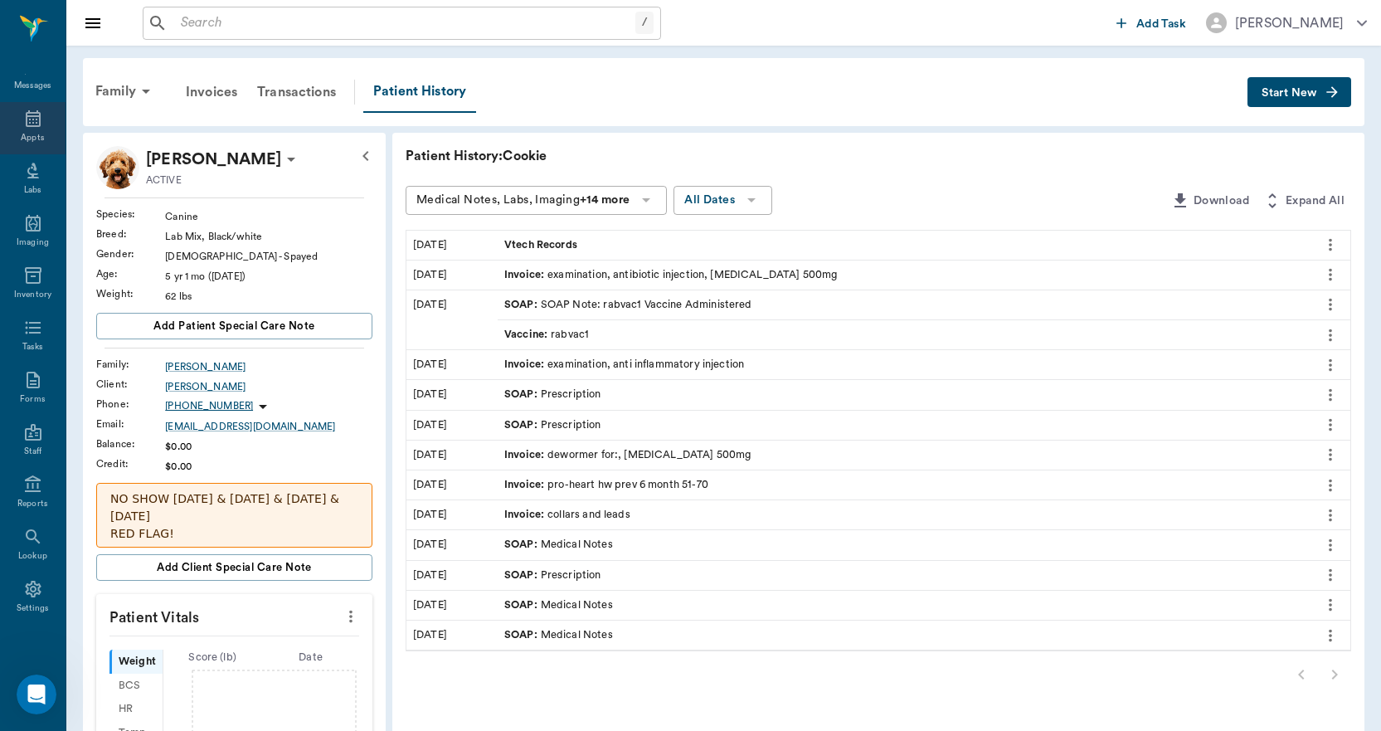
click at [31, 119] on icon at bounding box center [33, 118] width 15 height 17
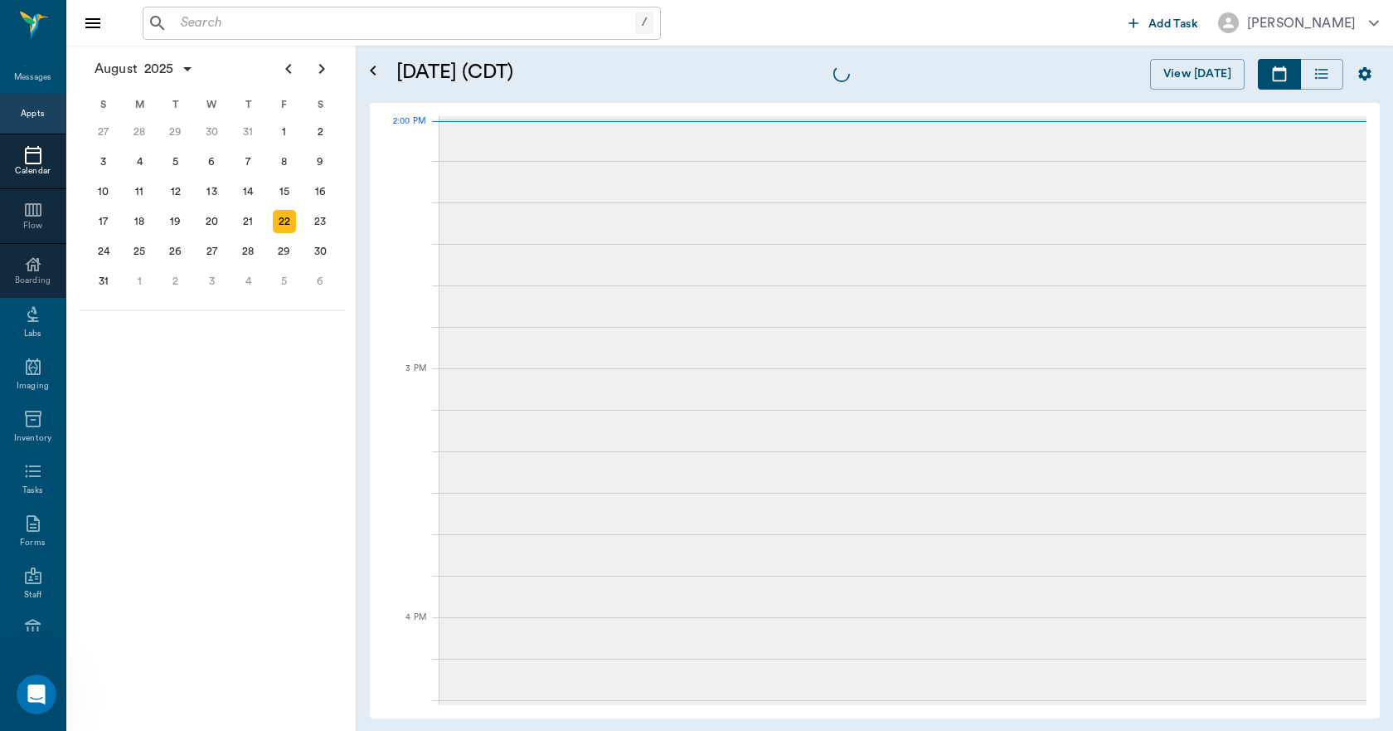
scroll to position [1494, 0]
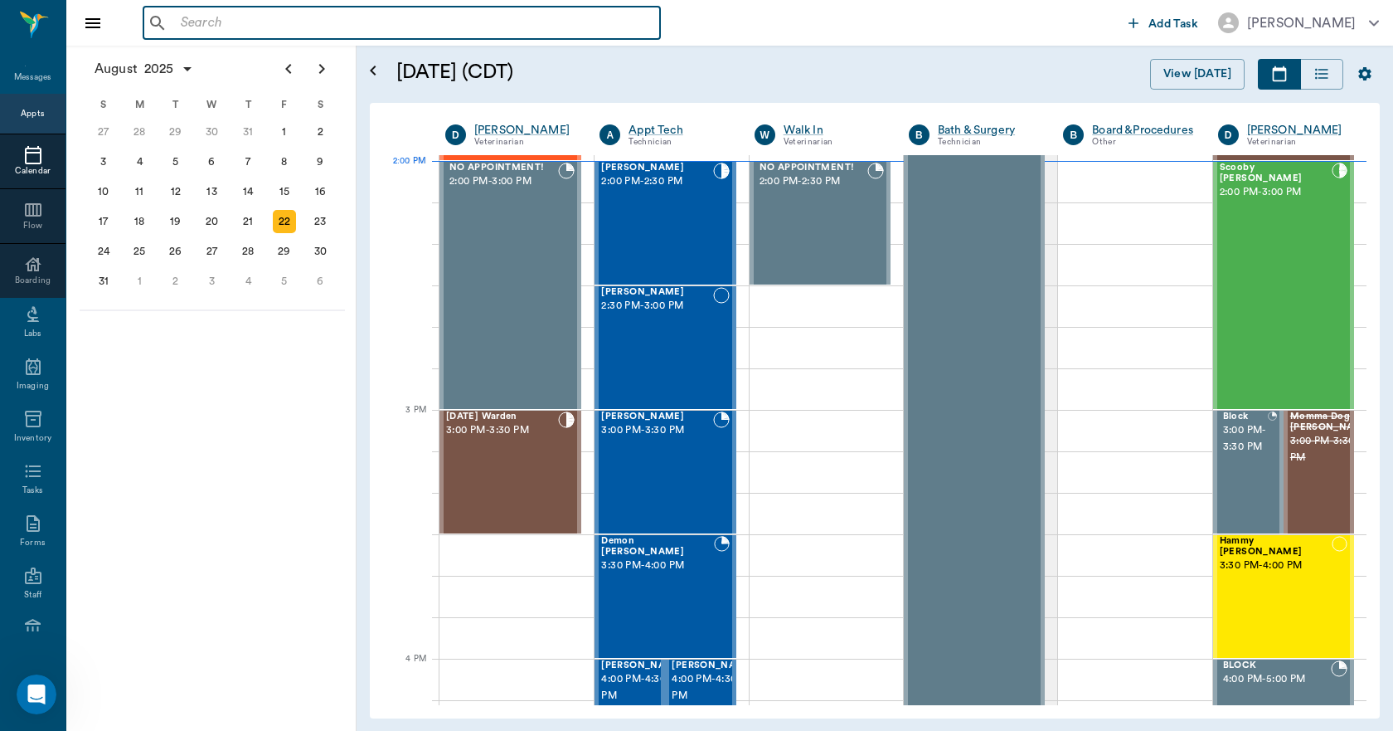
click at [192, 28] on input "text" at bounding box center [413, 23] width 479 height 23
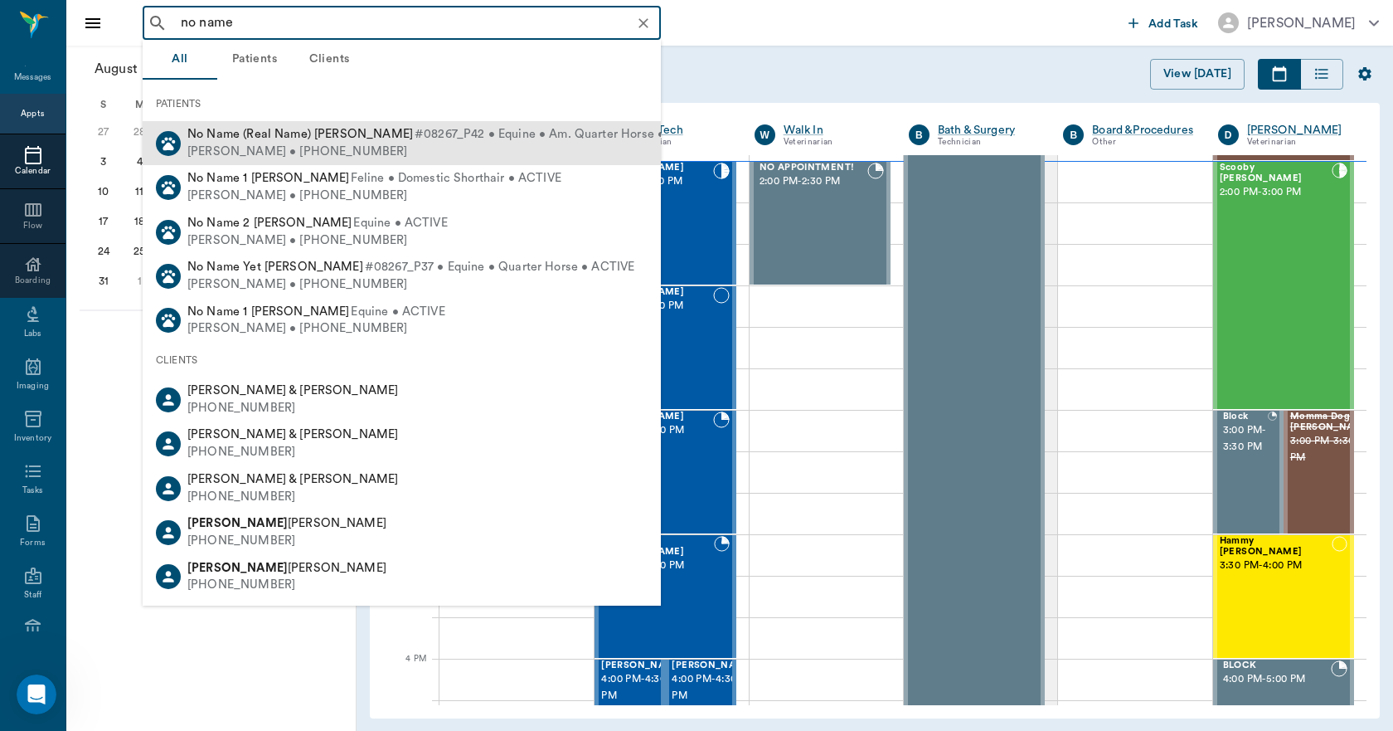
click at [263, 146] on div "Jennifer Bailey • (501) 213-8594" at bounding box center [448, 151] width 523 height 17
type input "no name"
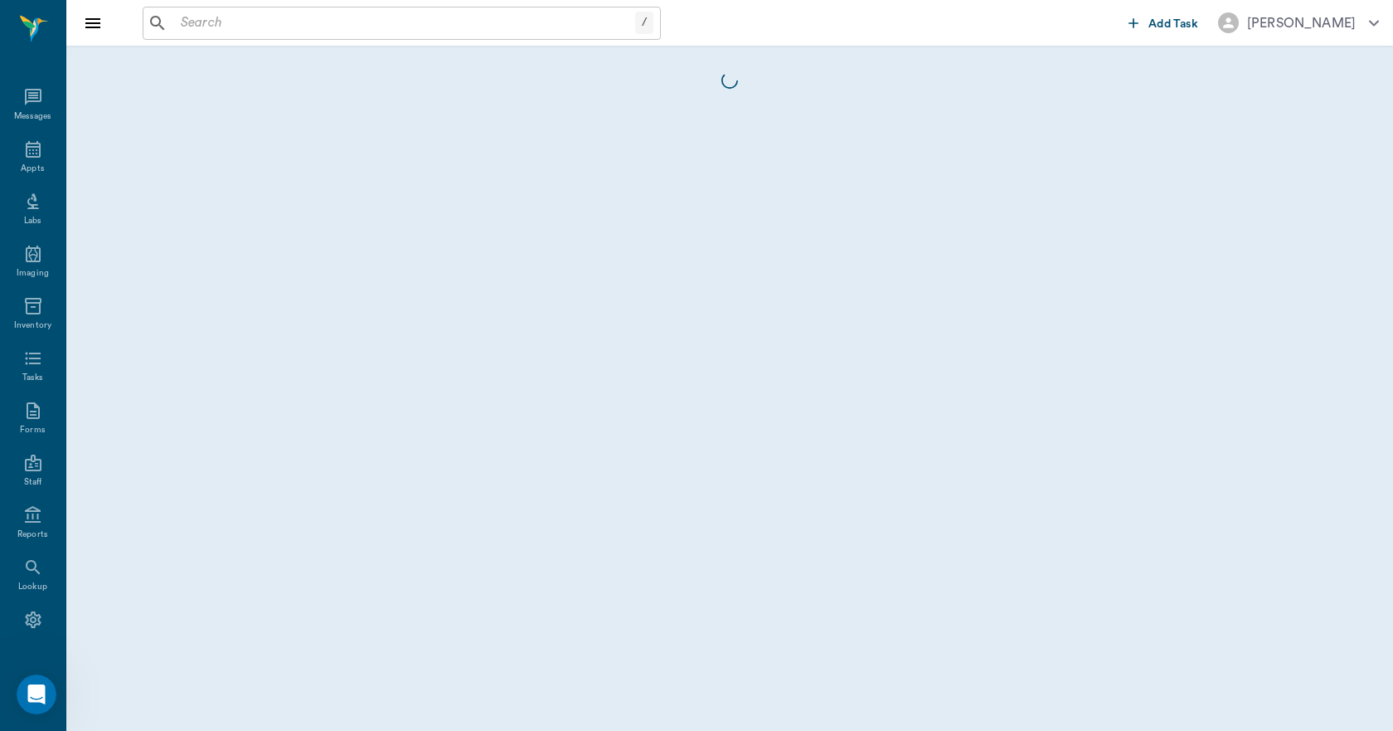
scroll to position [31, 0]
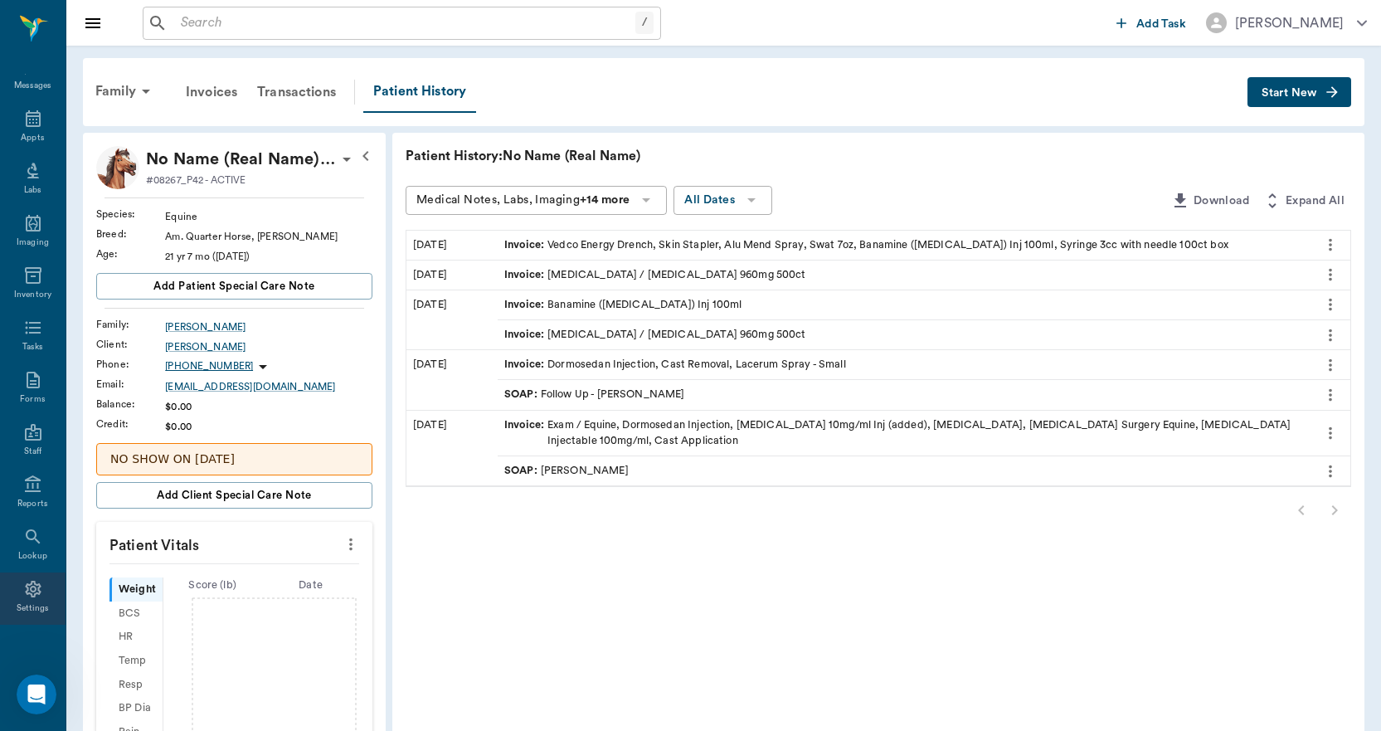
click at [23, 587] on icon at bounding box center [33, 589] width 20 height 20
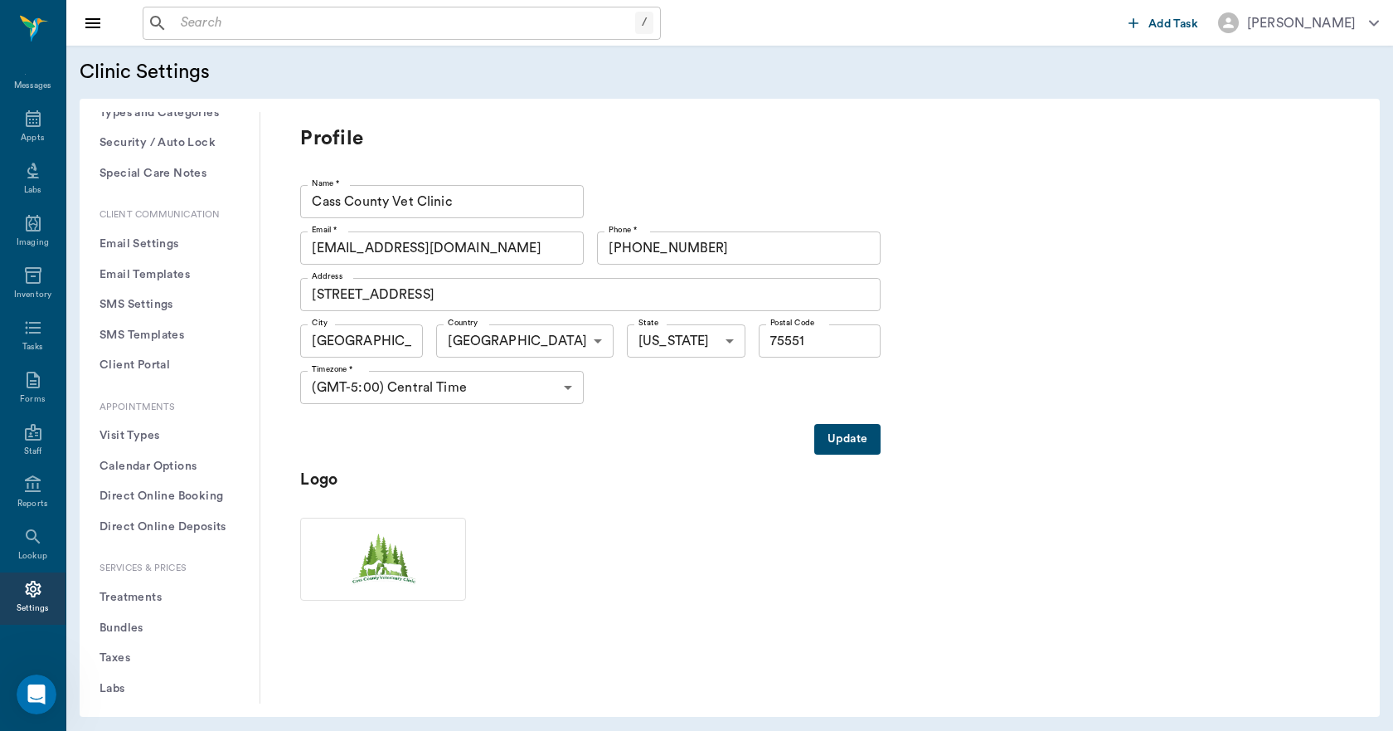
scroll to position [332, 0]
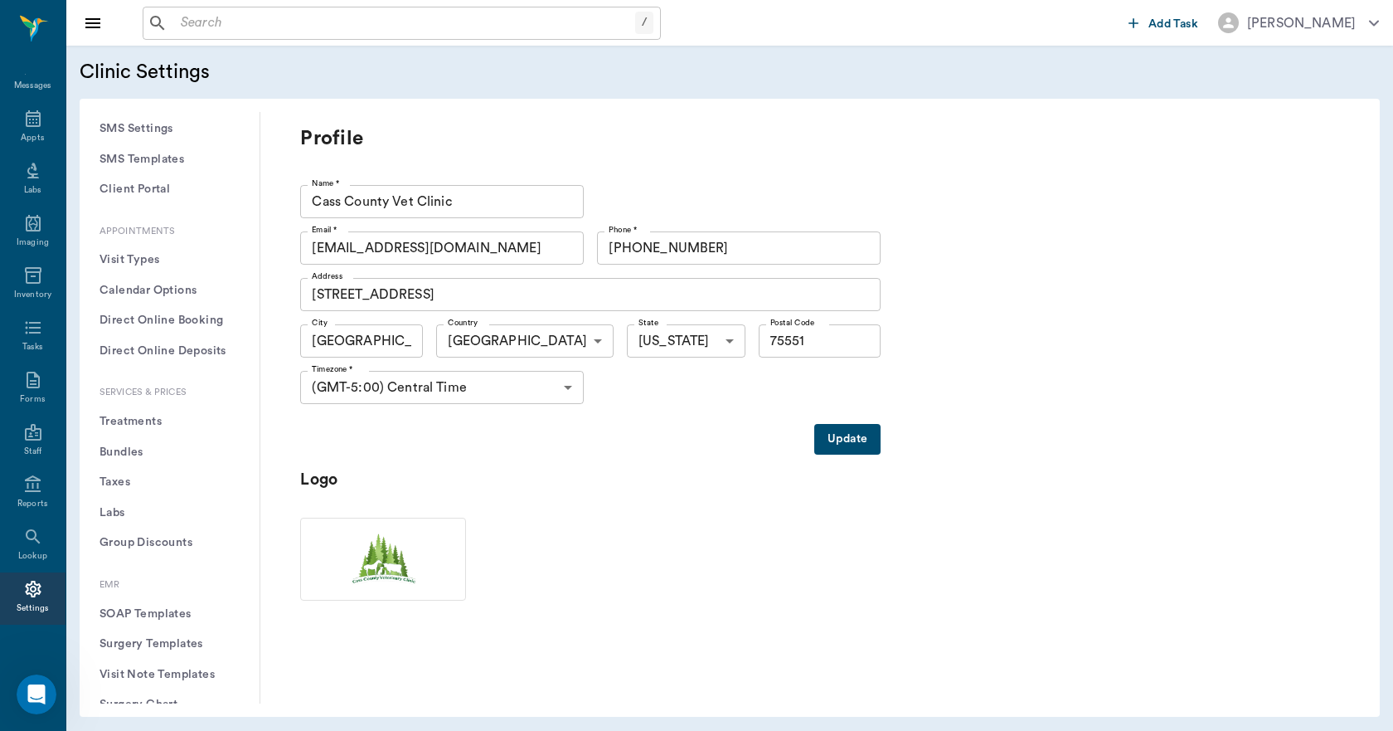
click at [137, 417] on button "Treatments" at bounding box center [169, 421] width 153 height 31
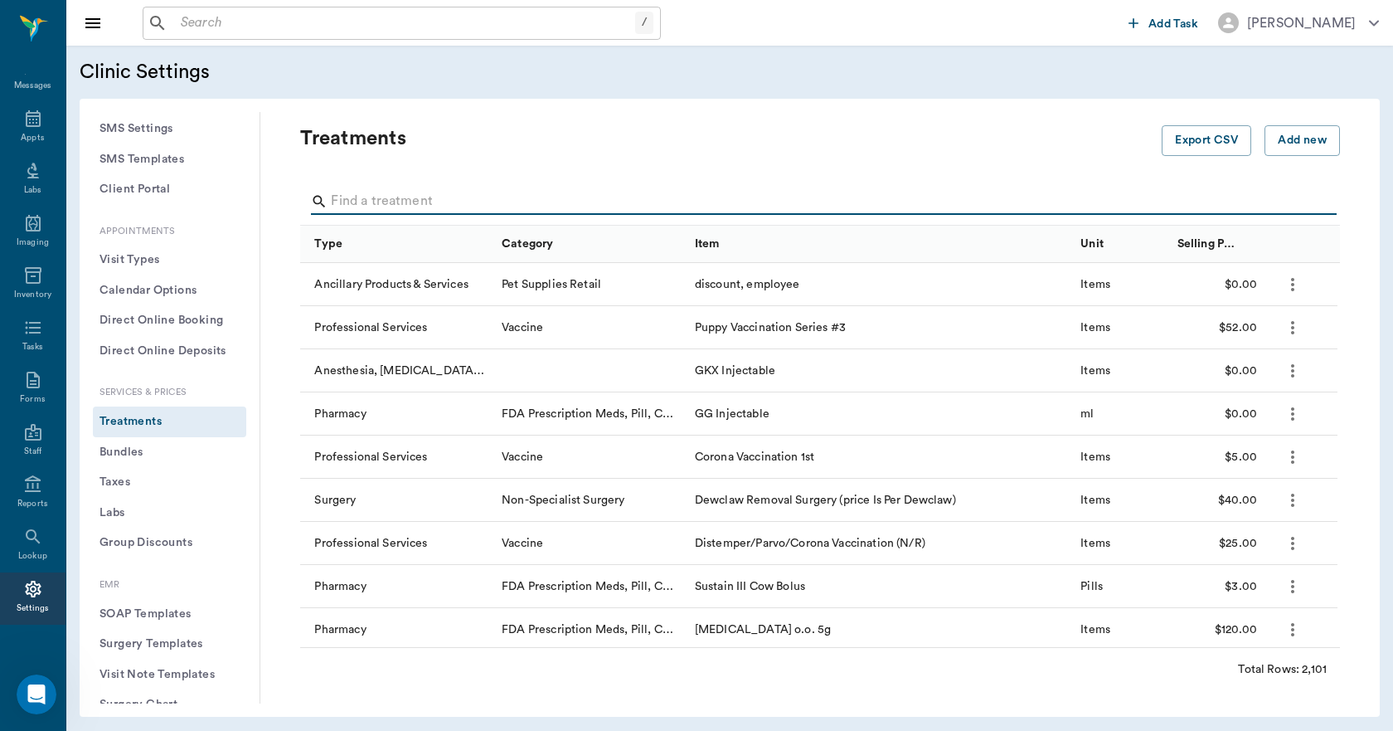
click at [347, 206] on input "Search" at bounding box center [821, 201] width 981 height 27
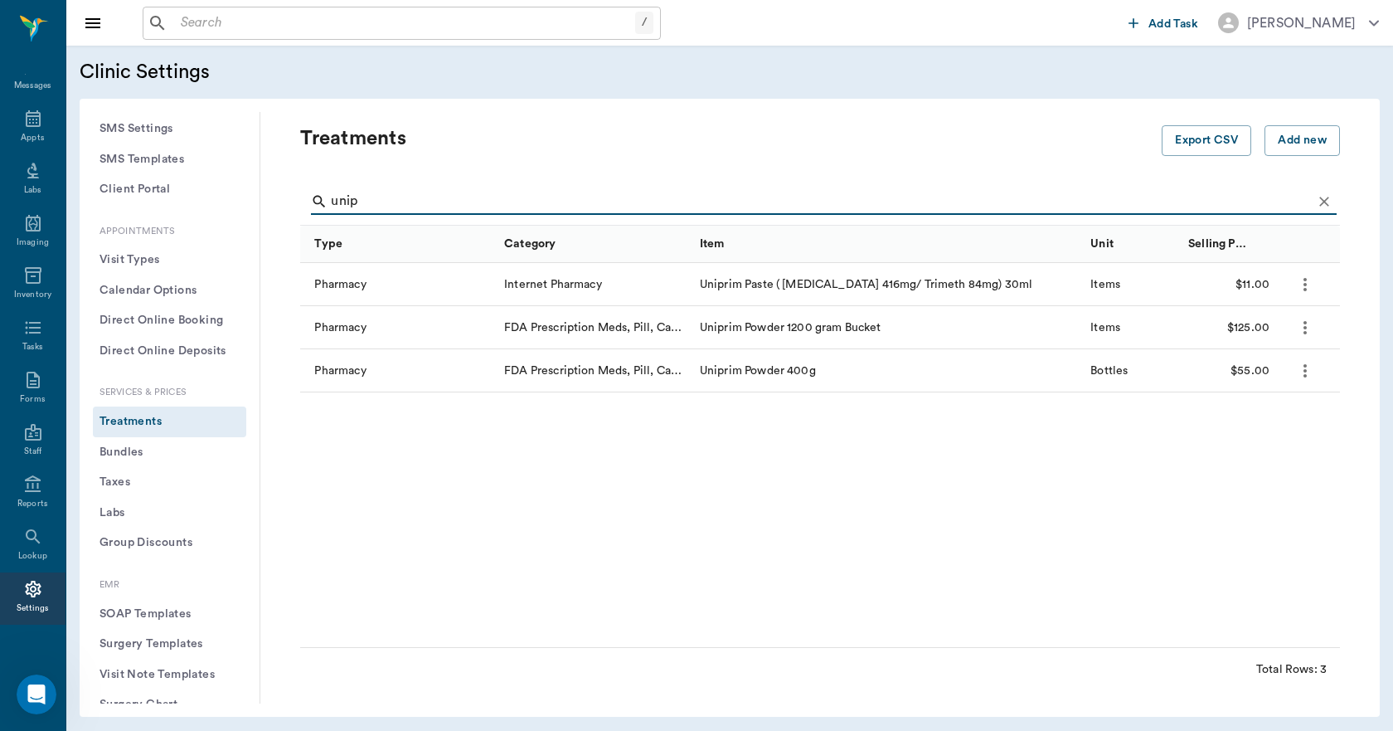
type input "unip"
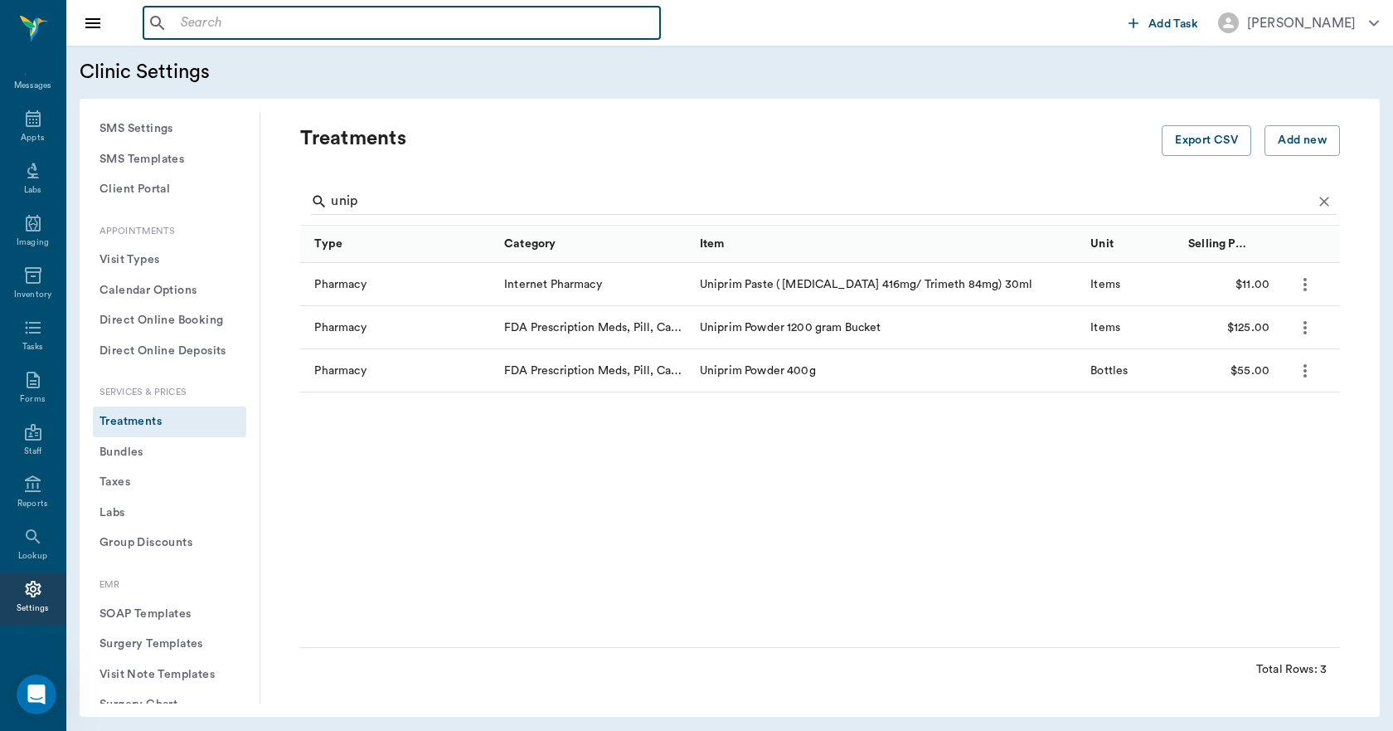
click at [209, 23] on input "text" at bounding box center [413, 23] width 479 height 23
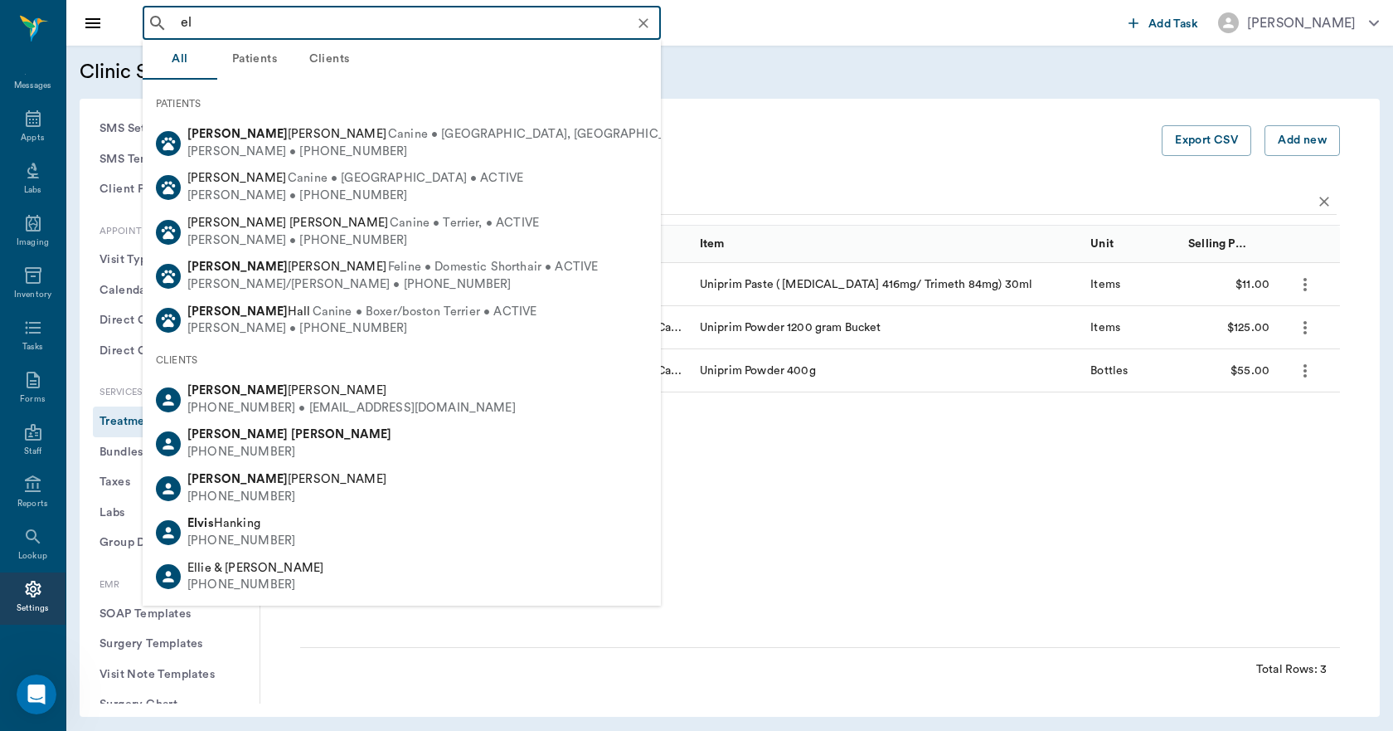
type input "e"
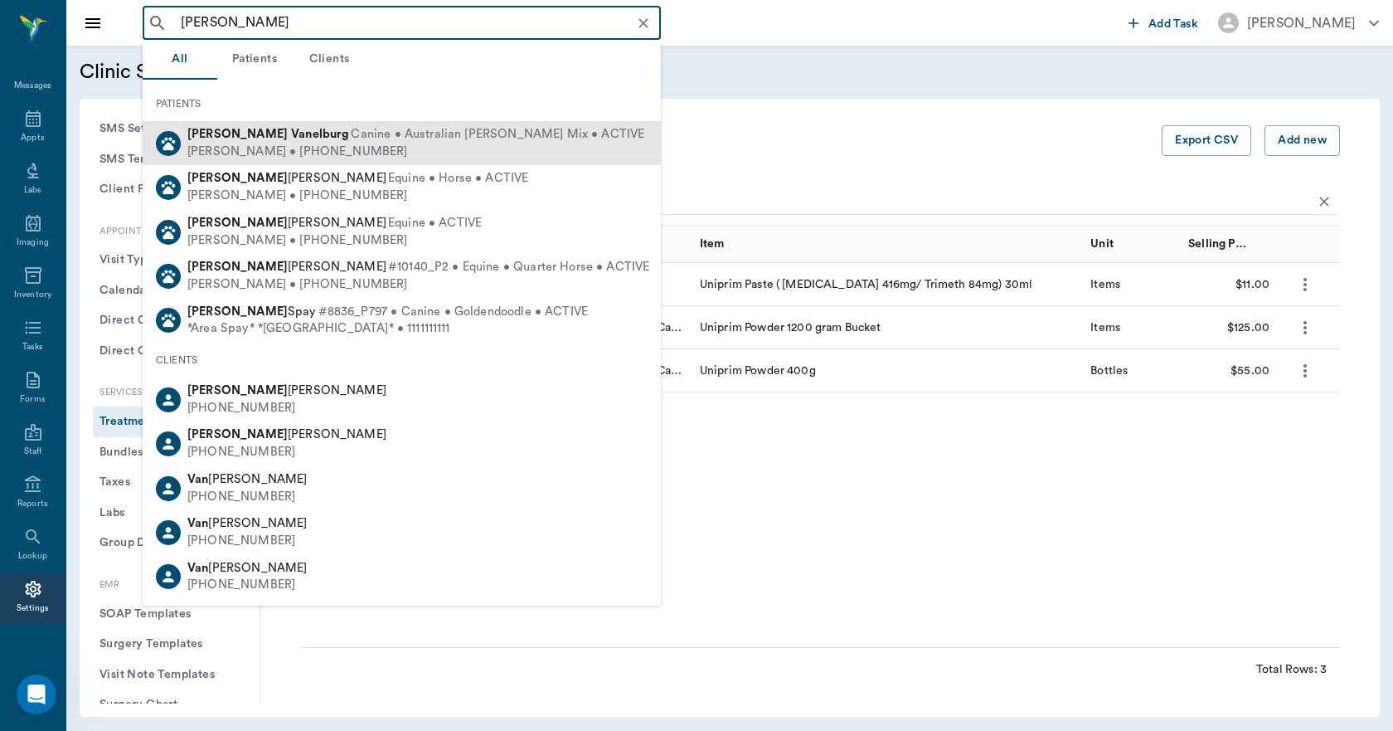
click at [249, 143] on div "Lucas Vanelburg Canine • Australian Shepard Mix • ACTIVE Beth Vanelburg • (386)…" at bounding box center [413, 143] width 464 height 34
type input "lucas van"
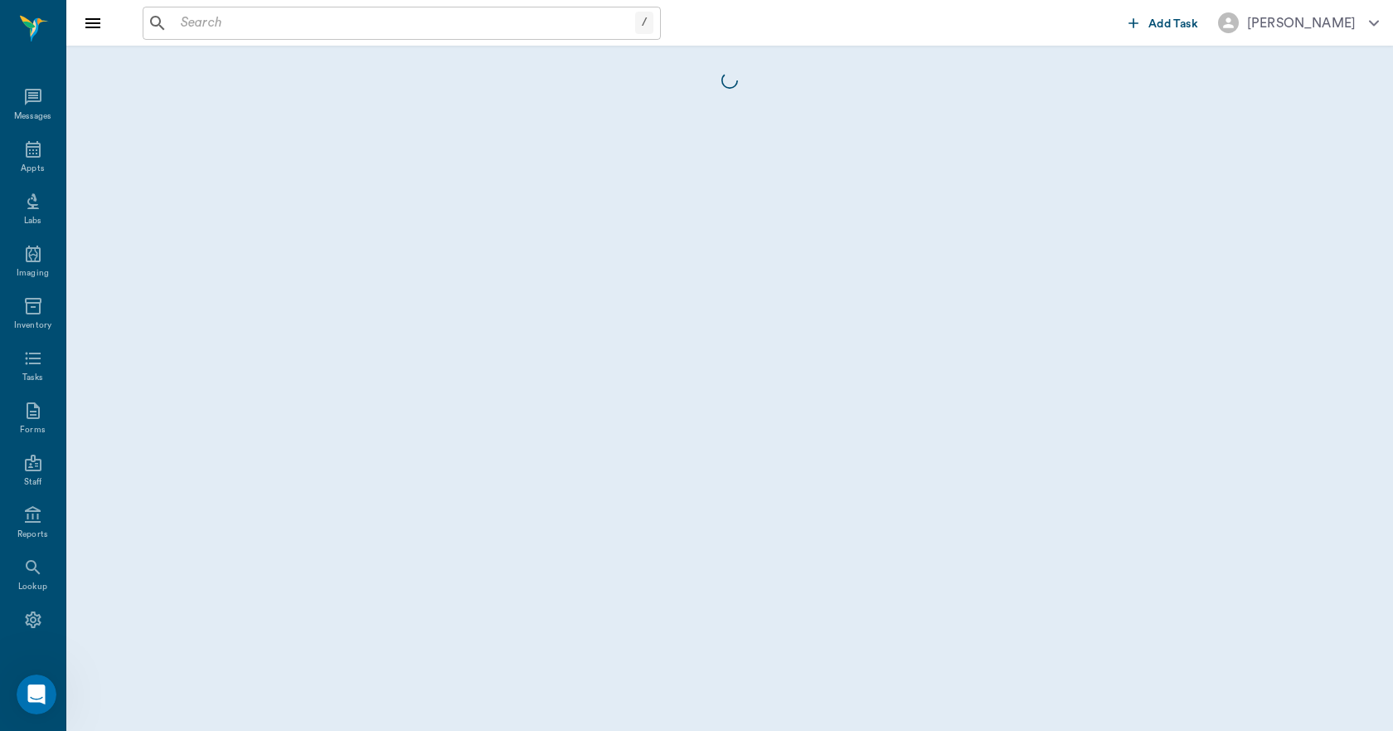
scroll to position [31, 0]
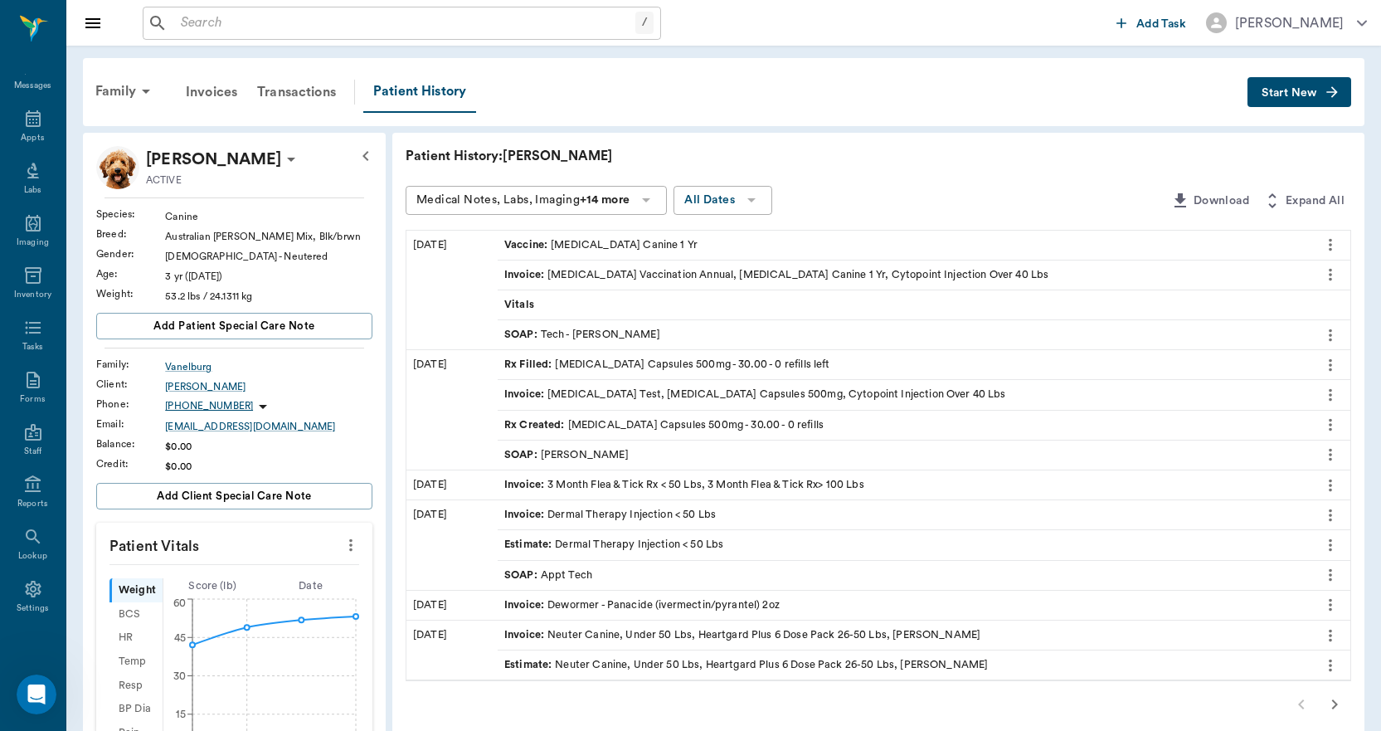
click at [1275, 93] on span "Start New" at bounding box center [1289, 93] width 56 height 0
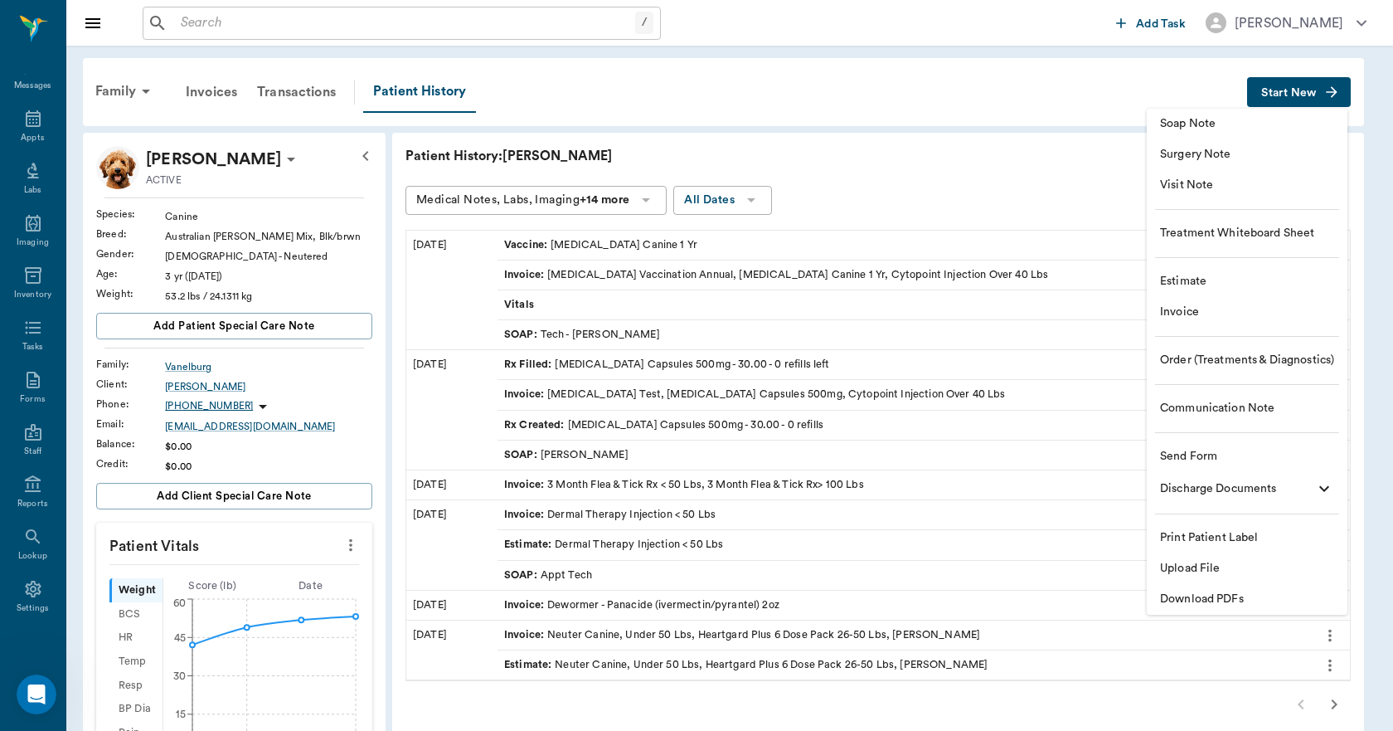
click at [1198, 311] on span "Invoice" at bounding box center [1247, 312] width 174 height 17
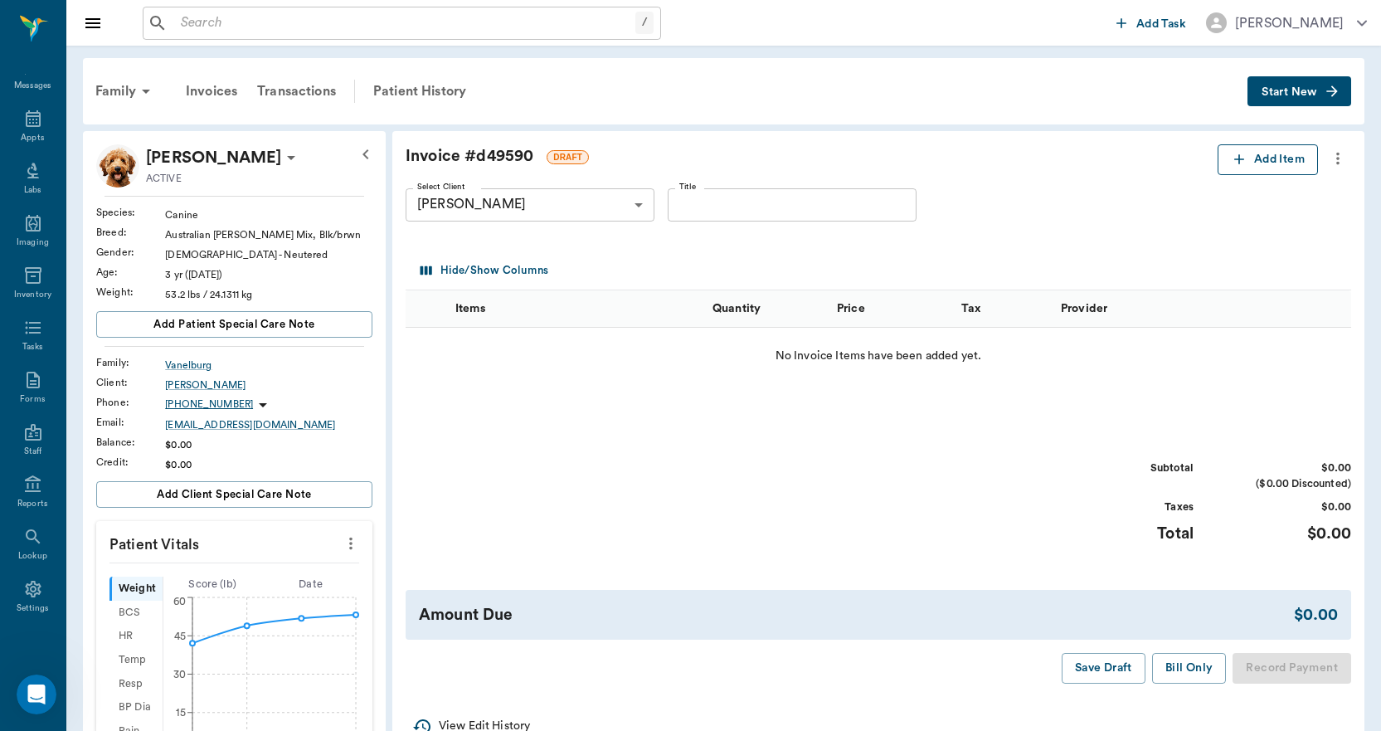
click at [1240, 158] on icon "button" at bounding box center [1239, 159] width 17 height 17
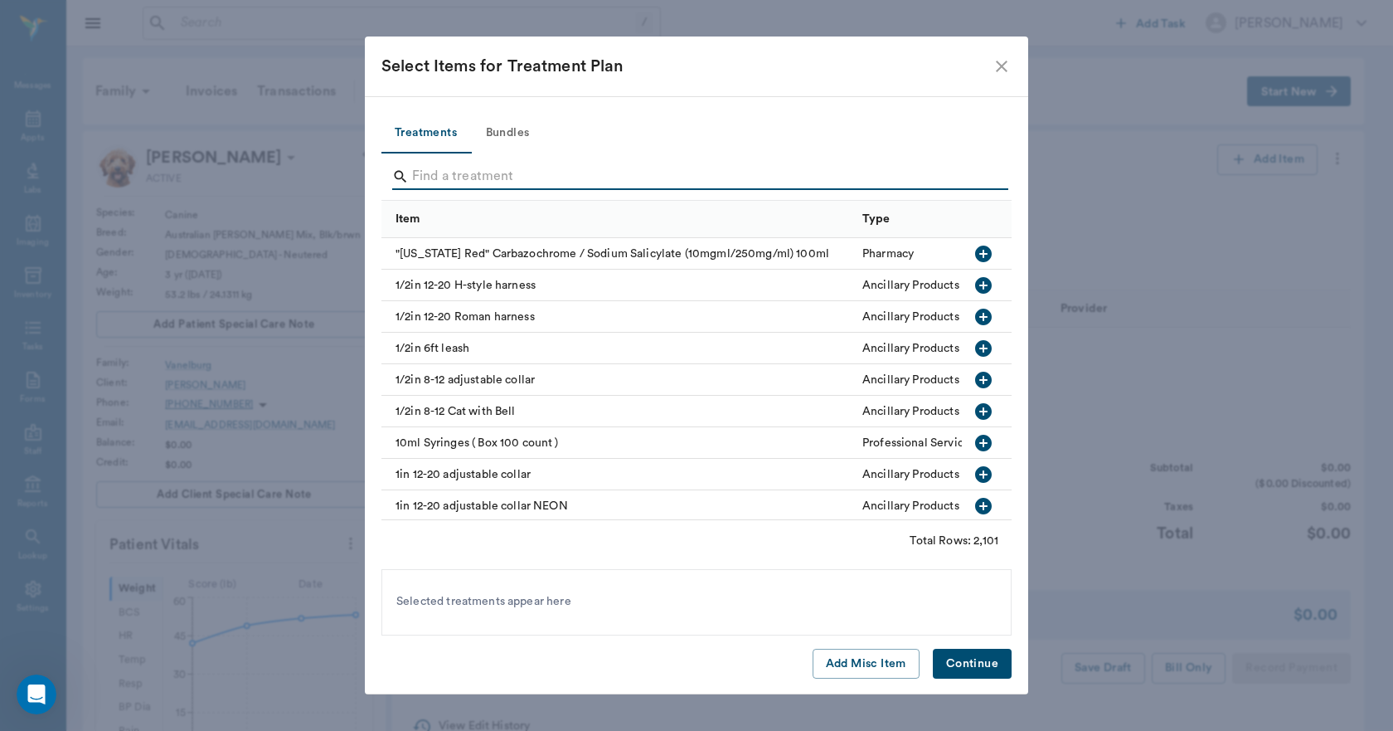
click at [419, 178] on input "Search" at bounding box center [697, 176] width 571 height 27
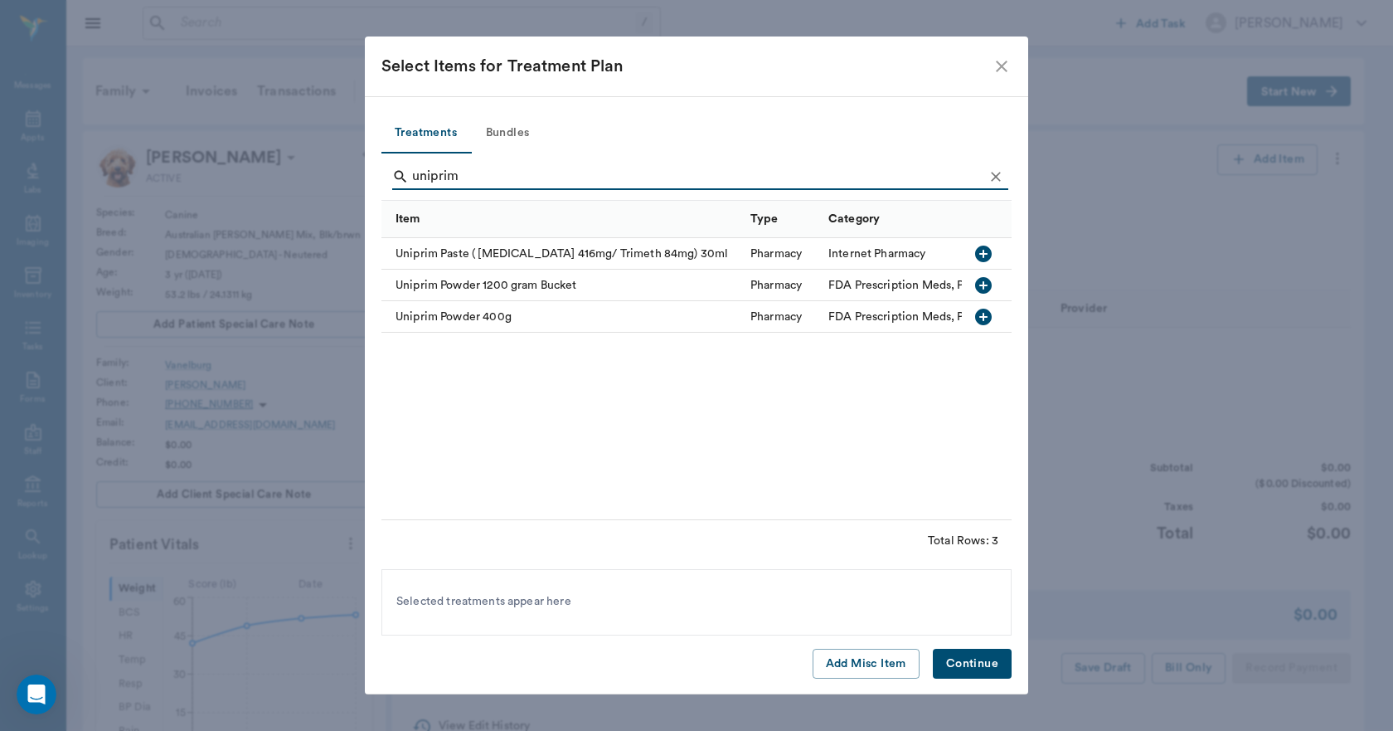
type input "uniprim"
click at [984, 284] on icon "button" at bounding box center [984, 285] width 20 height 20
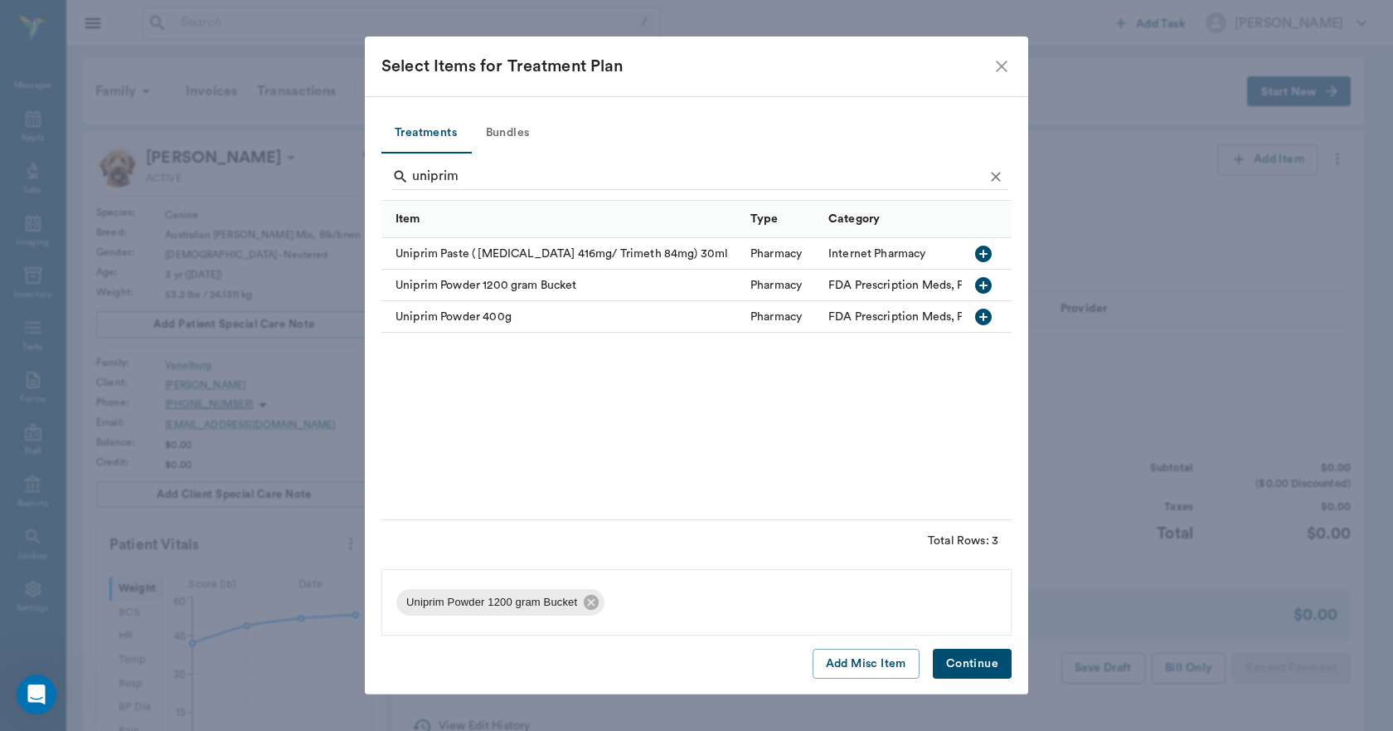
click at [986, 663] on button "Continue" at bounding box center [972, 664] width 79 height 31
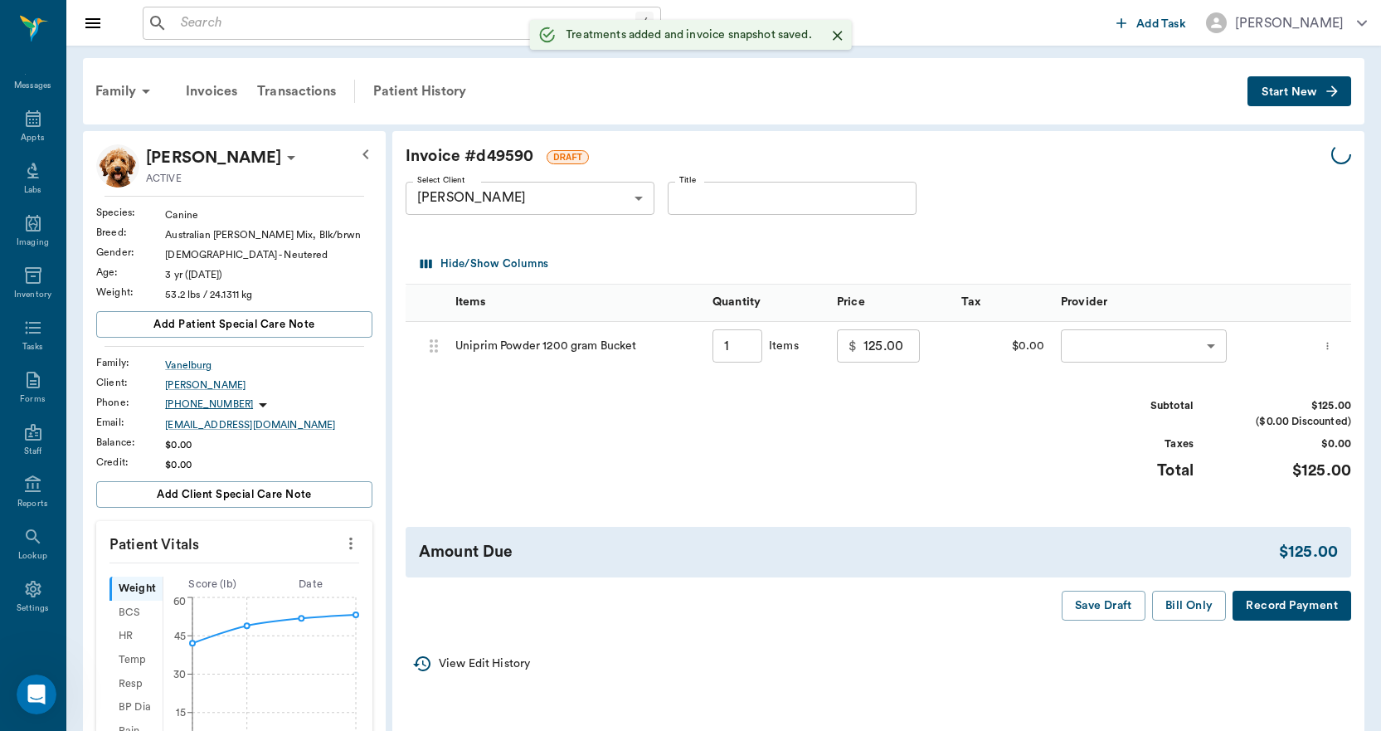
type input "1.00"
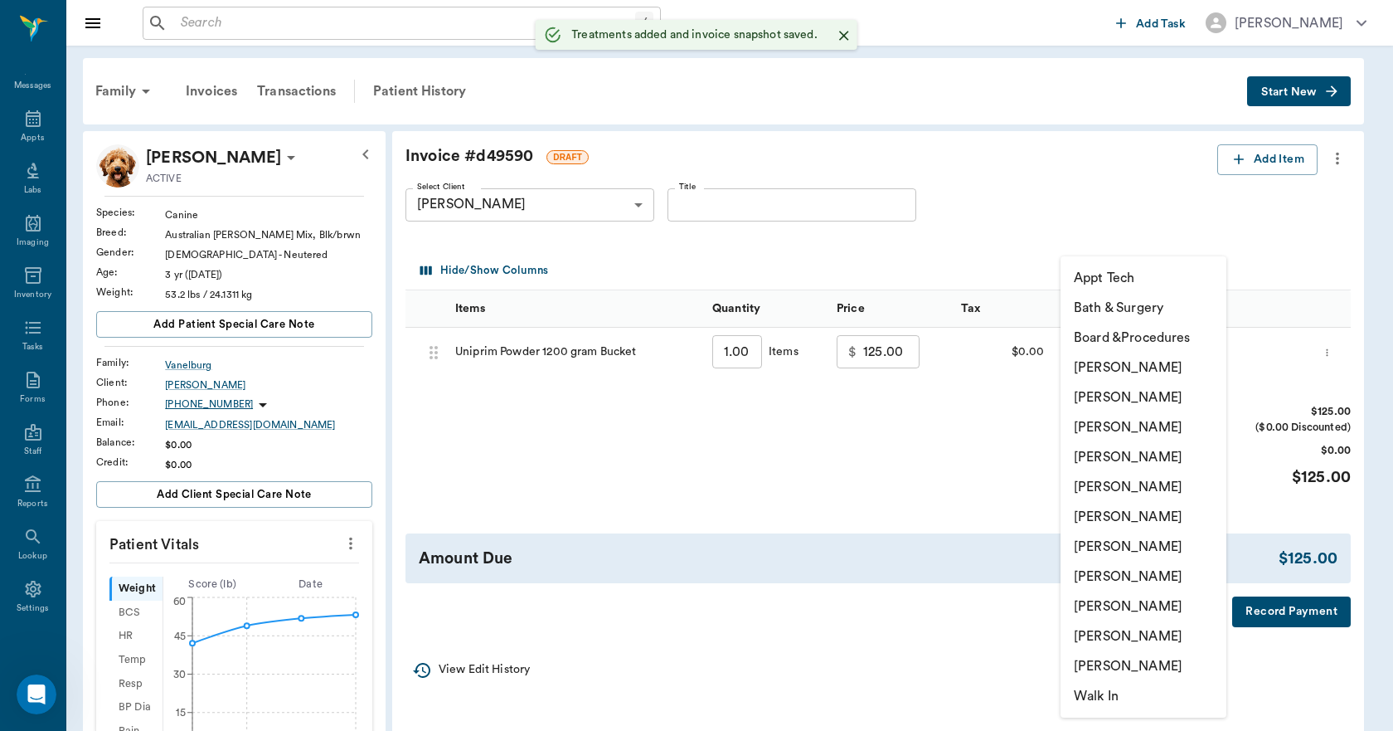
click at [1105, 348] on body "/ ​ Add Task Dr. Bert Ellsworth Nectar Messages Appts Labs Imaging Inventory Ta…" at bounding box center [696, 603] width 1393 height 1207
click at [1106, 605] on li "[PERSON_NAME]" at bounding box center [1144, 606] width 166 height 30
type input "none-63ec2ede52e12b0ba117d0d7"
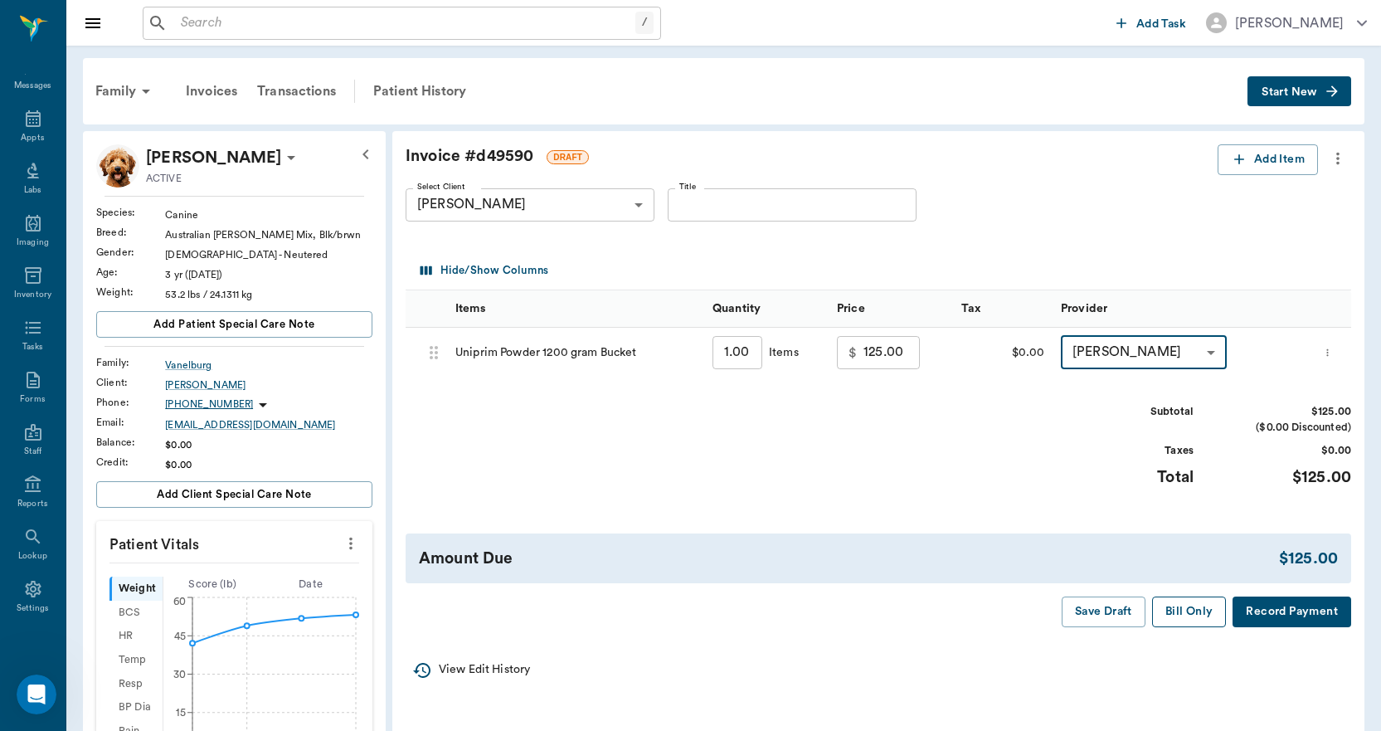
click at [1186, 608] on button "Bill Only" at bounding box center [1189, 611] width 75 height 31
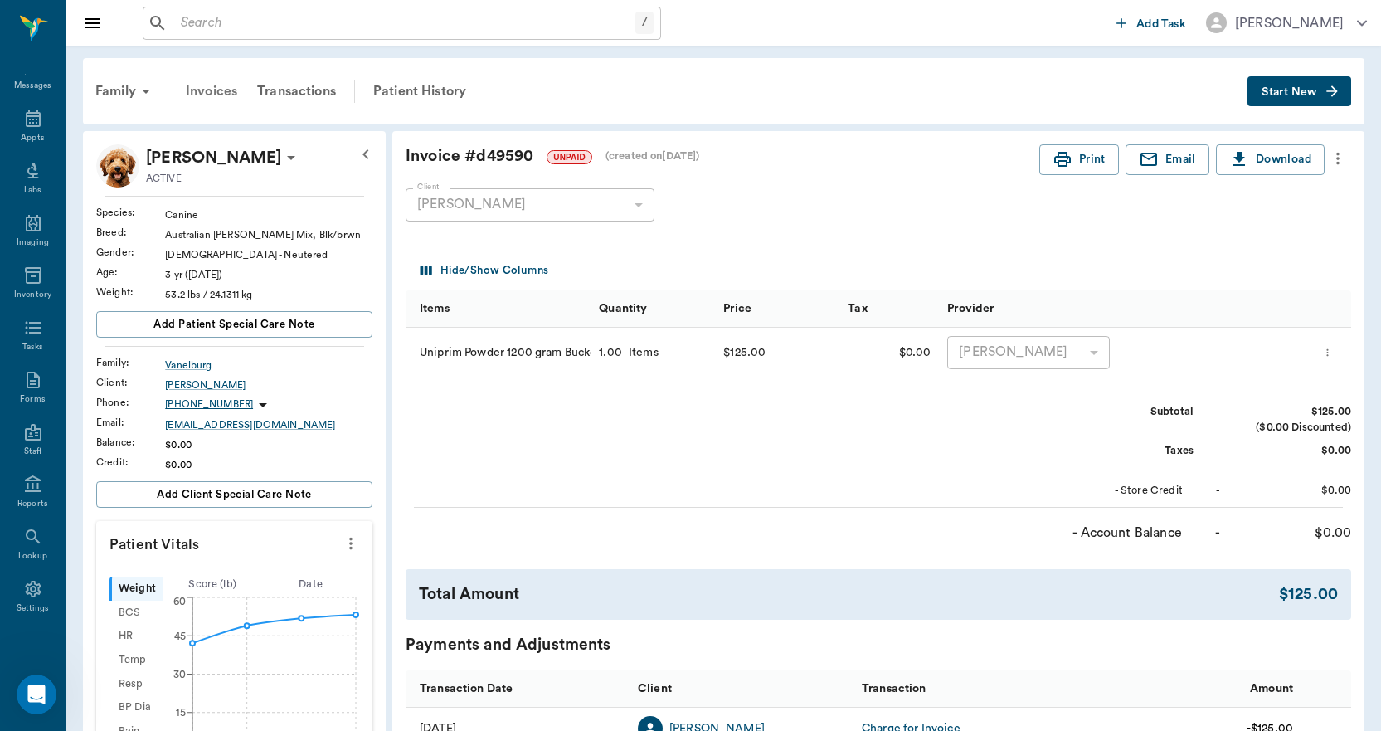
click at [225, 90] on div "Invoices" at bounding box center [211, 91] width 71 height 40
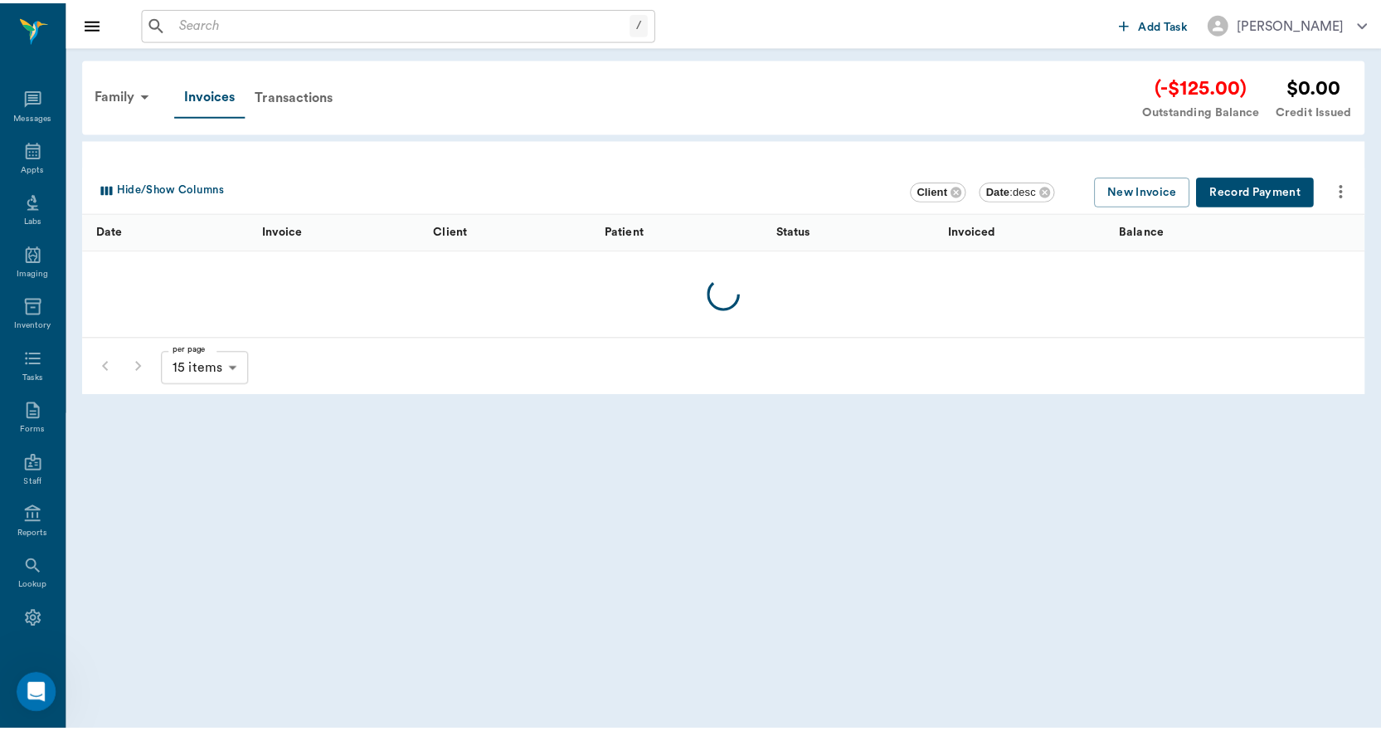
scroll to position [31, 0]
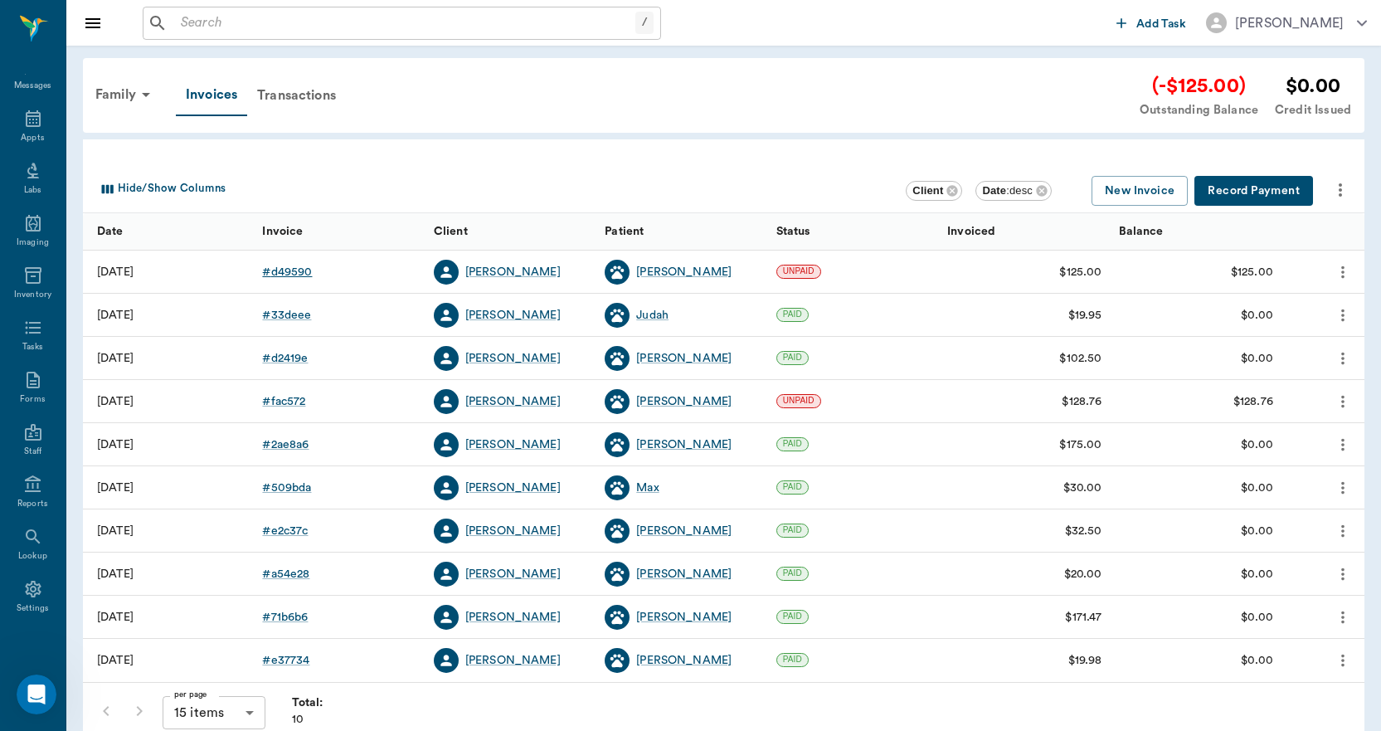
click at [297, 272] on div "# d49590" at bounding box center [287, 272] width 50 height 17
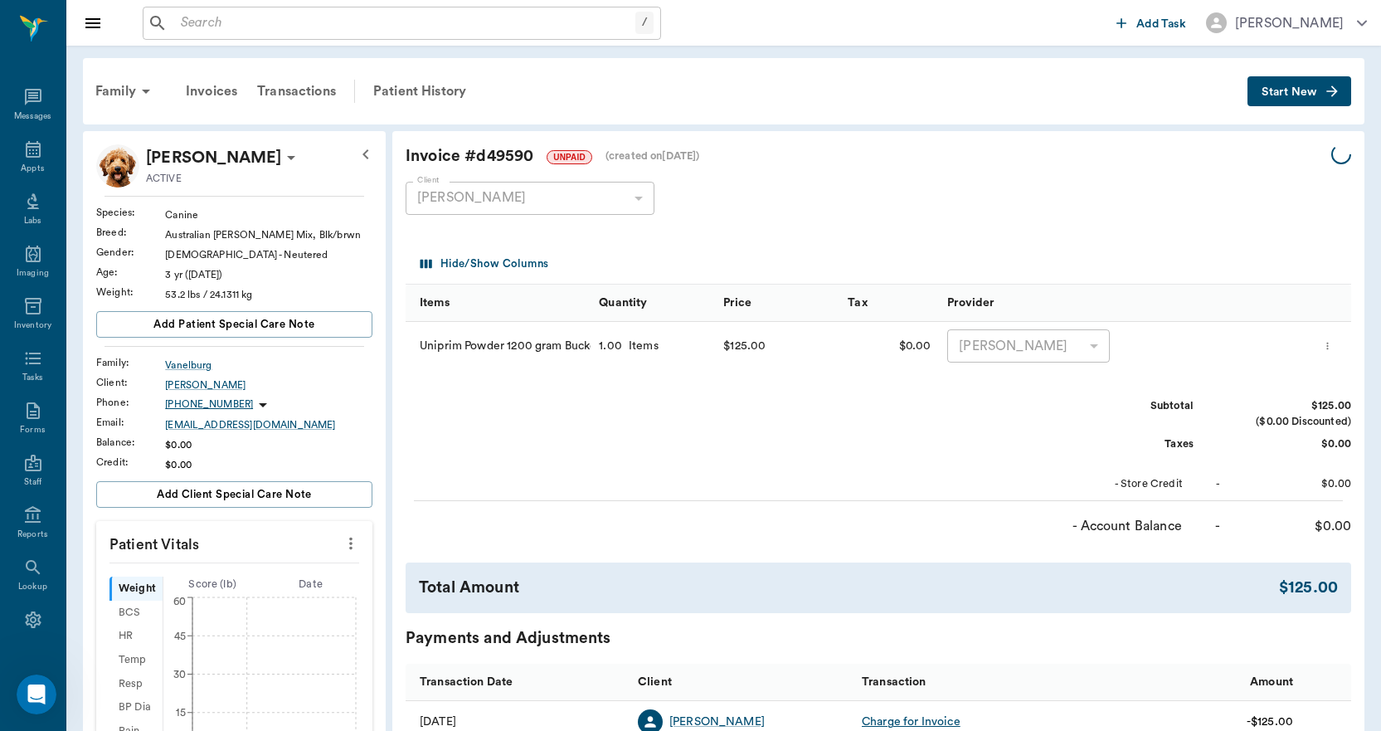
scroll to position [31, 0]
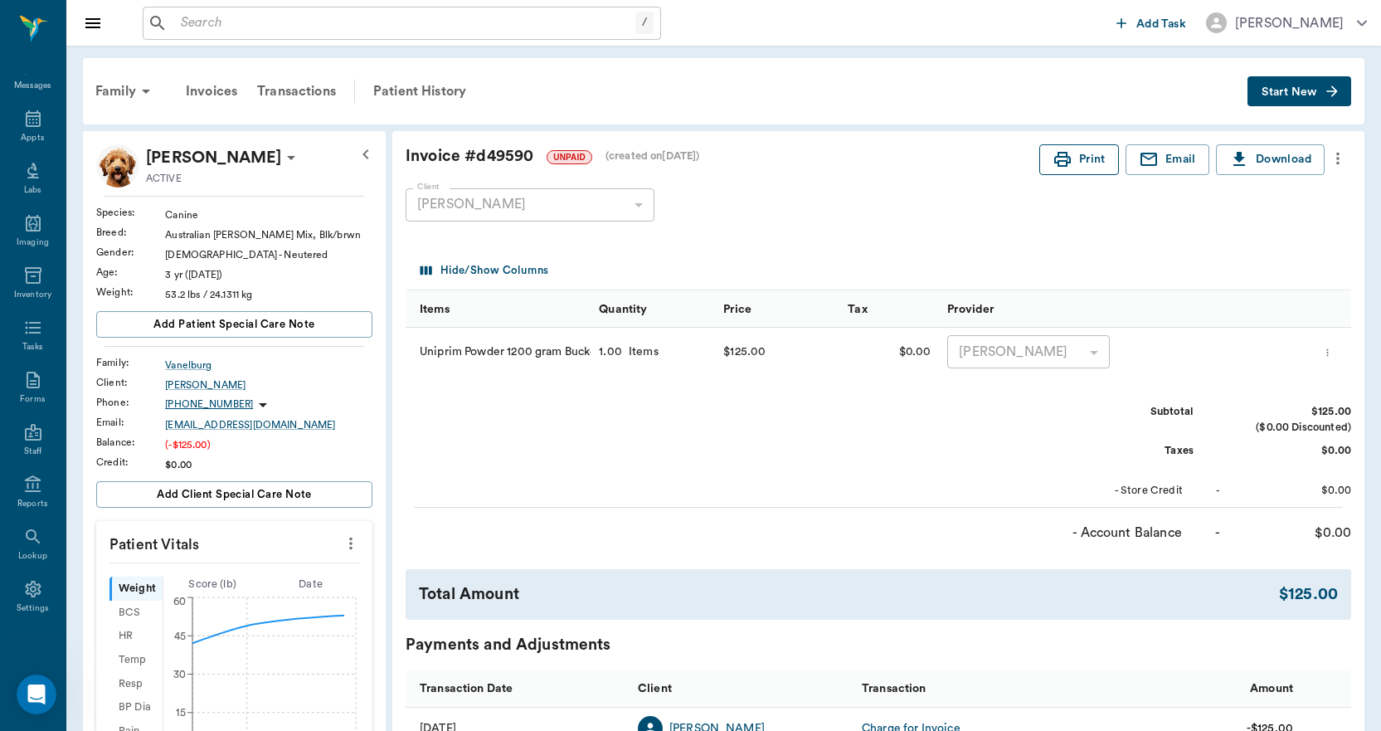
click at [1074, 161] on button "Print" at bounding box center [1079, 159] width 80 height 31
click at [221, 93] on div "Invoices" at bounding box center [211, 91] width 71 height 40
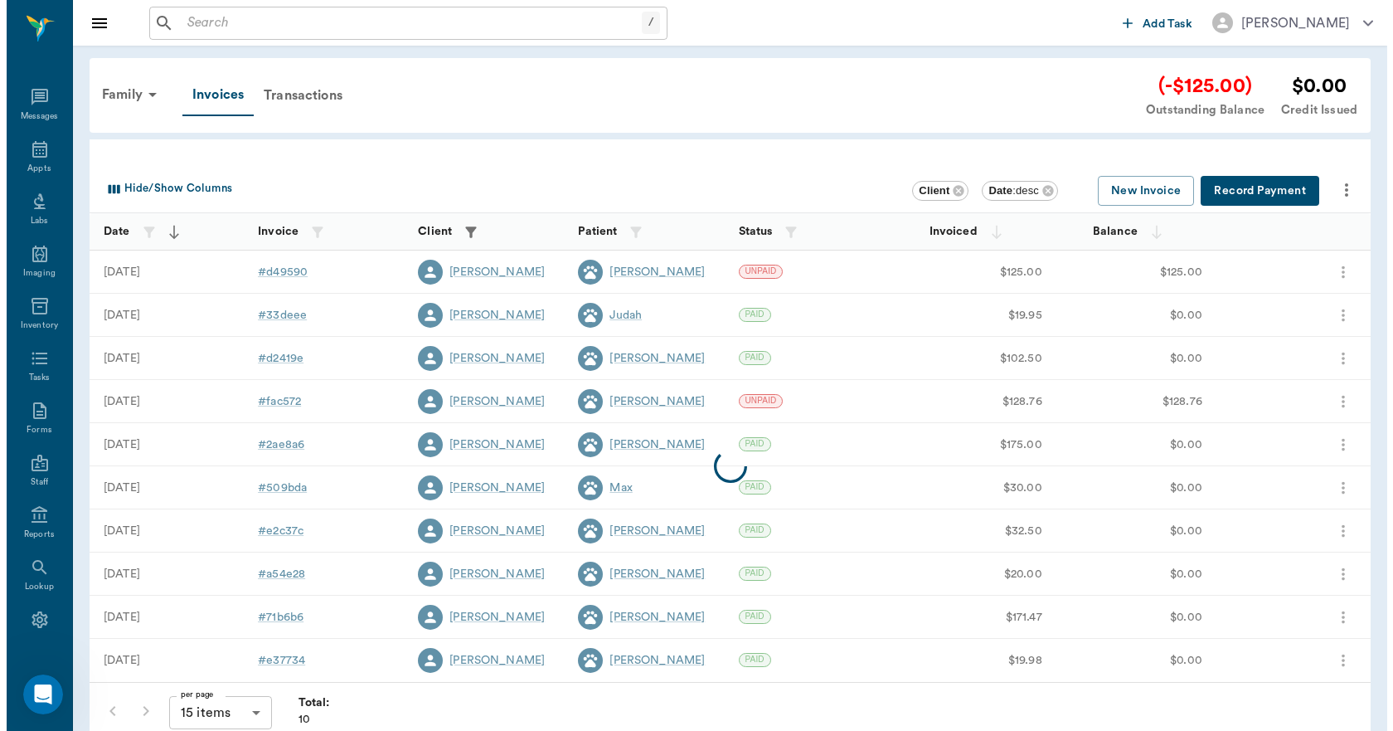
scroll to position [31, 0]
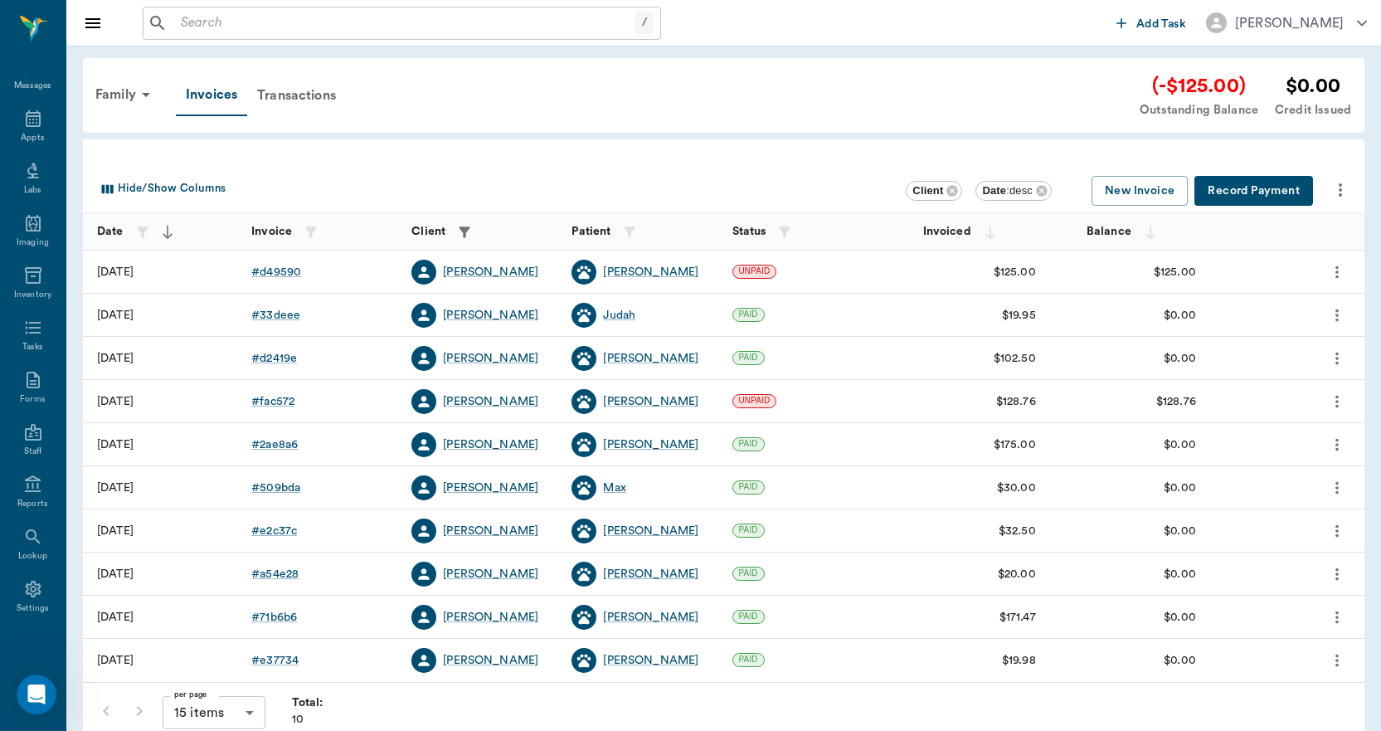
click at [1246, 189] on button "Record Payment" at bounding box center [1253, 191] width 119 height 31
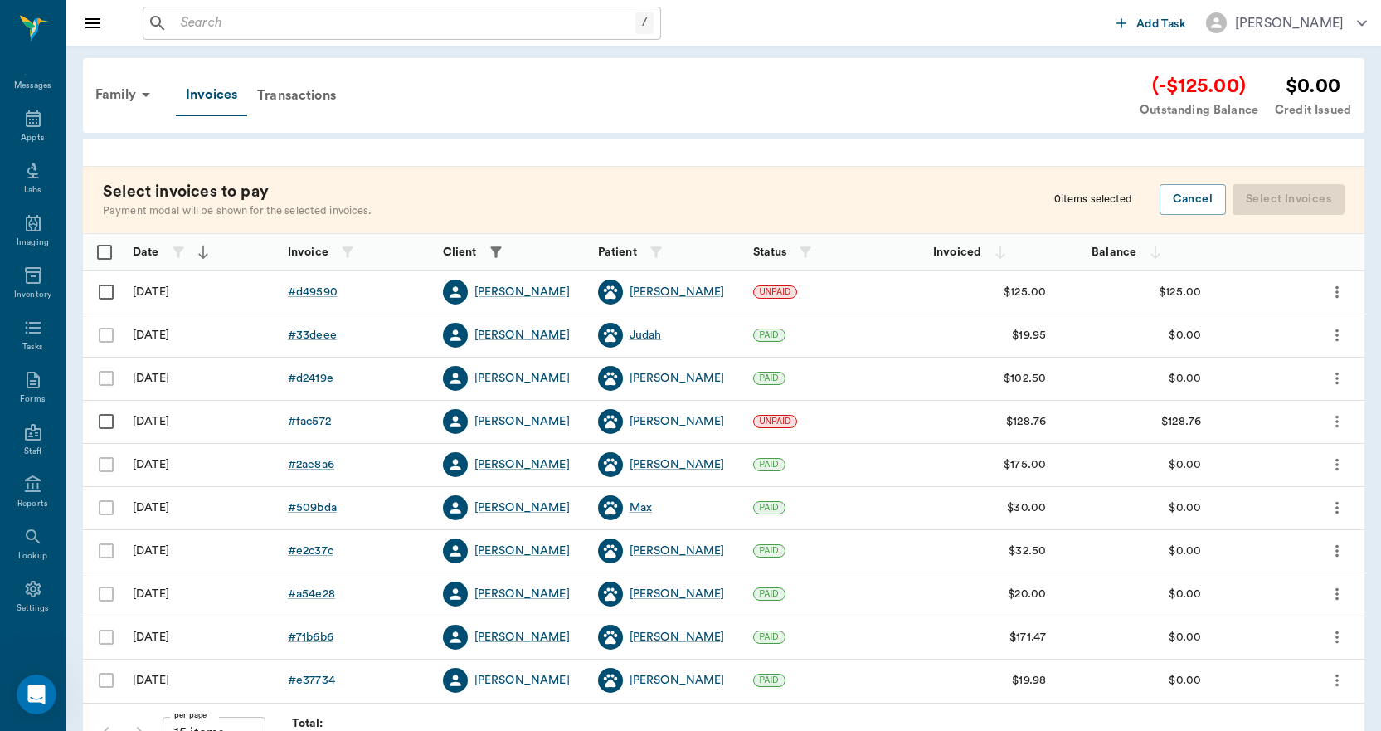
click at [104, 294] on input "Select row" at bounding box center [106, 291] width 35 height 35
checkbox input "false"
checkbox input "true"
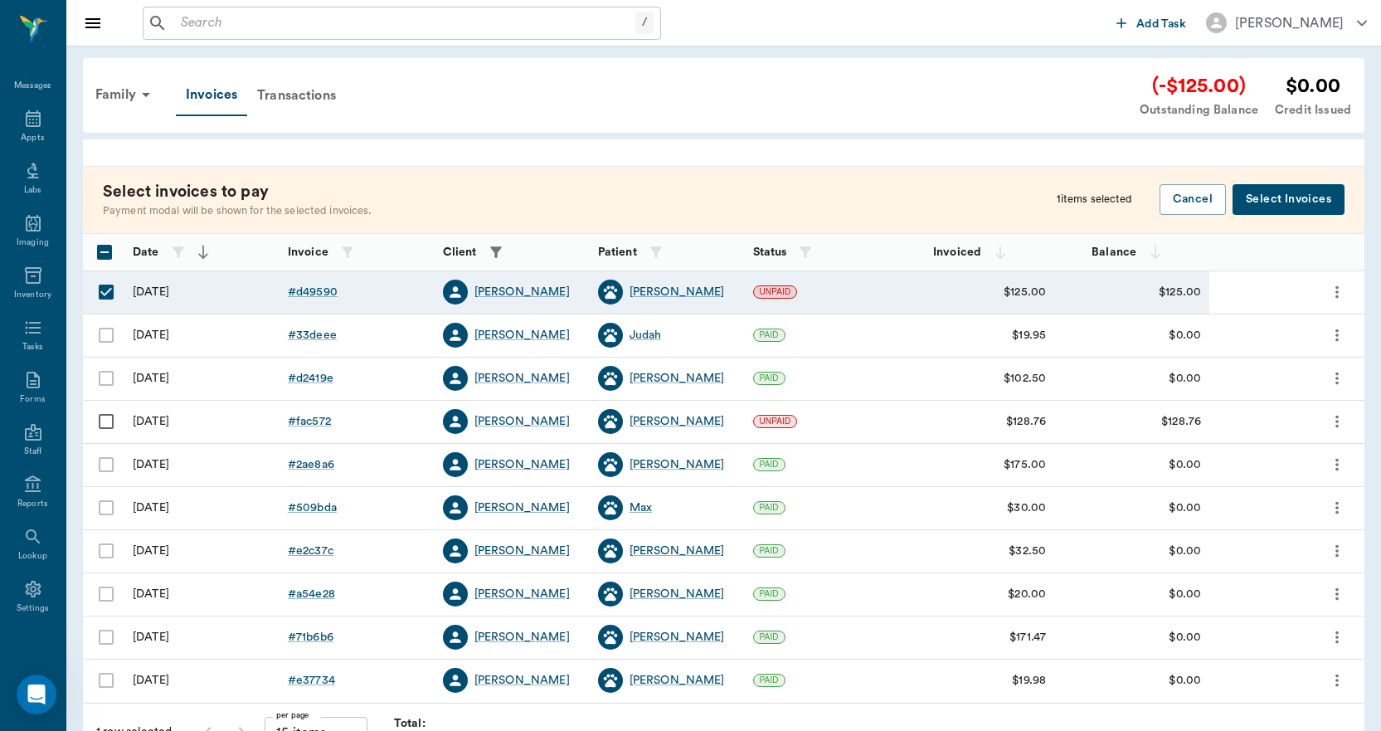
click at [1287, 196] on button "Select Invoices" at bounding box center [1288, 199] width 112 height 31
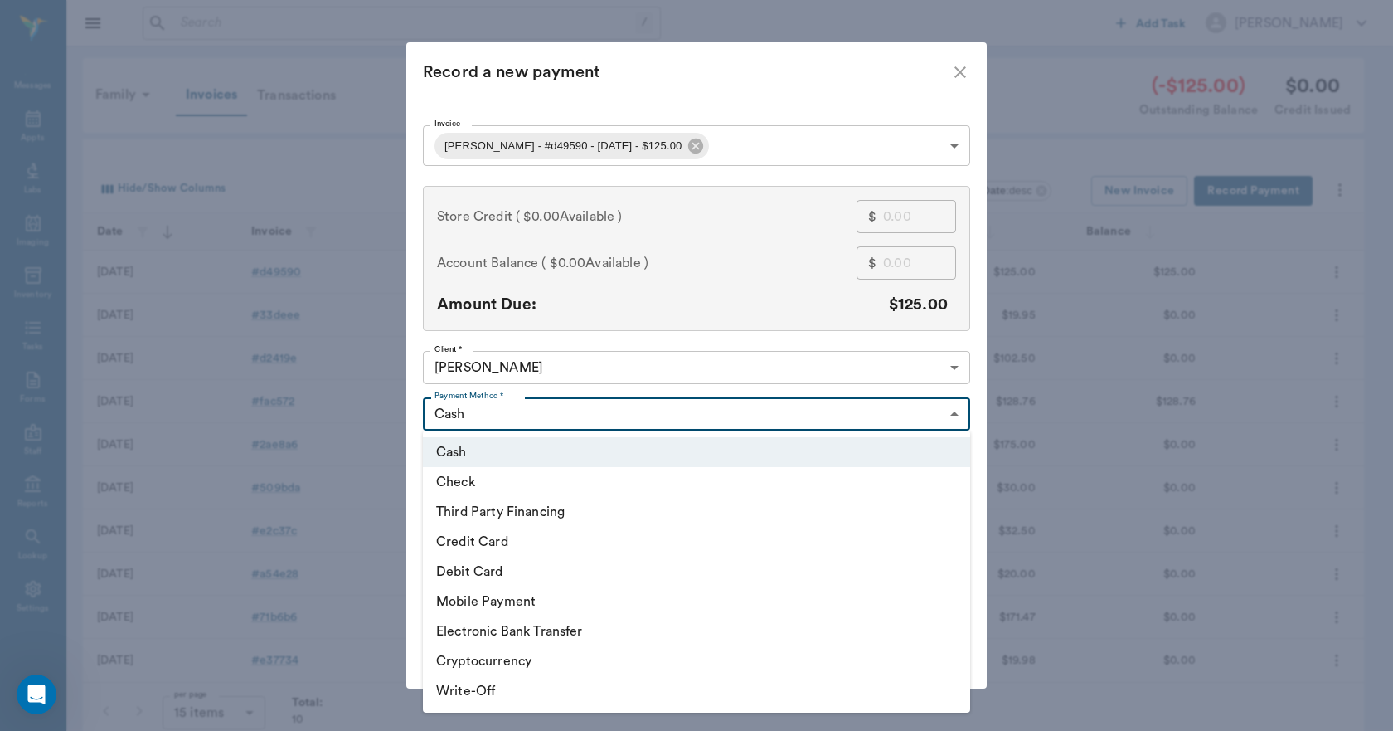
click at [490, 417] on body "/ ​ Add Task Dr. Bert Ellsworth Nectar Messages Appts Labs Imaging Inventory Ta…" at bounding box center [696, 379] width 1393 height 758
click at [483, 542] on li "Credit Card" at bounding box center [696, 542] width 547 height 30
type input "CREDIT_CARD"
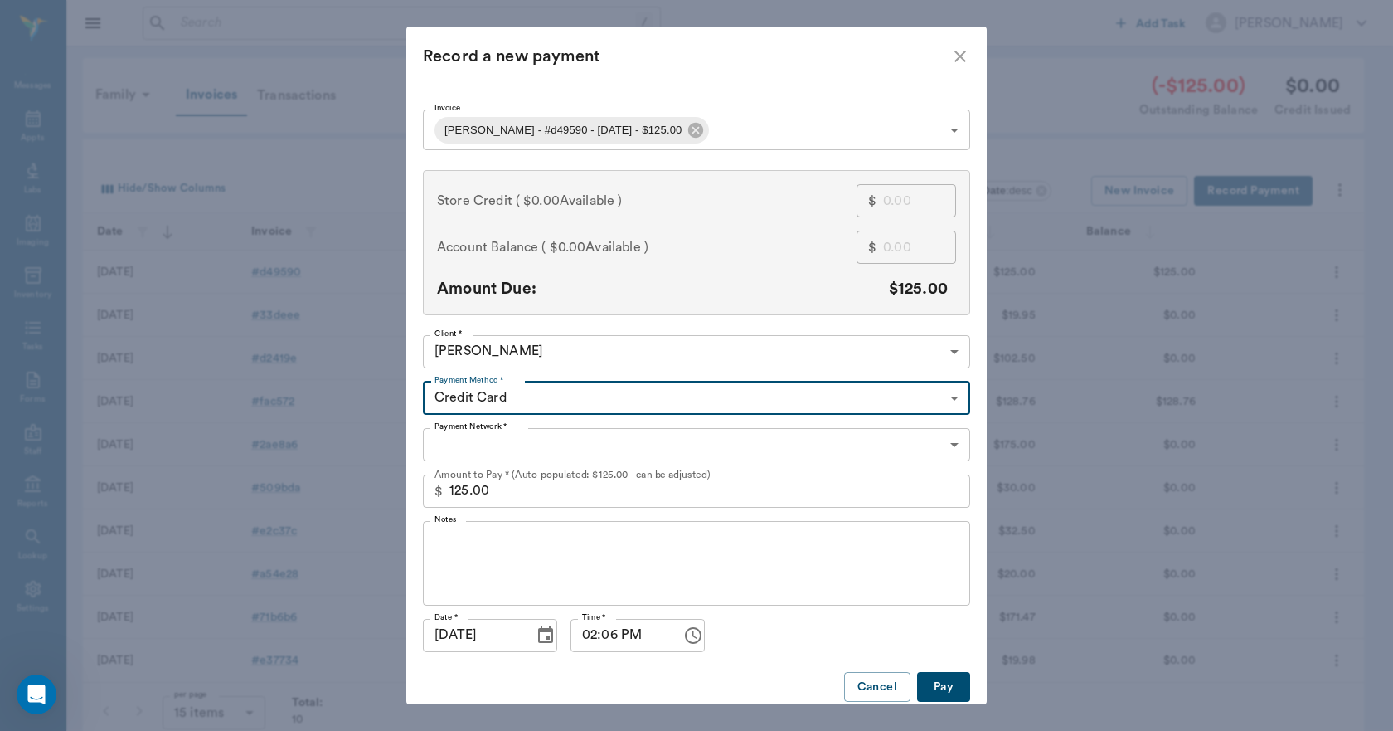
click at [451, 445] on body "/ ​ Add Task Dr. Bert Ellsworth Nectar Messages Appts Labs Imaging Inventory Ta…" at bounding box center [696, 379] width 1393 height 758
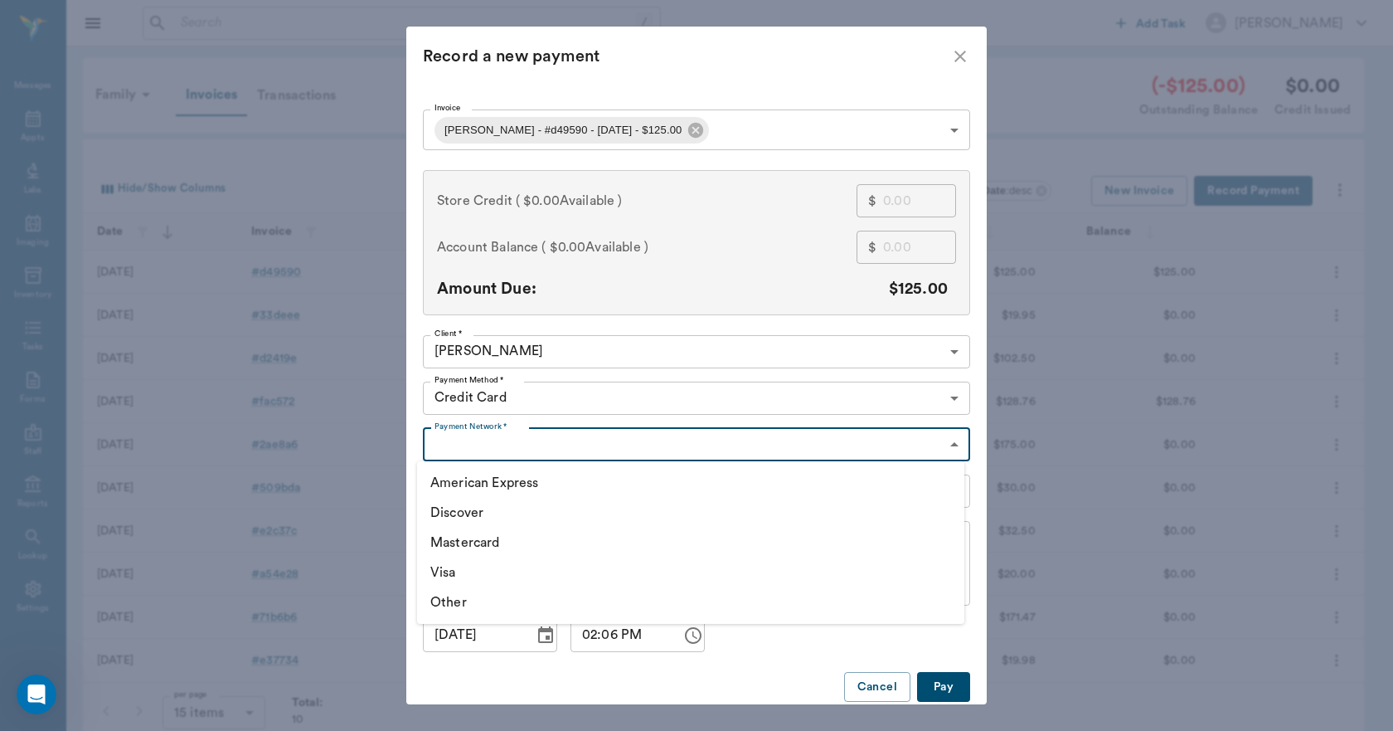
click at [459, 572] on li "Visa" at bounding box center [690, 572] width 547 height 30
type input "VISA"
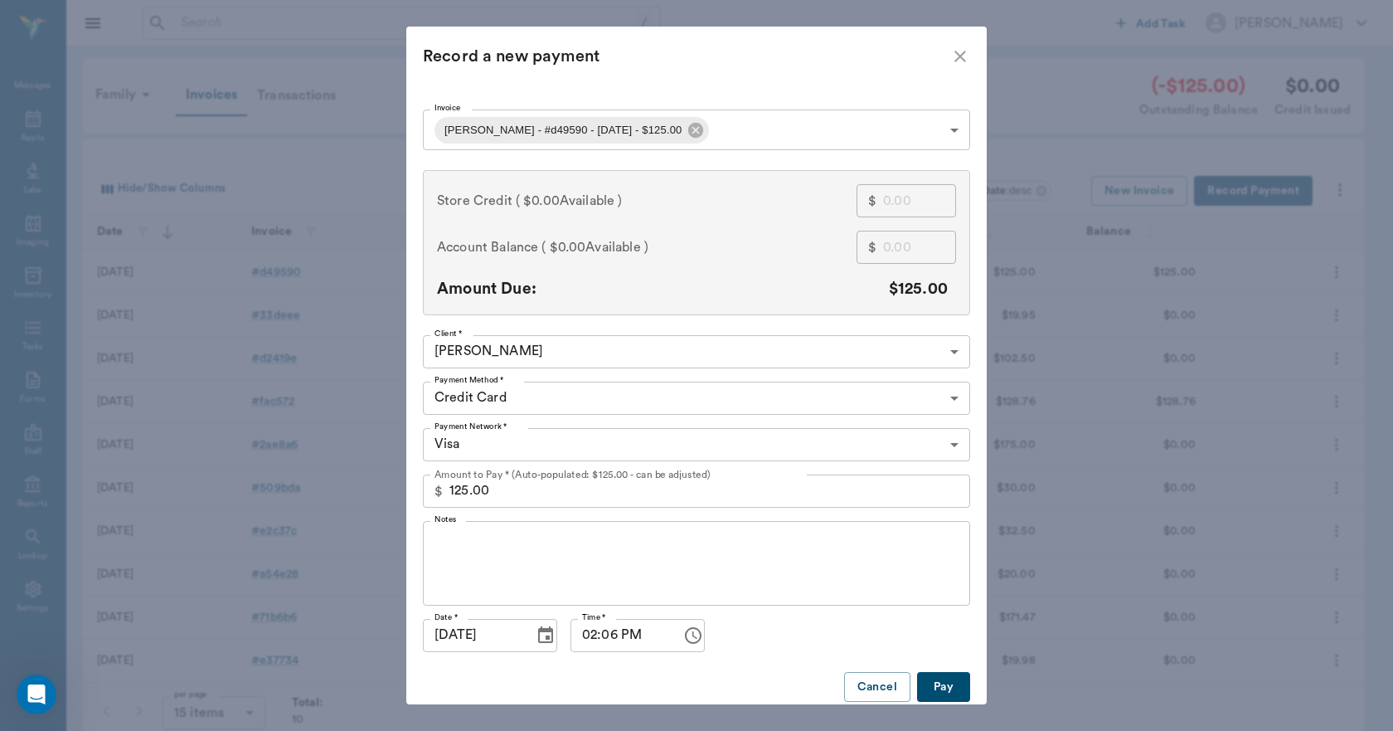
click at [939, 683] on button "Pay" at bounding box center [943, 687] width 53 height 31
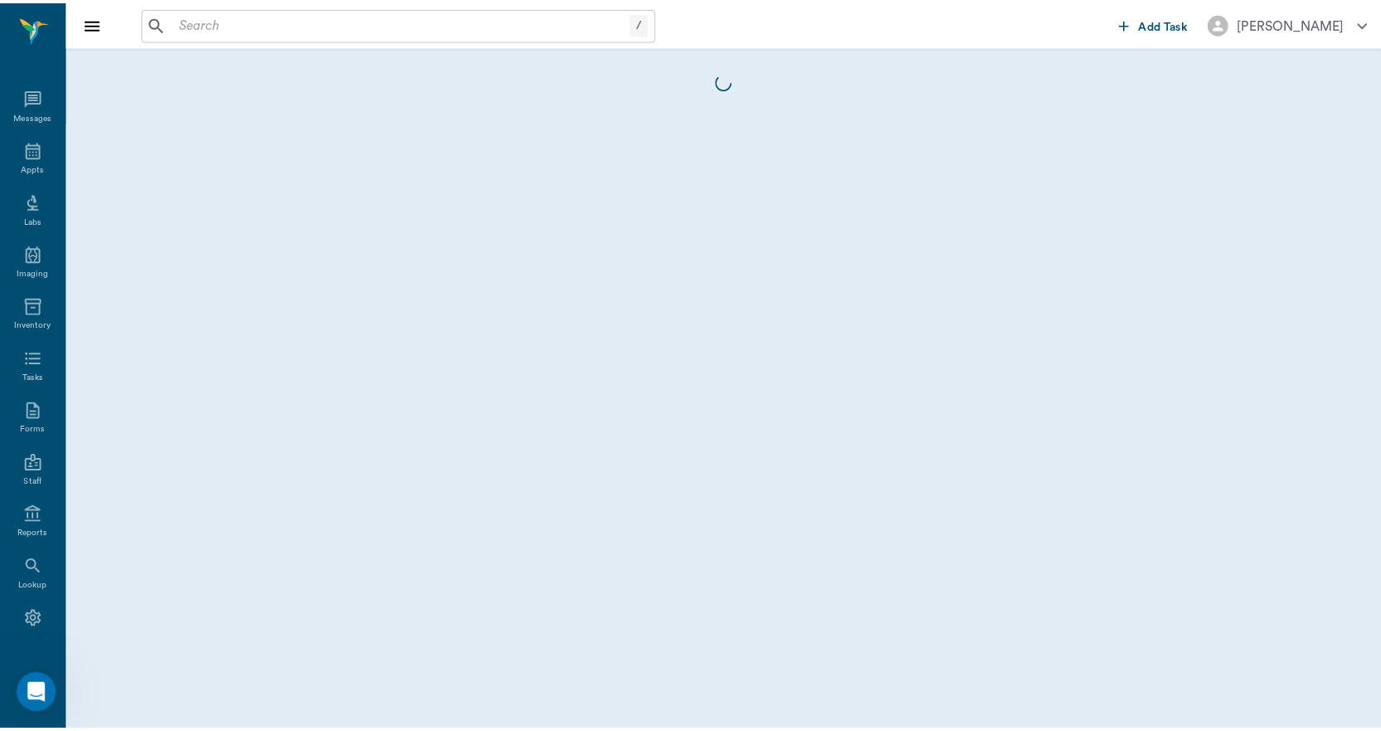
scroll to position [31, 0]
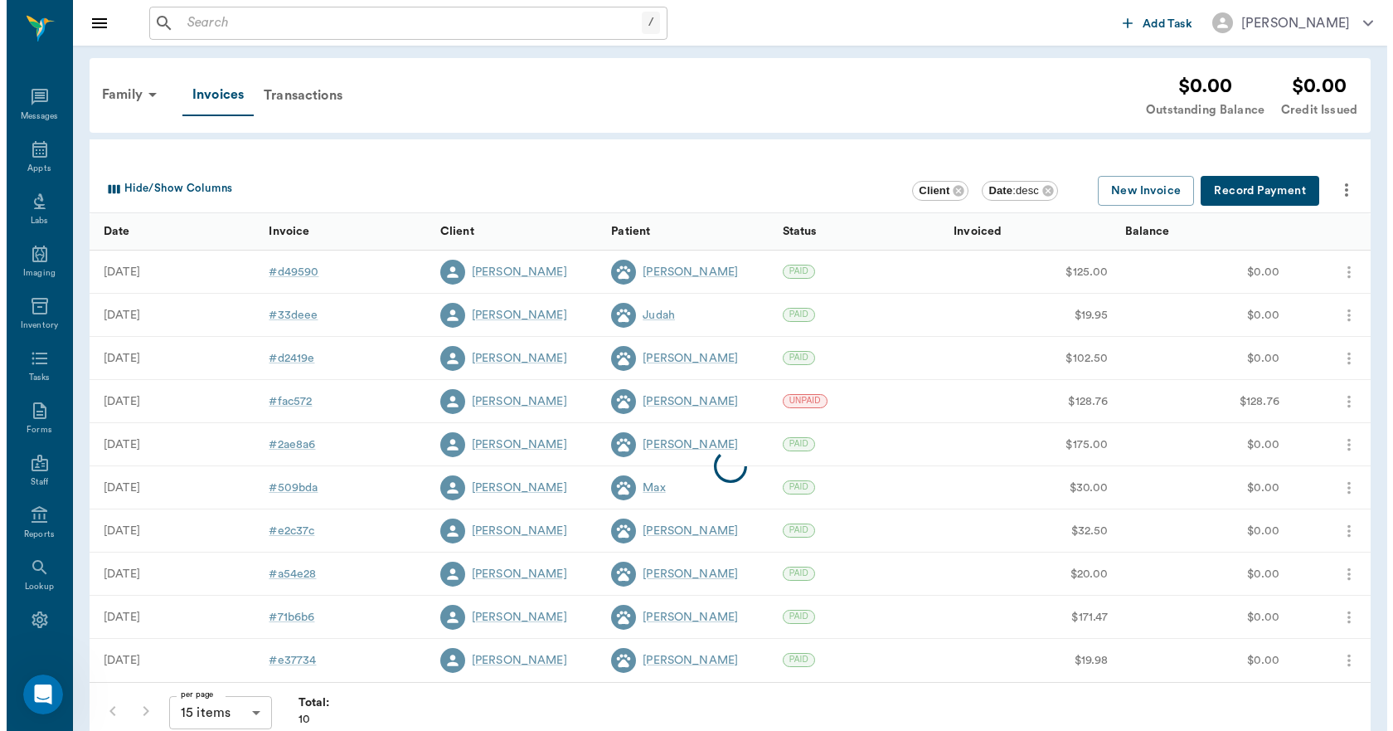
scroll to position [31, 0]
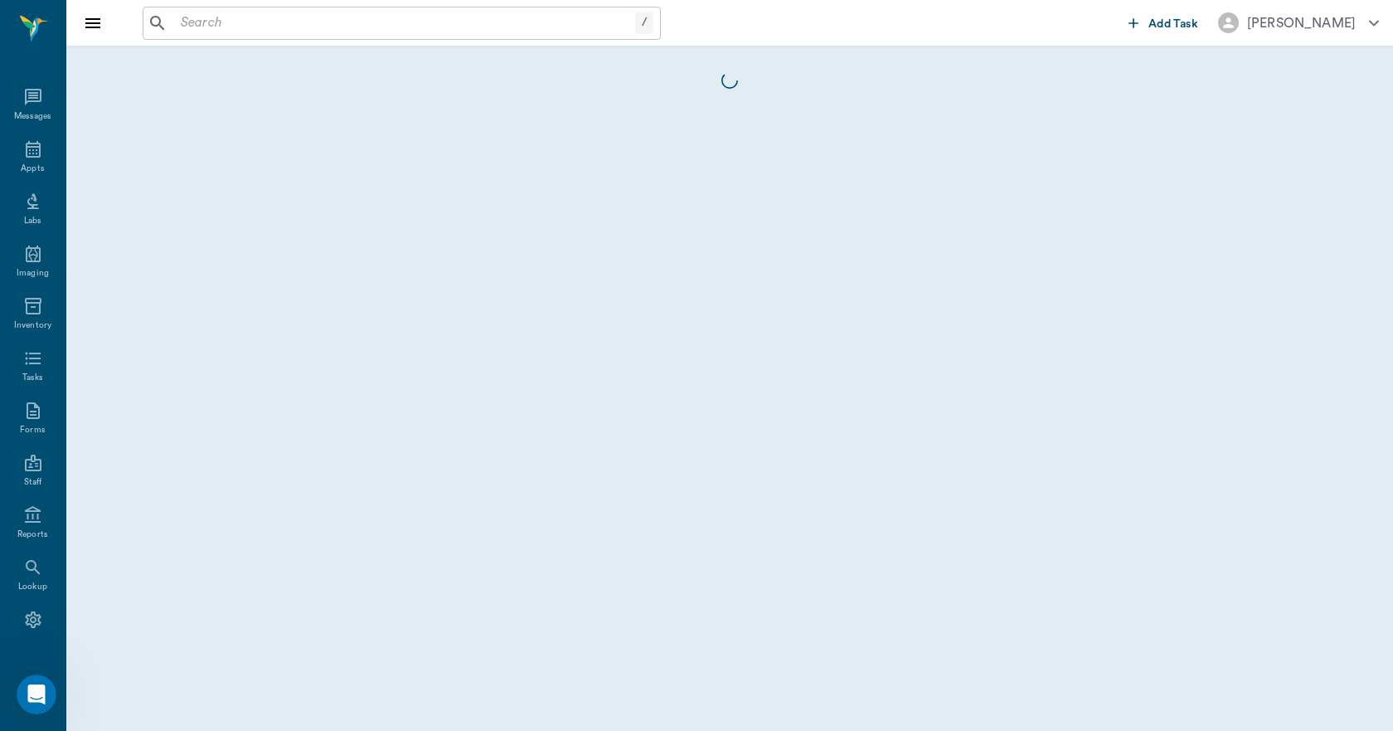
scroll to position [31, 0]
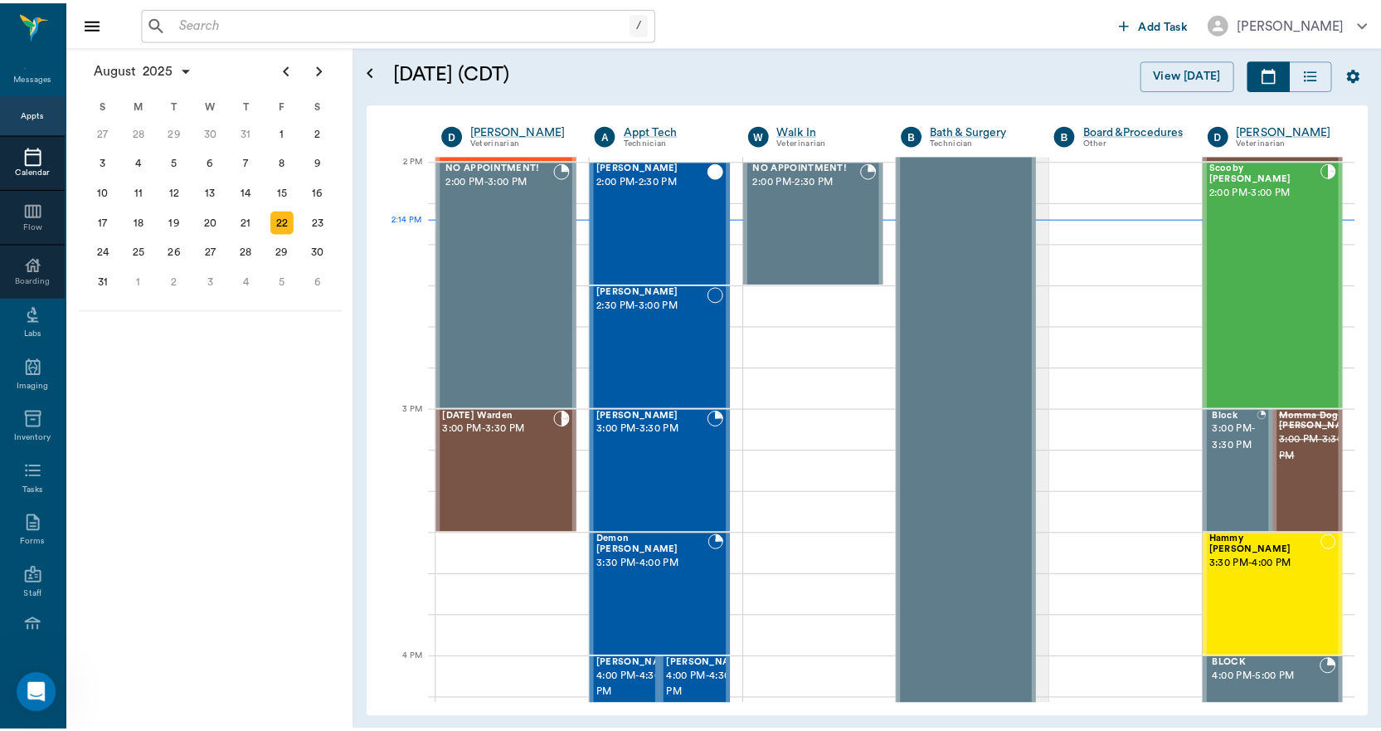
scroll to position [1494, 0]
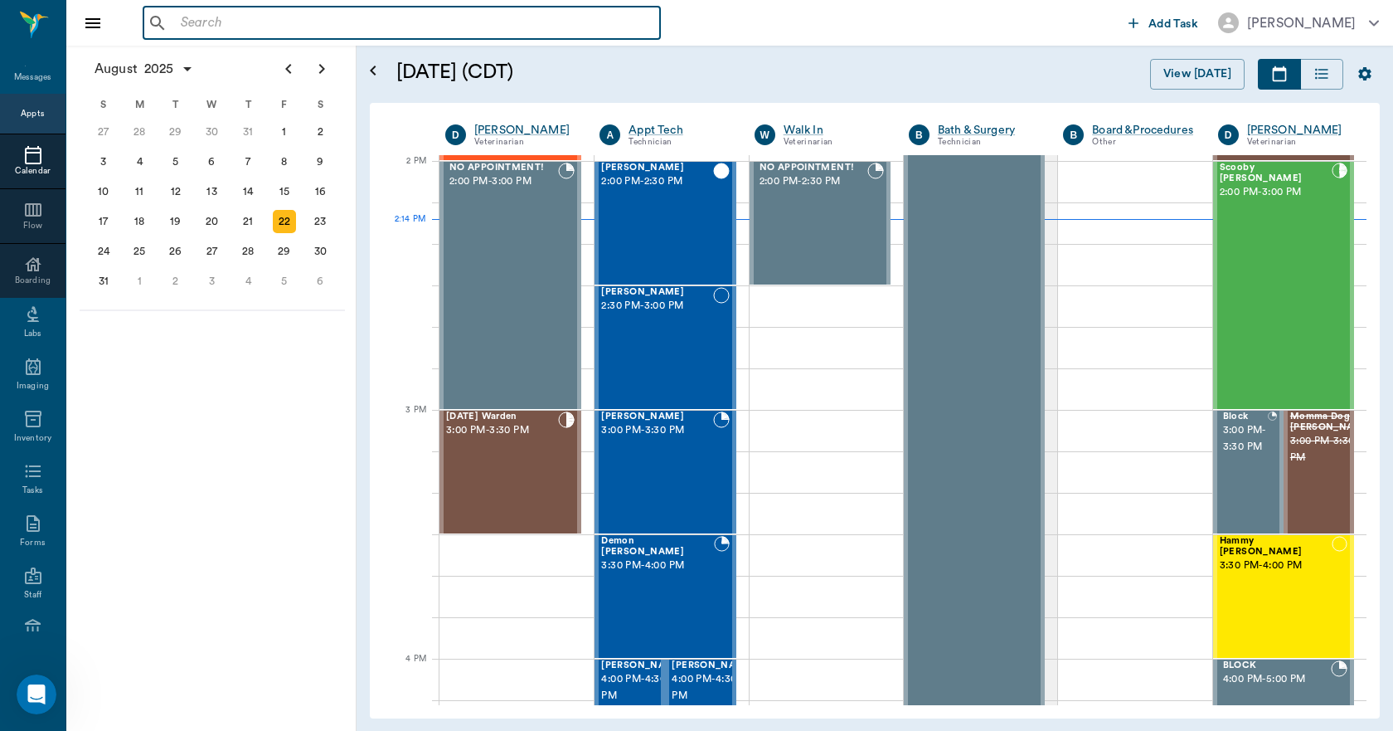
click at [211, 32] on input "text" at bounding box center [413, 23] width 479 height 23
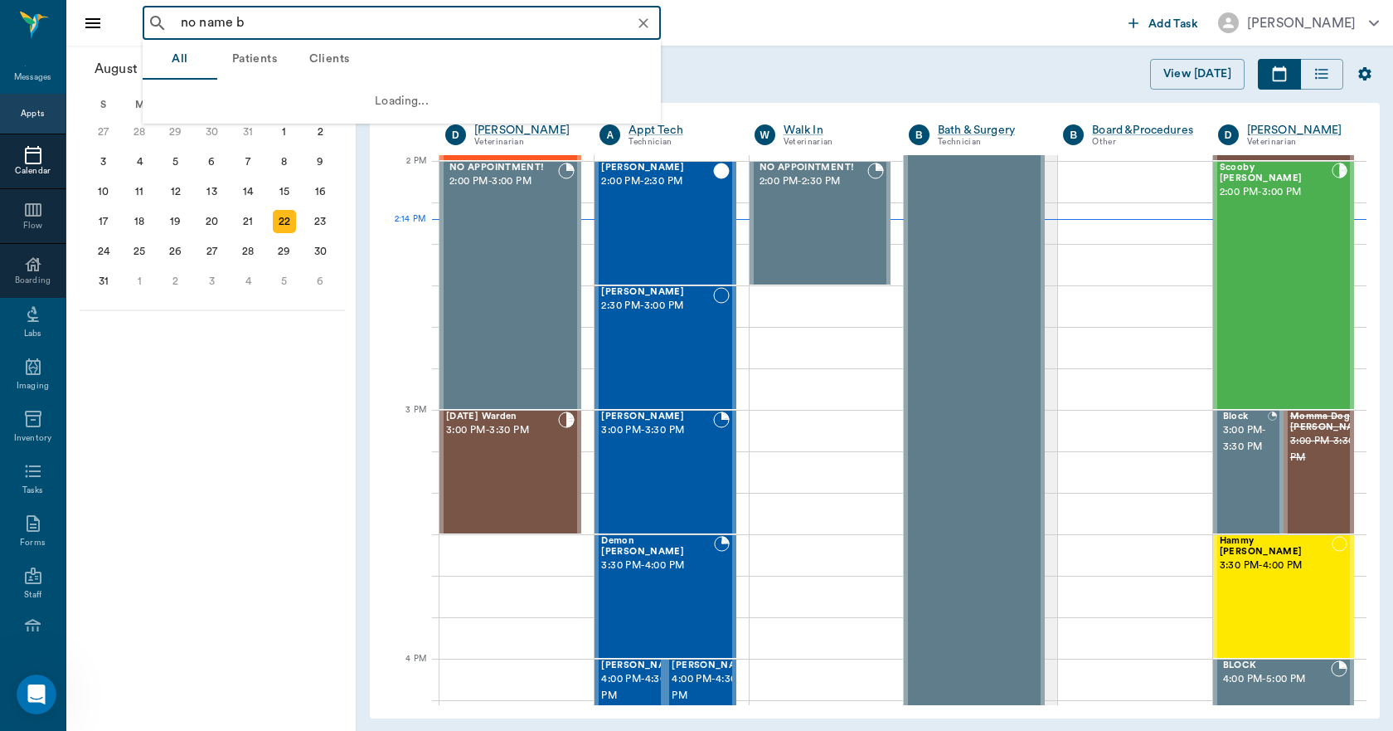
type input "no name ba"
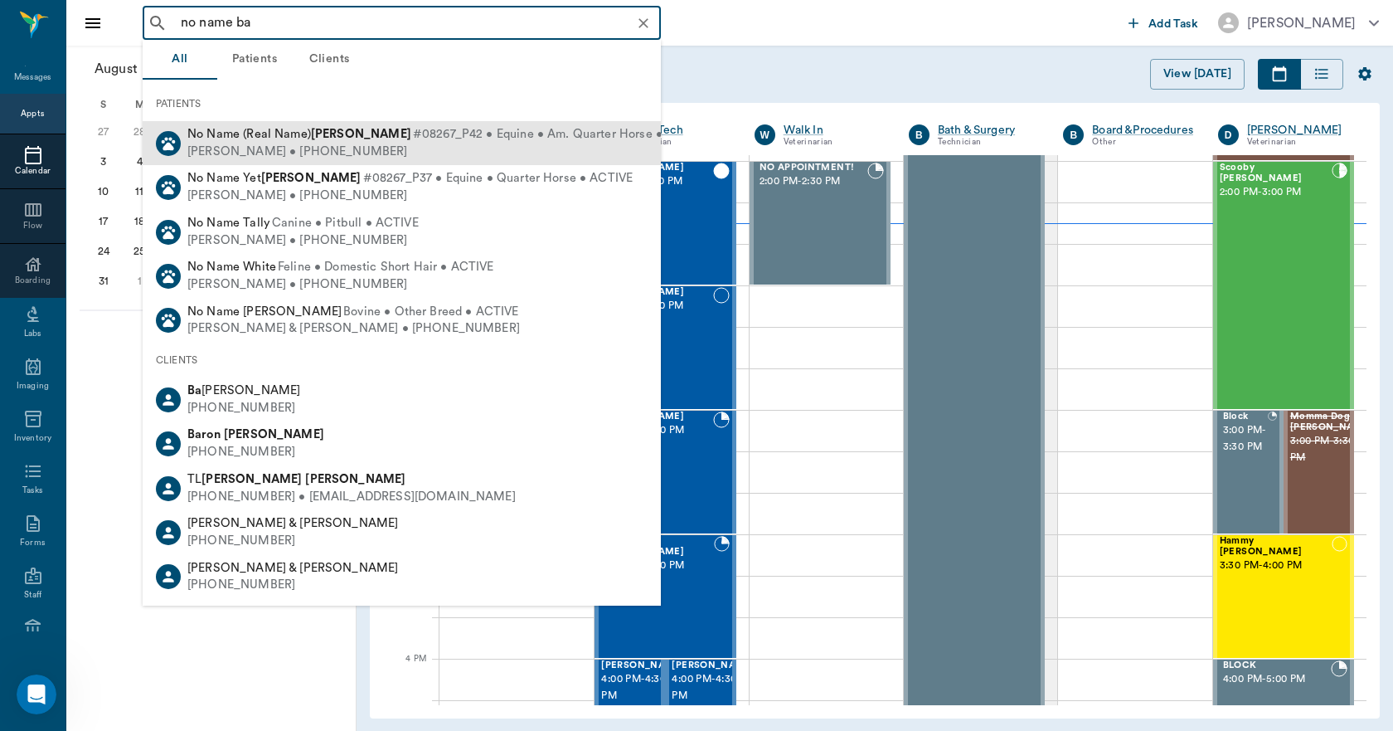
click at [274, 147] on div "Jennifer Bailey • (501) 213-8594" at bounding box center [448, 151] width 522 height 17
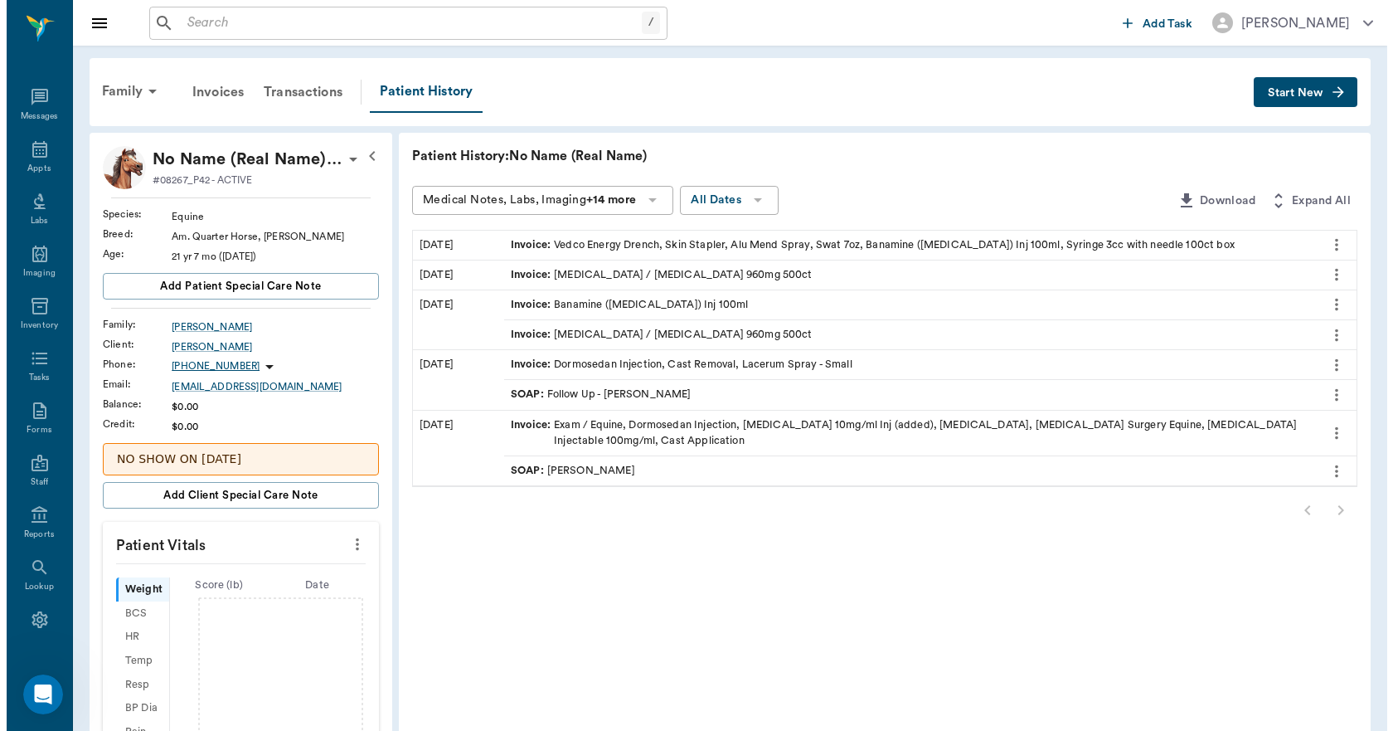
scroll to position [31, 0]
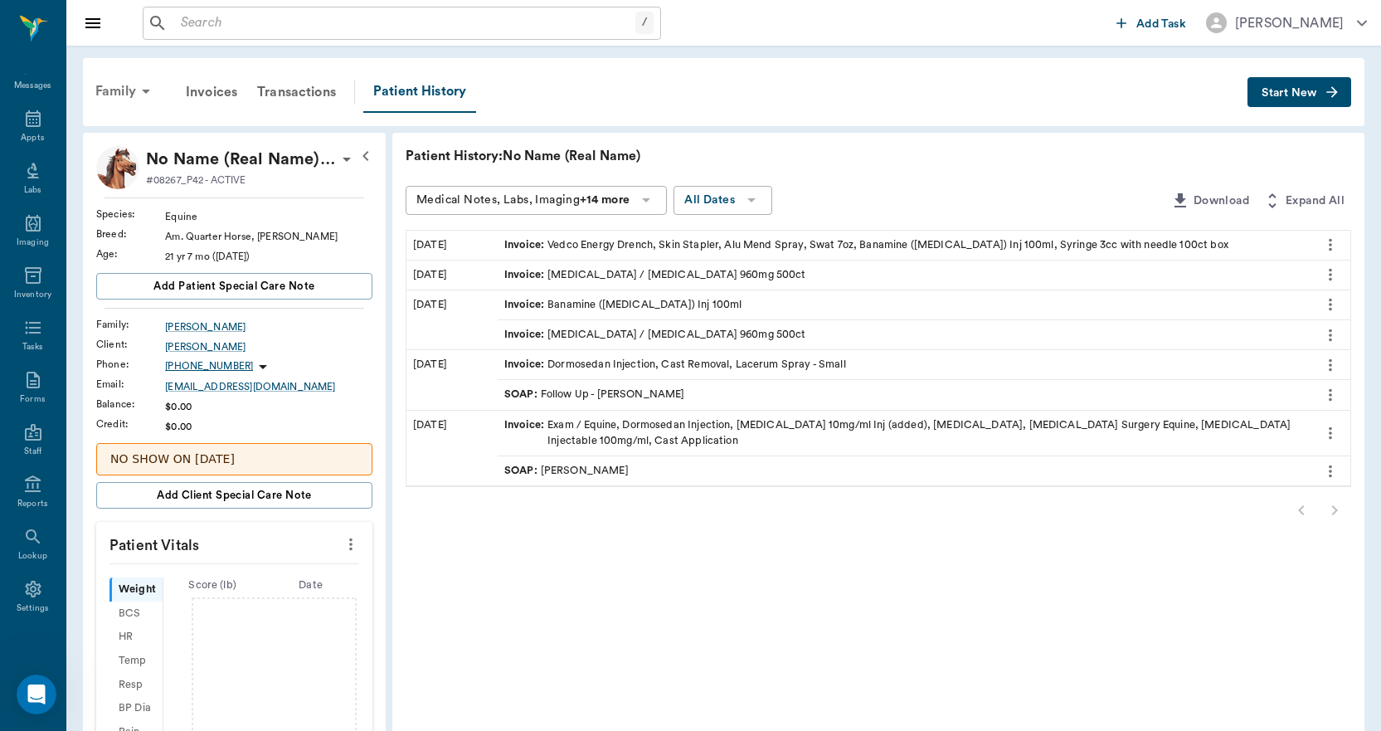
click at [118, 90] on div "Family" at bounding box center [125, 91] width 80 height 40
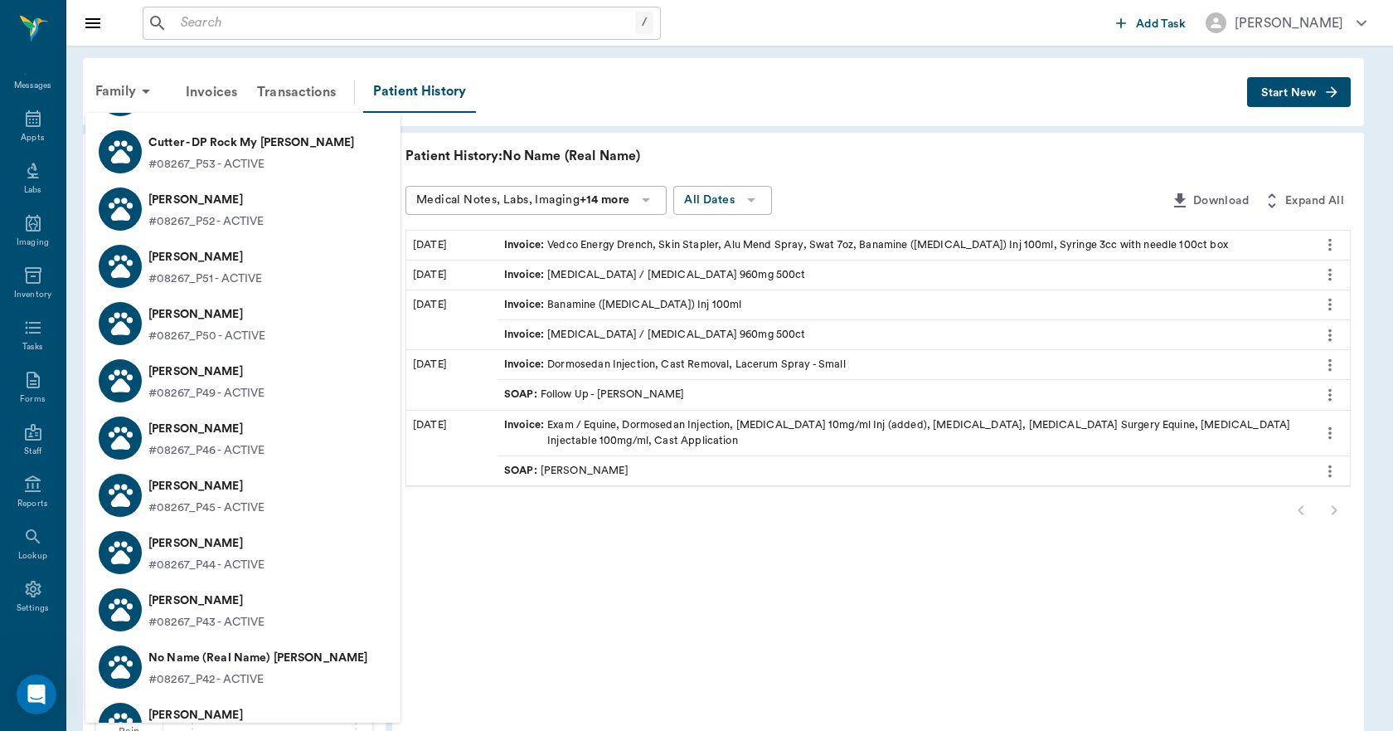
scroll to position [1327, 0]
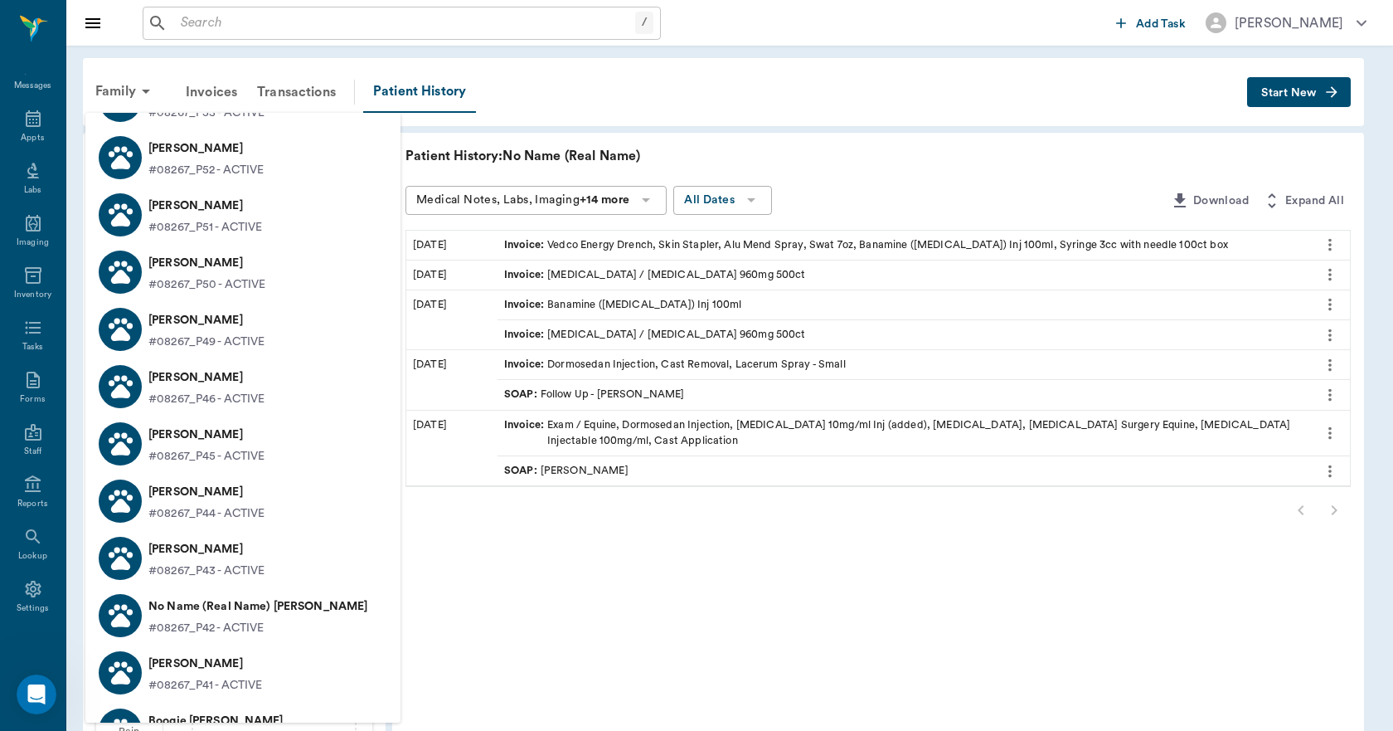
click at [223, 21] on div at bounding box center [696, 365] width 1393 height 731
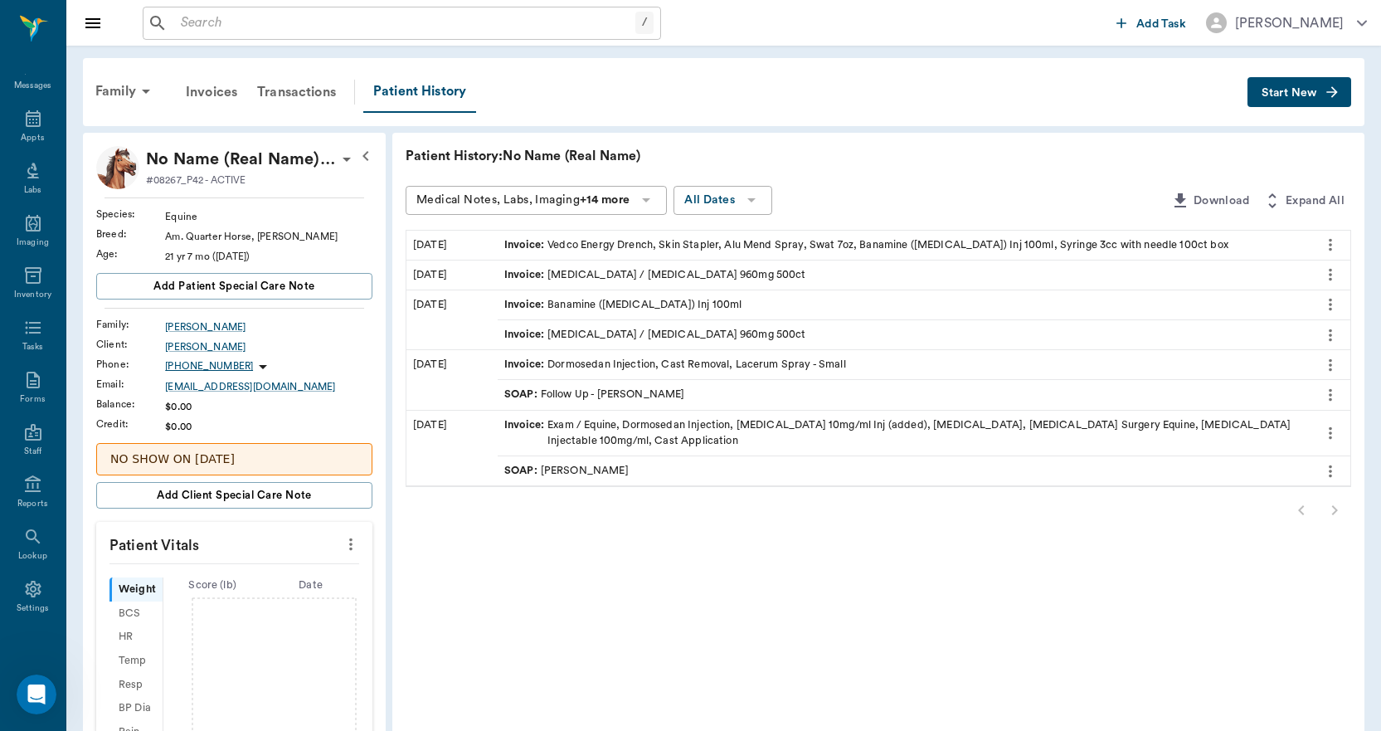
click at [212, 24] on input "text" at bounding box center [404, 23] width 461 height 23
click at [1302, 93] on span "Start New" at bounding box center [1289, 93] width 56 height 0
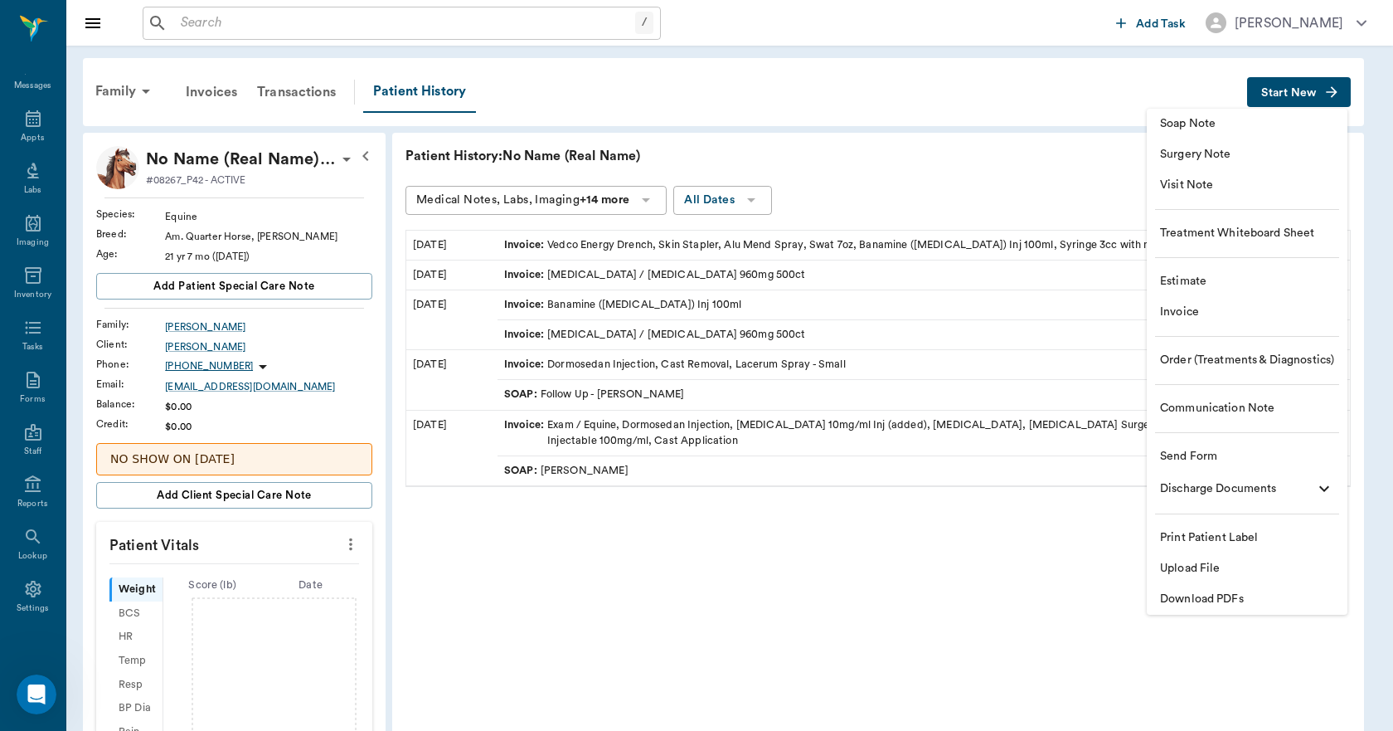
click at [1187, 312] on span "Invoice" at bounding box center [1247, 312] width 174 height 17
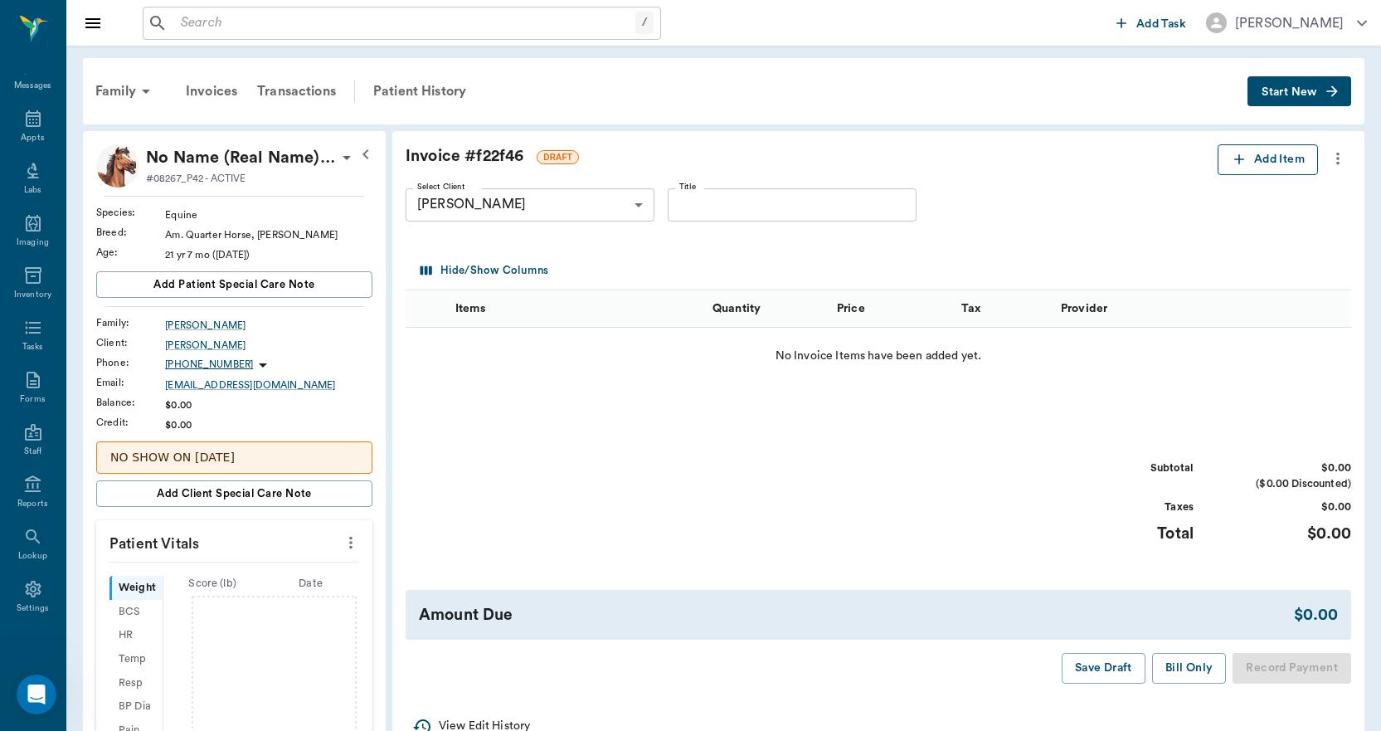
click at [1241, 154] on icon "button" at bounding box center [1239, 159] width 17 height 17
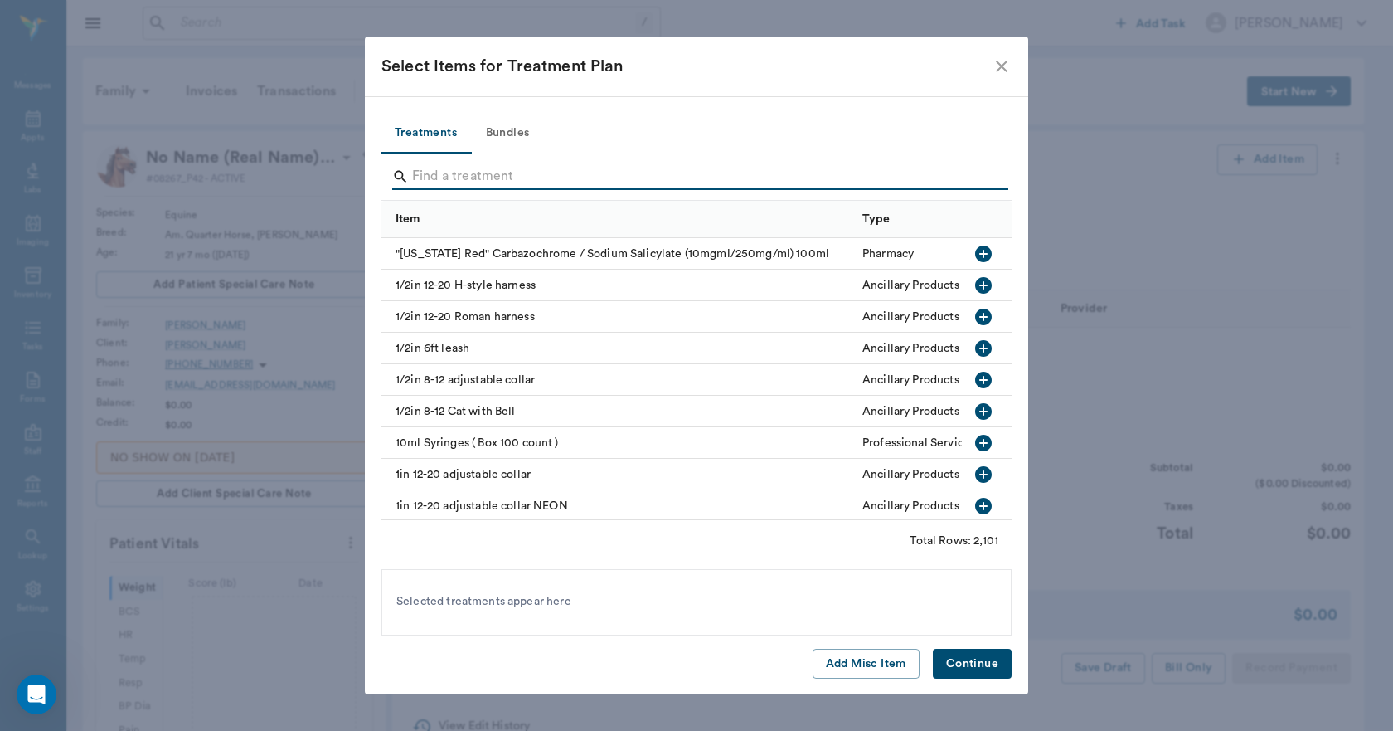
click at [423, 182] on input "Search" at bounding box center [697, 176] width 571 height 27
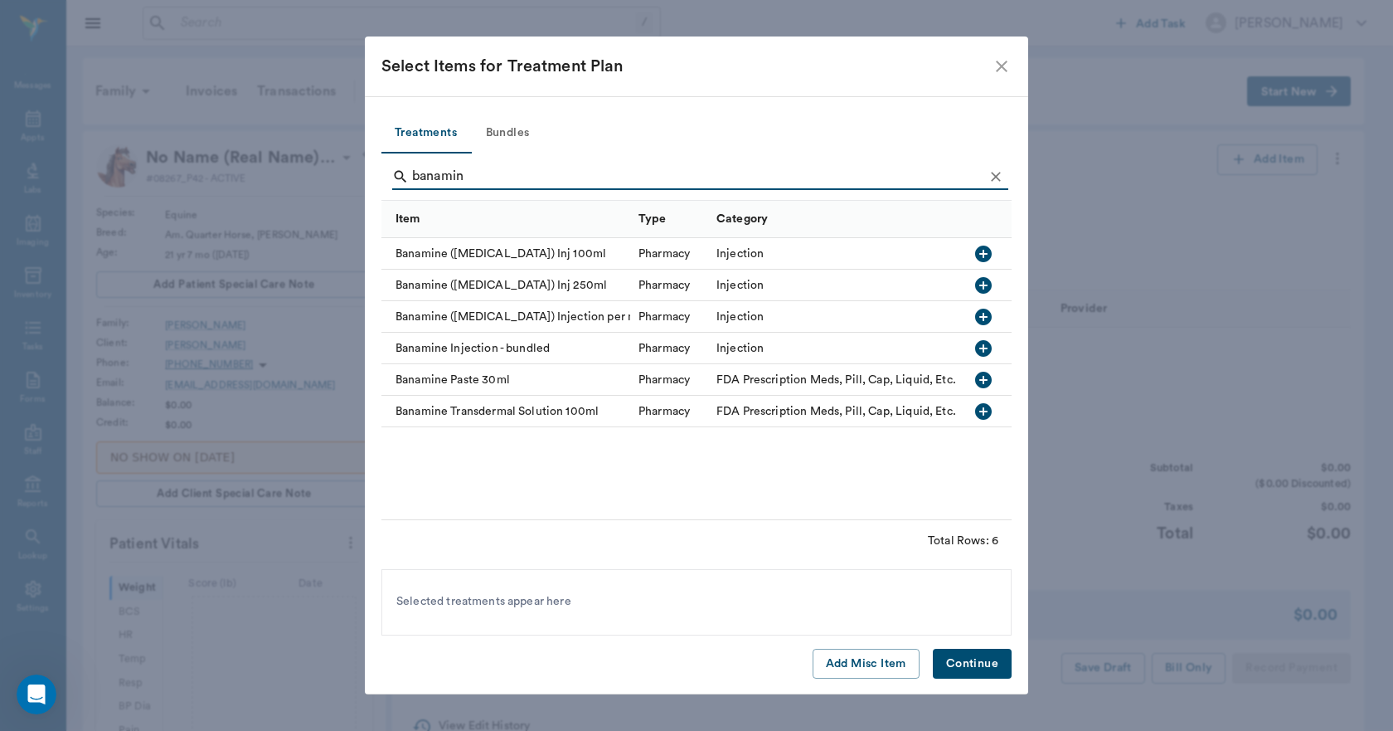
type input "banamine"
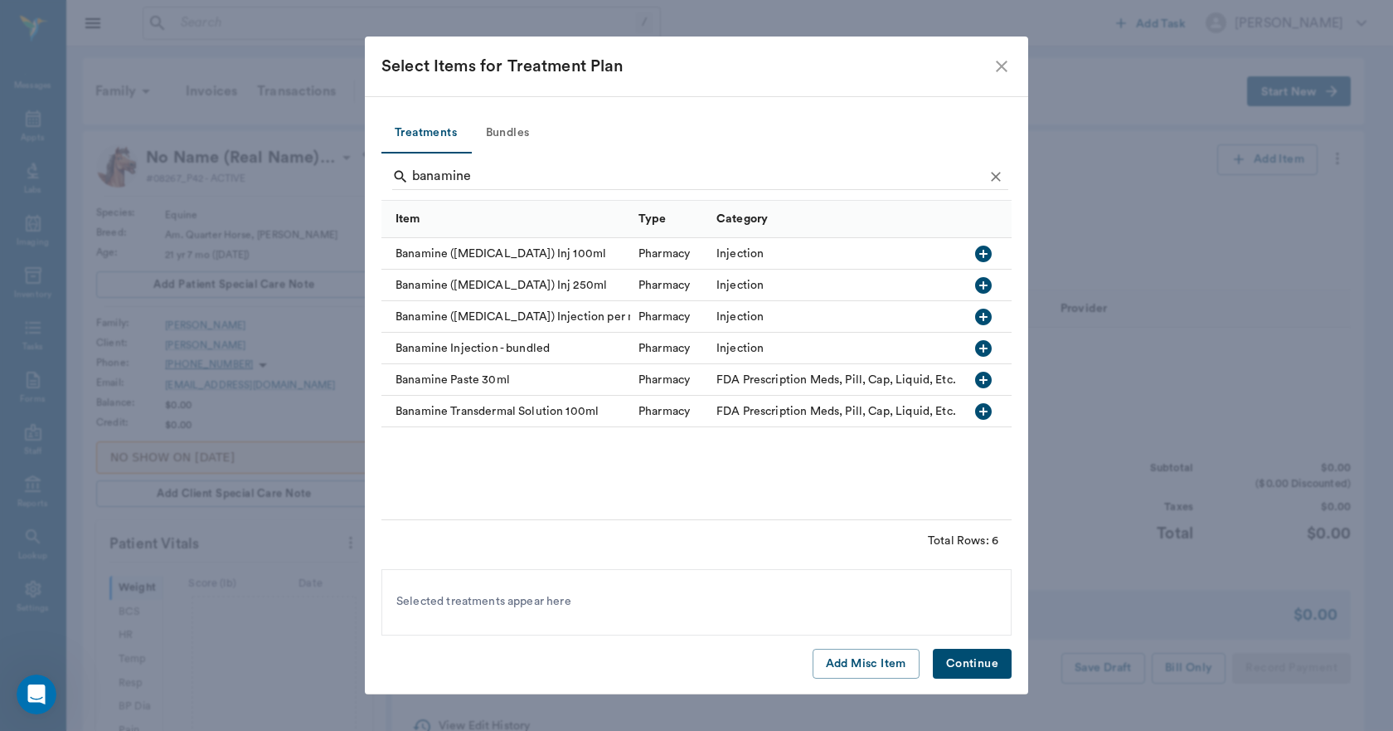
click at [984, 255] on icon "button" at bounding box center [983, 253] width 17 height 17
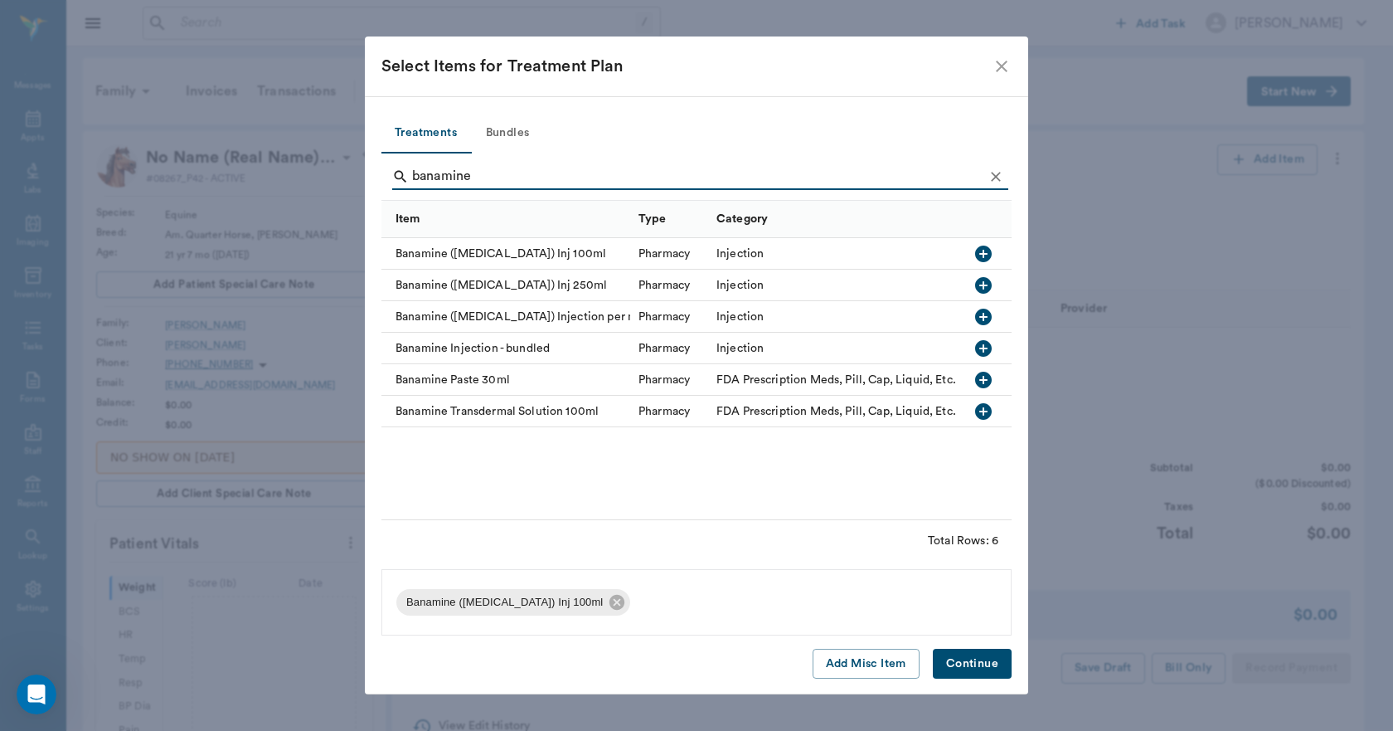
drag, startPoint x: 481, startPoint y: 173, endPoint x: 414, endPoint y: 184, distance: 68.0
click at [414, 184] on input "banamine" at bounding box center [697, 176] width 571 height 27
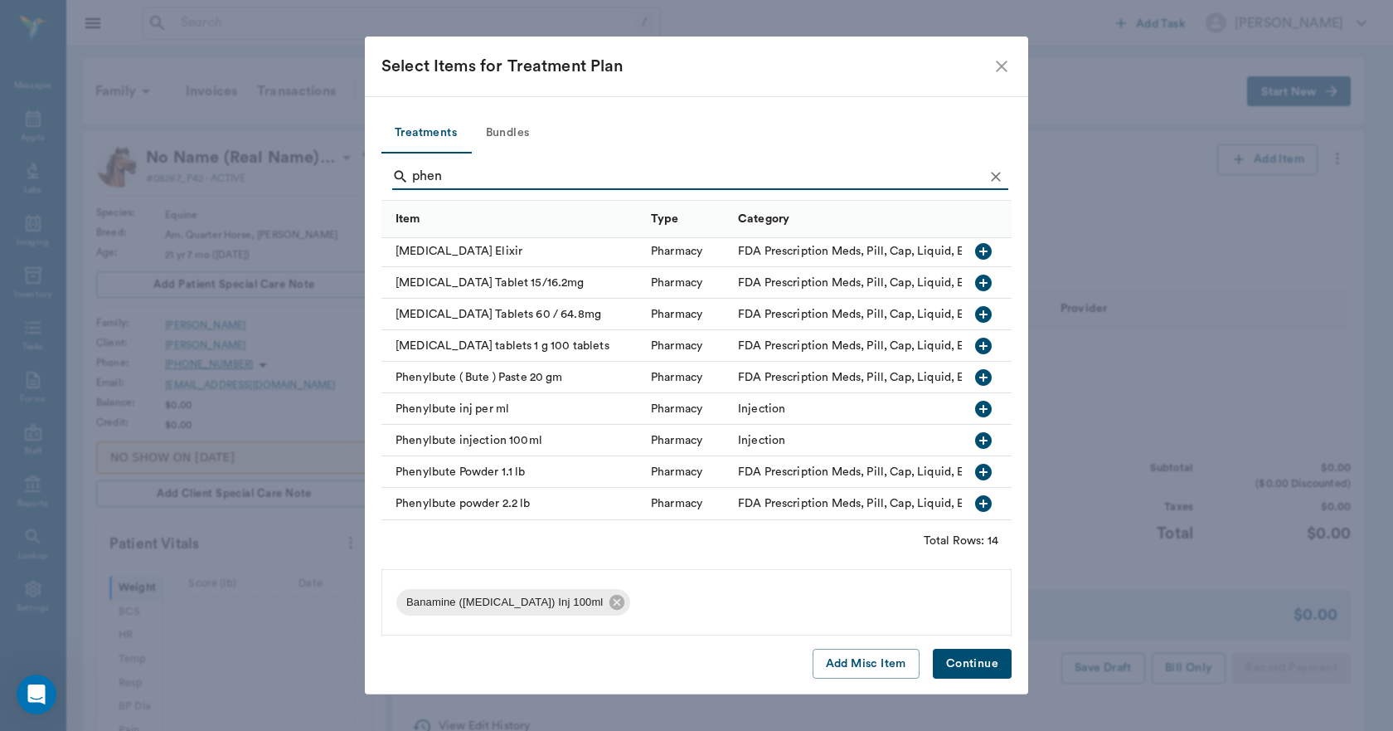
scroll to position [172, 0]
type input "phen"
click at [974, 493] on icon "button" at bounding box center [984, 503] width 20 height 20
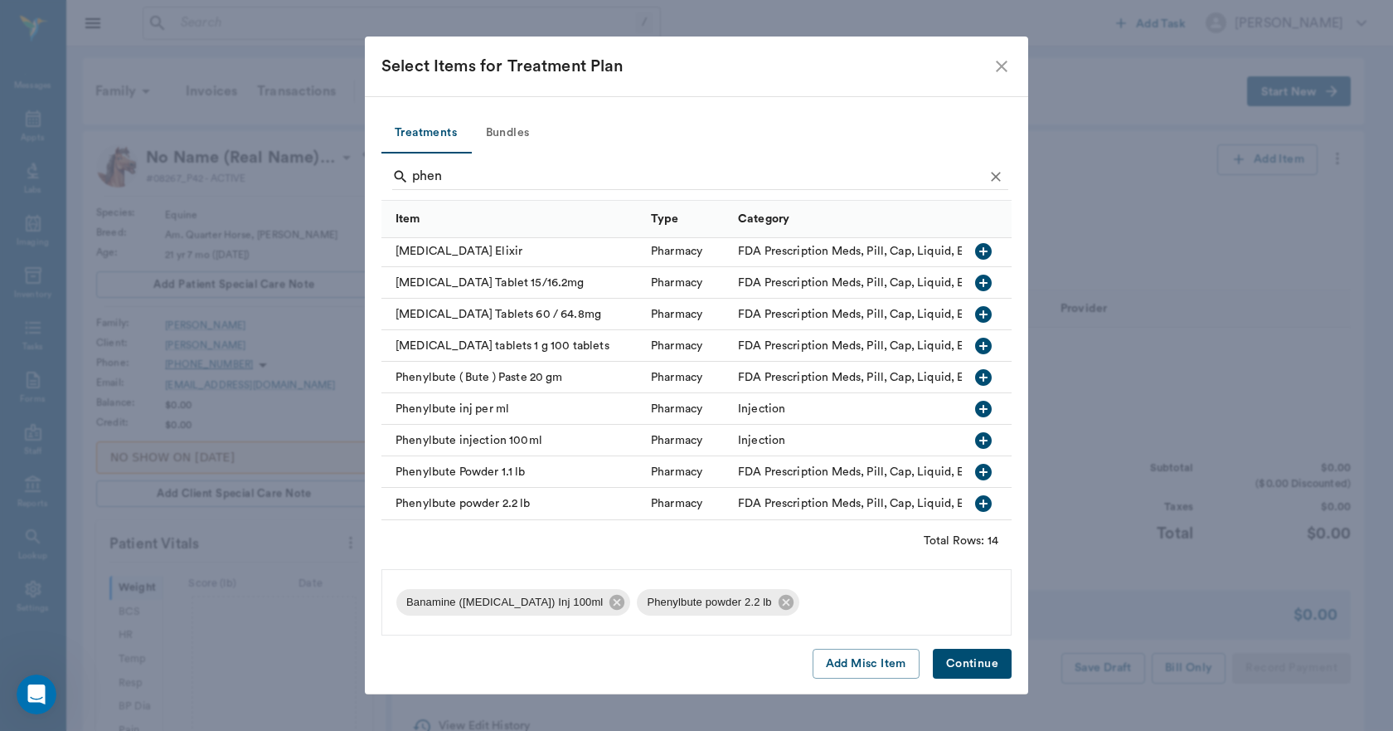
click at [964, 659] on button "Continue" at bounding box center [972, 664] width 79 height 31
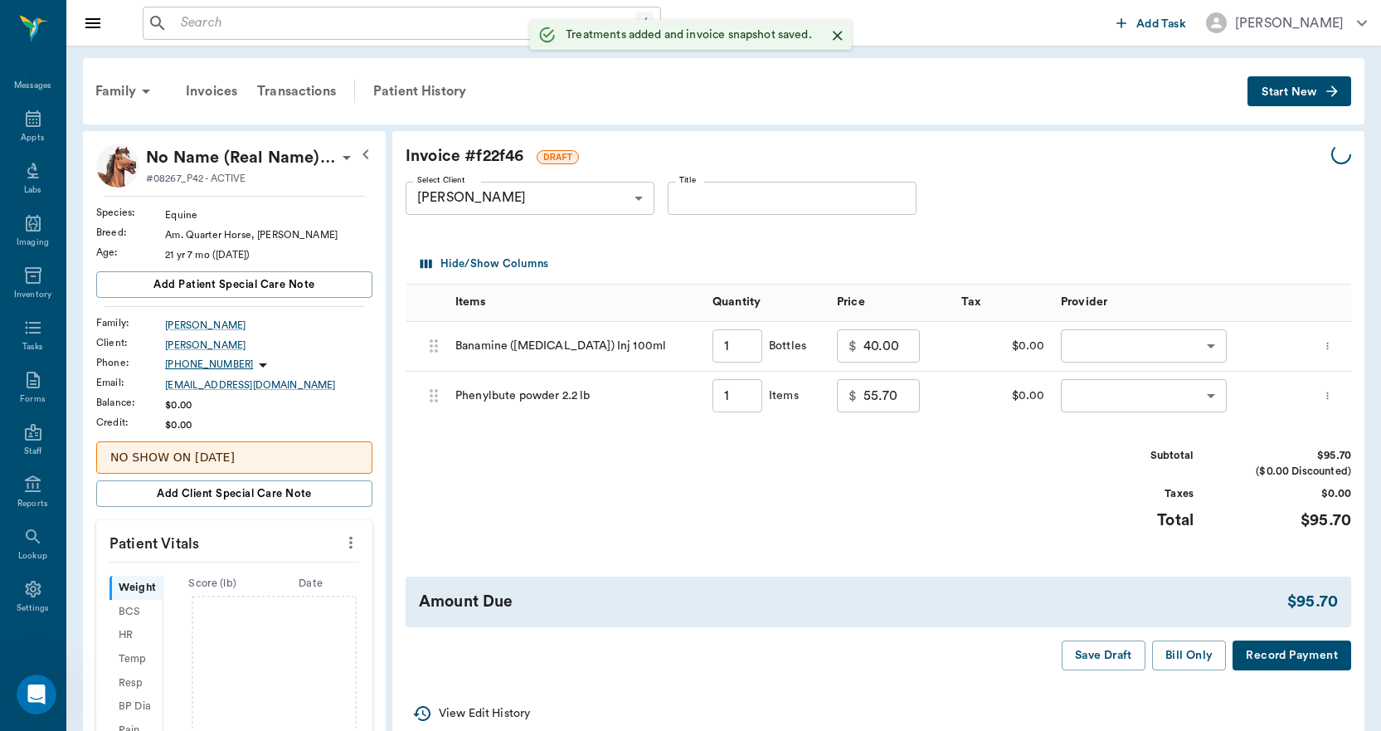
type input "1.00"
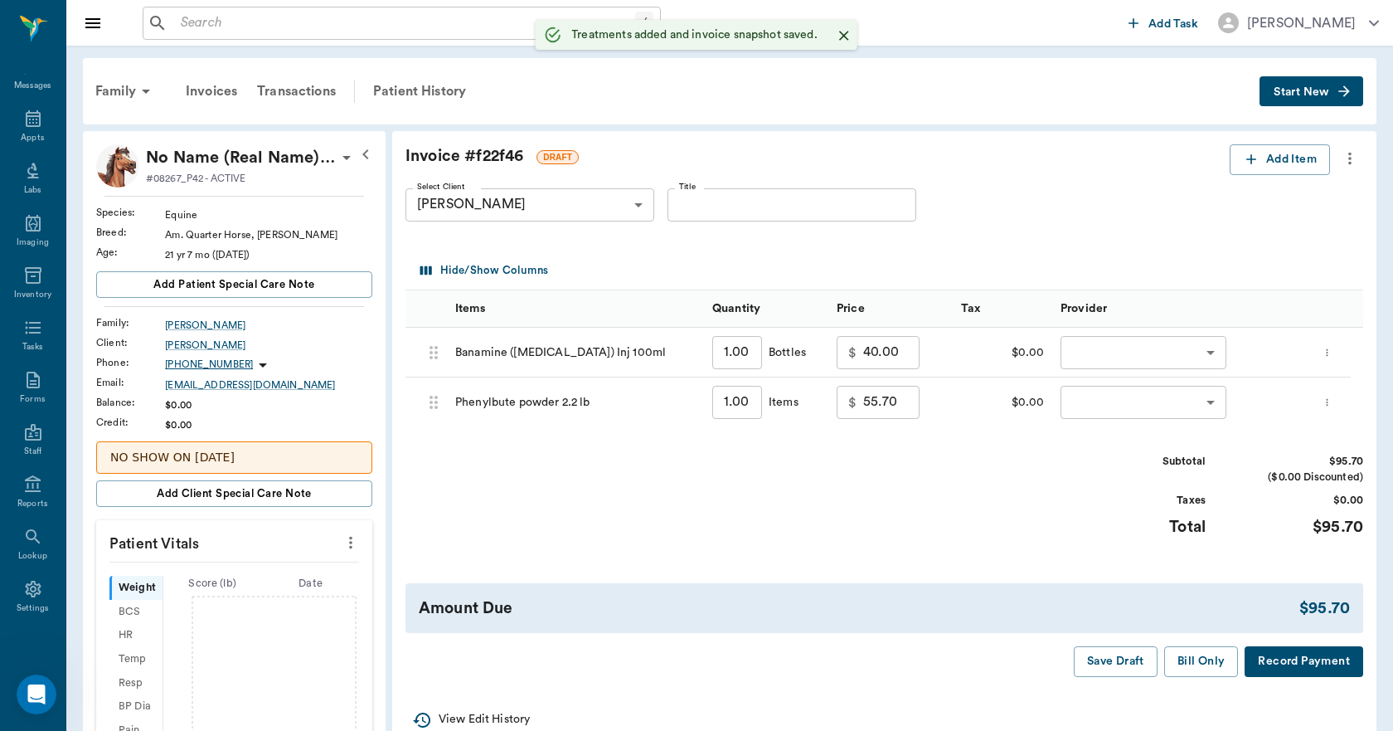
click at [1085, 356] on body "/ ​ Add Task [PERSON_NAME] Nectar Messages Appts Labs Imaging Inventory Tasks F…" at bounding box center [696, 558] width 1393 height 1116
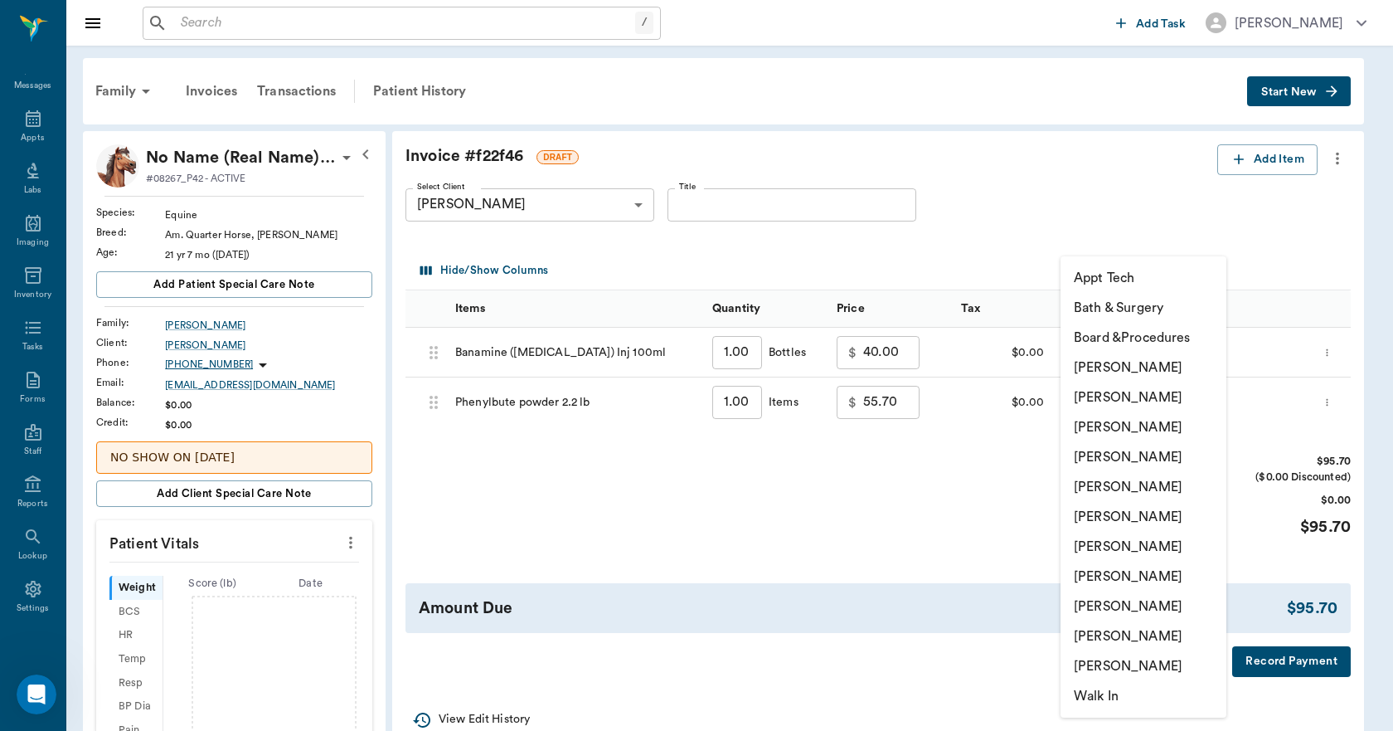
click at [1119, 602] on li "[PERSON_NAME]" at bounding box center [1144, 606] width 166 height 30
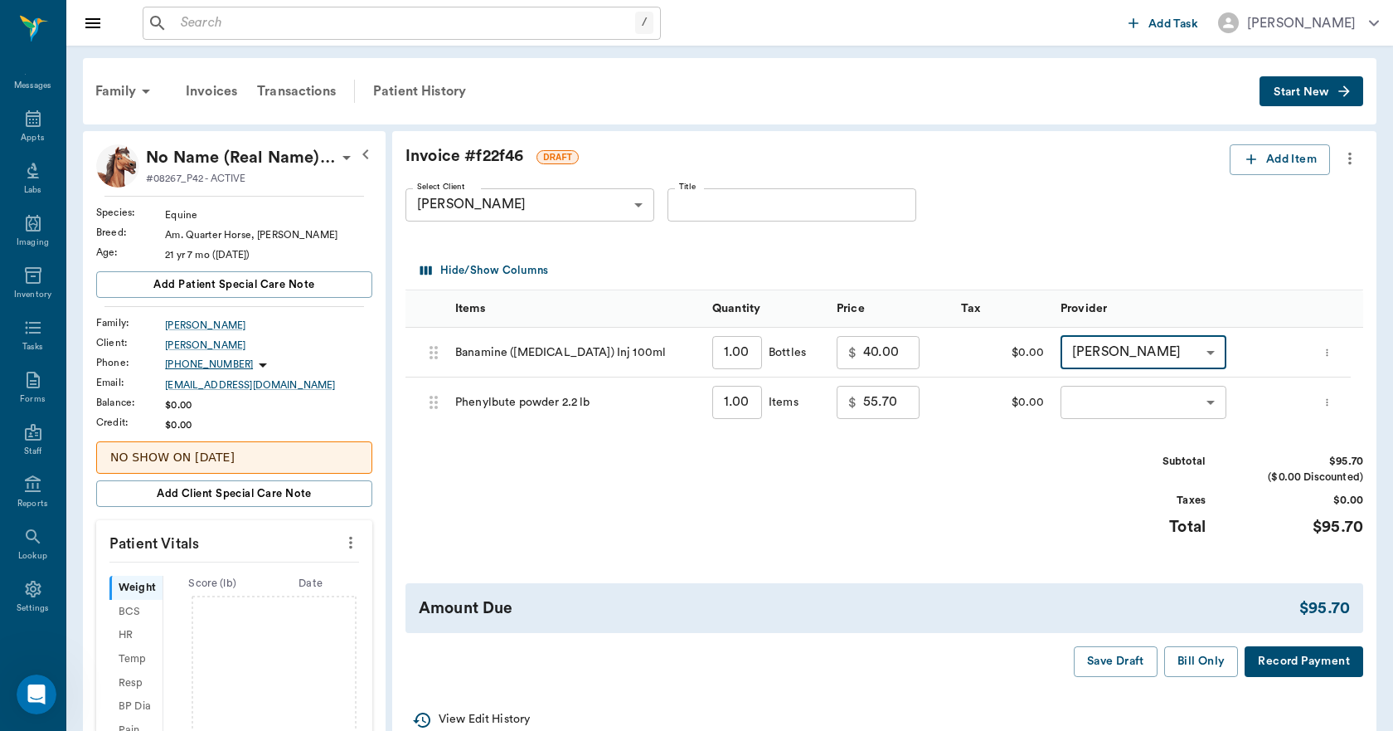
type input "none-63ec2ede52e12b0ba117d0d7"
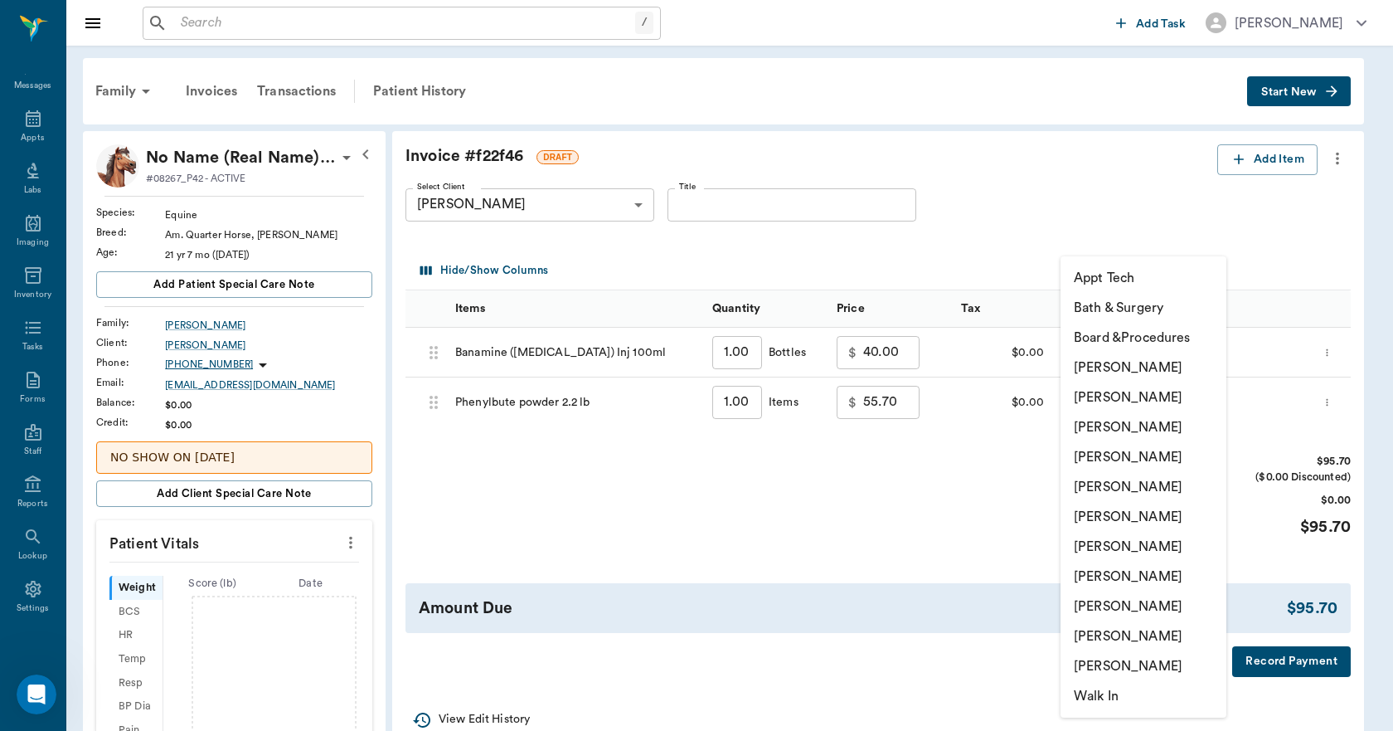
click at [1091, 406] on body "/ ​ Add Task [PERSON_NAME] Nectar Messages Appts Labs Imaging Inventory Tasks F…" at bounding box center [696, 558] width 1393 height 1116
click at [1113, 604] on li "[PERSON_NAME]" at bounding box center [1144, 606] width 166 height 30
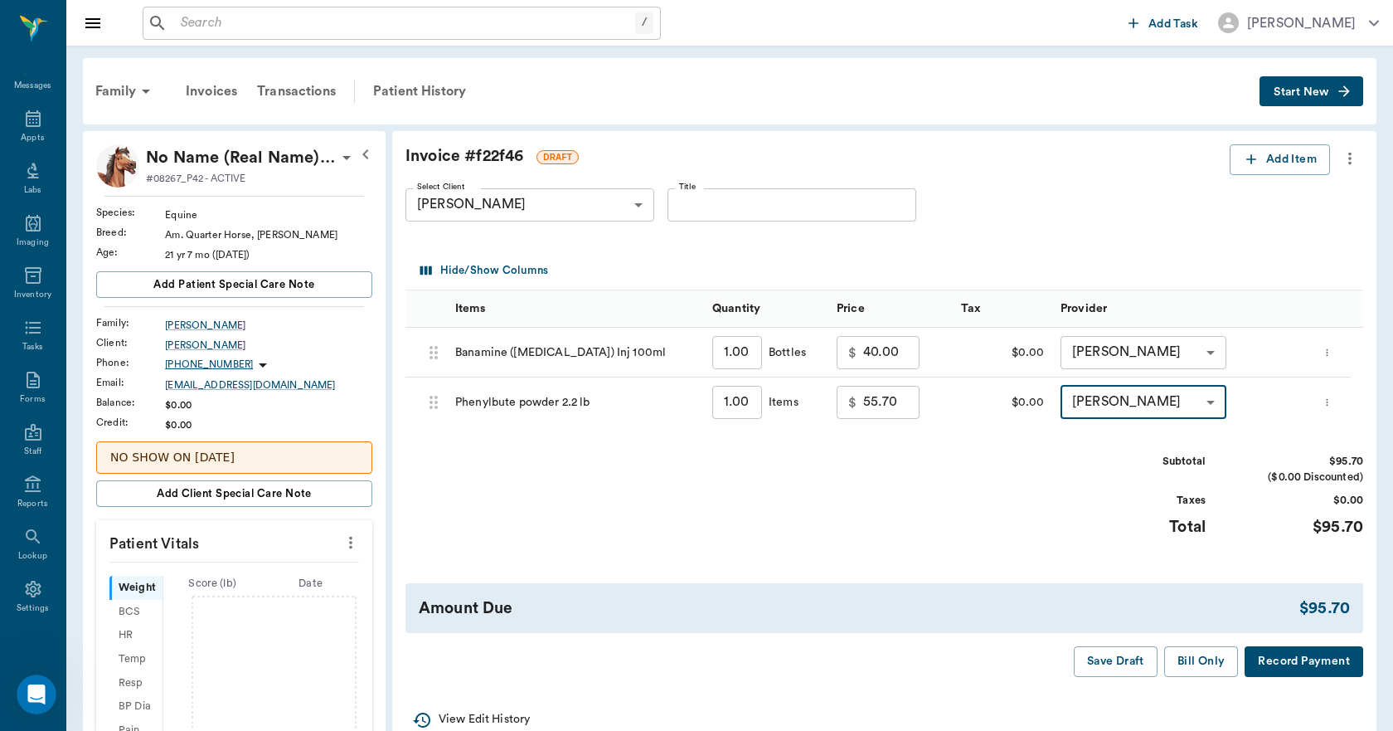
type input "none-63ec2ede52e12b0ba117d0d7"
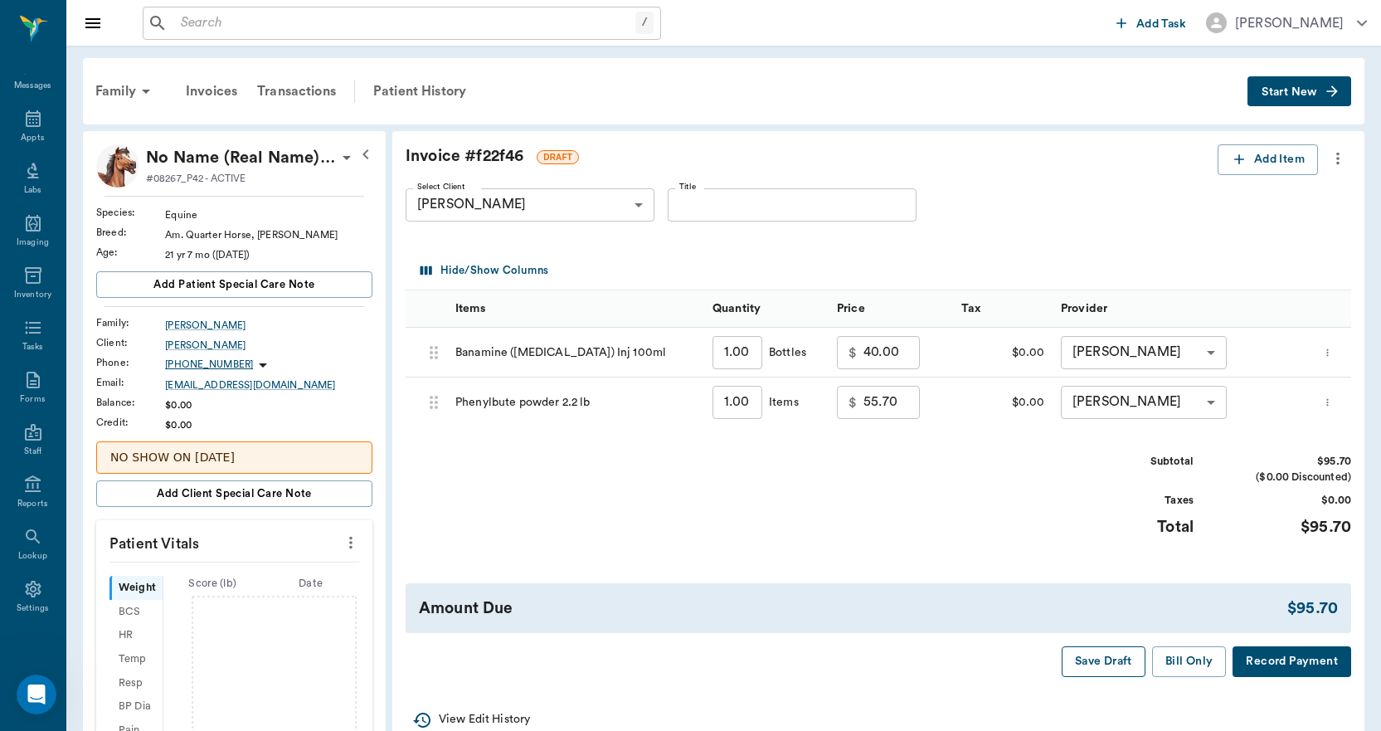
click at [1123, 664] on button "Save Draft" at bounding box center [1103, 661] width 84 height 31
click at [25, 129] on div "Appts" at bounding box center [33, 128] width 66 height 52
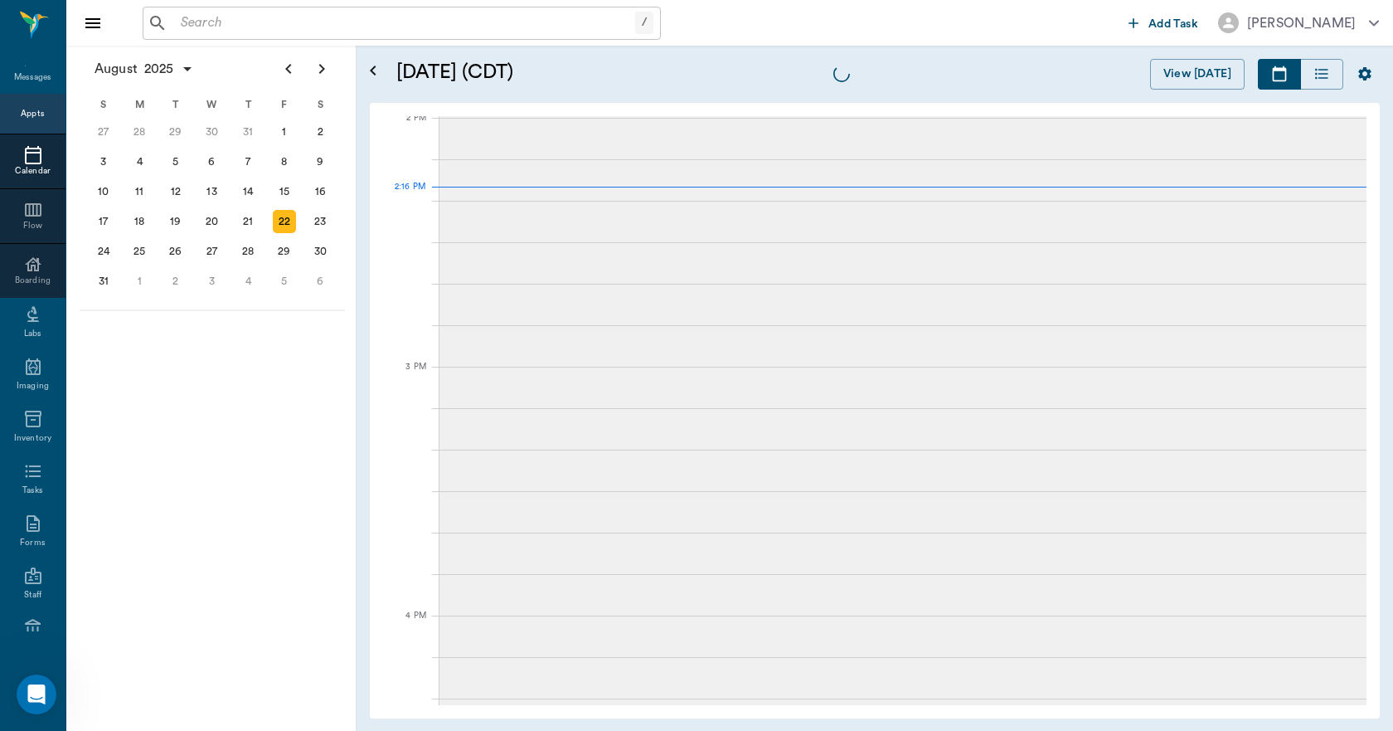
scroll to position [1495, 0]
